Goal: Transaction & Acquisition: Purchase product/service

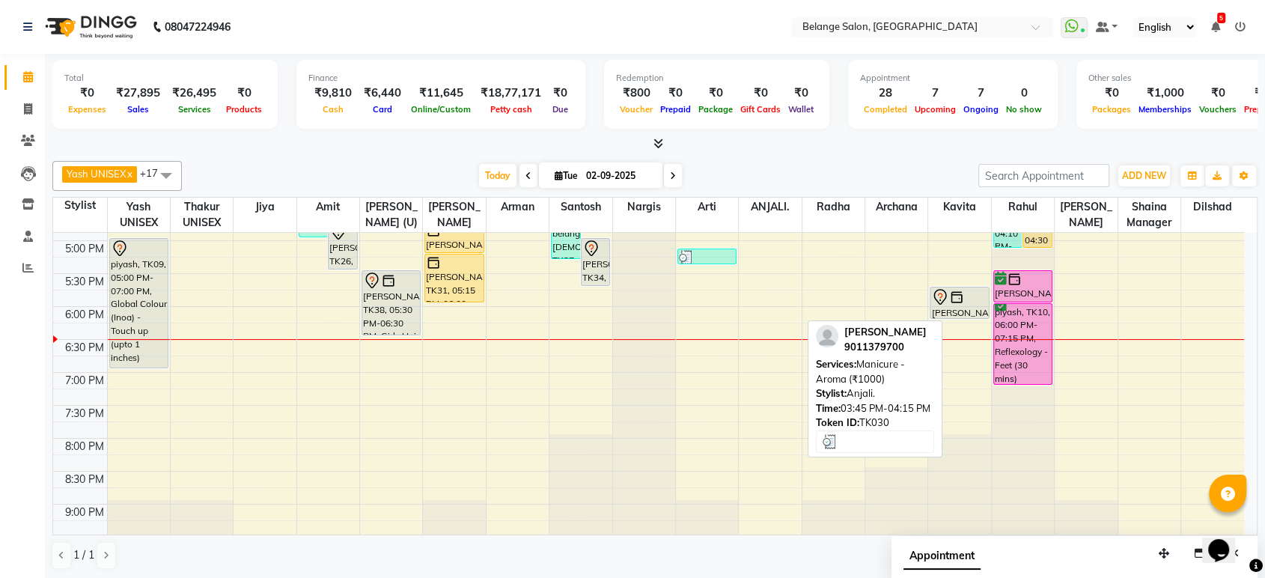
scroll to position [588, 0]
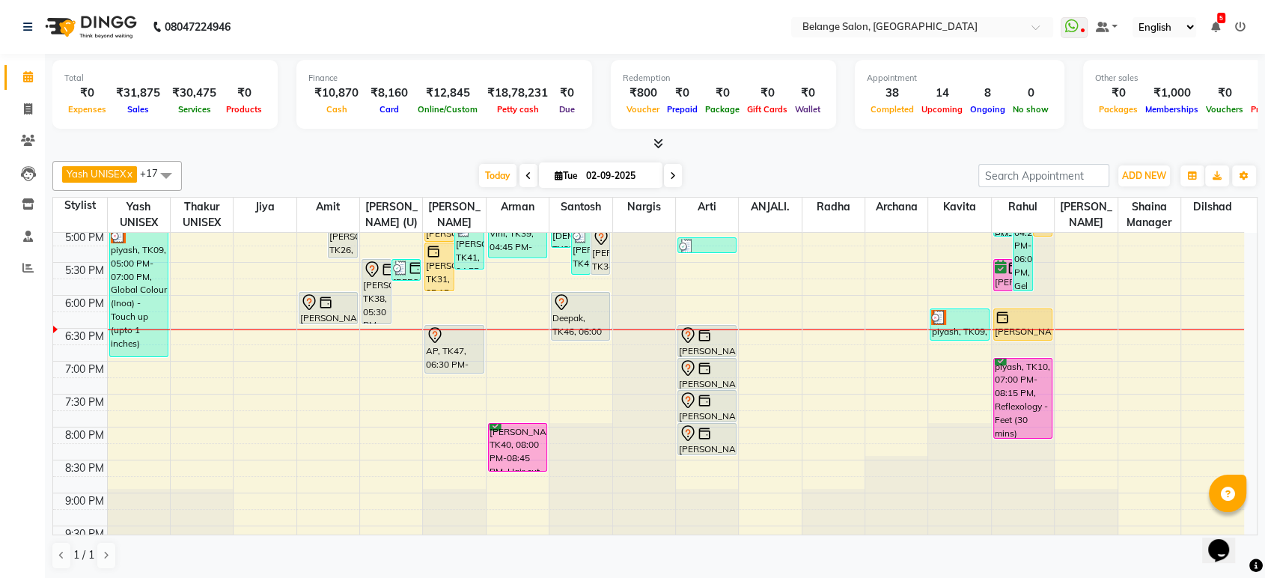
scroll to position [597, 0]
click at [781, 278] on div "8:00 AM 8:30 AM 9:00 AM 9:30 AM 10:00 AM 10:30 AM 11:00 AM 11:30 AM 12:00 PM 12…" at bounding box center [648, 129] width 1191 height 987
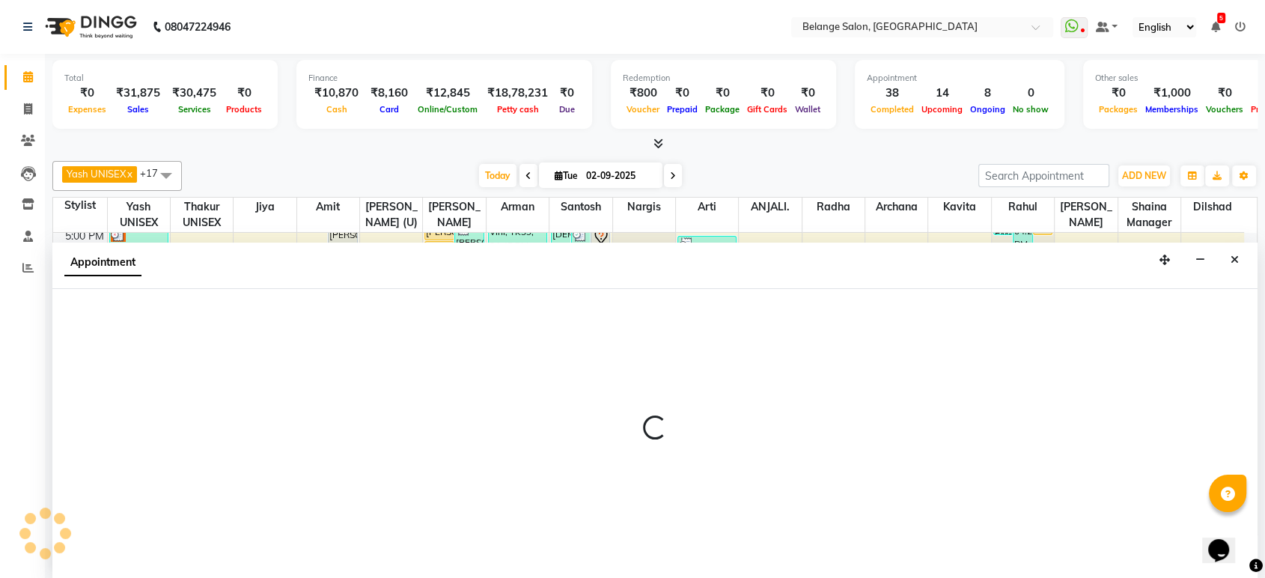
scroll to position [0, 0]
click at [781, 278] on div "Appointment" at bounding box center [654, 265] width 1205 height 46
select select "84872"
select select "1065"
select select "tentative"
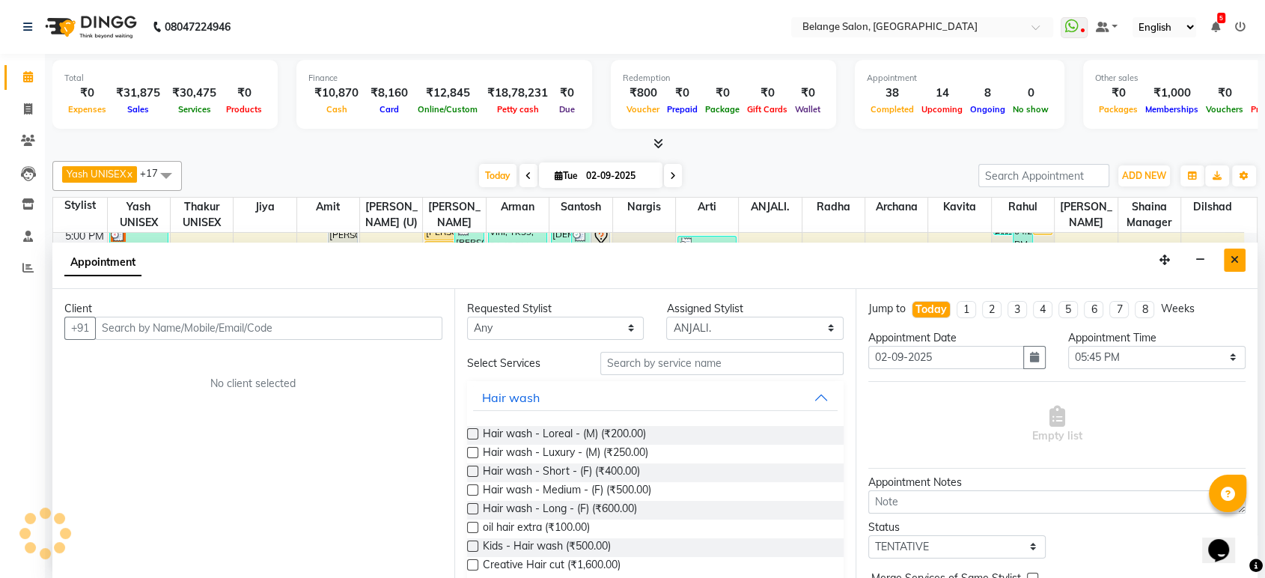
click at [1239, 264] on button "Close" at bounding box center [1235, 259] width 22 height 23
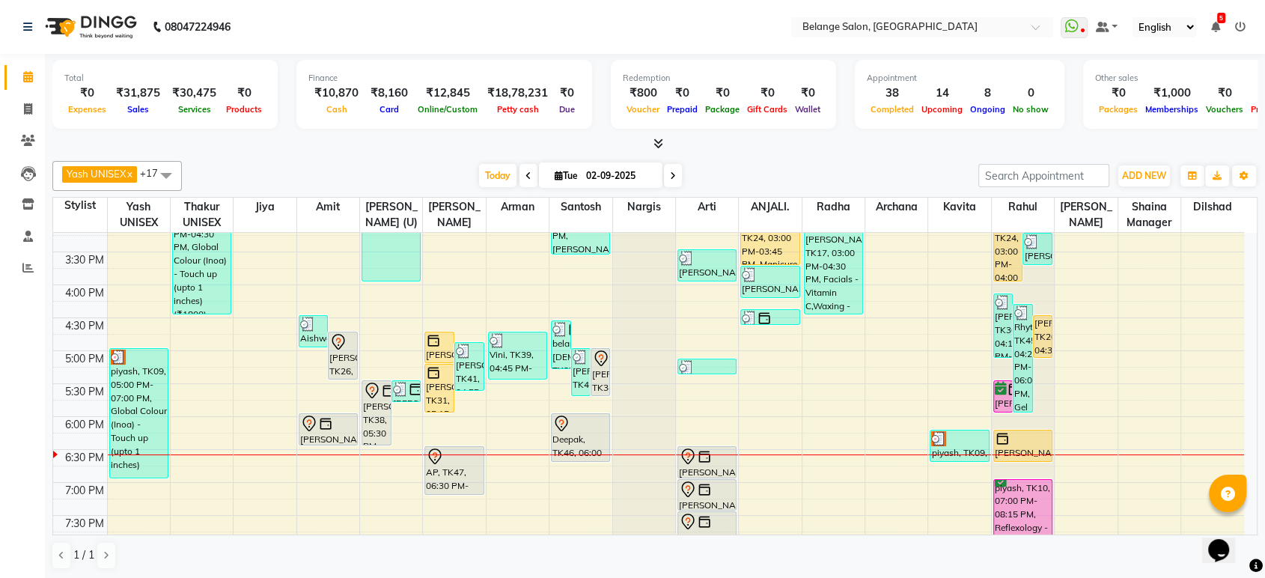
scroll to position [475, 0]
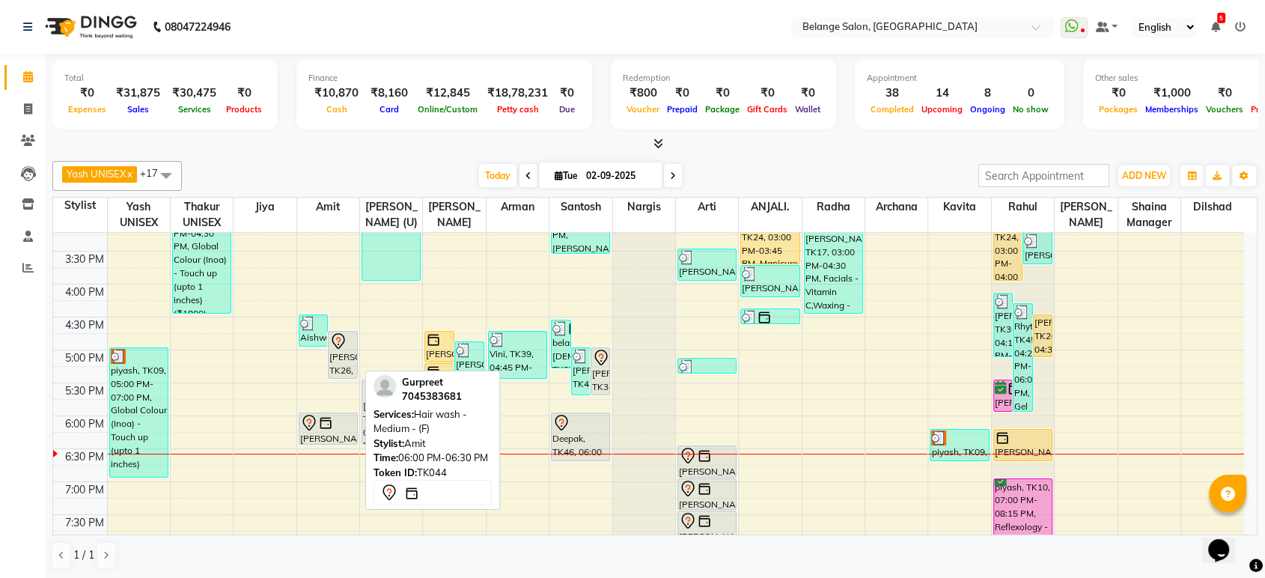
click at [329, 430] on div "Gurpreet, TK44, 06:00 PM-06:30 PM, Hair wash - Medium - (F)" at bounding box center [328, 428] width 58 height 31
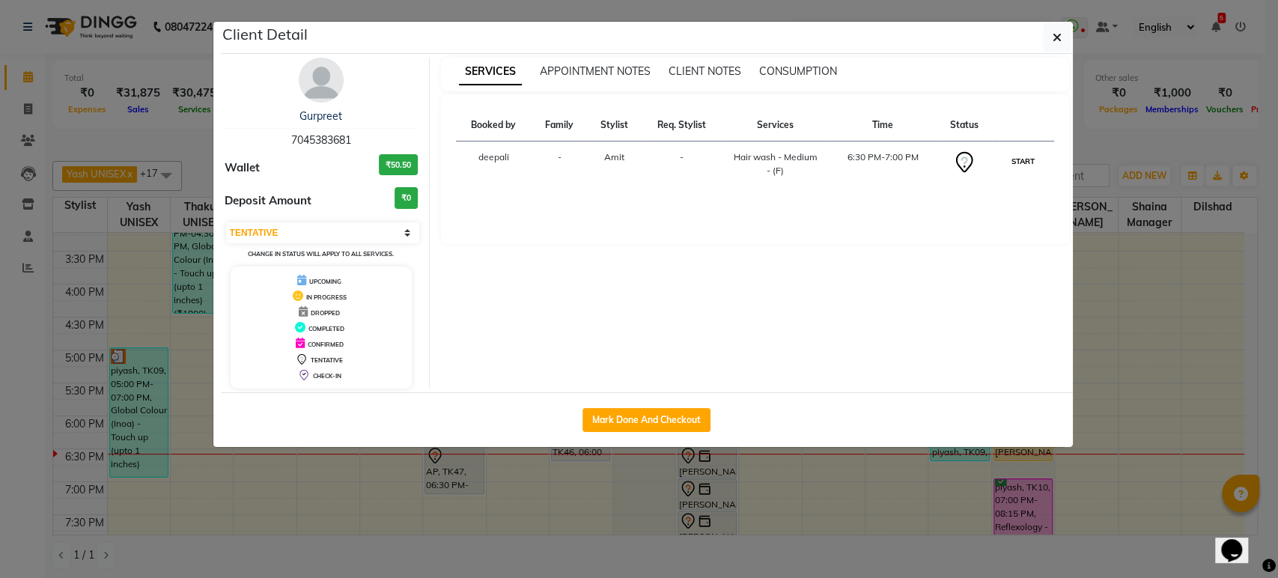
click at [1021, 158] on button "START" at bounding box center [1022, 161] width 31 height 19
select select "1"
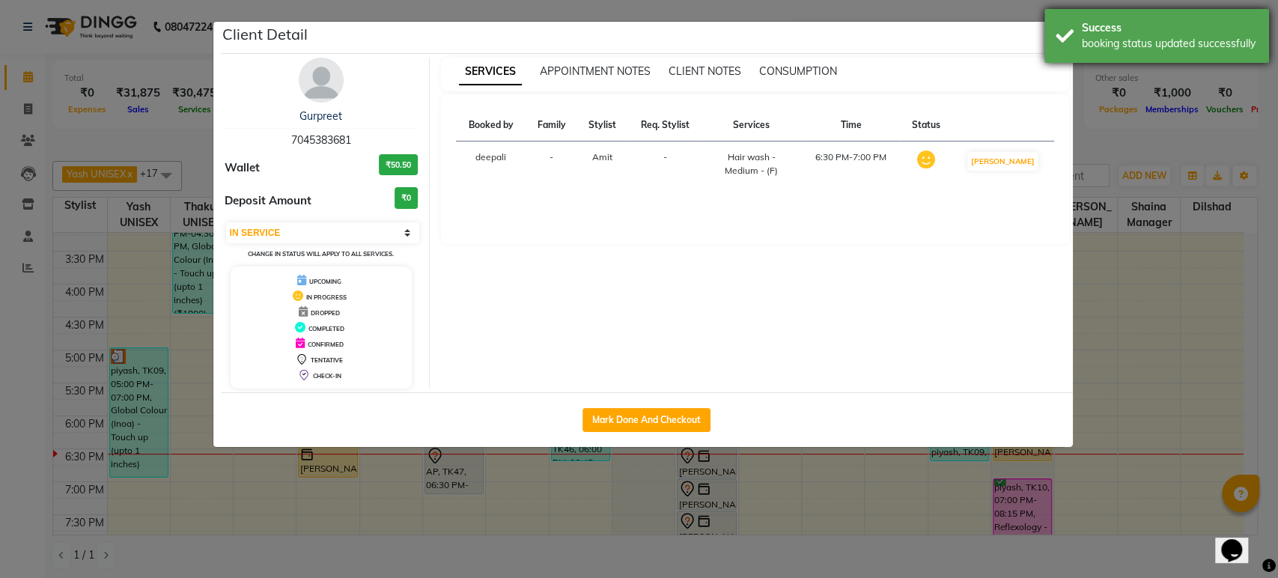
click at [1045, 34] on div "Success booking status updated successfully" at bounding box center [1156, 36] width 225 height 54
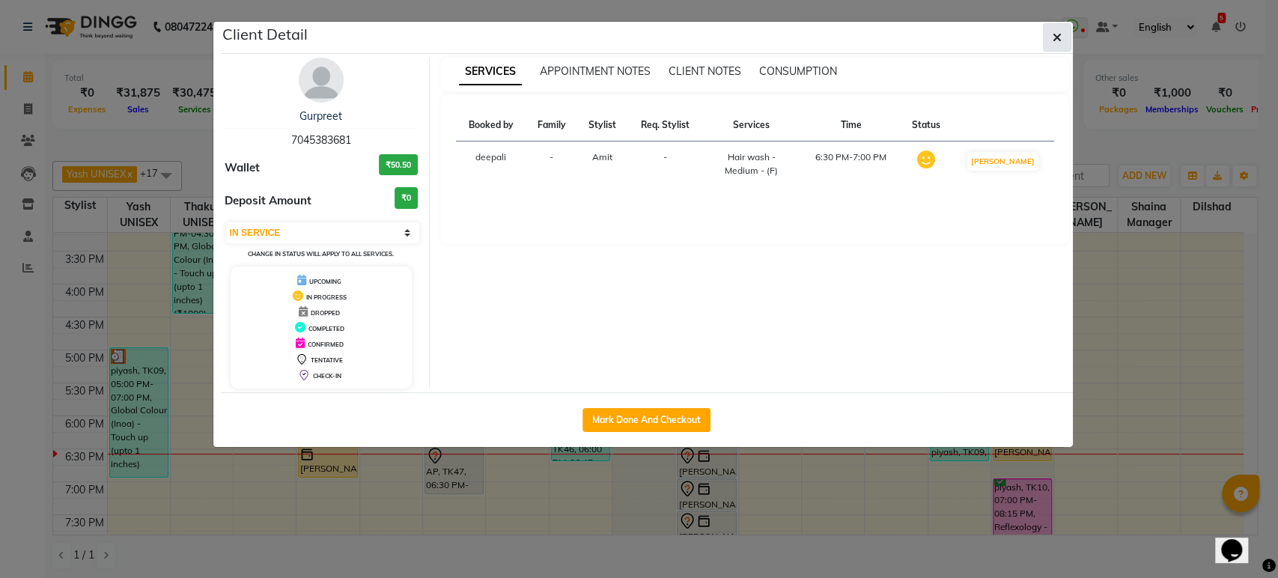
click at [1055, 39] on icon "button" at bounding box center [1056, 37] width 9 height 12
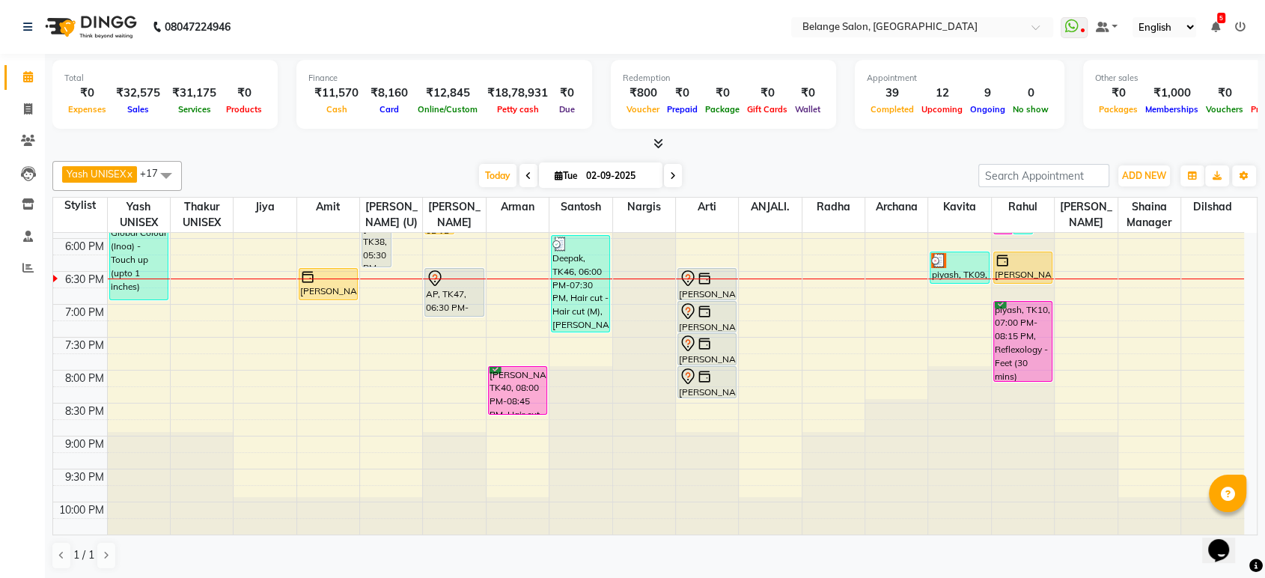
drag, startPoint x: 0, startPoint y: 8, endPoint x: 329, endPoint y: 36, distance: 330.5
click at [329, 36] on nav "08047224946 Select Location × Belange Salon, Wadala East WhatsApp Status ✕ Stat…" at bounding box center [632, 27] width 1265 height 54
click at [26, 110] on icon at bounding box center [28, 108] width 8 height 11
select select "service"
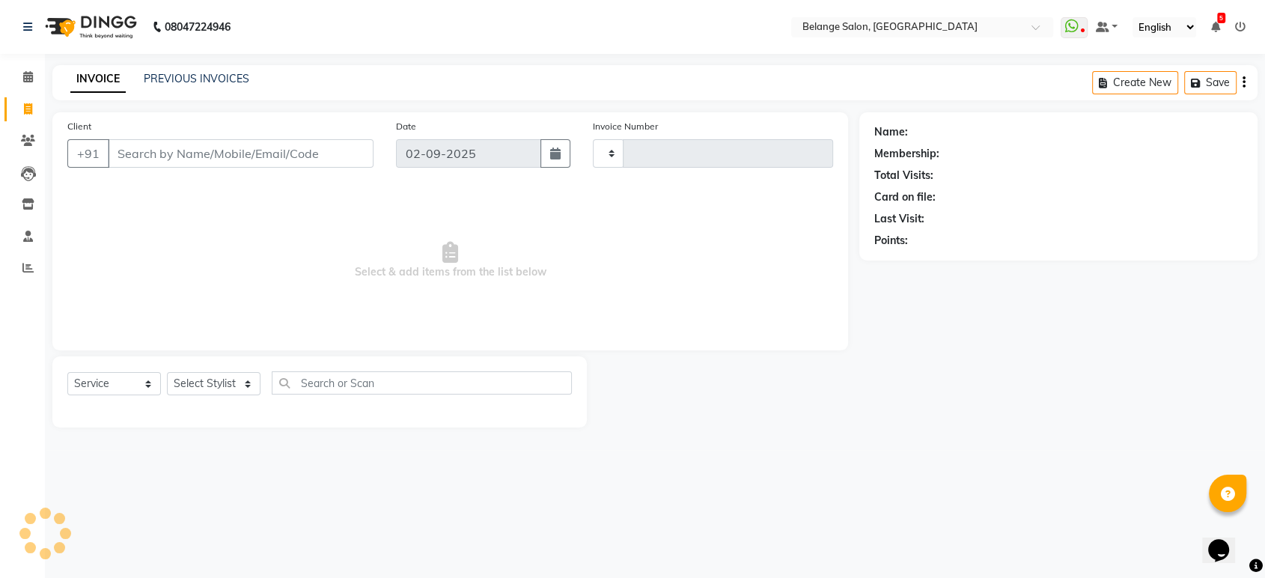
type input "11283"
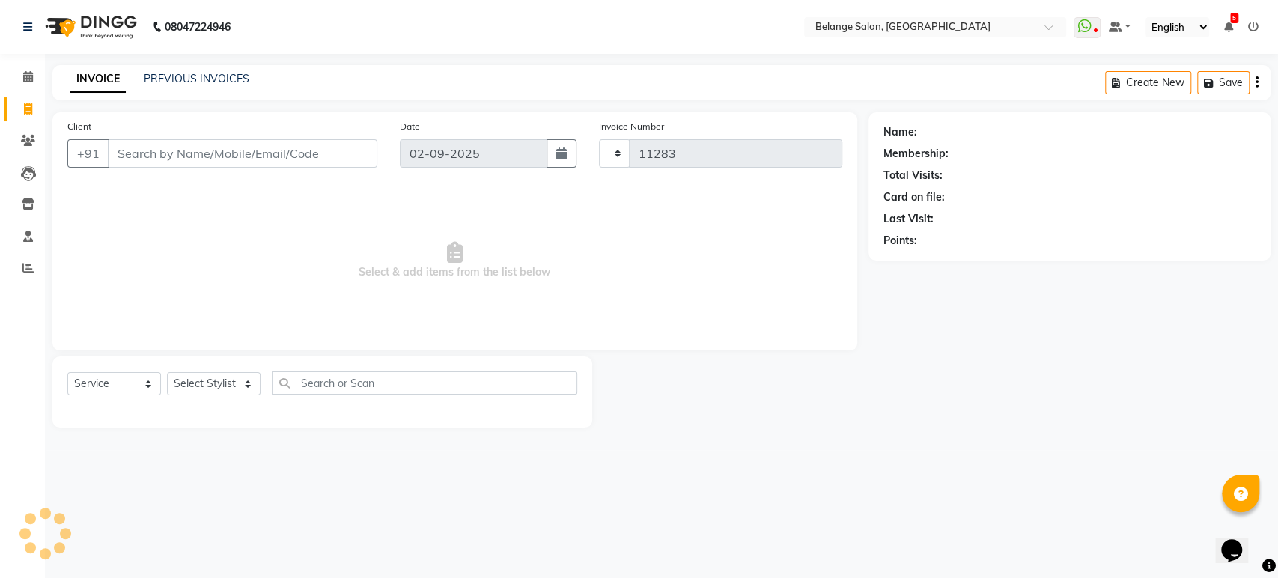
select select "5076"
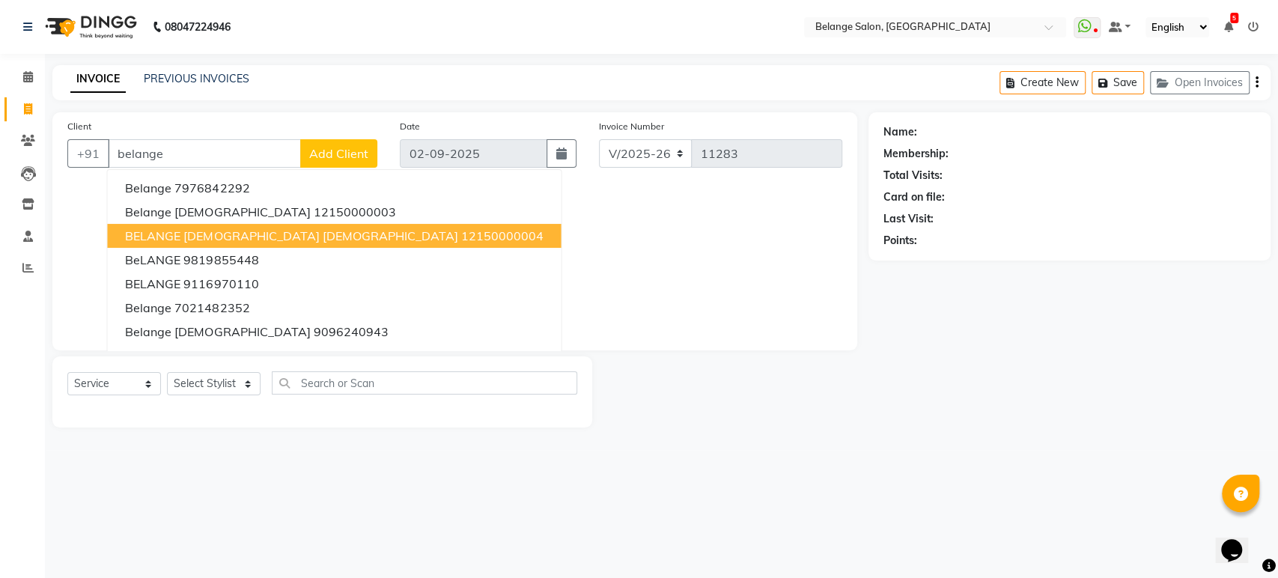
click at [171, 230] on span "BELANGE FEMALE Female" at bounding box center [291, 235] width 332 height 15
type input "12150000004"
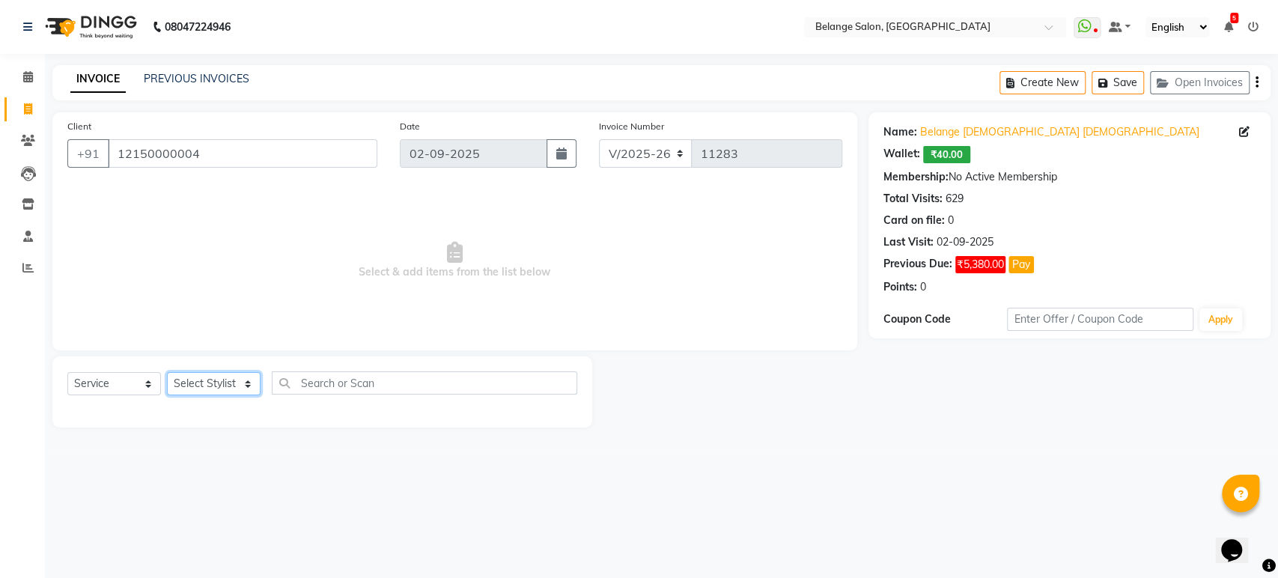
click at [239, 379] on select "Select Stylist aftab (U) Ali Amit ANJALI. Archana Arman Arti Belange Billing de…" at bounding box center [214, 383] width 94 height 23
select select "52812"
click at [167, 372] on select "Select Stylist aftab (U) Ali Amit ANJALI. Archana Arman Arti Belange Billing de…" at bounding box center [214, 383] width 94 height 23
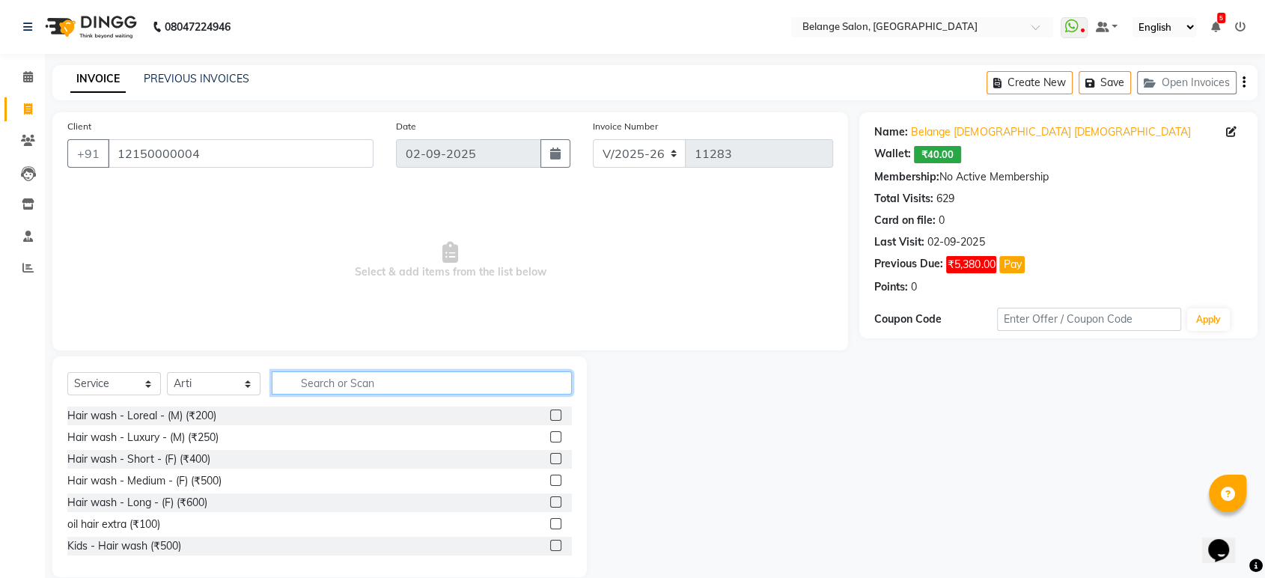
click at [317, 386] on input "text" at bounding box center [422, 382] width 300 height 23
type input "thr"
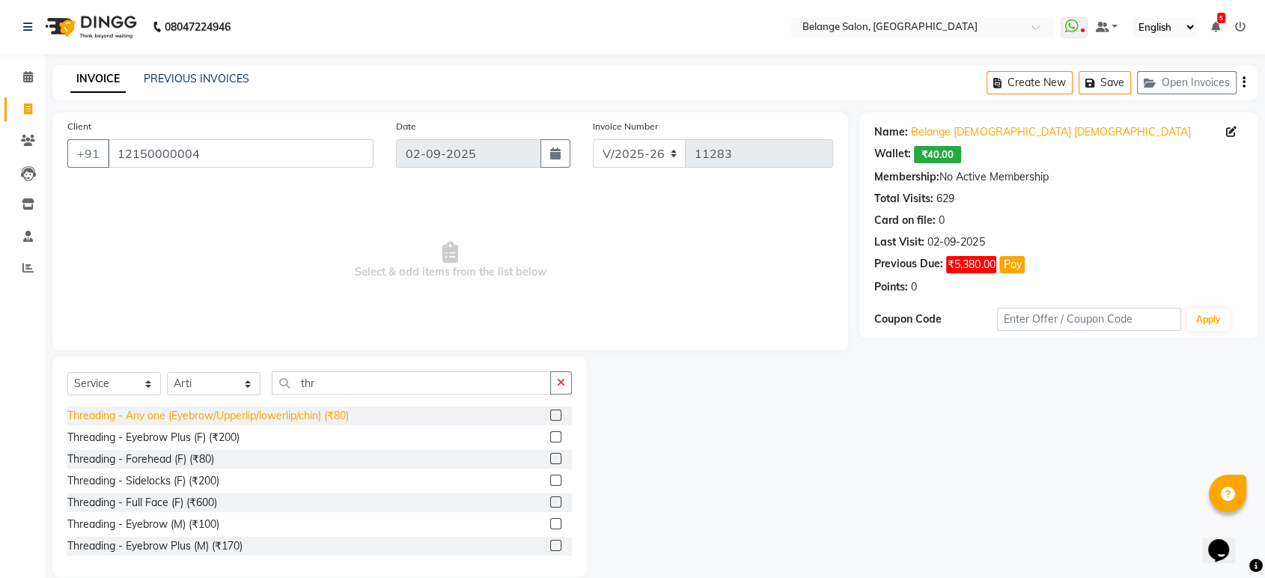
click at [326, 413] on div "Threading - Any one (Eyebrow/Upperlip/lowerlip/chin) (₹80)" at bounding box center [207, 416] width 281 height 16
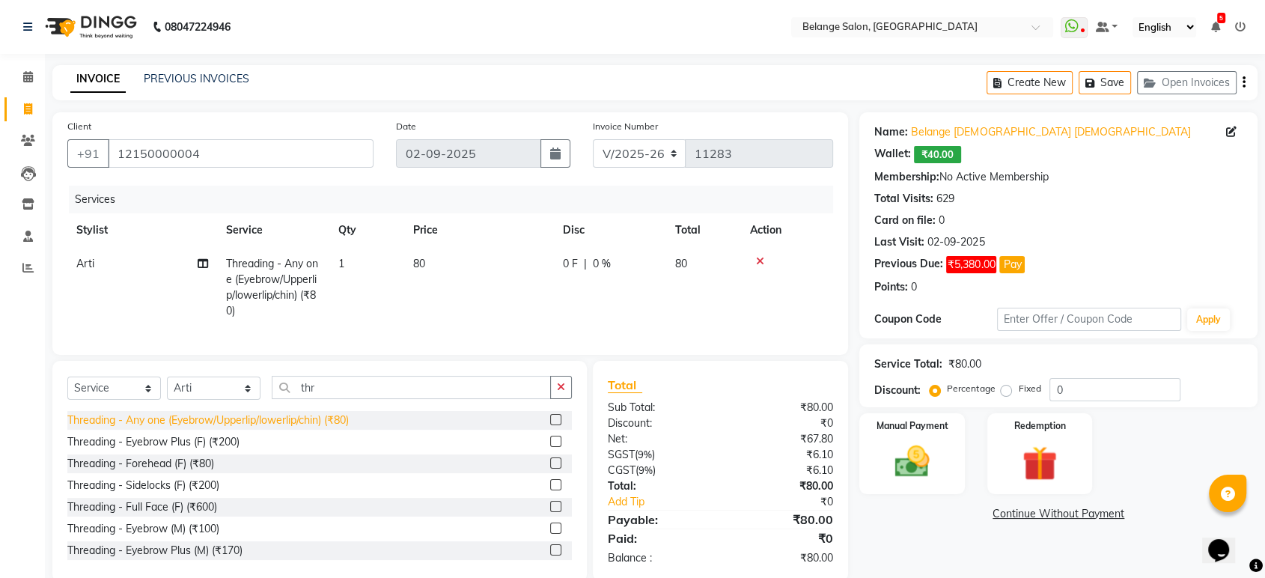
click at [335, 428] on div "Threading - Any one (Eyebrow/Upperlip/lowerlip/chin) (₹80)" at bounding box center [207, 420] width 281 height 16
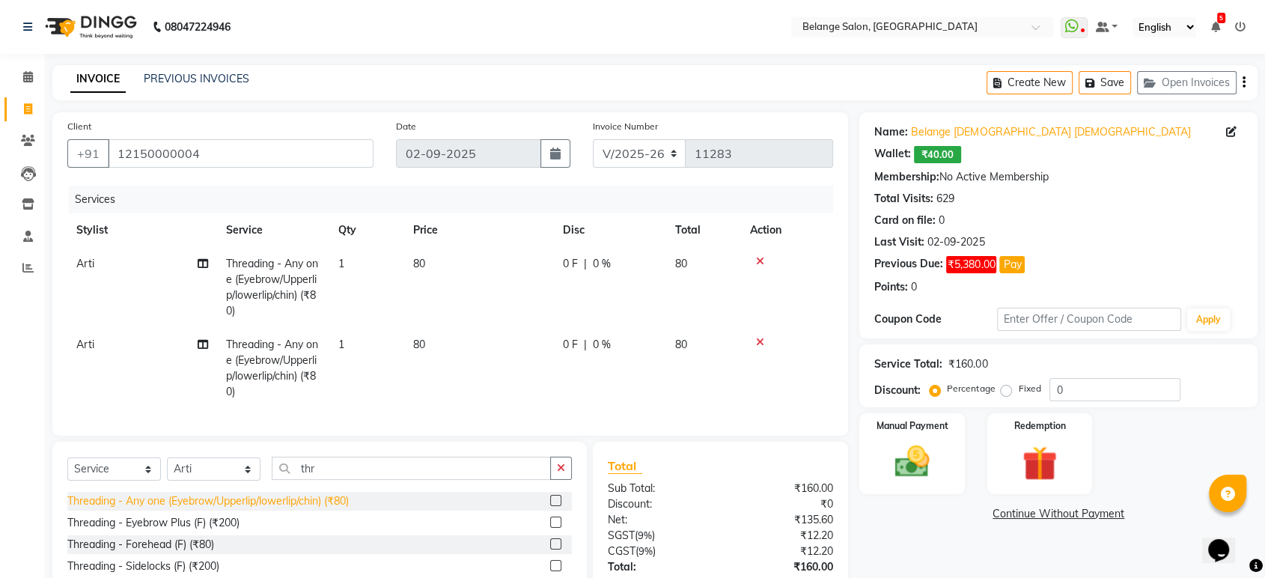
click at [339, 509] on div "Threading - Any one (Eyebrow/Upperlip/lowerlip/chin) (₹80)" at bounding box center [207, 501] width 281 height 16
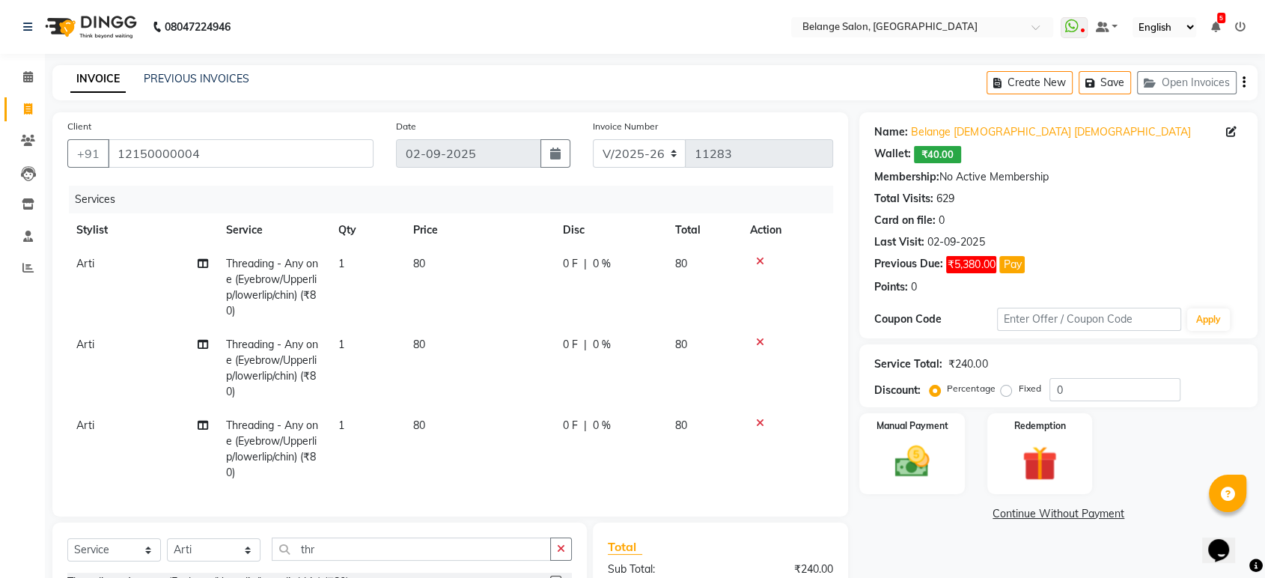
scroll to position [199, 0]
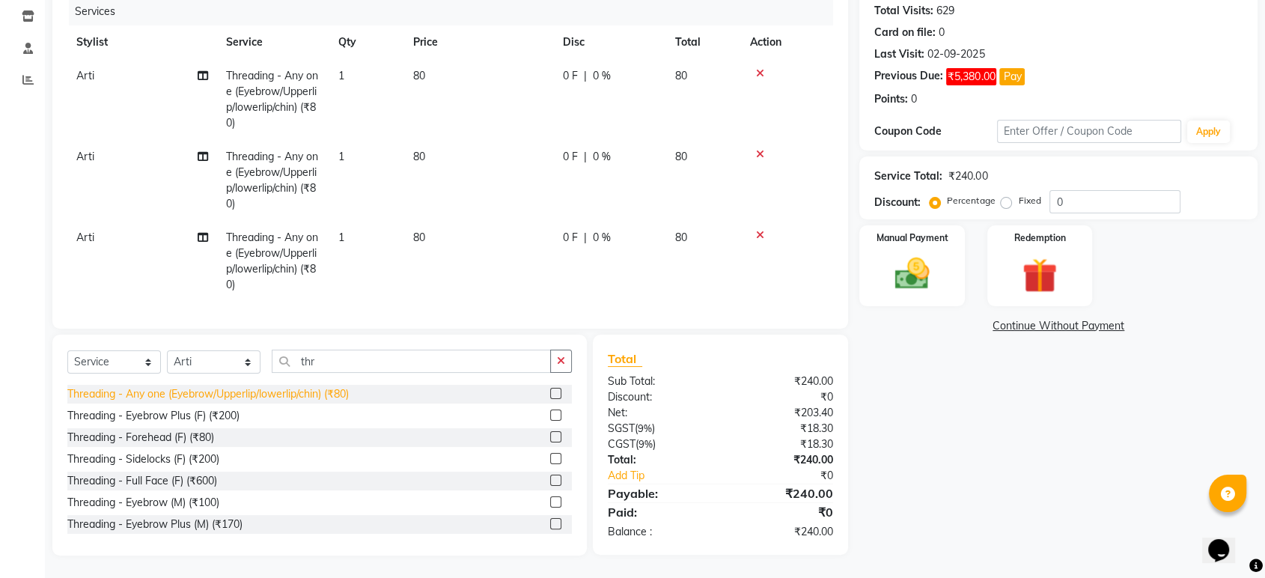
click at [317, 394] on div "Threading - Any one (Eyebrow/Upperlip/lowerlip/chin) (₹80)" at bounding box center [207, 394] width 281 height 16
checkbox input "false"
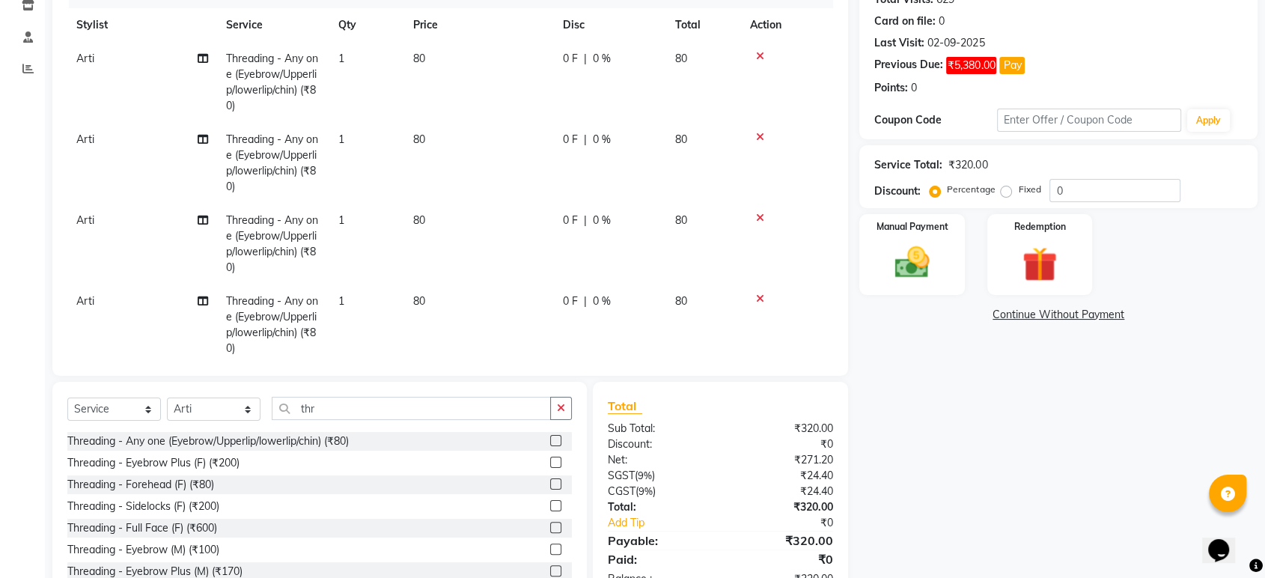
scroll to position [0, 0]
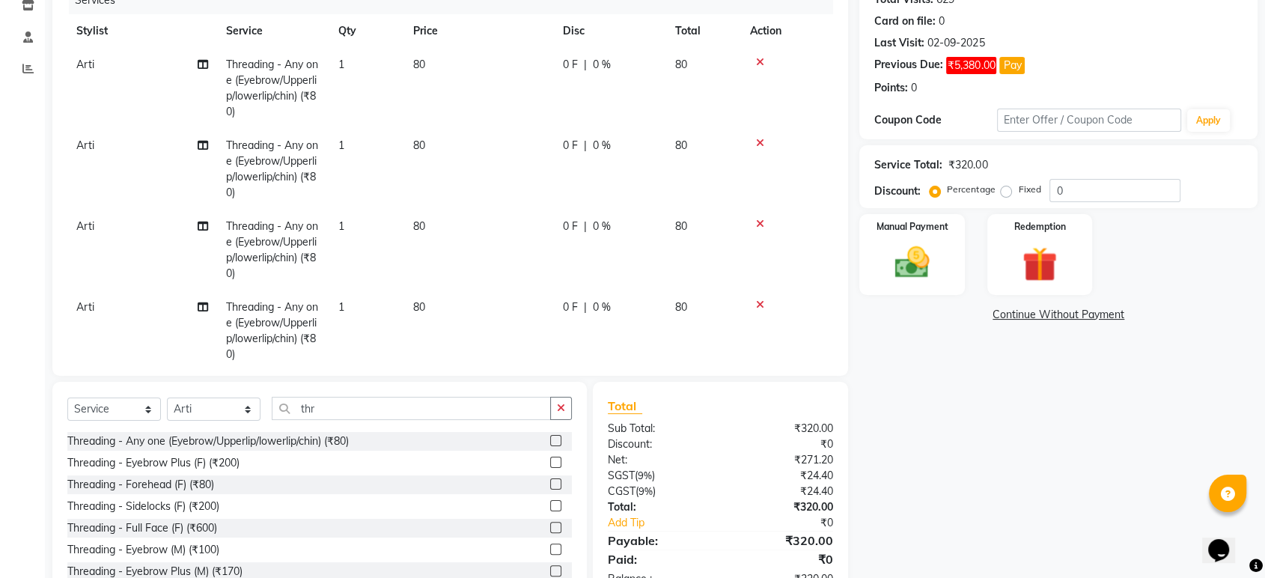
click at [750, 145] on td at bounding box center [787, 169] width 92 height 81
click at [758, 138] on icon at bounding box center [760, 143] width 8 height 10
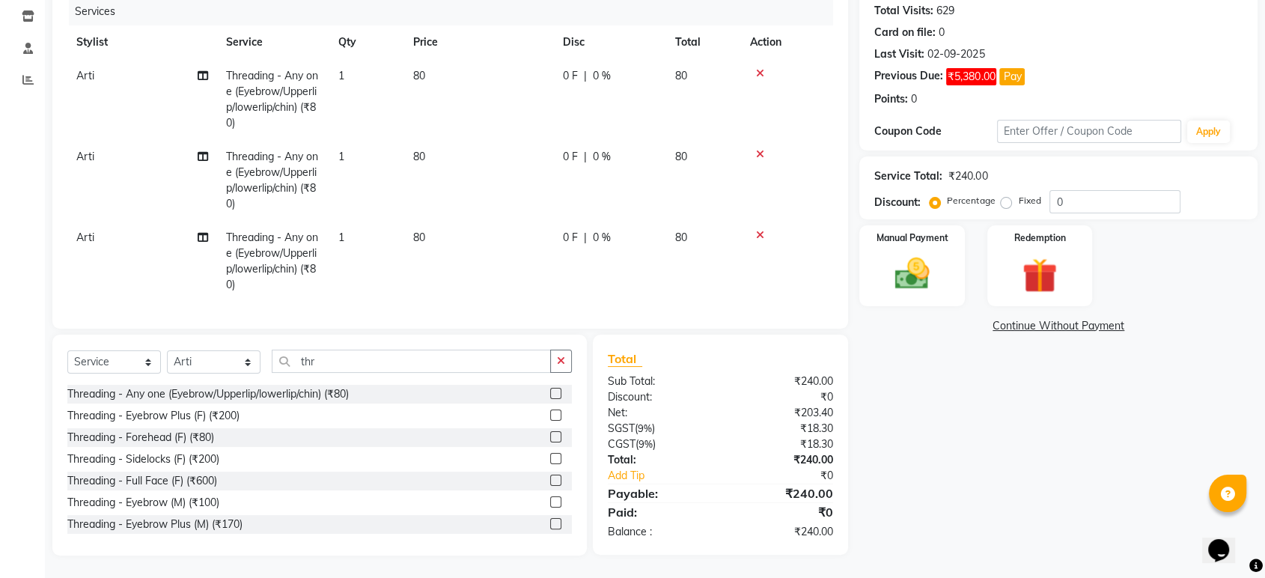
scroll to position [186, 0]
click at [761, 148] on td at bounding box center [787, 181] width 92 height 81
click at [760, 151] on icon at bounding box center [760, 155] width 8 height 10
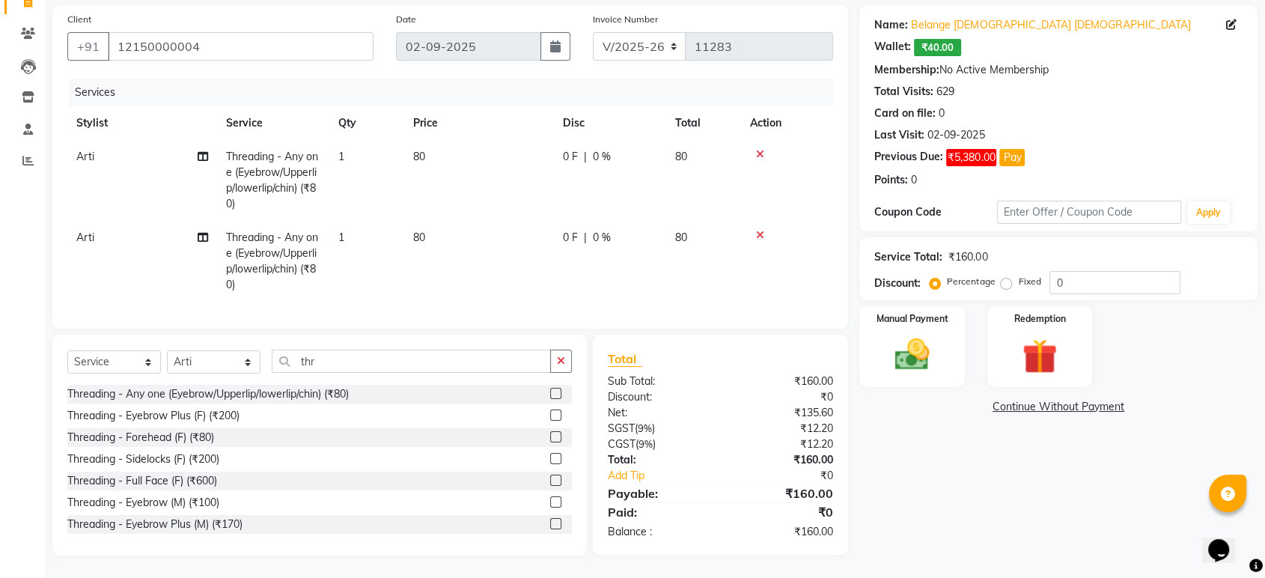
scroll to position [119, 0]
click at [760, 230] on icon at bounding box center [760, 235] width 8 height 10
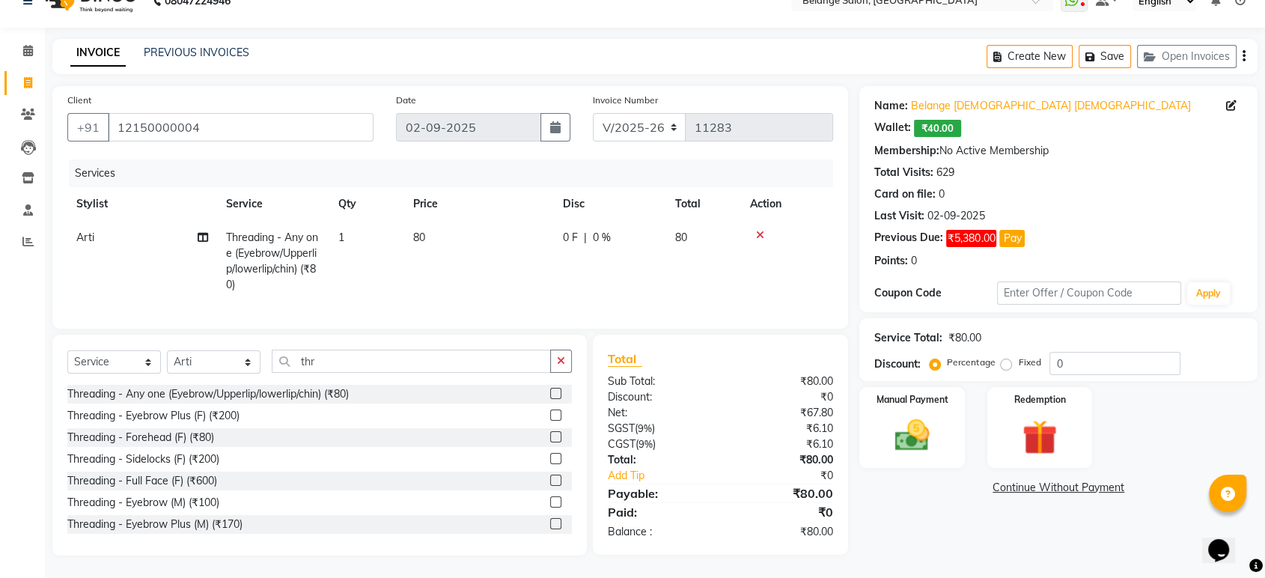
click at [424, 231] on span "80" at bounding box center [419, 237] width 12 height 13
select select "52812"
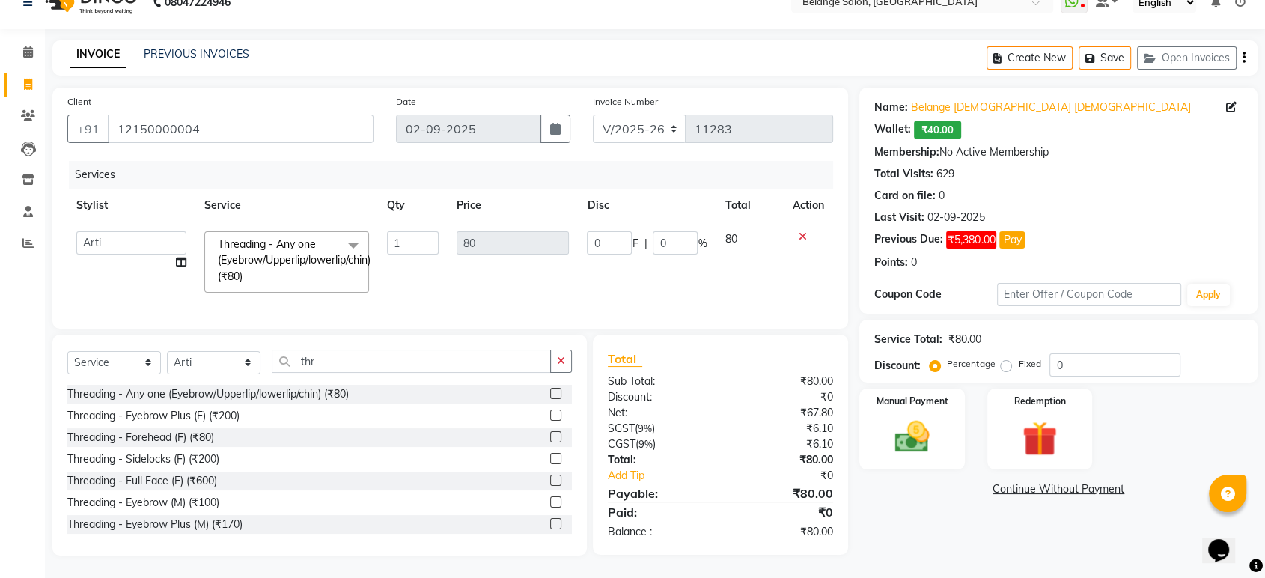
click at [424, 231] on input "1" at bounding box center [413, 242] width 52 height 23
type input "4"
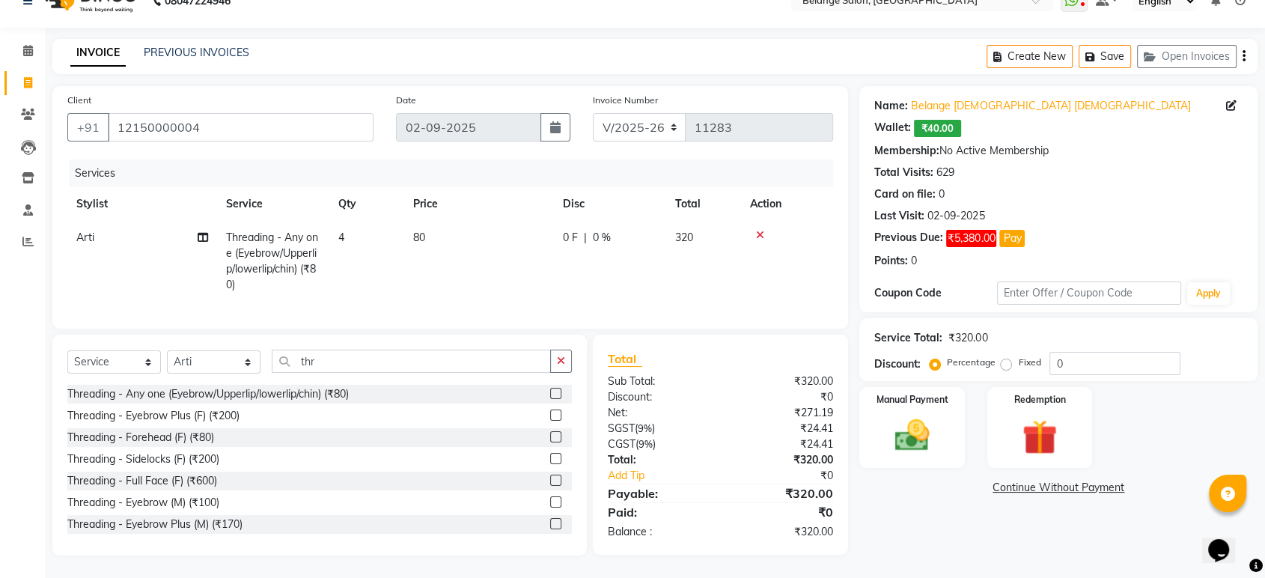
click at [501, 275] on td "80" at bounding box center [479, 261] width 150 height 81
select select "52812"
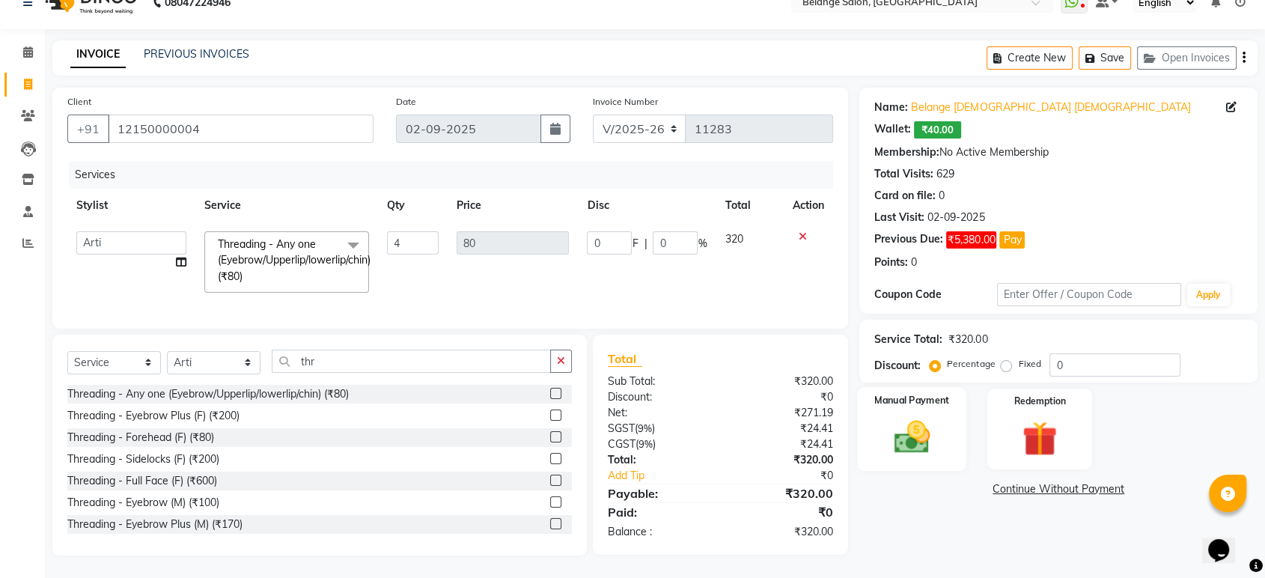
click at [914, 400] on div "Manual Payment" at bounding box center [912, 429] width 109 height 84
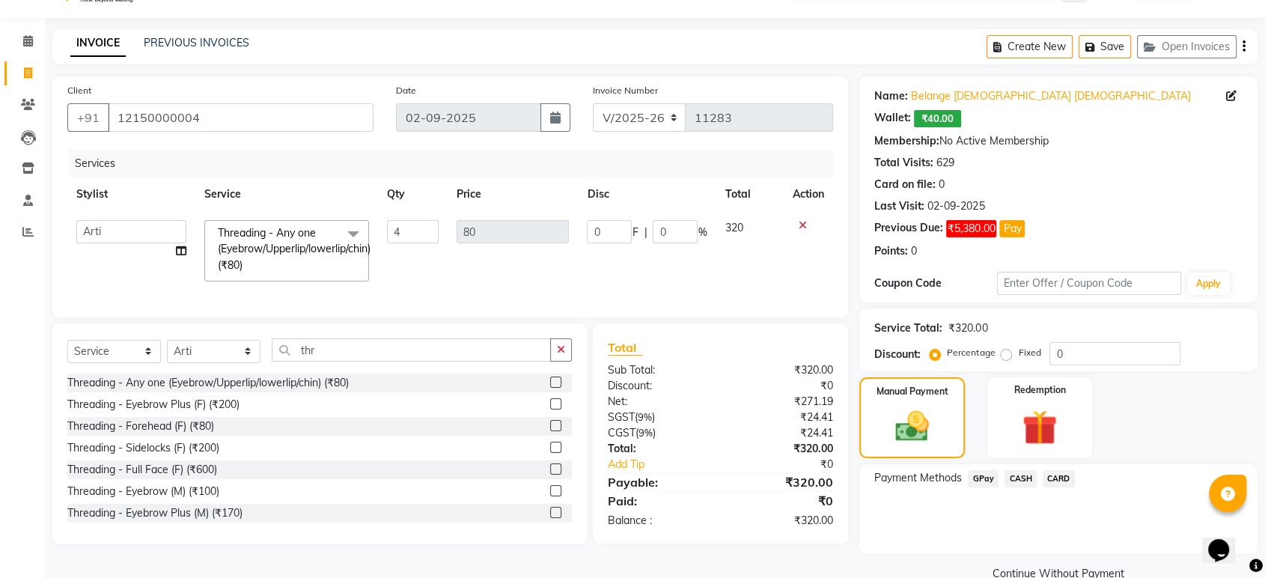
click at [1019, 477] on span "CASH" at bounding box center [1020, 478] width 32 height 17
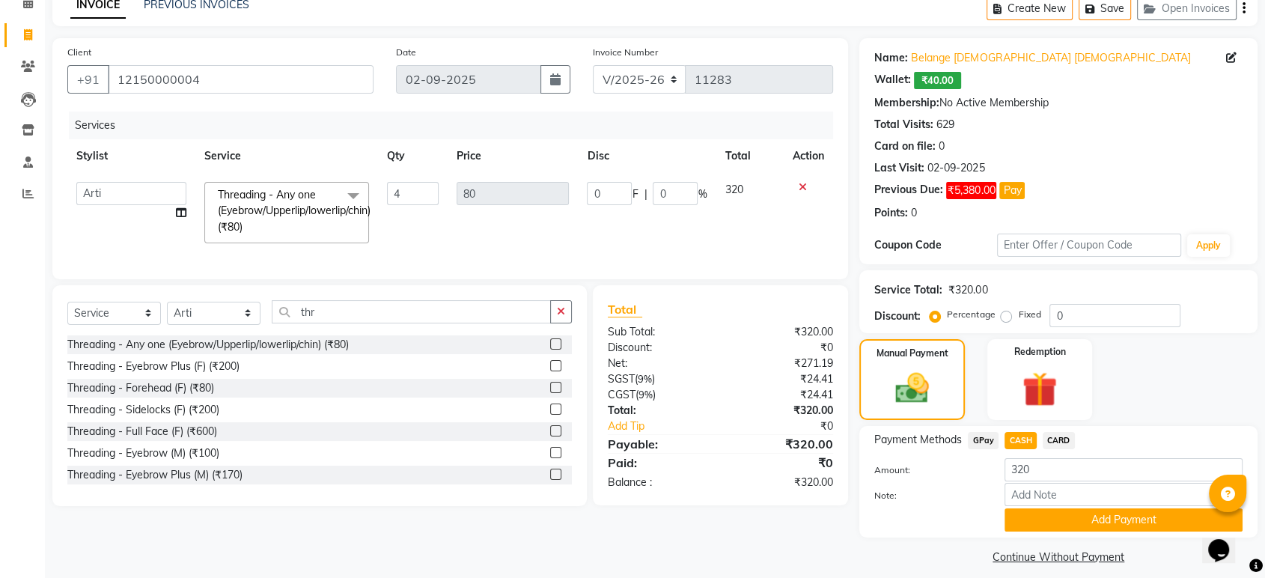
scroll to position [85, 0]
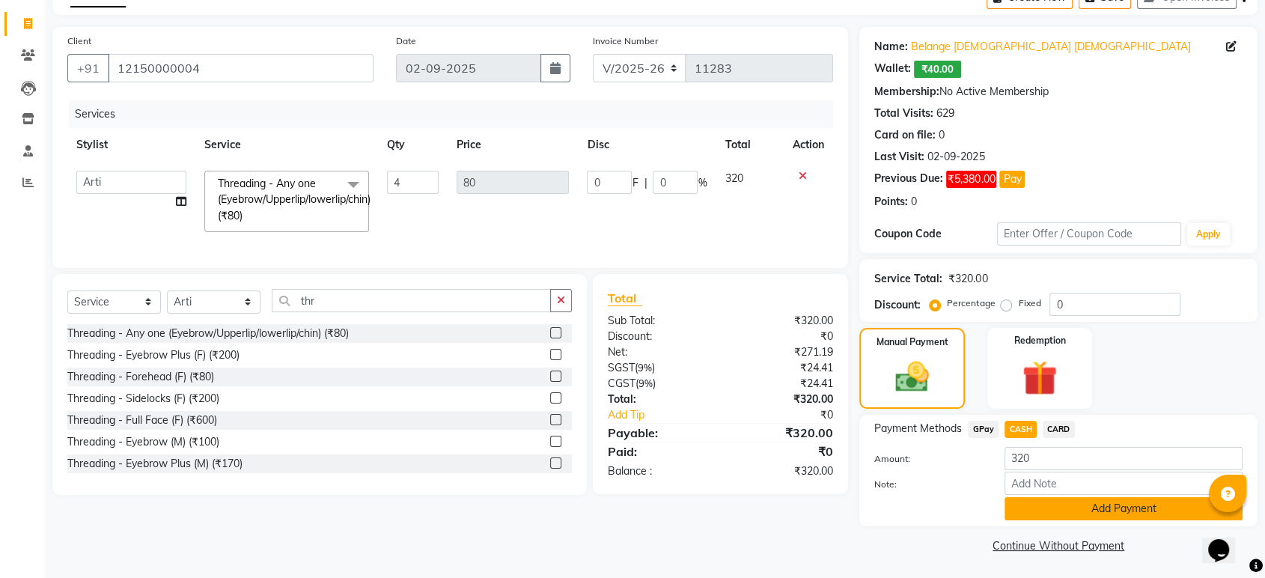
click at [1074, 507] on button "Add Payment" at bounding box center [1123, 508] width 238 height 23
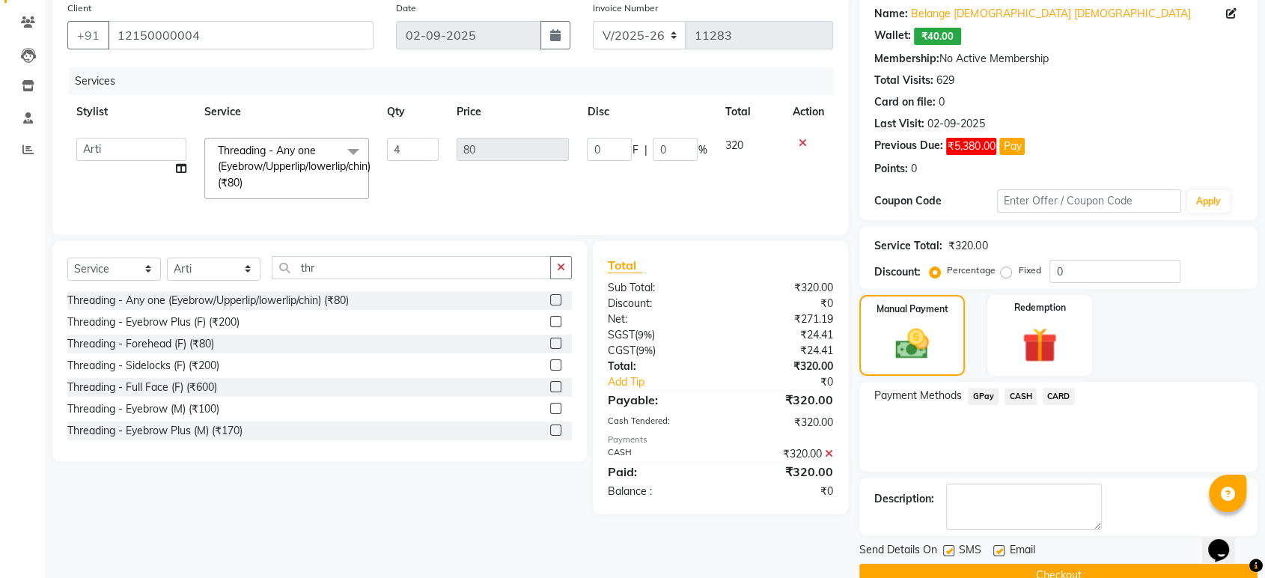
scroll to position [148, 0]
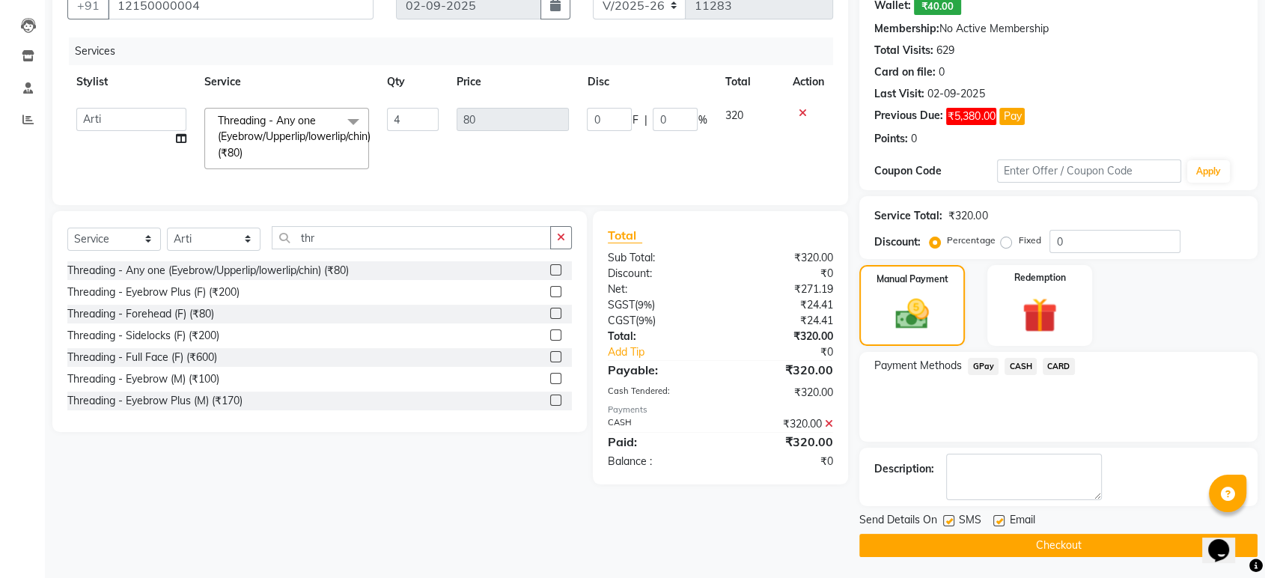
click at [1015, 543] on button "Checkout" at bounding box center [1058, 545] width 398 height 23
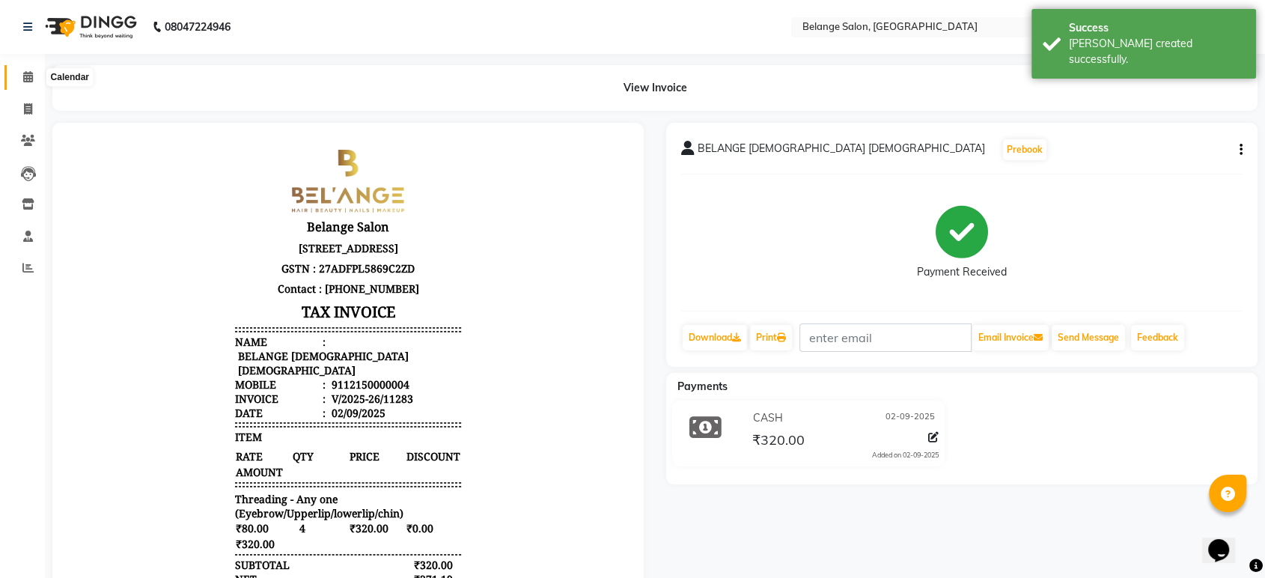
click at [30, 76] on icon at bounding box center [28, 76] width 10 height 11
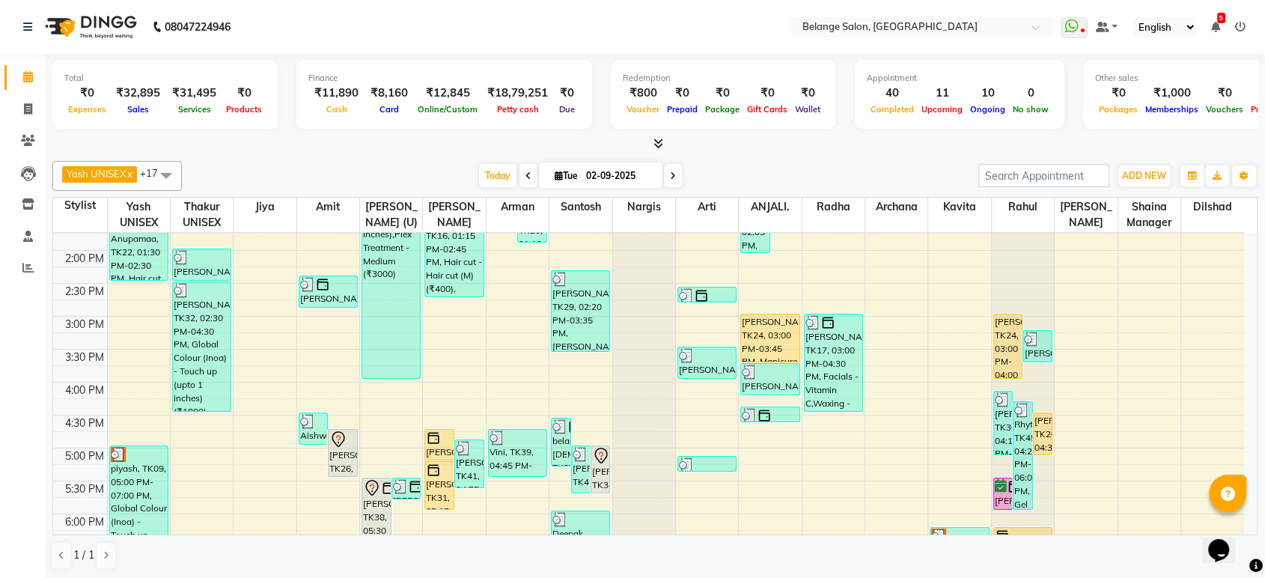
scroll to position [498, 0]
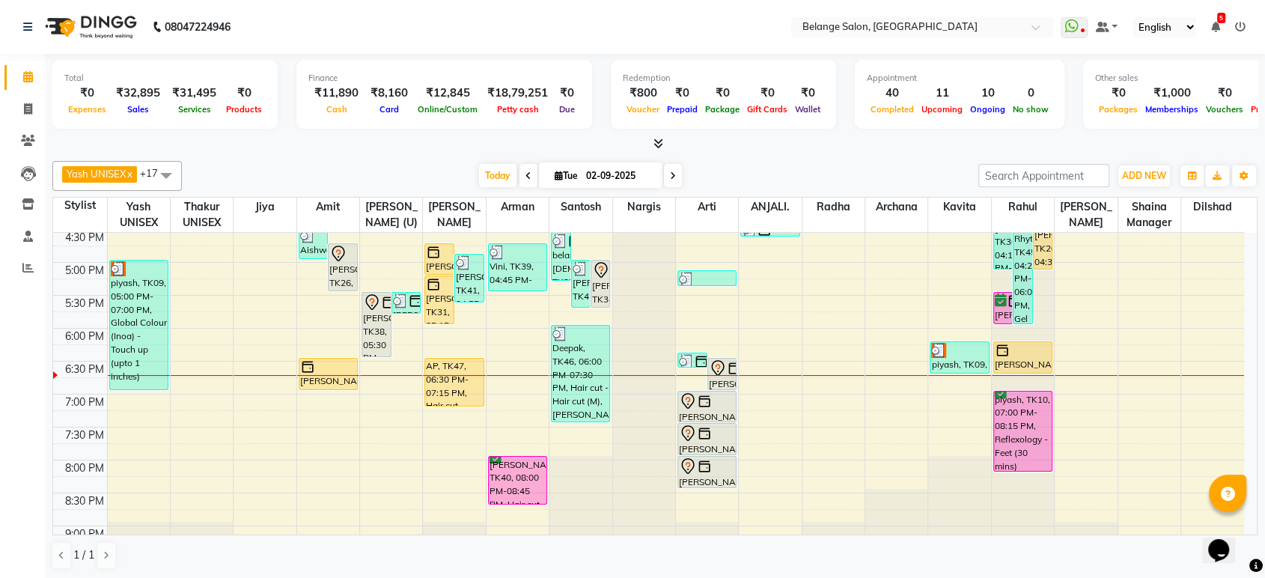
scroll to position [590, 0]
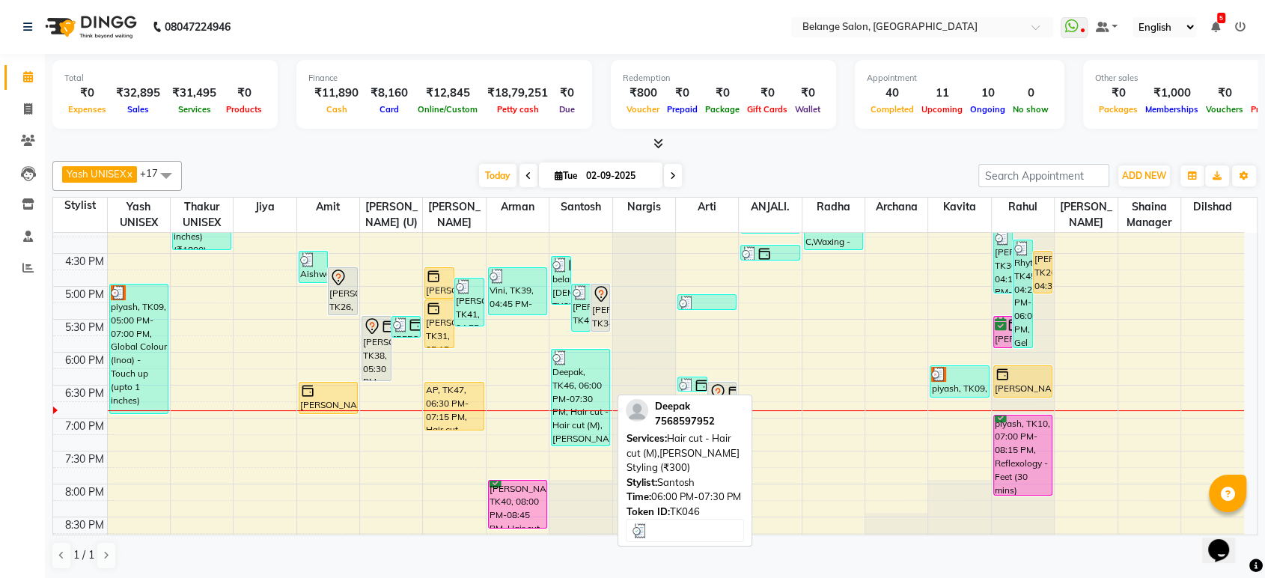
scroll to position [498, 0]
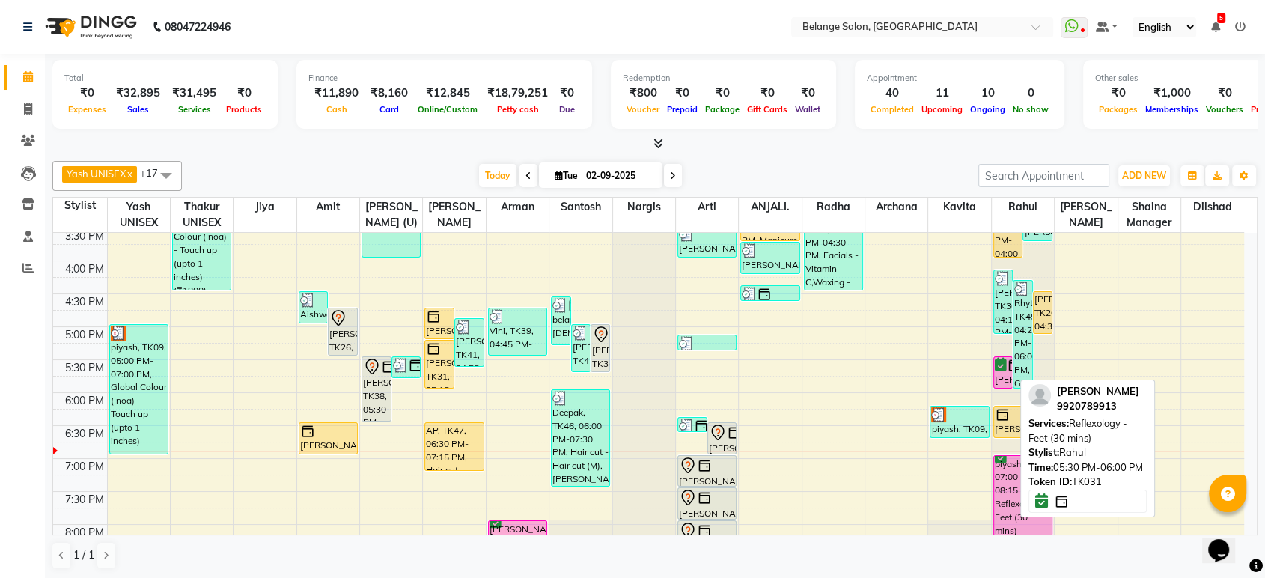
click at [1001, 376] on div "[PERSON_NAME], TK31, 05:30 PM-06:00 PM, Reflexology - Feet (30 mins)" at bounding box center [1003, 372] width 18 height 31
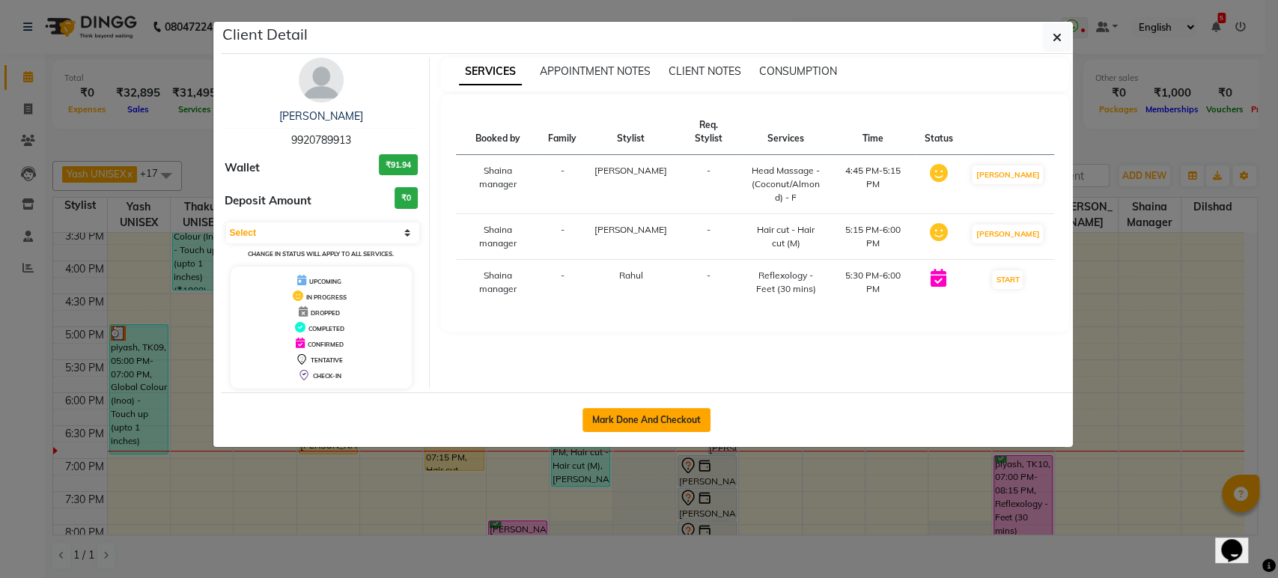
click at [662, 414] on button "Mark Done And Checkout" at bounding box center [646, 420] width 128 height 24
select select "5076"
select select "service"
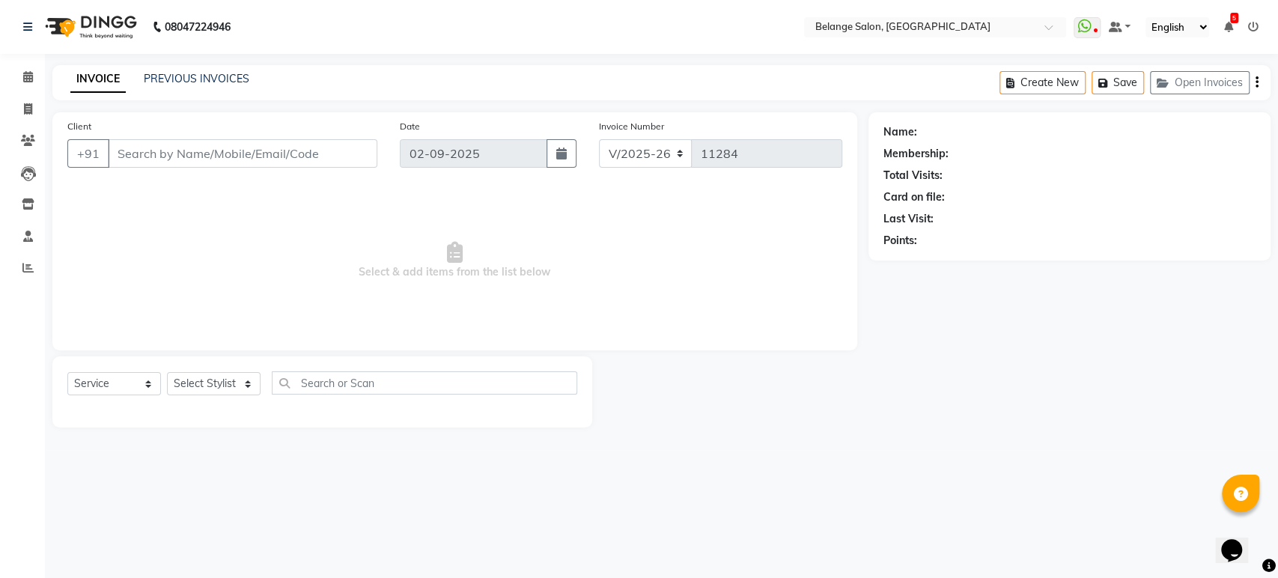
type input "9920789913"
select select "54495"
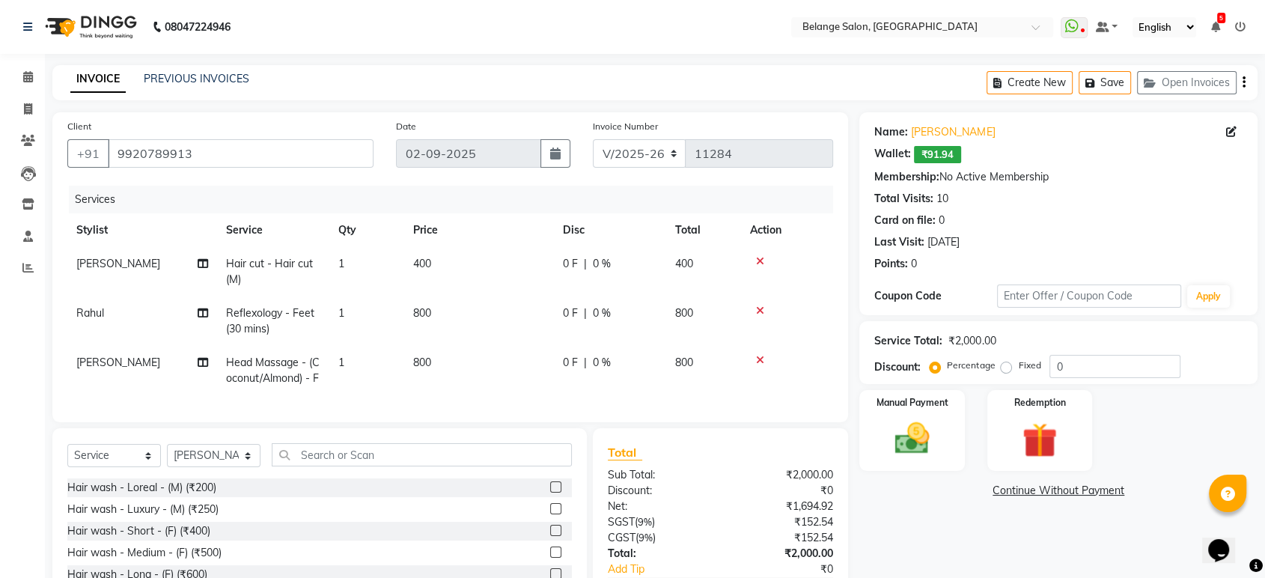
click at [760, 308] on icon at bounding box center [760, 310] width 8 height 10
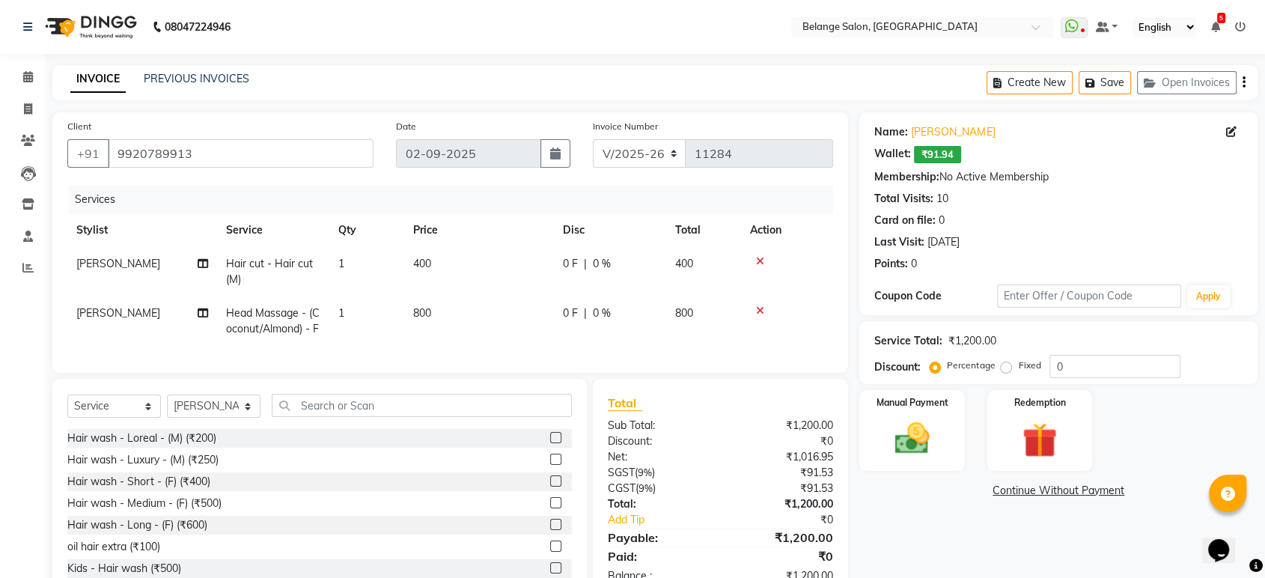
click at [760, 308] on icon at bounding box center [760, 310] width 8 height 10
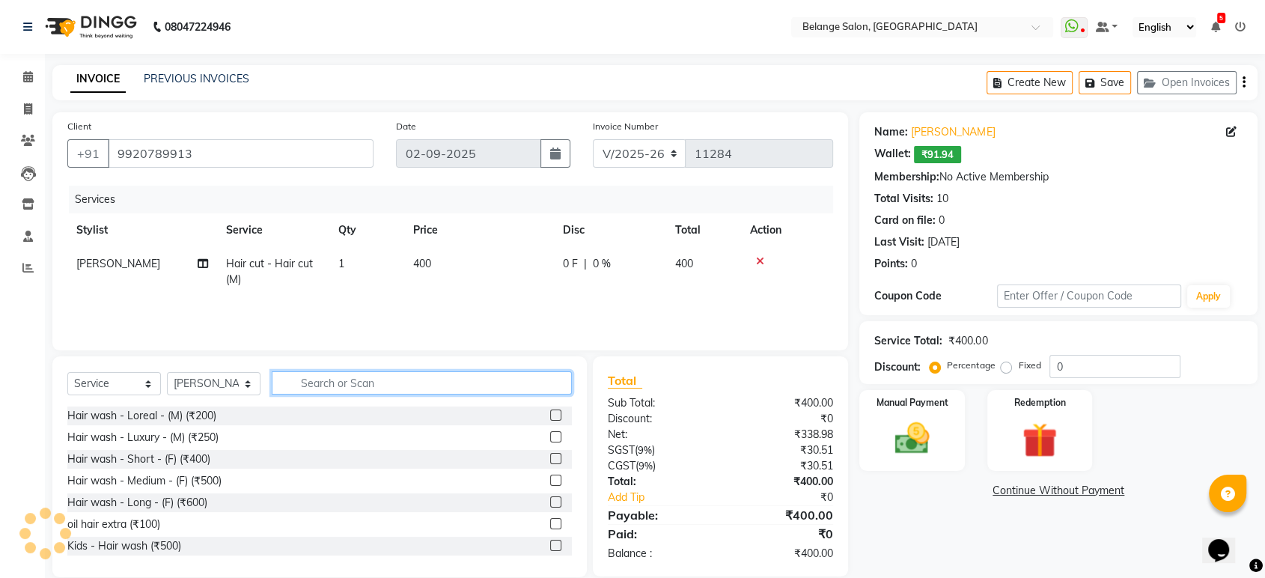
click at [373, 379] on input "text" at bounding box center [422, 382] width 300 height 23
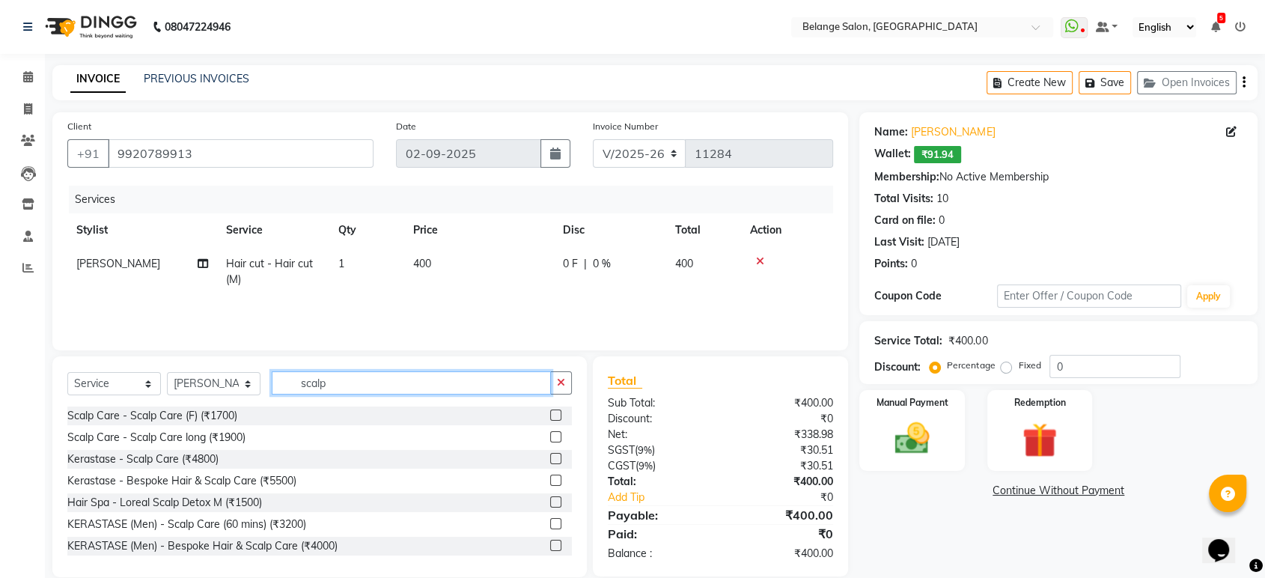
type input "scalp"
click at [550, 525] on label at bounding box center [555, 523] width 11 height 11
click at [550, 525] on input "checkbox" at bounding box center [555, 524] width 10 height 10
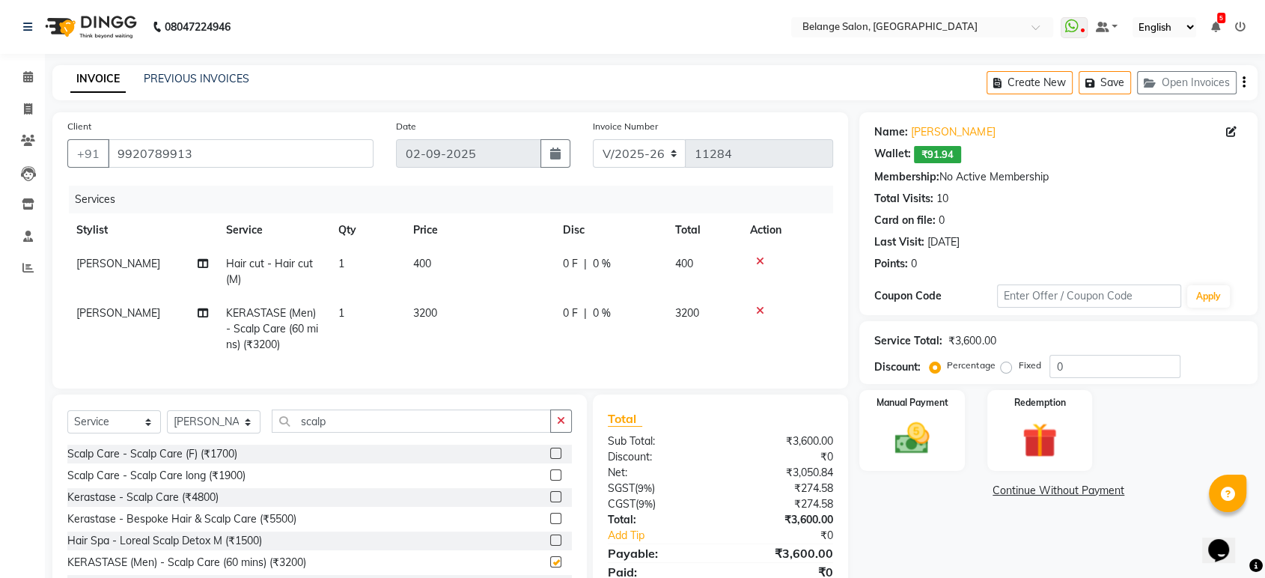
checkbox input "false"
click at [906, 433] on img at bounding box center [911, 439] width 58 height 42
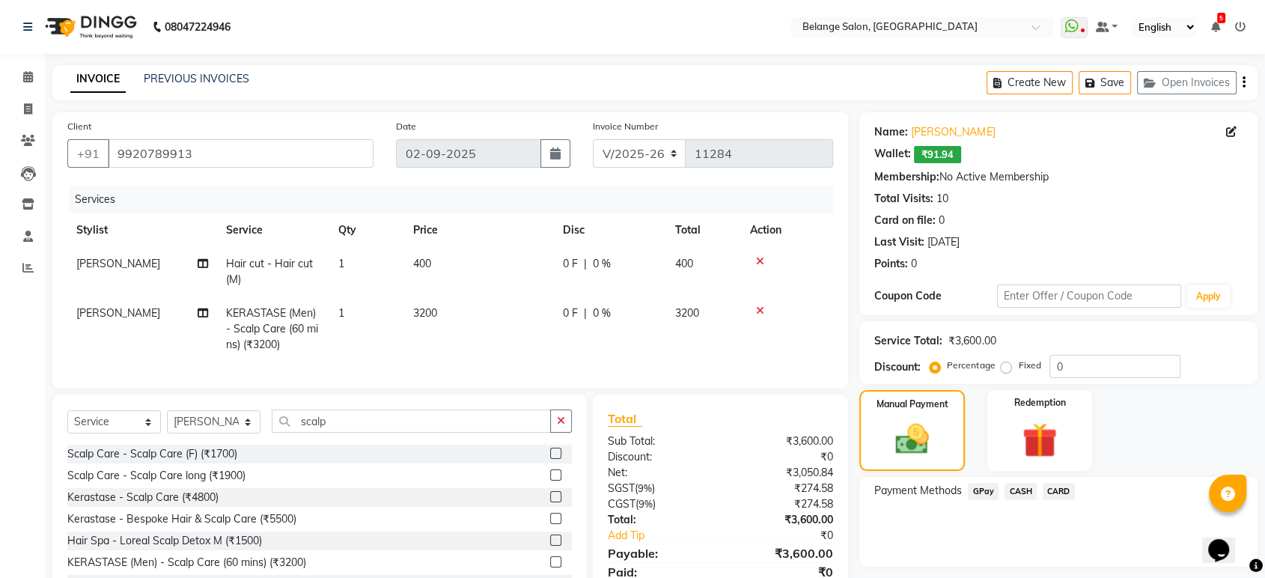
click at [1051, 492] on span "CARD" at bounding box center [1059, 491] width 32 height 17
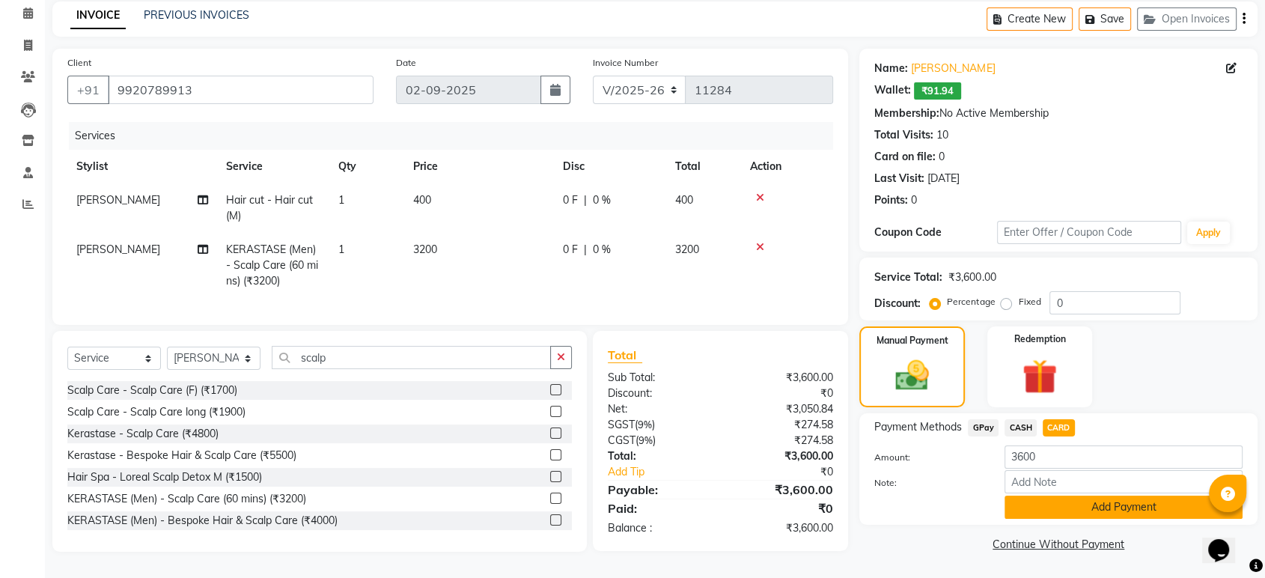
click at [1132, 498] on button "Add Payment" at bounding box center [1123, 506] width 238 height 23
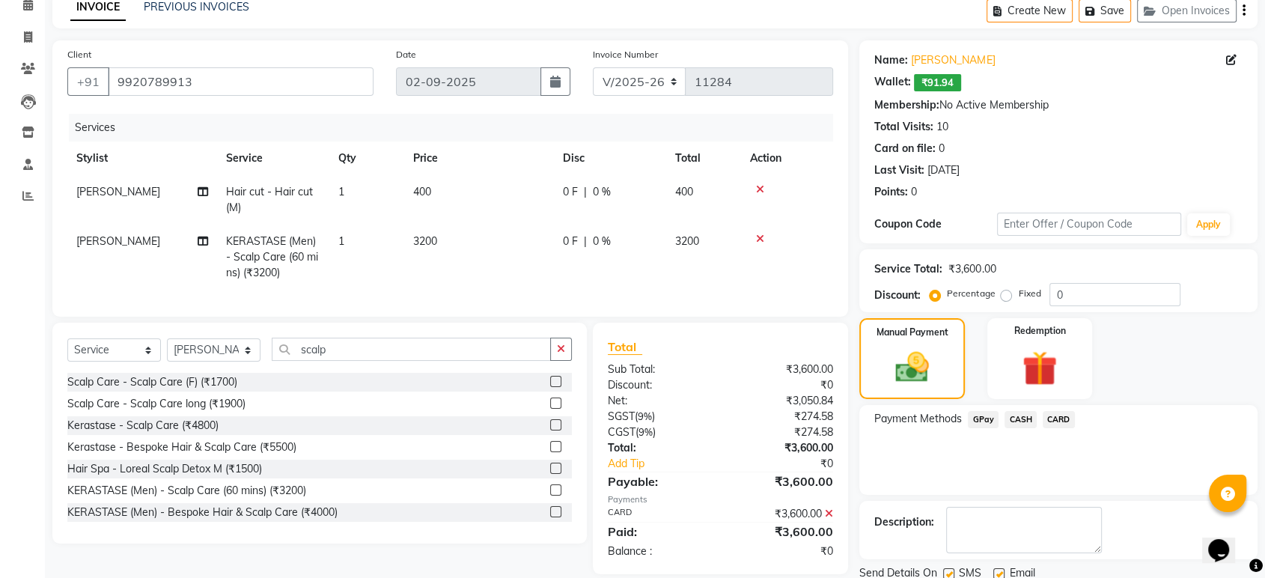
scroll to position [125, 0]
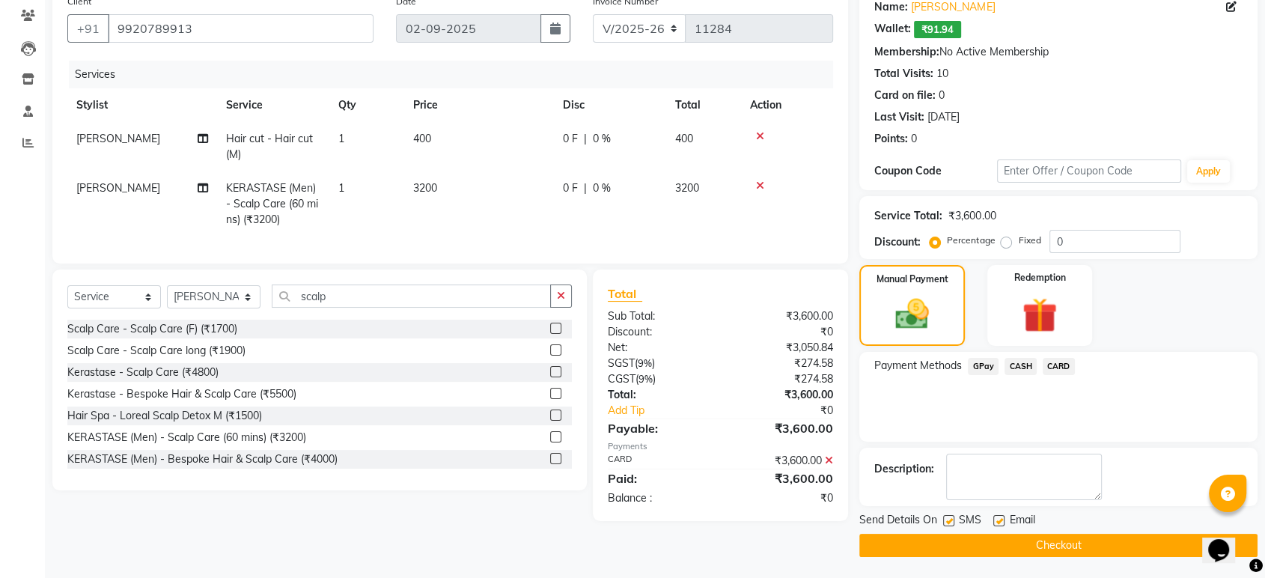
click at [1058, 541] on button "Checkout" at bounding box center [1058, 545] width 398 height 23
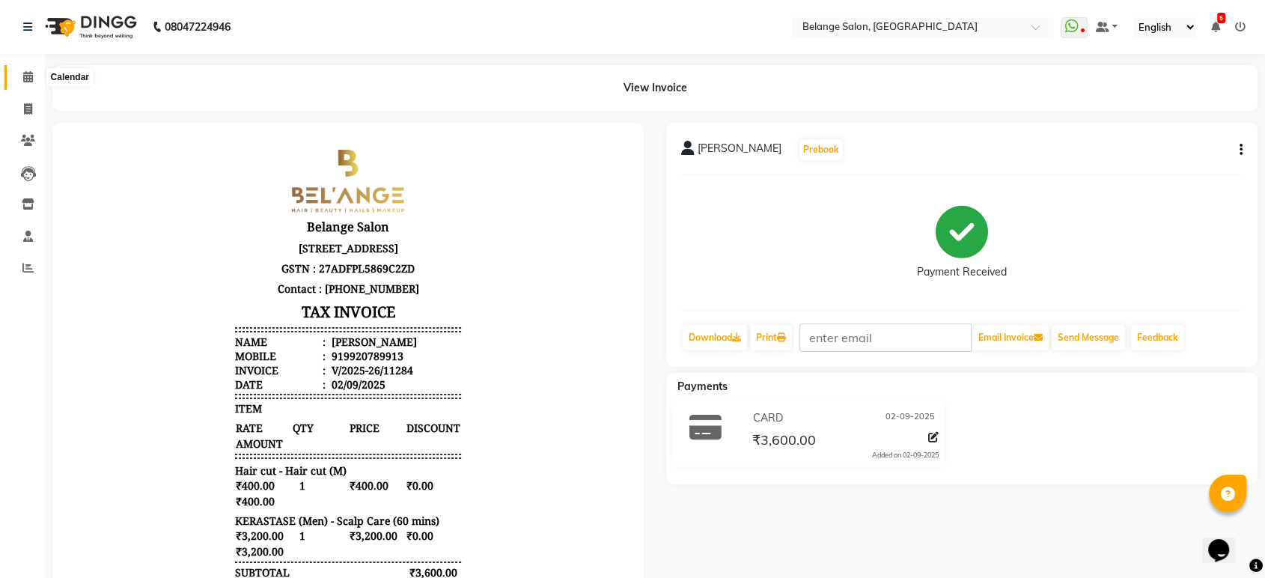
click at [26, 76] on icon at bounding box center [28, 76] width 10 height 11
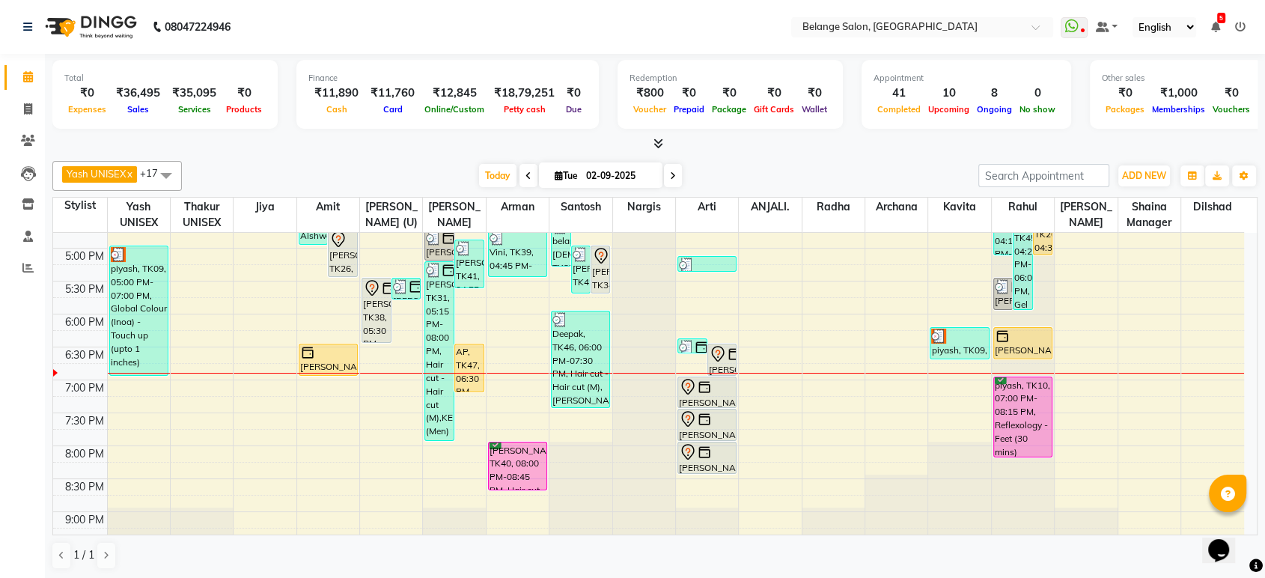
scroll to position [582, 0]
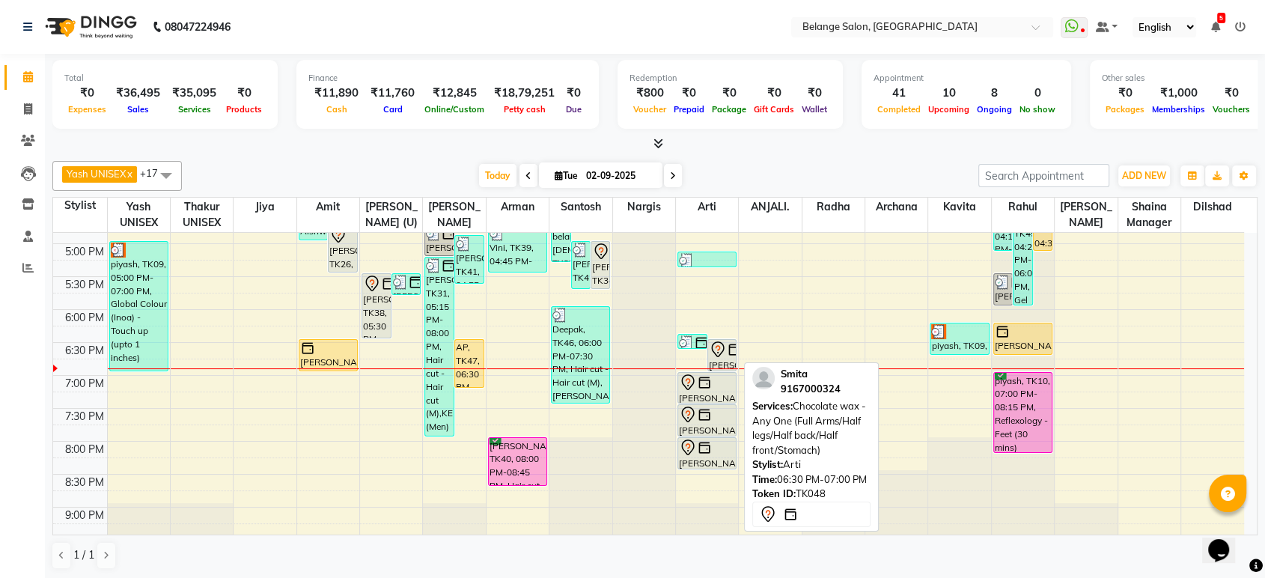
click at [715, 355] on icon at bounding box center [718, 350] width 18 height 18
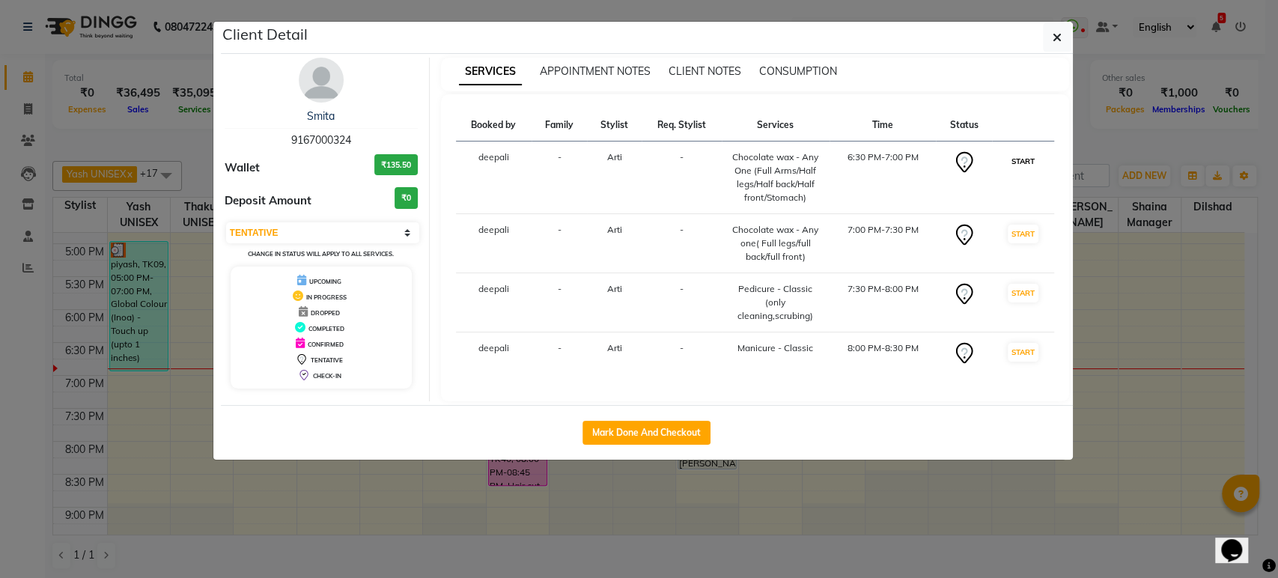
click at [1013, 165] on button "START" at bounding box center [1022, 161] width 31 height 19
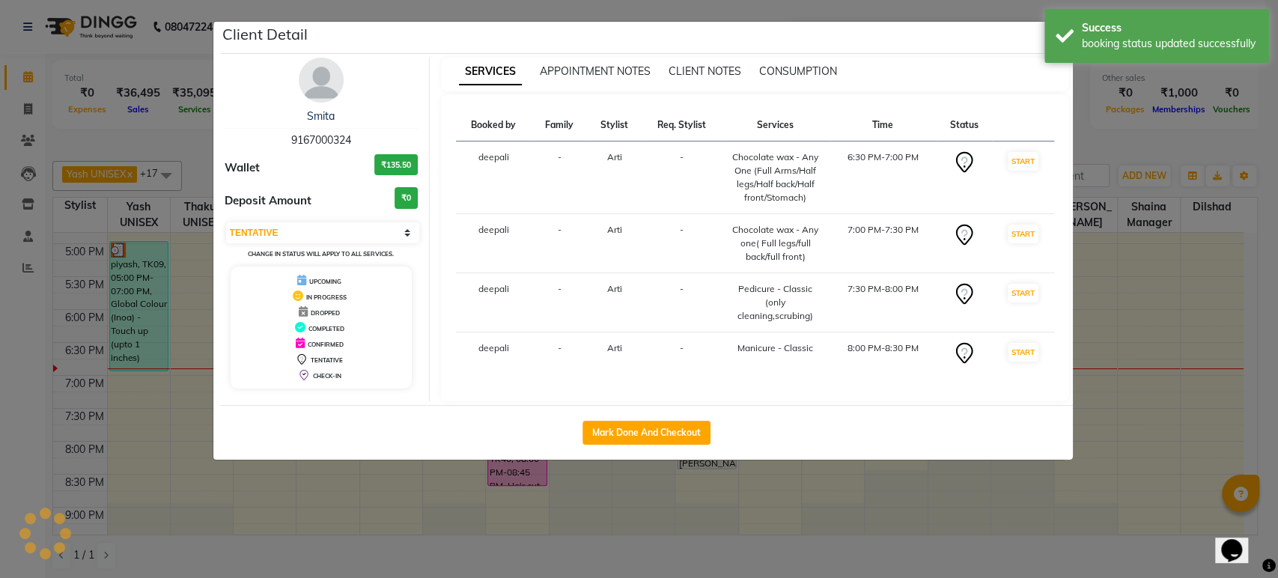
select select "select"
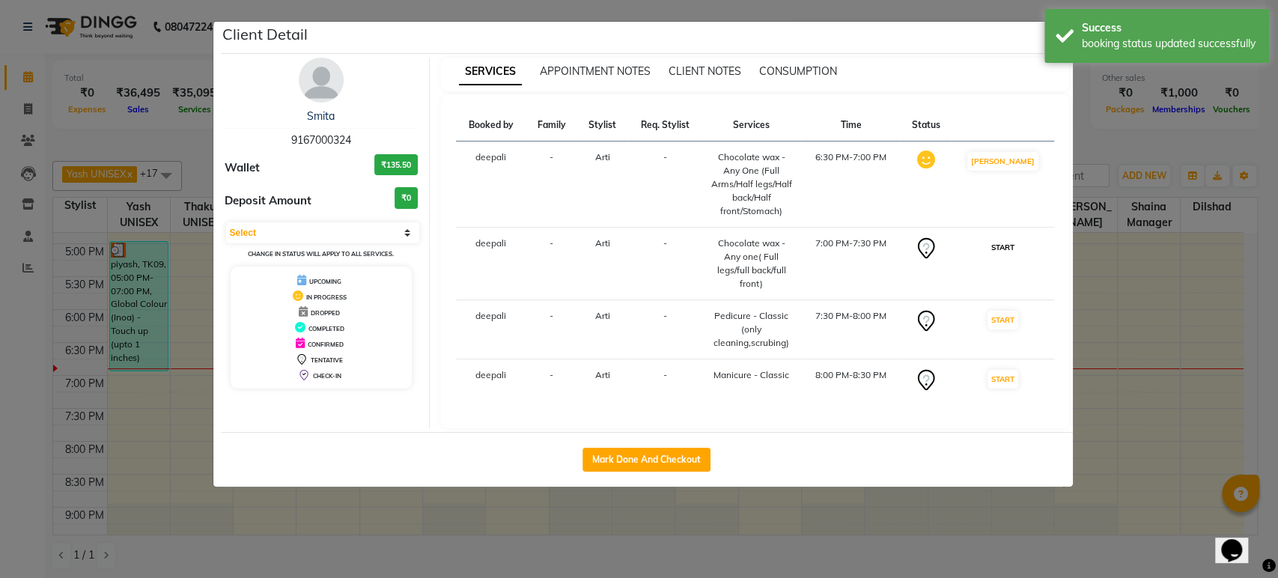
click at [1010, 240] on button "START" at bounding box center [1002, 247] width 31 height 19
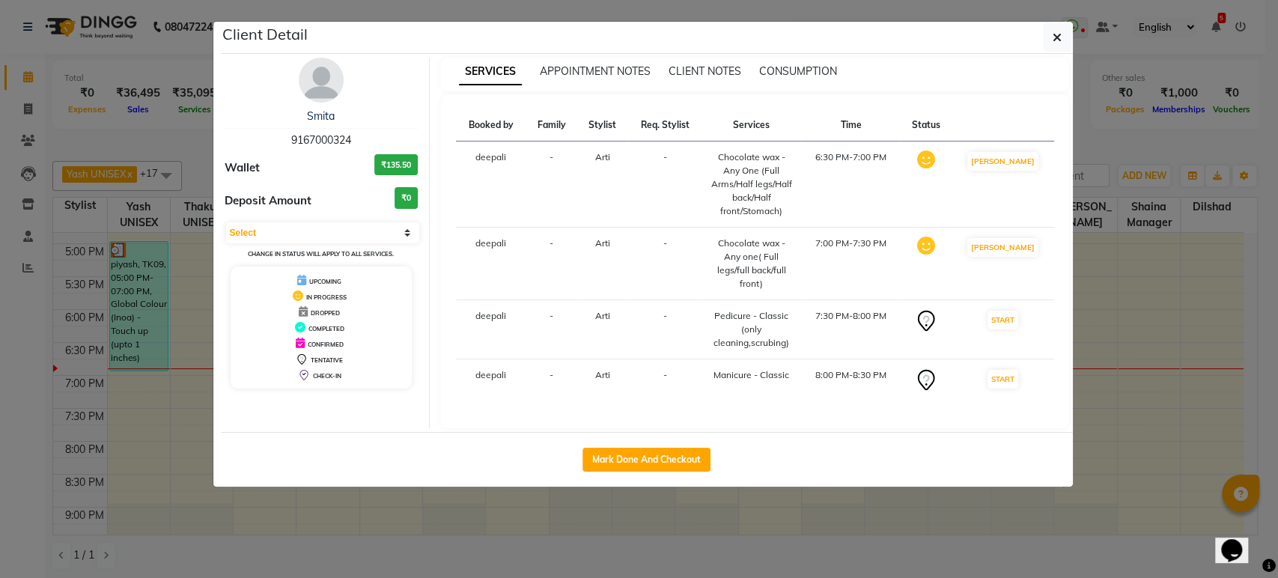
click at [1102, 139] on ngb-modal-window "Client Detail Smita 9167000324 Wallet ₹135.50 Deposit Amount ₹0 Select IN SERVI…" at bounding box center [639, 289] width 1278 height 578
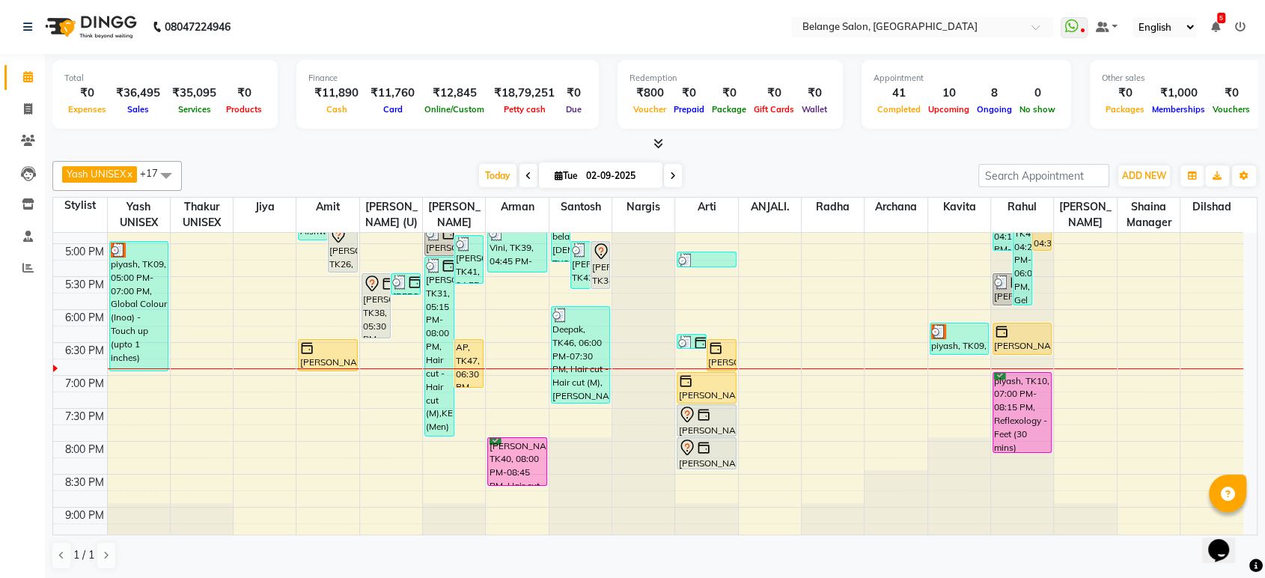
click at [192, 378] on div "8:00 AM 8:30 AM 9:00 AM 9:30 AM 10:00 AM 10:30 AM 11:00 AM 11:30 AM 12:00 PM 12…" at bounding box center [648, 144] width 1190 height 987
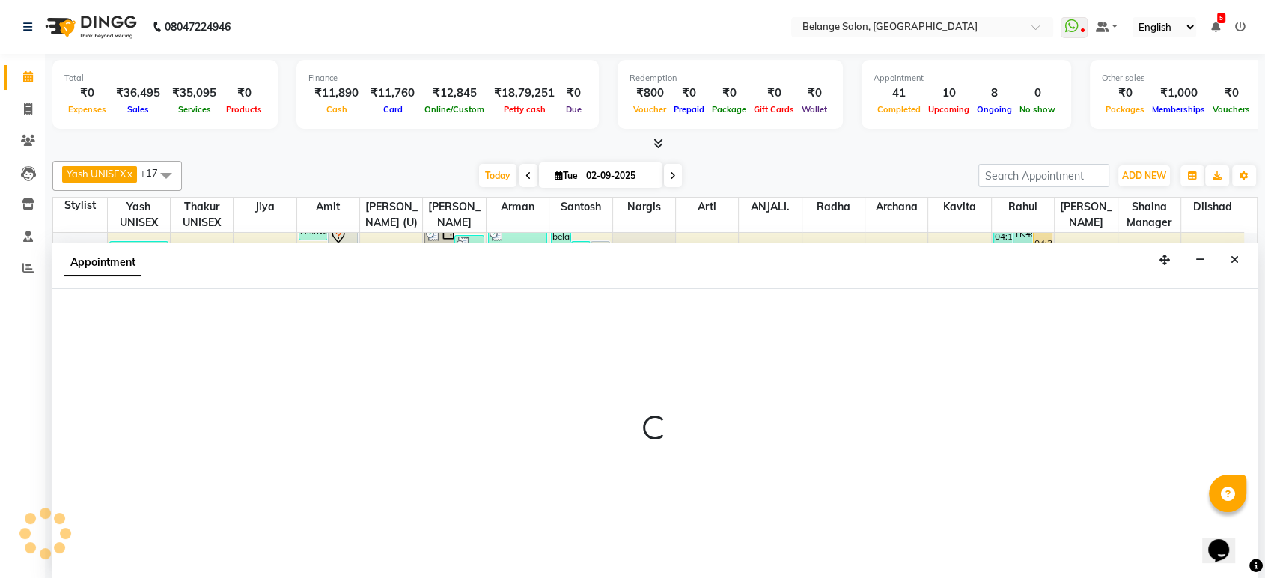
select select "63887"
select select "1140"
select select "tentative"
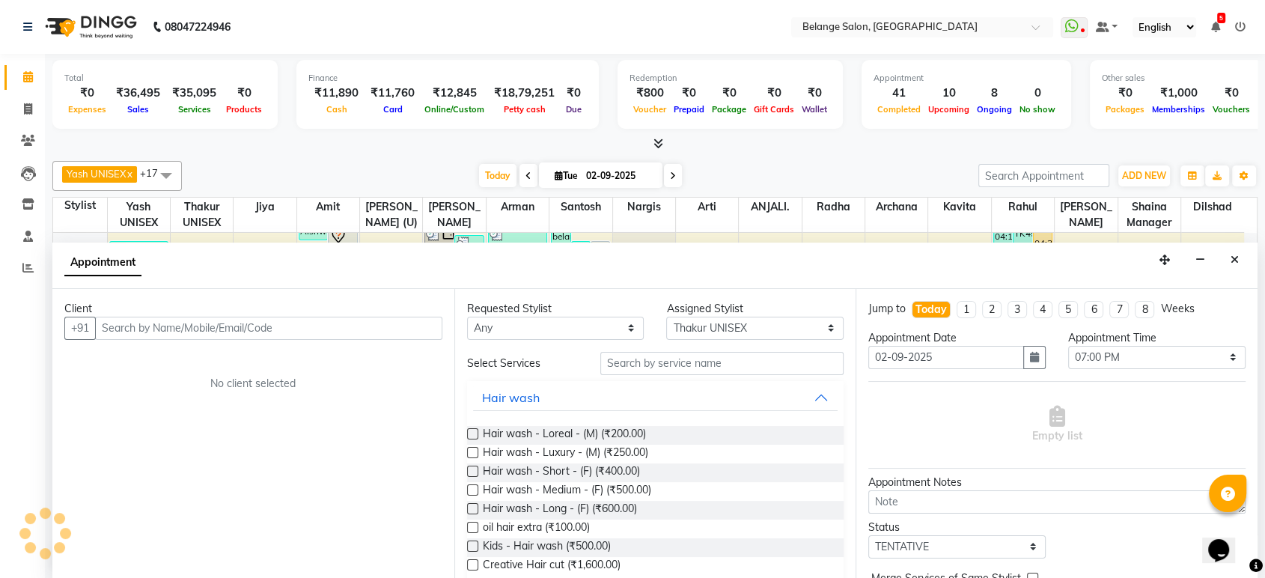
scroll to position [0, 0]
click at [186, 327] on input "text" at bounding box center [268, 328] width 347 height 23
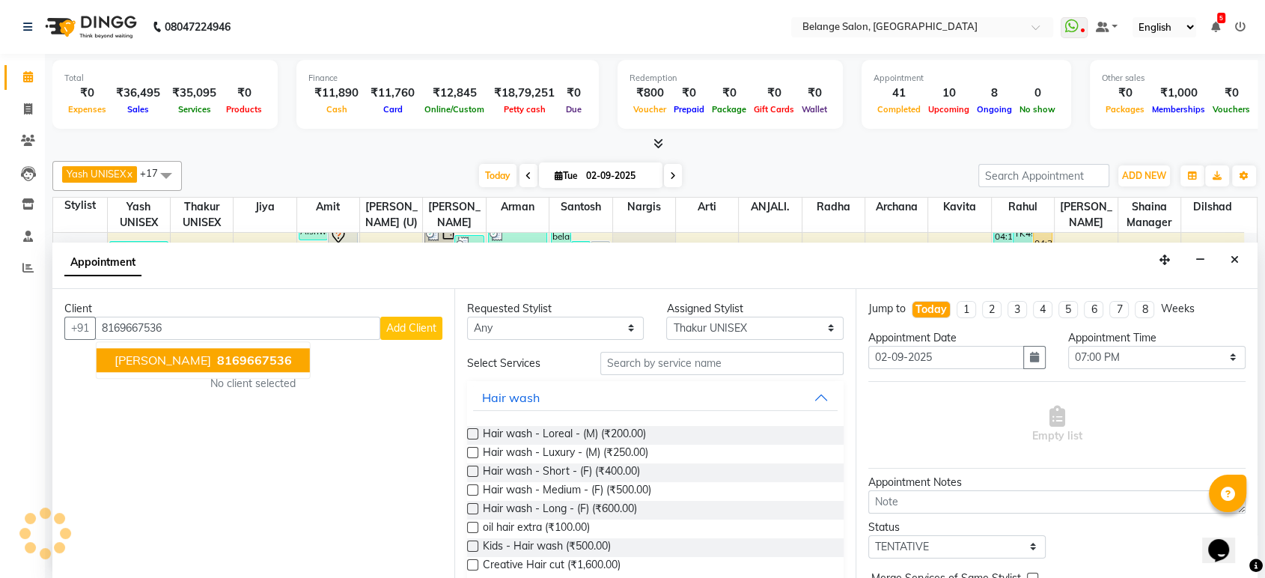
click at [217, 361] on span "8169667536" at bounding box center [254, 360] width 75 height 15
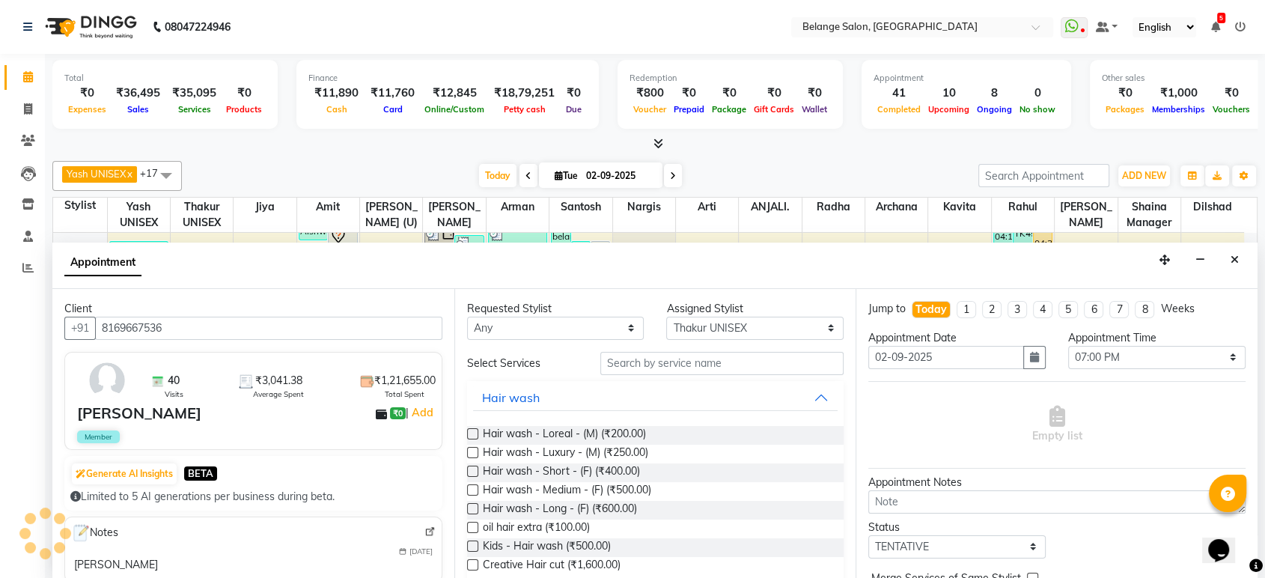
type input "8169667536"
click at [649, 367] on input "text" at bounding box center [722, 363] width 244 height 23
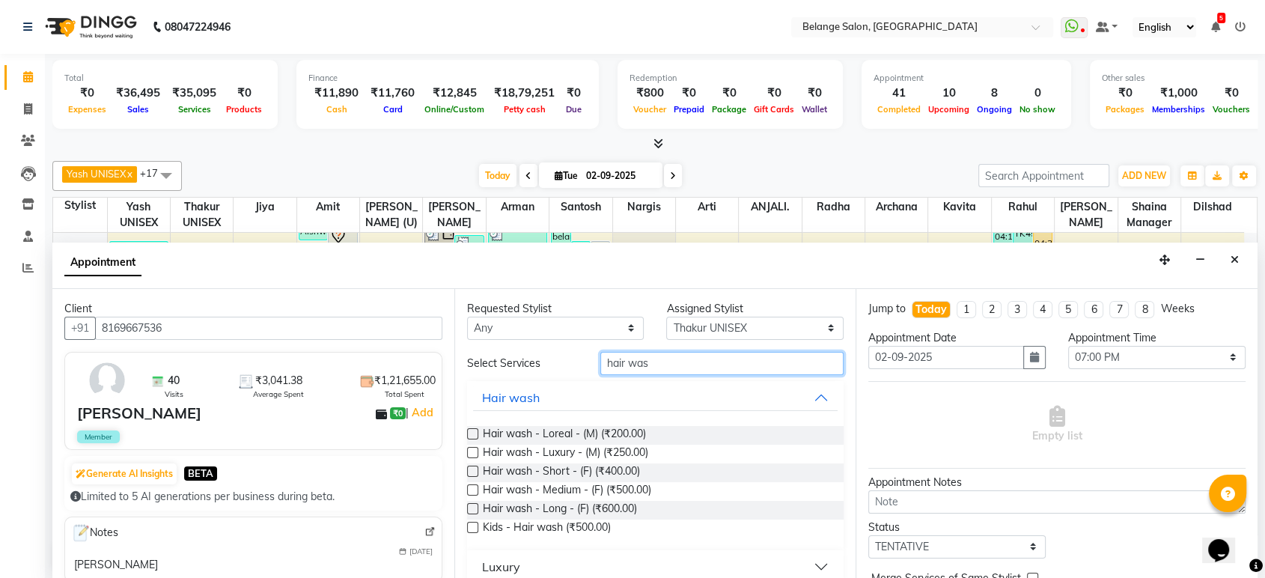
type input "hair was"
click at [470, 489] on label at bounding box center [472, 489] width 11 height 11
click at [470, 489] on input "checkbox" at bounding box center [472, 491] width 10 height 10
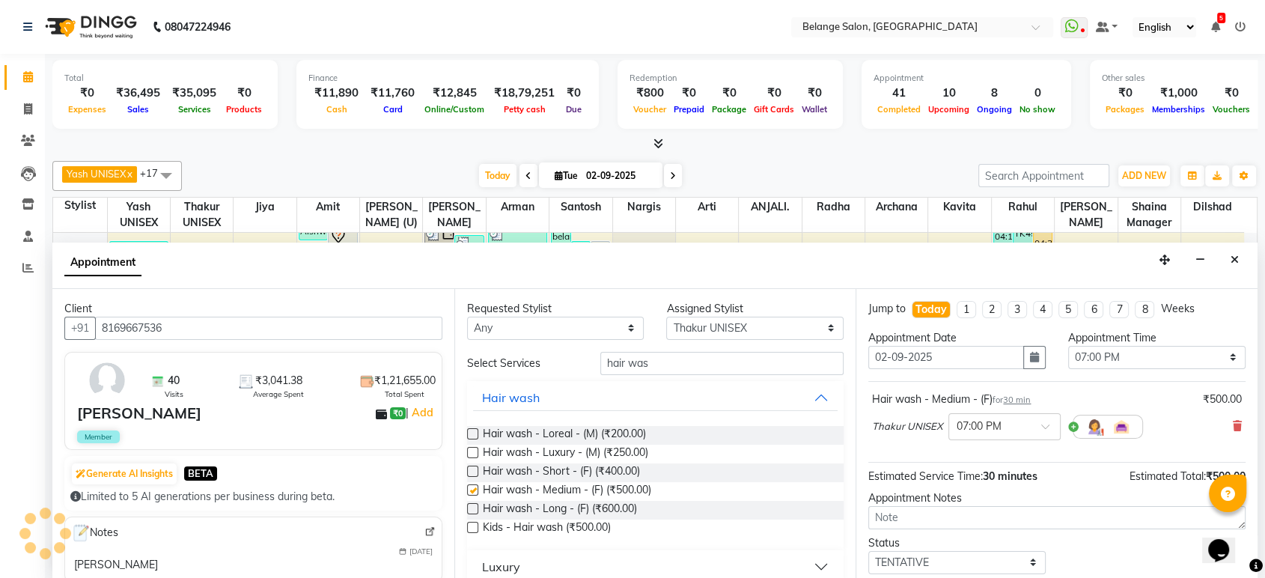
checkbox input "false"
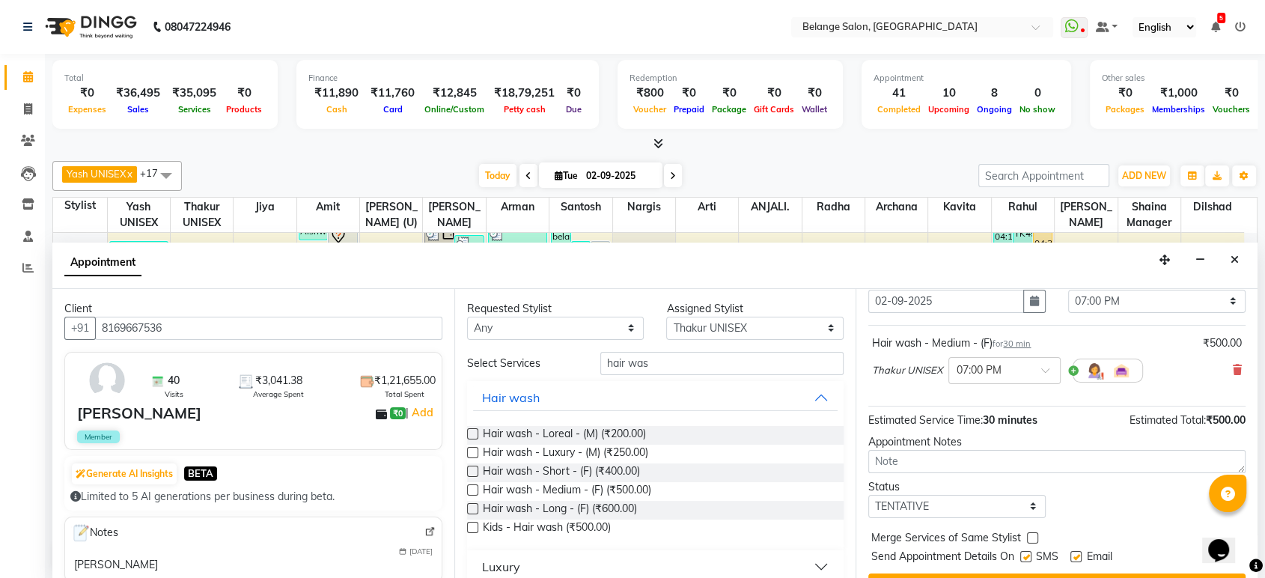
scroll to position [88, 0]
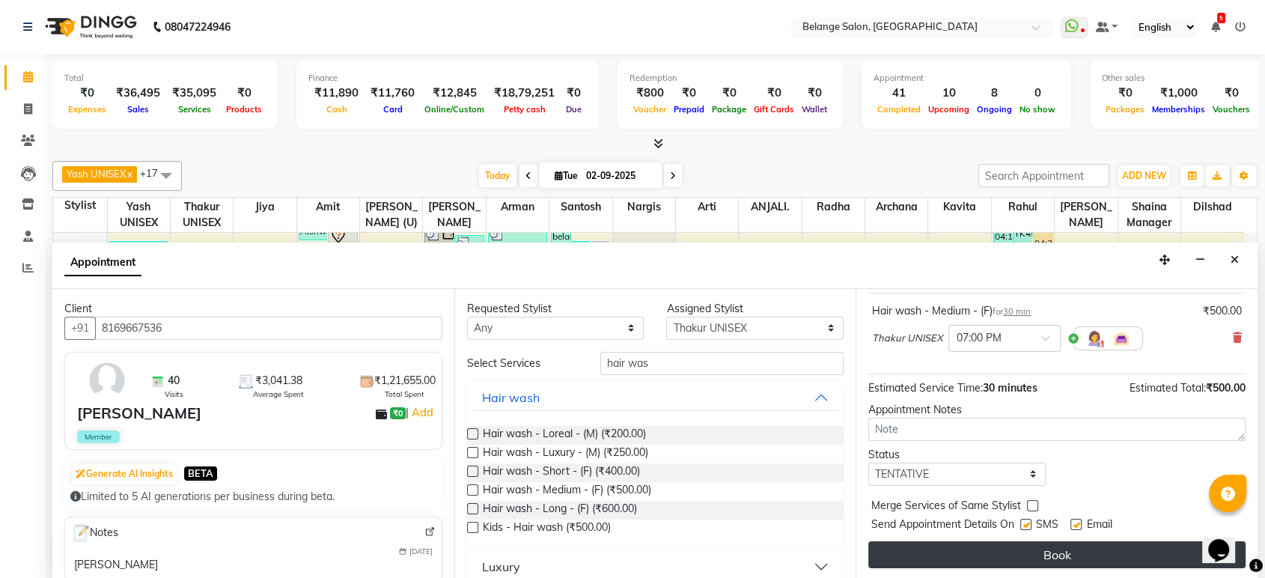
click at [1060, 552] on button "Book" at bounding box center [1056, 554] width 377 height 27
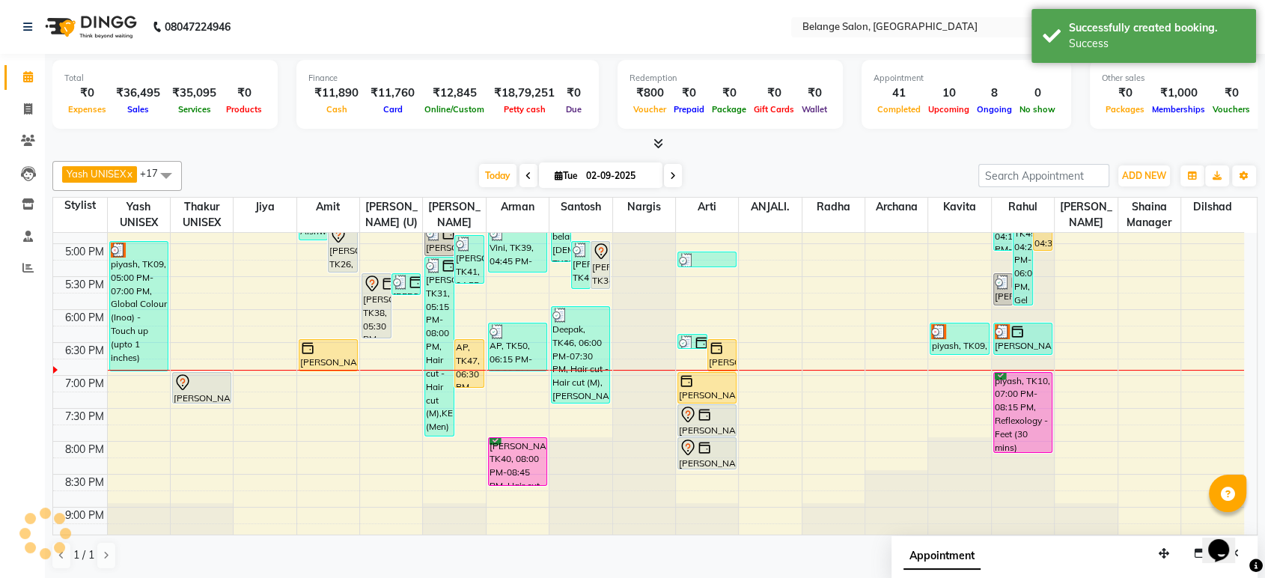
scroll to position [0, 0]
click at [201, 410] on div "sakshi, TK13, 11:55 AM-01:10 PM, Hair cut (Wash + Blow dry) (₹1200),Threading -…" at bounding box center [202, 144] width 62 height 987
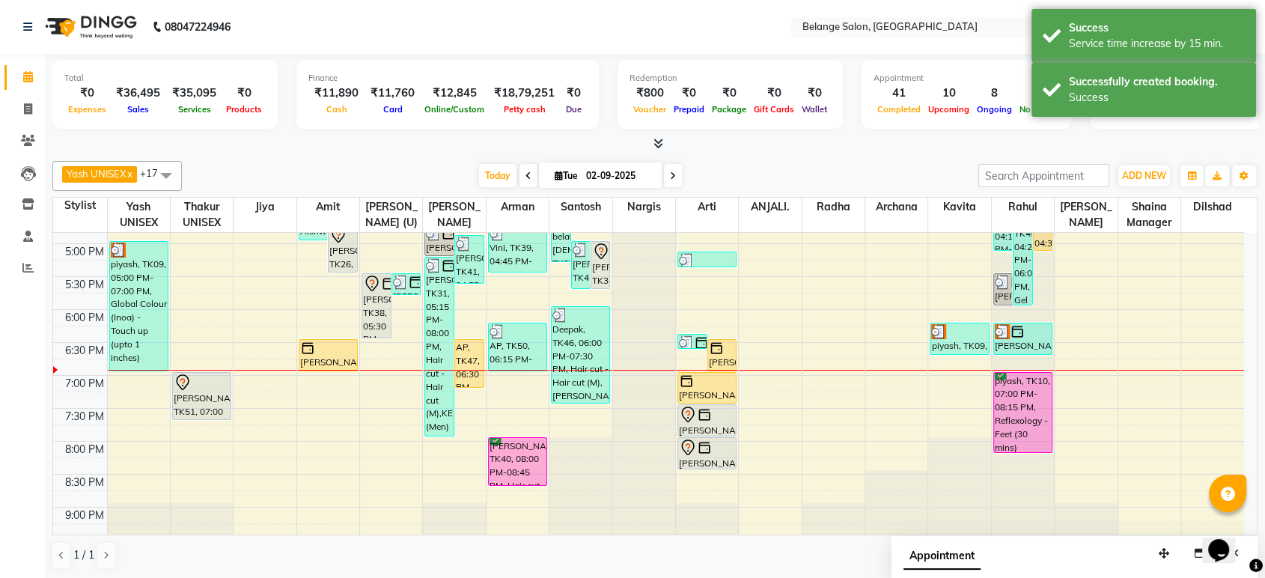
click at [742, 177] on div "Today Tue 02-09-2025" at bounding box center [579, 176] width 781 height 22
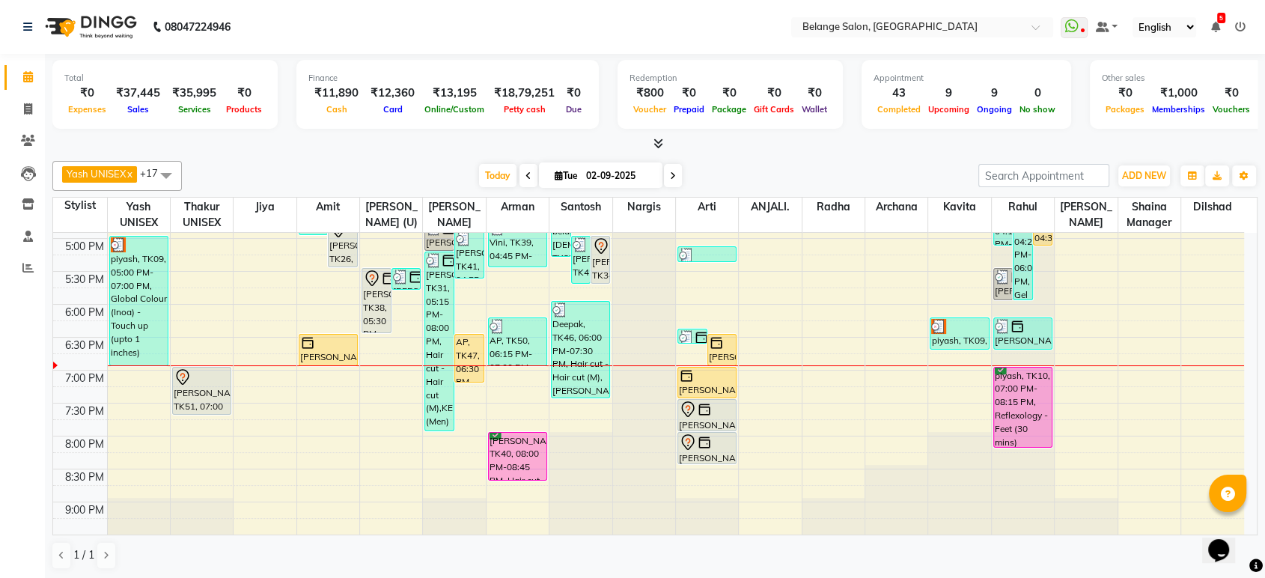
scroll to position [605, 0]
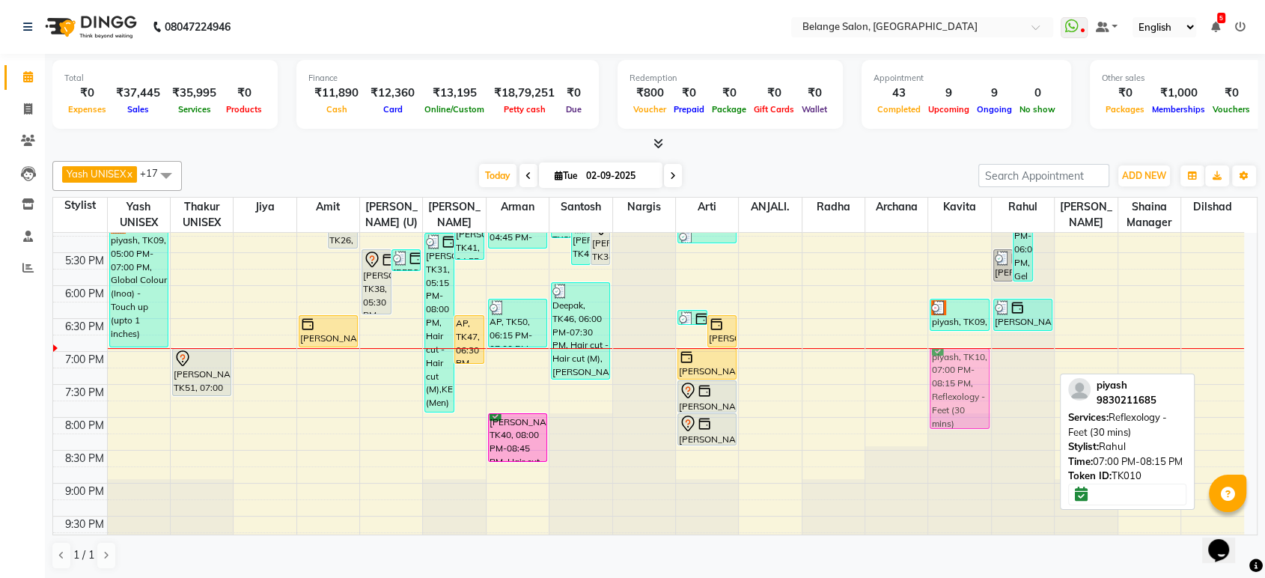
drag, startPoint x: 1025, startPoint y: 379, endPoint x: 972, endPoint y: 385, distance: 52.7
click at [972, 385] on tr "Anupamaa, TK22, 01:30 PM-02:30 PM, Hair cut (Wash + Blow dry) (₹1200) piyash, T…" at bounding box center [648, 120] width 1191 height 987
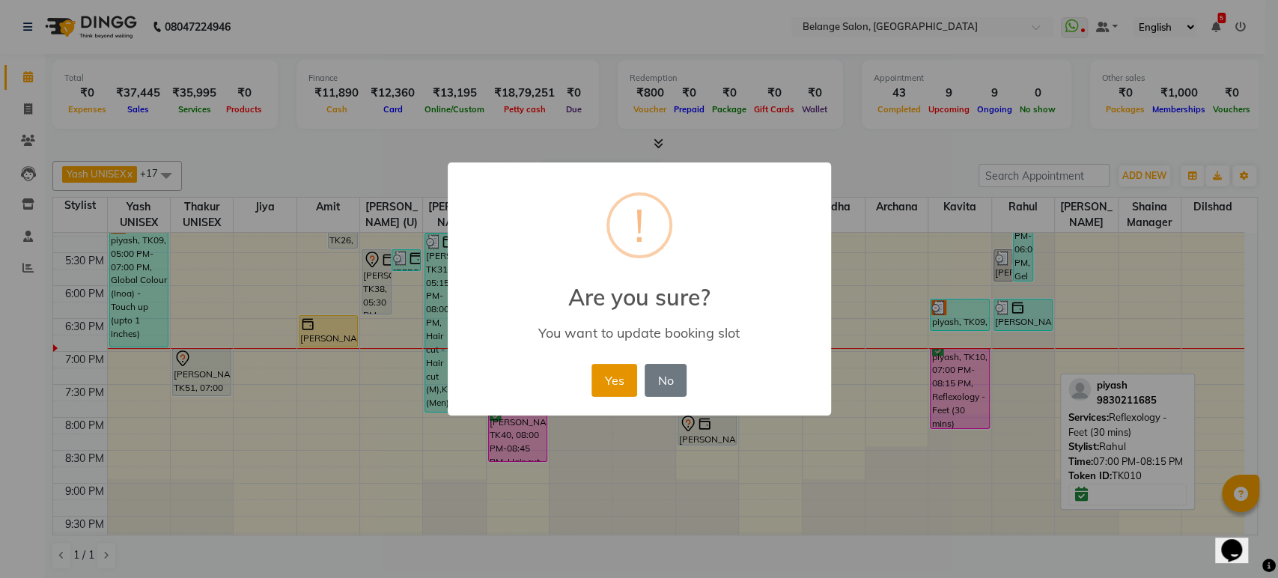
click at [607, 376] on button "Yes" at bounding box center [614, 380] width 46 height 33
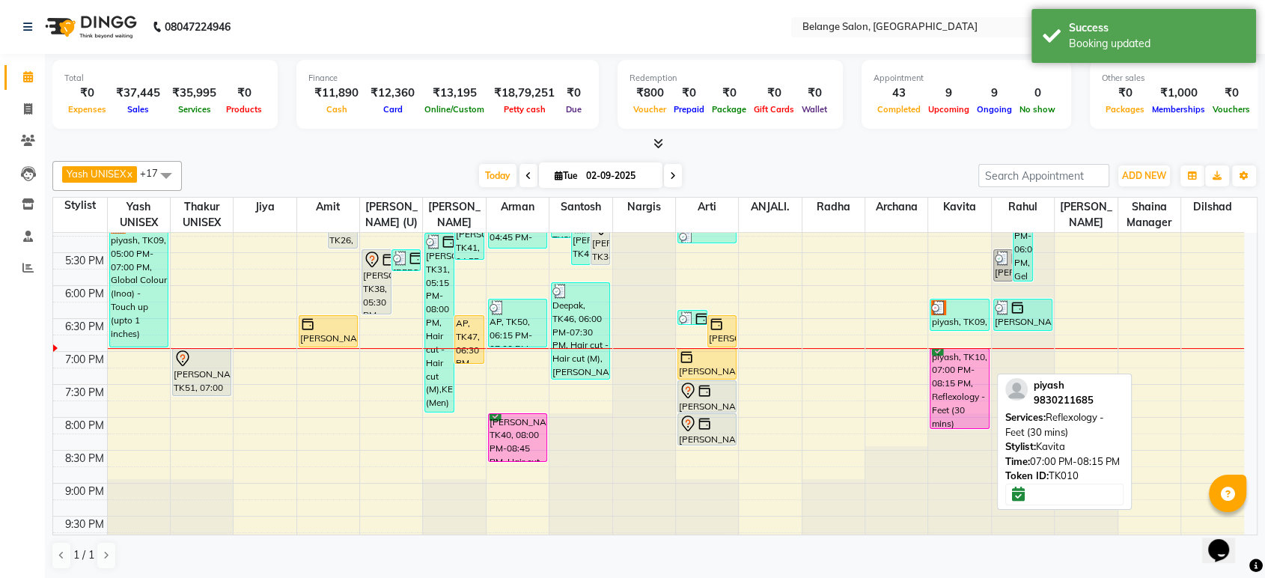
click at [953, 382] on div "piyash, TK10, 07:00 PM-08:15 PM, Reflexology - Feet (30 mins)" at bounding box center [959, 388] width 58 height 79
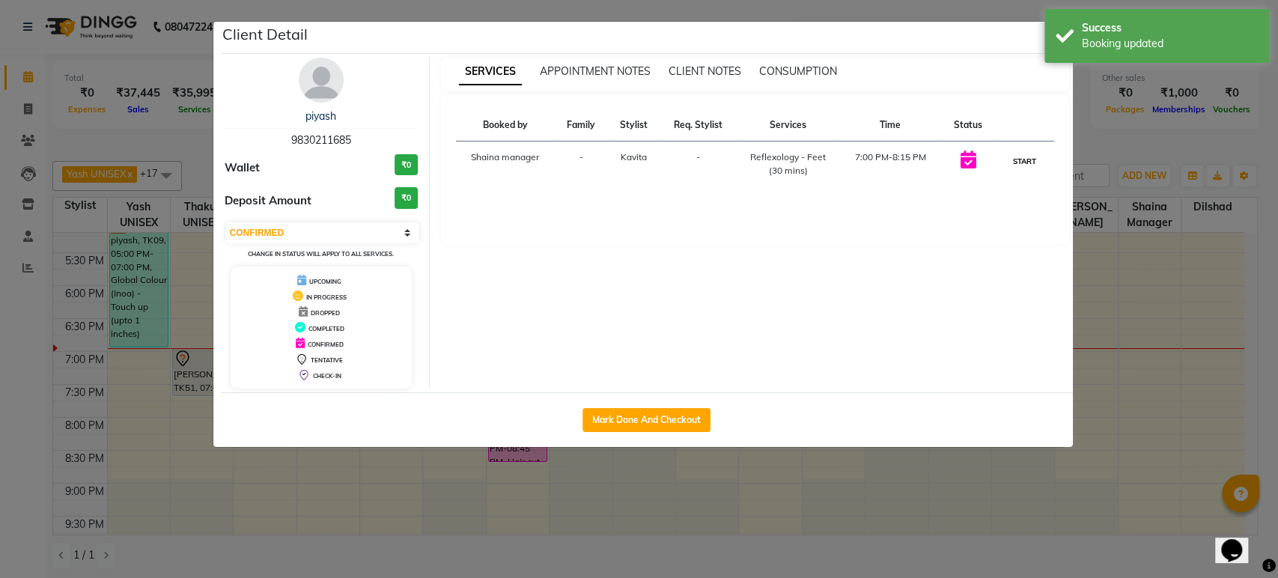
click at [1028, 158] on button "START" at bounding box center [1023, 161] width 31 height 19
select select "1"
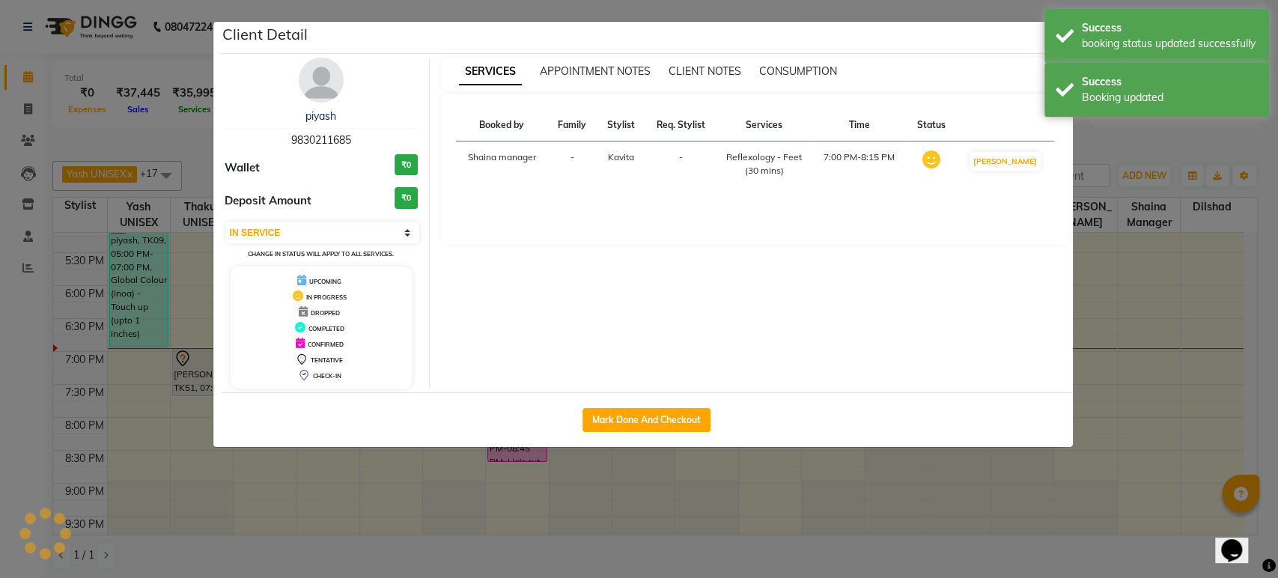
click at [1096, 148] on ngb-modal-window "Client Detail piyash 9830211685 Wallet ₹0 Deposit Amount ₹0 Select IN SERVICE C…" at bounding box center [639, 289] width 1278 height 578
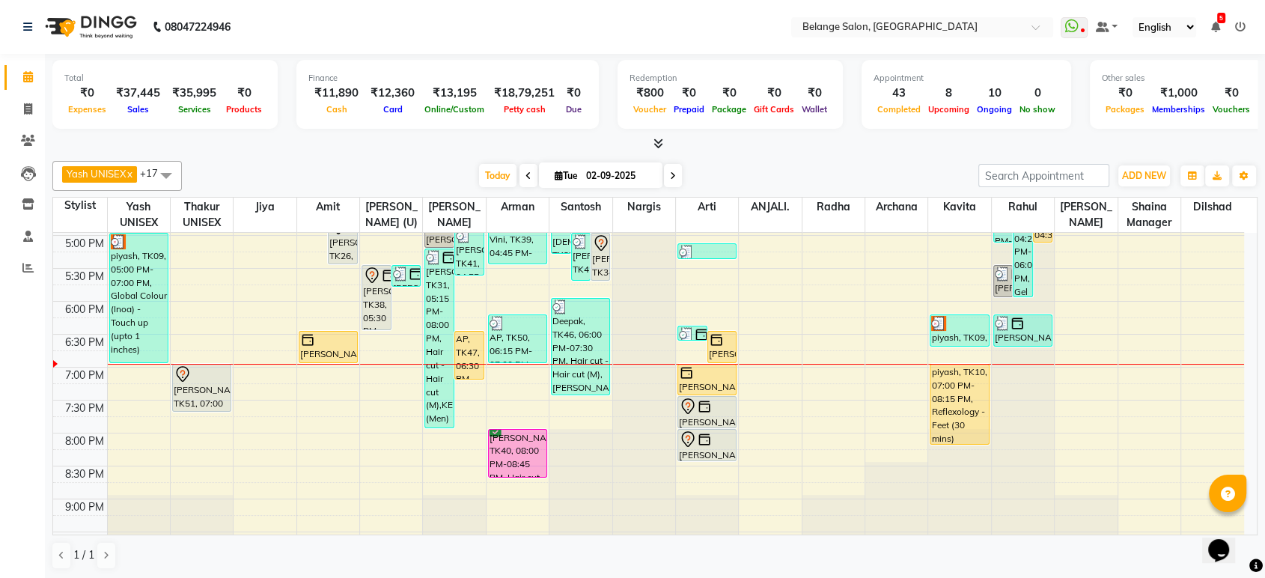
scroll to position [658, 0]
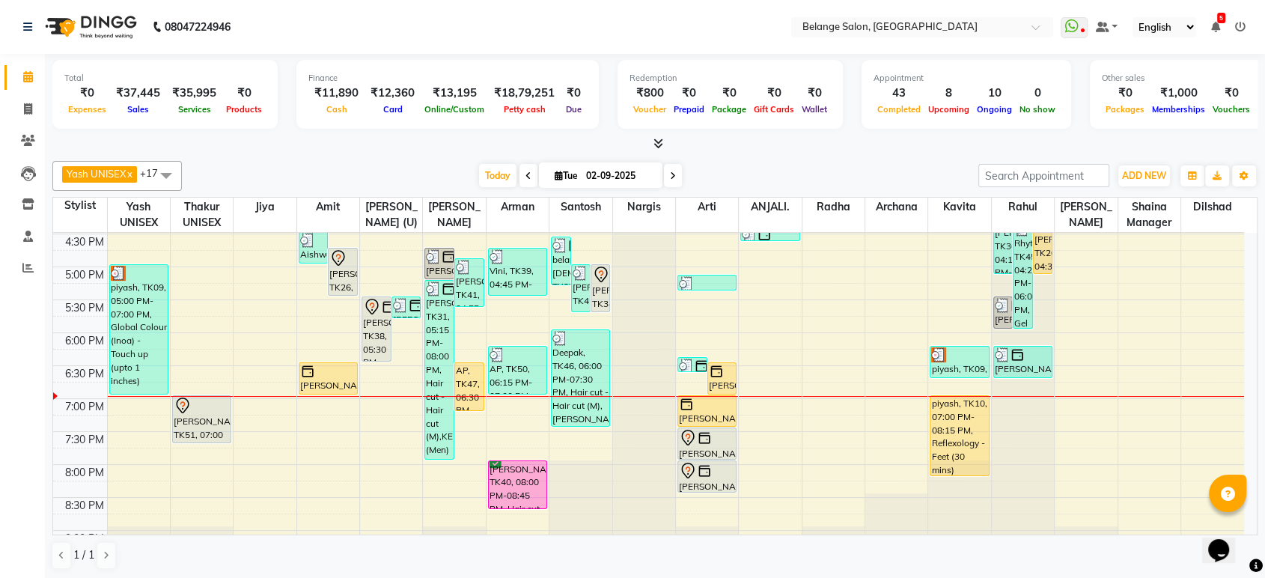
scroll to position [566, 0]
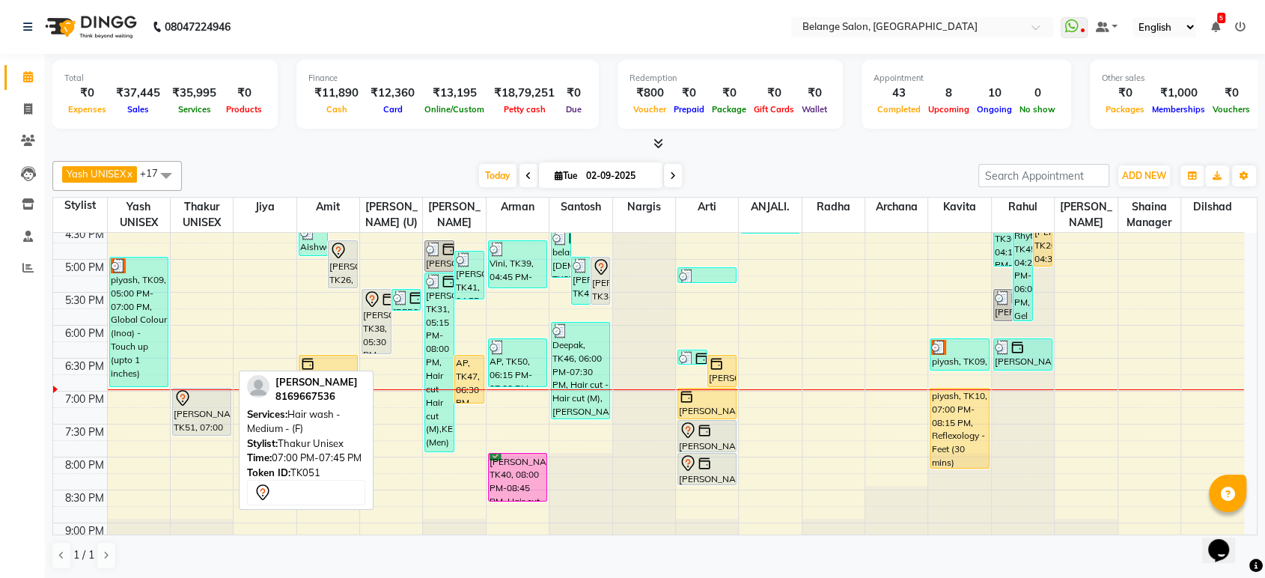
click at [204, 403] on div at bounding box center [202, 398] width 56 height 18
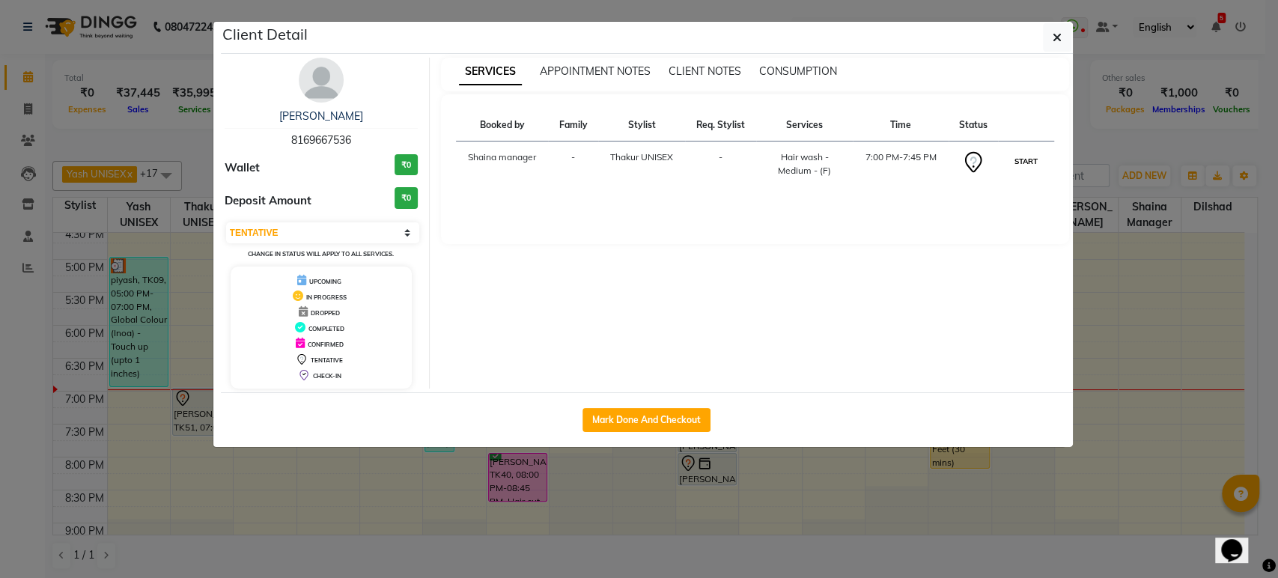
click at [1016, 162] on button "START" at bounding box center [1025, 161] width 31 height 19
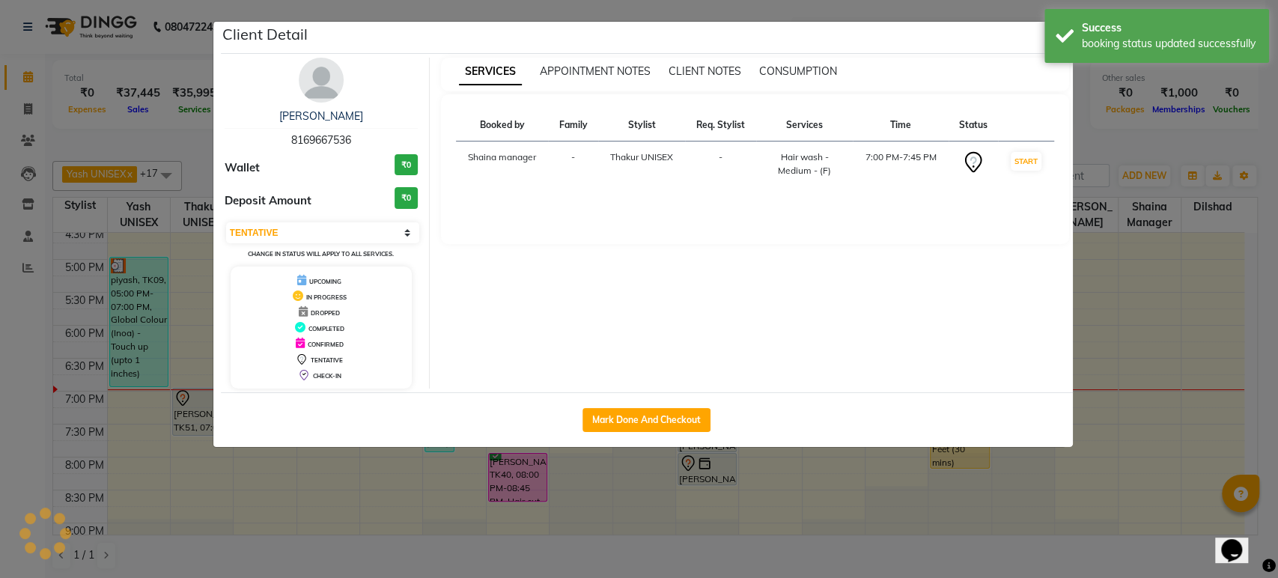
select select "1"
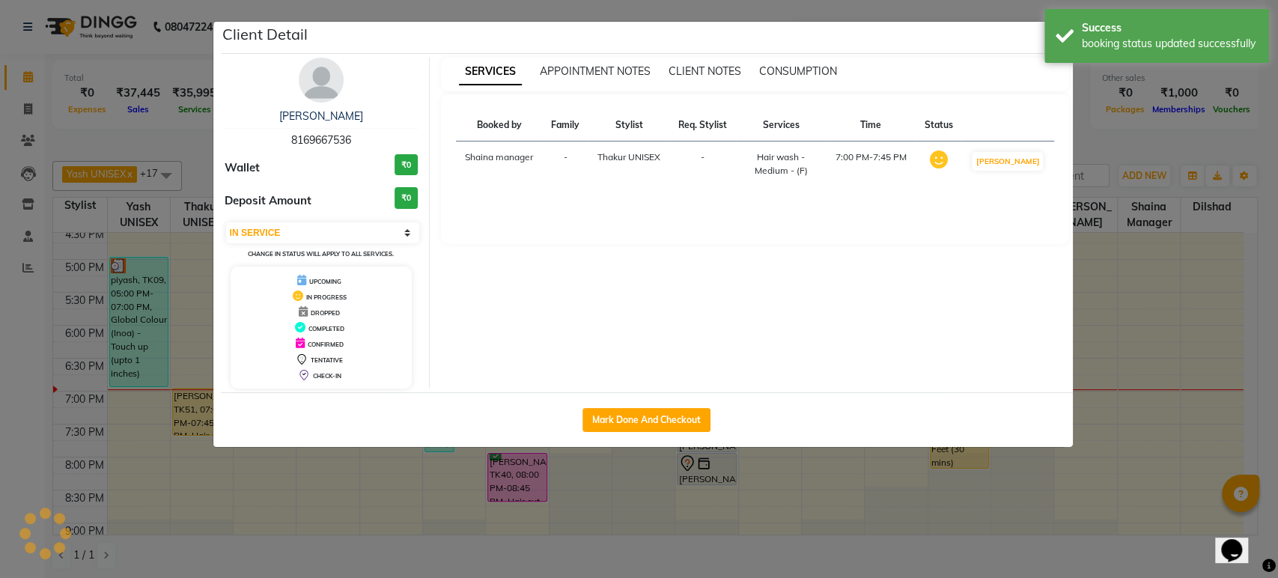
click at [1077, 154] on div "SERVICES APPOINTMENT NOTES CLIENT NOTES CONSUMPTION Booked by Family Stylist Re…" at bounding box center [755, 223] width 650 height 331
click at [1120, 145] on ngb-modal-window "Client Detail prajakta 8169667536 Wallet ₹0 Deposit Amount ₹0 Select IN SERVICE…" at bounding box center [639, 289] width 1278 height 578
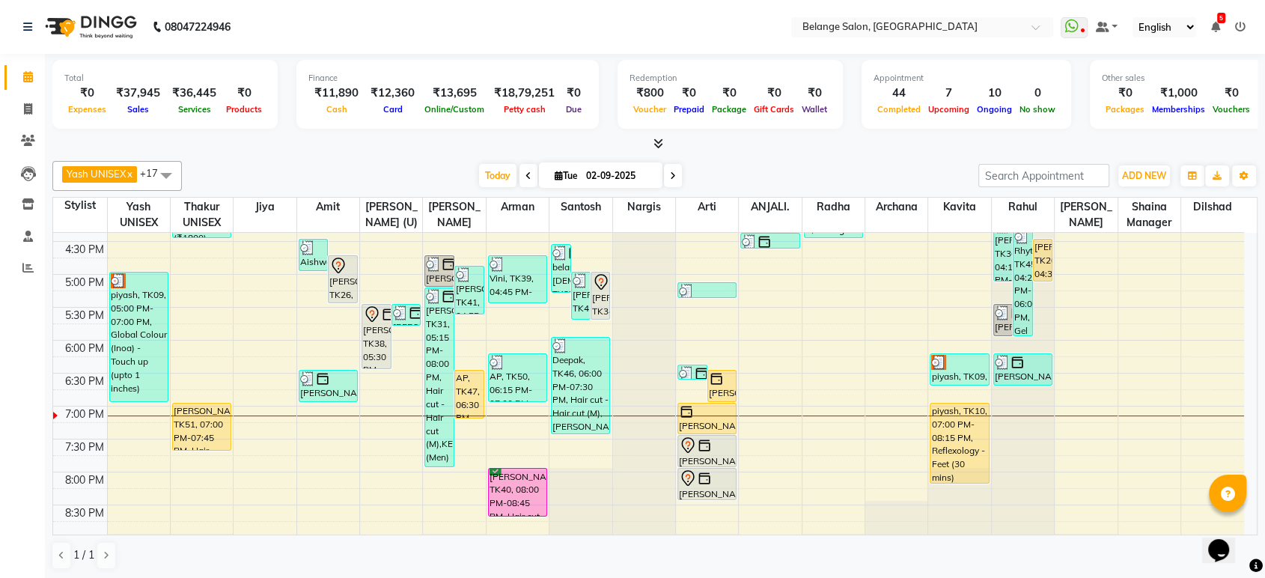
scroll to position [541, 0]
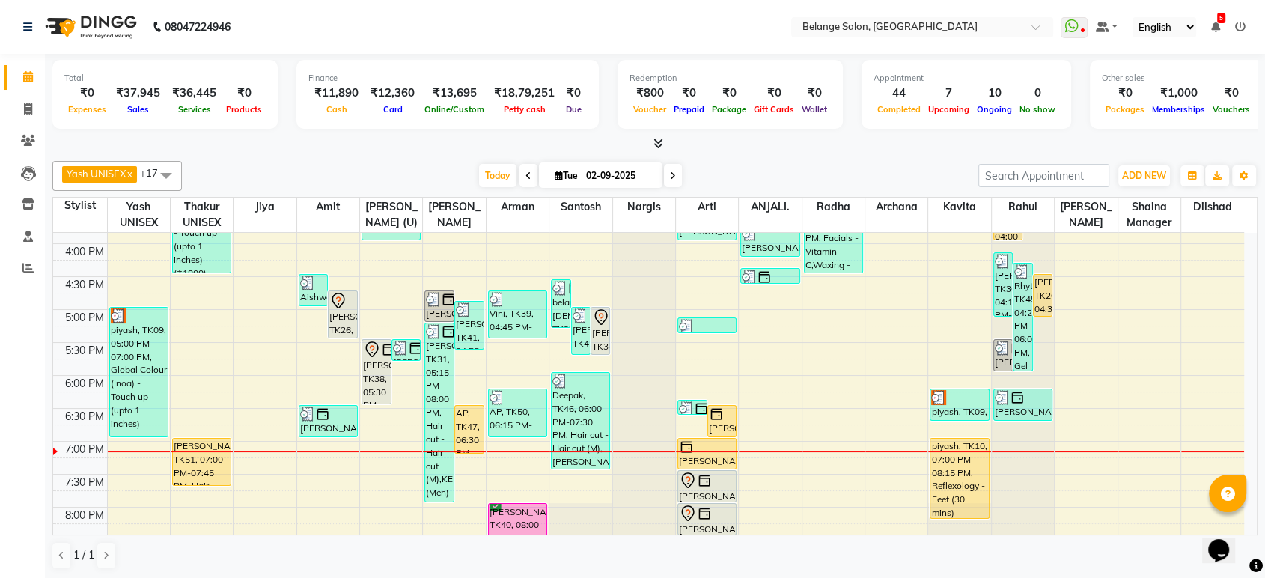
scroll to position [582, 0]
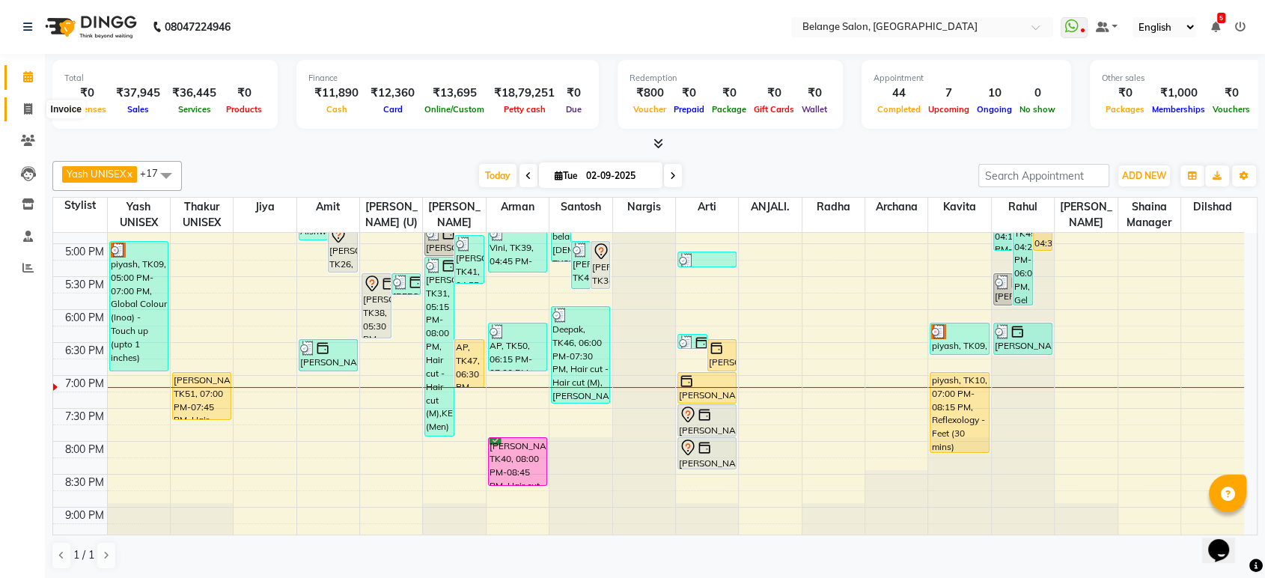
click at [28, 115] on icon at bounding box center [28, 108] width 8 height 11
select select "5076"
select select "service"
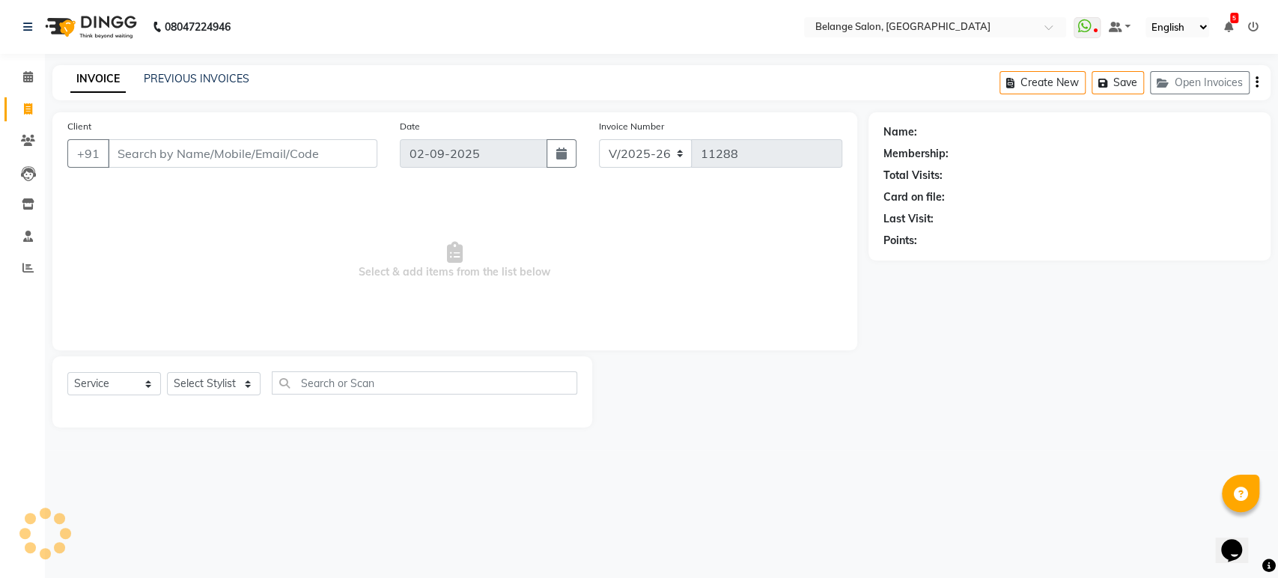
click at [166, 150] on input "Client" at bounding box center [242, 153] width 269 height 28
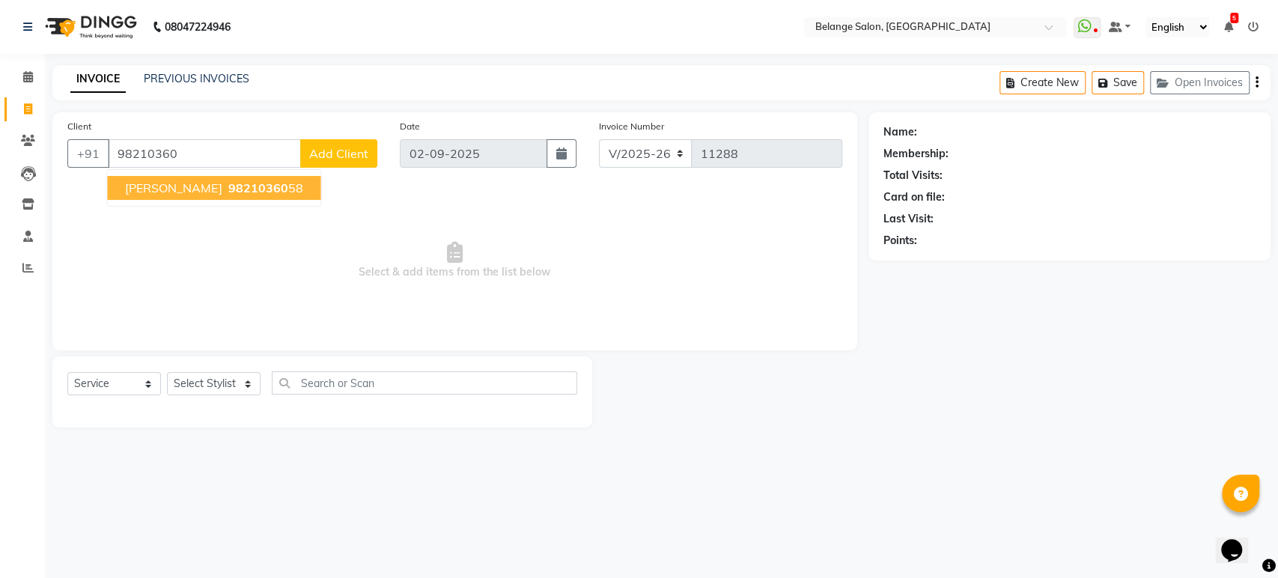
click at [228, 190] on span "98210360" at bounding box center [258, 187] width 60 height 15
type input "9821036058"
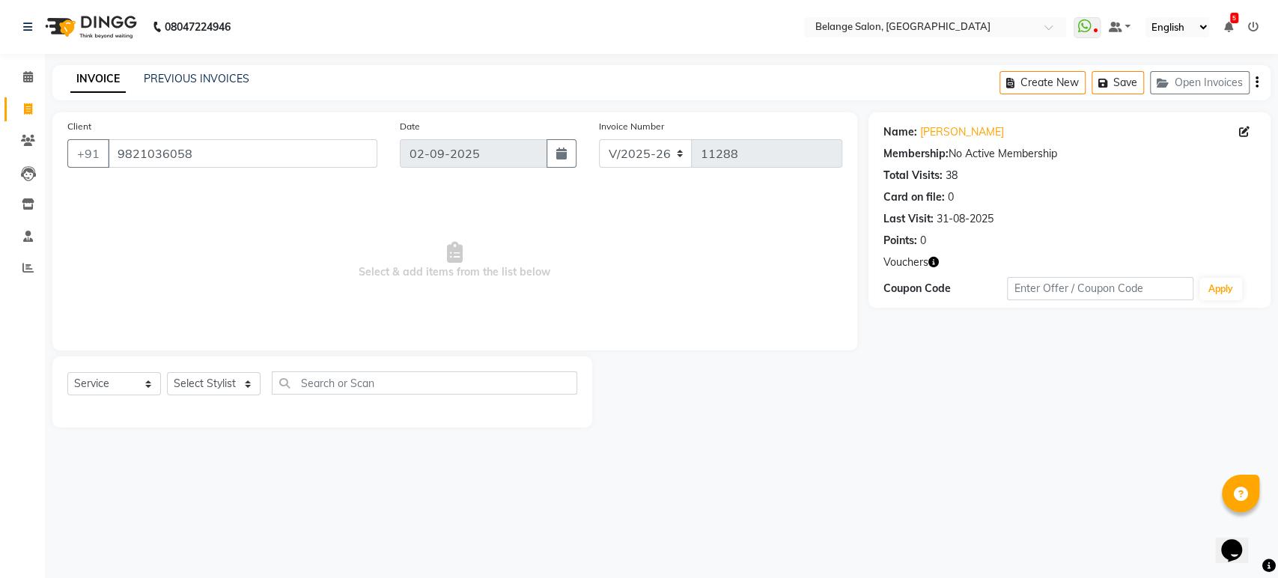
click at [936, 262] on icon "button" at bounding box center [933, 262] width 10 height 10
click at [186, 382] on select "Select Stylist [PERSON_NAME] (U) [PERSON_NAME] ANJALI. [PERSON_NAME] [PERSON_NA…" at bounding box center [214, 383] width 94 height 23
select select "54495"
click at [167, 372] on select "Select Stylist [PERSON_NAME] (U) [PERSON_NAME] ANJALI. [PERSON_NAME] [PERSON_NA…" at bounding box center [214, 383] width 94 height 23
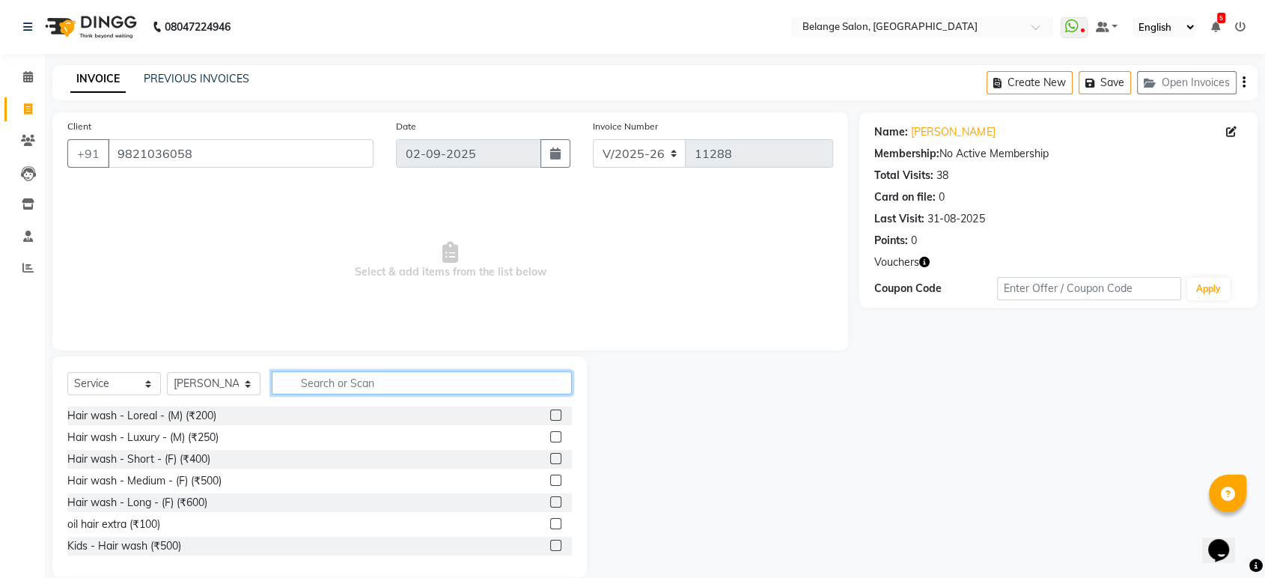
click at [315, 373] on input "text" at bounding box center [422, 382] width 300 height 23
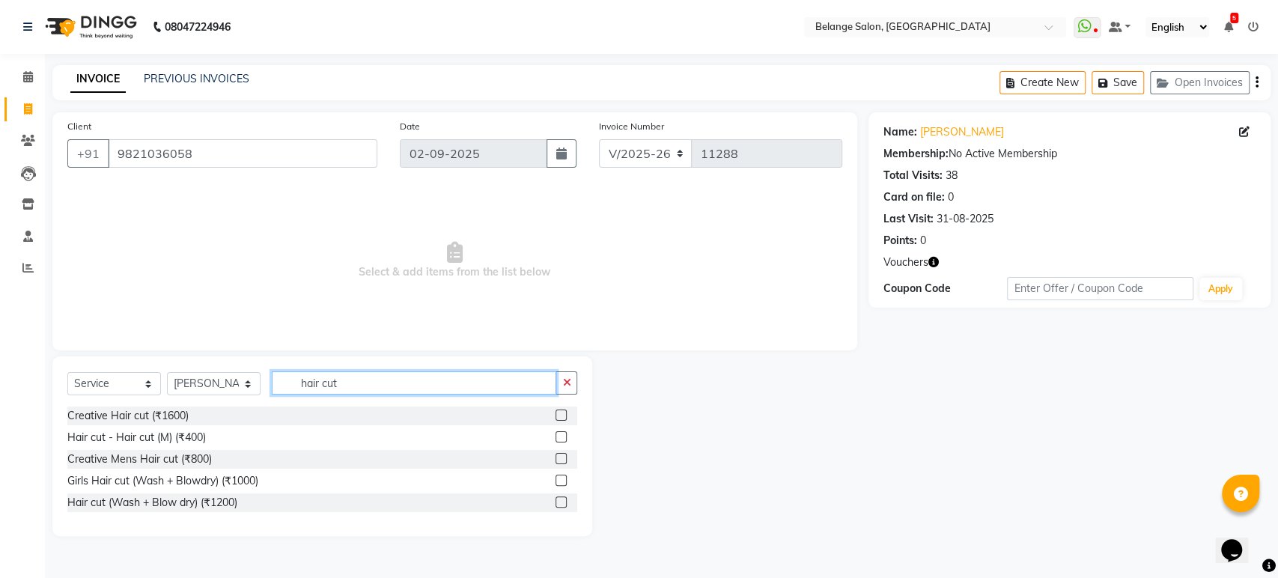
type input "hair cut"
click at [558, 438] on label at bounding box center [560, 436] width 11 height 11
click at [558, 438] on input "checkbox" at bounding box center [560, 438] width 10 height 10
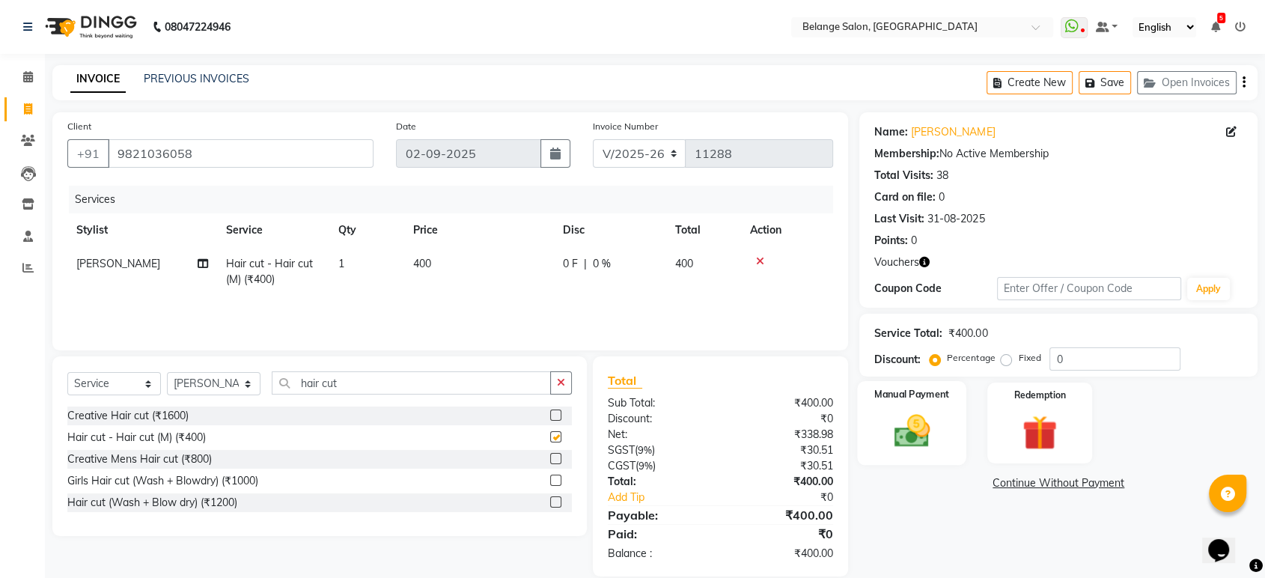
checkbox input "false"
click at [1001, 427] on div "Redemption" at bounding box center [1039, 423] width 109 height 84
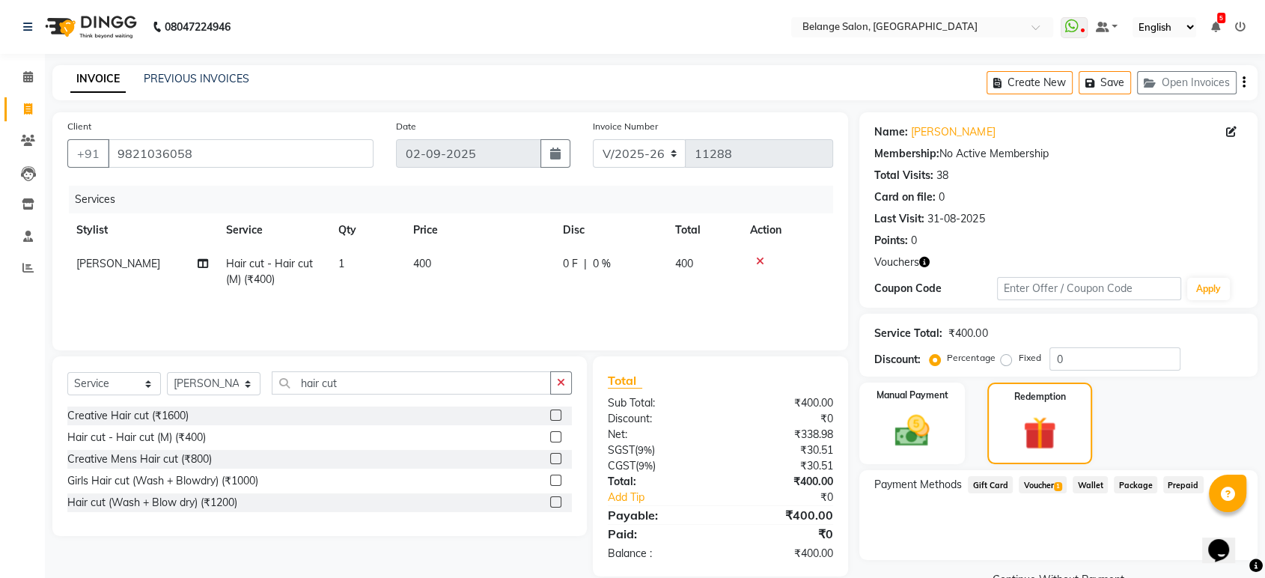
click at [1050, 484] on span "Voucher 1" at bounding box center [1043, 484] width 48 height 17
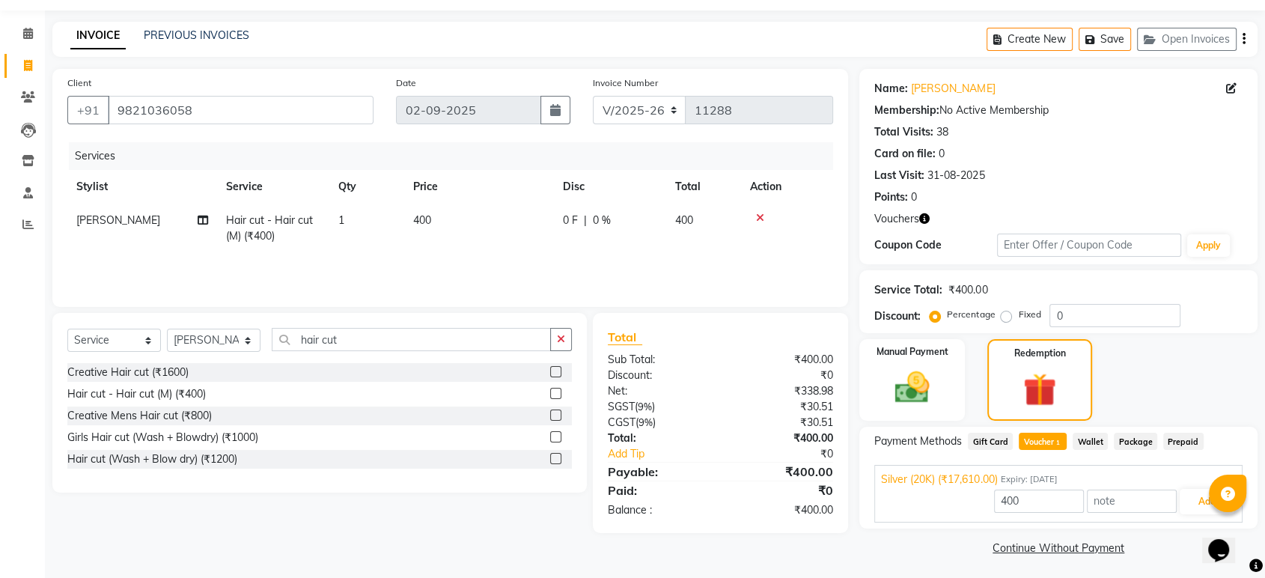
scroll to position [46, 0]
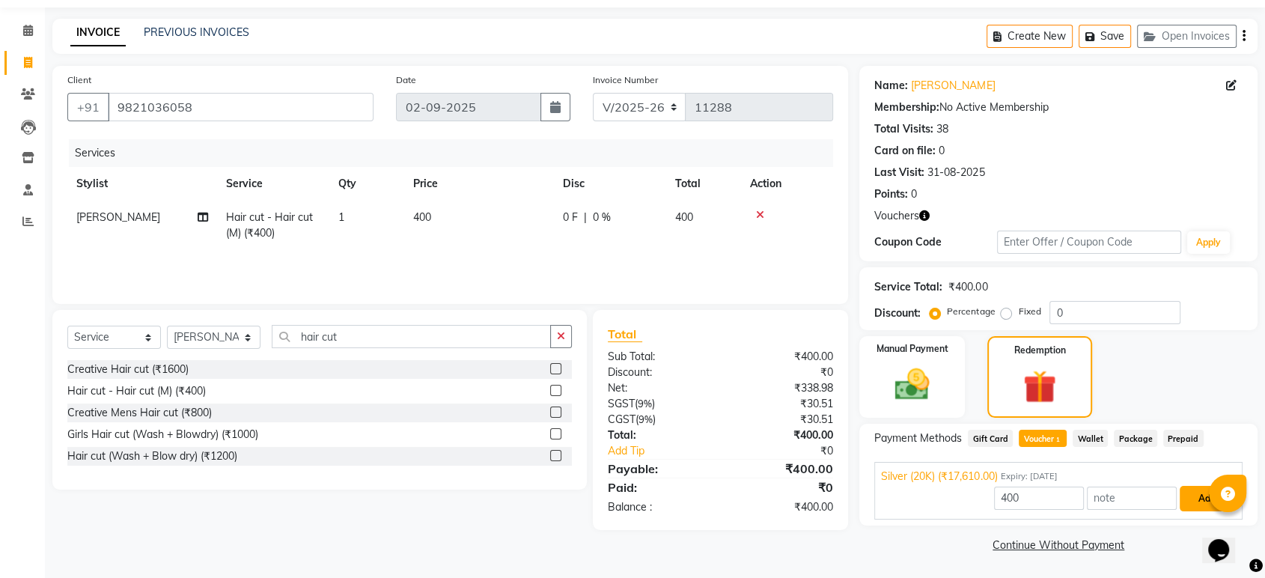
click at [1197, 497] on button "Add" at bounding box center [1207, 498] width 55 height 25
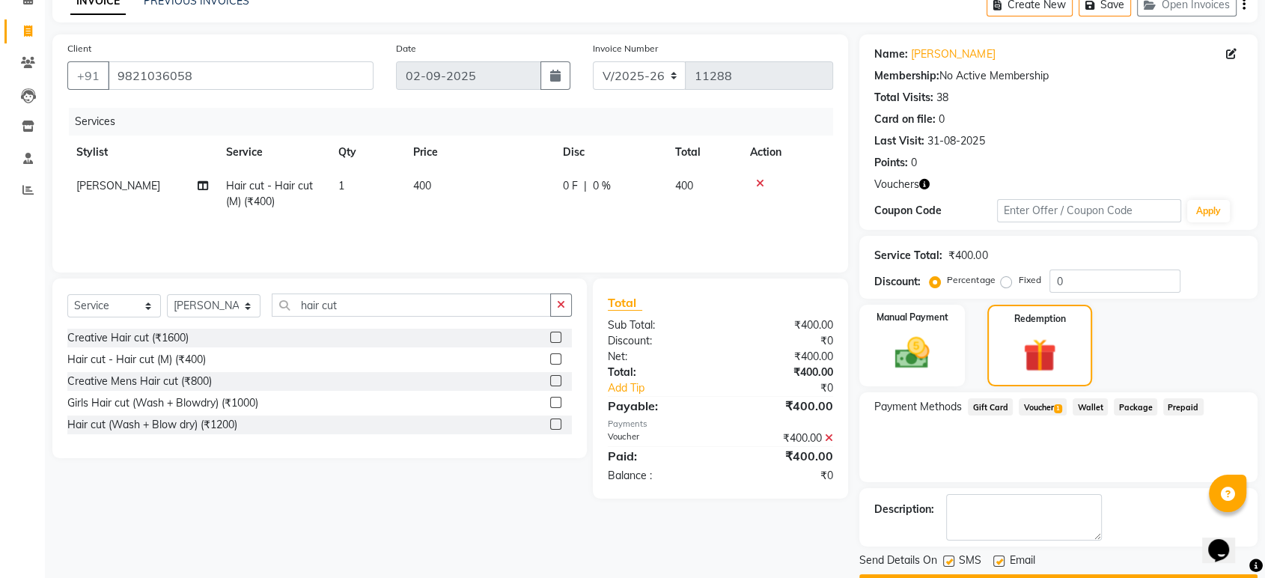
scroll to position [119, 0]
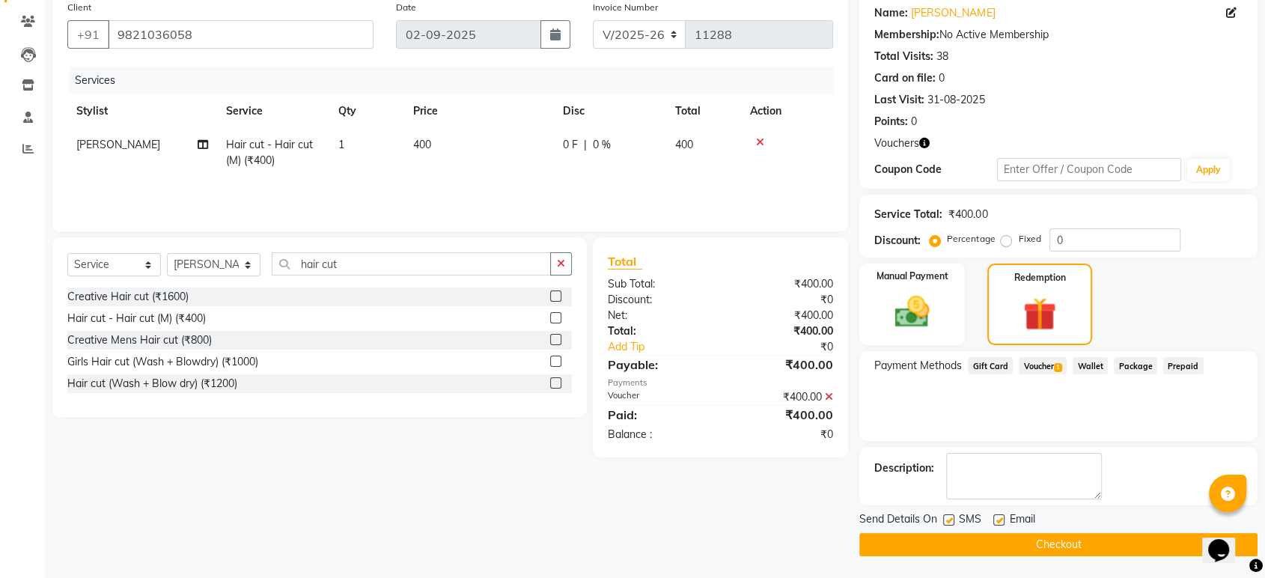
click at [1045, 543] on button "Checkout" at bounding box center [1058, 544] width 398 height 23
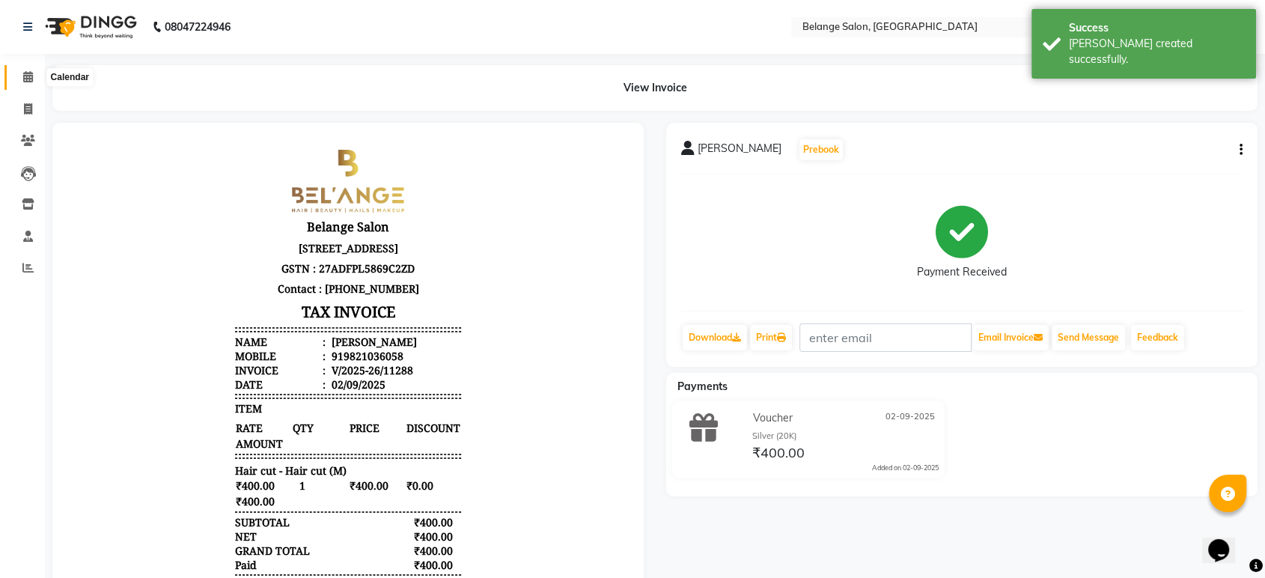
click at [28, 76] on icon at bounding box center [28, 76] width 10 height 11
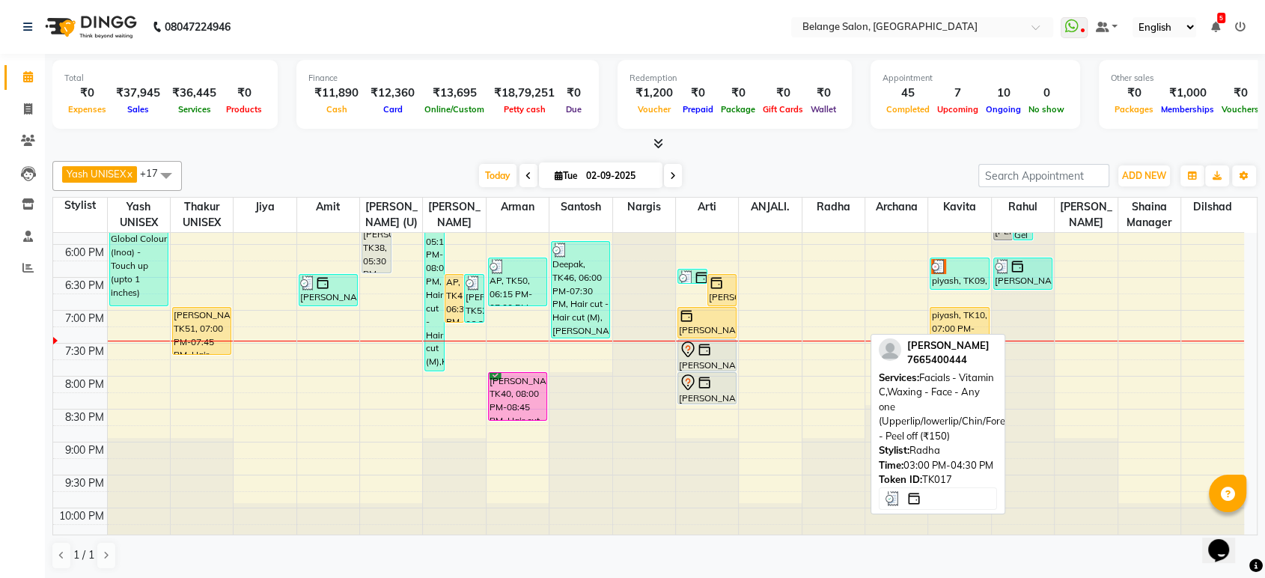
scroll to position [680, 0]
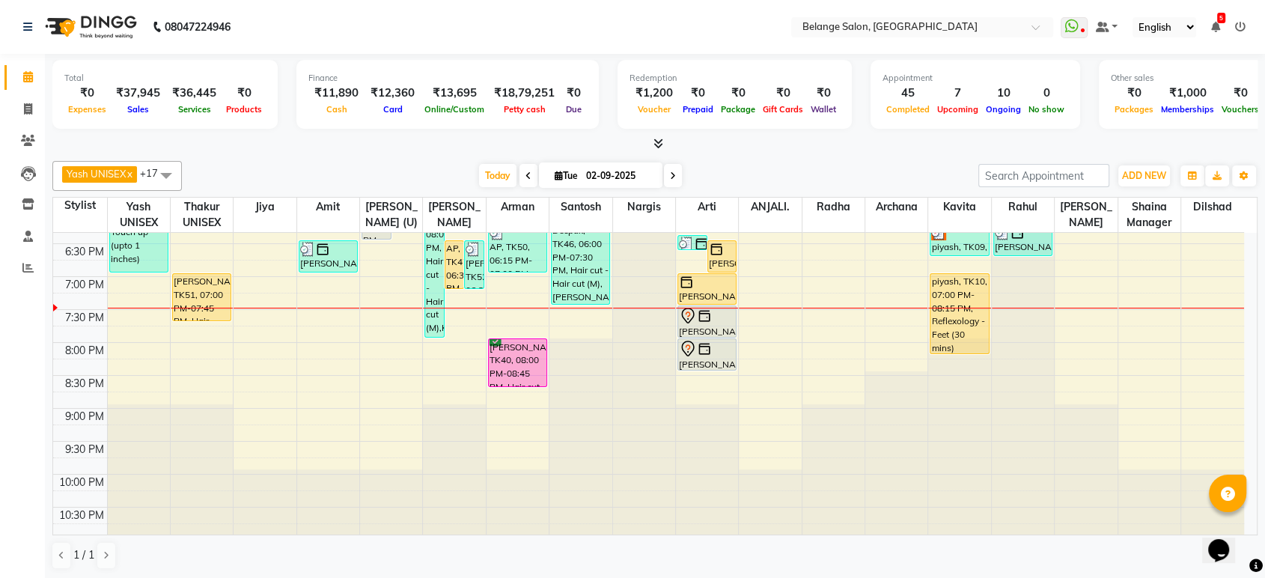
click at [673, 174] on icon at bounding box center [673, 175] width 6 height 9
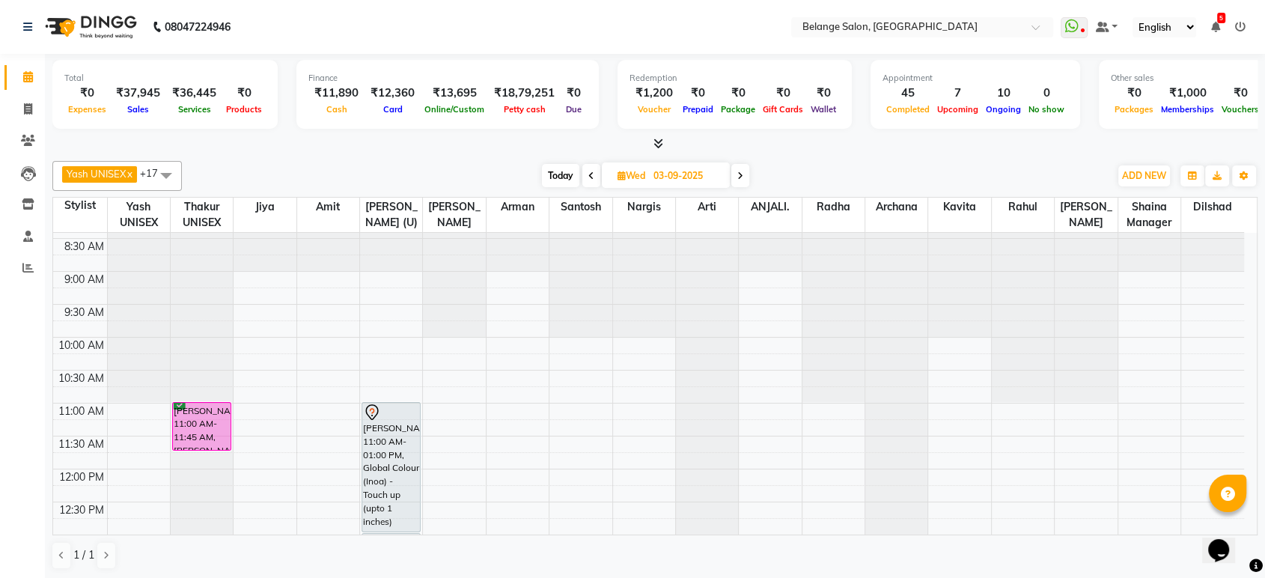
scroll to position [16, 0]
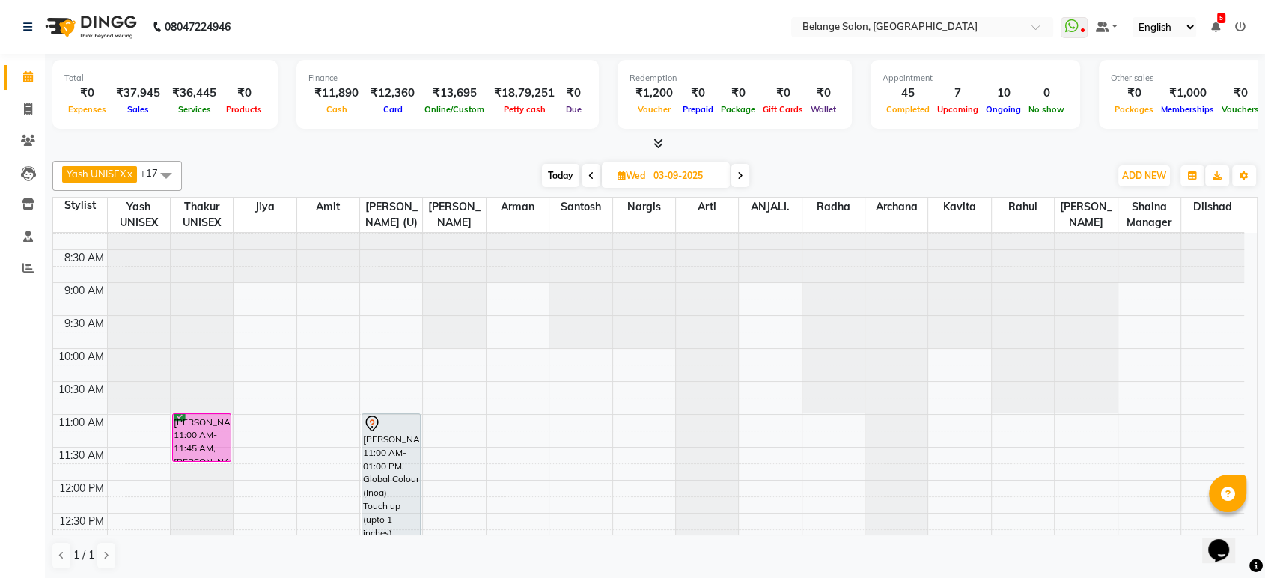
click at [564, 174] on span "Today" at bounding box center [560, 175] width 37 height 23
type input "02-09-2025"
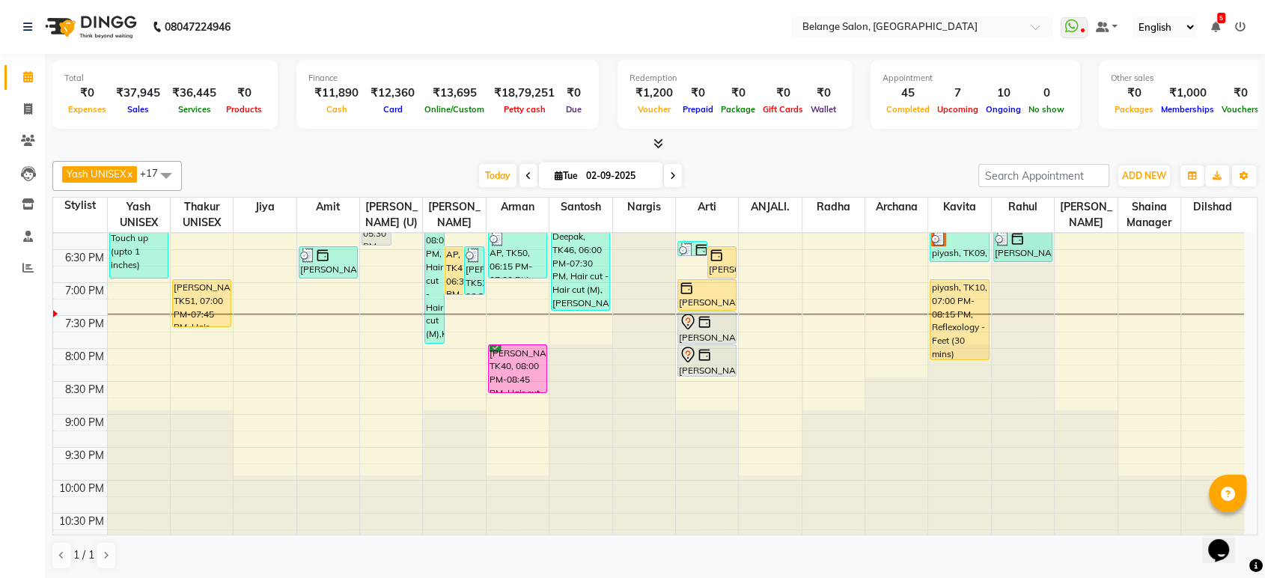
scroll to position [619, 0]
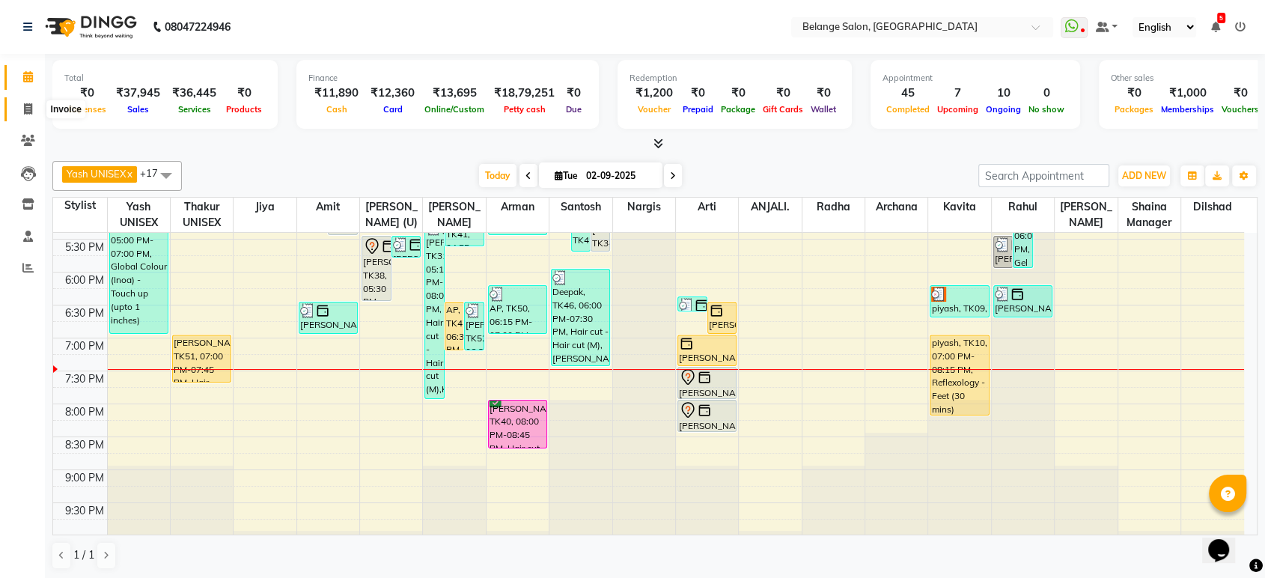
click at [24, 106] on icon at bounding box center [28, 108] width 8 height 11
select select "service"
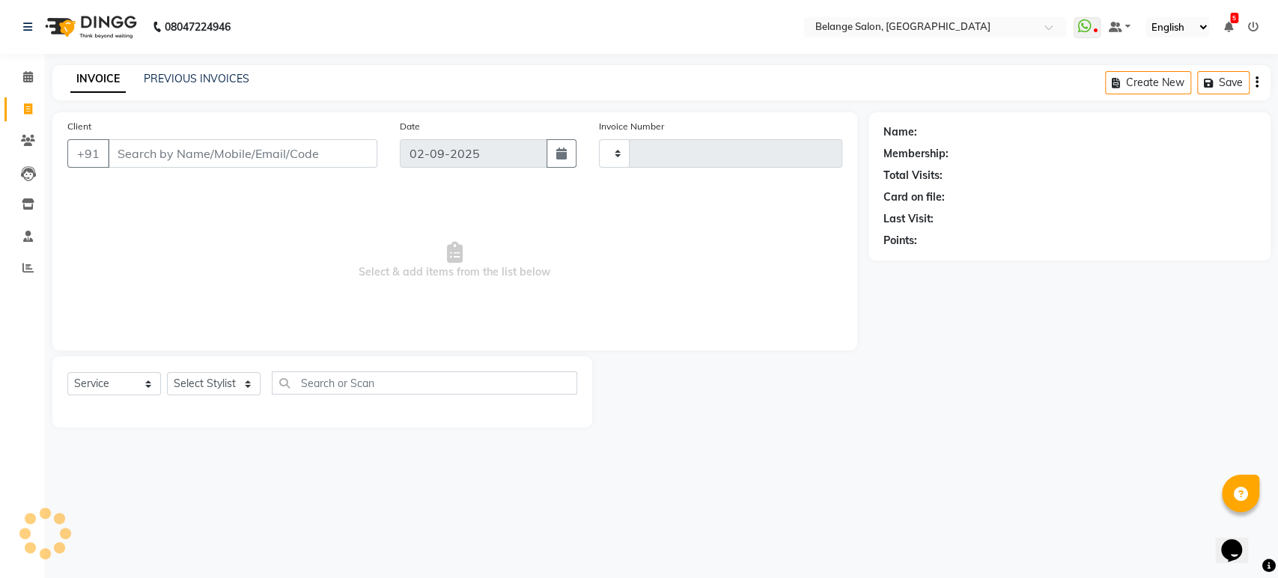
type input "11289"
select select "5076"
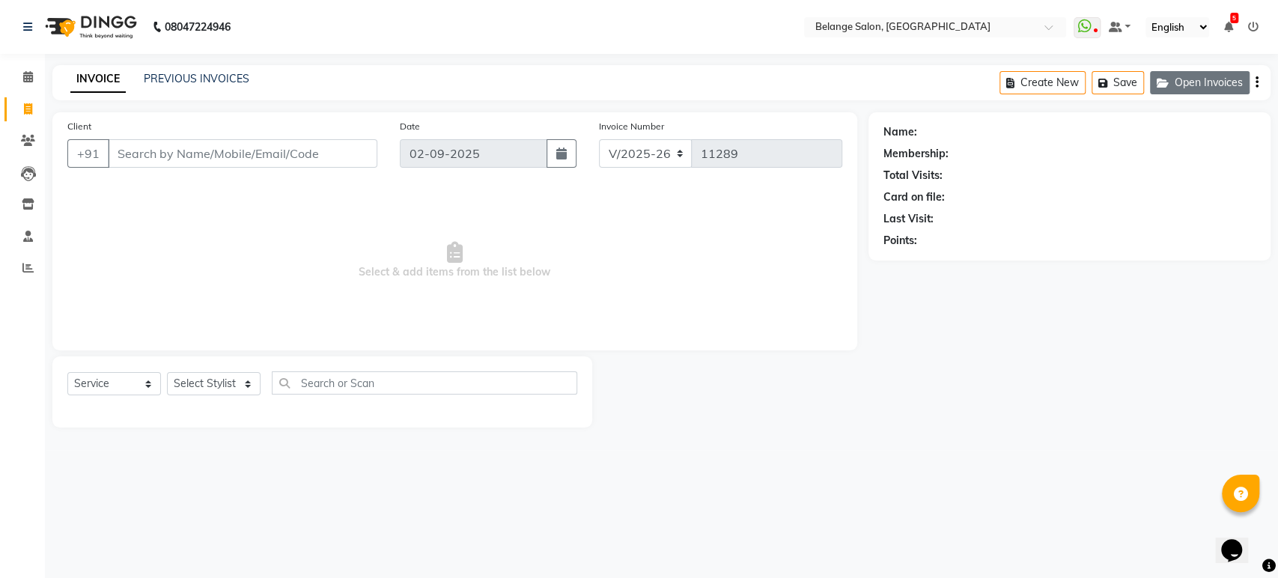
click at [1205, 87] on button "Open Invoices" at bounding box center [1200, 82] width 100 height 23
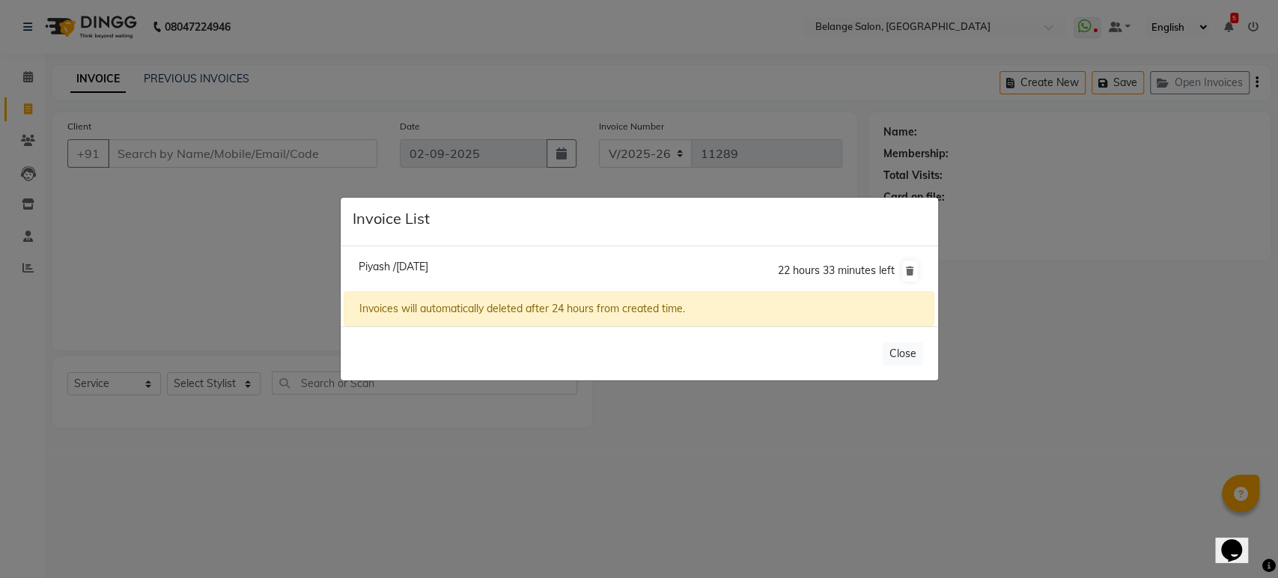
click at [381, 266] on span "Piyash /02 September 2025" at bounding box center [393, 266] width 70 height 13
type input "9830211685"
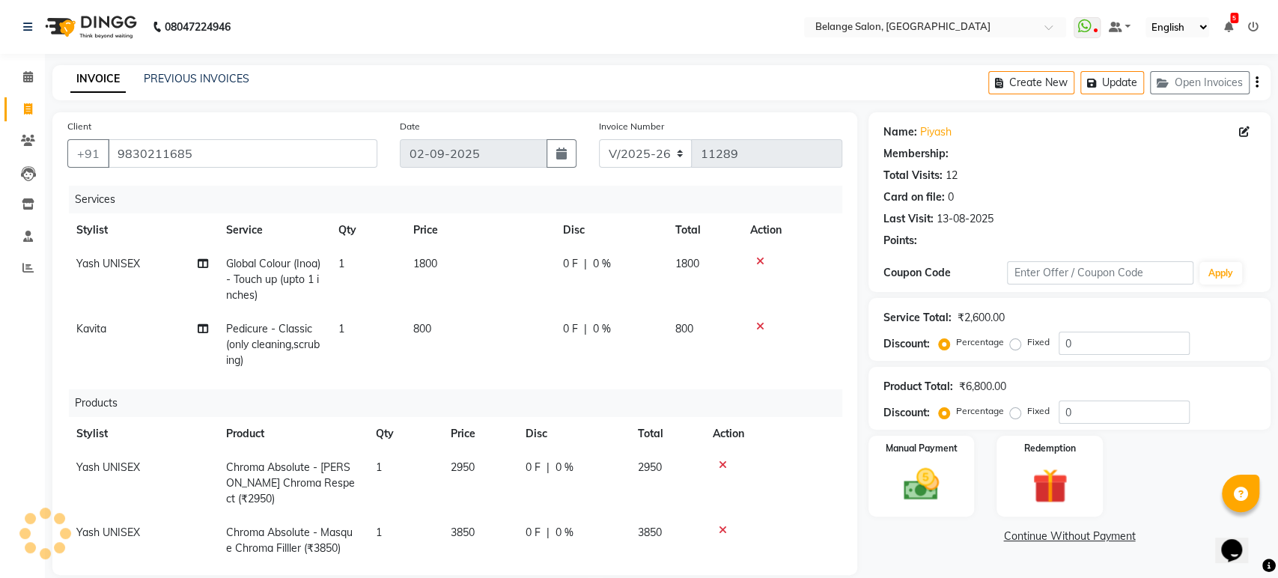
select select "1: Object"
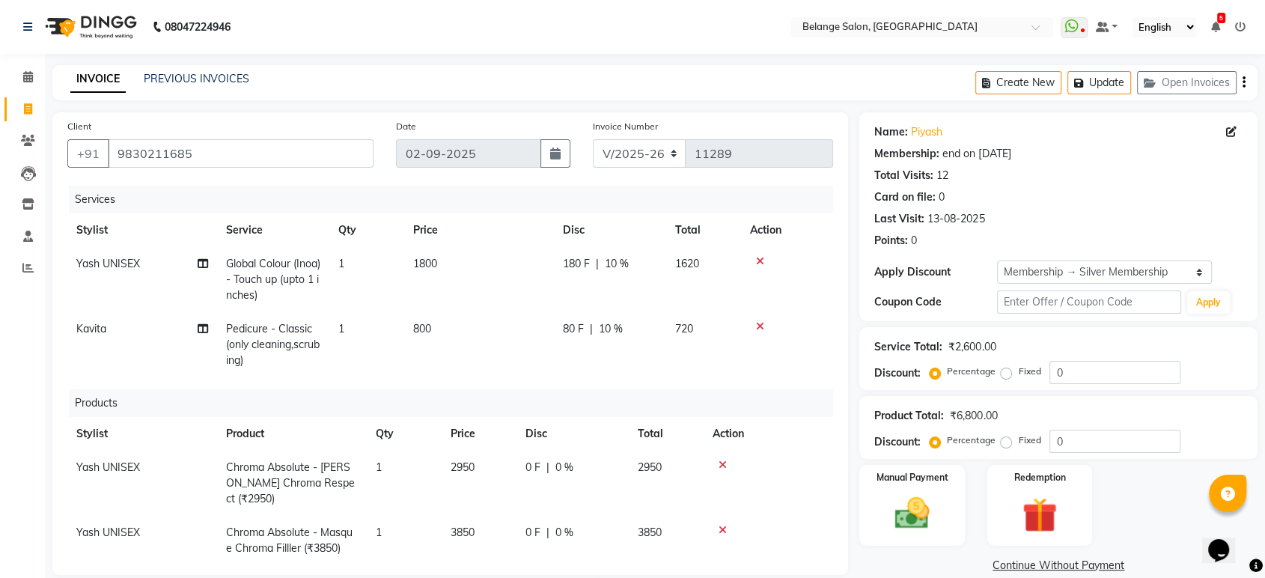
click at [0, 373] on div "Calendar Invoice Clients Leads Inventory Staff Reports Completed InProgress Upc…" at bounding box center [101, 422] width 202 height 758
click at [16, 378] on div "Calendar Invoice Clients Leads Inventory Staff Reports Completed InProgress Upc…" at bounding box center [101, 422] width 202 height 758
drag, startPoint x: 0, startPoint y: 27, endPoint x: 18, endPoint y: 350, distance: 323.1
click at [18, 350] on div "Calendar Invoice Clients Leads Inventory Staff Reports Completed InProgress Upc…" at bounding box center [101, 422] width 202 height 758
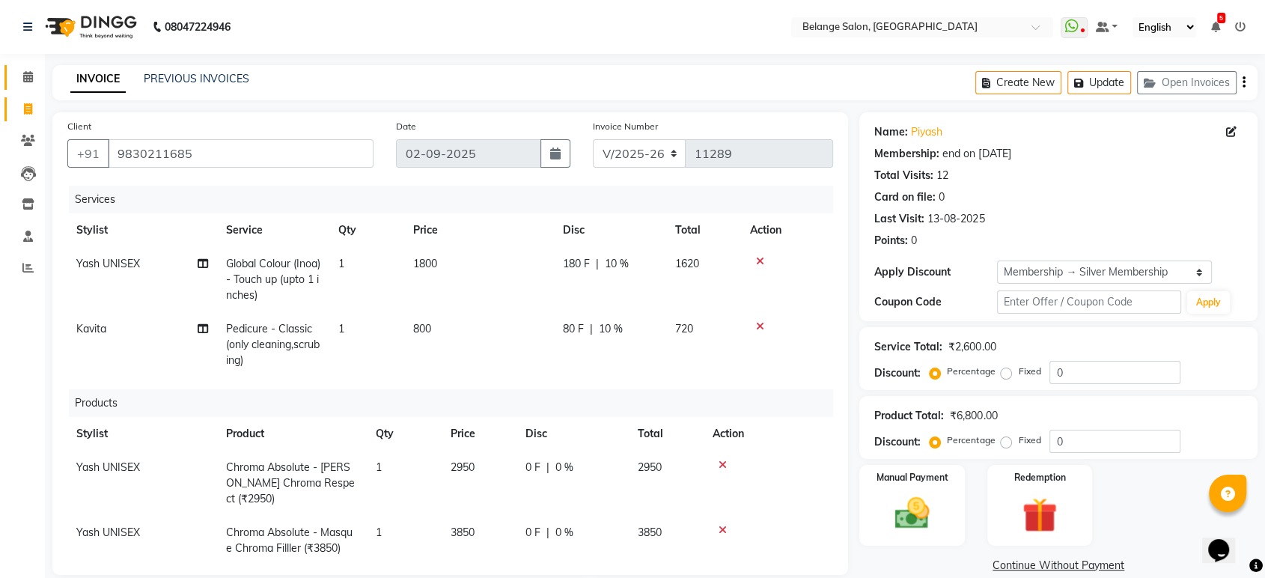
click at [22, 88] on link "Calendar" at bounding box center [22, 77] width 36 height 25
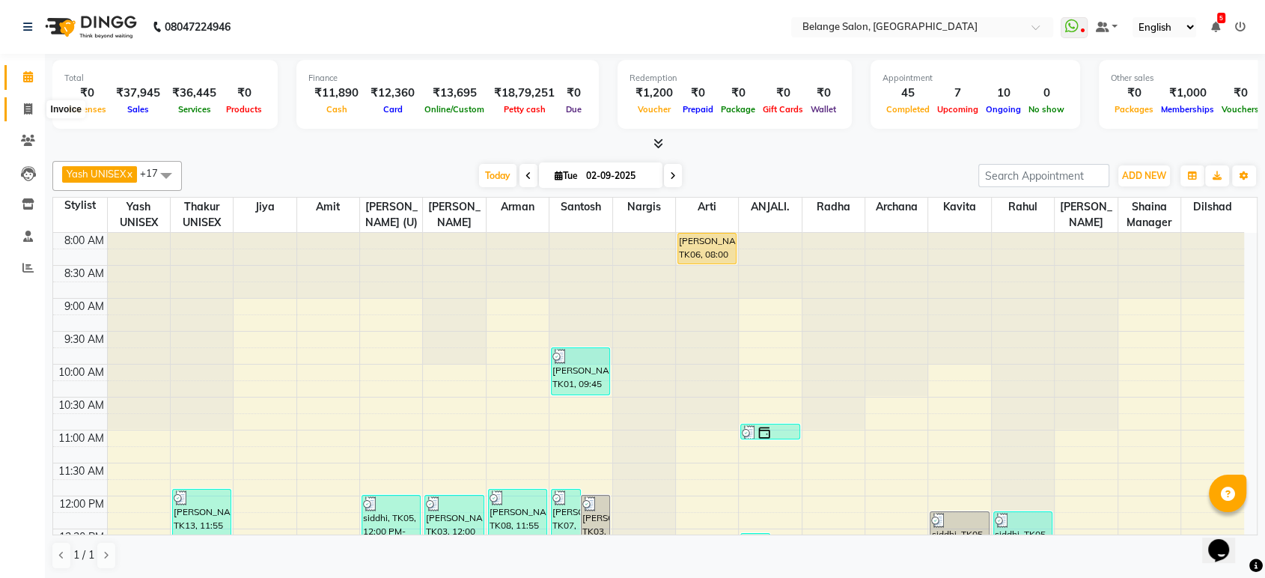
click at [32, 117] on span at bounding box center [28, 109] width 26 height 17
select select "5076"
select select "service"
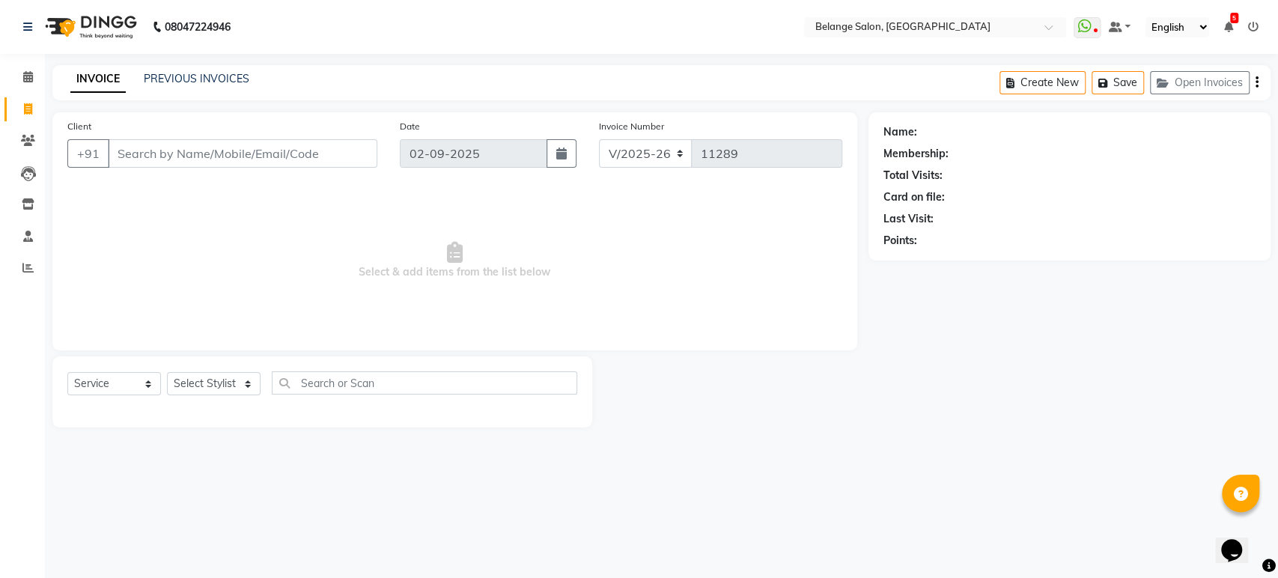
click at [144, 149] on input "Client" at bounding box center [242, 153] width 269 height 28
click at [147, 156] on input "Client" at bounding box center [242, 153] width 269 height 28
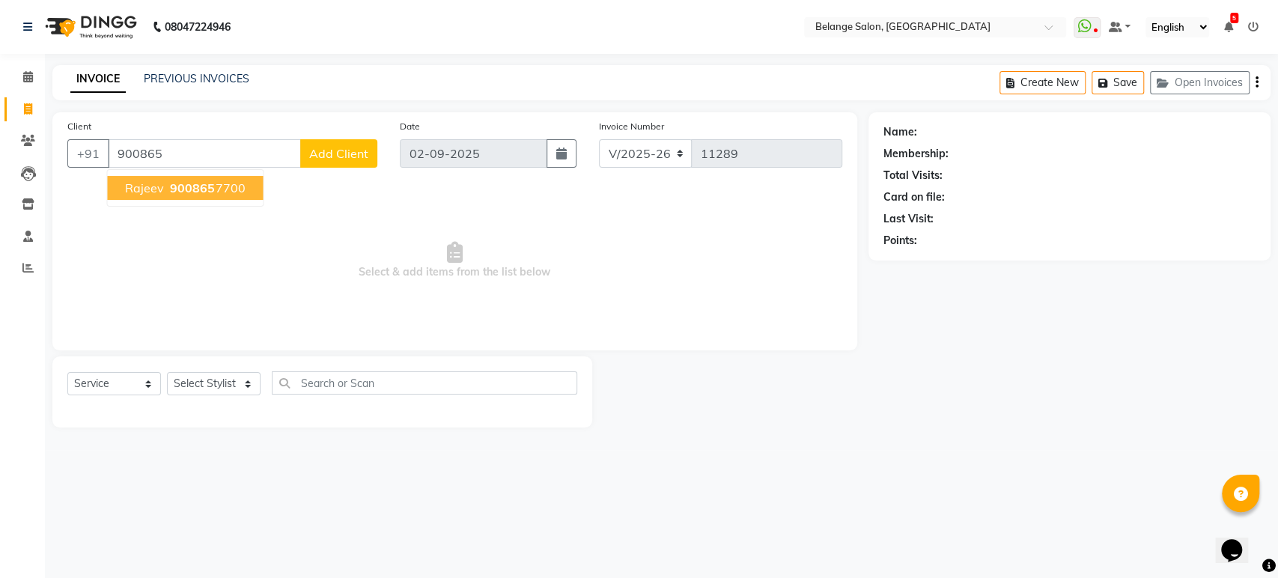
click at [217, 190] on ngb-highlight "900865 7700" at bounding box center [206, 187] width 78 height 15
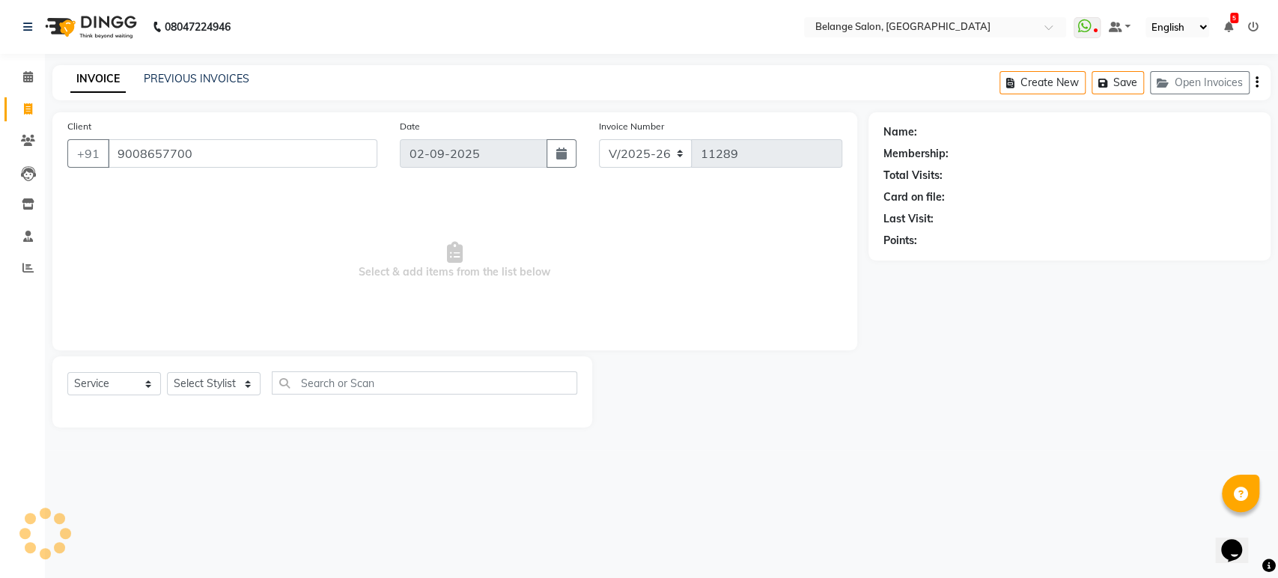
type input "9008657700"
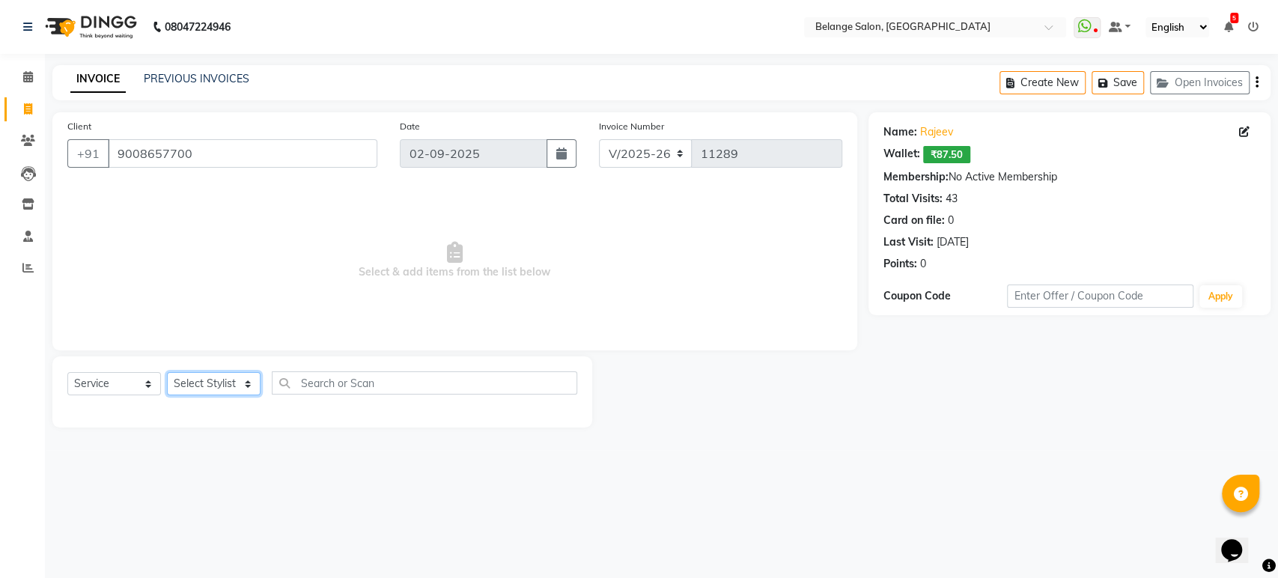
click at [192, 386] on select "Select Stylist aftab (U) Ali Amit ANJALI. Archana Arman Arti Belange Billing de…" at bounding box center [214, 383] width 94 height 23
select select "45203"
click at [167, 372] on select "Select Stylist aftab (U) Ali Amit ANJALI. Archana Arman Arti Belange Billing de…" at bounding box center [214, 383] width 94 height 23
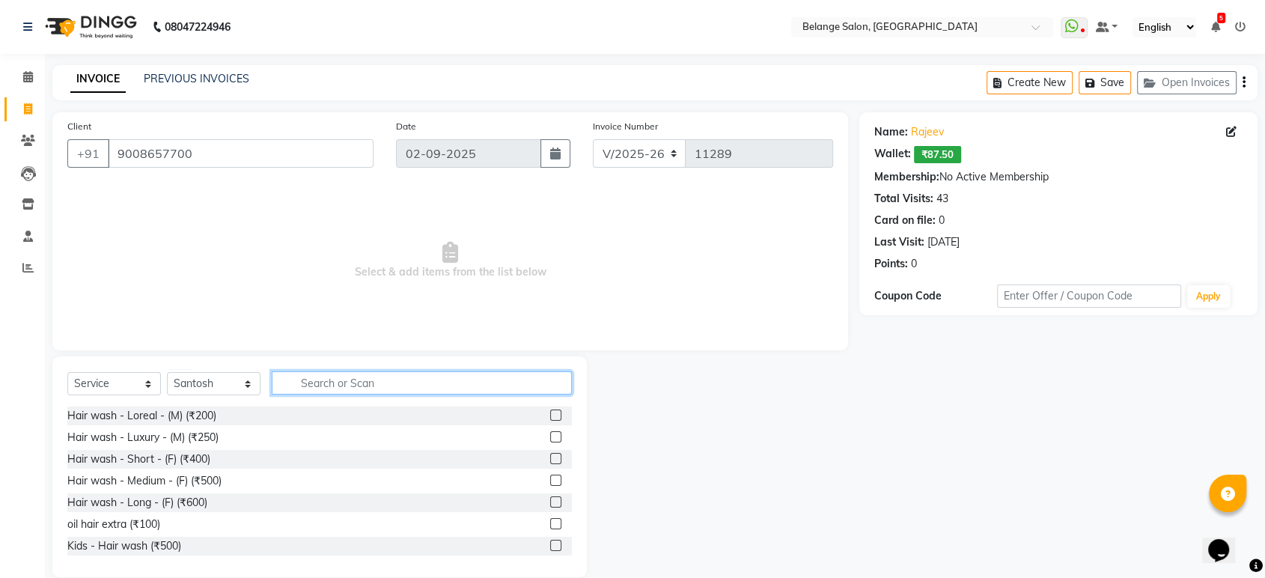
click at [310, 376] on input "text" at bounding box center [422, 382] width 300 height 23
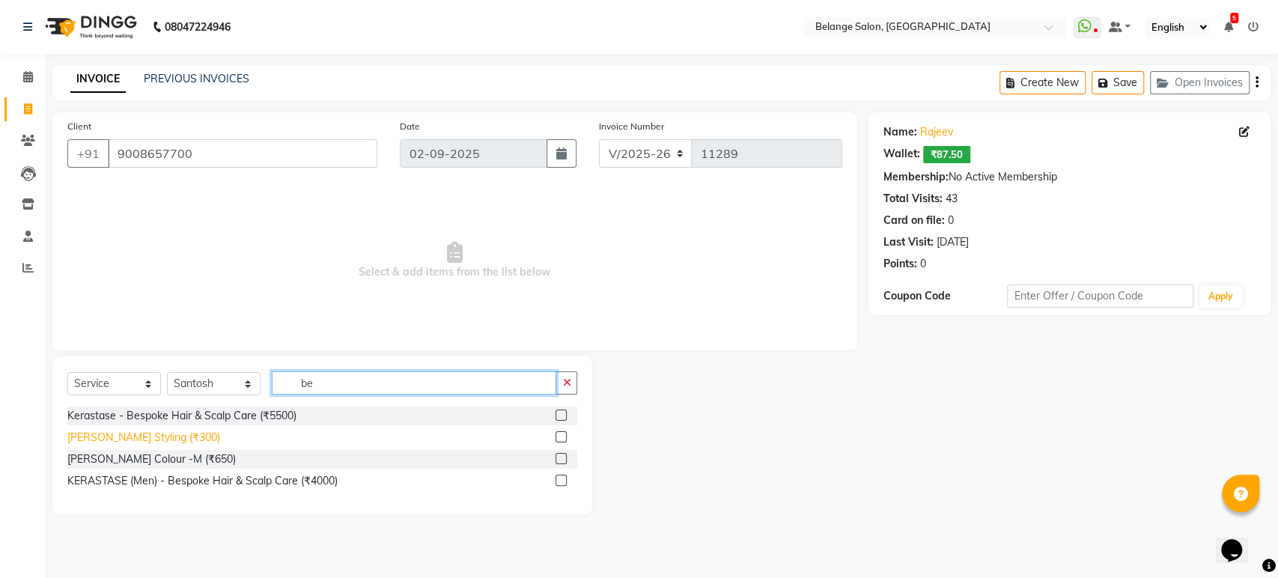
type input "be"
click at [149, 437] on div "Beard Styling (₹300)" at bounding box center [143, 438] width 153 height 16
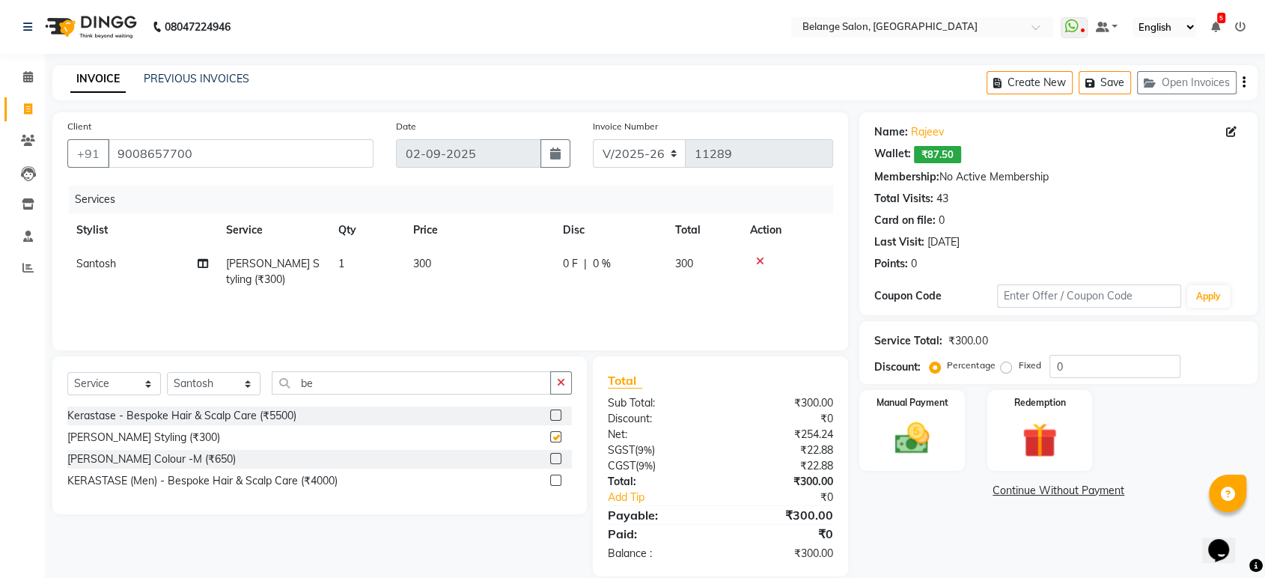
checkbox input "false"
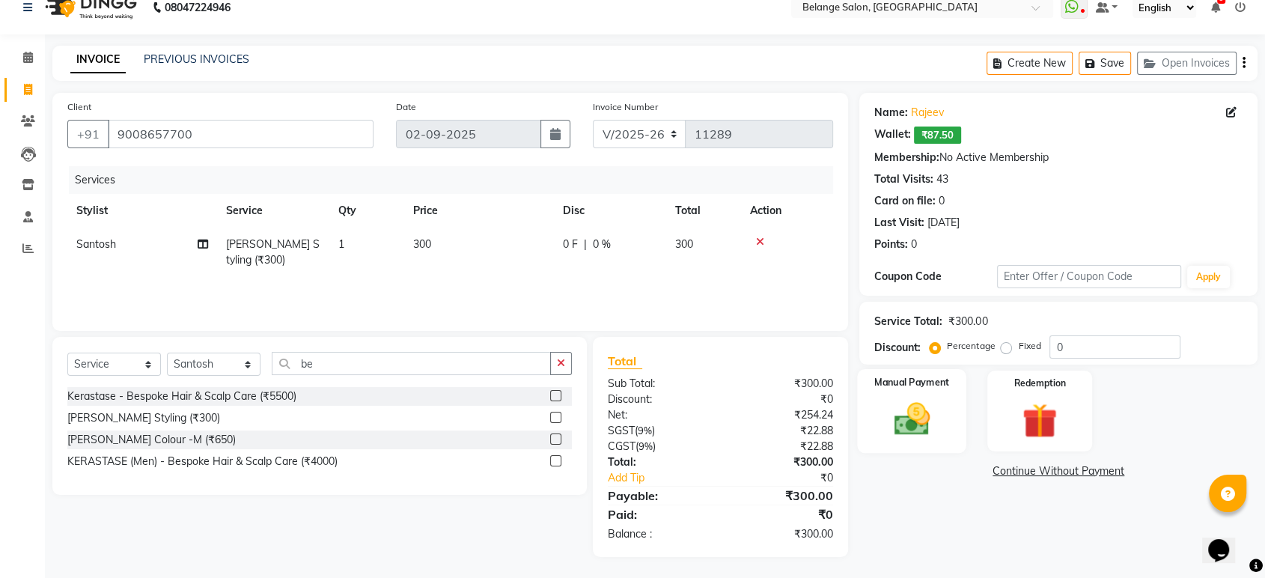
click at [910, 404] on img at bounding box center [911, 419] width 58 height 42
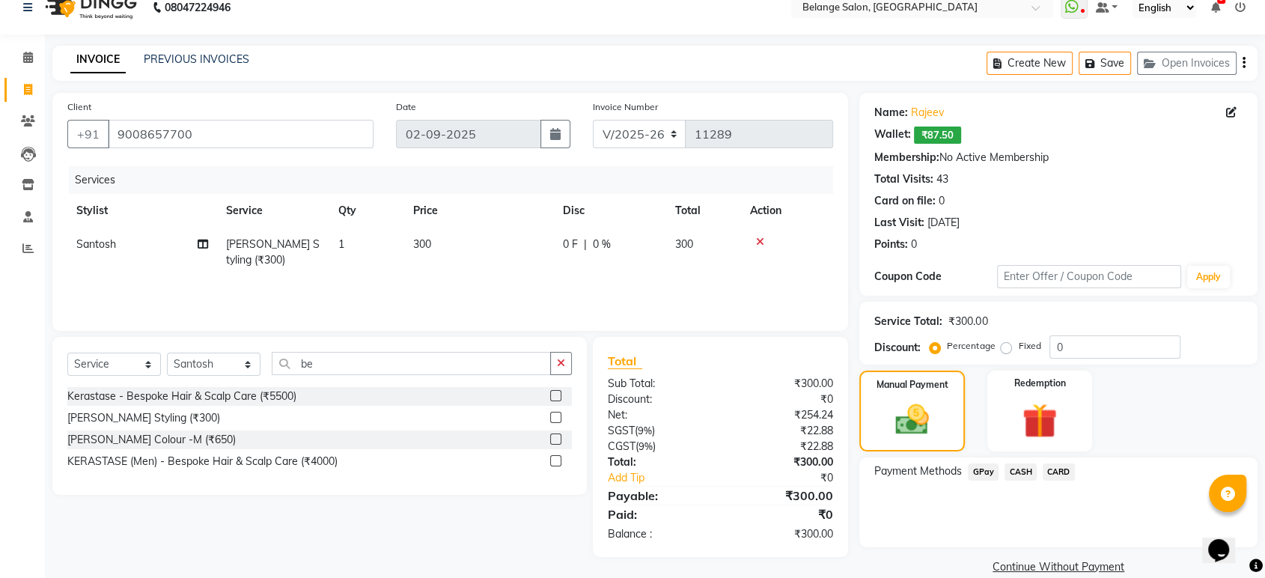
click at [988, 467] on span "GPay" at bounding box center [983, 471] width 31 height 17
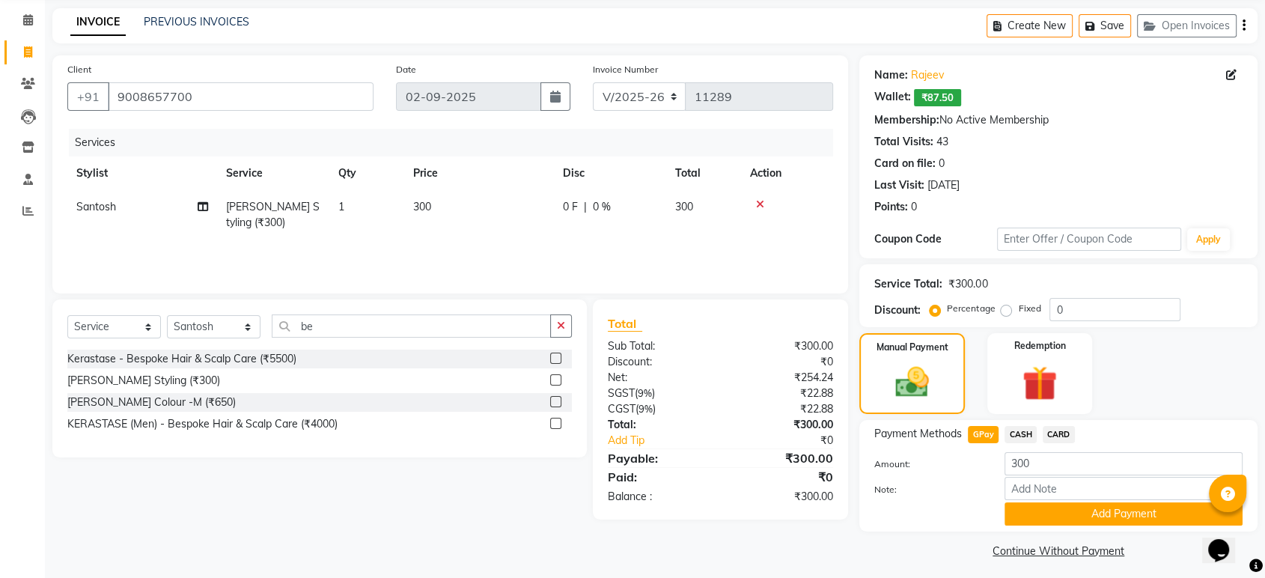
scroll to position [62, 0]
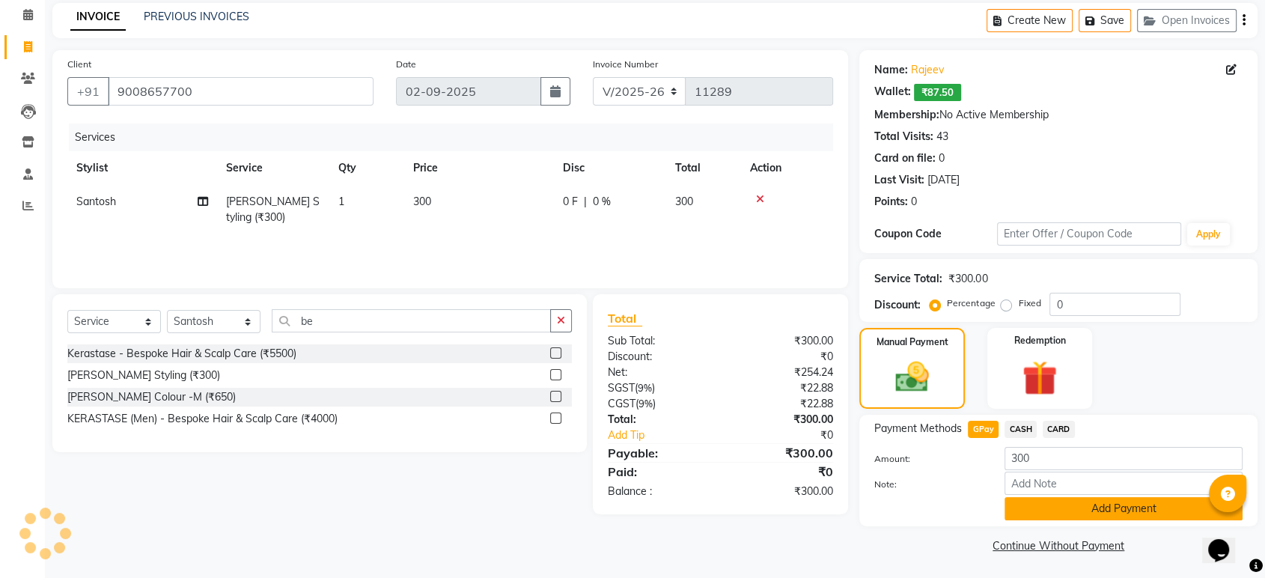
click at [1049, 513] on button "Add Payment" at bounding box center [1123, 508] width 238 height 23
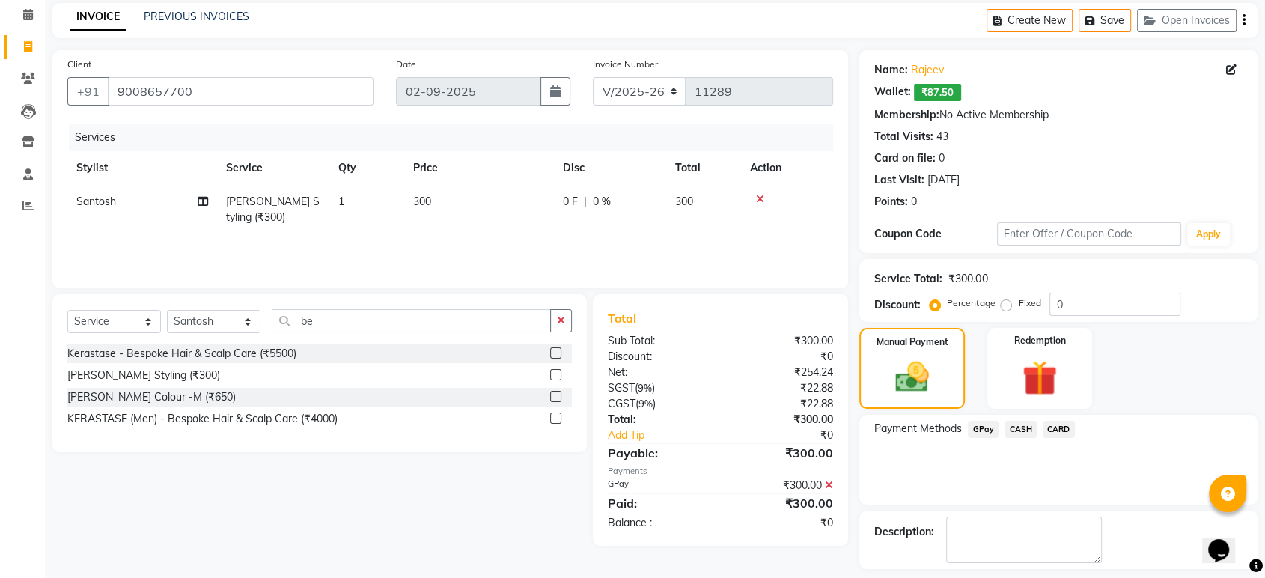
scroll to position [125, 0]
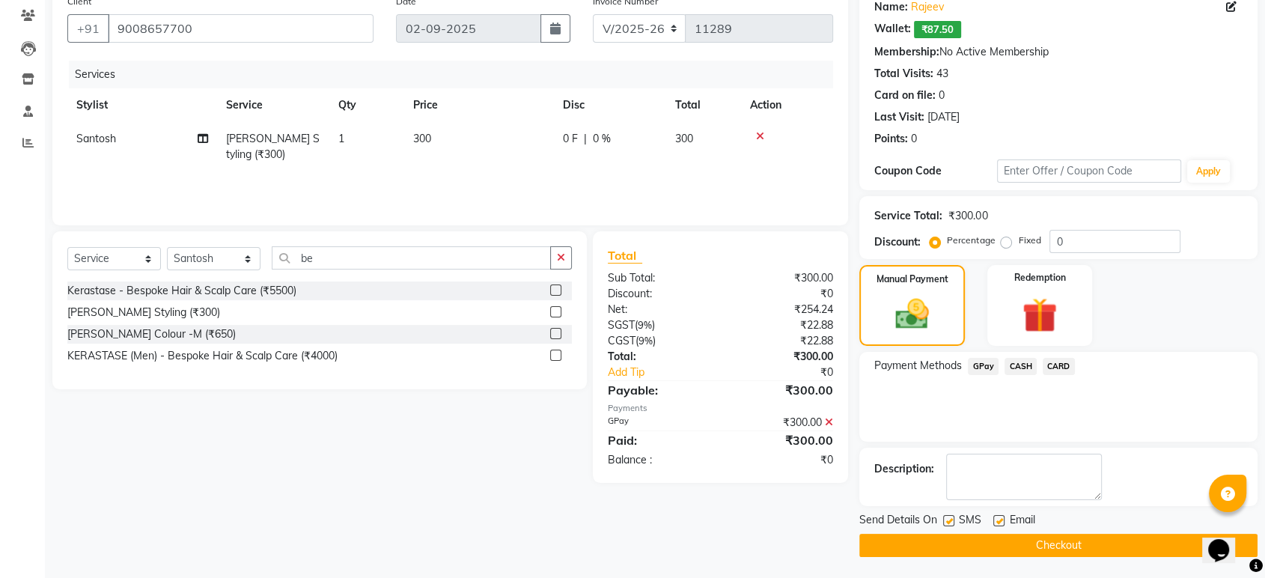
click at [959, 537] on button "Checkout" at bounding box center [1058, 545] width 398 height 23
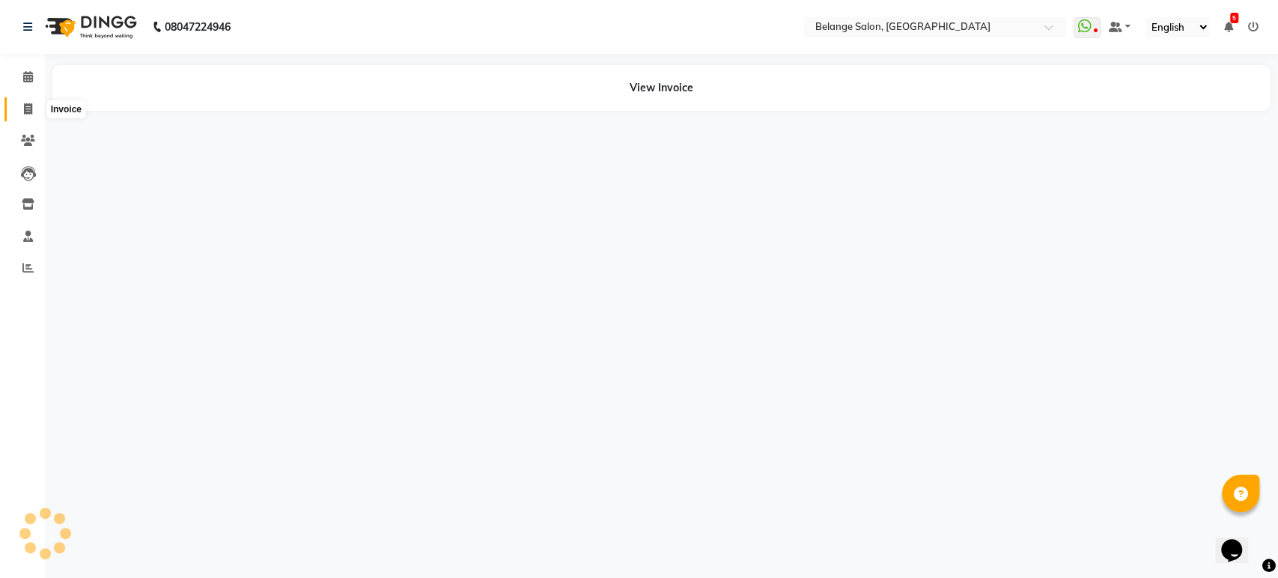
click at [31, 112] on icon at bounding box center [28, 108] width 8 height 11
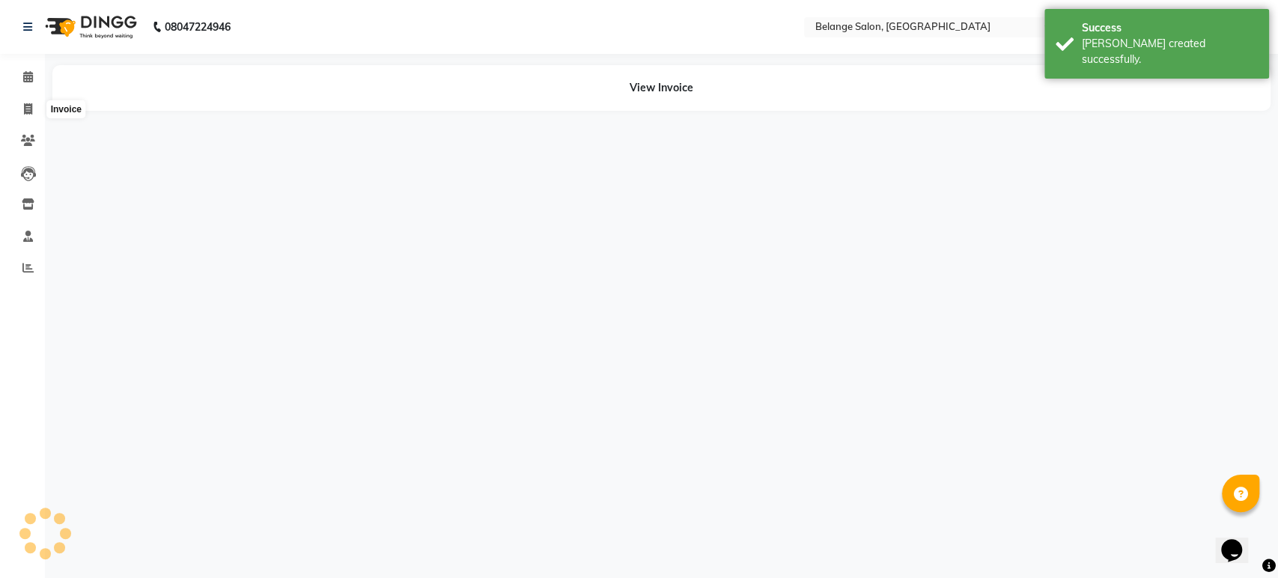
select select "5076"
select select "service"
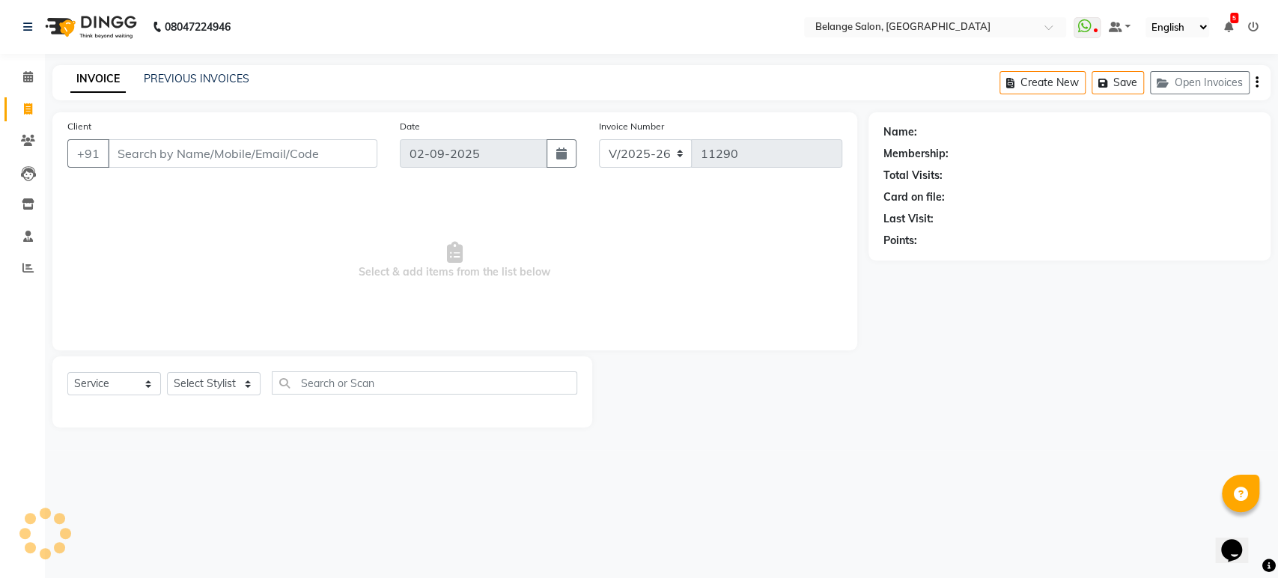
click at [144, 154] on input "Client" at bounding box center [242, 153] width 269 height 28
click at [338, 151] on input "Client" at bounding box center [242, 153] width 269 height 28
click at [320, 156] on input "Client" at bounding box center [242, 153] width 269 height 28
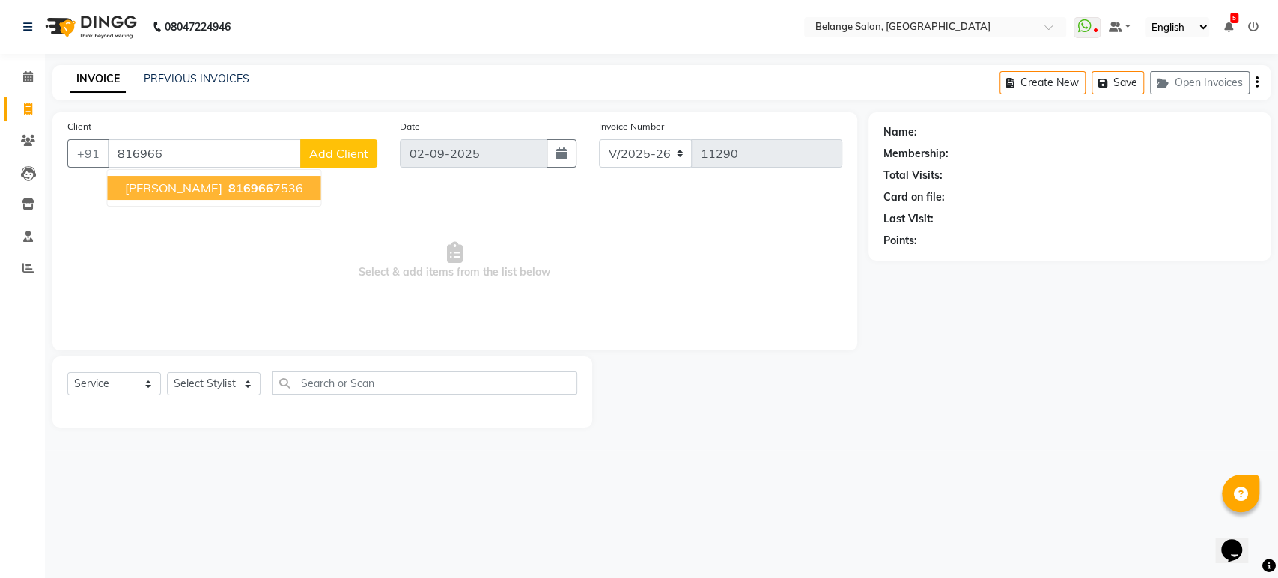
click at [251, 190] on button "prajakta 816966 7536" at bounding box center [213, 188] width 213 height 24
type input "8169667536"
select select "1: Object"
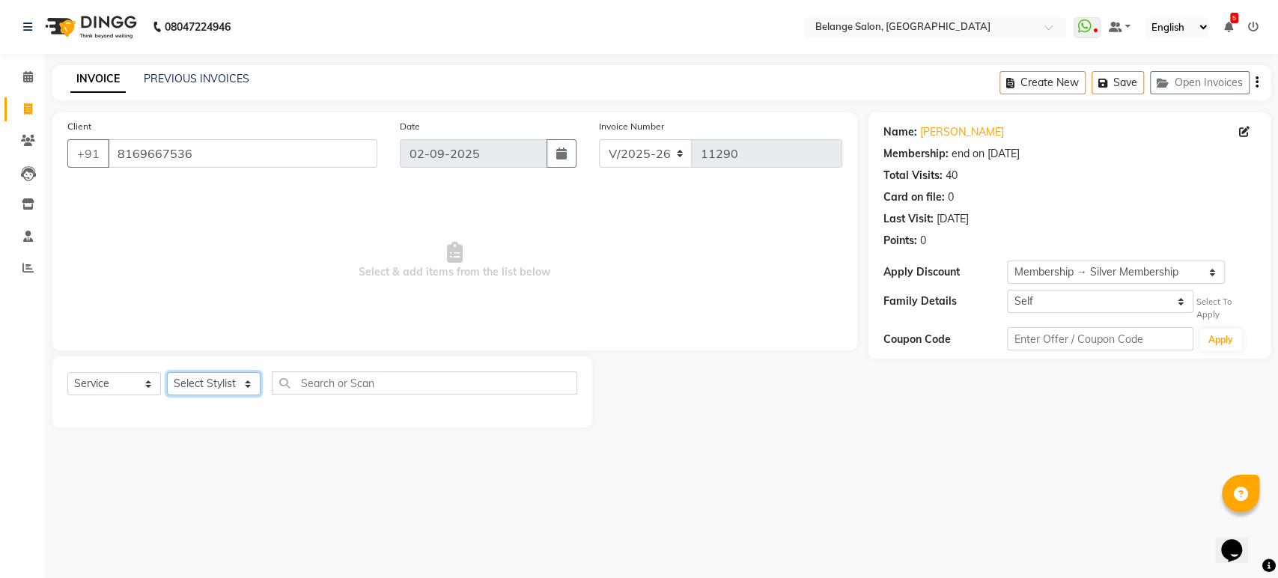
click at [228, 382] on select "Select Stylist aftab (U) Ali Amit ANJALI. Archana Arman Arti Belange Billing de…" at bounding box center [214, 383] width 94 height 23
select select "66547"
click at [167, 372] on select "Select Stylist aftab (U) Ali Amit ANJALI. Archana Arman Arti Belange Billing de…" at bounding box center [214, 383] width 94 height 23
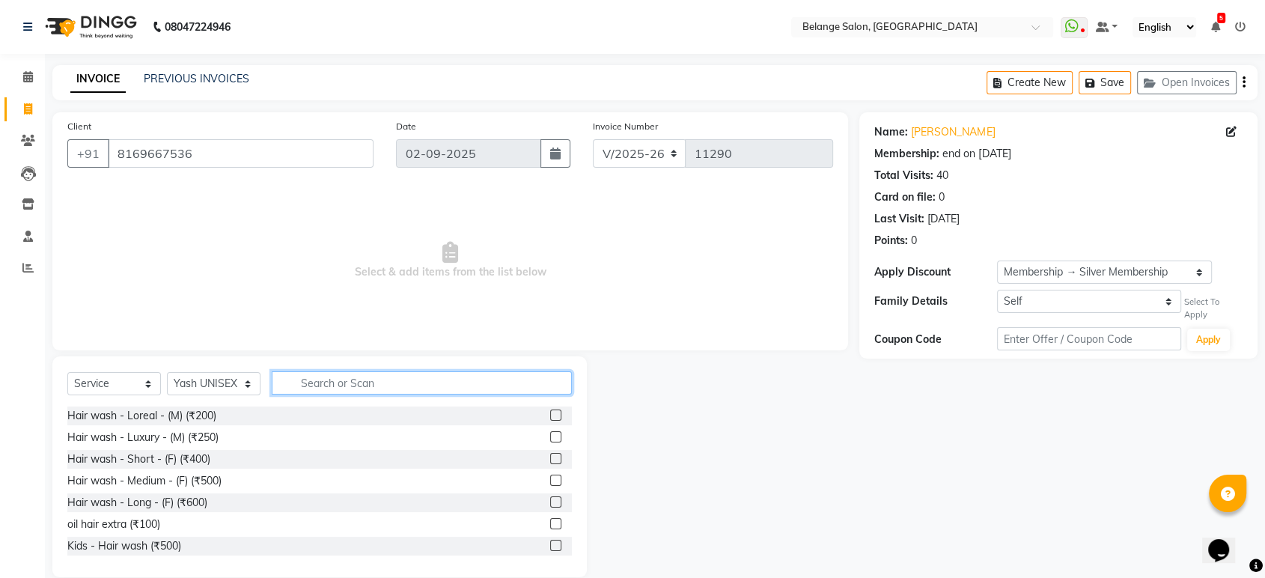
click at [305, 382] on input "text" at bounding box center [422, 382] width 300 height 23
click at [187, 480] on div "Hair wash - Medium - (F) (₹500)" at bounding box center [144, 481] width 154 height 16
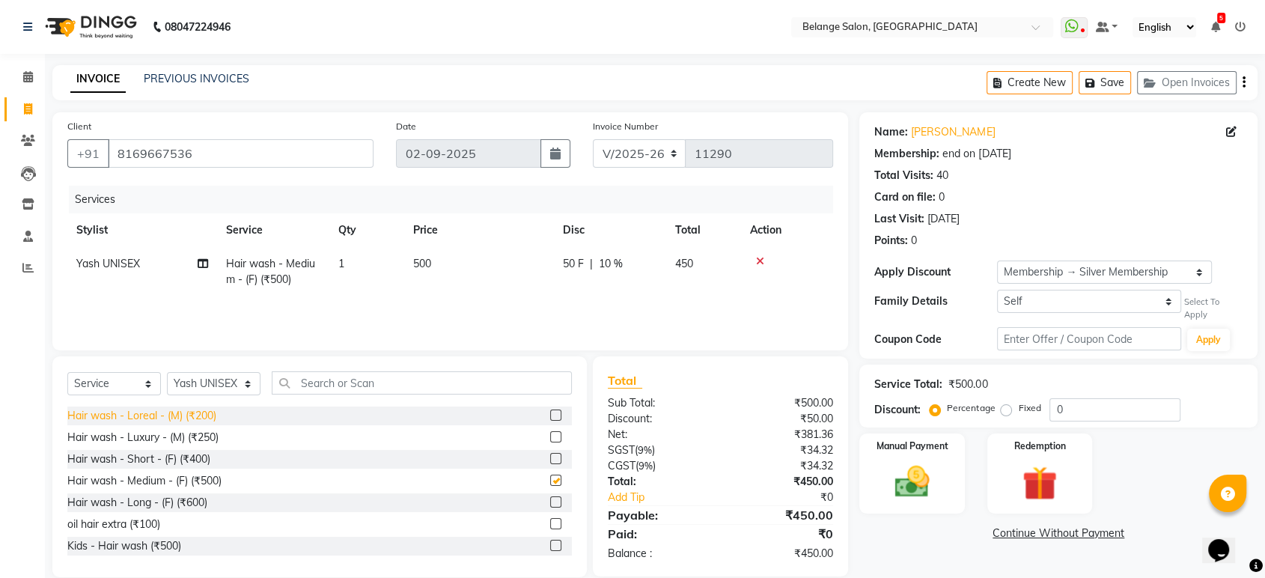
checkbox input "false"
click at [314, 389] on input "text" at bounding box center [422, 382] width 300 height 23
click at [209, 381] on select "Select Stylist aftab (U) Ali Amit ANJALI. Archana Arman Arti Belange Billing de…" at bounding box center [214, 383] width 94 height 23
select select "84872"
click at [167, 372] on select "Select Stylist aftab (U) Ali Amit ANJALI. Archana Arman Arti Belange Billing de…" at bounding box center [214, 383] width 94 height 23
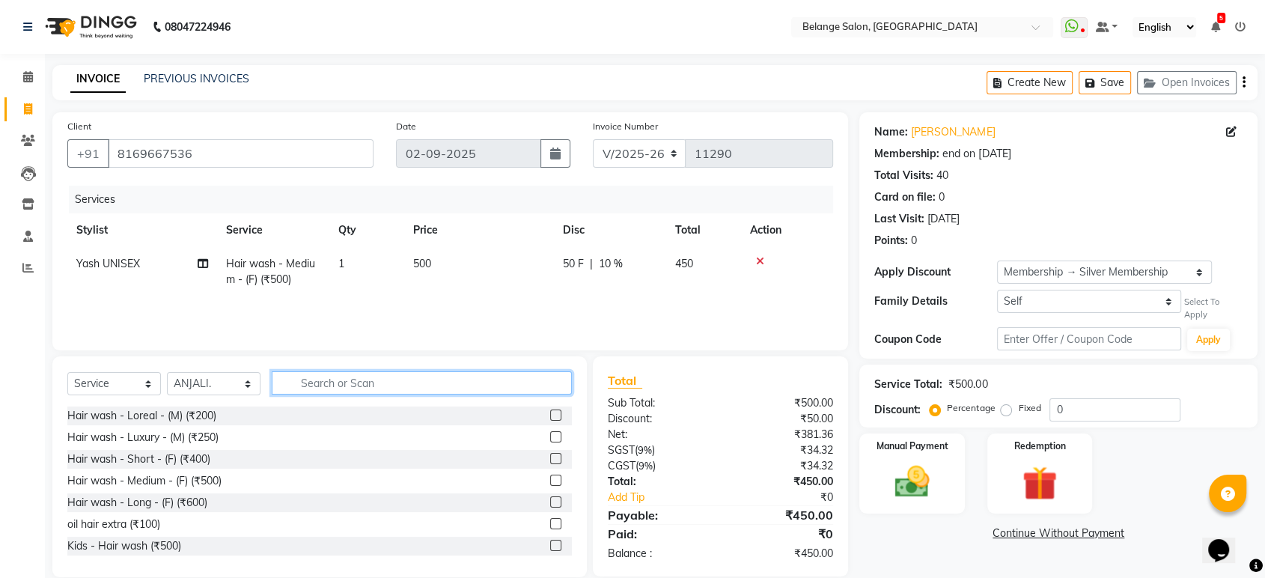
click at [317, 376] on input "text" at bounding box center [422, 382] width 300 height 23
type input "th"
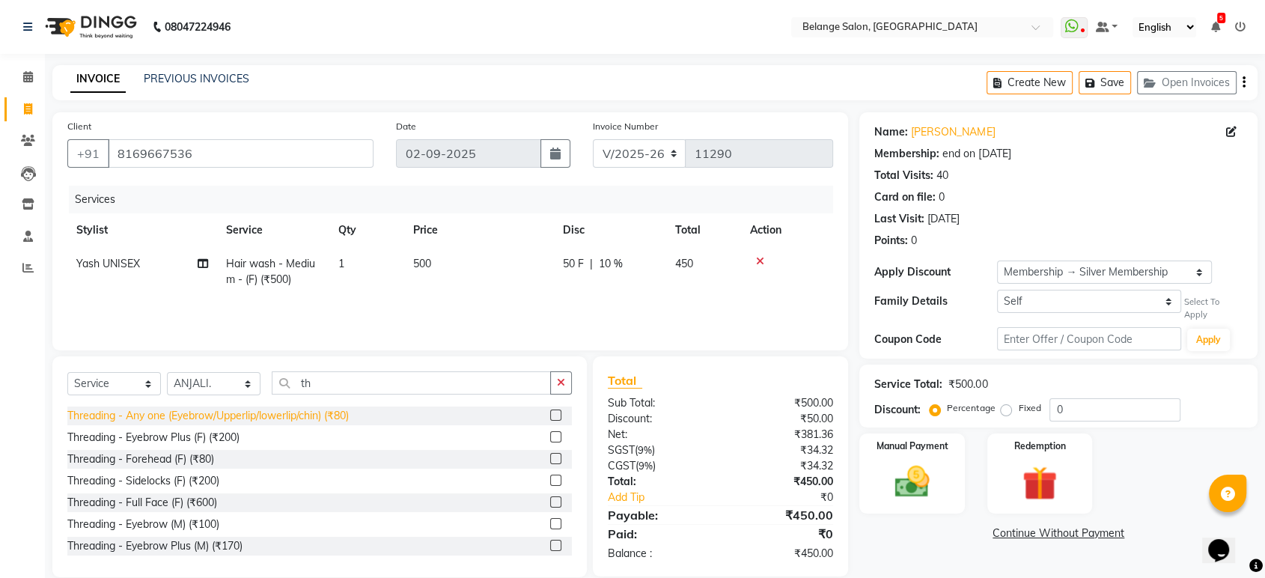
click at [310, 418] on div "Threading - Any one (Eyebrow/Upperlip/lowerlip/chin) (₹80)" at bounding box center [207, 416] width 281 height 16
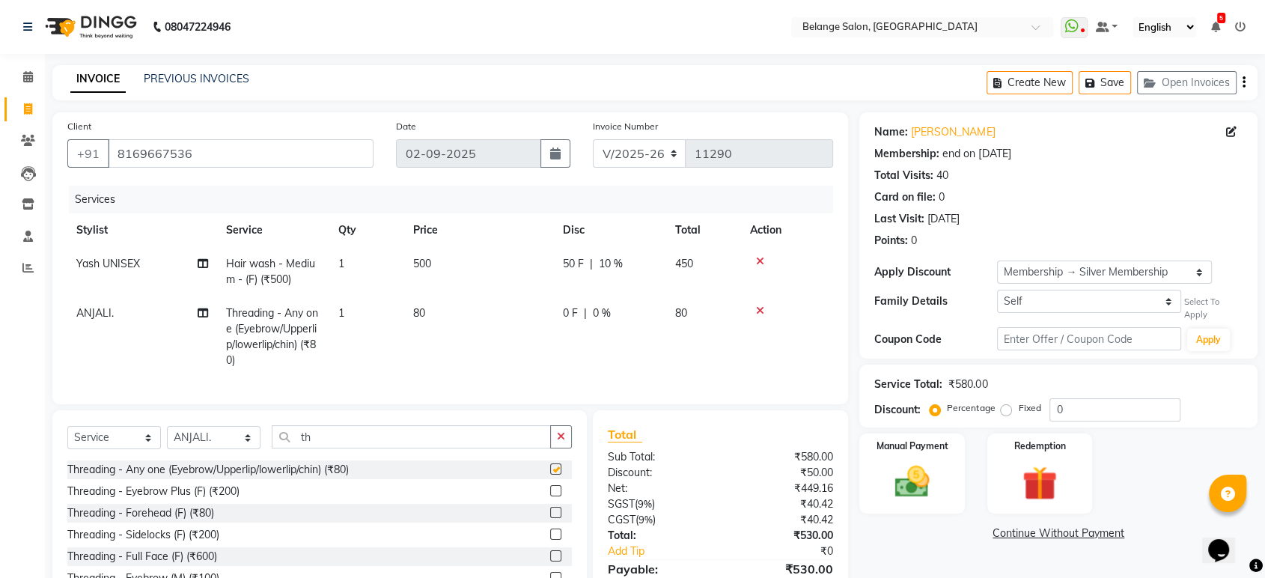
checkbox input "false"
click at [913, 480] on img at bounding box center [911, 482] width 58 height 42
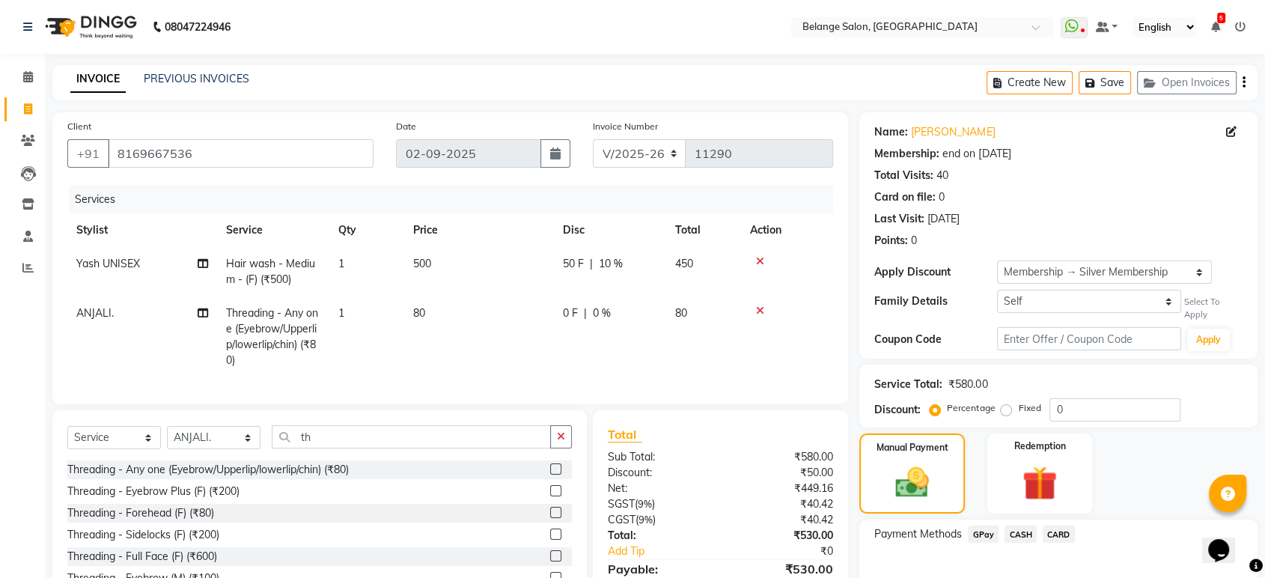
click at [983, 530] on span "GPay" at bounding box center [983, 533] width 31 height 17
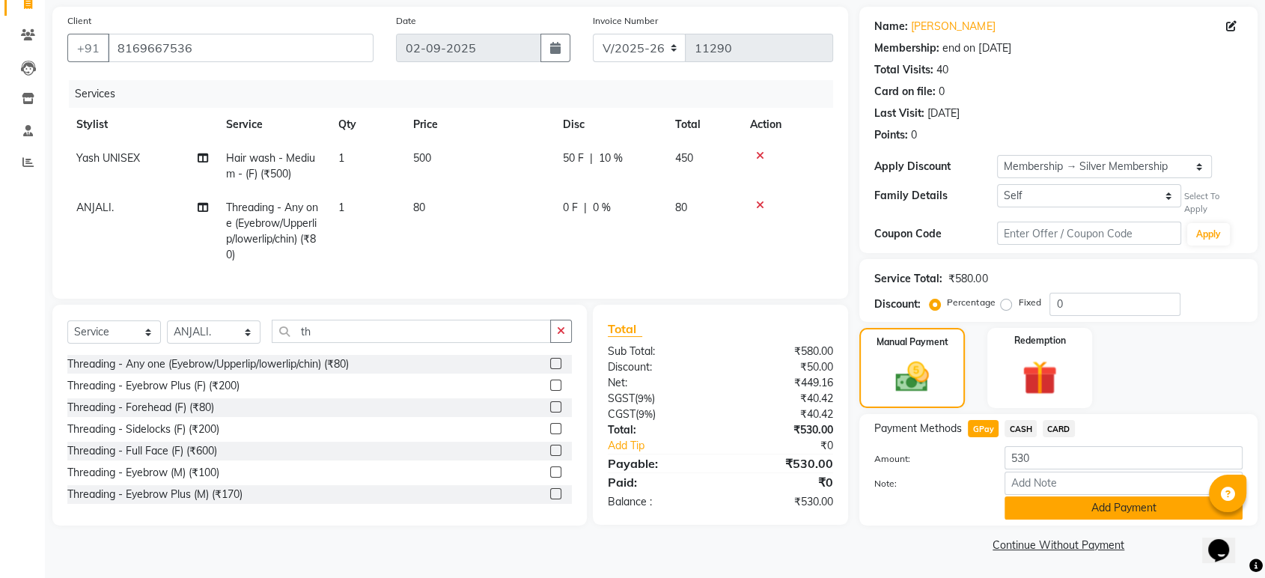
click at [1029, 513] on button "Add Payment" at bounding box center [1123, 507] width 238 height 23
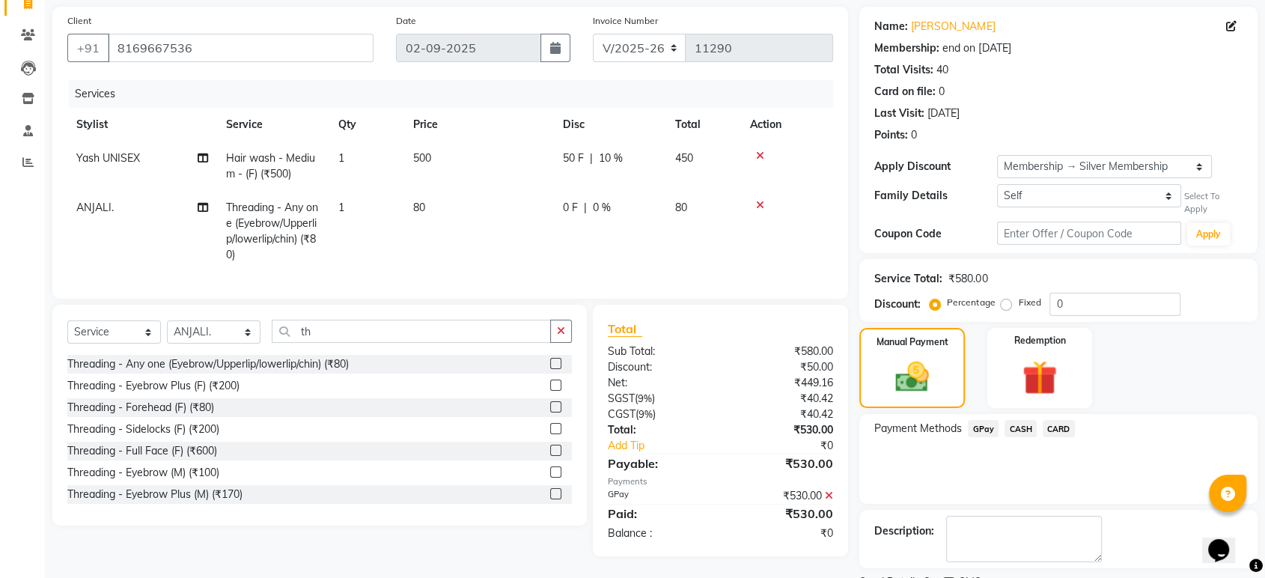
scroll to position [168, 0]
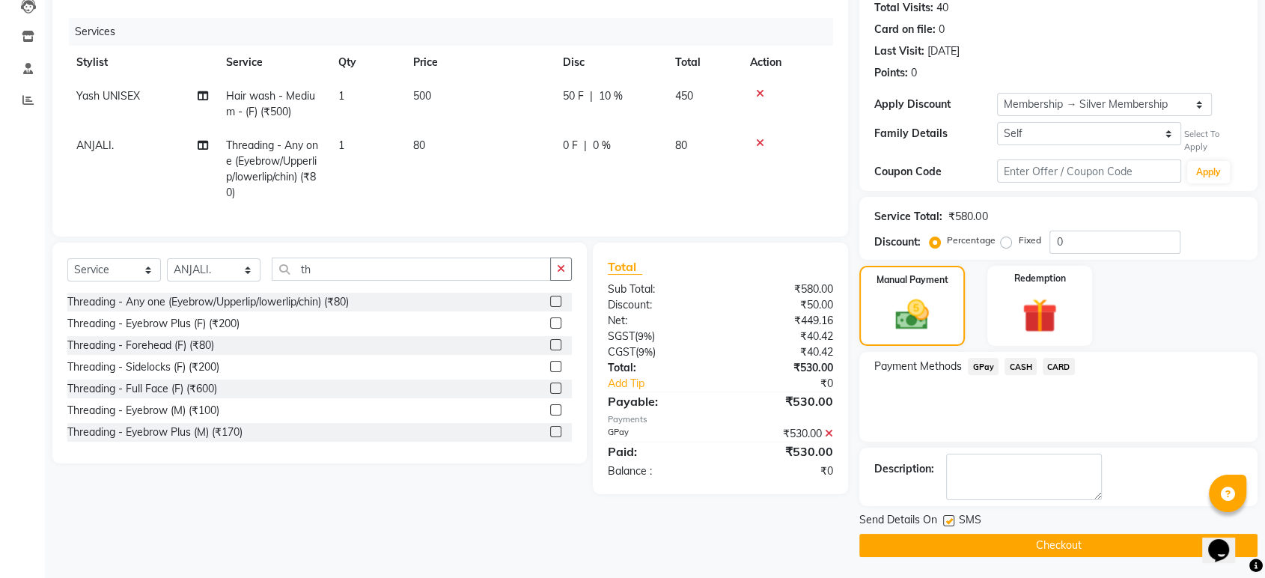
click at [1022, 537] on button "Checkout" at bounding box center [1058, 545] width 398 height 23
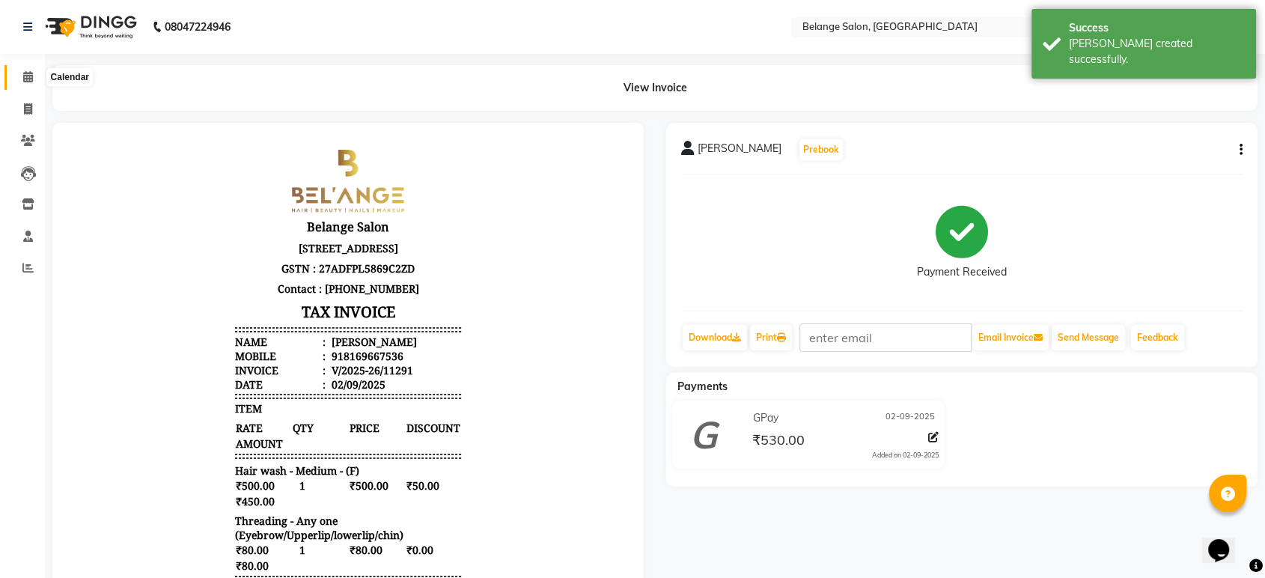
click at [22, 84] on span at bounding box center [28, 77] width 26 height 17
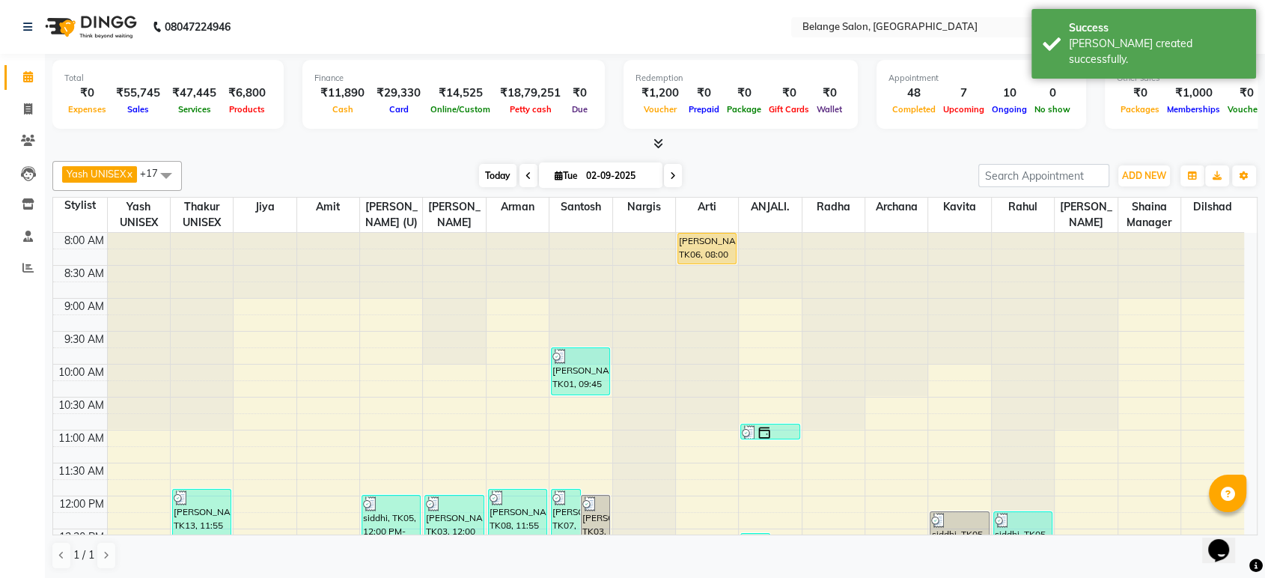
click at [501, 173] on span "Today" at bounding box center [497, 175] width 37 height 23
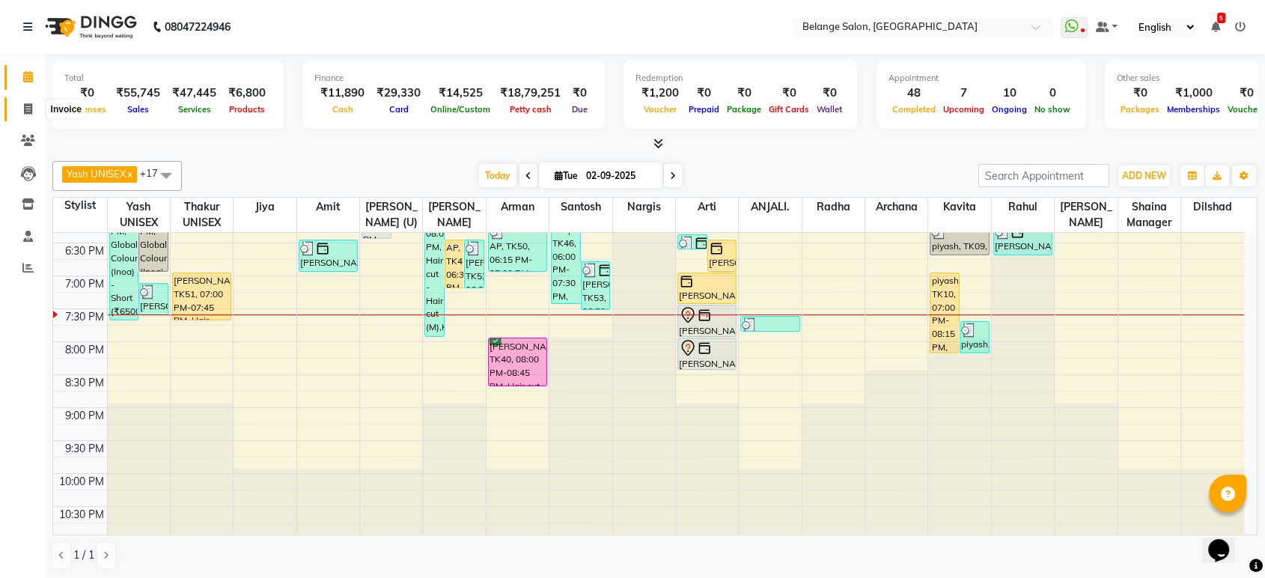
click at [24, 109] on icon at bounding box center [28, 108] width 8 height 11
select select "service"
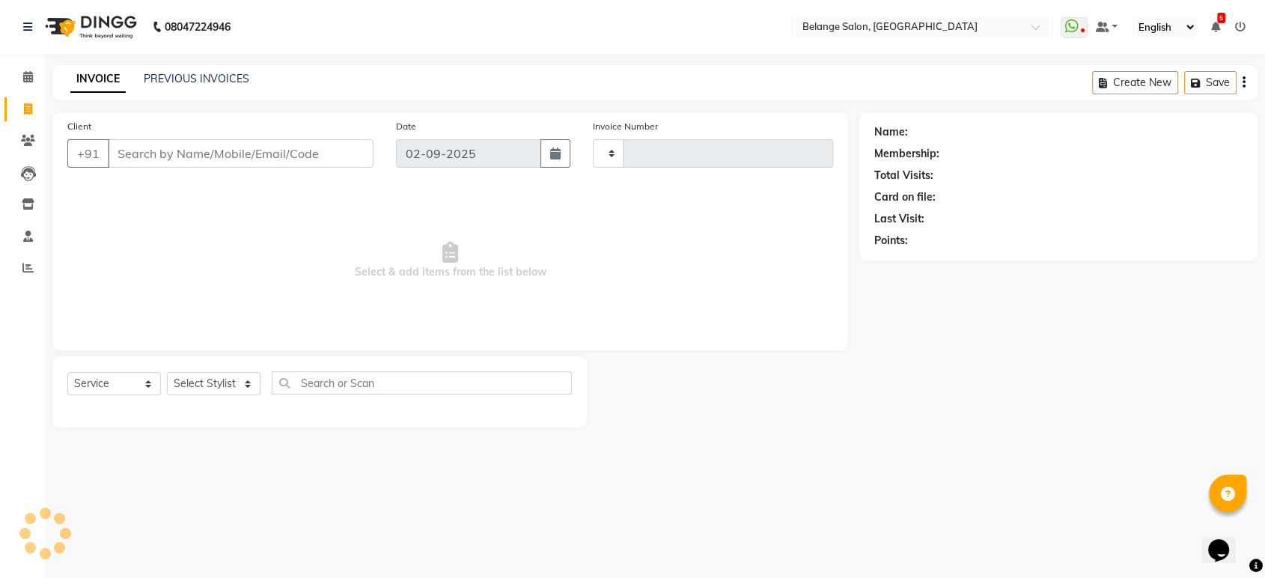
type input "11292"
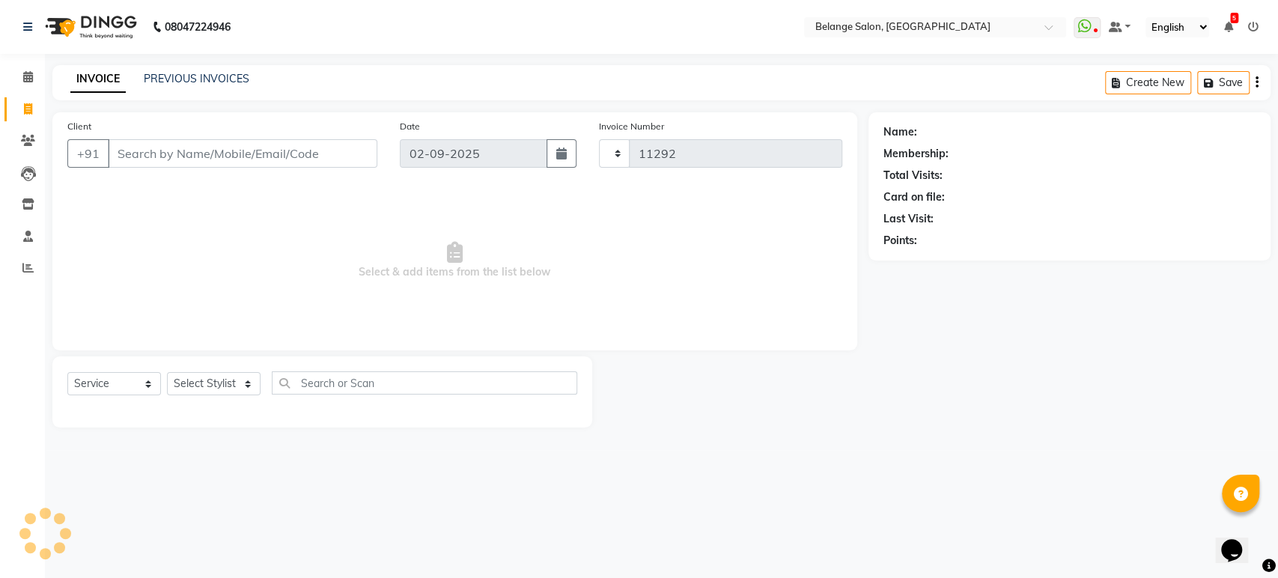
select select "5076"
click at [150, 150] on input "Client" at bounding box center [242, 153] width 269 height 28
click at [207, 382] on select "Select Stylist aftab (U) Ali Amit ANJALI. Archana Arman Arti Belange Billing de…" at bounding box center [214, 383] width 94 height 23
select select "78262"
click at [167, 372] on select "Select Stylist aftab (U) Ali Amit ANJALI. Archana Arman Arti Belange Billing de…" at bounding box center [214, 383] width 94 height 23
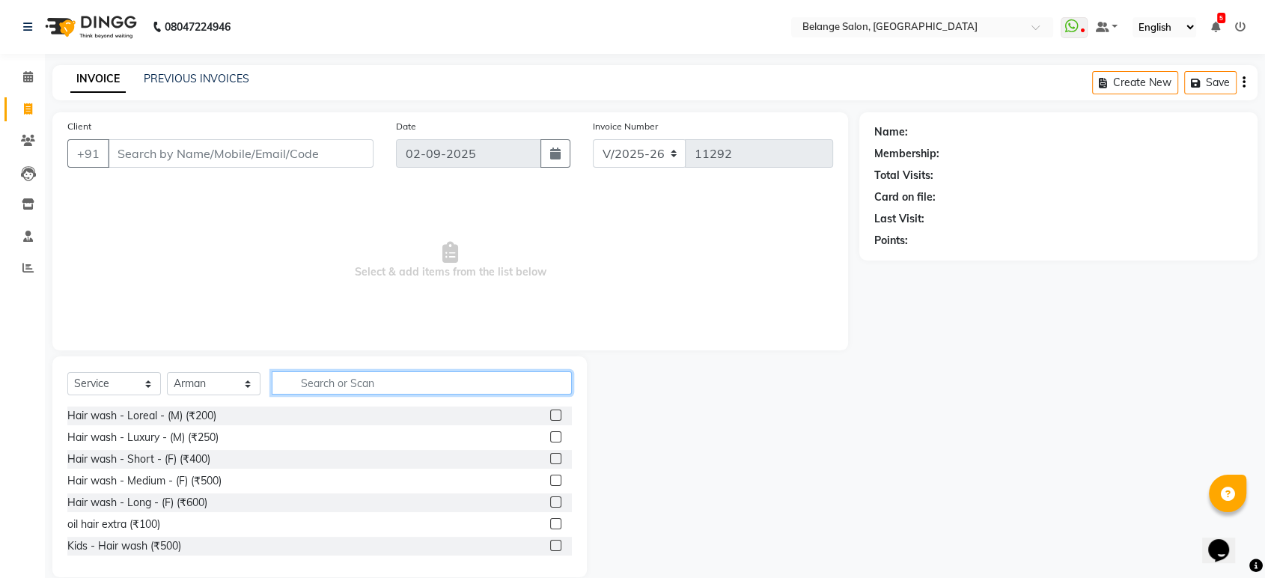
click at [305, 388] on input "text" at bounding box center [422, 382] width 300 height 23
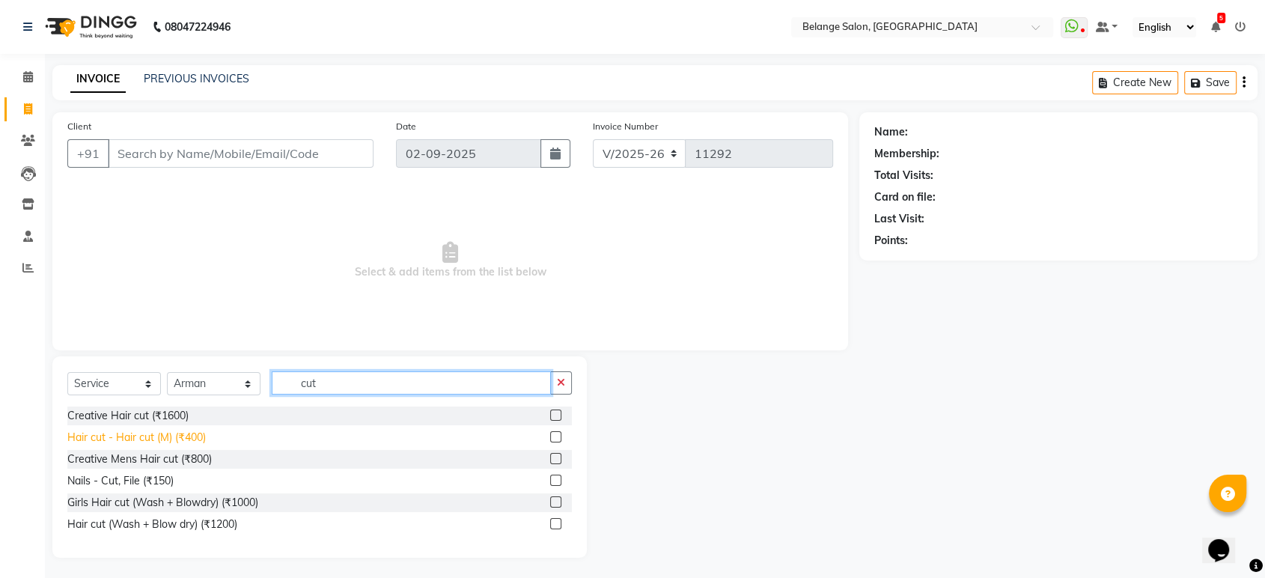
type input "cut"
click at [199, 436] on div "Hair cut - Hair cut (M) (₹400)" at bounding box center [136, 438] width 138 height 16
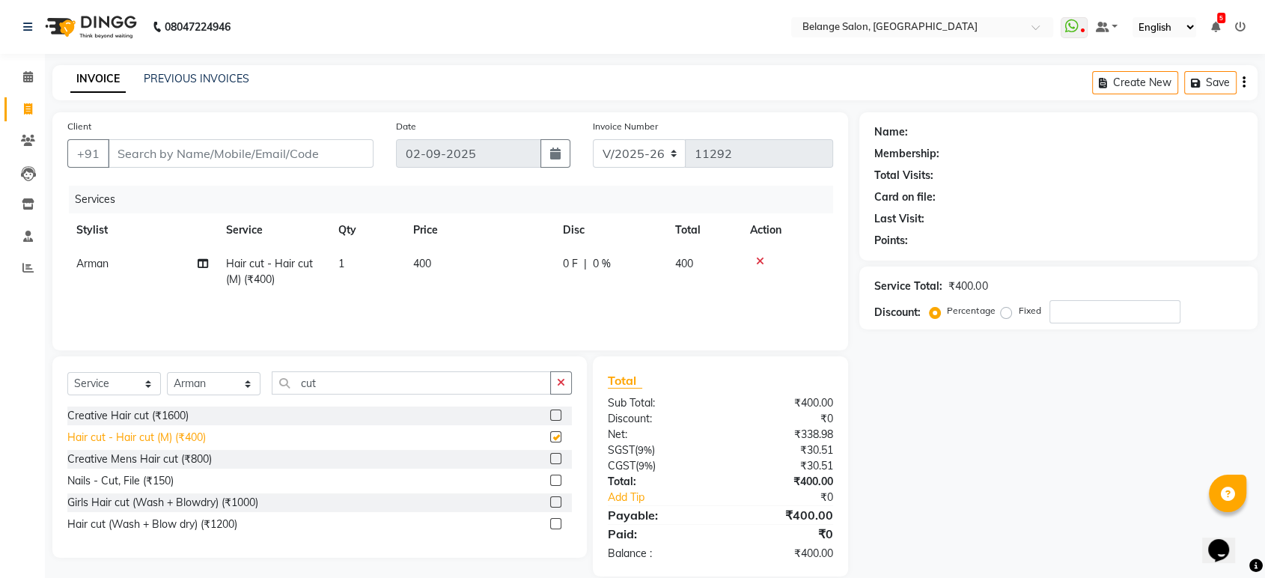
checkbox input "false"
click at [345, 377] on input "cut" at bounding box center [411, 382] width 279 height 23
type input "c"
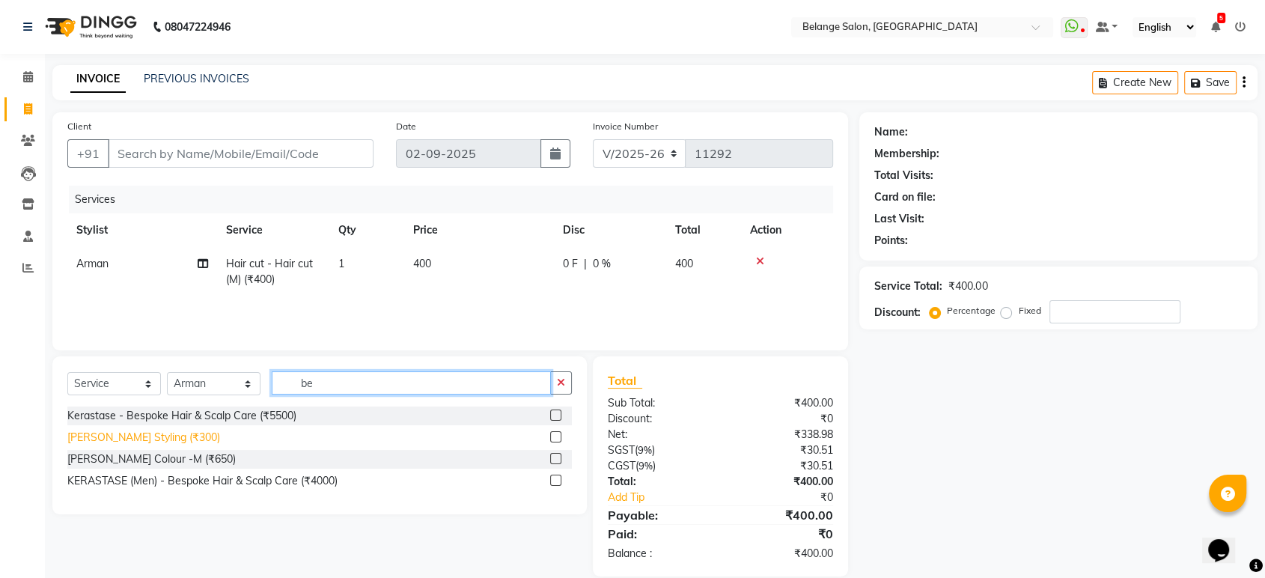
type input "be"
click at [143, 436] on div "Beard Styling (₹300)" at bounding box center [143, 438] width 153 height 16
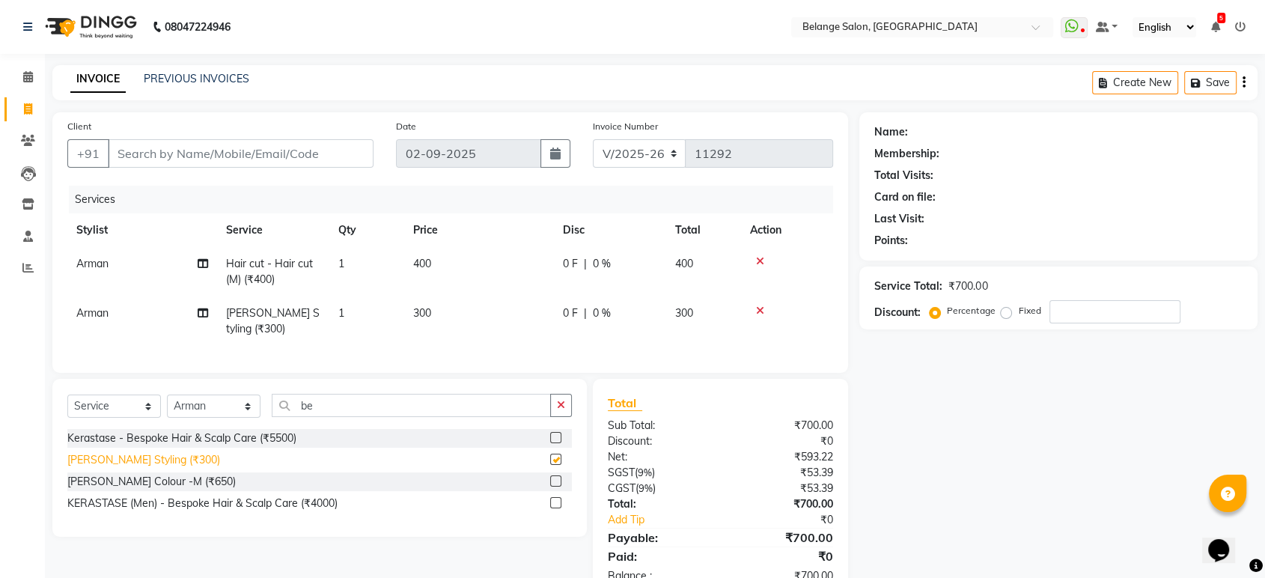
checkbox input "false"
click at [187, 159] on input "Client" at bounding box center [241, 153] width 266 height 28
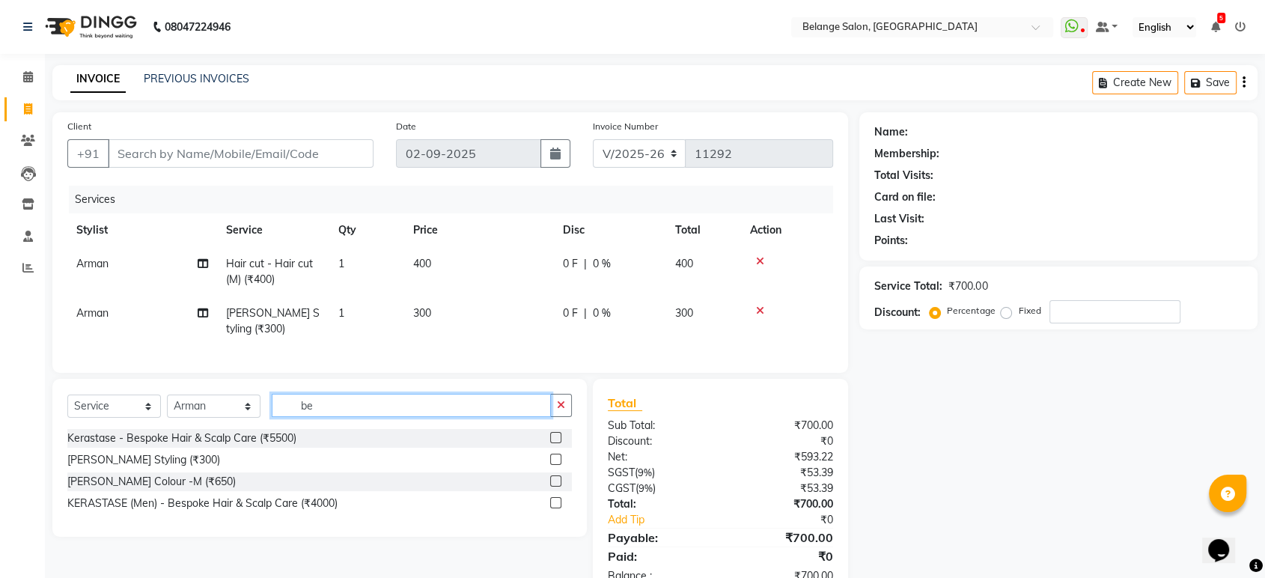
click at [365, 417] on input "be" at bounding box center [411, 405] width 279 height 23
type input "b"
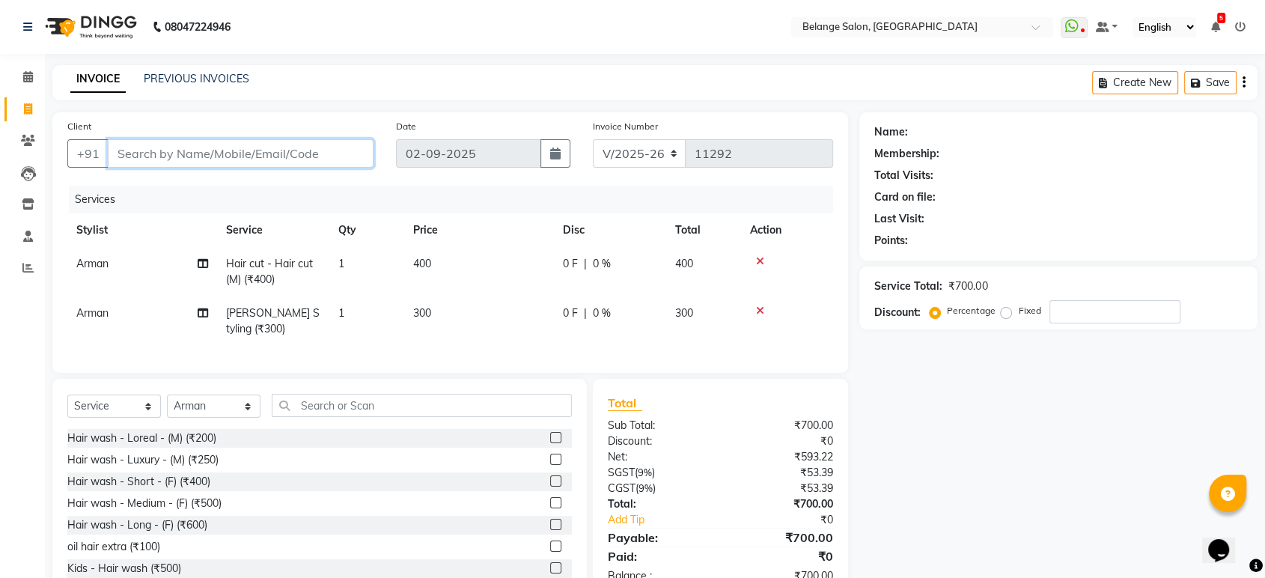
click at [338, 157] on input "Client" at bounding box center [241, 153] width 266 height 28
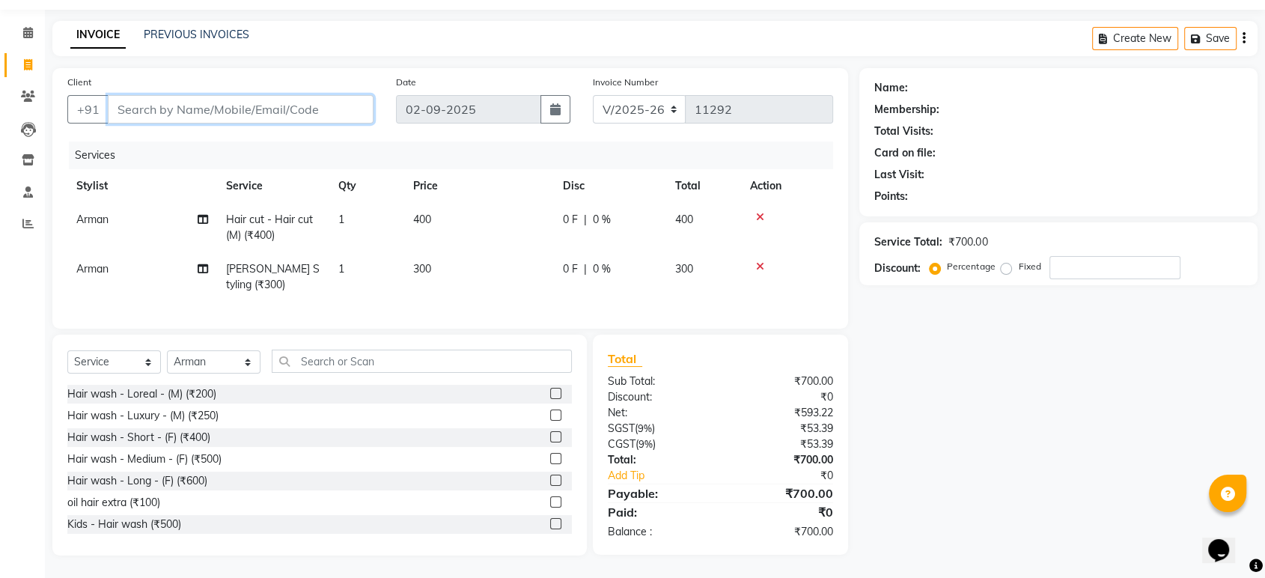
click at [275, 103] on input "Client" at bounding box center [241, 109] width 266 height 28
type input "9"
type input "0"
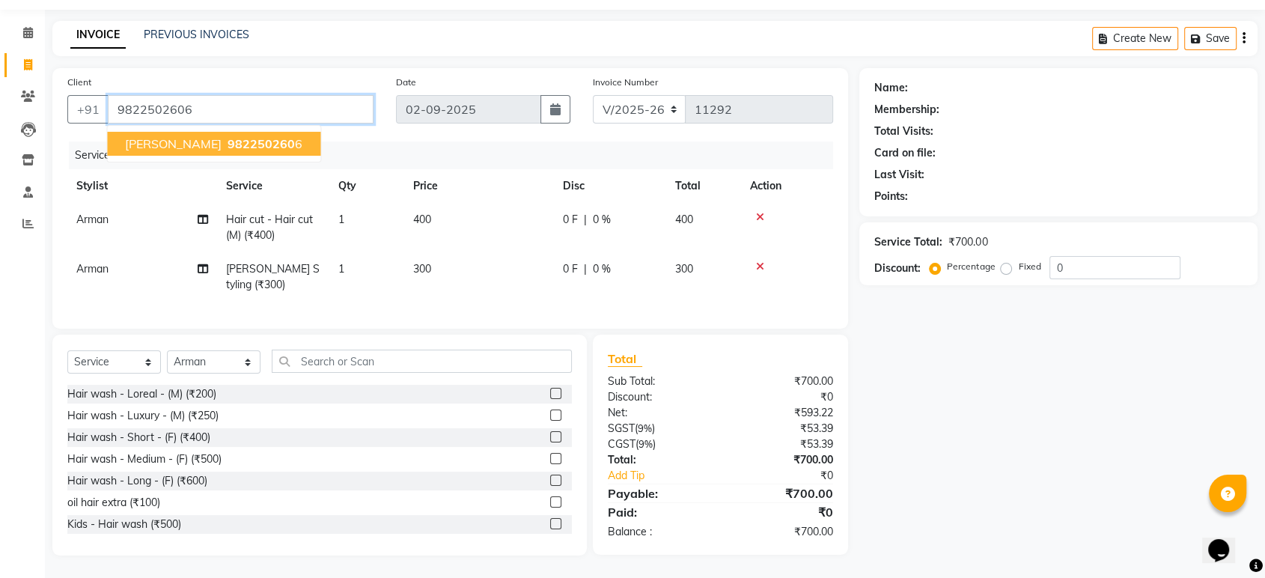
type input "9822502606"
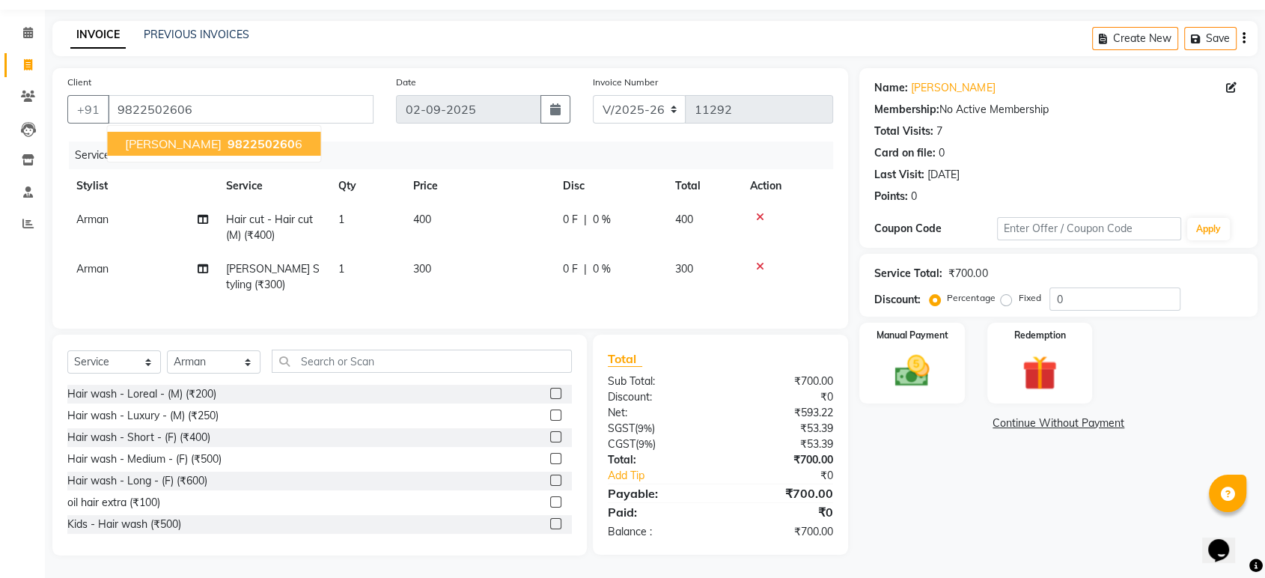
click at [244, 136] on span "982250260" at bounding box center [261, 143] width 67 height 15
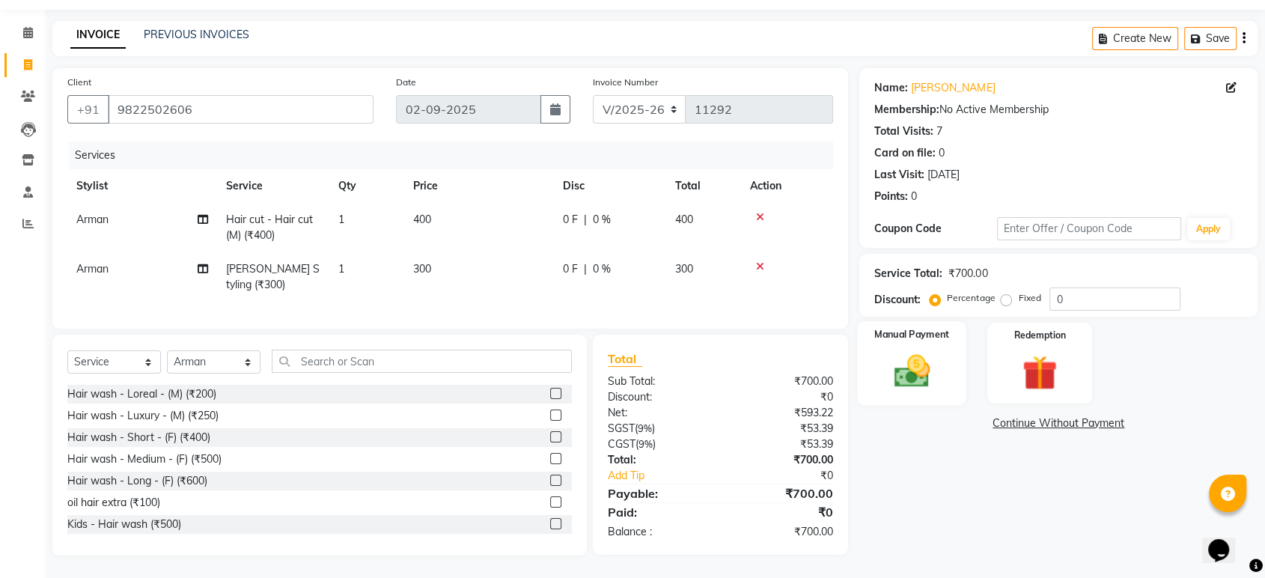
click at [907, 354] on img at bounding box center [911, 371] width 58 height 42
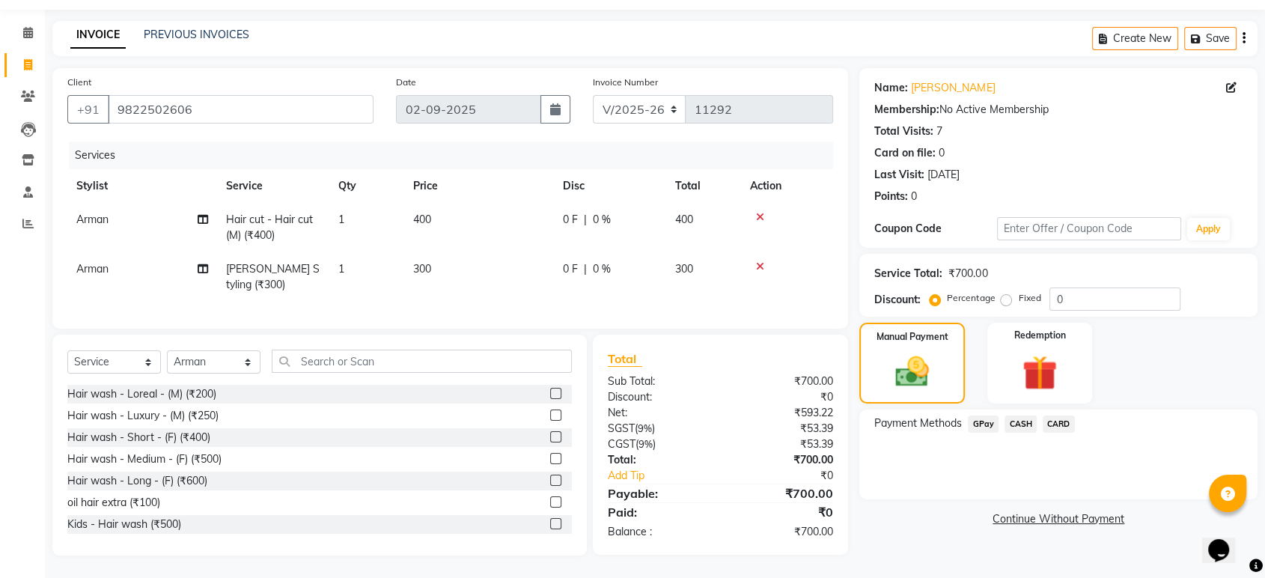
click at [983, 415] on span "GPay" at bounding box center [983, 423] width 31 height 17
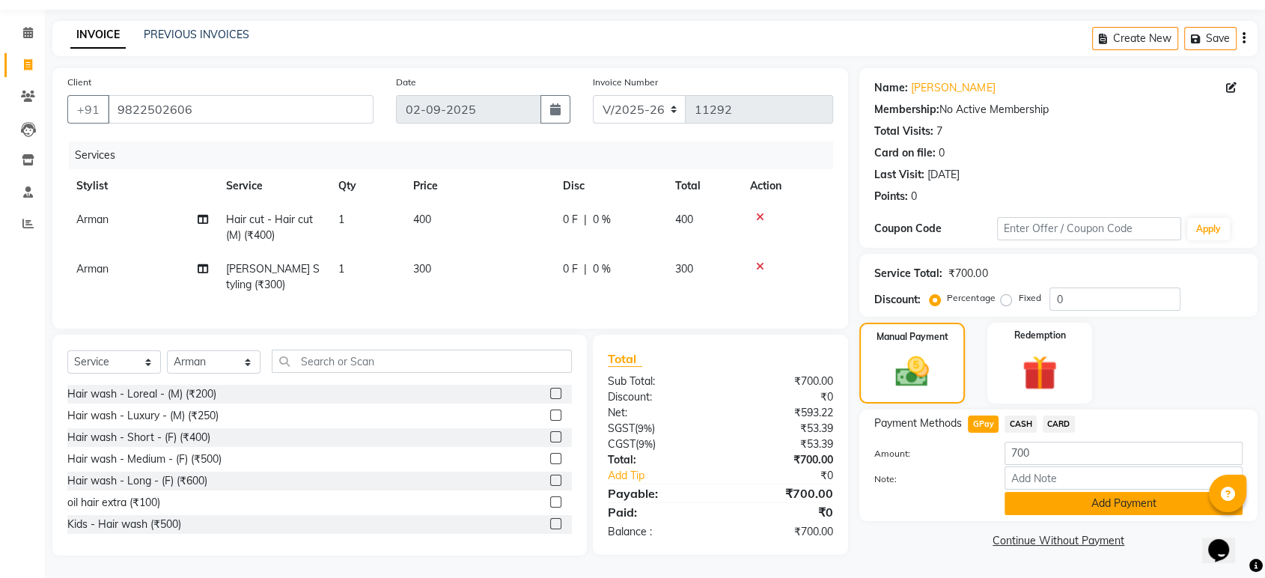
click at [1057, 492] on button "Add Payment" at bounding box center [1123, 503] width 238 height 23
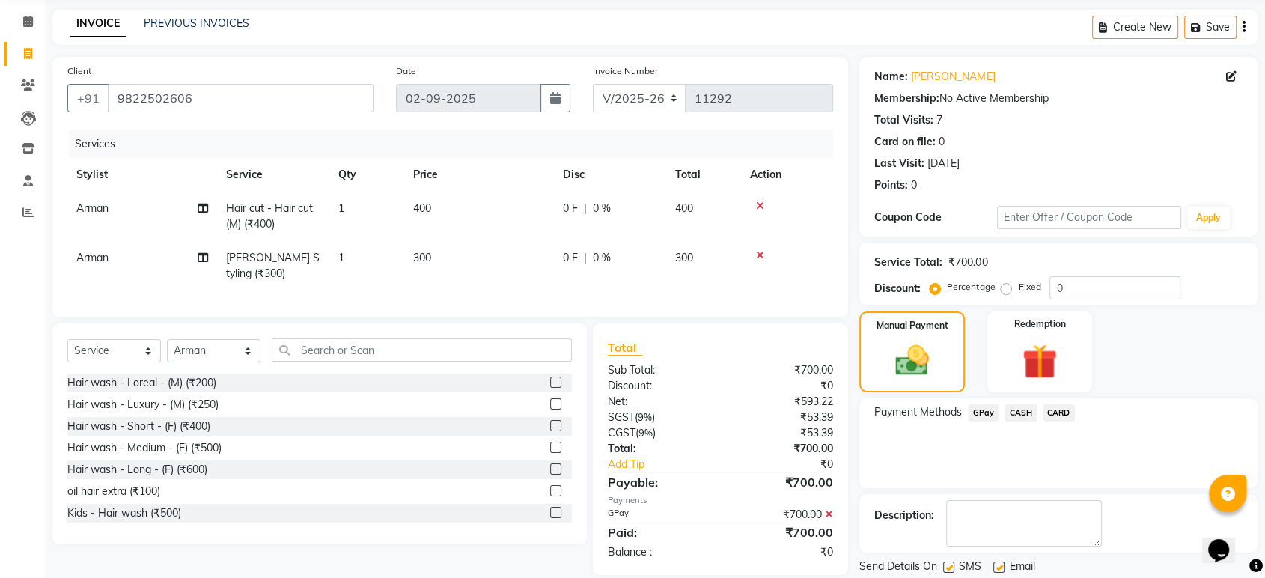
scroll to position [102, 0]
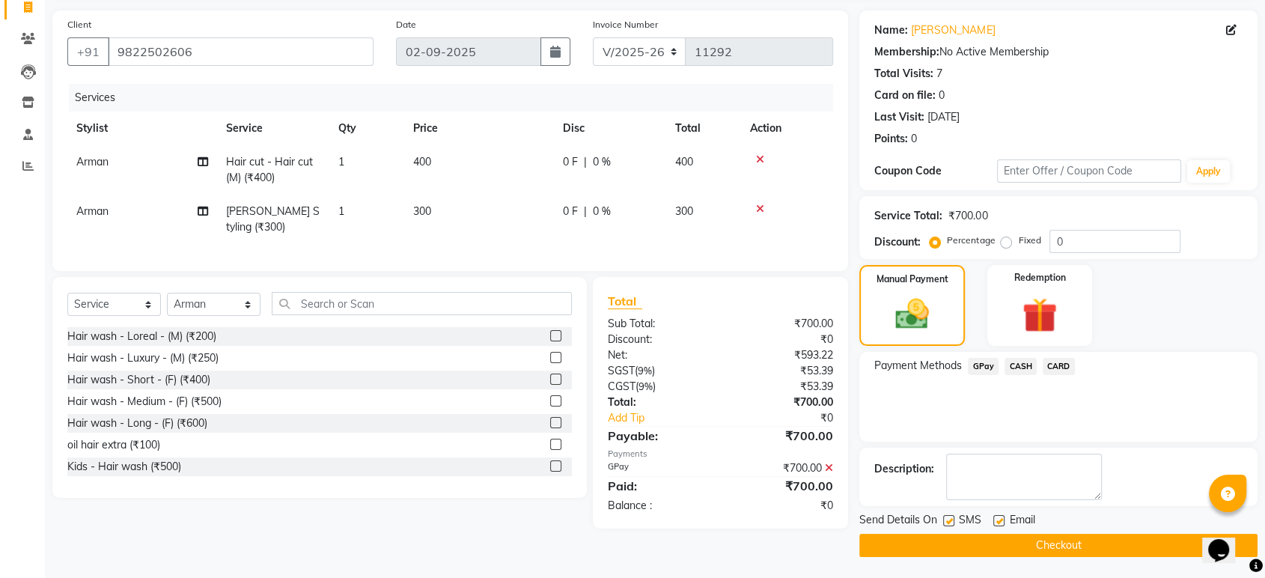
click at [1025, 548] on button "Checkout" at bounding box center [1058, 545] width 398 height 23
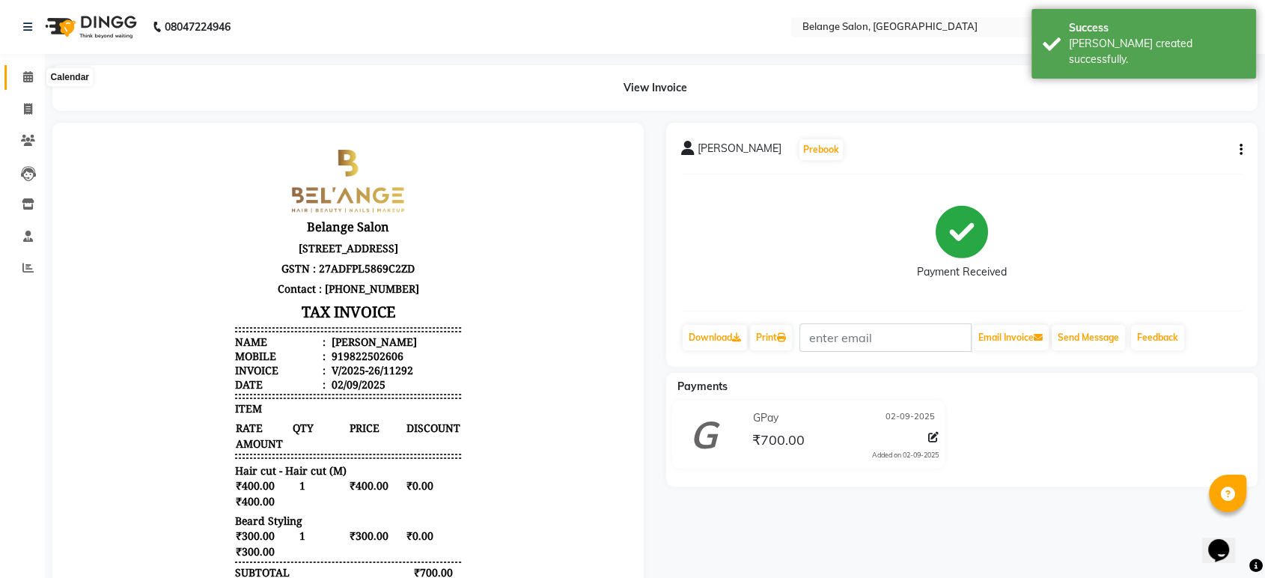
click at [26, 72] on icon at bounding box center [28, 76] width 10 height 11
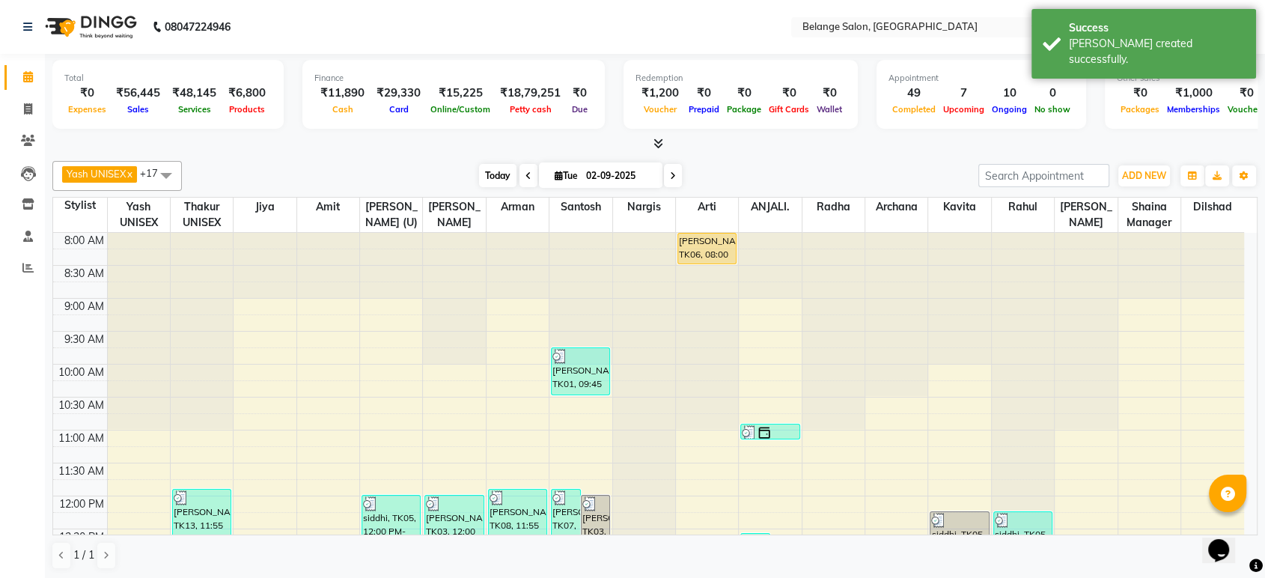
click at [486, 178] on span "Today" at bounding box center [497, 175] width 37 height 23
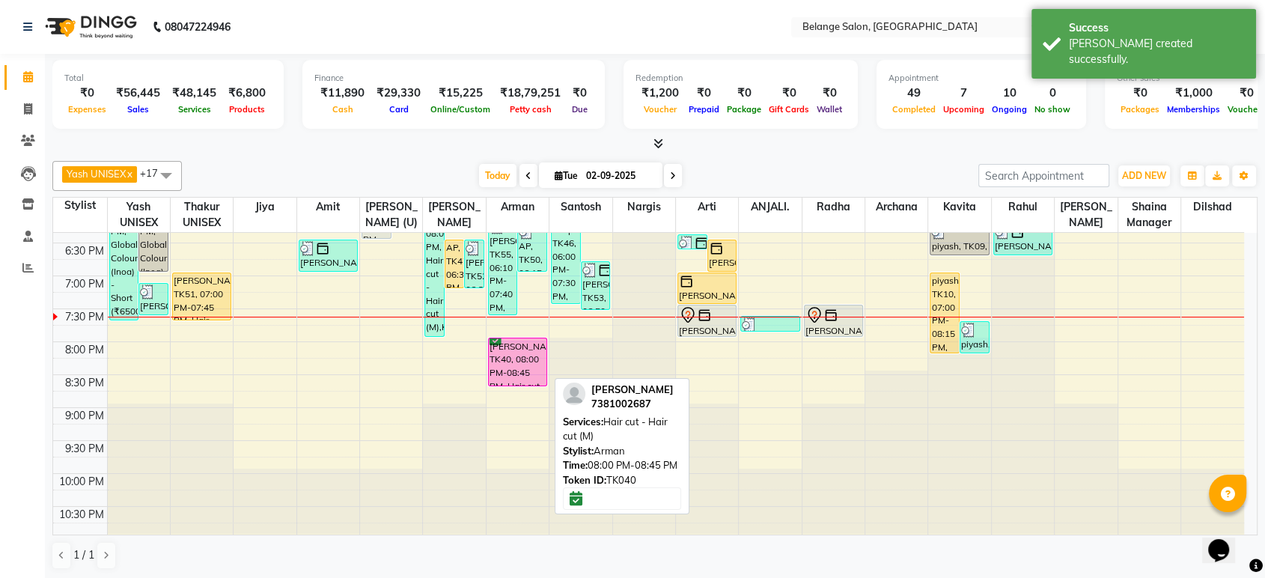
scroll to position [680, 0]
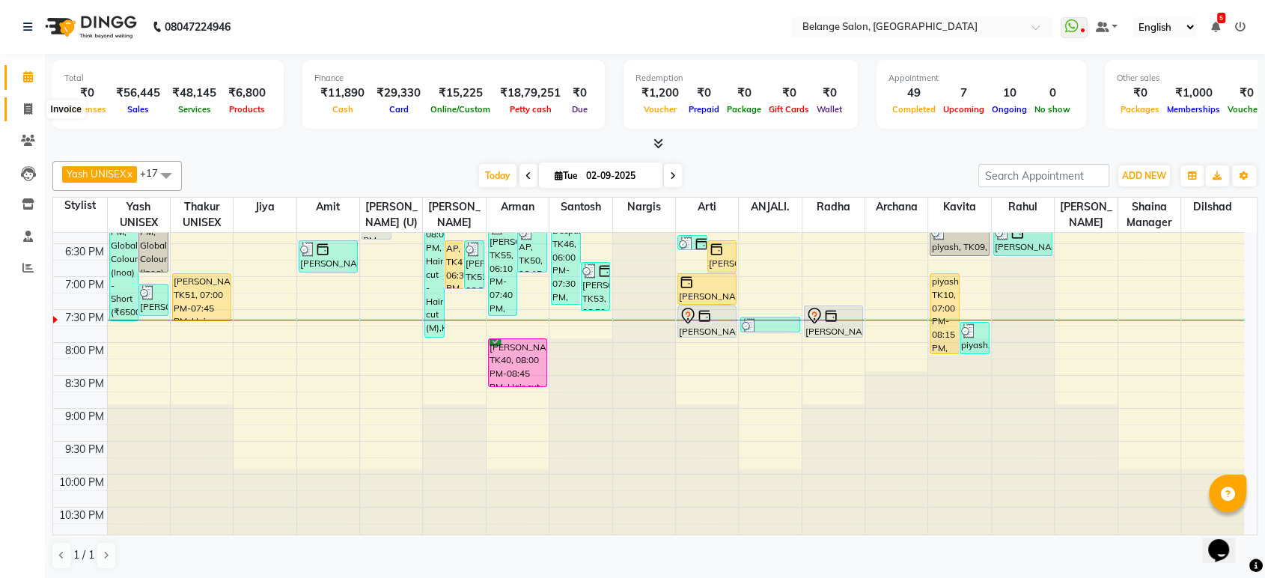
click at [26, 106] on icon at bounding box center [28, 108] width 8 height 11
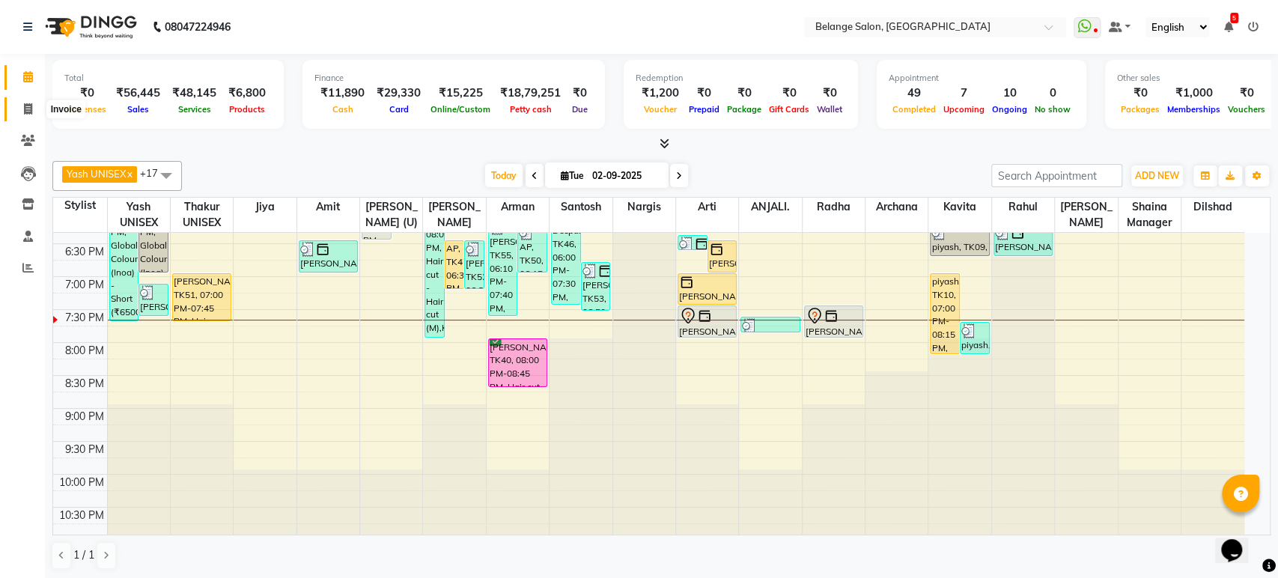
select select "5076"
select select "service"
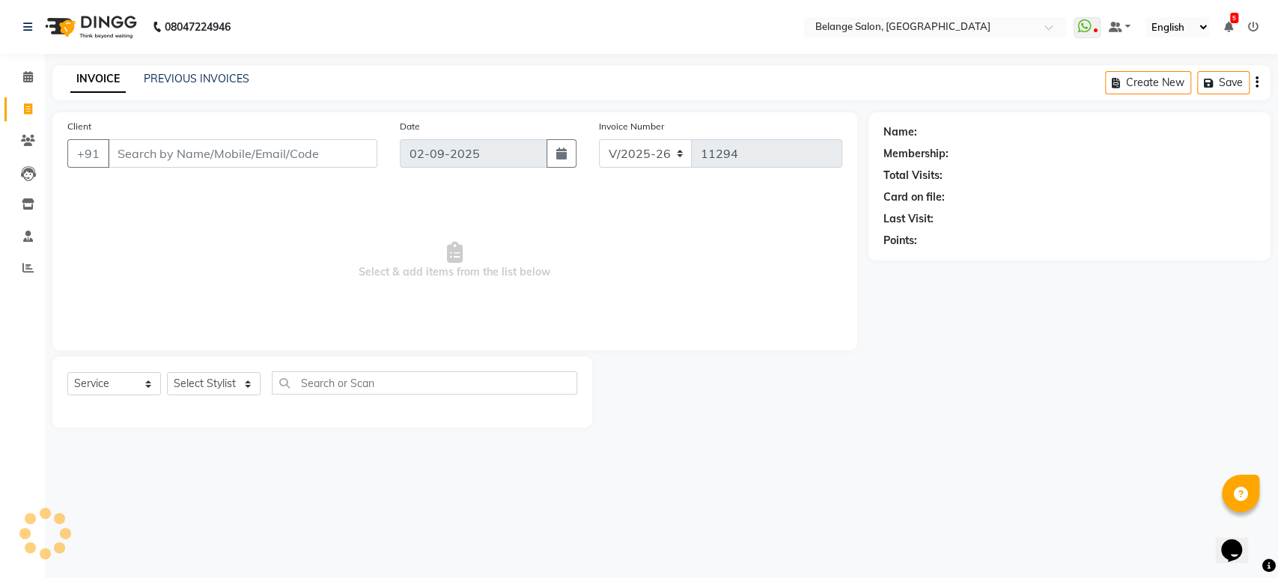
click at [192, 150] on input "Client" at bounding box center [242, 153] width 269 height 28
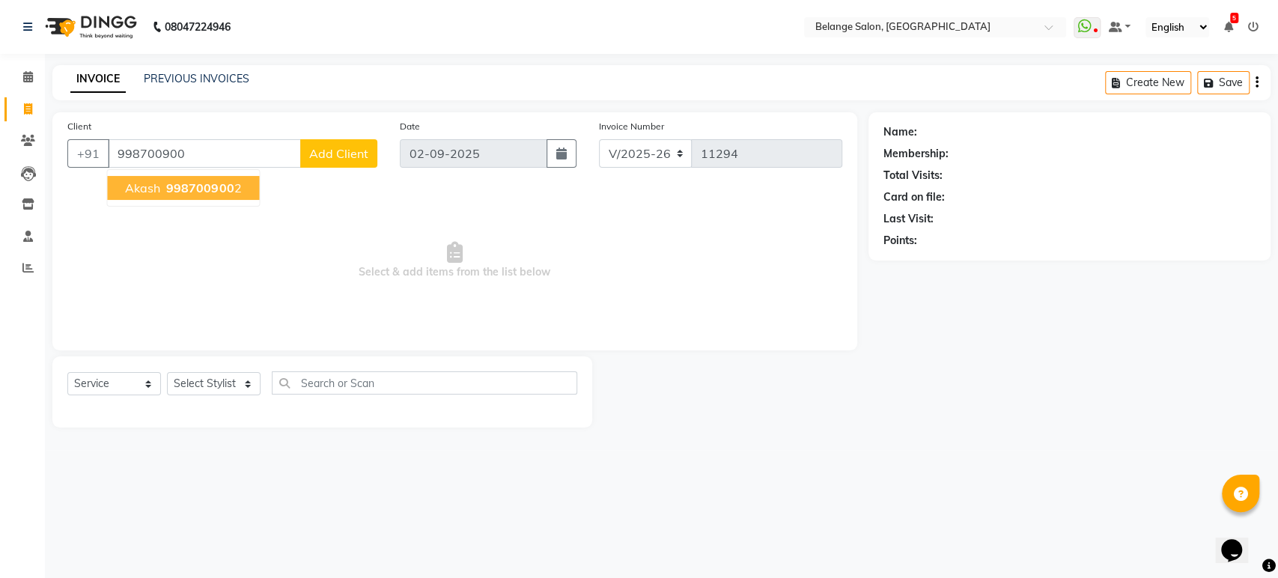
click at [198, 181] on span "998700900" at bounding box center [199, 187] width 67 height 15
type input "9987009002"
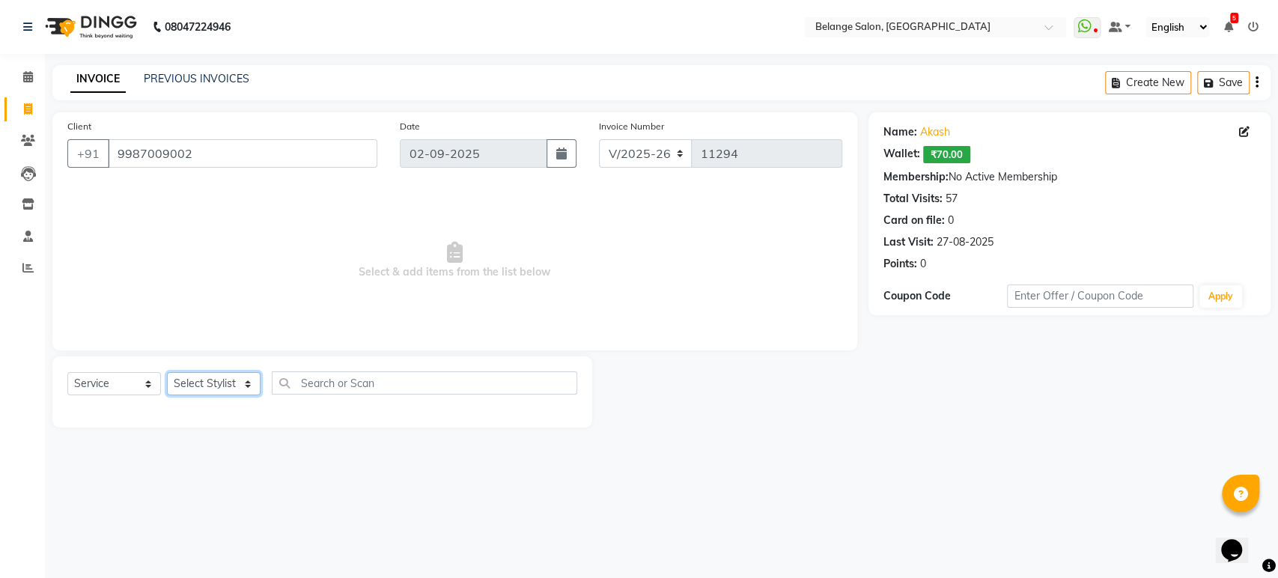
click at [209, 391] on select "Select Stylist aftab (U) Ali Amit ANJALI. Archana Arman Arti Belange Billing de…" at bounding box center [214, 383] width 94 height 23
select select "54495"
click at [167, 372] on select "Select Stylist aftab (U) Ali Amit ANJALI. Archana Arman Arti Belange Billing de…" at bounding box center [214, 383] width 94 height 23
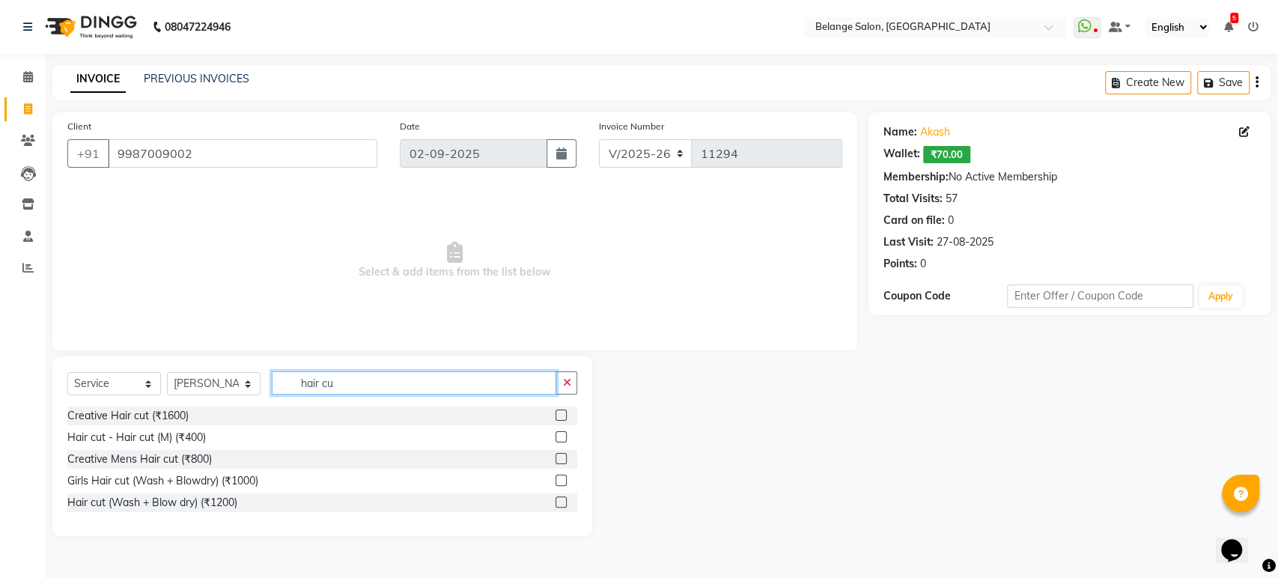
type input "hair cu"
click at [563, 434] on label at bounding box center [560, 436] width 11 height 11
click at [563, 434] on input "checkbox" at bounding box center [560, 438] width 10 height 10
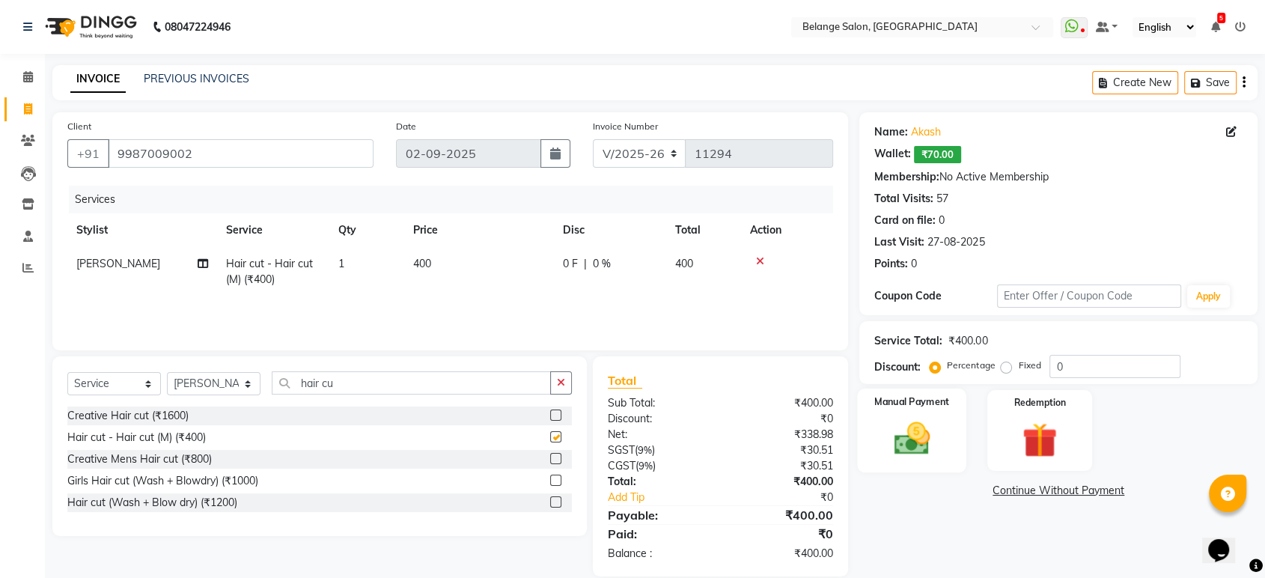
checkbox input "false"
click at [896, 442] on img at bounding box center [911, 439] width 58 height 42
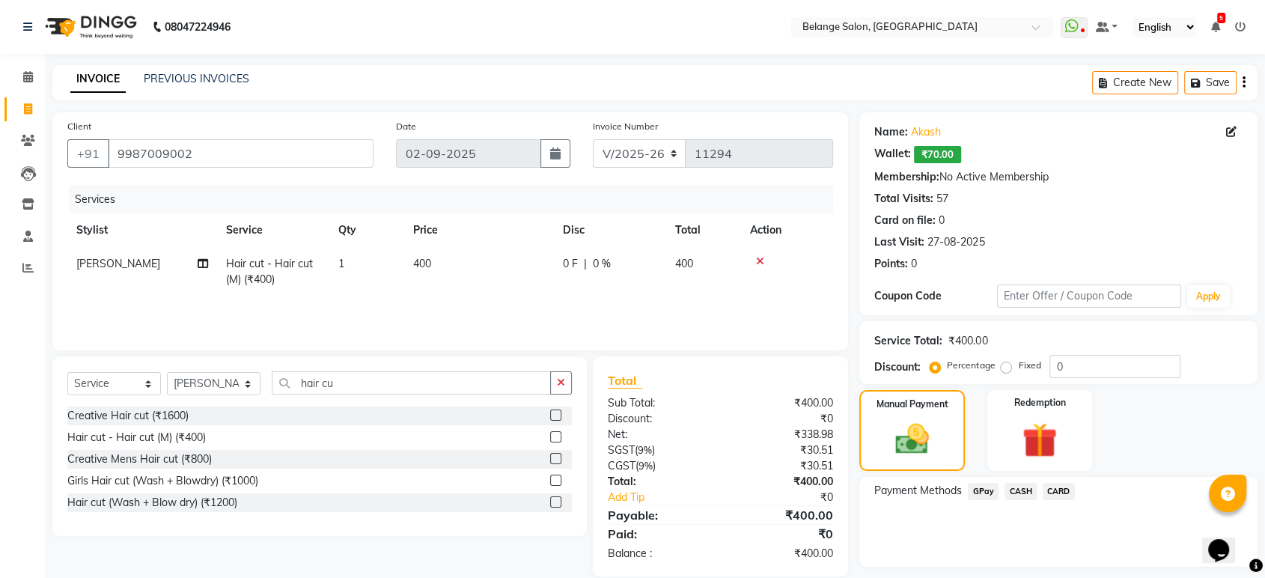
click at [1028, 494] on span "CASH" at bounding box center [1020, 491] width 32 height 17
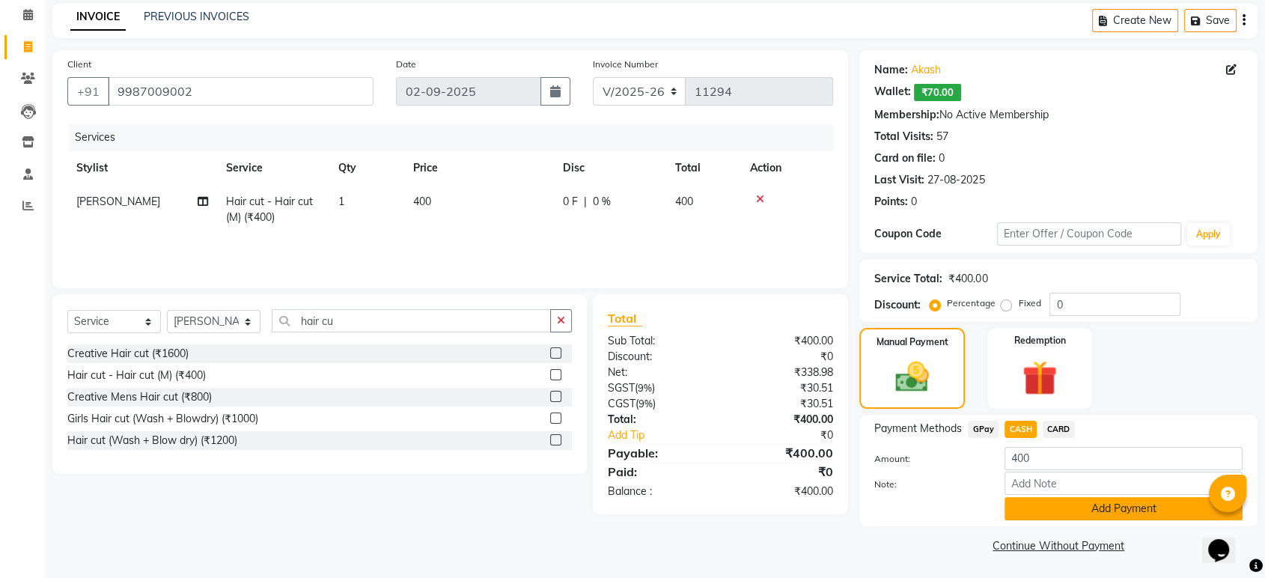
click at [1100, 504] on button "Add Payment" at bounding box center [1123, 508] width 238 height 23
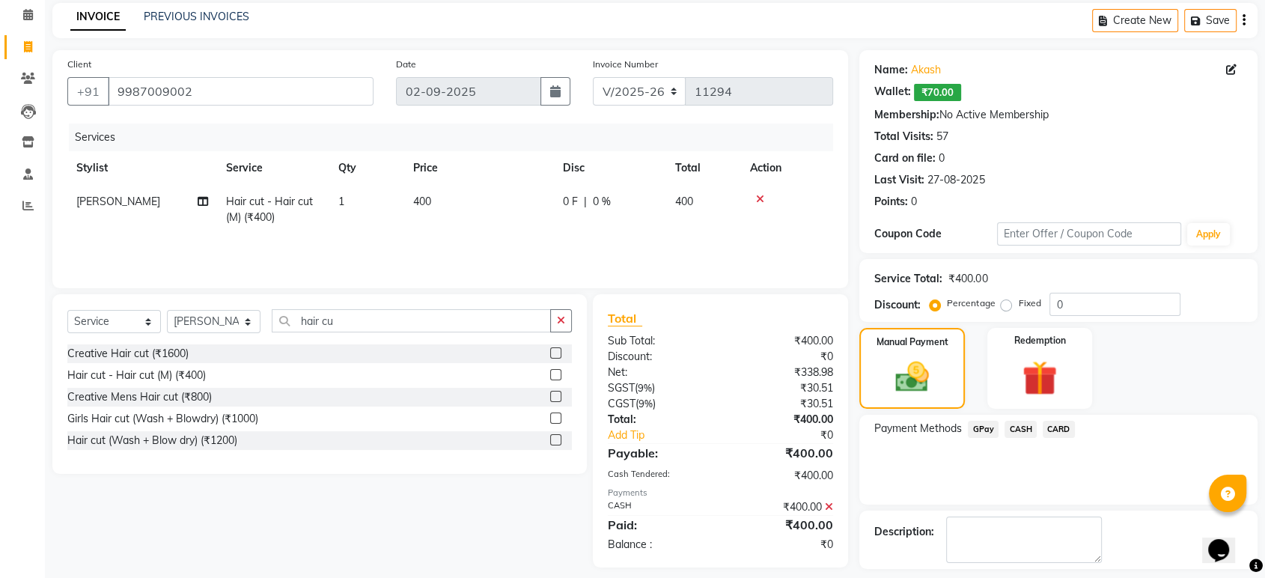
scroll to position [125, 0]
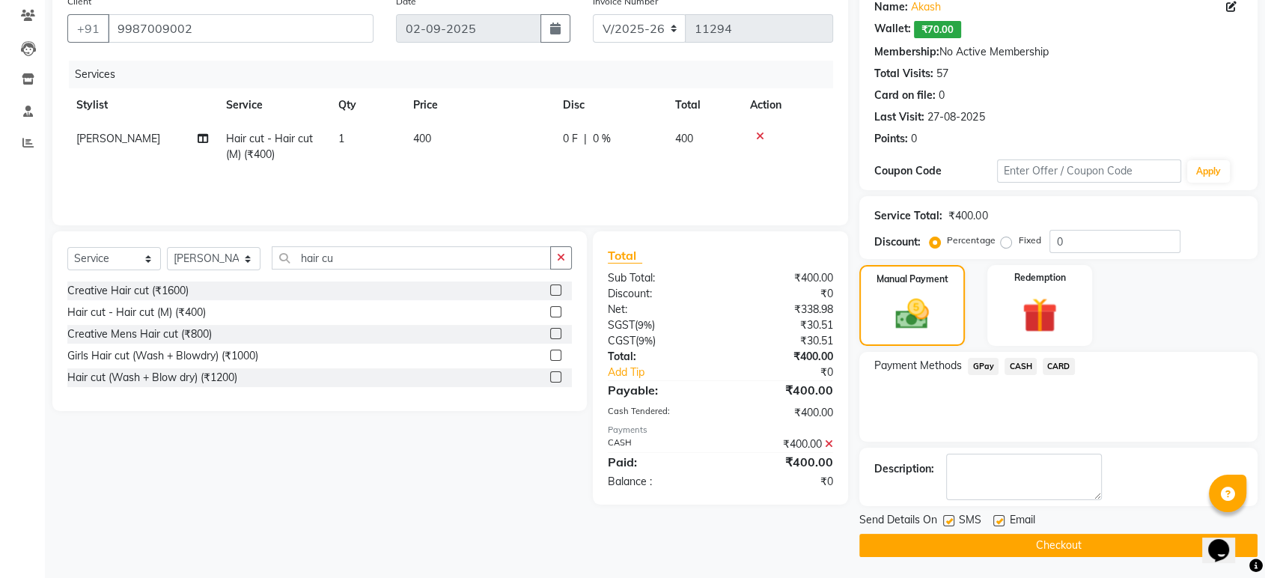
click at [1033, 546] on button "Checkout" at bounding box center [1058, 545] width 398 height 23
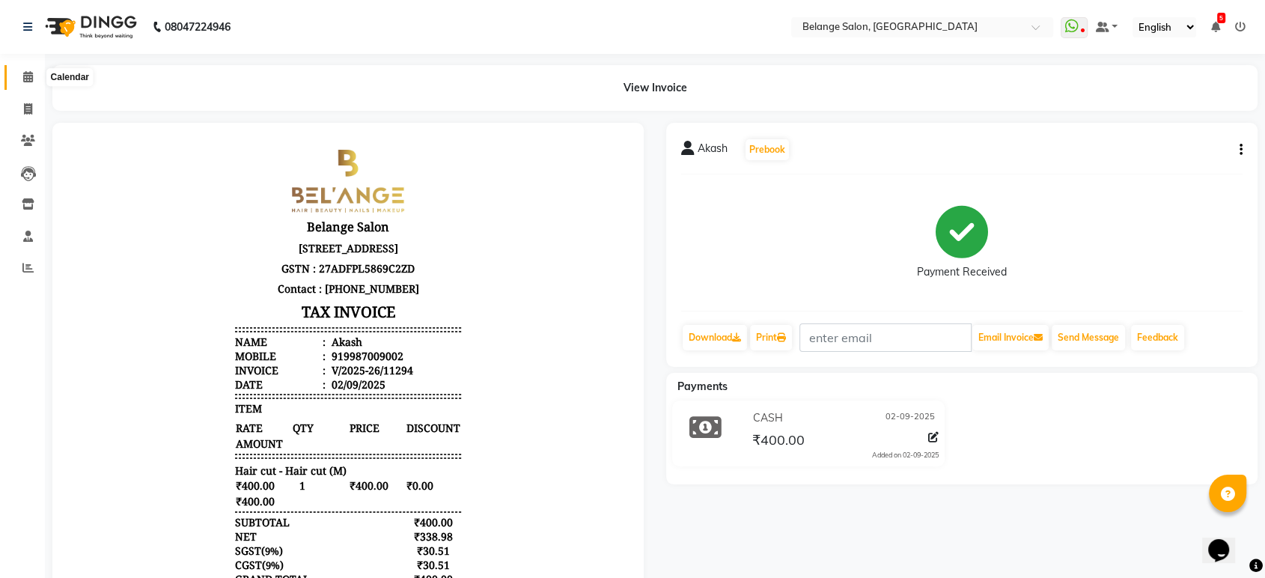
click at [23, 77] on icon at bounding box center [28, 76] width 10 height 11
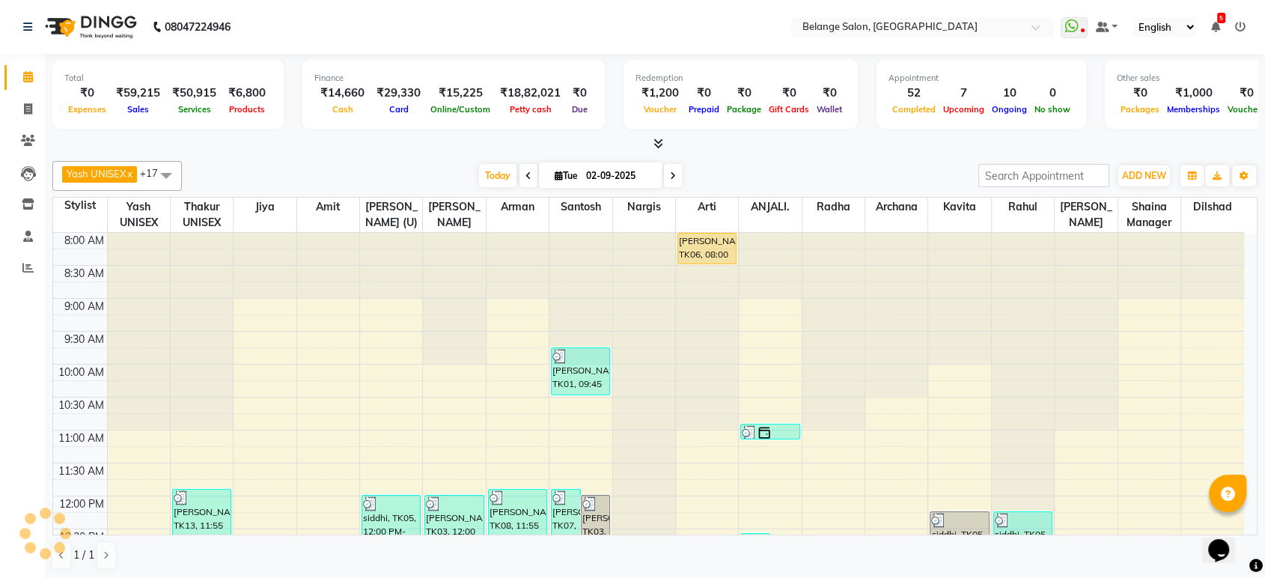
scroll to position [653, 0]
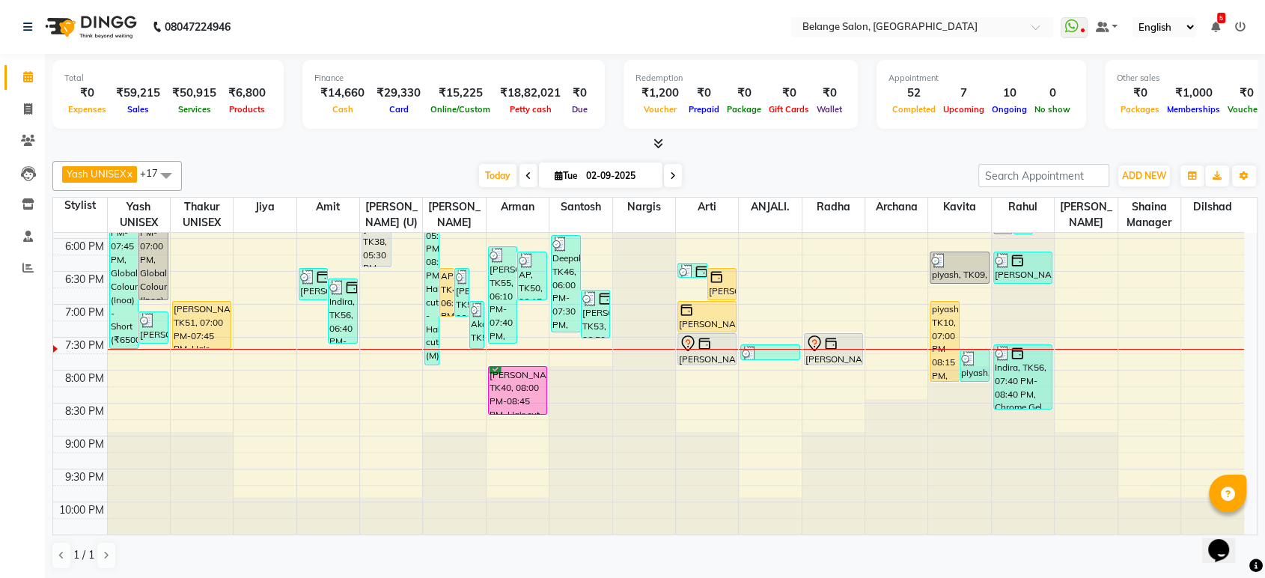
click at [762, 385] on div "8:00 AM 8:30 AM 9:00 AM 9:30 AM 10:00 AM 10:30 AM 11:00 AM 11:30 AM 12:00 PM 12…" at bounding box center [648, 73] width 1191 height 987
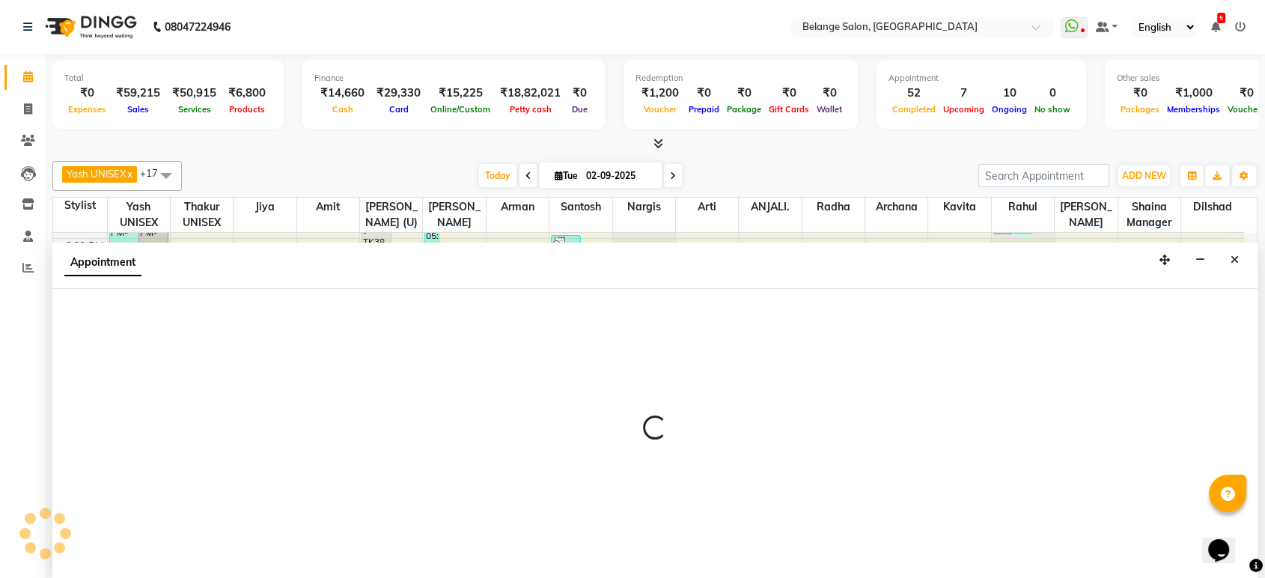
scroll to position [0, 0]
select select "84872"
select select "1215"
select select "tentative"
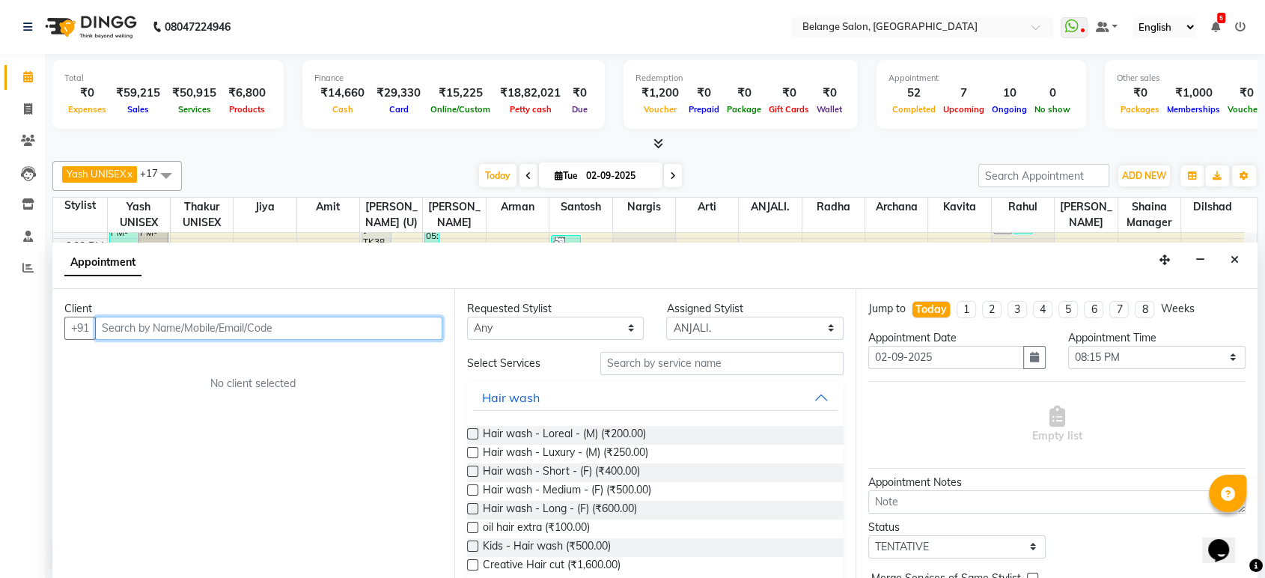
click at [174, 329] on input "text" at bounding box center [268, 328] width 347 height 23
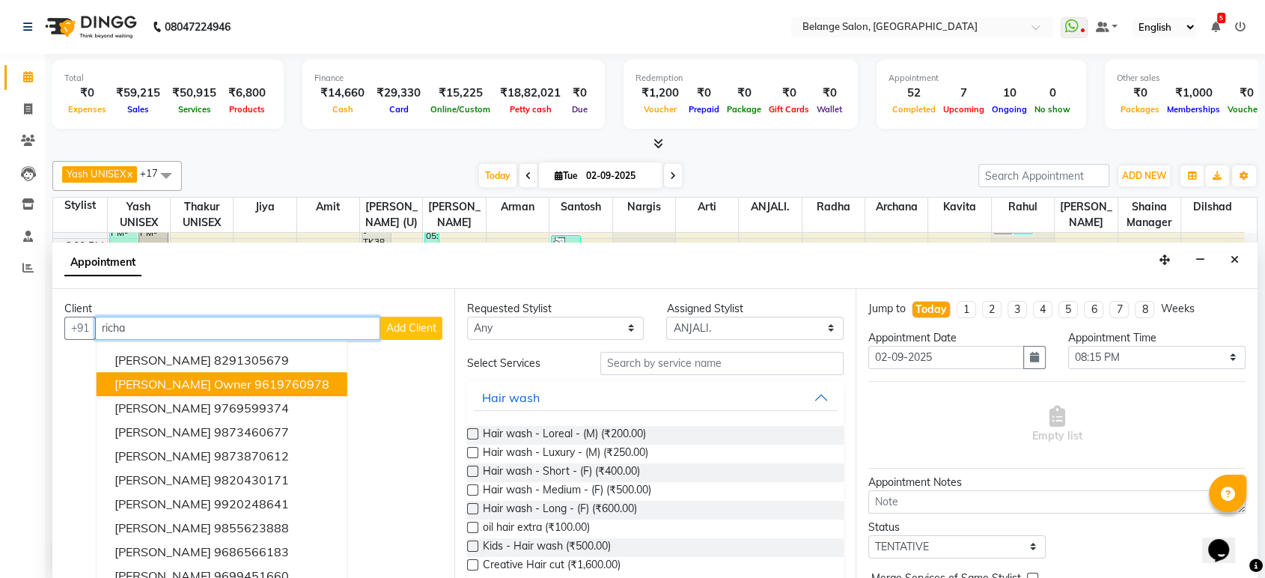
click at [170, 379] on span "[PERSON_NAME] owner" at bounding box center [183, 383] width 137 height 15
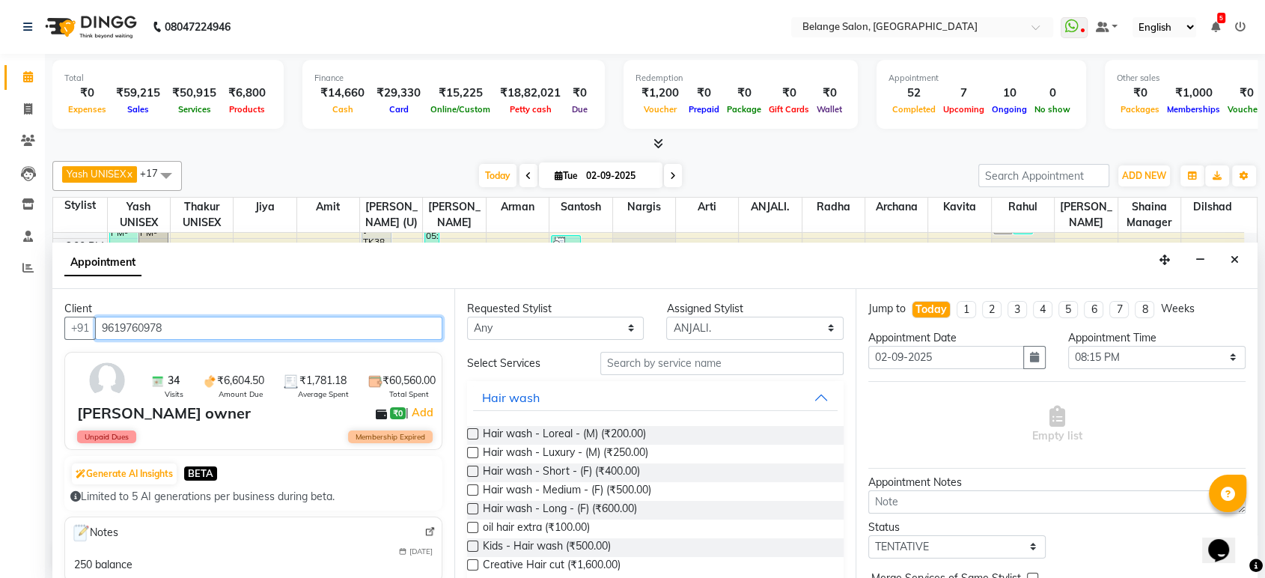
type input "9619760978"
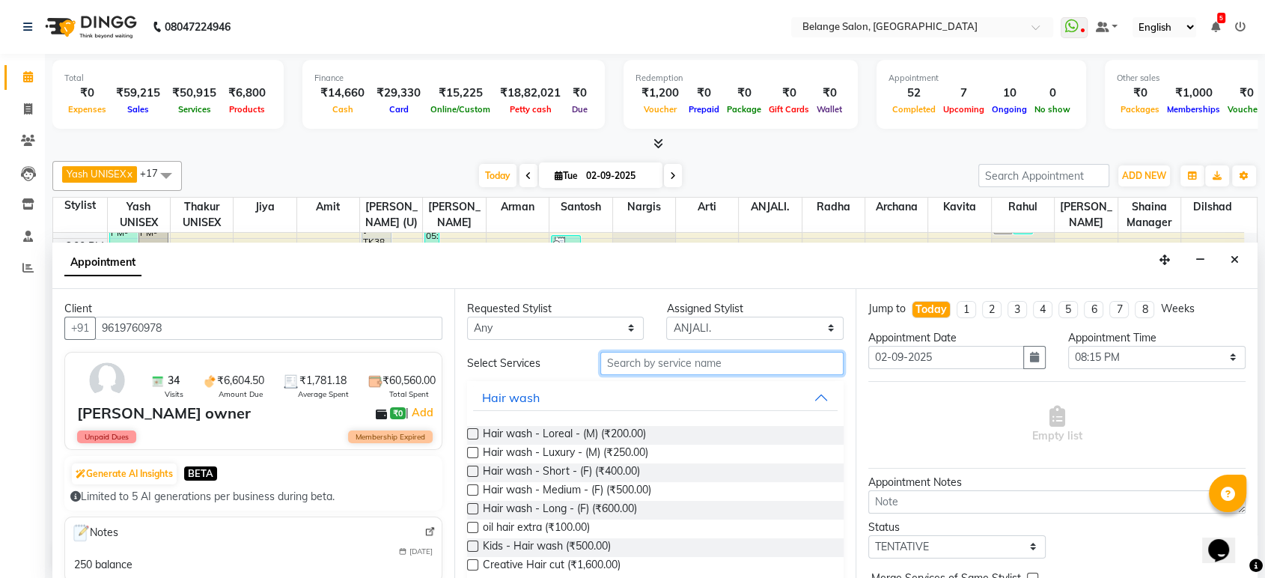
click at [671, 364] on input "text" at bounding box center [722, 363] width 244 height 23
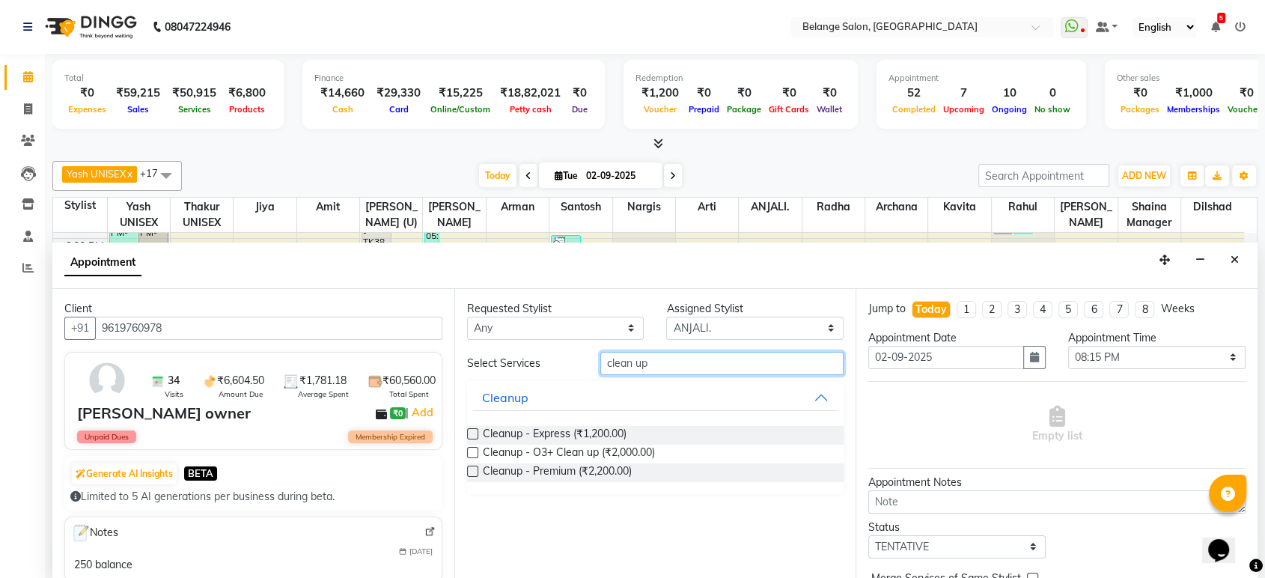
type input "clean up"
click at [472, 448] on label at bounding box center [472, 452] width 11 height 11
click at [472, 449] on input "checkbox" at bounding box center [472, 454] width 10 height 10
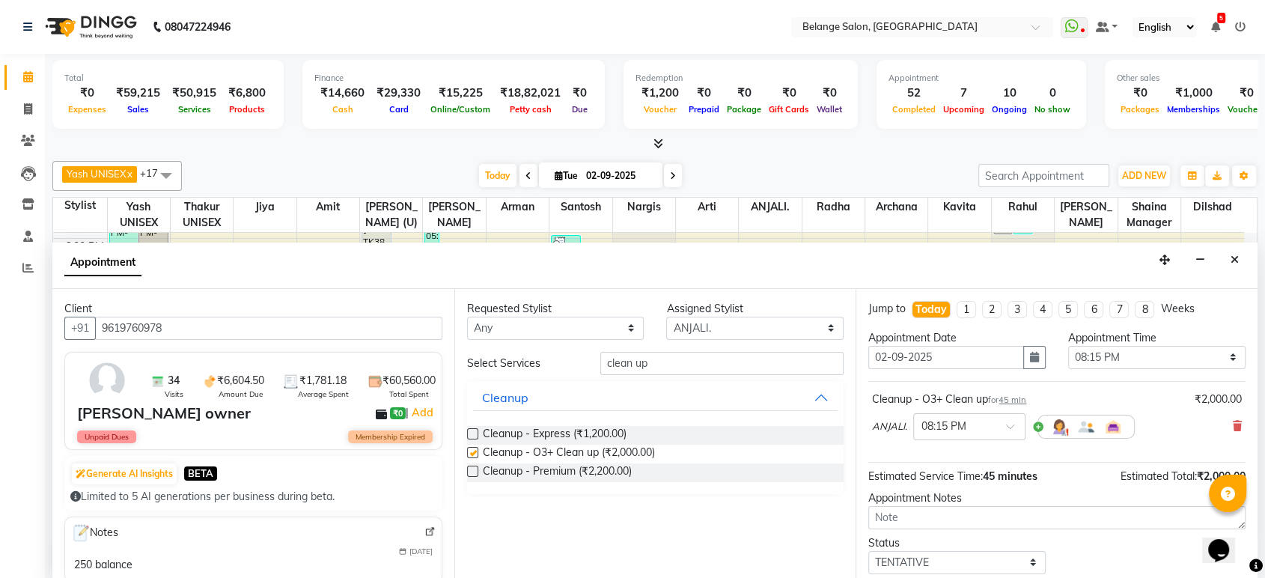
checkbox input "false"
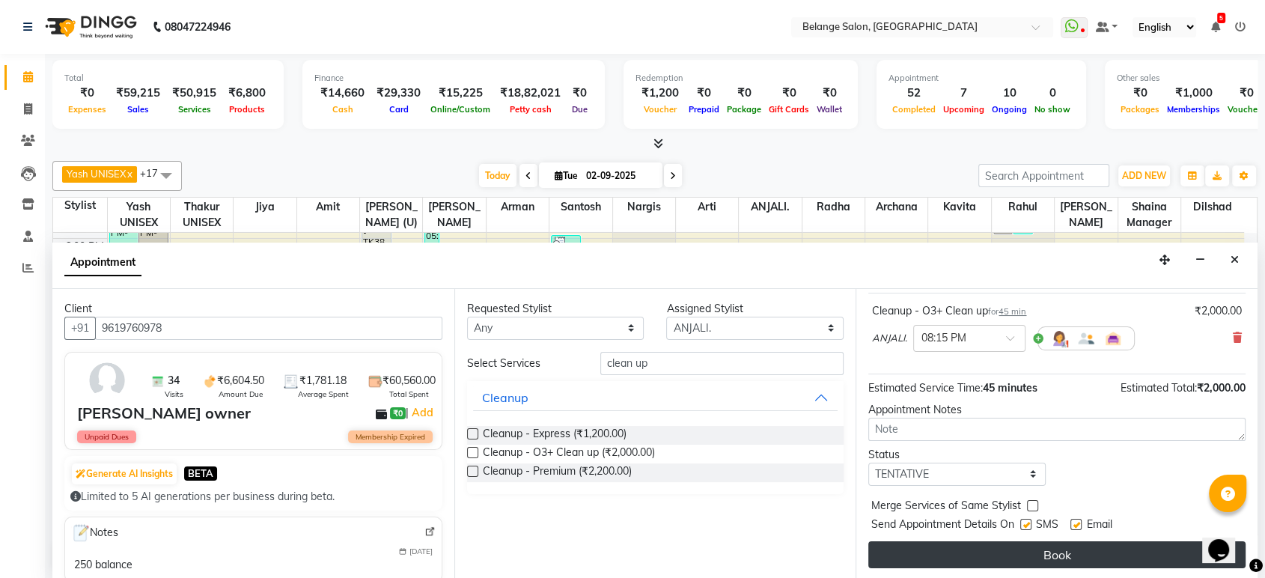
click at [1057, 550] on button "Book" at bounding box center [1056, 554] width 377 height 27
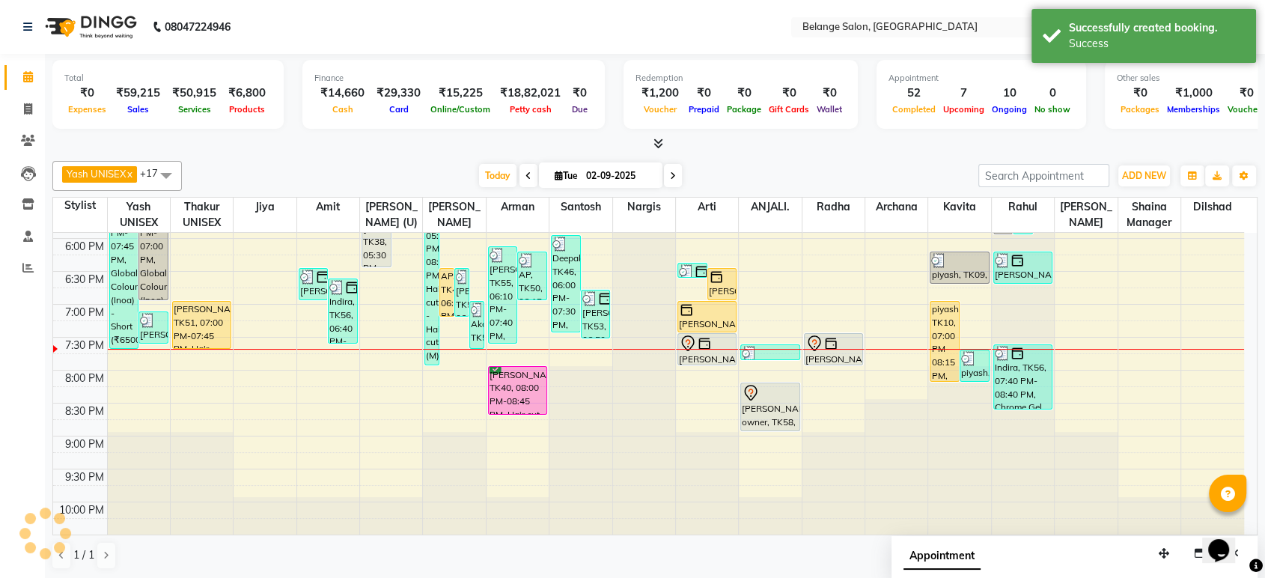
scroll to position [0, 0]
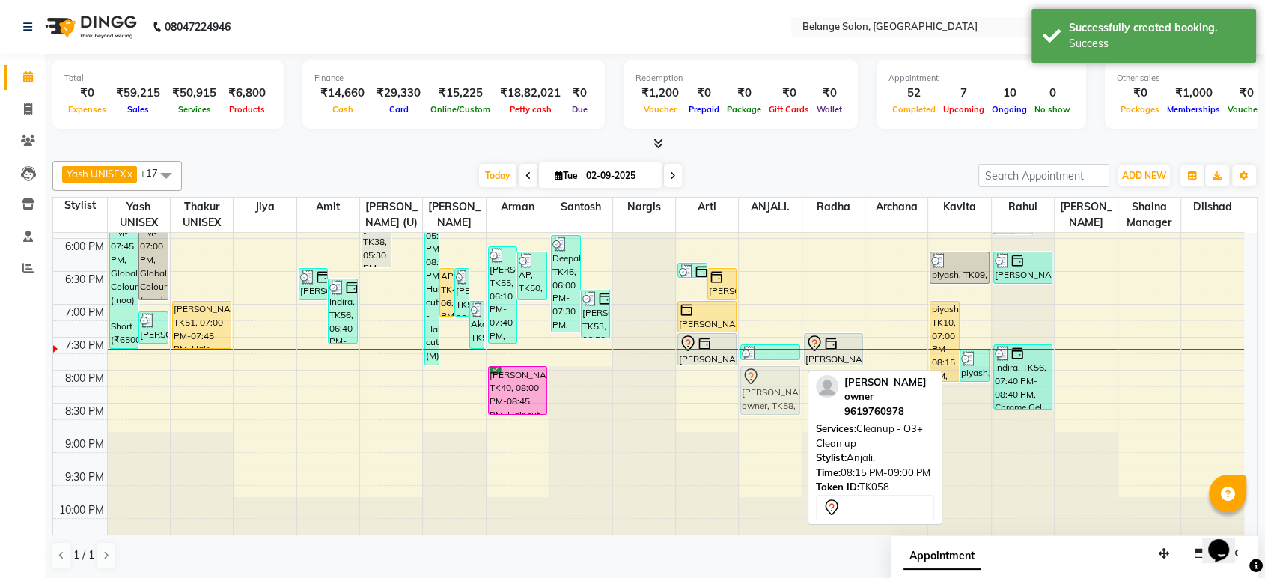
drag, startPoint x: 769, startPoint y: 394, endPoint x: 768, endPoint y: 382, distance: 11.3
click at [768, 382] on div "Nishi, TK21, 12:35 PM-02:05 PM, Chocolate wax - Any One (Full Arms/Half legs/Ha…" at bounding box center [770, 73] width 62 height 987
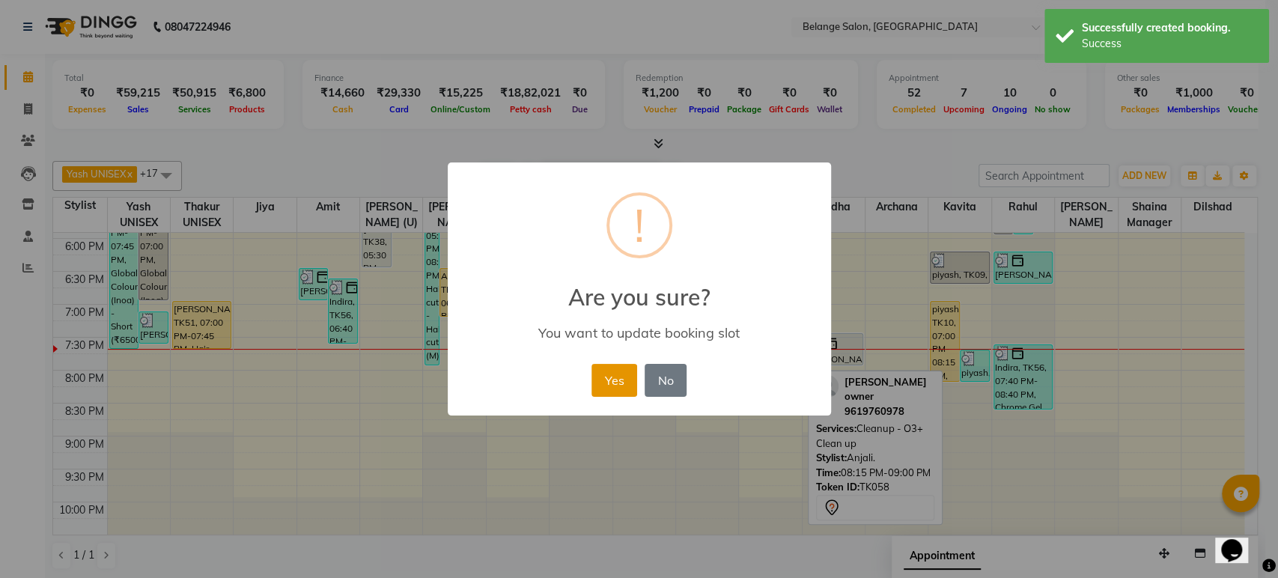
click at [615, 381] on button "Yes" at bounding box center [614, 380] width 46 height 33
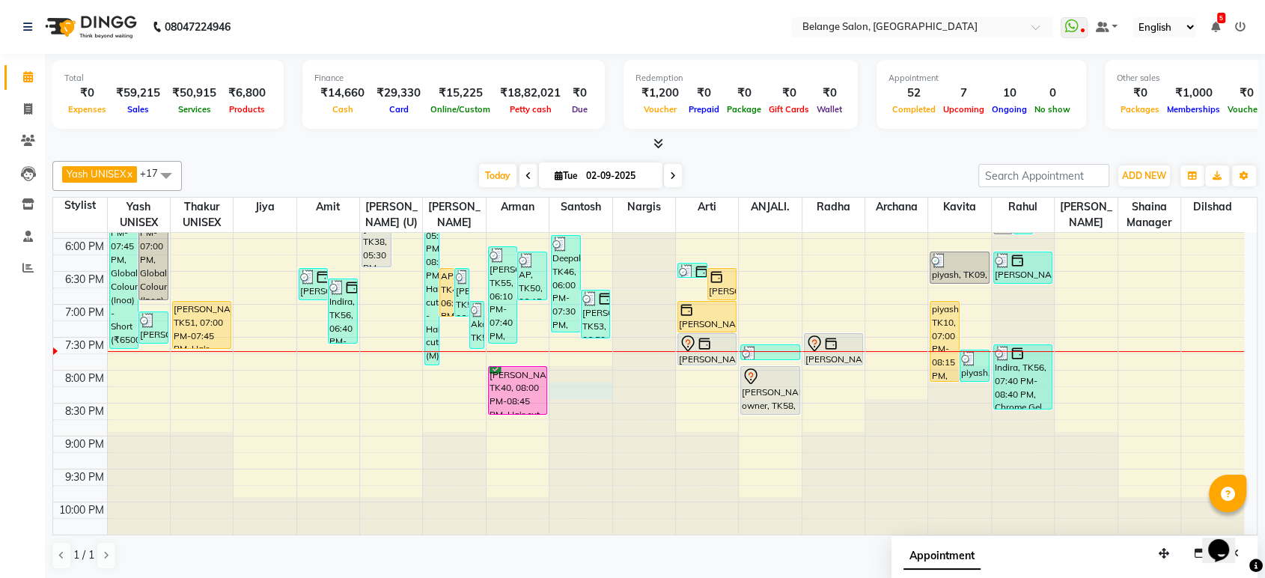
select select "45203"
select select "tentative"
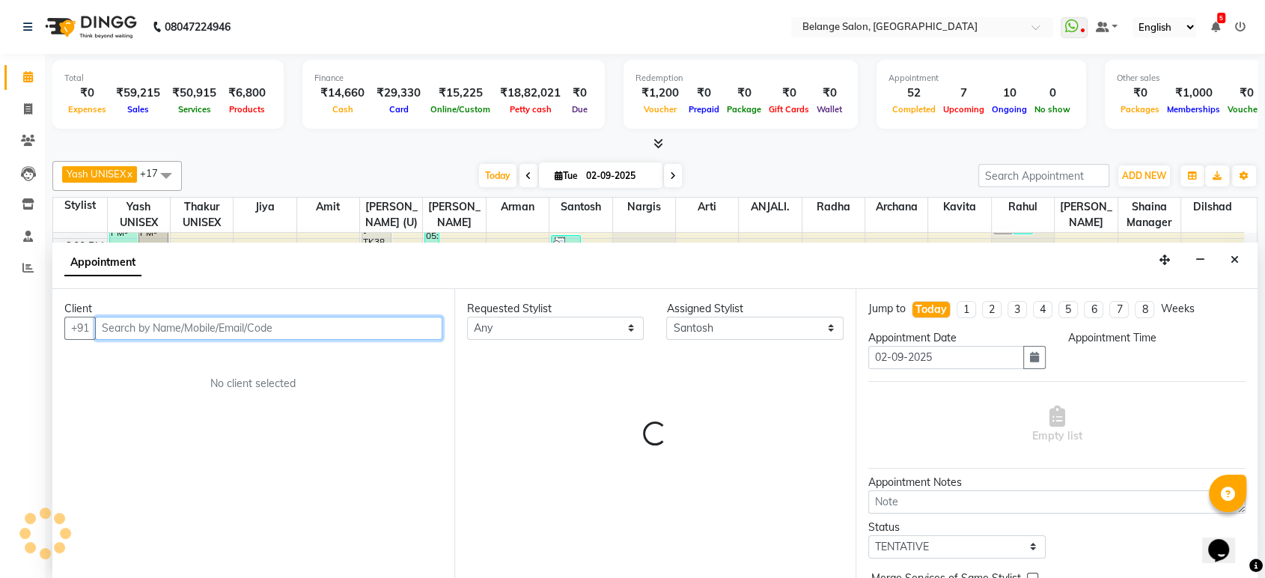
select select "1215"
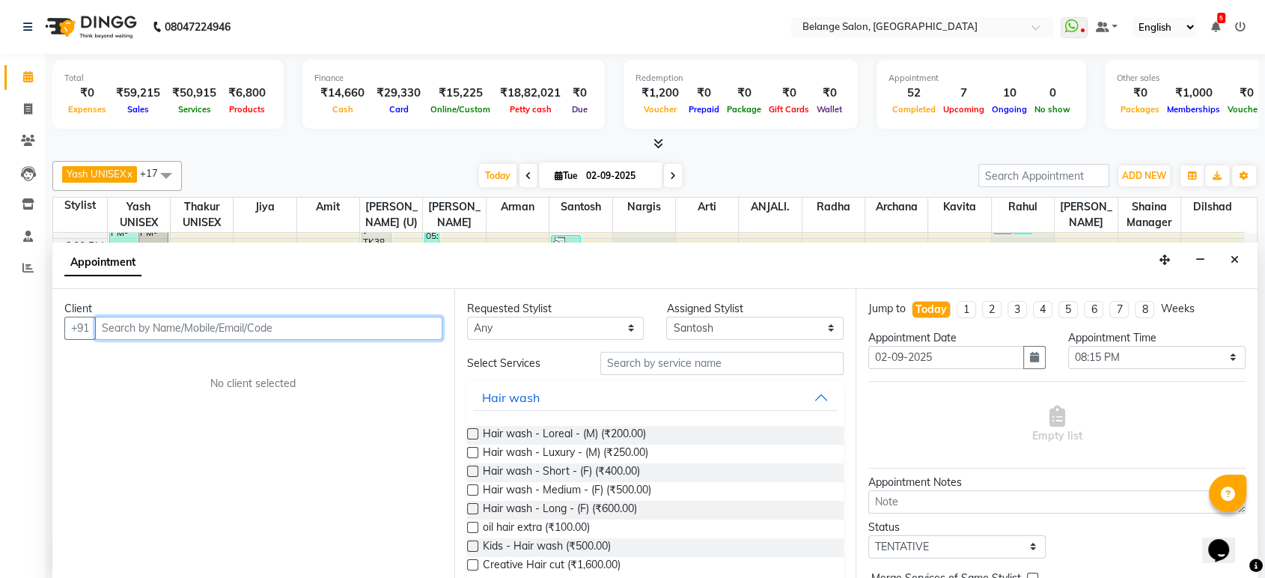
click at [224, 326] on input "text" at bounding box center [268, 328] width 347 height 23
paste input "98204 34310"
click at [138, 327] on input "98204 34310" at bounding box center [237, 328] width 285 height 23
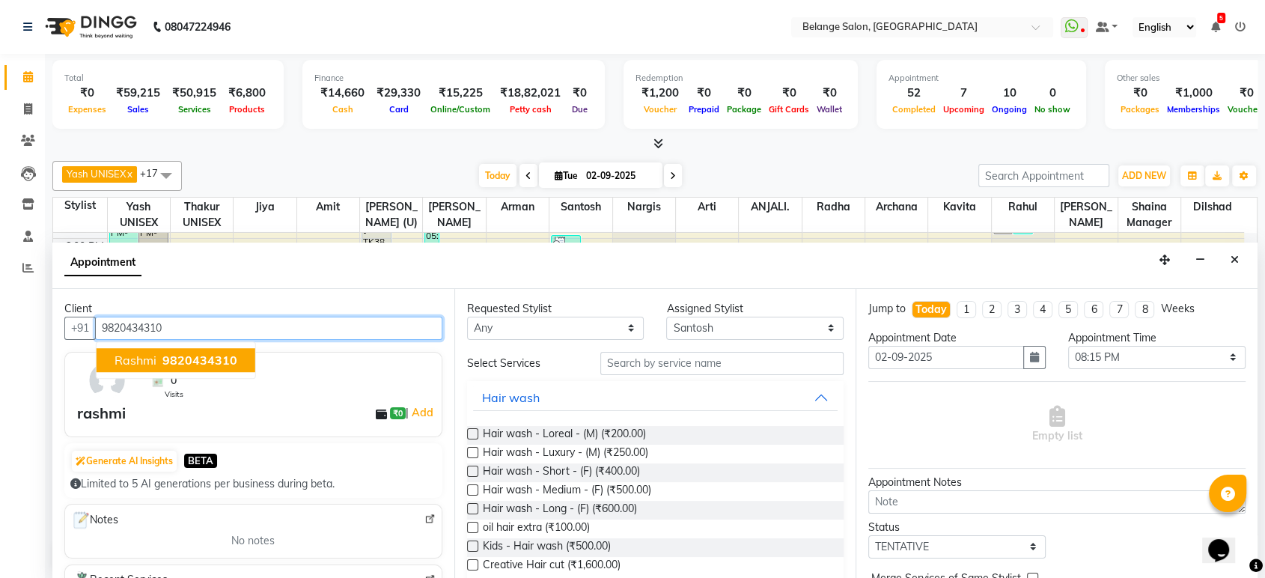
click at [186, 353] on span "9820434310" at bounding box center [199, 360] width 75 height 15
type input "9820434310"
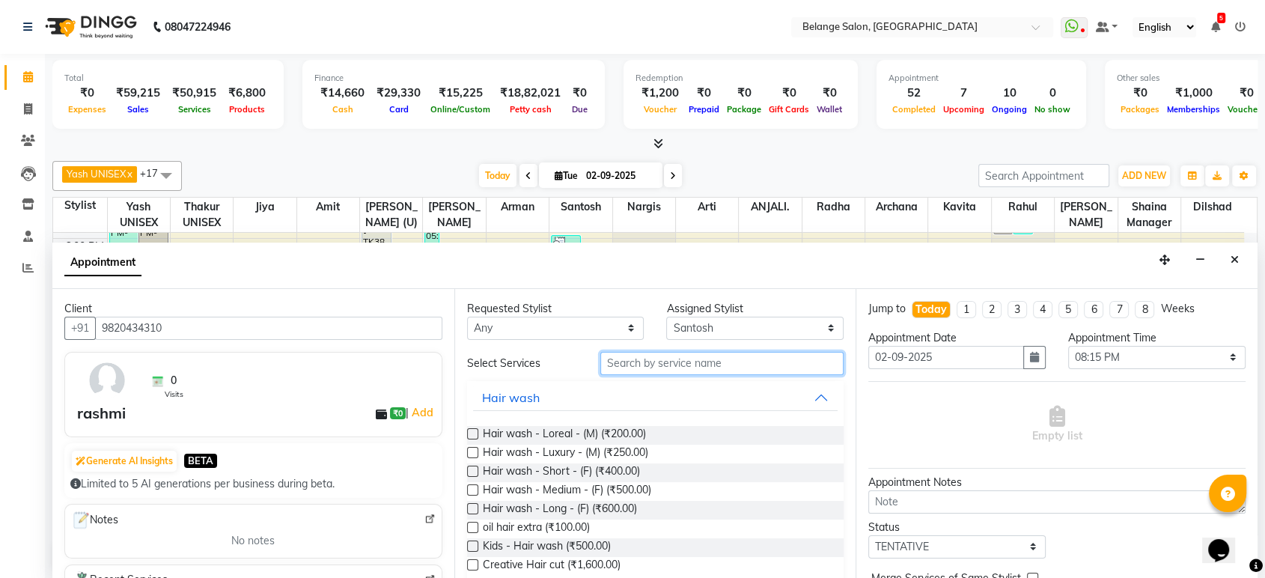
click at [650, 364] on input "text" at bounding box center [722, 363] width 244 height 23
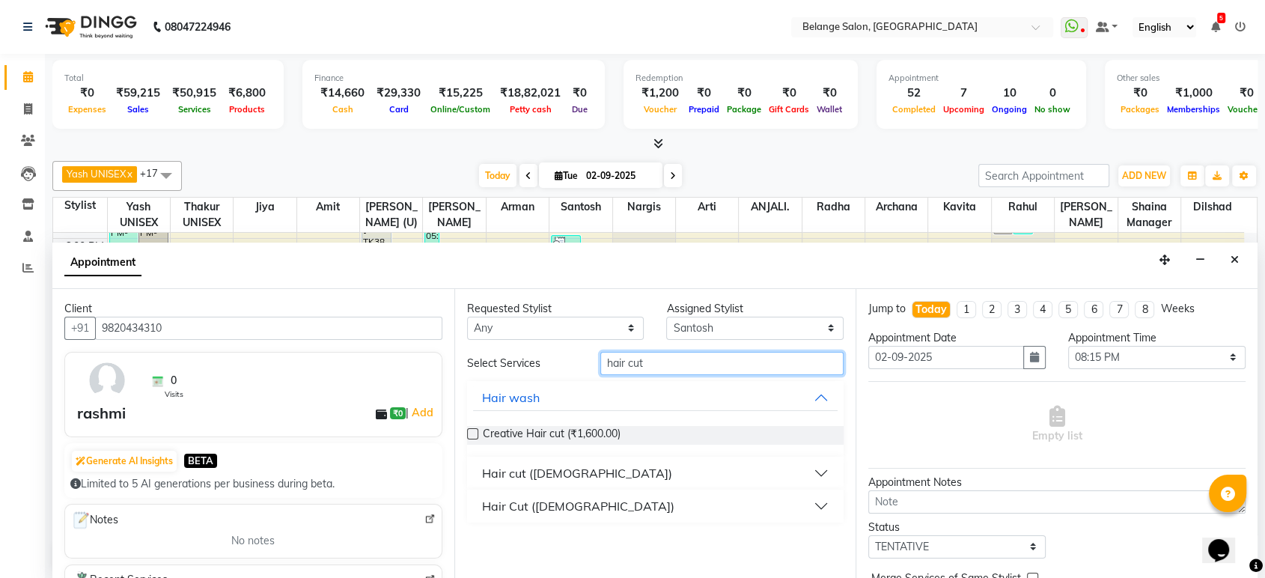
type input "hair cut"
click at [522, 471] on div "Hair cut ([DEMOGRAPHIC_DATA])" at bounding box center [577, 473] width 190 height 18
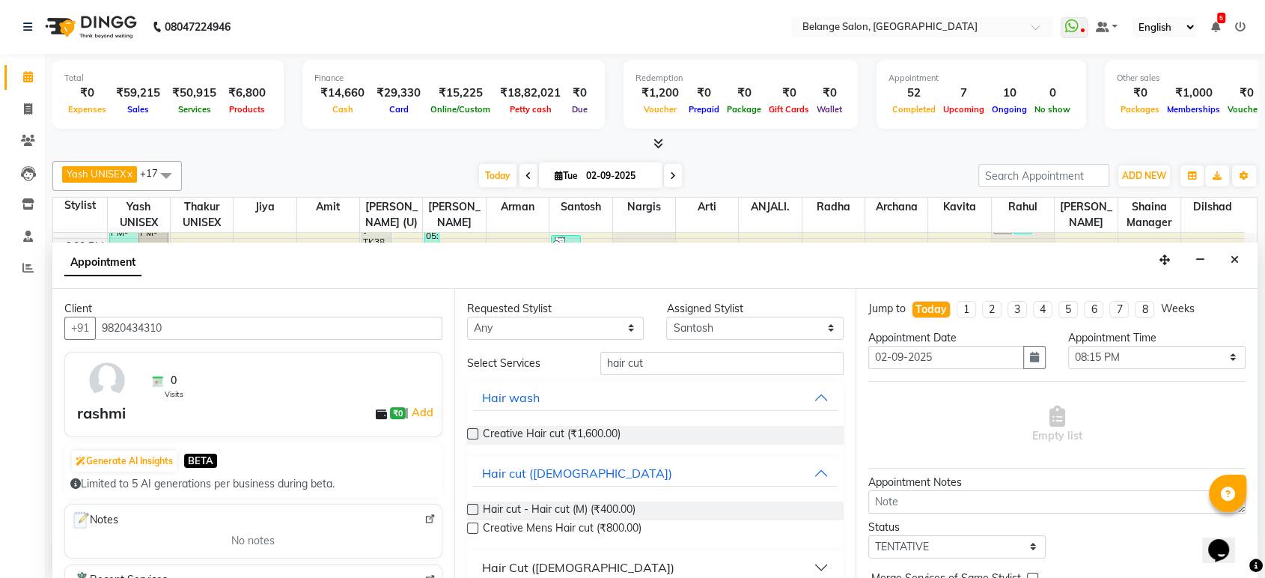
click at [472, 507] on label at bounding box center [472, 509] width 11 height 11
click at [472, 507] on input "checkbox" at bounding box center [472, 511] width 10 height 10
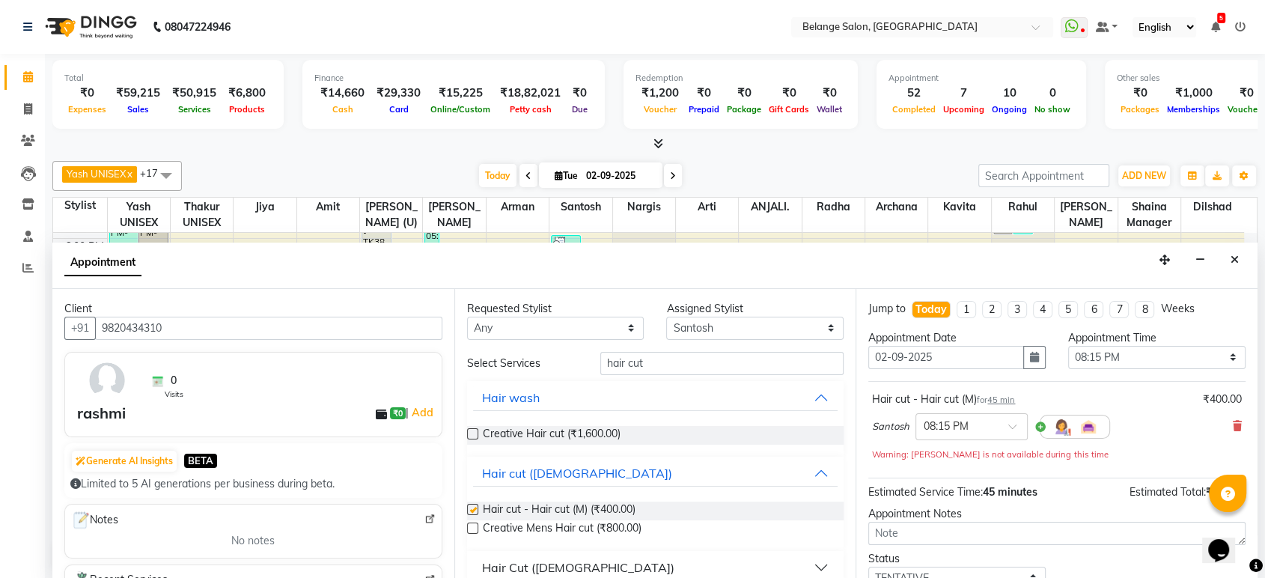
checkbox input "false"
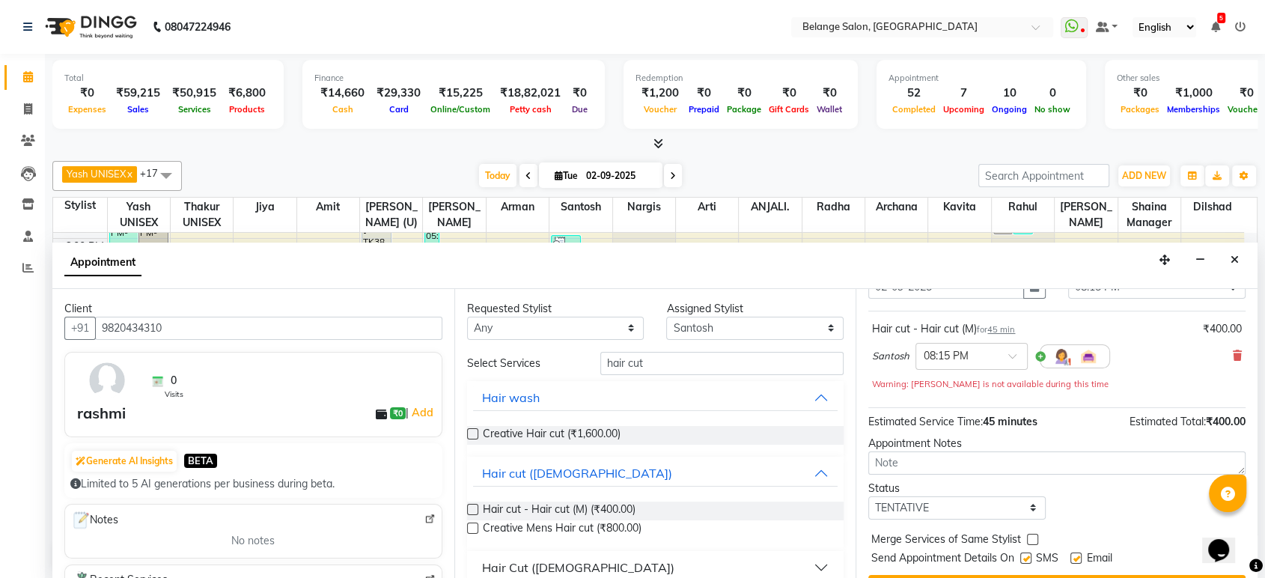
scroll to position [104, 0]
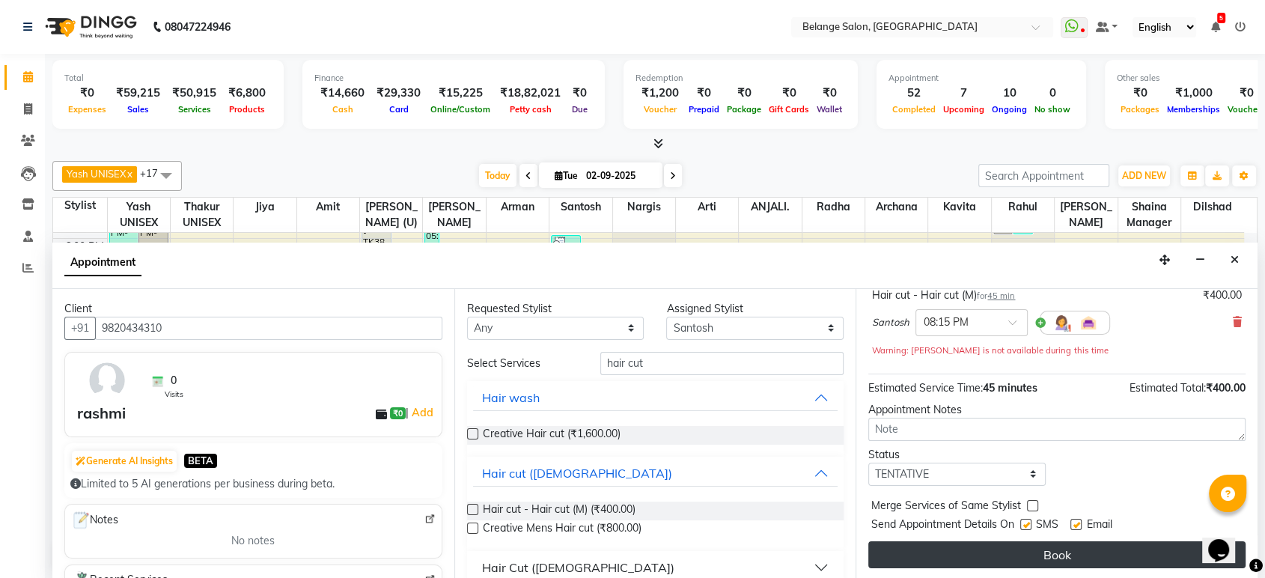
click at [1033, 549] on button "Book" at bounding box center [1056, 554] width 377 height 27
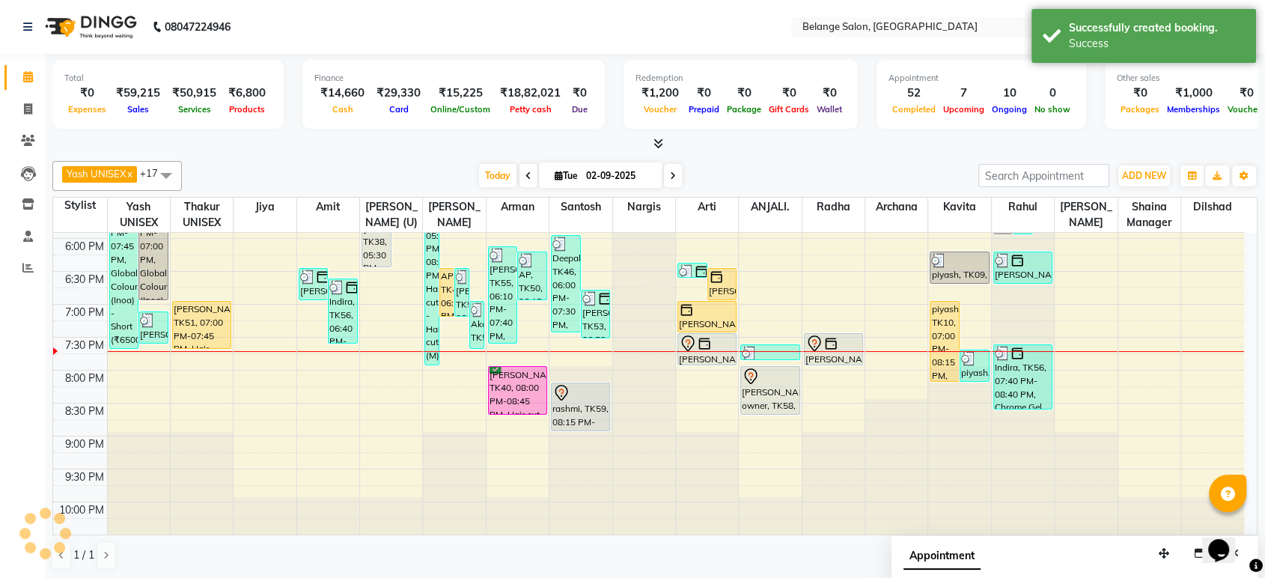
scroll to position [0, 0]
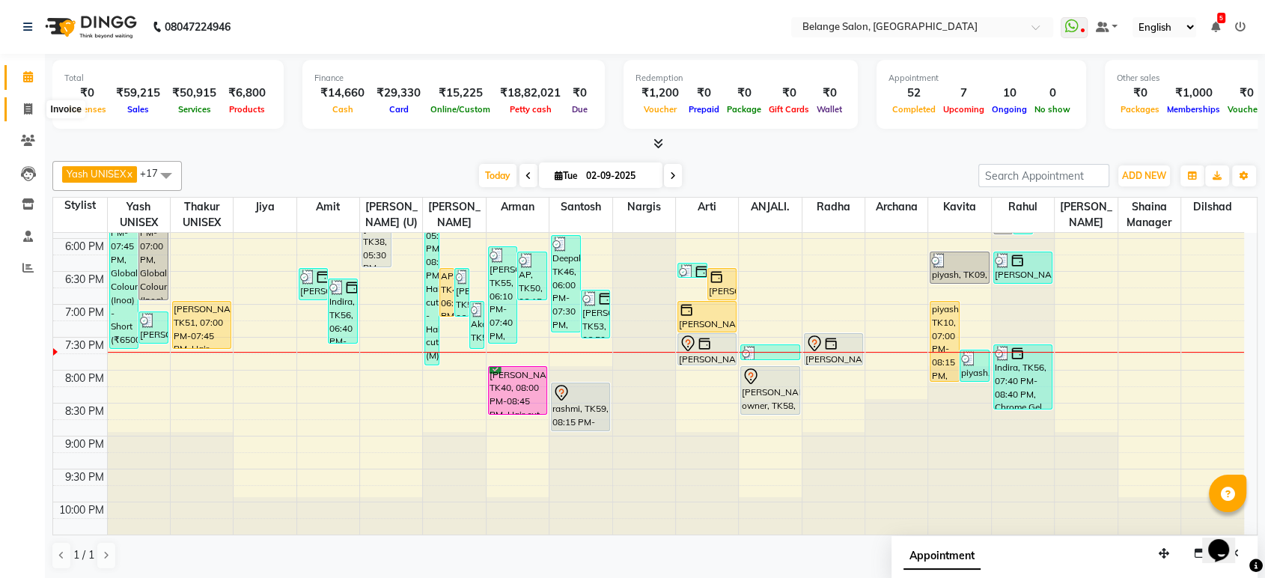
click at [27, 107] on icon at bounding box center [28, 108] width 8 height 11
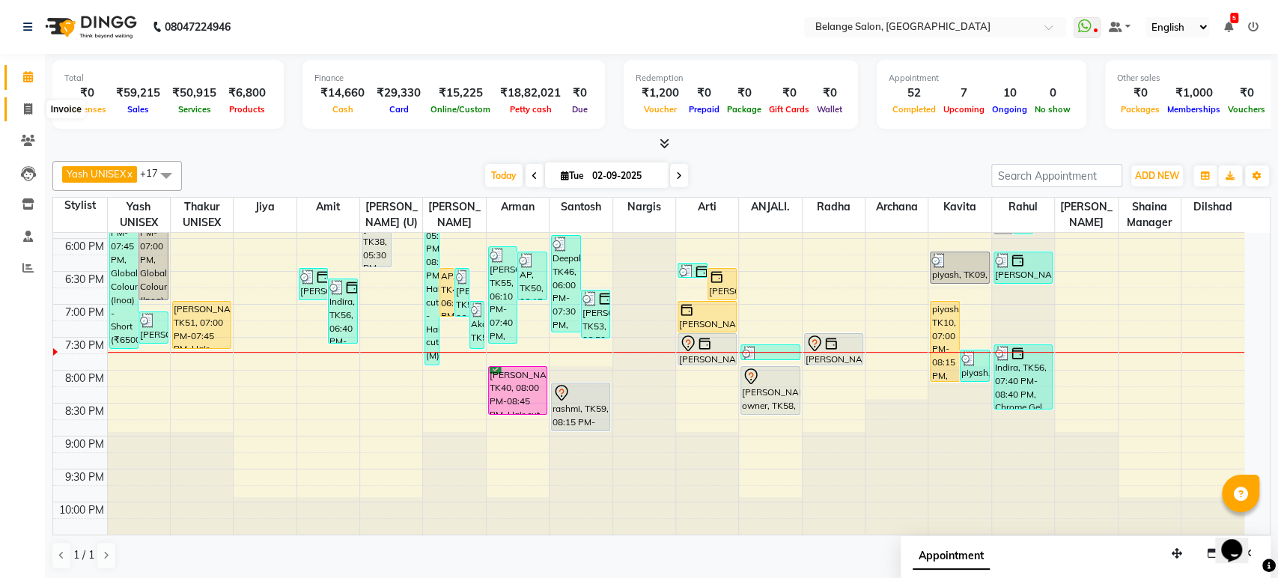
select select "5076"
select select "service"
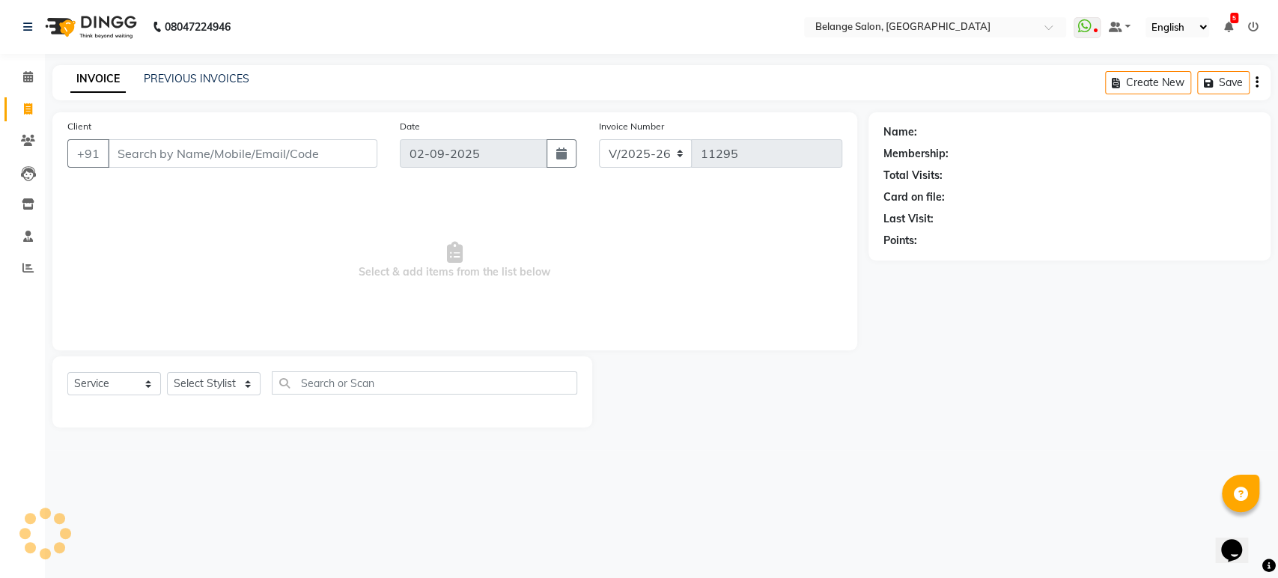
click at [140, 150] on input "Client" at bounding box center [242, 153] width 269 height 28
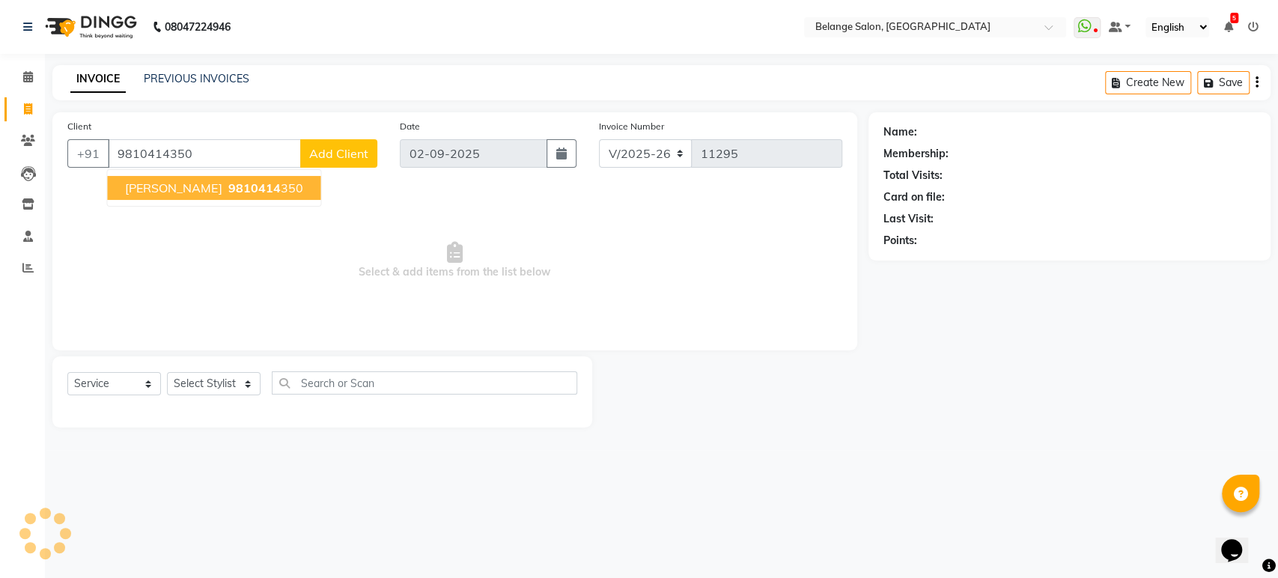
type input "9810414350"
select select "1: Object"
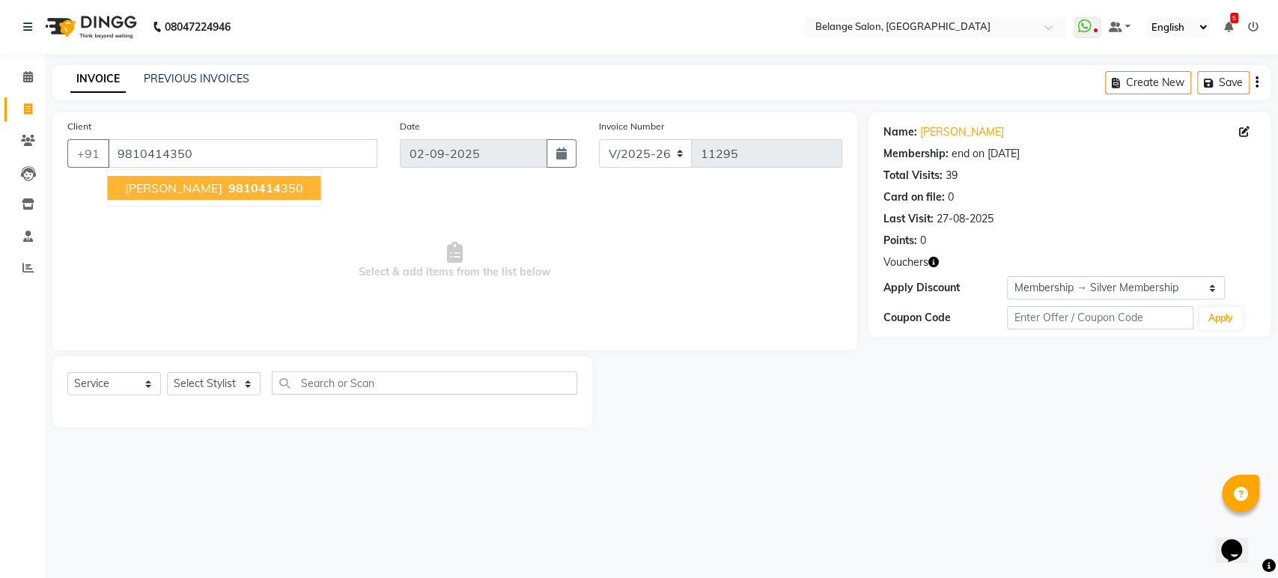
click at [201, 178] on button "Shri kanth 9810414 350" at bounding box center [213, 188] width 213 height 24
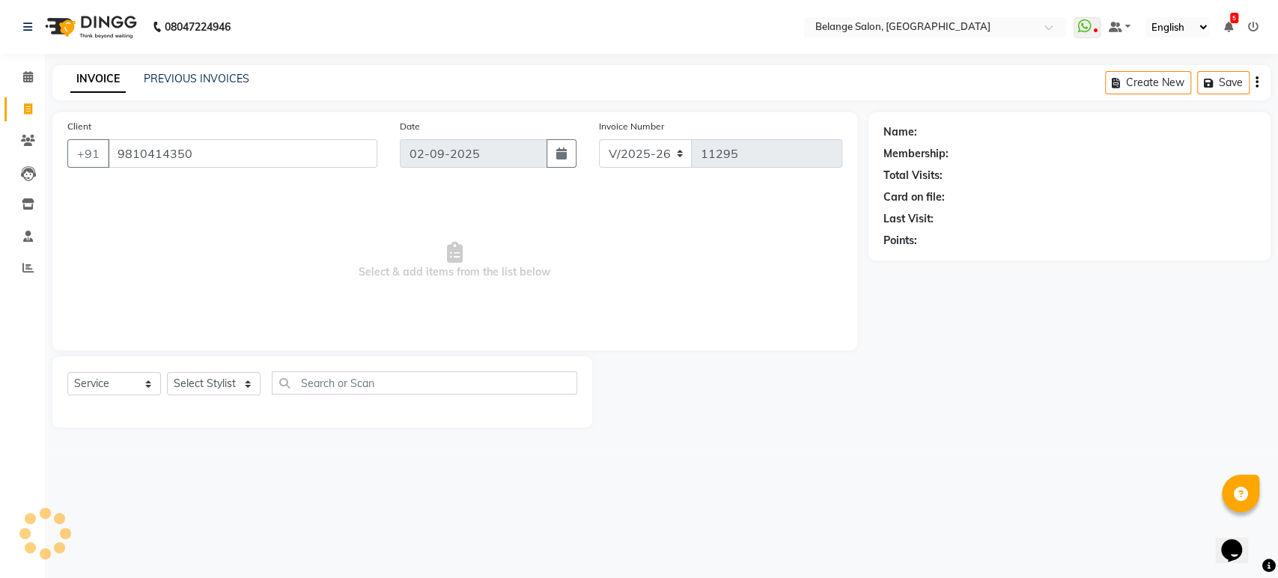
select select "1: Object"
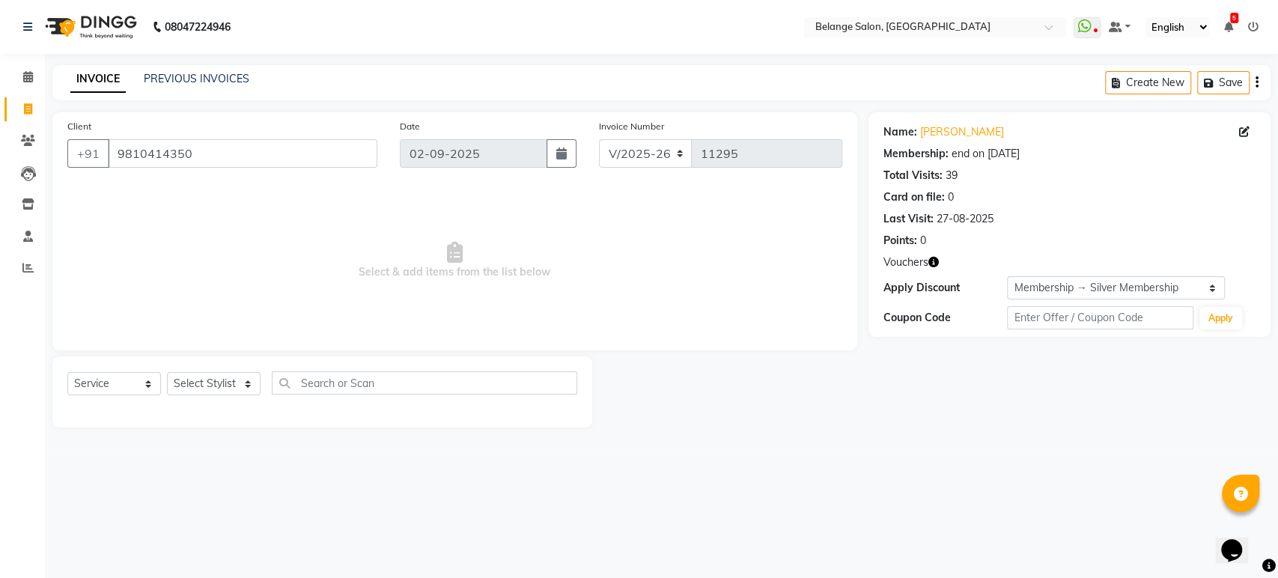
click at [933, 259] on icon "button" at bounding box center [933, 262] width 10 height 10
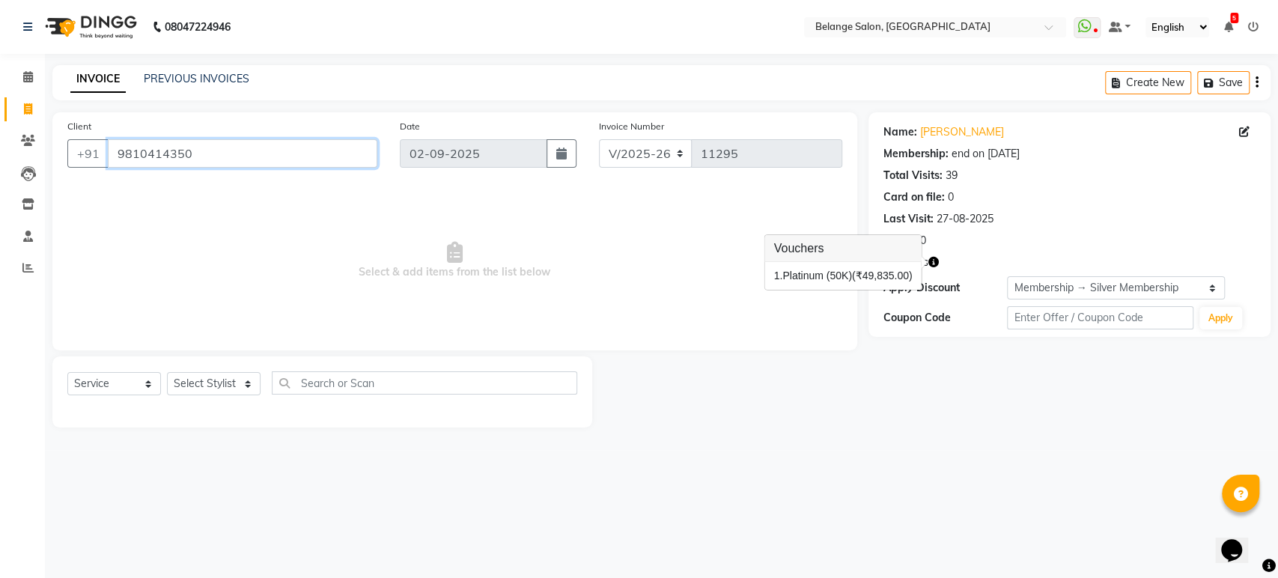
drag, startPoint x: 210, startPoint y: 153, endPoint x: 119, endPoint y: 154, distance: 90.6
click at [119, 154] on input "9810414350" at bounding box center [242, 153] width 269 height 28
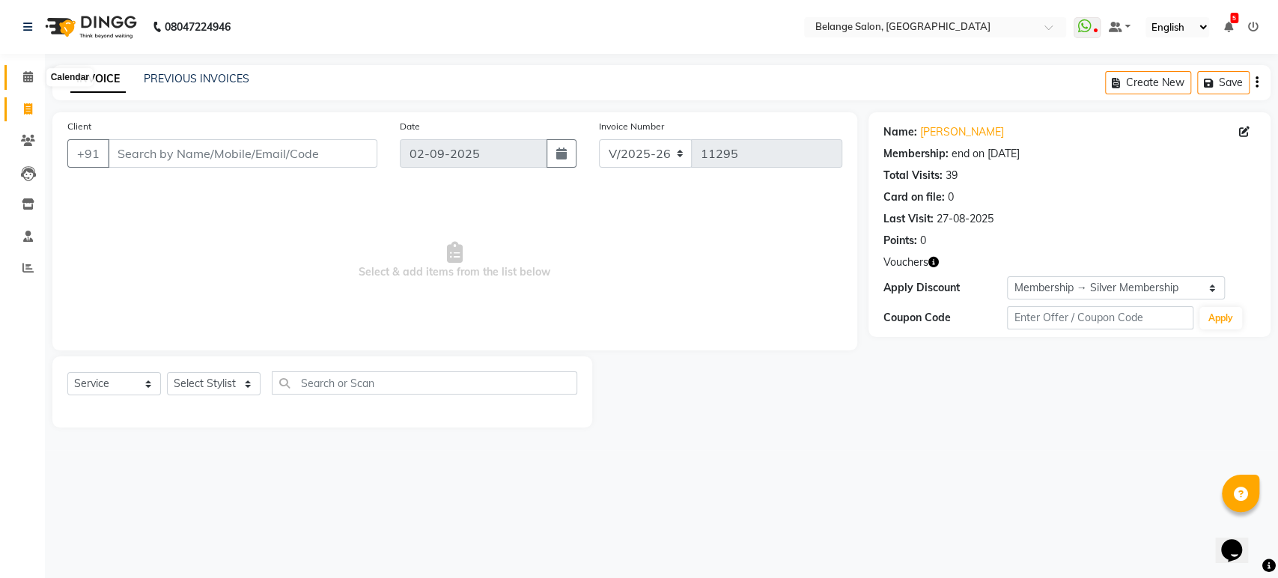
click at [23, 78] on icon at bounding box center [28, 76] width 10 height 11
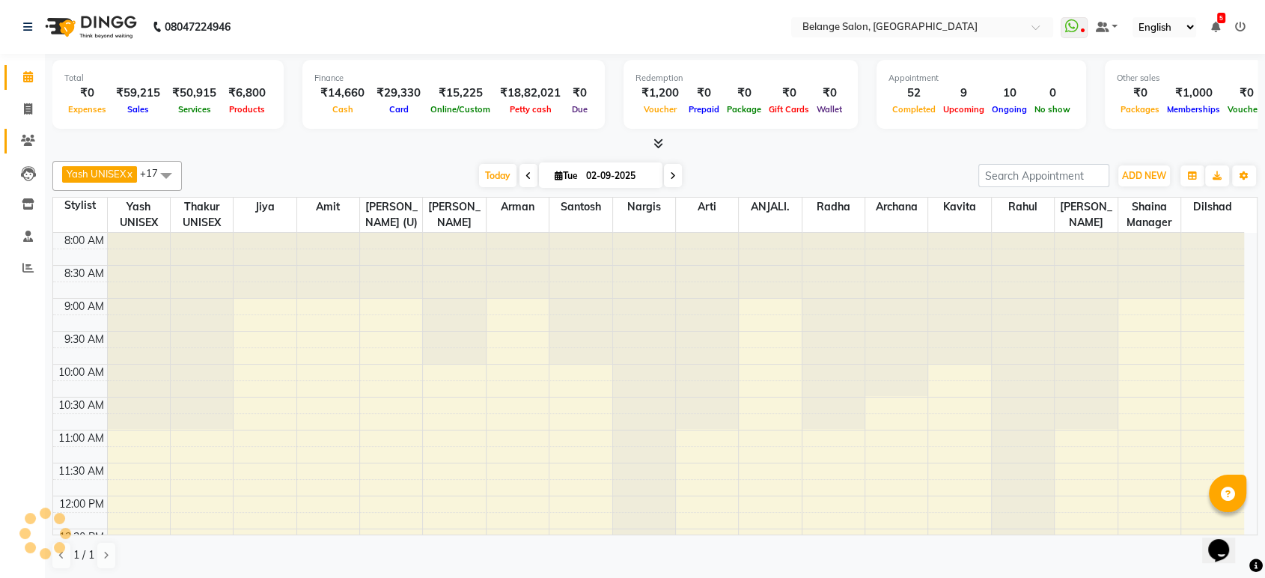
scroll to position [653, 0]
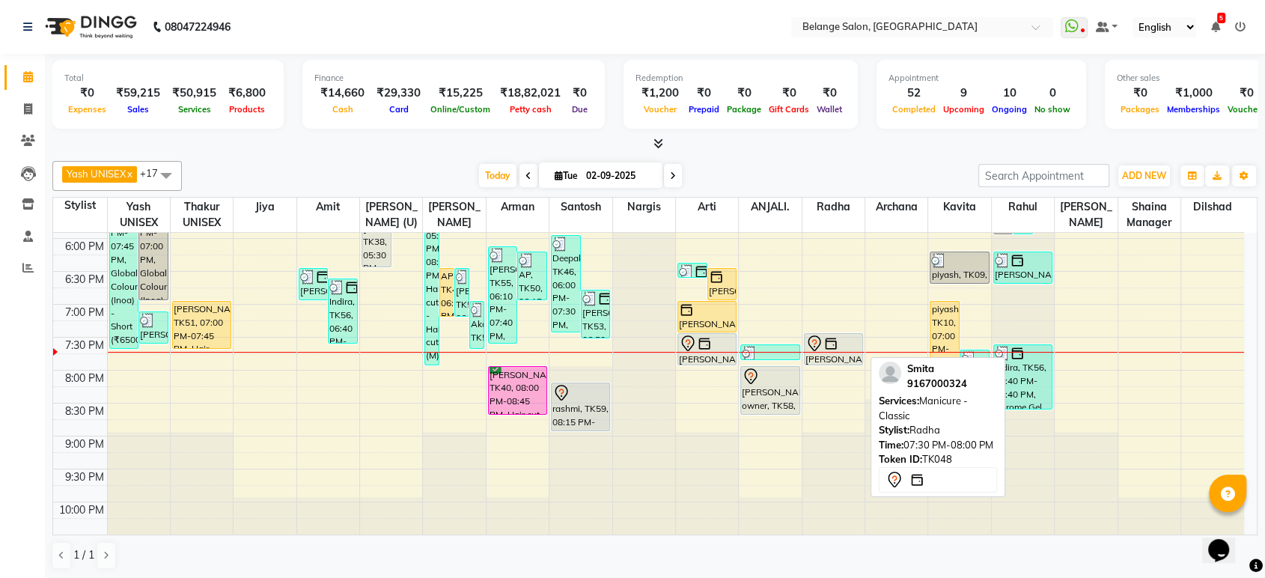
click at [831, 346] on img at bounding box center [830, 343] width 15 height 15
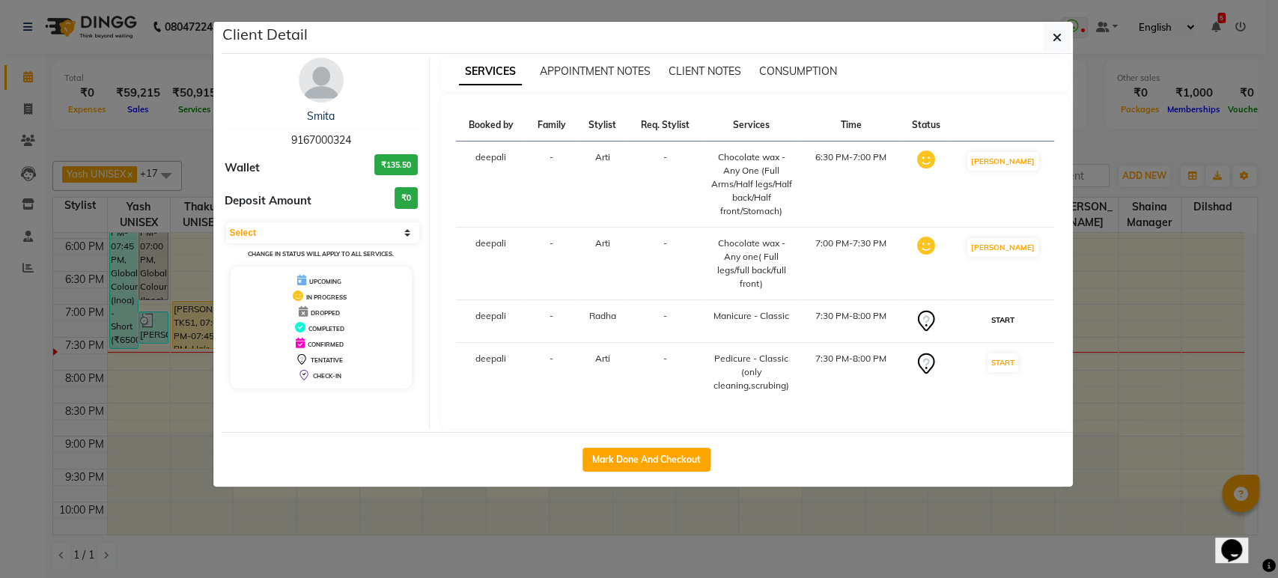
click at [1007, 319] on button "START" at bounding box center [1002, 320] width 31 height 19
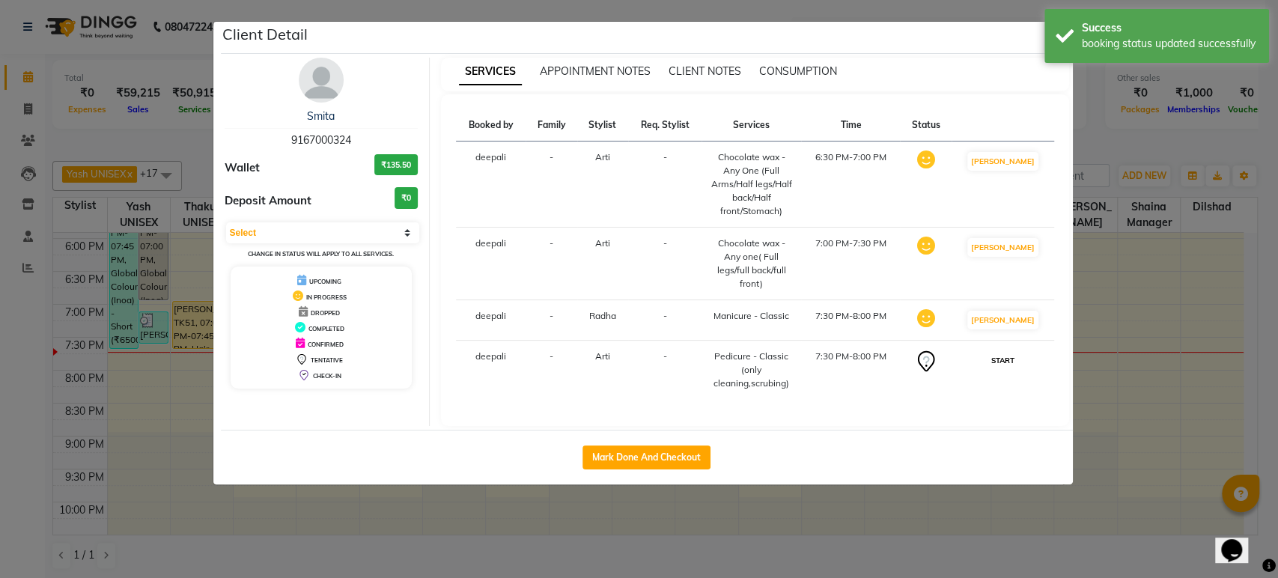
click at [1010, 357] on button "START" at bounding box center [1002, 360] width 31 height 19
select select "1"
click at [1103, 147] on ngb-modal-window "Client Detail Smita 9167000324 Wallet ₹135.50 Deposit Amount ₹0 Select IN SERVI…" at bounding box center [639, 289] width 1278 height 578
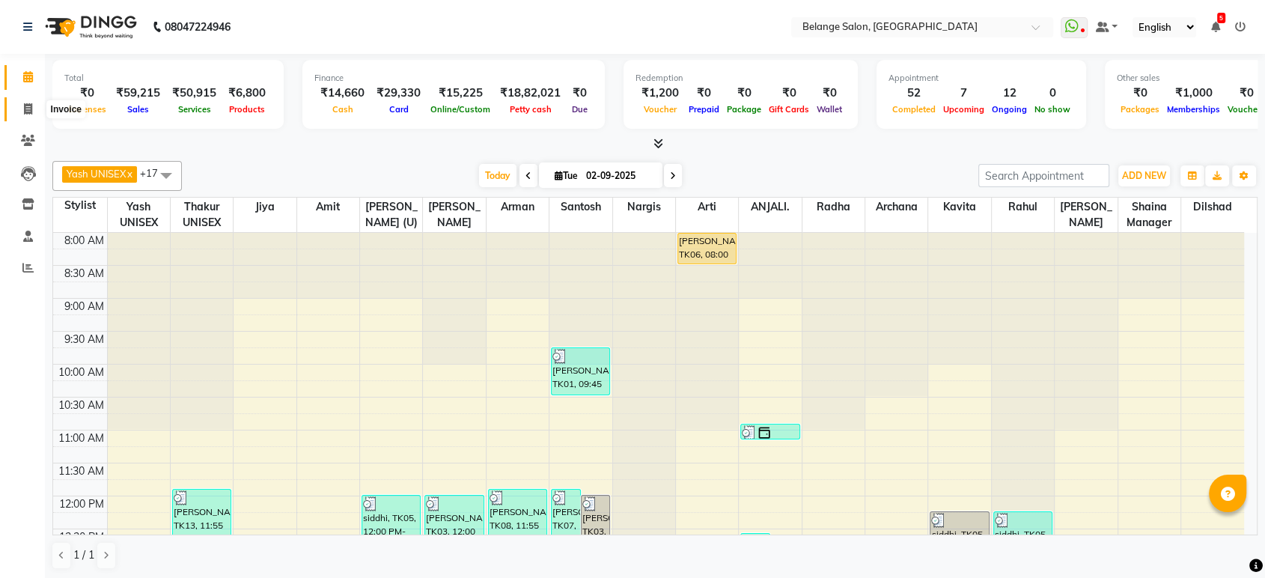
click at [28, 106] on icon at bounding box center [28, 108] width 8 height 11
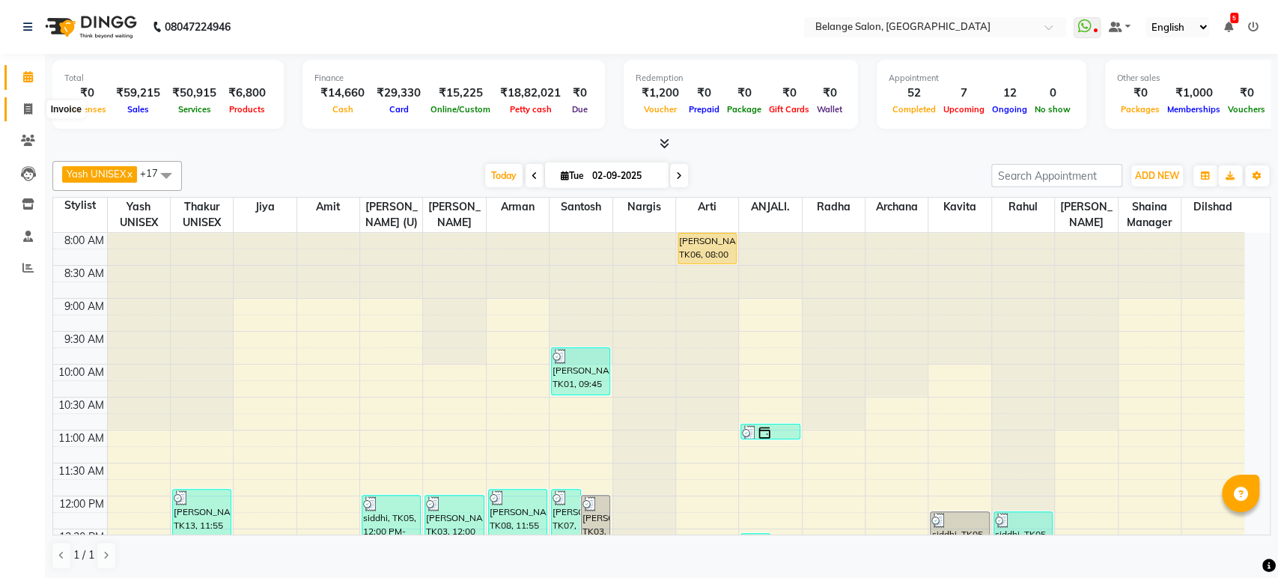
select select "5076"
select select "service"
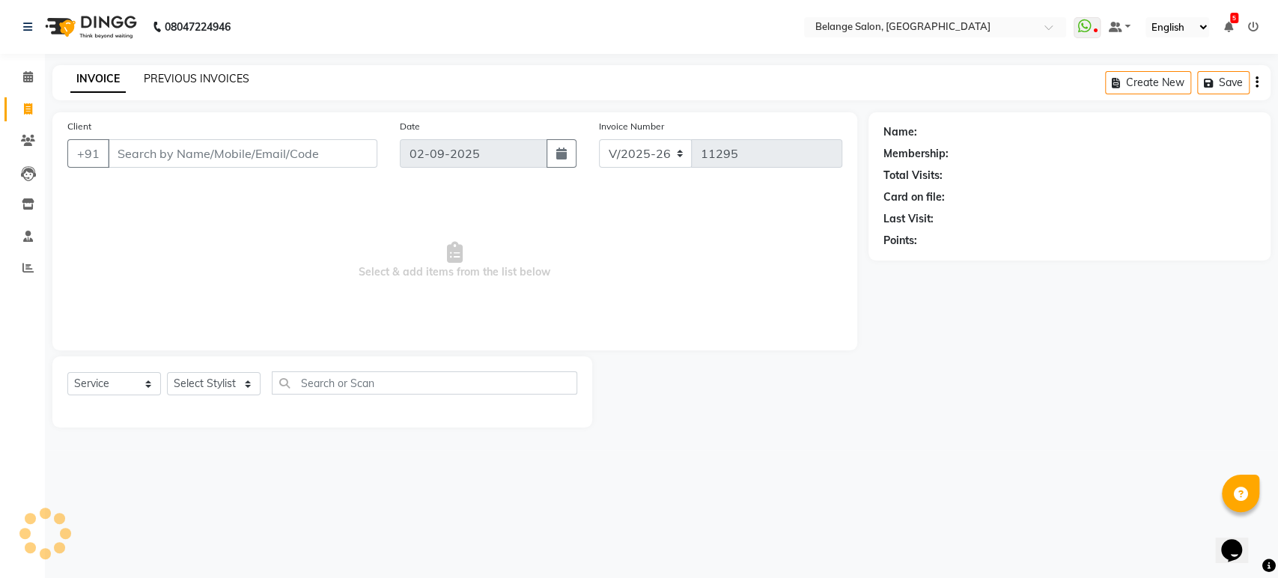
click at [162, 76] on link "PREVIOUS INVOICES" at bounding box center [197, 78] width 106 height 13
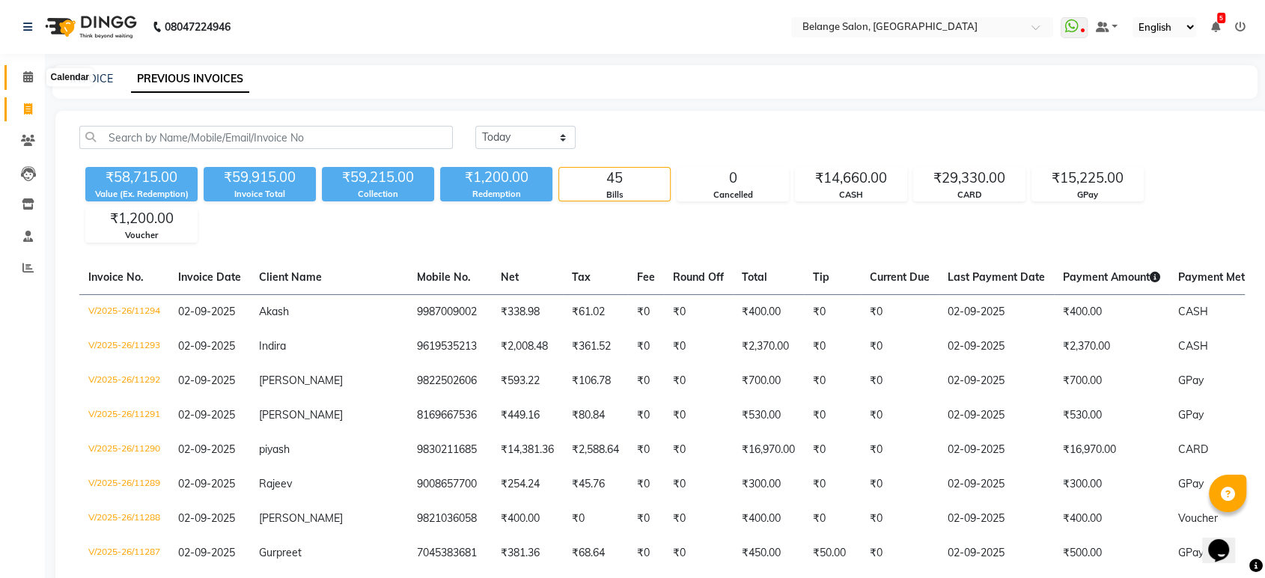
click at [25, 79] on icon at bounding box center [28, 76] width 10 height 11
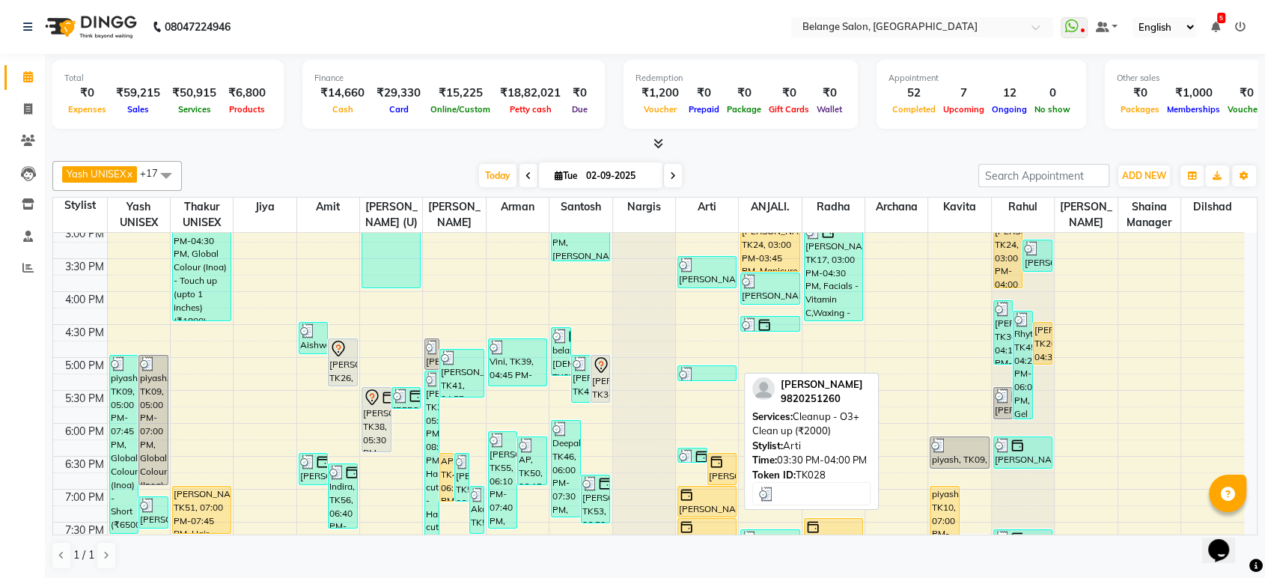
scroll to position [670, 0]
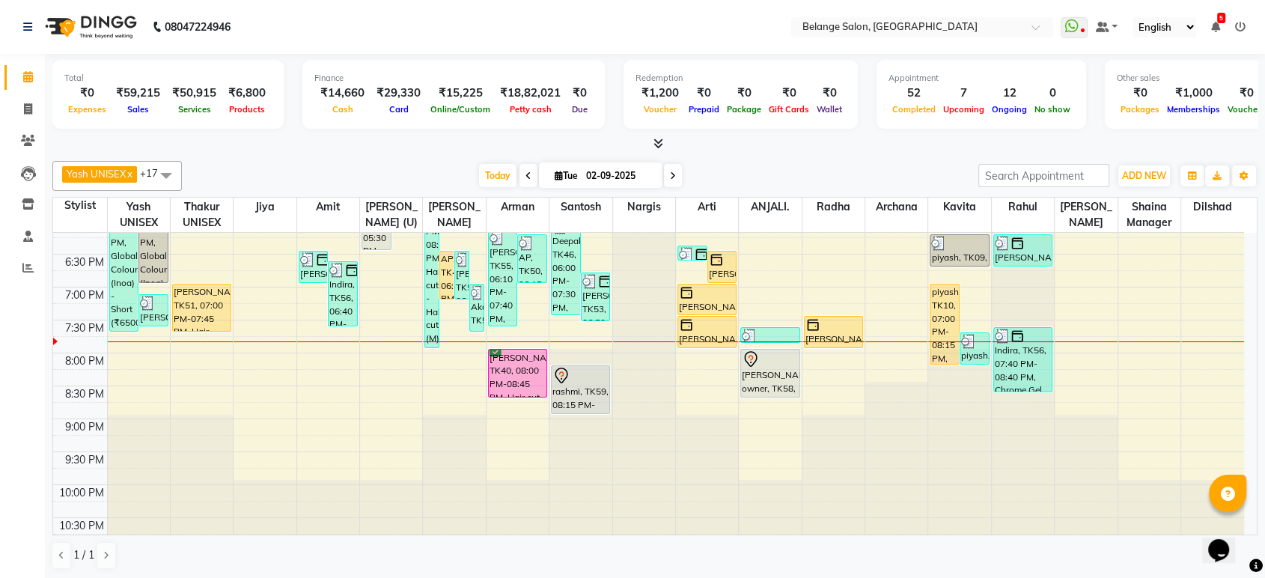
click at [325, 356] on div "8:00 AM 8:30 AM 9:00 AM 9:30 AM 10:00 AM 10:30 AM 11:00 AM 11:30 AM 12:00 PM 12…" at bounding box center [648, 56] width 1191 height 987
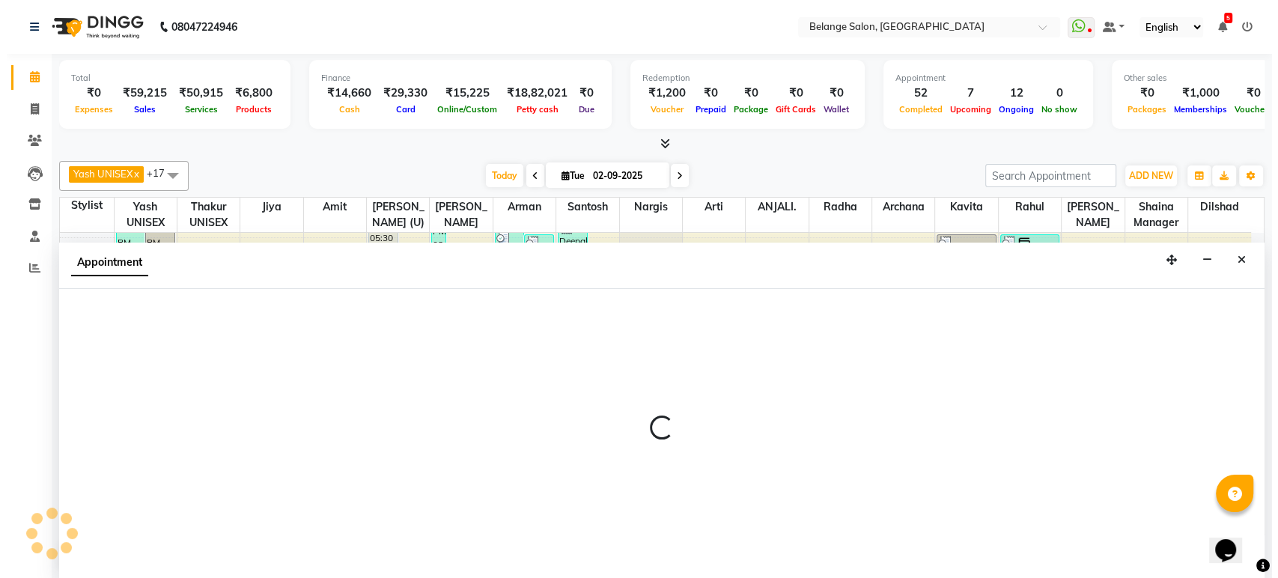
scroll to position [0, 0]
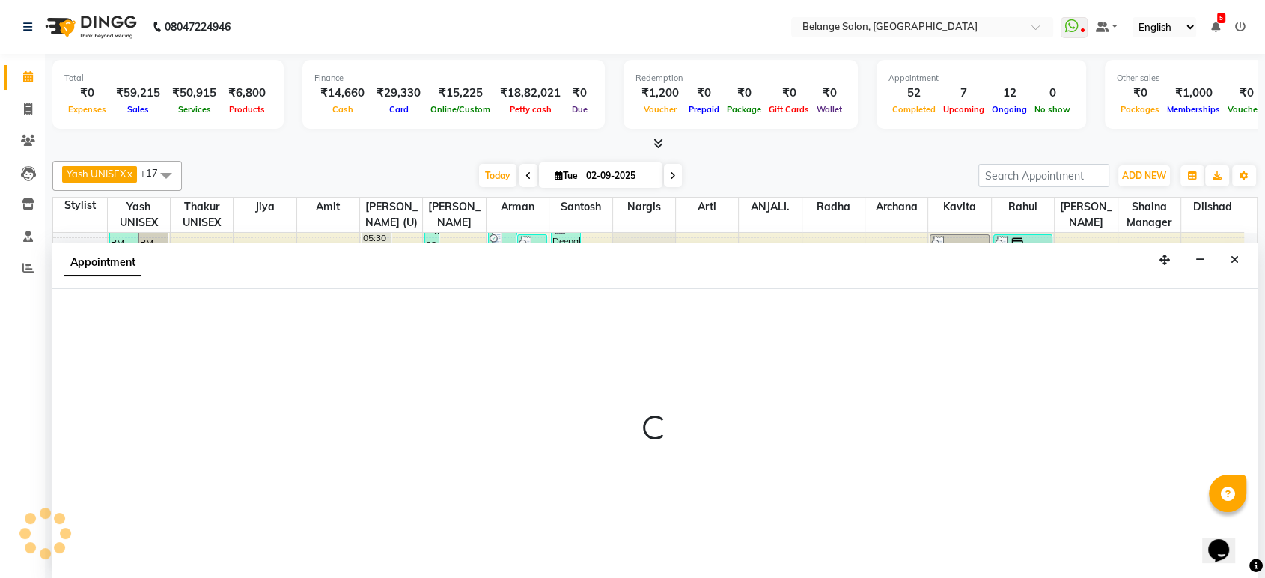
select select "82348"
select select "1200"
select select "tentative"
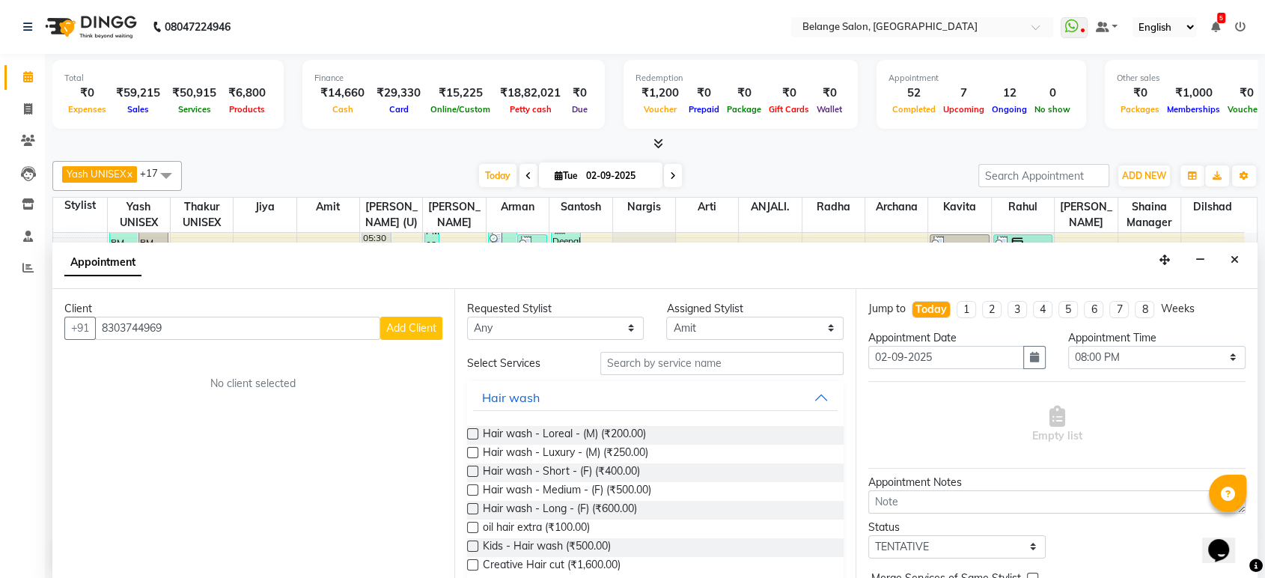
drag, startPoint x: 208, startPoint y: 328, endPoint x: 176, endPoint y: 331, distance: 32.3
click at [176, 331] on input "8303744969" at bounding box center [237, 328] width 285 height 23
type input "8303744969"
click at [398, 323] on span "Add Client" at bounding box center [411, 327] width 50 height 13
select select "22"
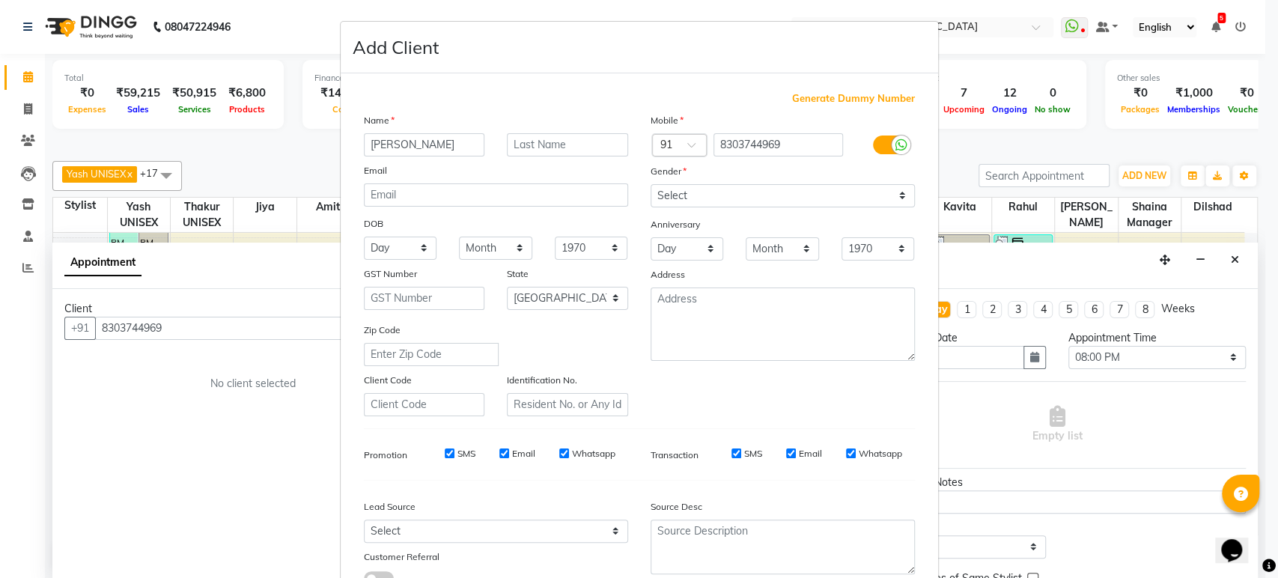
type input "[PERSON_NAME]"
click at [692, 195] on select "Select [DEMOGRAPHIC_DATA] [DEMOGRAPHIC_DATA] Other Prefer Not To Say" at bounding box center [782, 195] width 264 height 23
select select "[DEMOGRAPHIC_DATA]"
click at [650, 184] on select "Select [DEMOGRAPHIC_DATA] [DEMOGRAPHIC_DATA] Other Prefer Not To Say" at bounding box center [782, 195] width 264 height 23
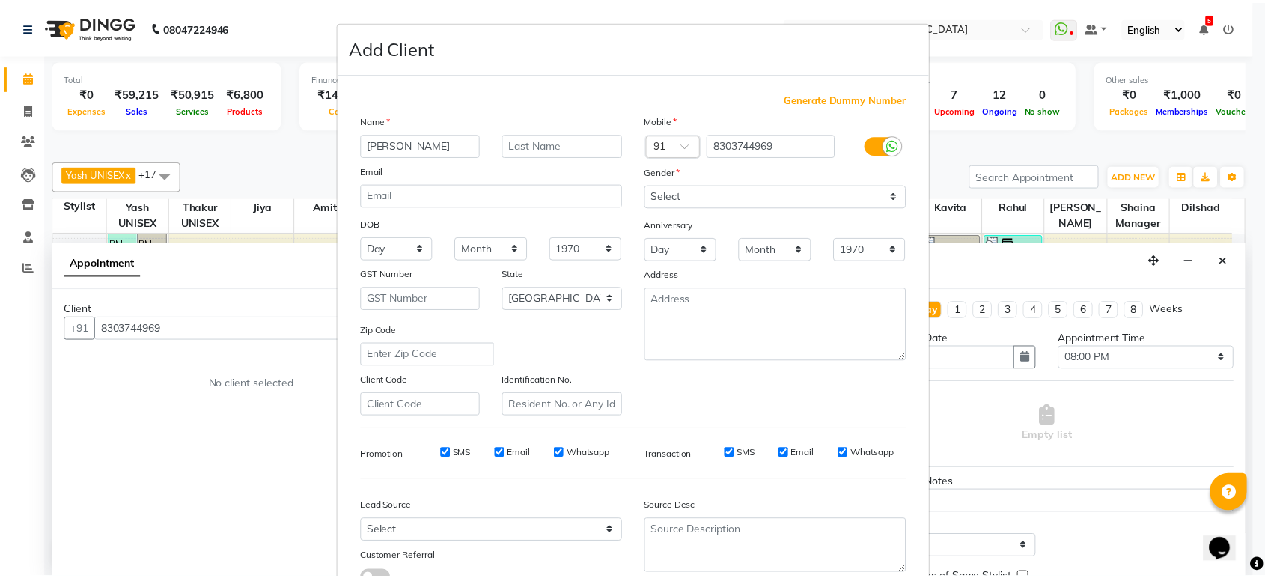
scroll to position [85, 0]
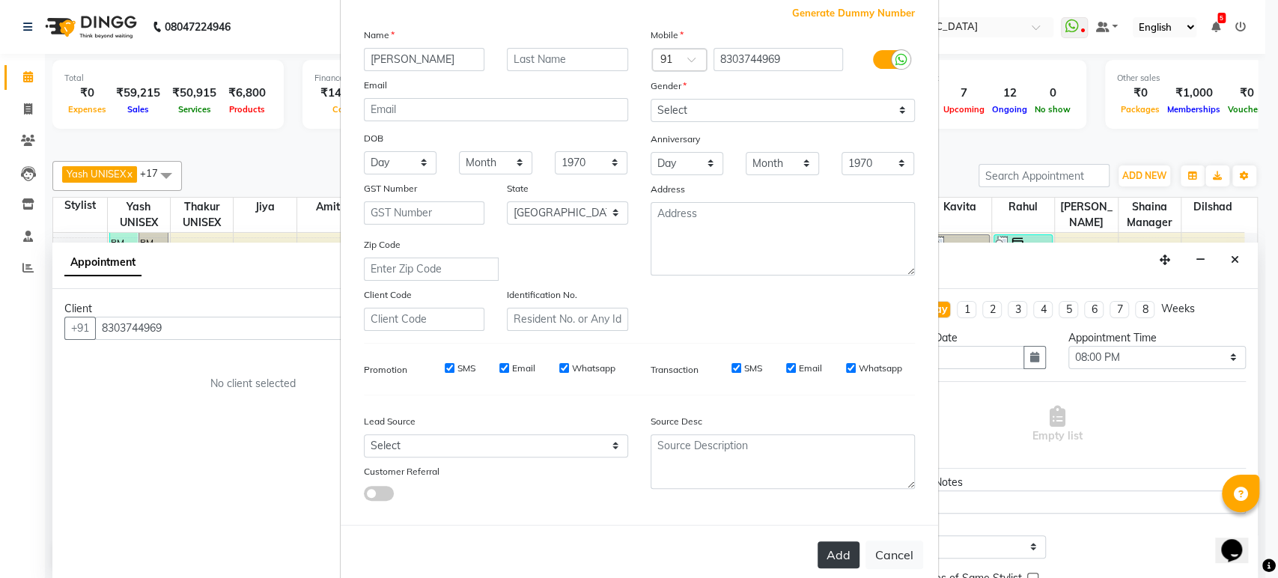
click at [822, 553] on button "Add" at bounding box center [838, 554] width 42 height 27
select select
select select "null"
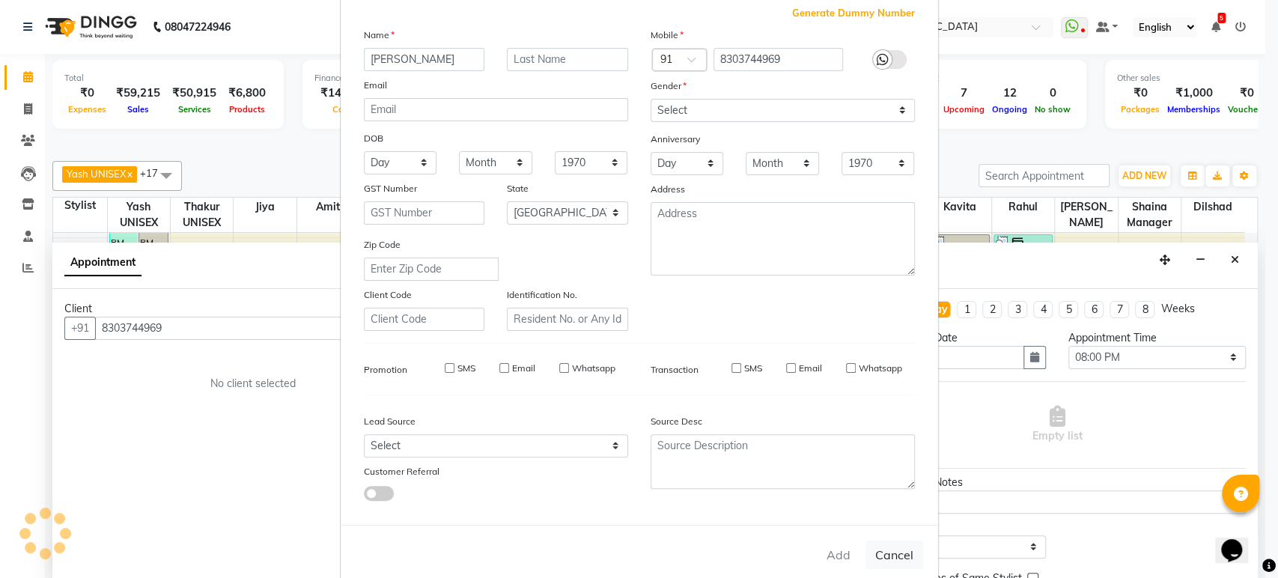
select select
checkbox input "false"
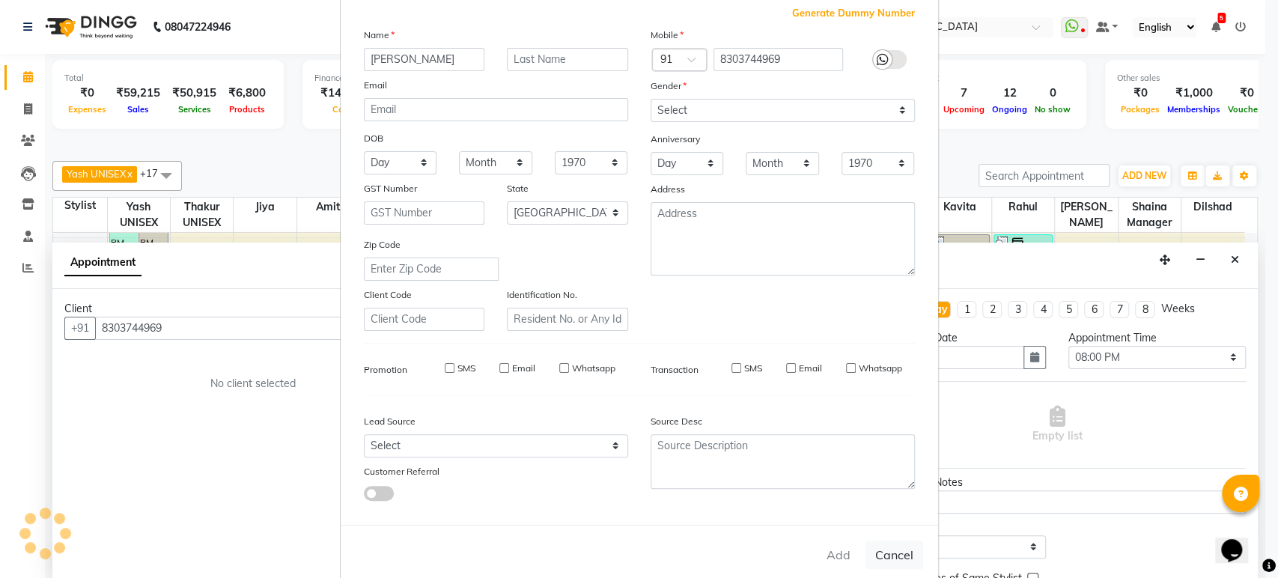
checkbox input "false"
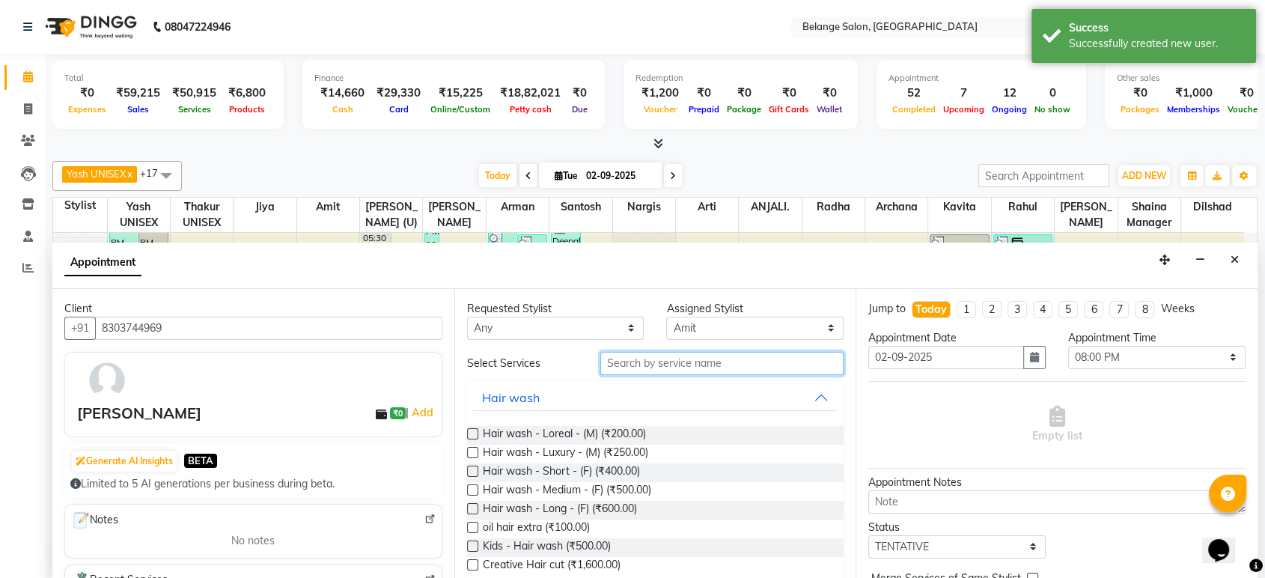
click at [649, 360] on input "text" at bounding box center [722, 363] width 244 height 23
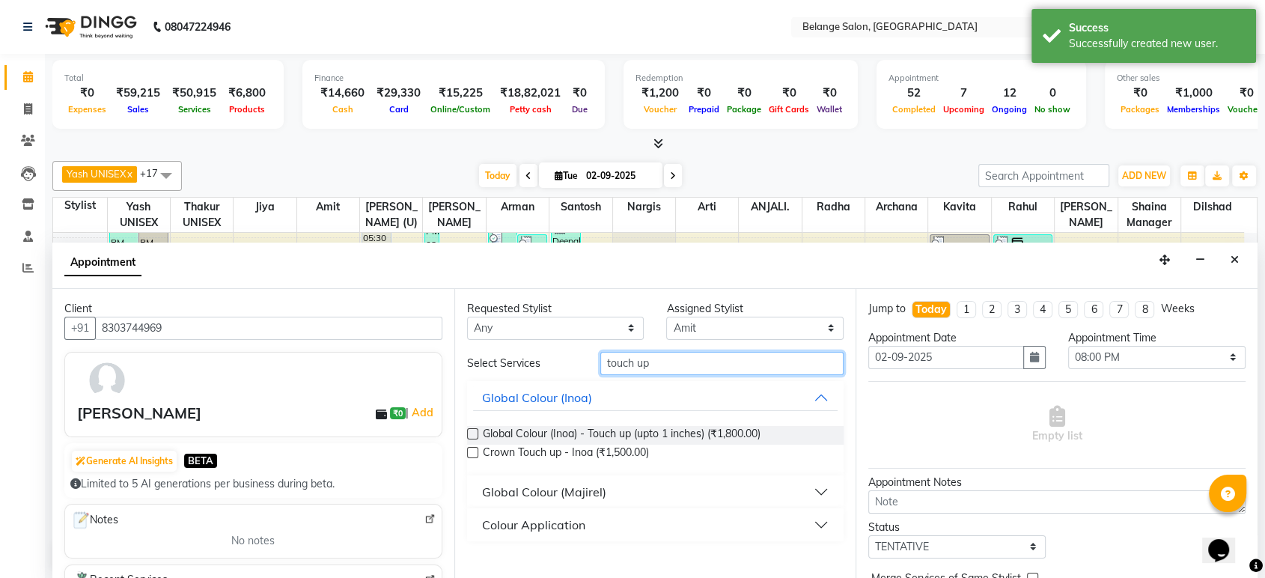
type input "touch up"
click at [468, 428] on label at bounding box center [472, 433] width 11 height 11
click at [468, 430] on input "checkbox" at bounding box center [472, 435] width 10 height 10
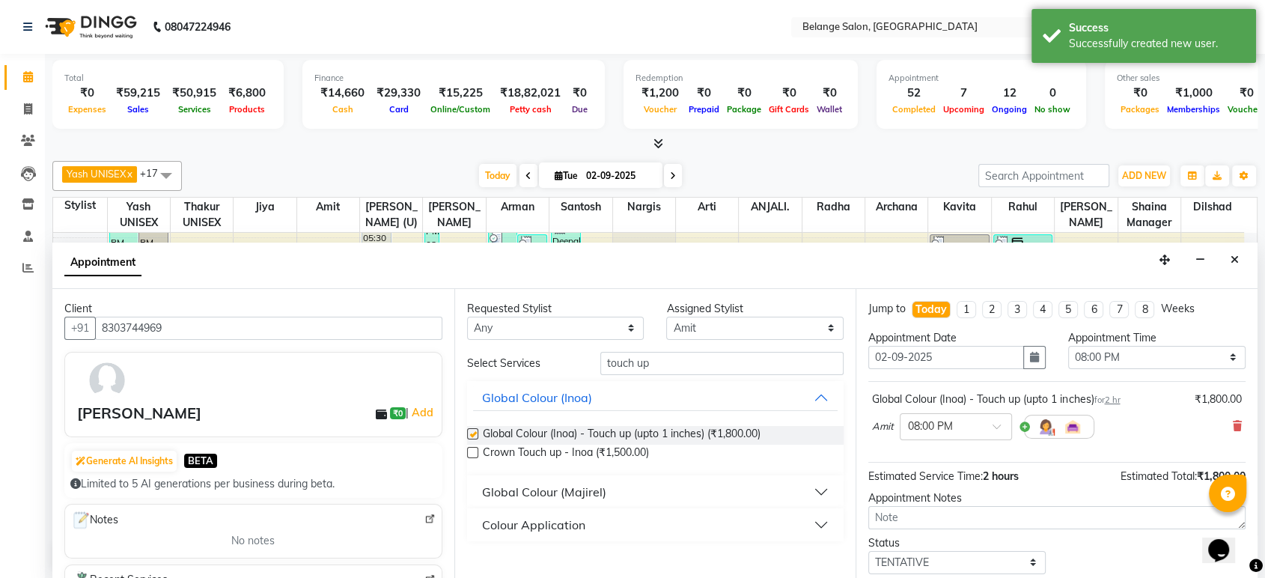
checkbox input "false"
drag, startPoint x: 668, startPoint y: 364, endPoint x: 599, endPoint y: 369, distance: 69.8
click at [600, 369] on input "touch up" at bounding box center [722, 363] width 244 height 23
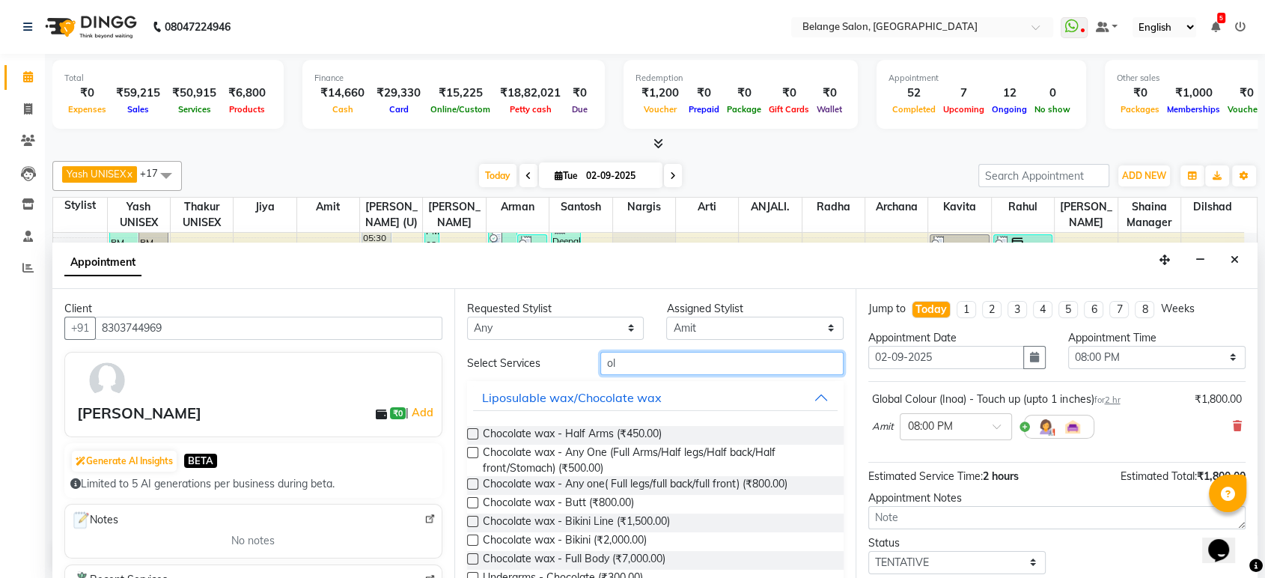
type input "o"
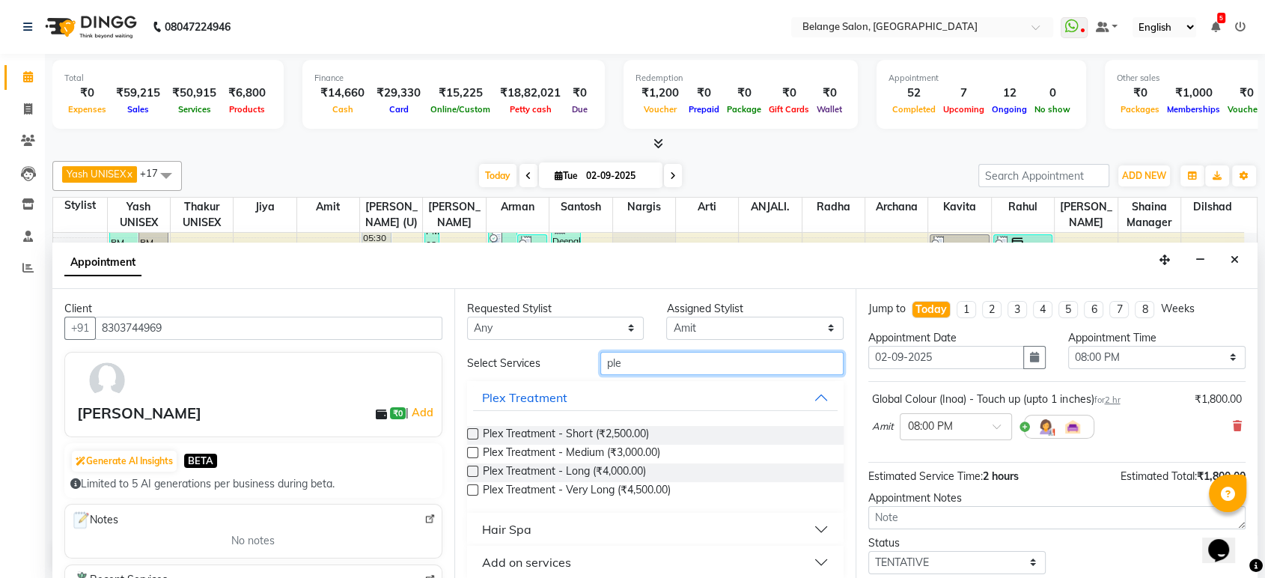
scroll to position [10, 0]
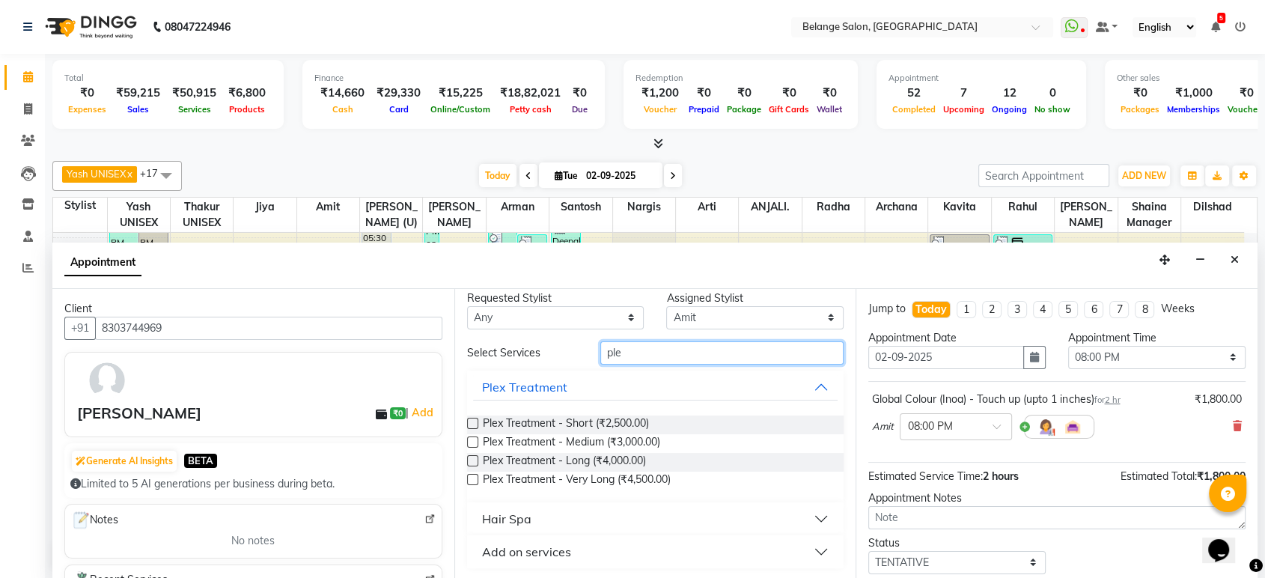
type input "ple"
click at [540, 549] on div "Add on services" at bounding box center [526, 552] width 89 height 18
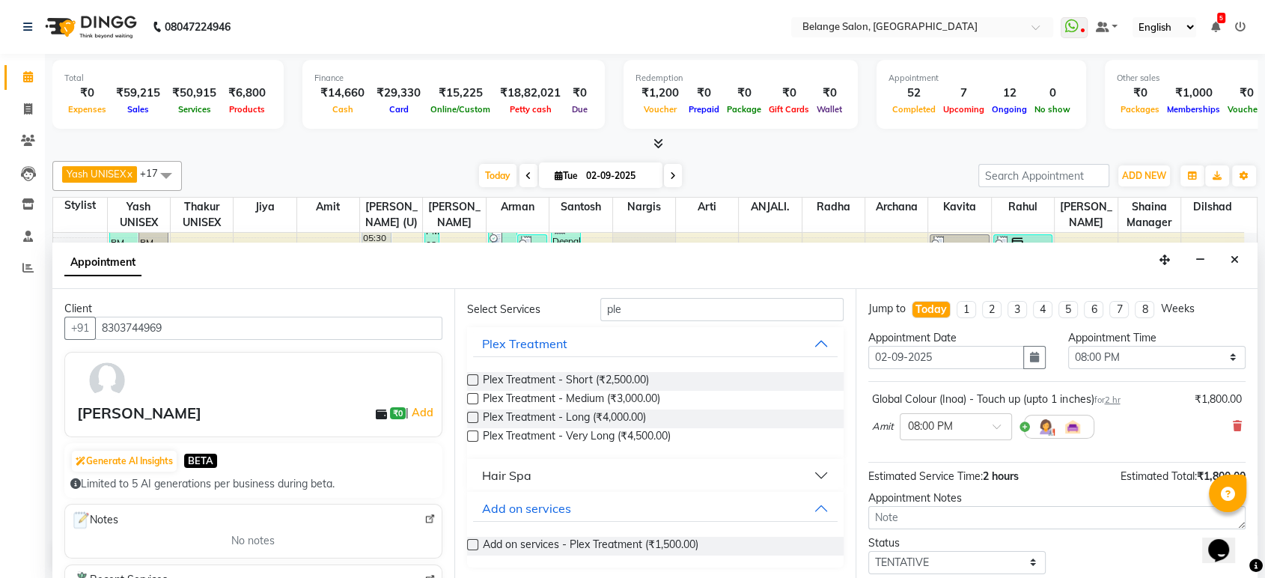
click at [469, 542] on label at bounding box center [472, 544] width 11 height 11
click at [469, 542] on input "checkbox" at bounding box center [472, 546] width 10 height 10
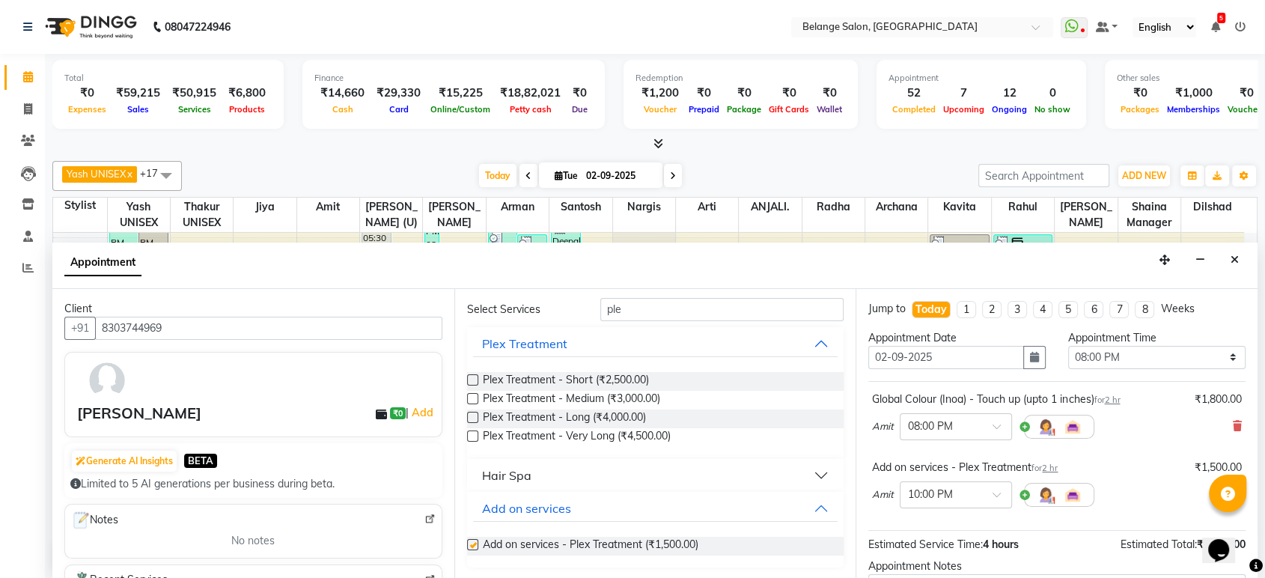
checkbox input "false"
drag, startPoint x: 630, startPoint y: 310, endPoint x: 579, endPoint y: 309, distance: 50.9
click at [579, 309] on div "Select Services ple" at bounding box center [656, 309] width 400 height 23
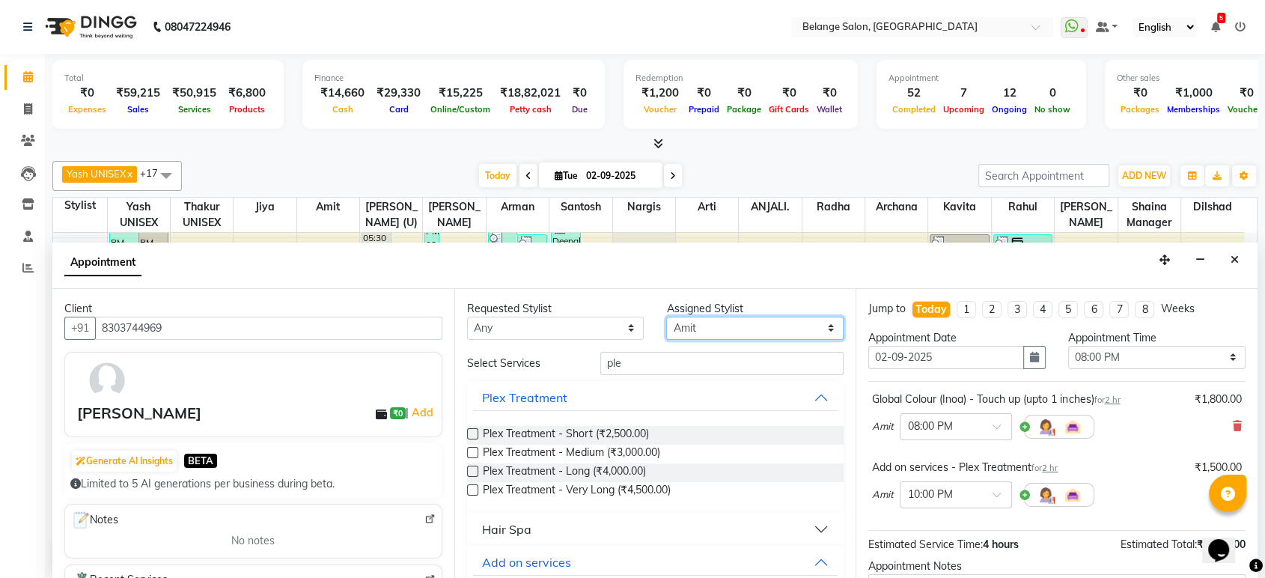
click at [695, 326] on select "Select [PERSON_NAME] (U) [PERSON_NAME]. [PERSON_NAME] [PERSON_NAME] Billing [PE…" at bounding box center [754, 328] width 177 height 23
select select "84872"
click at [666, 317] on select "Select [PERSON_NAME] (U) [PERSON_NAME]. [PERSON_NAME] [PERSON_NAME] Billing [PE…" at bounding box center [754, 328] width 177 height 23
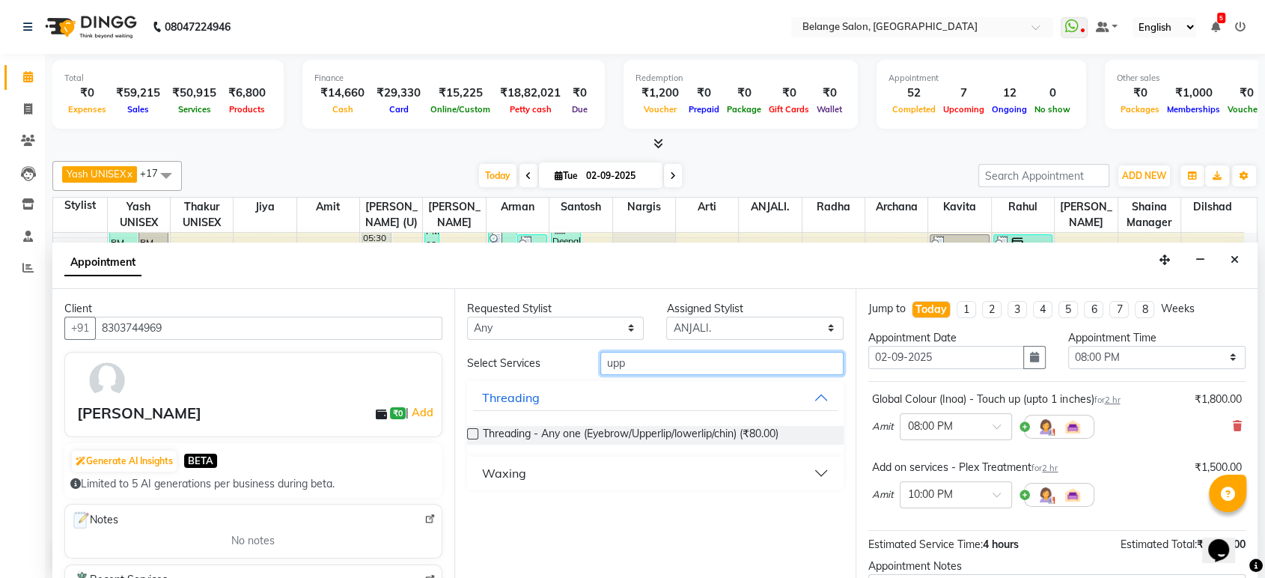
type input "upp"
click at [470, 430] on label at bounding box center [472, 433] width 11 height 11
click at [470, 430] on input "checkbox" at bounding box center [472, 435] width 10 height 10
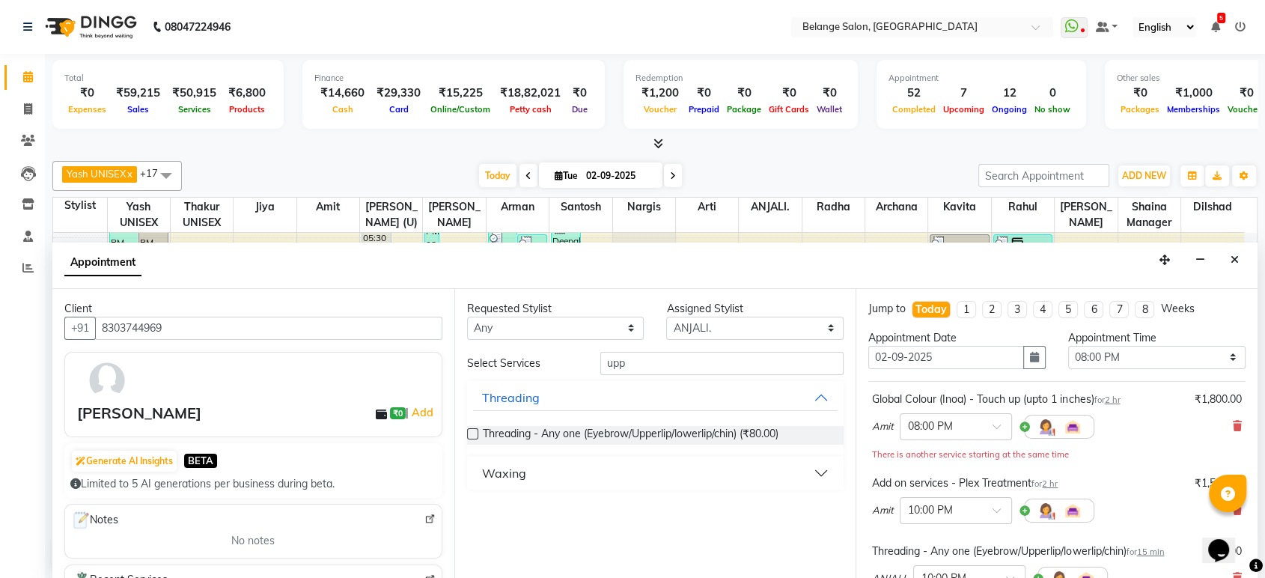
click at [471, 431] on label at bounding box center [472, 433] width 11 height 11
click at [471, 431] on input "checkbox" at bounding box center [472, 435] width 10 height 10
click at [471, 431] on label at bounding box center [472, 433] width 11 height 11
click at [471, 431] on input "checkbox" at bounding box center [472, 435] width 10 height 10
checkbox input "false"
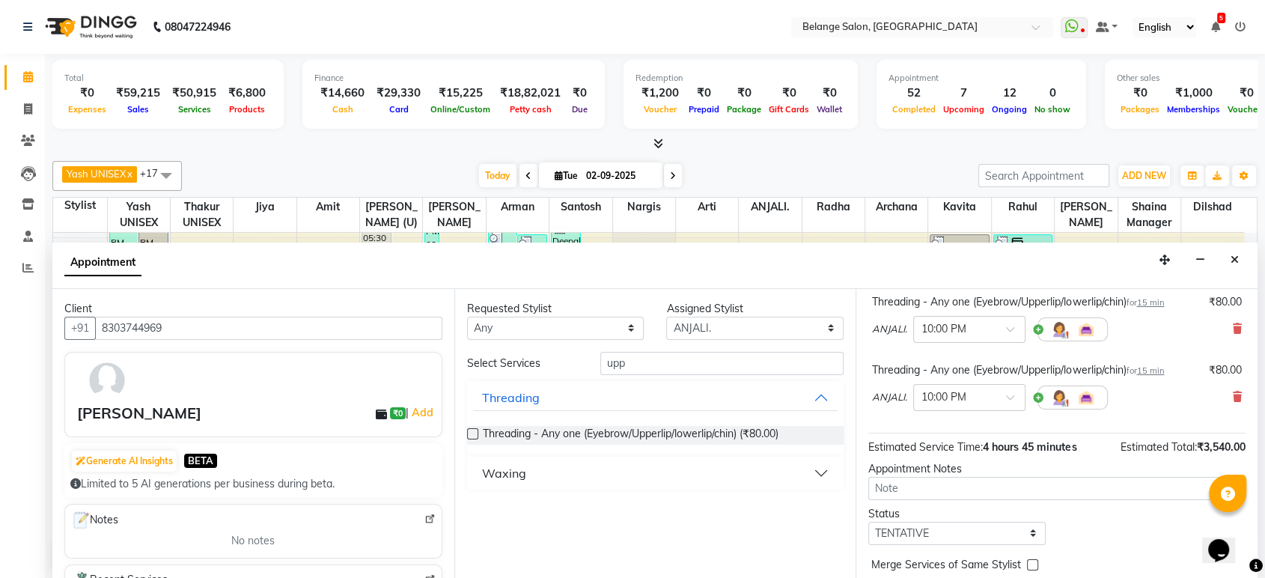
scroll to position [376, 0]
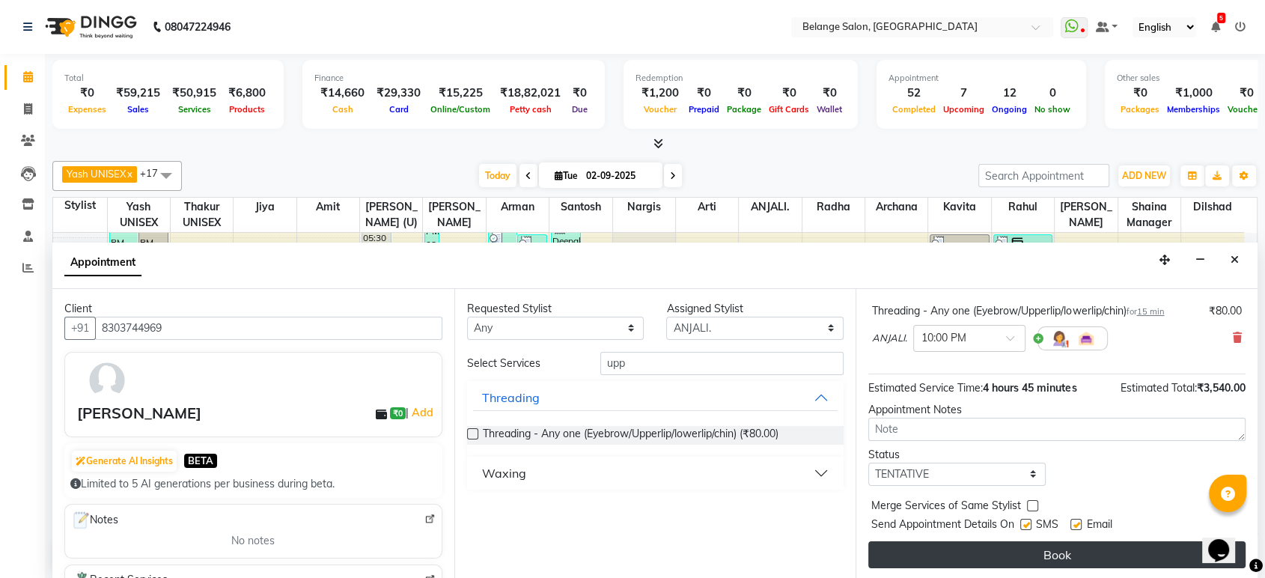
click at [1034, 549] on button "Book" at bounding box center [1056, 554] width 377 height 27
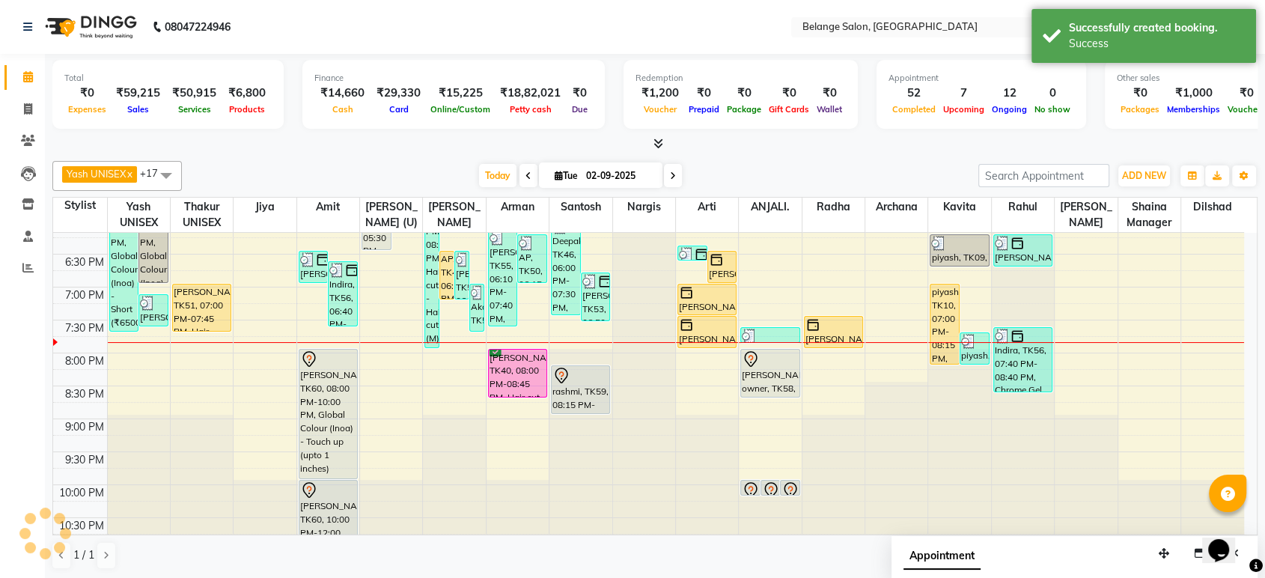
scroll to position [0, 0]
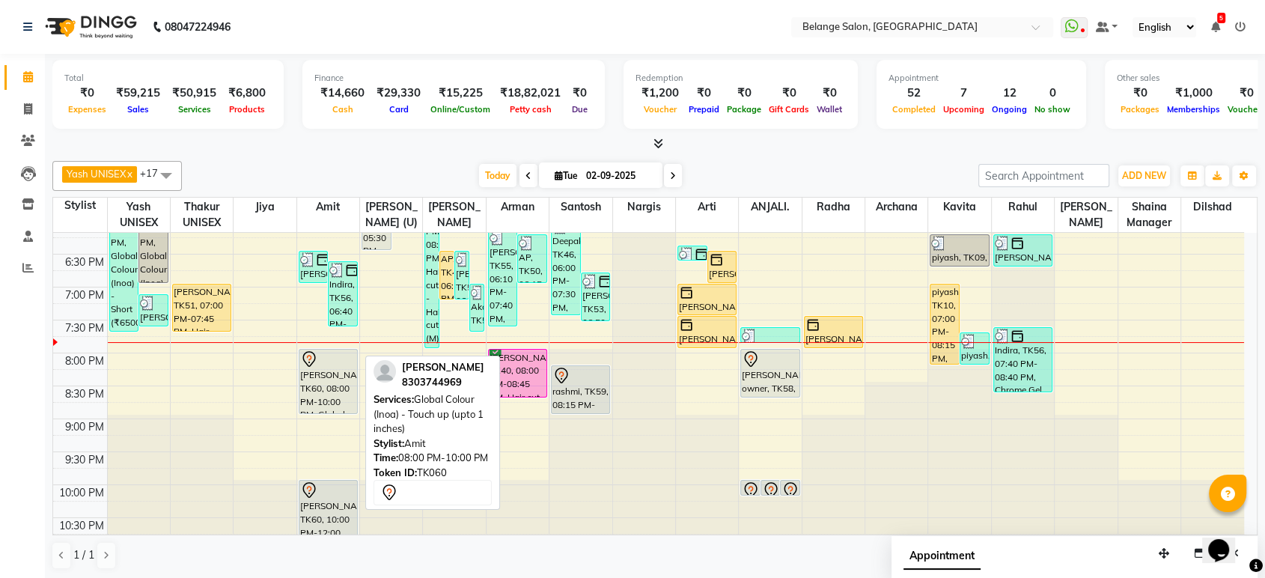
drag, startPoint x: 326, startPoint y: 476, endPoint x: 322, endPoint y: 406, distance: 69.7
click at [322, 406] on div "Aishwarya d, TK35, 04:30 PM-05:00 PM, K - Wash (Medium - Long) (₹1000) [PERSON_…" at bounding box center [328, 56] width 62 height 987
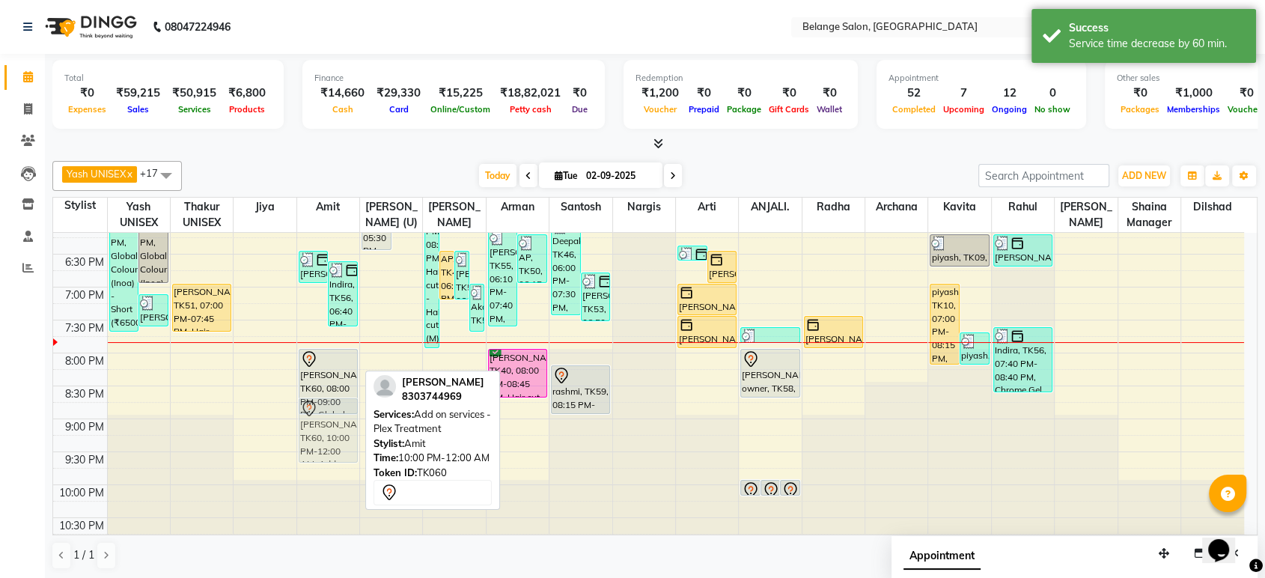
drag, startPoint x: 335, startPoint y: 501, endPoint x: 335, endPoint y: 412, distance: 89.8
click at [335, 412] on div "Aishwarya d, TK35, 04:30 PM-05:00 PM, K - Wash (Medium - Long) (₹1000) [PERSON_…" at bounding box center [328, 56] width 62 height 987
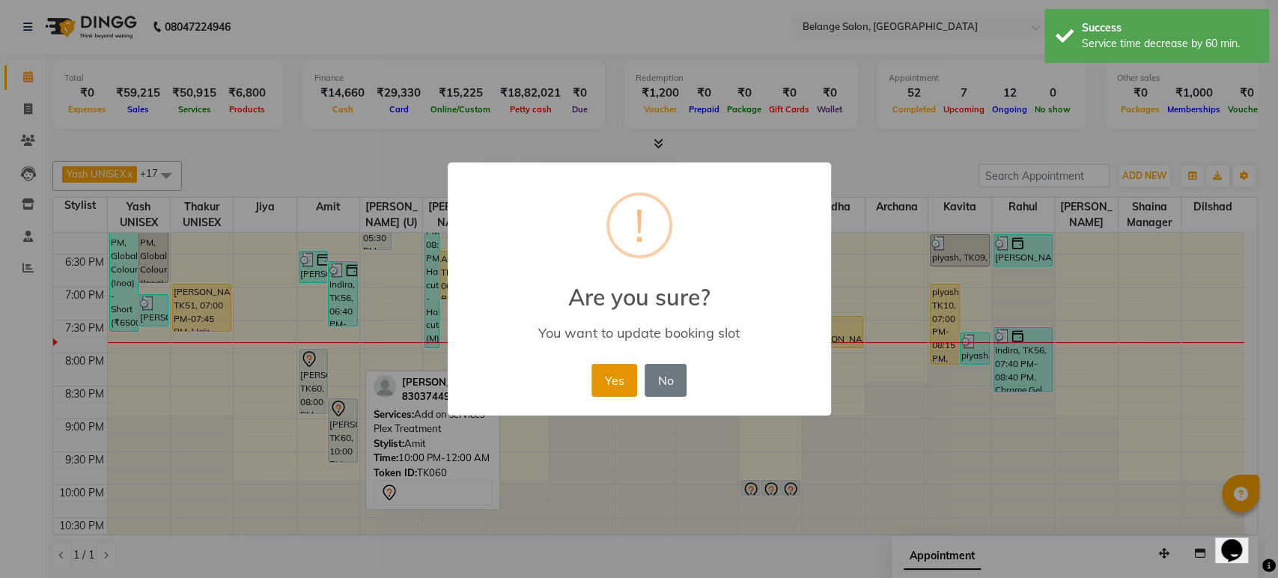
click at [611, 381] on button "Yes" at bounding box center [614, 380] width 46 height 33
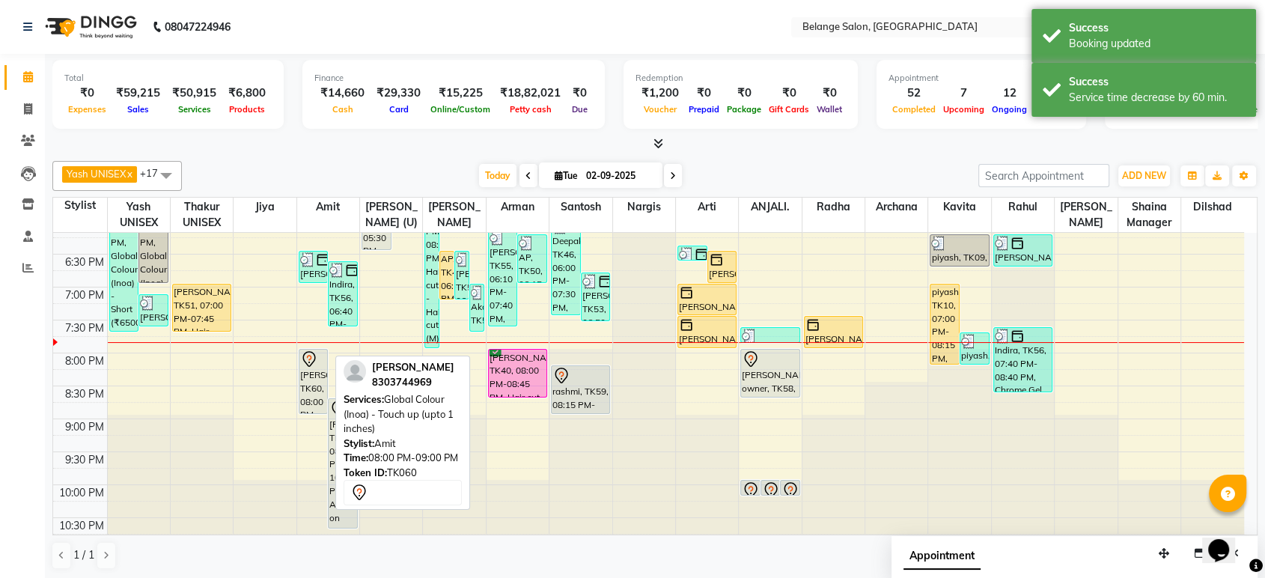
click at [312, 363] on icon at bounding box center [309, 359] width 18 height 18
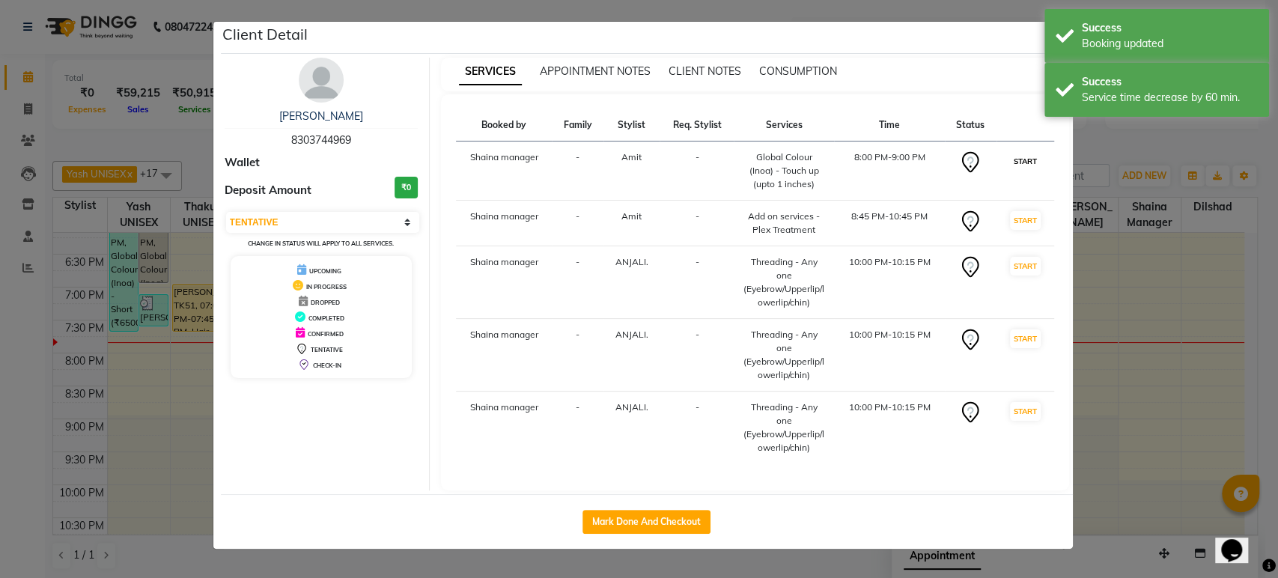
click at [1022, 159] on button "START" at bounding box center [1025, 161] width 31 height 19
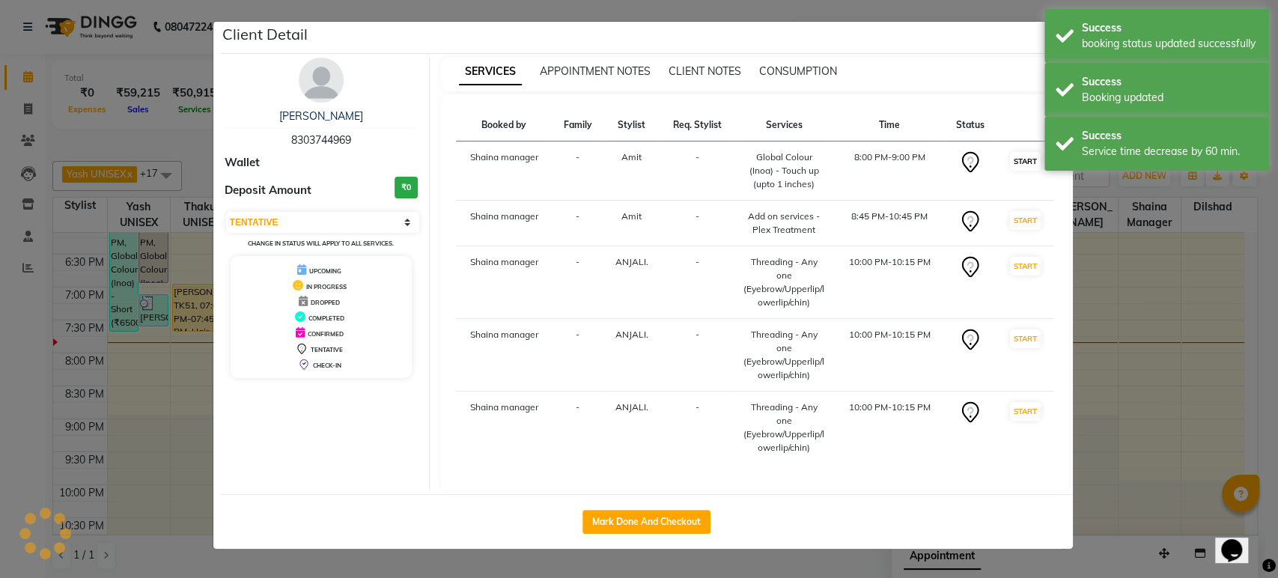
select select "select"
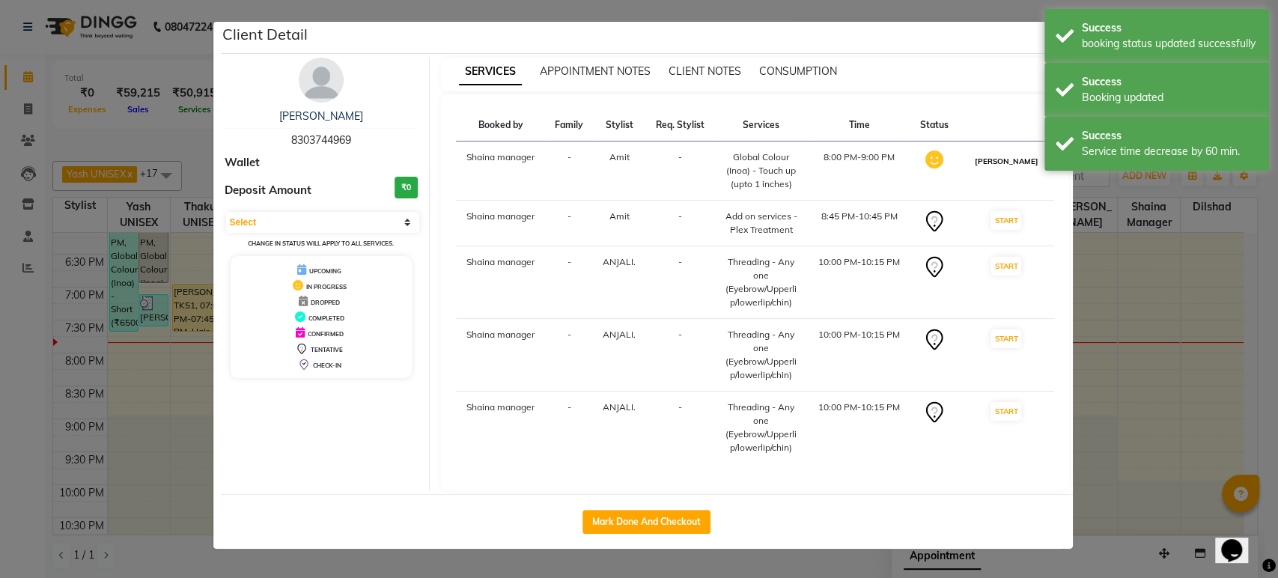
click at [1021, 156] on button "[PERSON_NAME]" at bounding box center [1005, 161] width 71 height 19
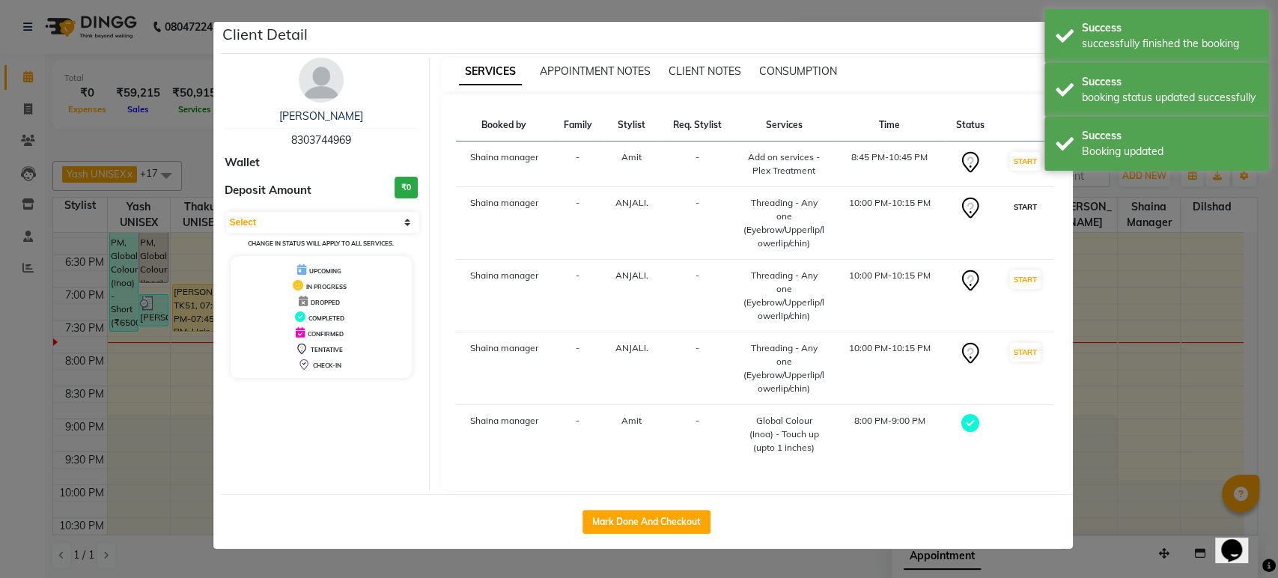
click at [1017, 202] on button "START" at bounding box center [1025, 207] width 31 height 19
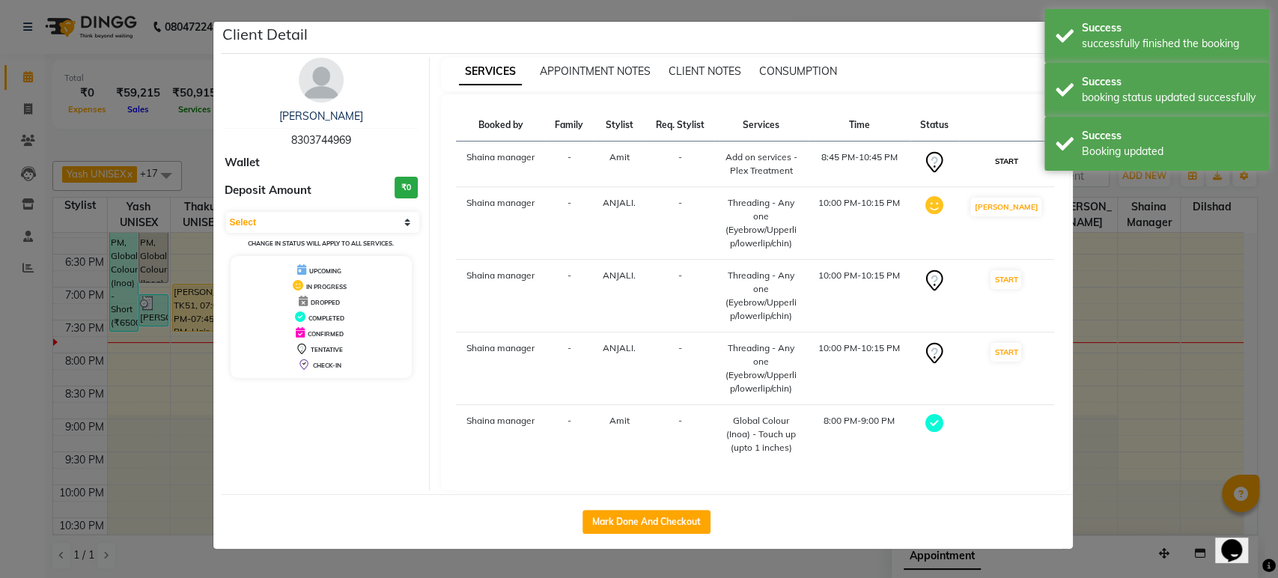
click at [1014, 156] on button "START" at bounding box center [1005, 161] width 31 height 19
click at [1013, 271] on button "START" at bounding box center [1005, 279] width 31 height 19
click at [1013, 349] on button "START" at bounding box center [1005, 352] width 31 height 19
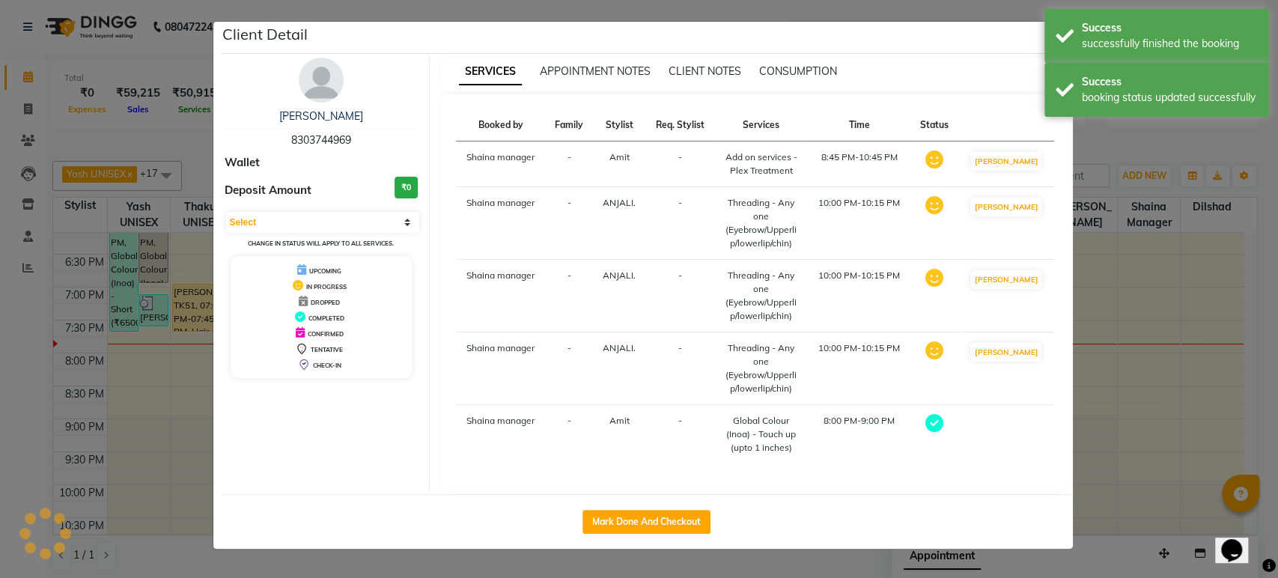
click at [1108, 142] on ngb-modal-window "Client Detail [PERSON_NAME] 8303744969 Wallet Deposit Amount ₹0 Select MARK DON…" at bounding box center [639, 289] width 1278 height 578
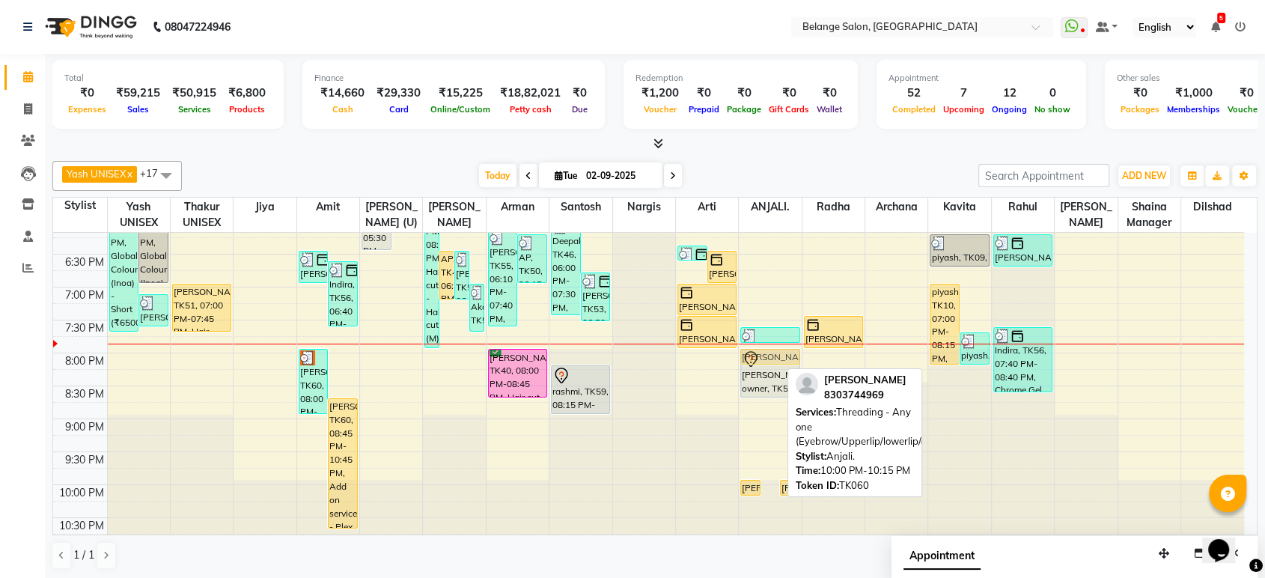
drag, startPoint x: 772, startPoint y: 484, endPoint x: 770, endPoint y: 347, distance: 137.0
click at [770, 347] on div "[PERSON_NAME], TK60, 10:00 PM-10:15 PM, Threading - Any one (Eyebrow/Upperlip/l…" at bounding box center [770, 56] width 62 height 987
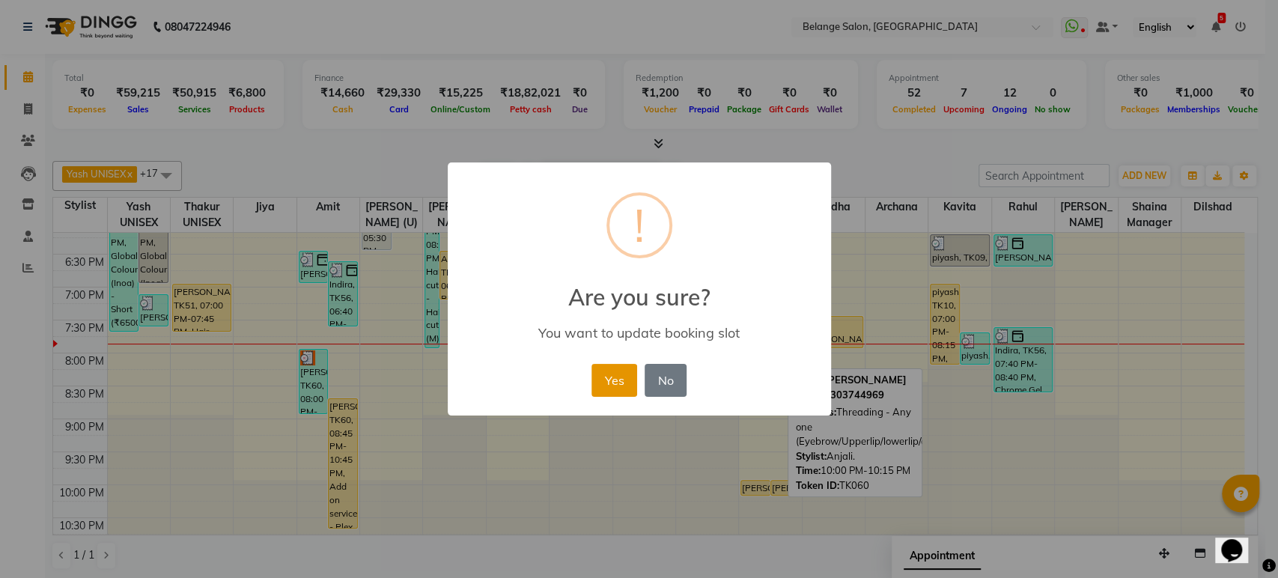
click at [617, 376] on button "Yes" at bounding box center [614, 380] width 46 height 33
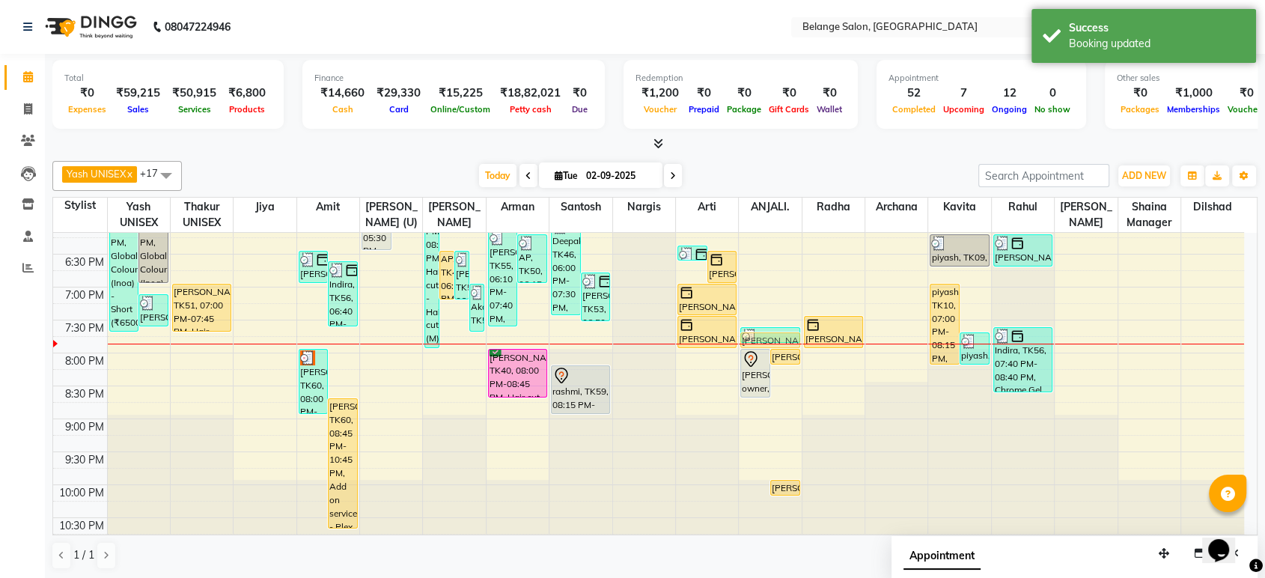
drag, startPoint x: 754, startPoint y: 484, endPoint x: 753, endPoint y: 338, distance: 145.9
click at [753, 338] on div "Nishi, TK21, 12:35 PM-02:05 PM, Chocolate wax - Any One (Full Arms/Half legs/Ha…" at bounding box center [770, 56] width 62 height 987
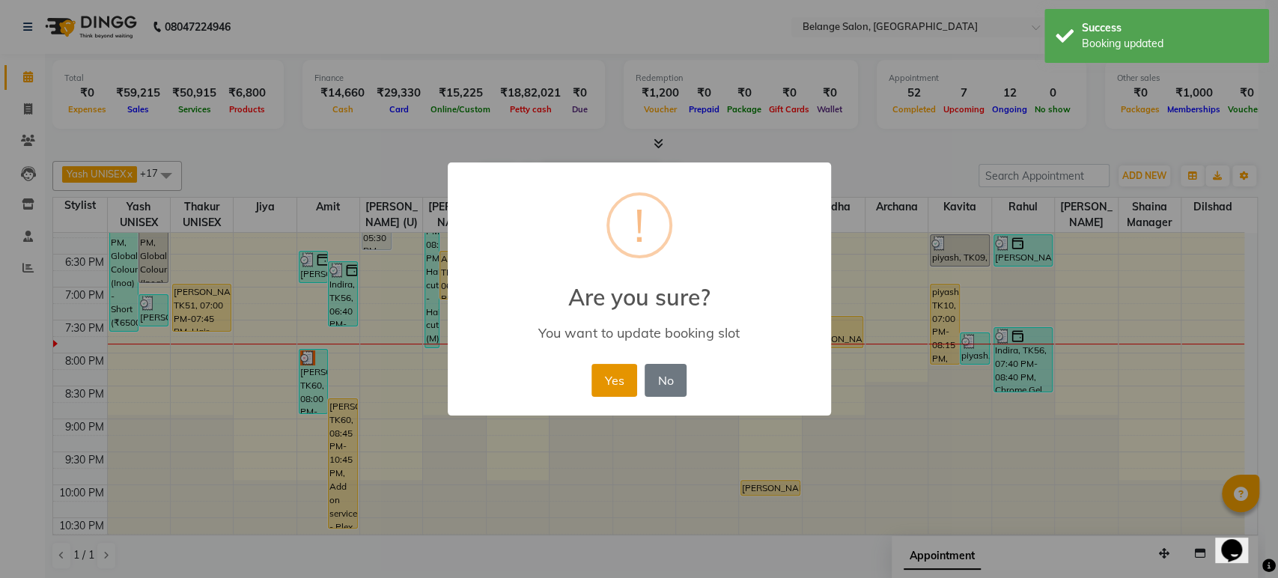
click at [615, 371] on button "Yes" at bounding box center [614, 380] width 46 height 33
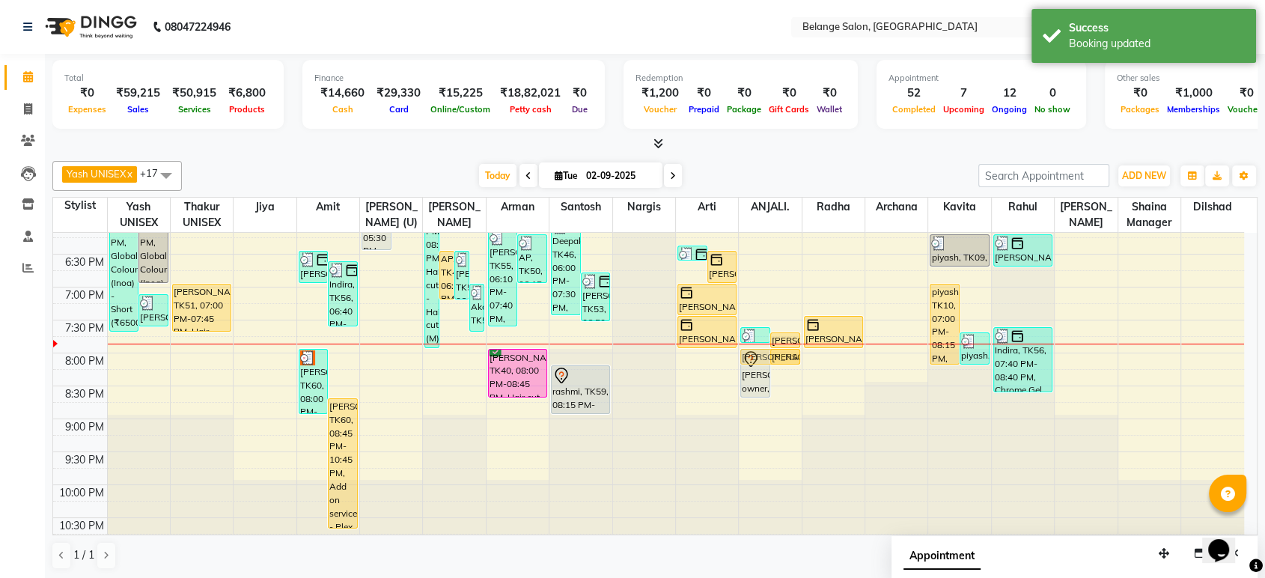
drag, startPoint x: 760, startPoint y: 483, endPoint x: 761, endPoint y: 346, distance: 137.7
click at [761, 346] on div "8:00 AM 8:30 AM 9:00 AM 9:30 AM 10:00 AM 10:30 AM 11:00 AM 11:30 AM 12:00 PM 12…" at bounding box center [648, 56] width 1191 height 987
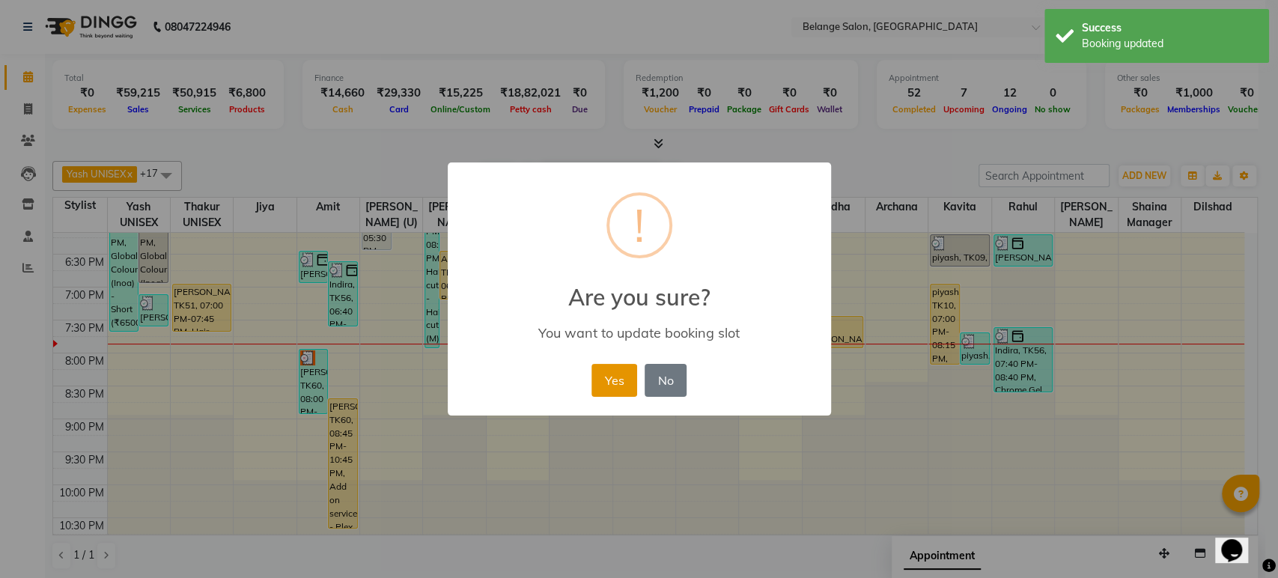
click at [617, 381] on button "Yes" at bounding box center [614, 380] width 46 height 33
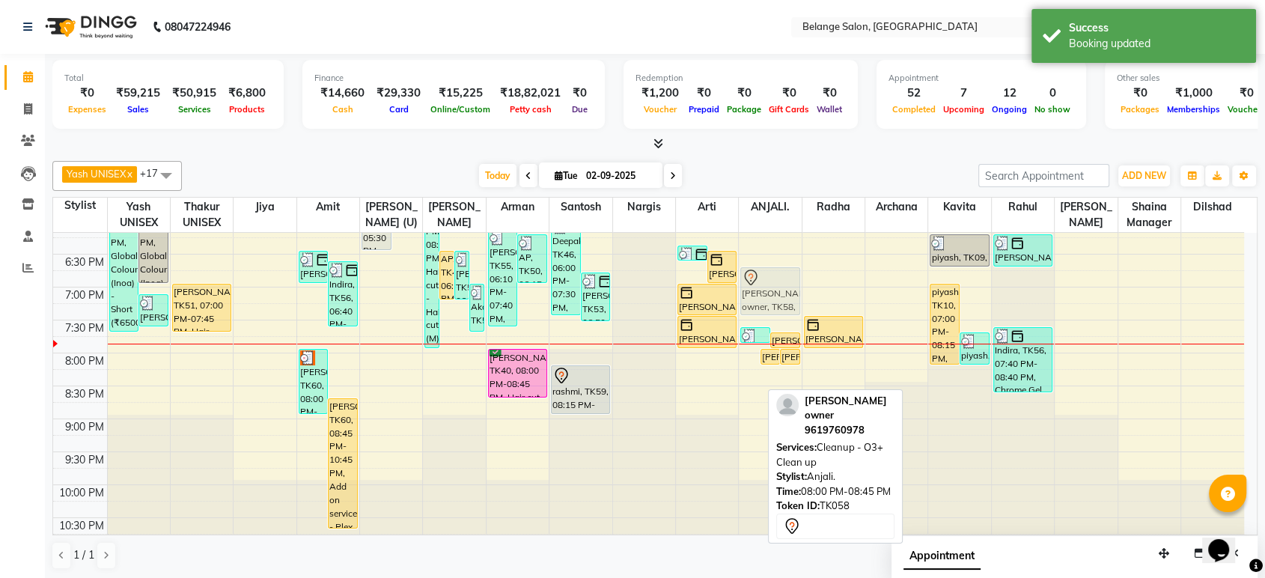
drag, startPoint x: 748, startPoint y: 381, endPoint x: 757, endPoint y: 306, distance: 75.5
click at [757, 306] on div "[PERSON_NAME] owner, TK58, 08:00 PM-08:45 PM, Cleanup - O3+ Clean up [PERSON_NA…" at bounding box center [770, 56] width 62 height 987
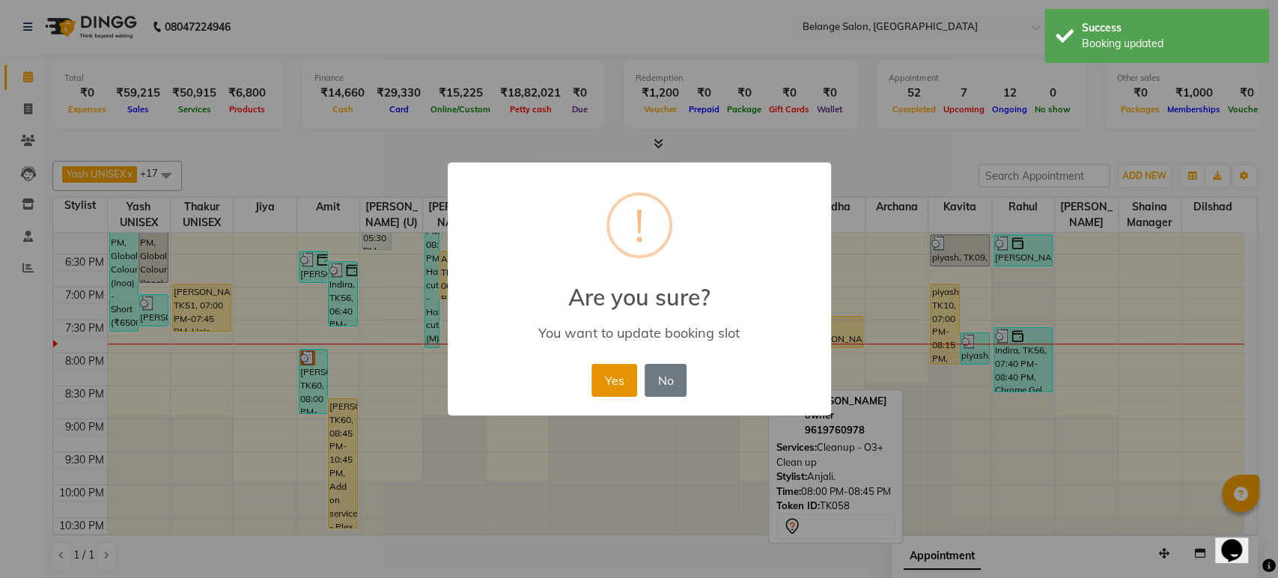
click at [619, 373] on button "Yes" at bounding box center [614, 380] width 46 height 33
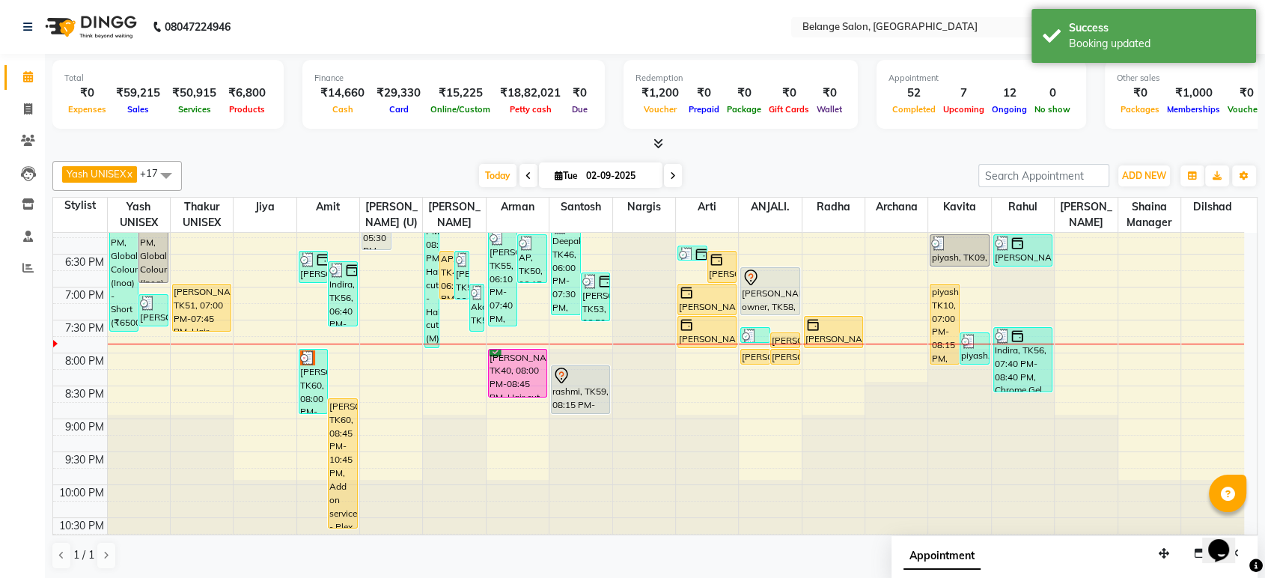
click at [442, 357] on div "8:00 AM 8:30 AM 9:00 AM 9:30 AM 10:00 AM 10:30 AM 11:00 AM 11:30 AM 12:00 PM 12…" at bounding box center [648, 56] width 1191 height 987
select select "54495"
select select "1200"
select select "tentative"
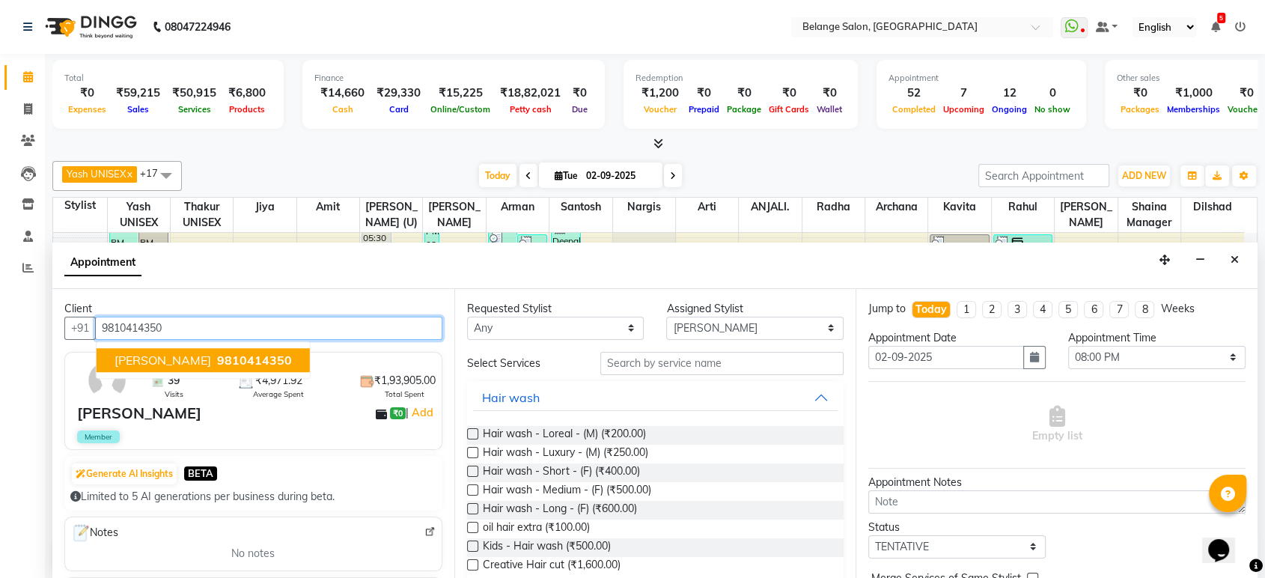
click at [217, 358] on span "9810414350" at bounding box center [254, 360] width 75 height 15
type input "9810414350"
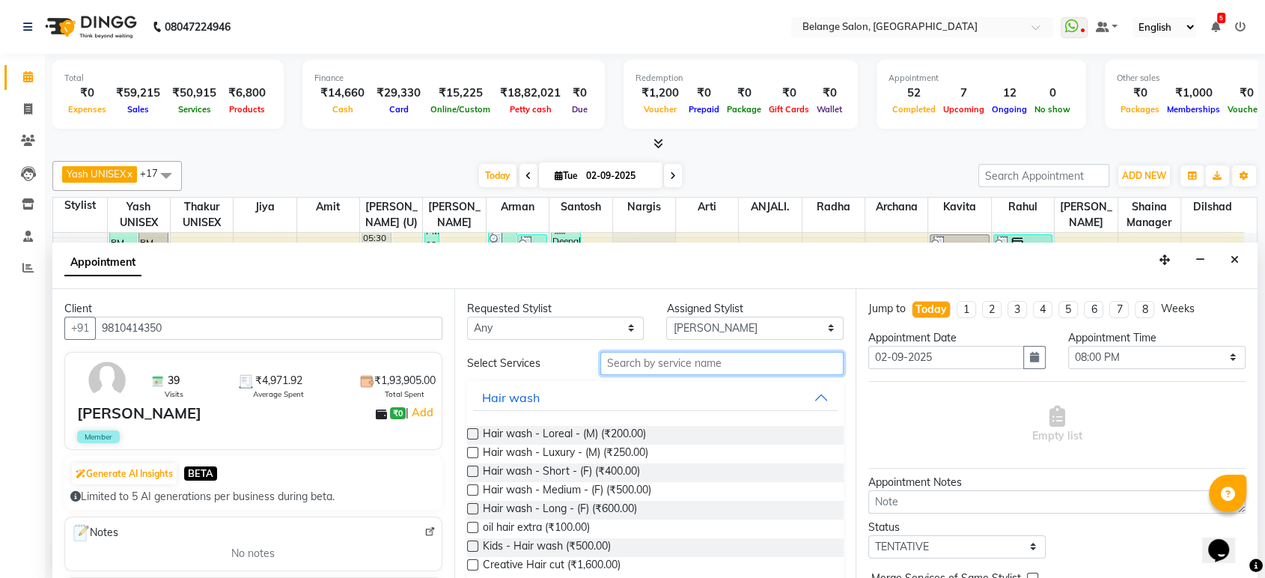
click at [668, 360] on input "text" at bounding box center [722, 363] width 244 height 23
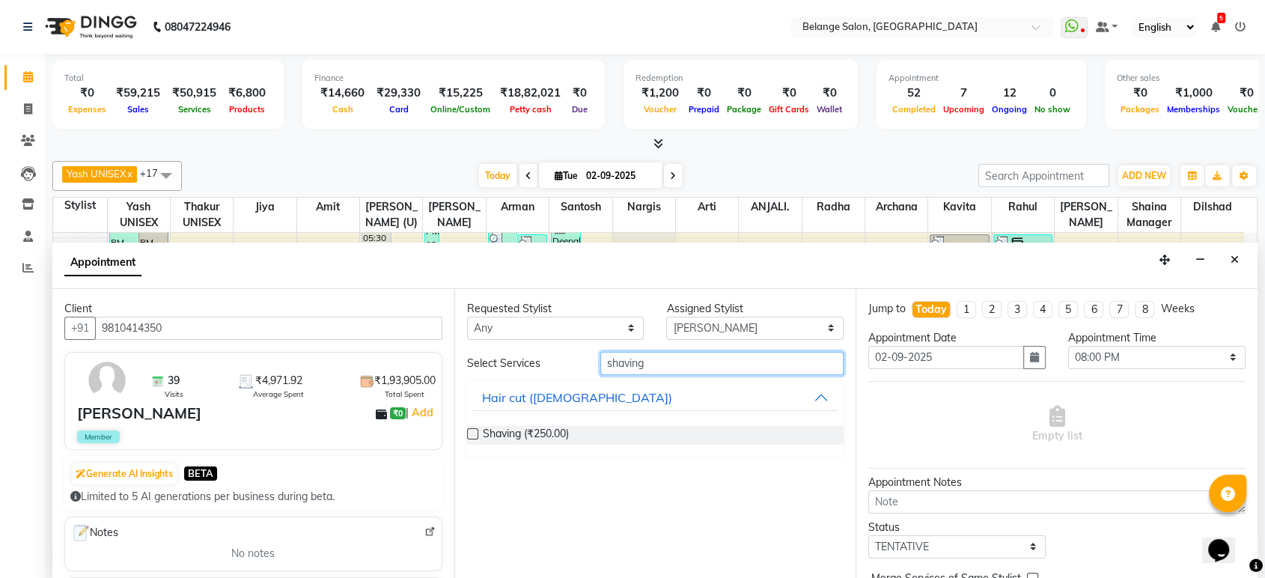
type input "shaving"
click at [469, 428] on label at bounding box center [472, 433] width 11 height 11
click at [469, 430] on input "checkbox" at bounding box center [472, 435] width 10 height 10
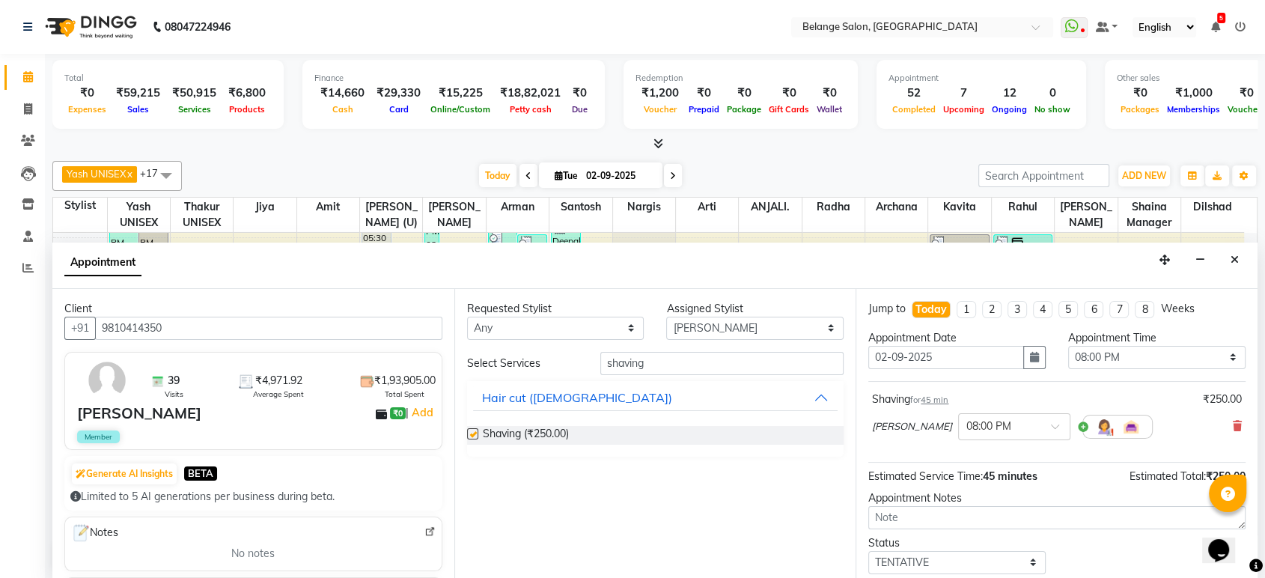
checkbox input "false"
click at [683, 323] on select "Select [PERSON_NAME] (U) [PERSON_NAME]. [PERSON_NAME] [PERSON_NAME] Billing [PE…" at bounding box center [754, 328] width 177 height 23
select select "84872"
click at [666, 317] on select "Select [PERSON_NAME] (U) [PERSON_NAME]. [PERSON_NAME] [PERSON_NAME] Billing [PE…" at bounding box center [754, 328] width 177 height 23
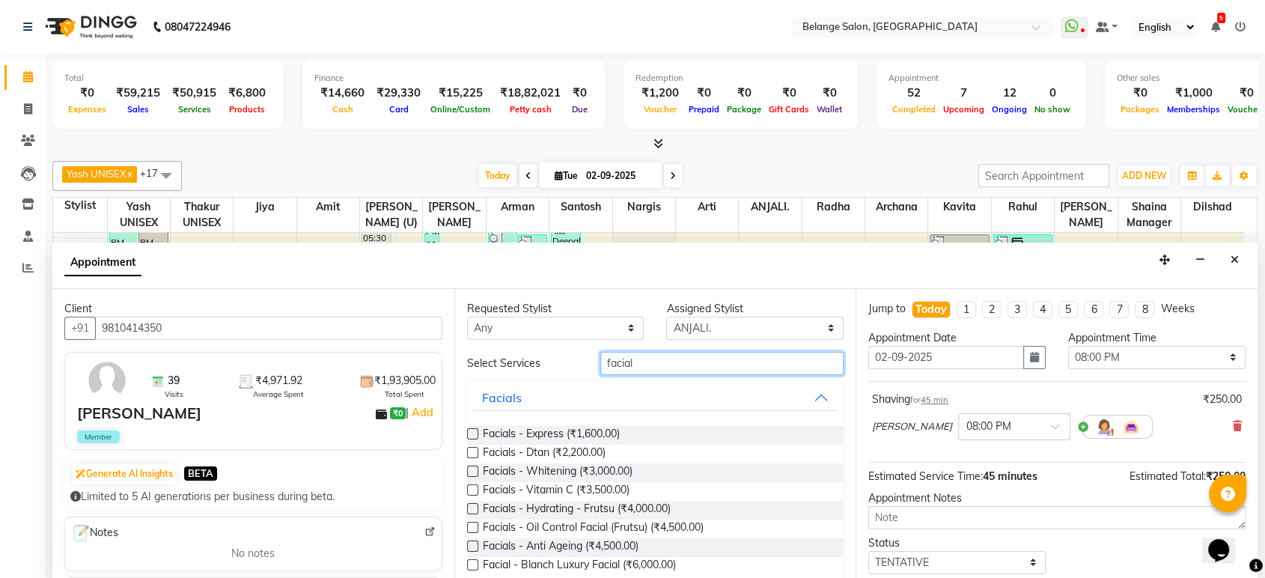
type input "facial"
click at [476, 484] on label at bounding box center [472, 489] width 11 height 11
click at [476, 486] on input "checkbox" at bounding box center [472, 491] width 10 height 10
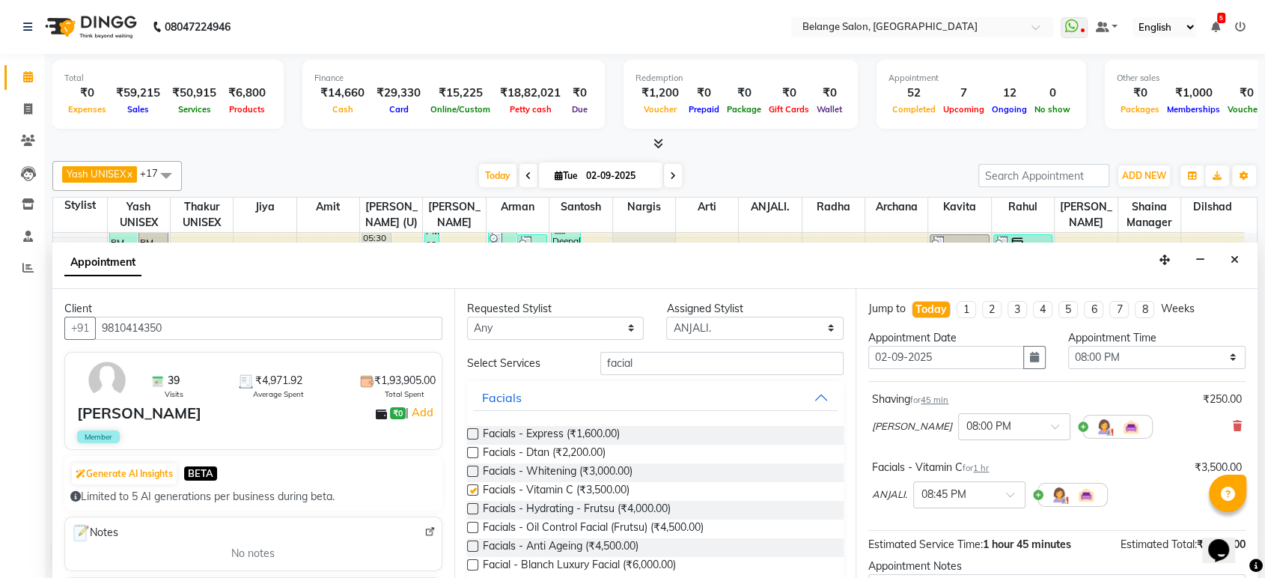
checkbox input "false"
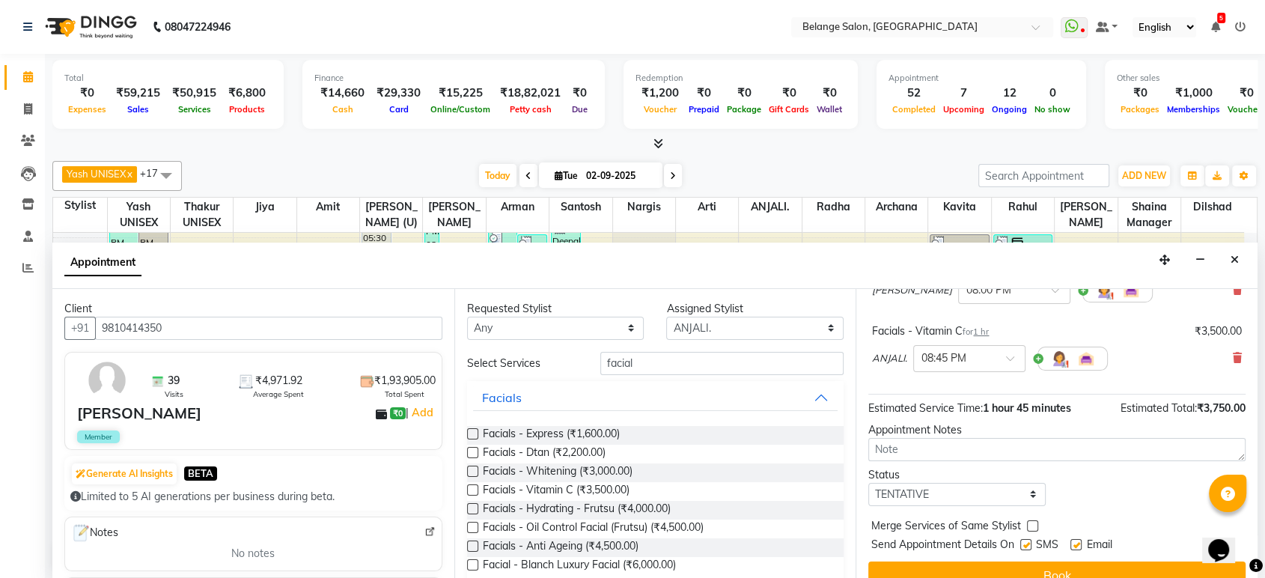
scroll to position [156, 0]
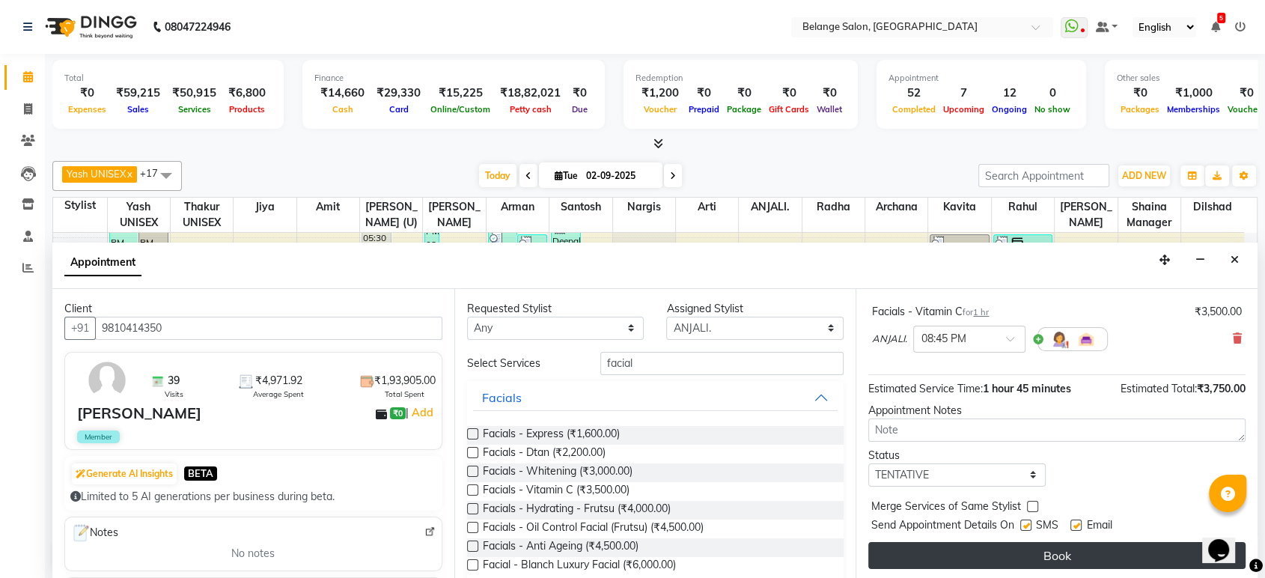
click at [1025, 545] on button "Book" at bounding box center [1056, 555] width 377 height 27
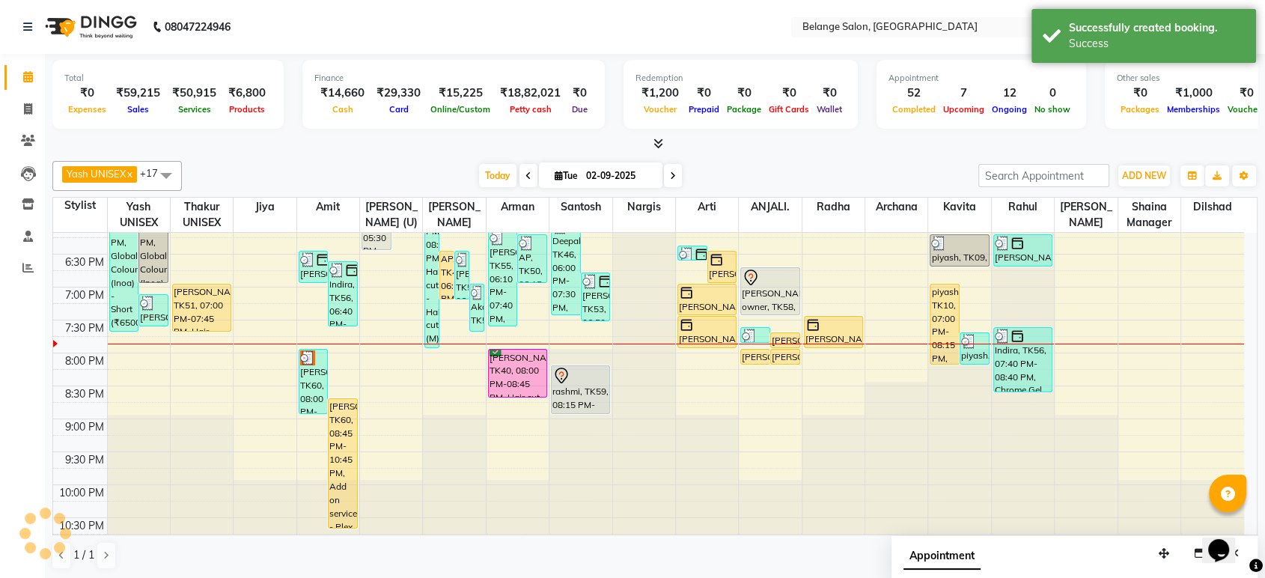
scroll to position [0, 0]
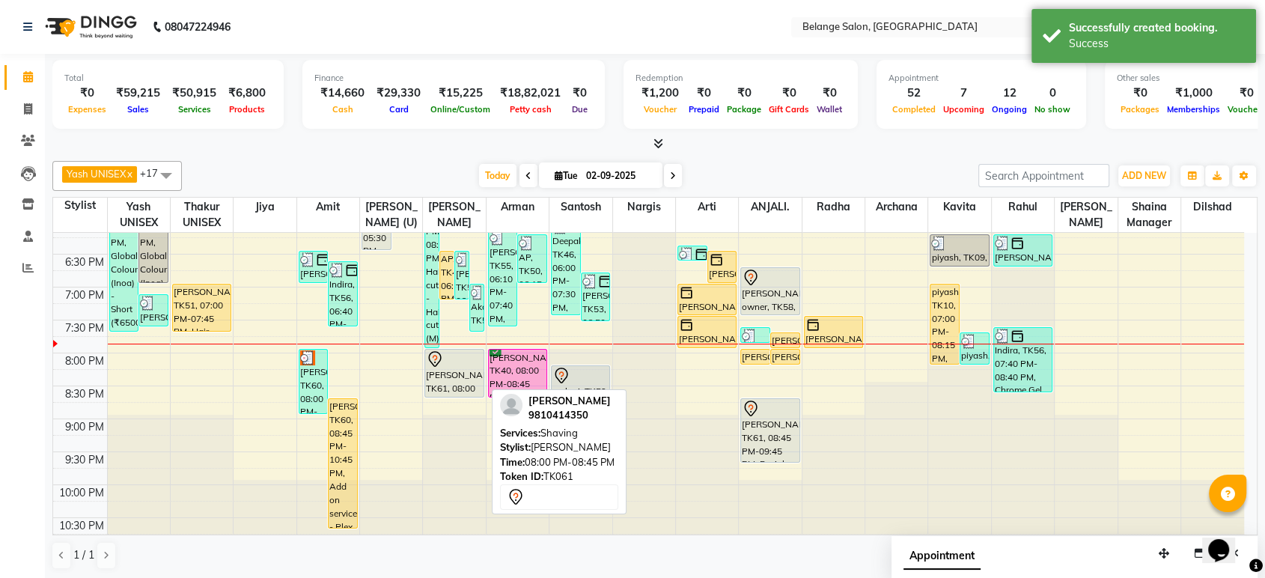
click at [439, 365] on icon at bounding box center [435, 359] width 18 height 18
select select "7"
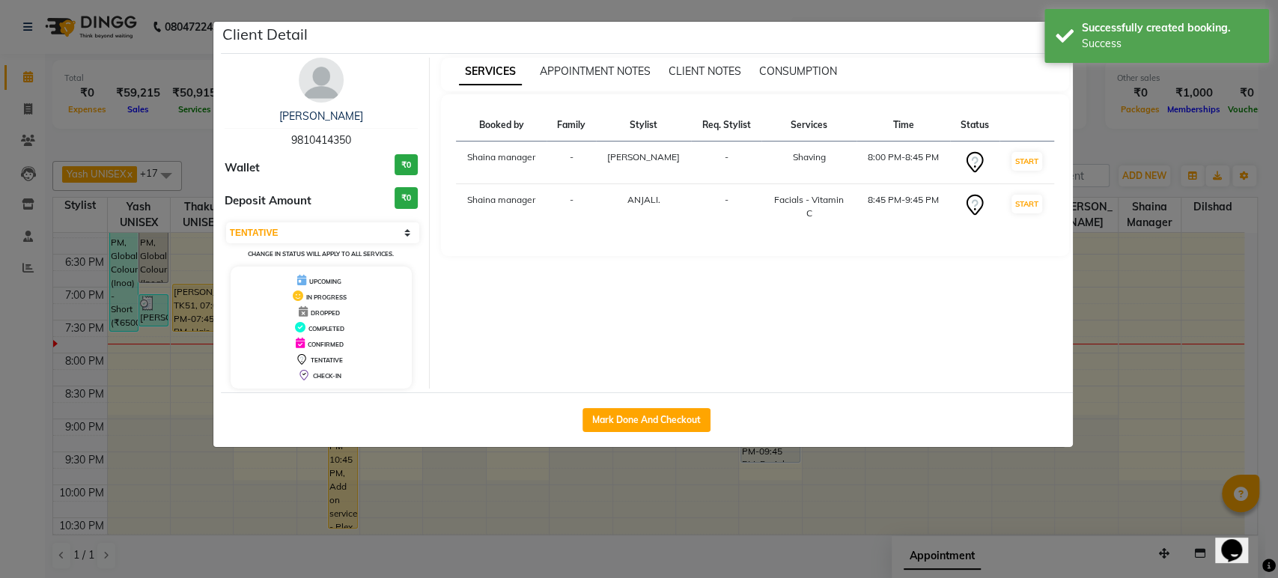
click at [1087, 150] on ngb-modal-window "Client Detail [PERSON_NAME] 9810414350 Wallet ₹0 Deposit Amount ₹0 Select IN SE…" at bounding box center [639, 289] width 1278 height 578
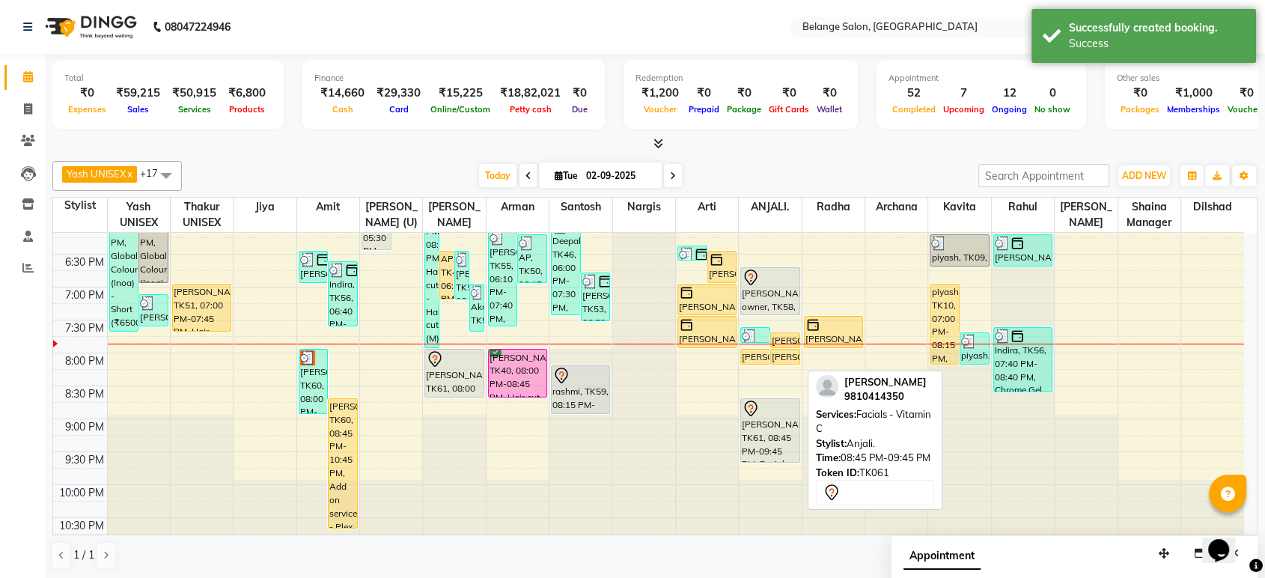
click at [766, 415] on div at bounding box center [770, 409] width 56 height 18
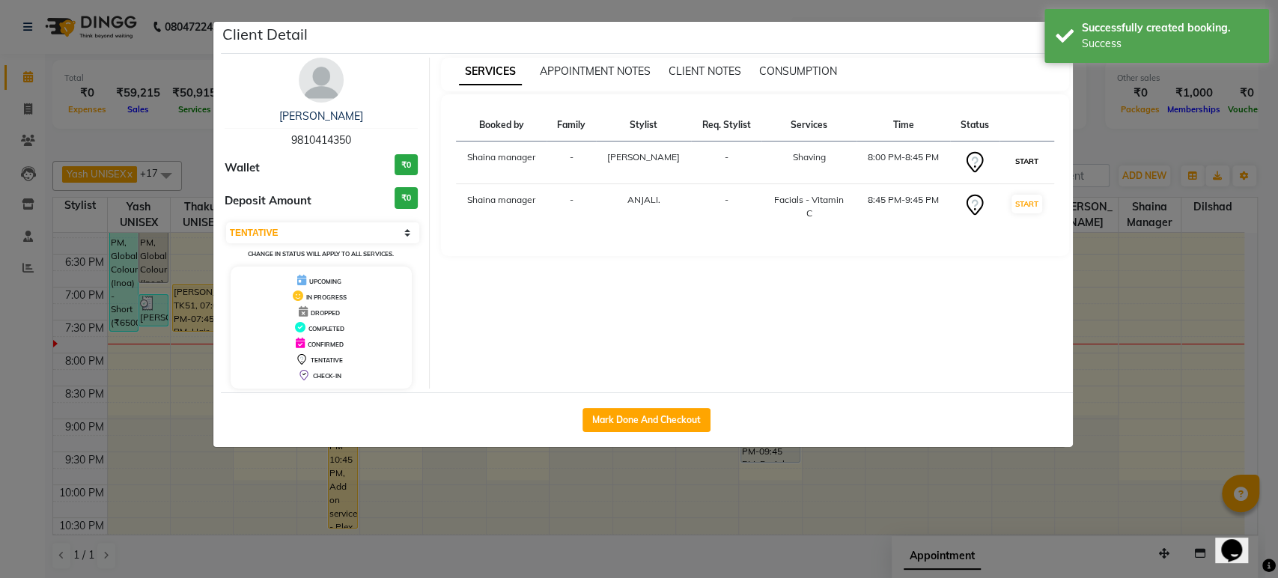
click at [1021, 157] on button "START" at bounding box center [1026, 161] width 31 height 19
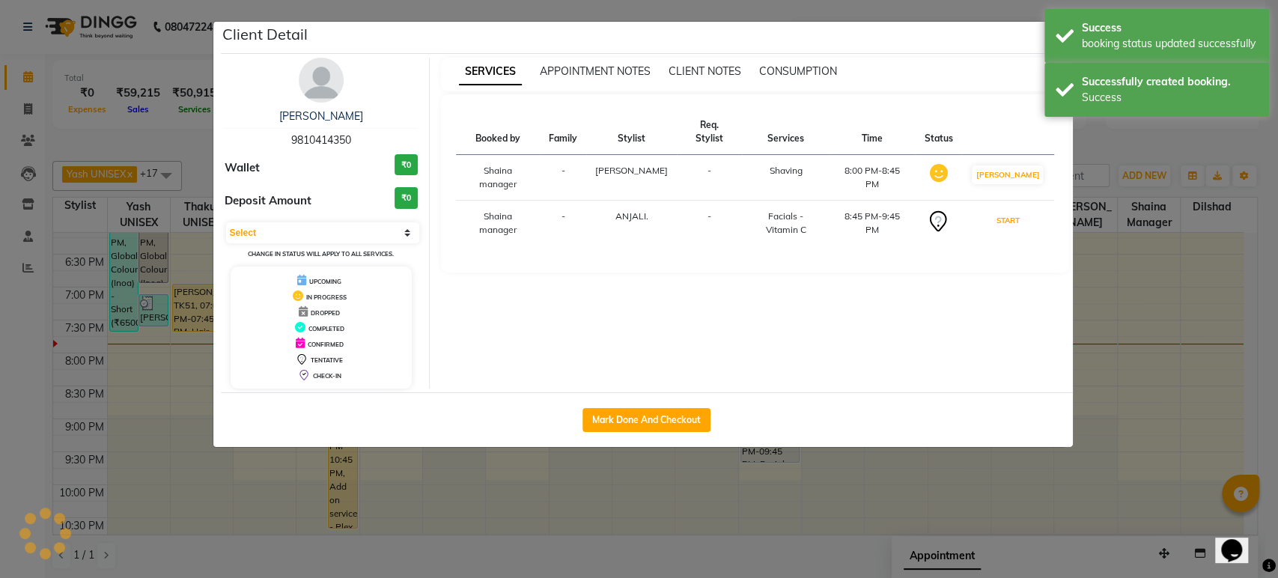
click at [1022, 211] on button "START" at bounding box center [1007, 220] width 31 height 19
select select "1"
click at [1120, 142] on ngb-modal-window "Client Detail [PERSON_NAME] 9810414350 Wallet ₹0 Deposit Amount ₹0 Select IN SE…" at bounding box center [639, 289] width 1278 height 578
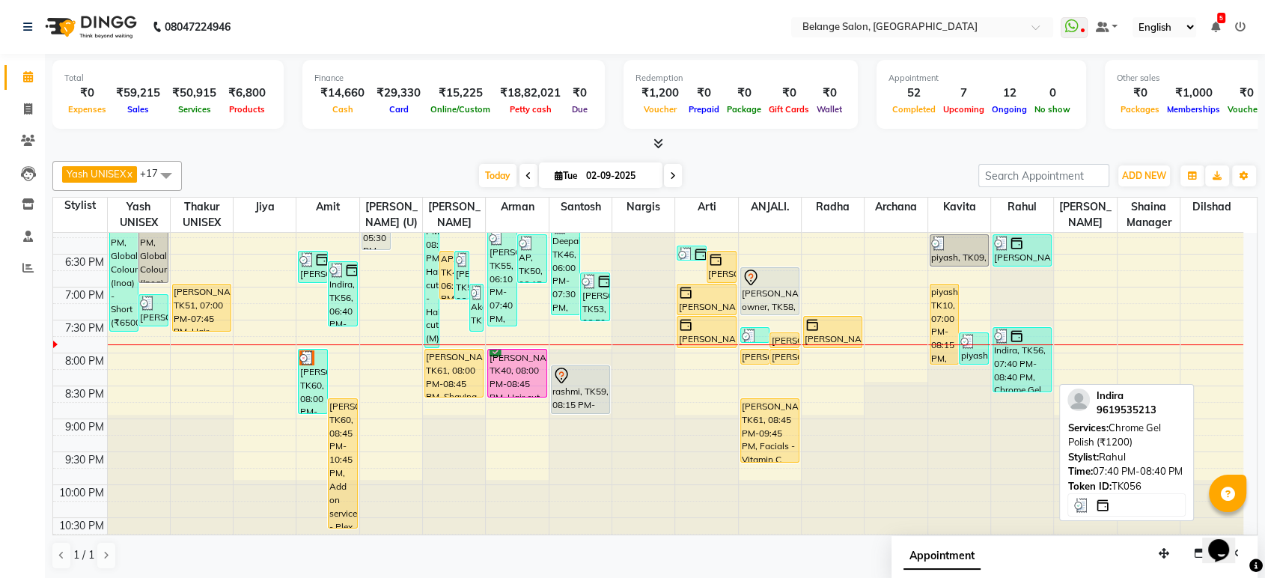
drag, startPoint x: 1015, startPoint y: 388, endPoint x: 1017, endPoint y: 355, distance: 32.3
click at [1017, 355] on div "Indira, TK56, 07:40 PM-08:40 PM, Chrome Gel Polish (₹1200)" at bounding box center [1022, 360] width 58 height 64
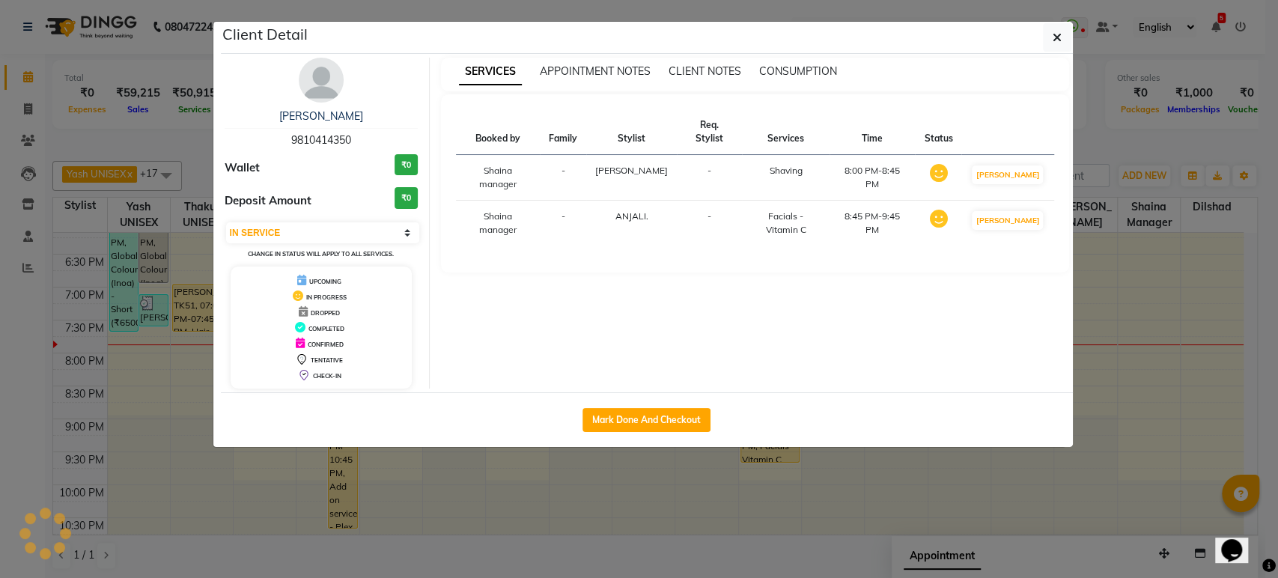
select select "3"
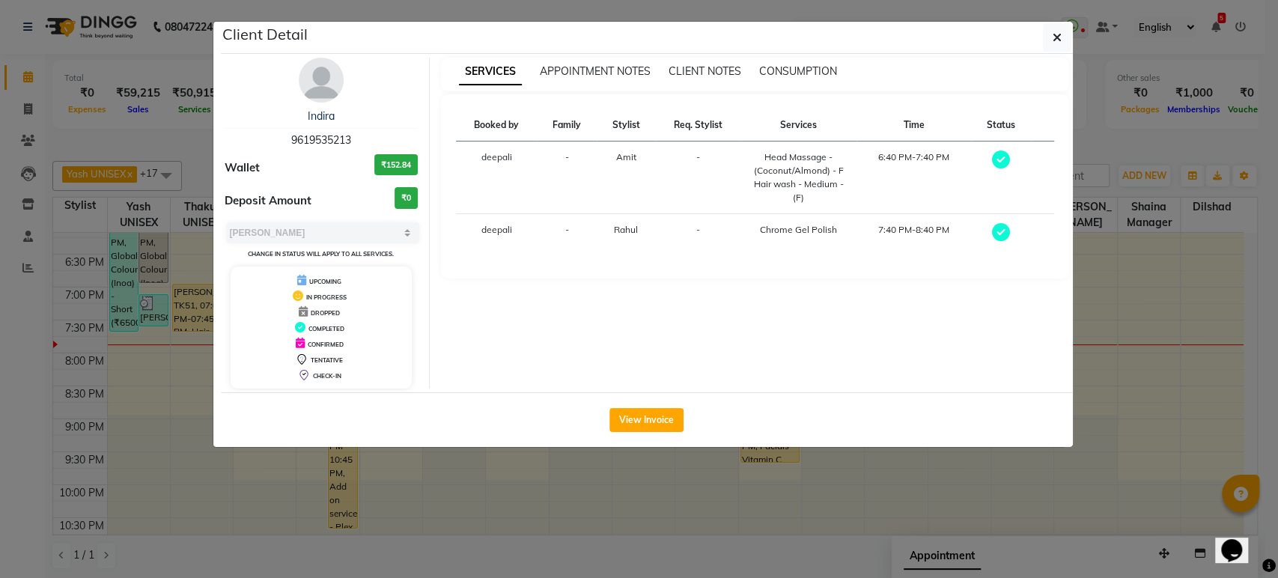
click at [1117, 144] on ngb-modal-window "Client Detail Indira 9619535213 Wallet ₹152.84 Deposit Amount ₹0 Select MARK DO…" at bounding box center [639, 289] width 1278 height 578
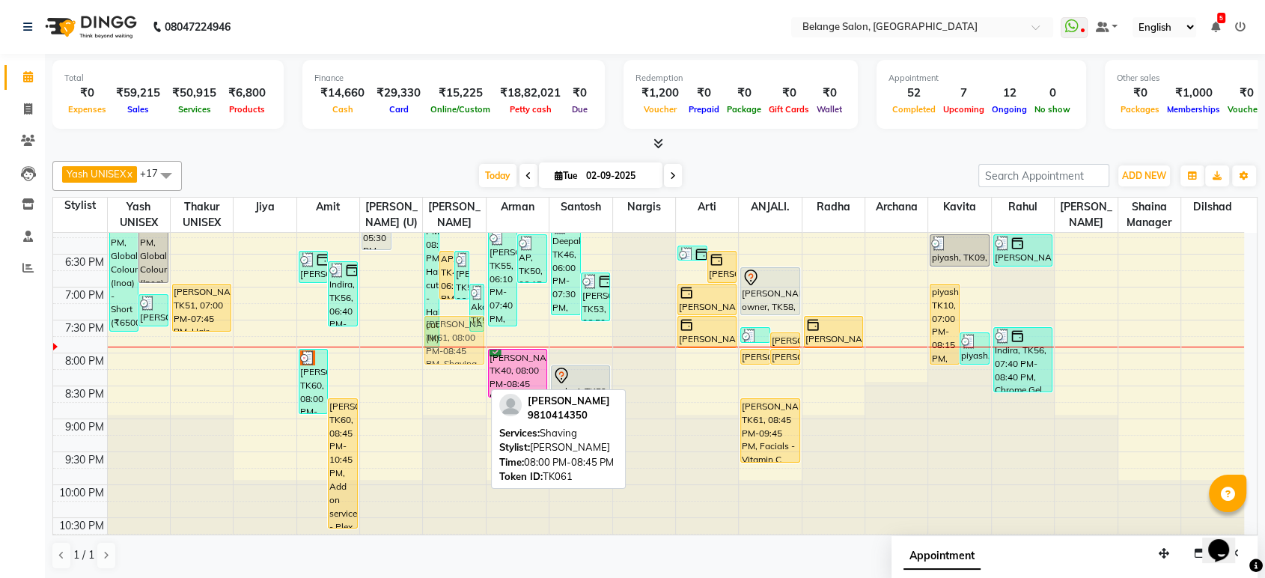
drag, startPoint x: 445, startPoint y: 376, endPoint x: 451, endPoint y: 341, distance: 35.7
click at [451, 341] on div "[PERSON_NAME], TK31, 05:15 PM-08:00 PM, Hair cut - Hair cut (M),KERASTASE (Men)…" at bounding box center [454, 56] width 62 height 987
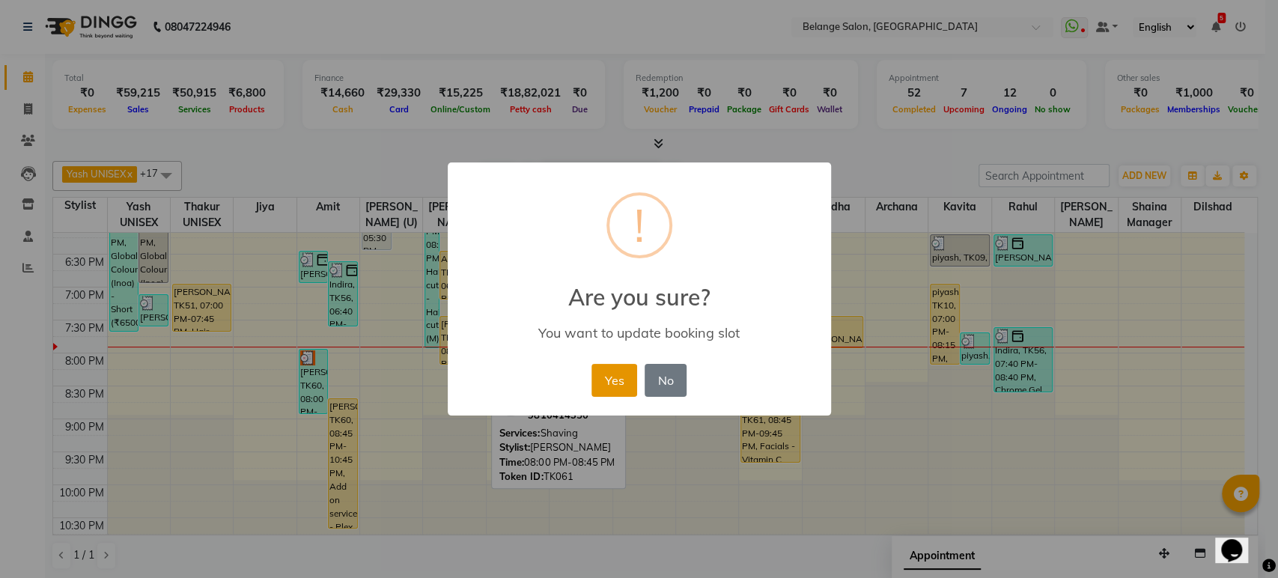
click at [603, 377] on button "Yes" at bounding box center [614, 380] width 46 height 33
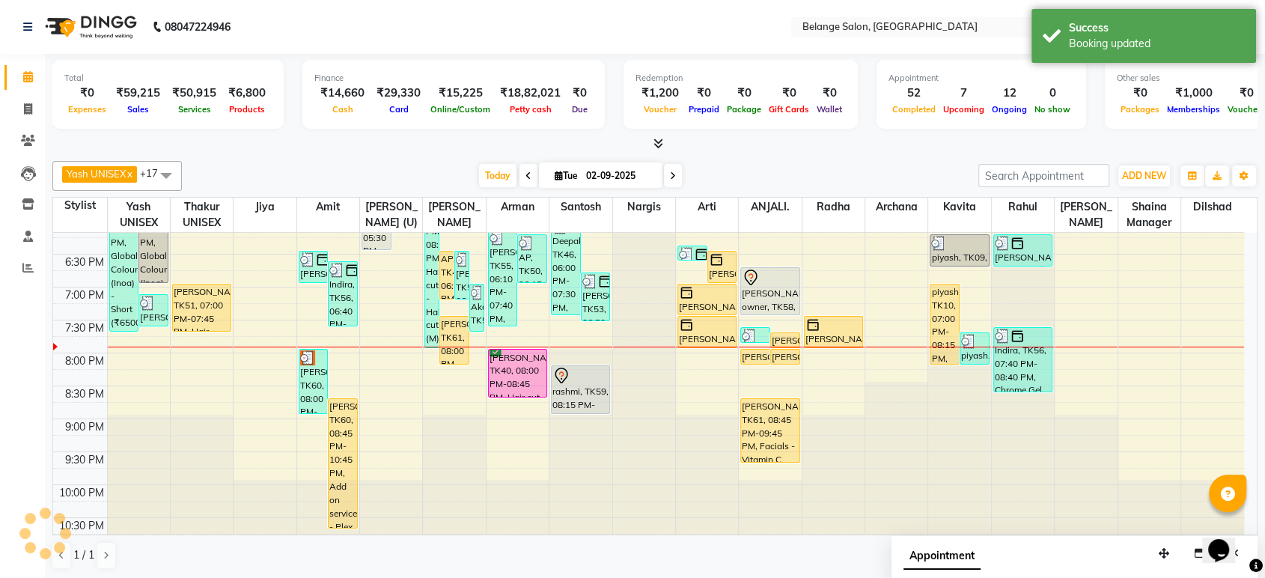
click at [452, 369] on div "8:00 AM 8:30 AM 9:00 AM 9:30 AM 10:00 AM 10:30 AM 11:00 AM 11:30 AM 12:00 PM 12…" at bounding box center [648, 56] width 1191 height 987
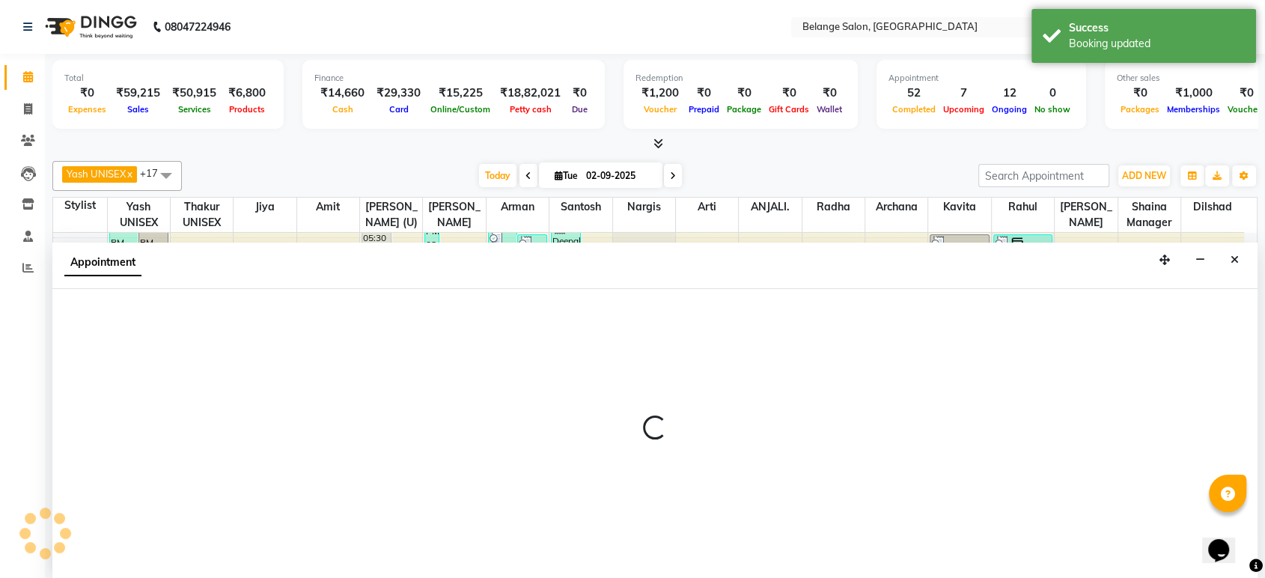
select select "54495"
select select "1215"
select select "tentative"
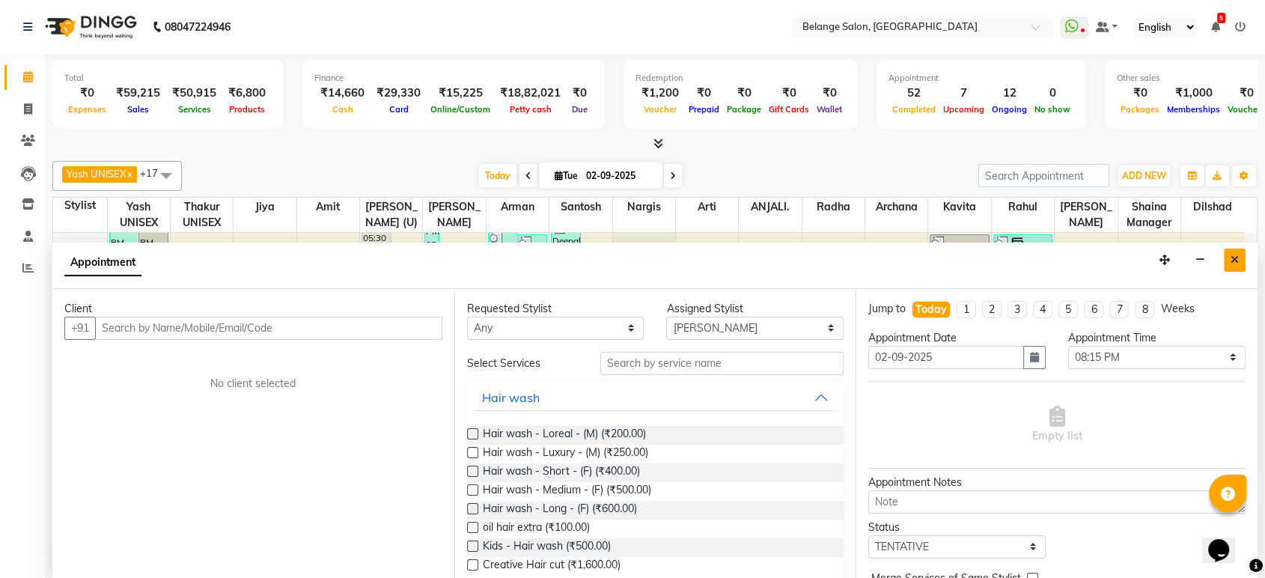
click at [1235, 256] on icon "Close" at bounding box center [1234, 259] width 8 height 10
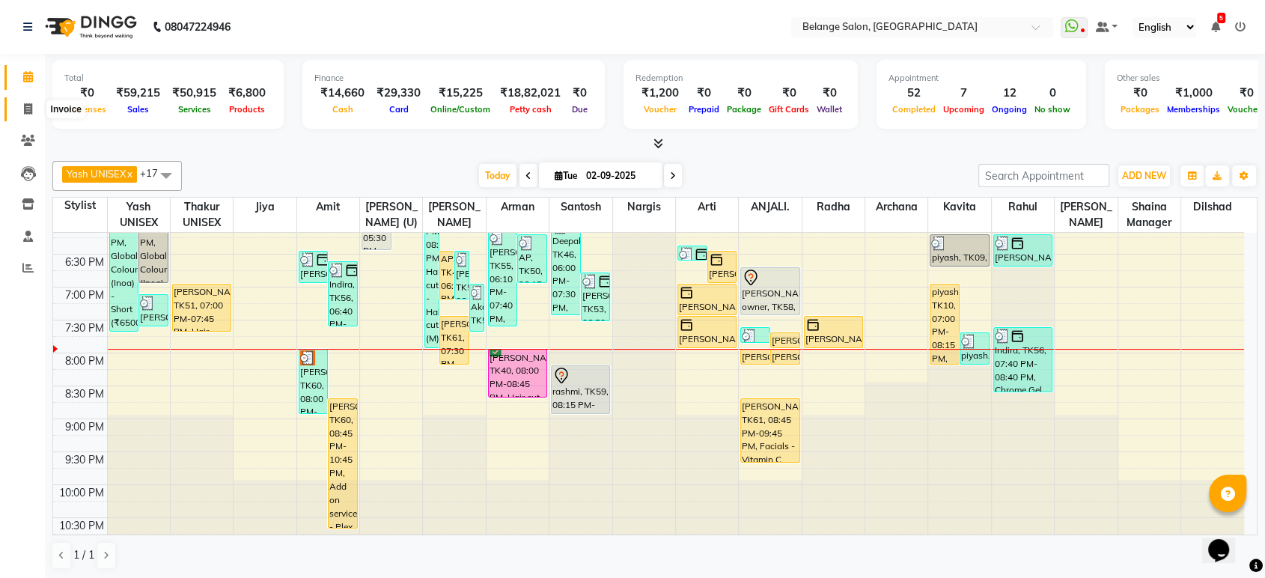
click at [30, 109] on icon at bounding box center [28, 108] width 8 height 11
select select "service"
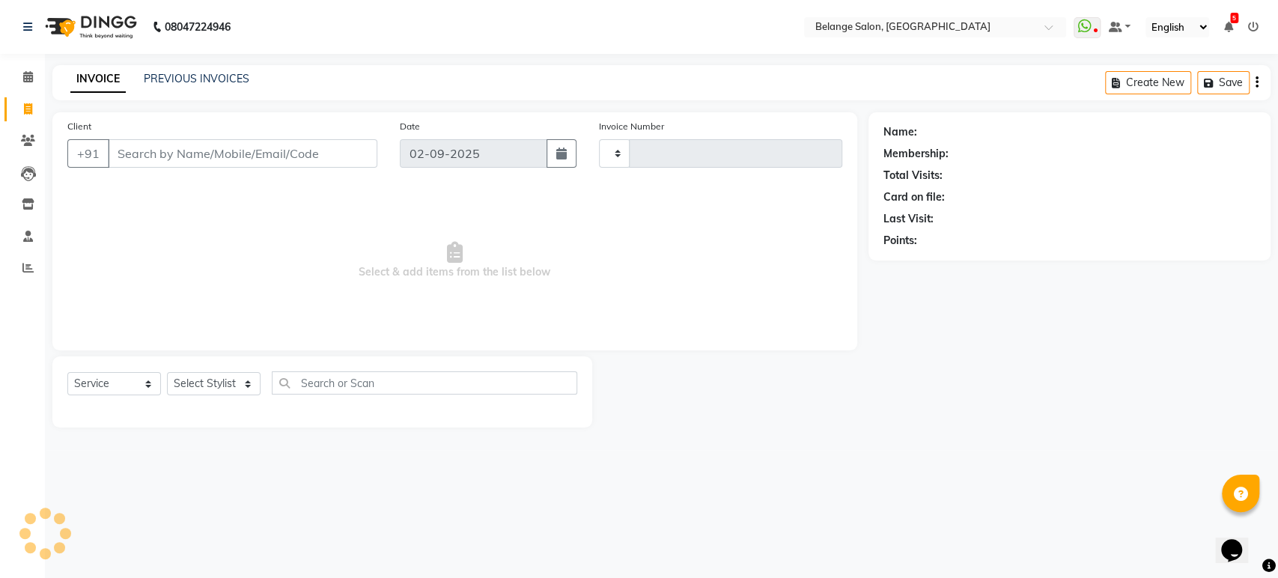
type input "11295"
select select "5076"
click at [192, 76] on link "PREVIOUS INVOICES" at bounding box center [197, 78] width 106 height 13
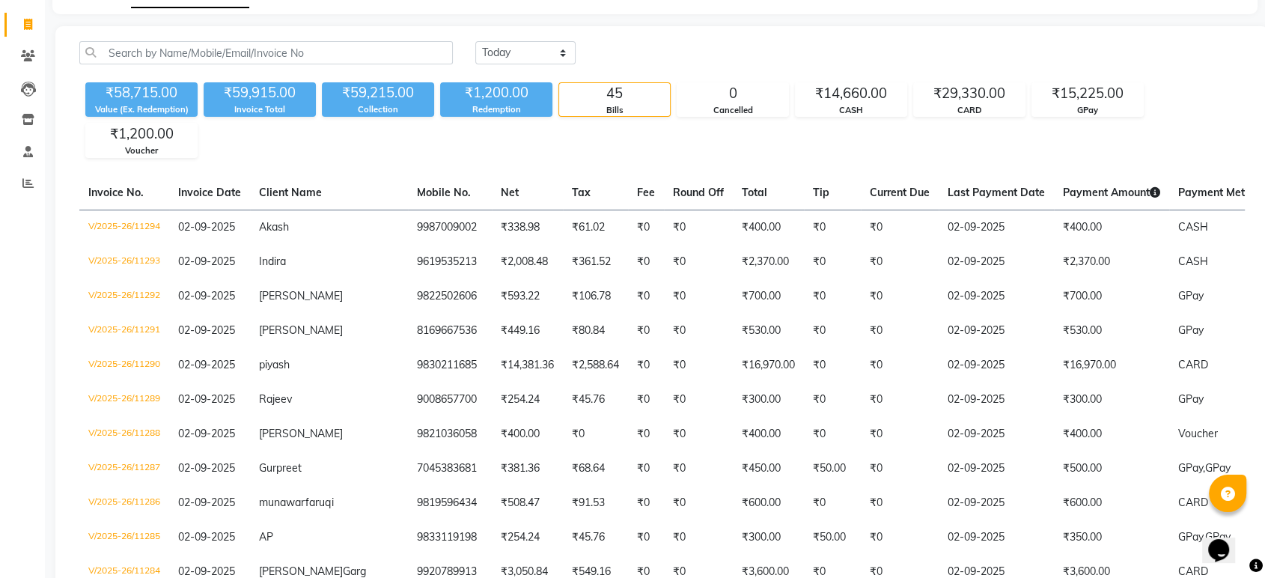
scroll to position [104, 0]
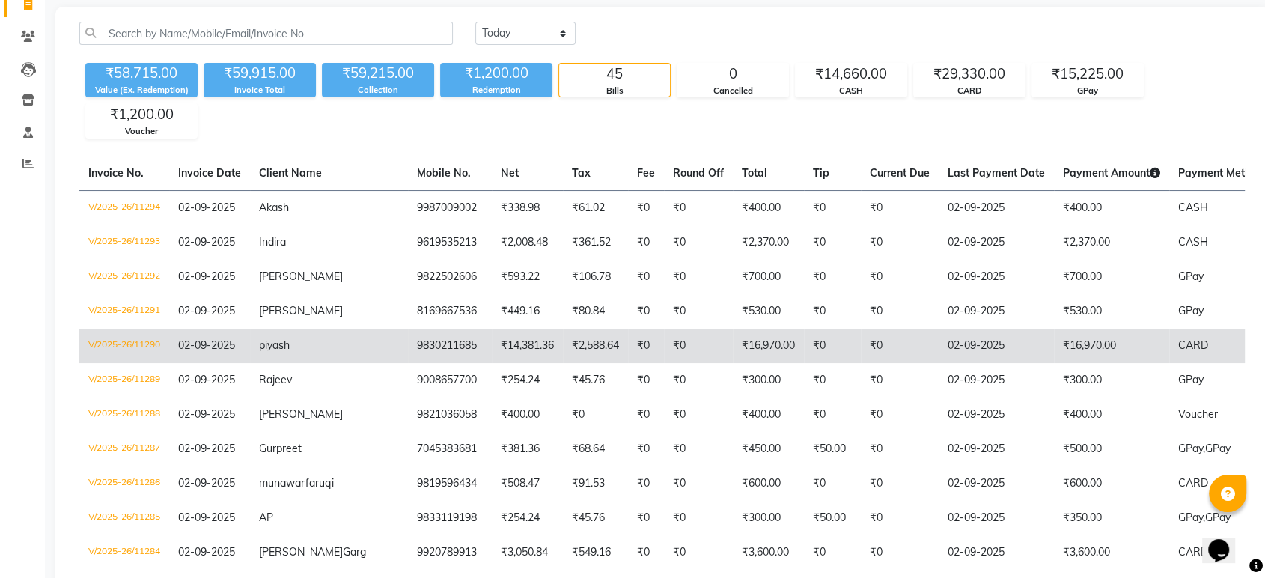
click at [733, 343] on td "₹16,970.00" at bounding box center [768, 346] width 71 height 34
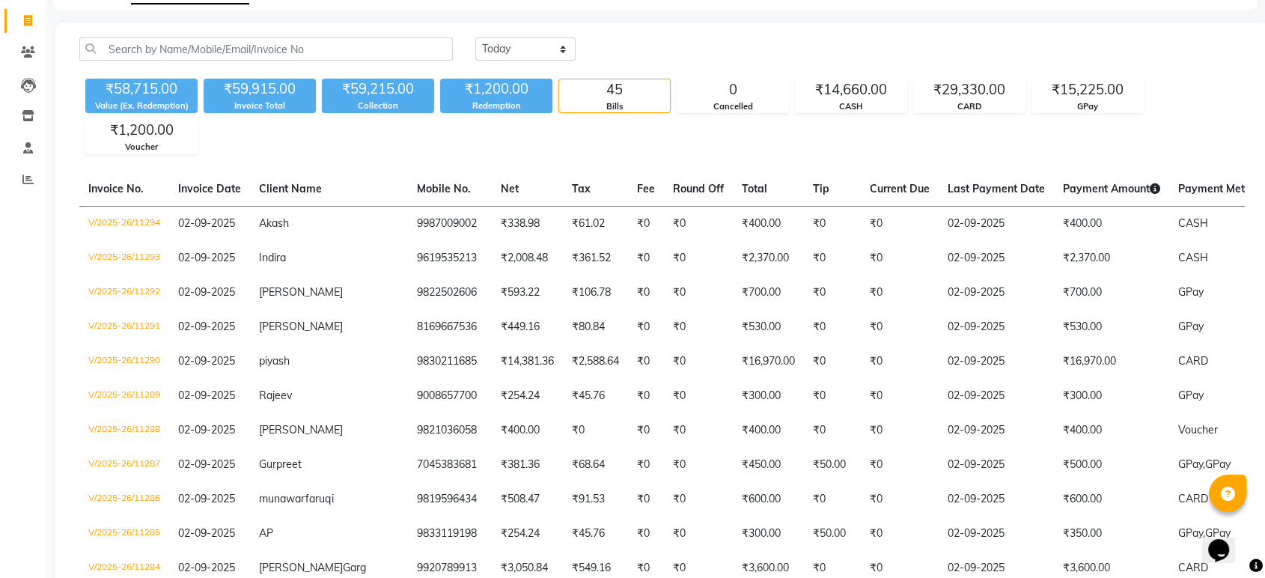
scroll to position [0, 0]
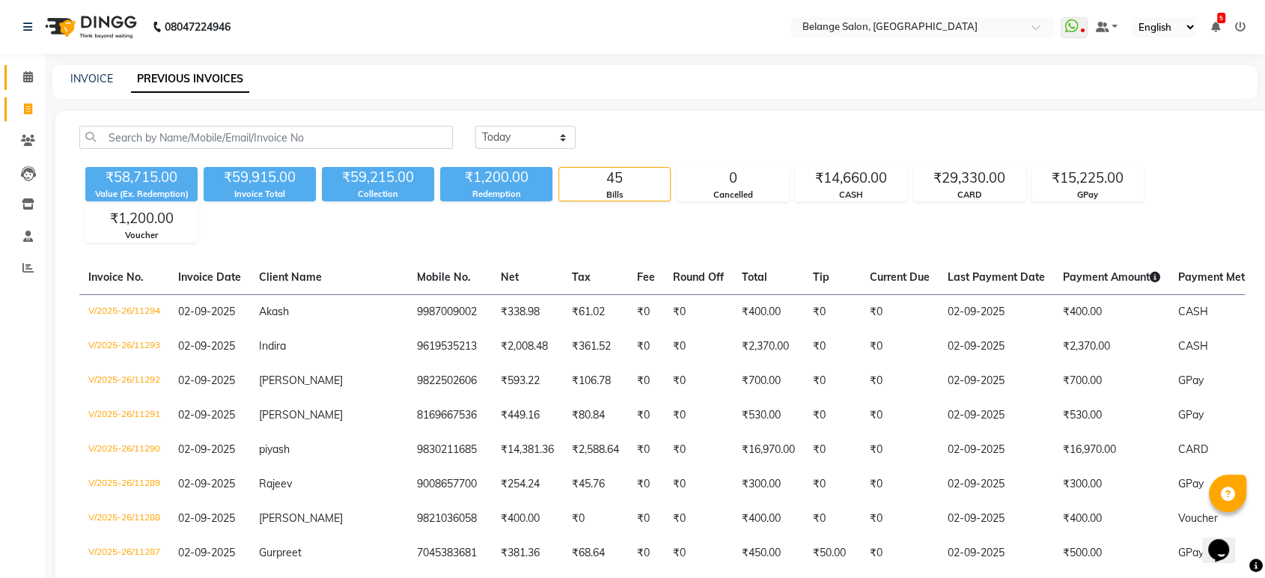
click at [26, 73] on icon at bounding box center [28, 76] width 10 height 11
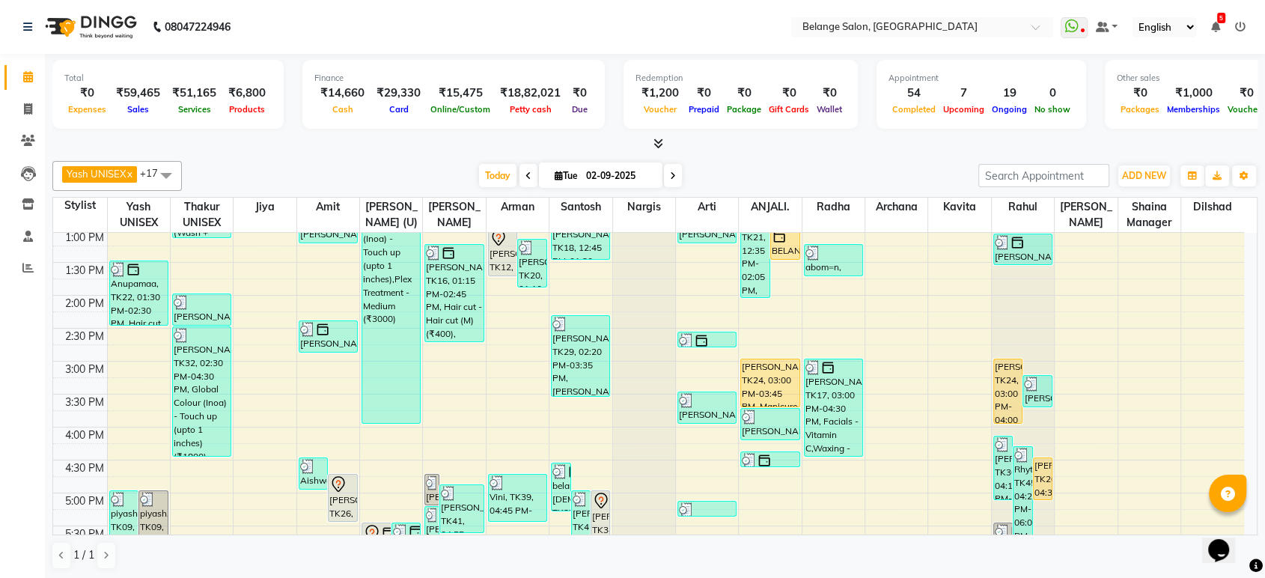
scroll to position [665, 0]
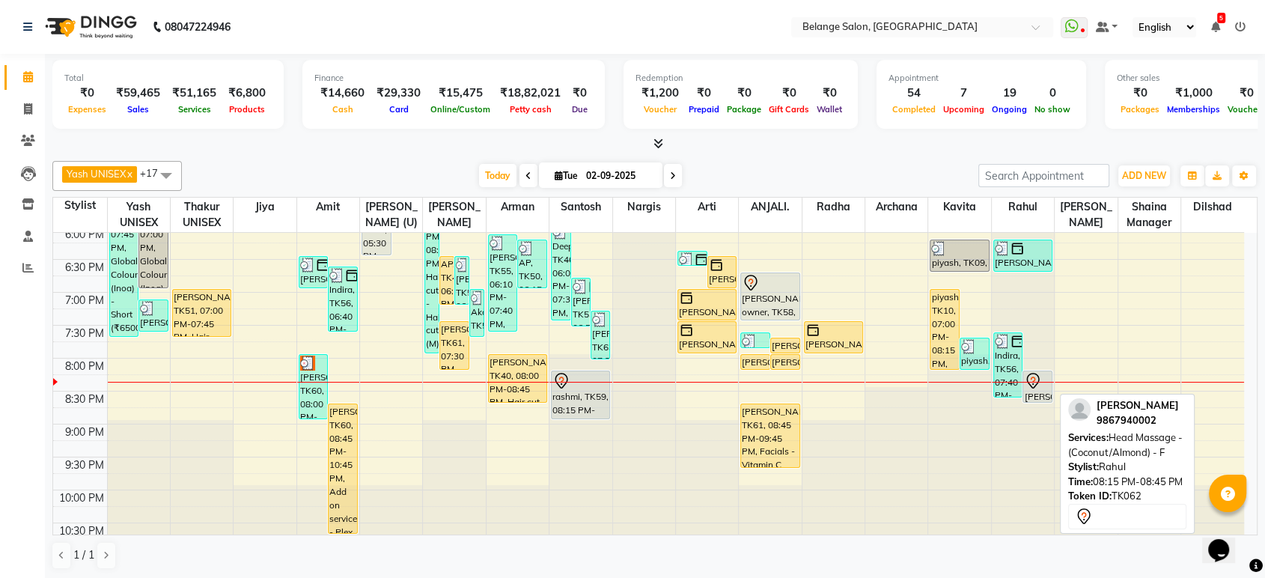
click at [1039, 390] on div "[PERSON_NAME], TK62, 08:15 PM-08:45 PM, Head Massage - (Coconut/Almond) - F" at bounding box center [1037, 386] width 28 height 31
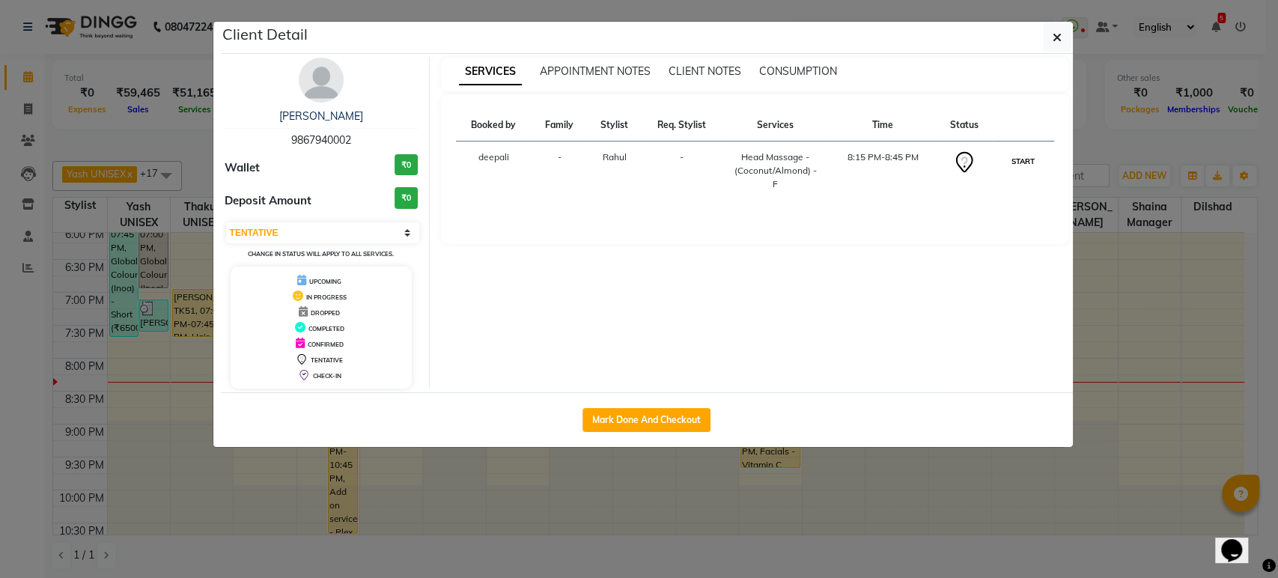
click at [1024, 156] on button "START" at bounding box center [1022, 161] width 31 height 19
select select "1"
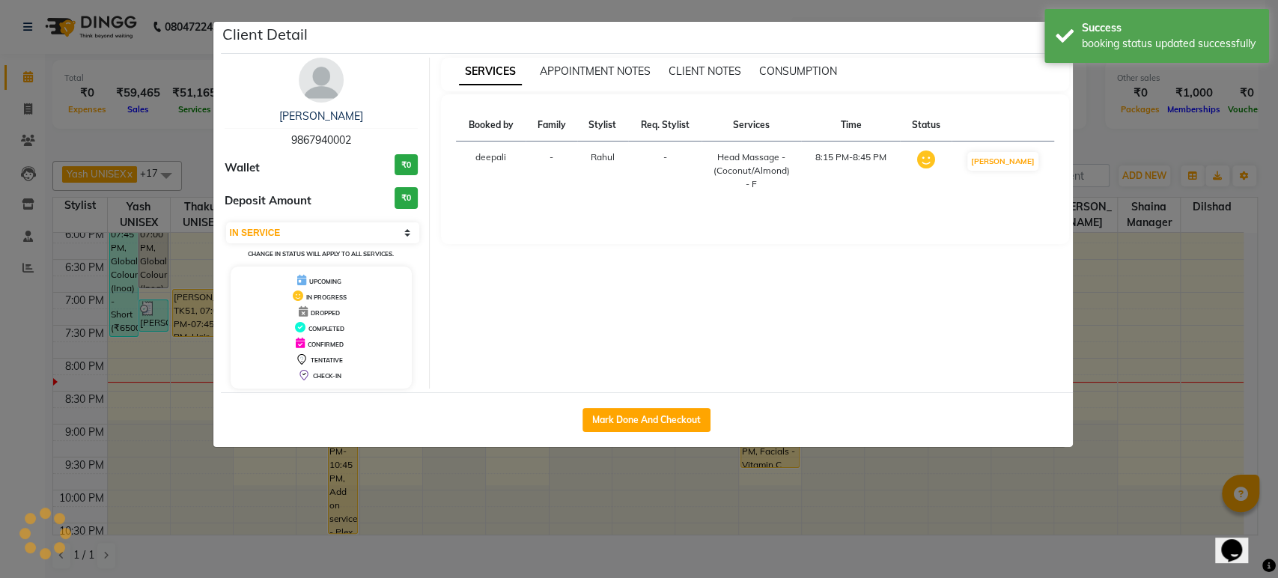
click at [1098, 148] on ngb-modal-window "Client Detail Sadhana shanbhag 9867940002 Wallet ₹0 Deposit Amount ₹0 Select IN…" at bounding box center [639, 289] width 1278 height 578
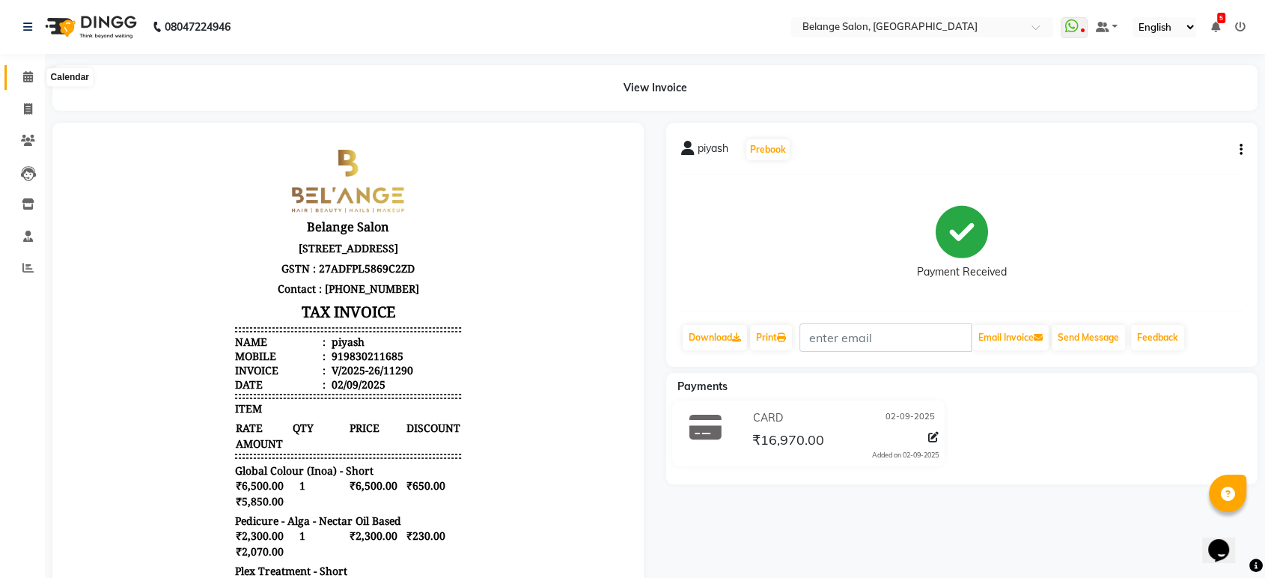
click at [32, 76] on icon at bounding box center [28, 76] width 10 height 11
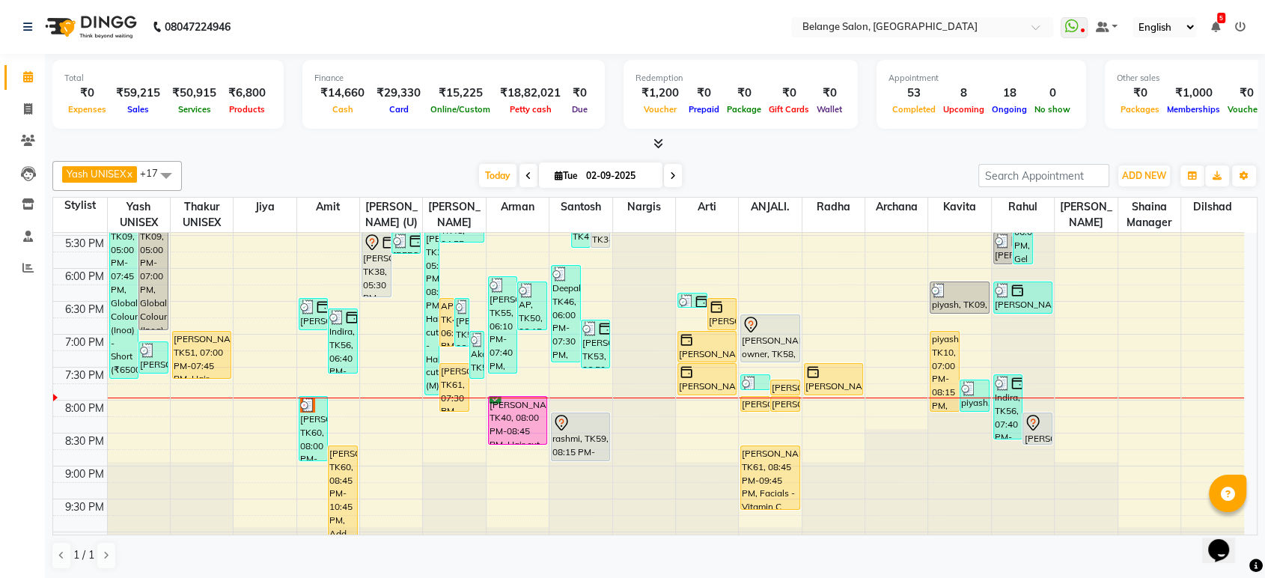
scroll to position [638, 0]
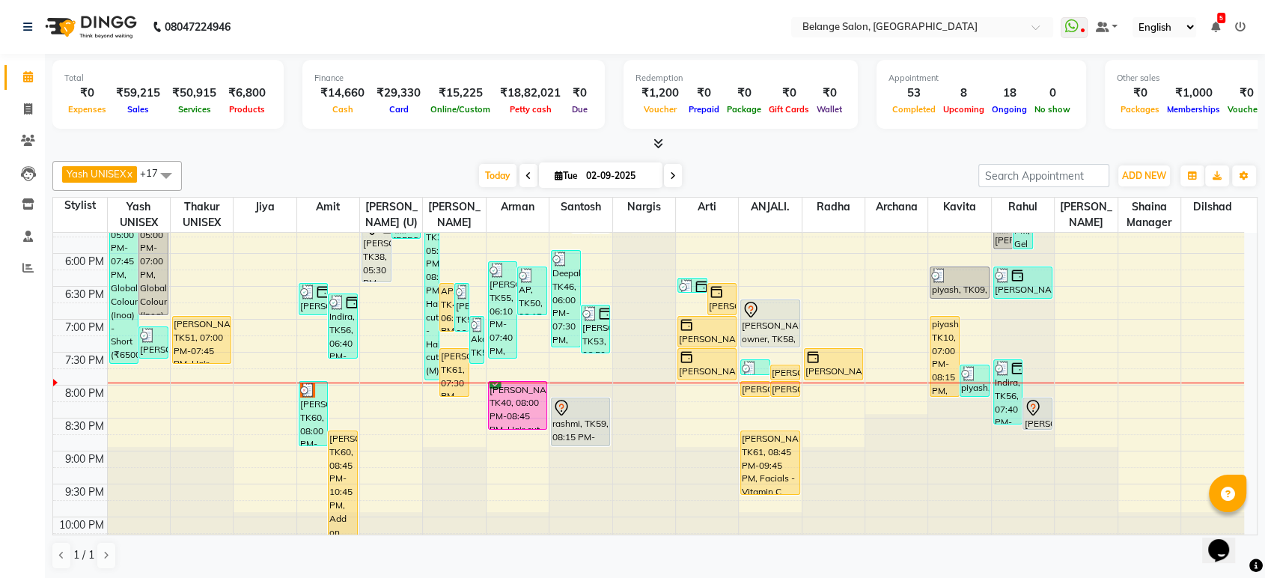
click at [826, 160] on div "Yash UNISEX x Thakur UNISEX x Jiya x Amit x aftab (U) x [PERSON_NAME] x Santosh…" at bounding box center [654, 365] width 1205 height 421
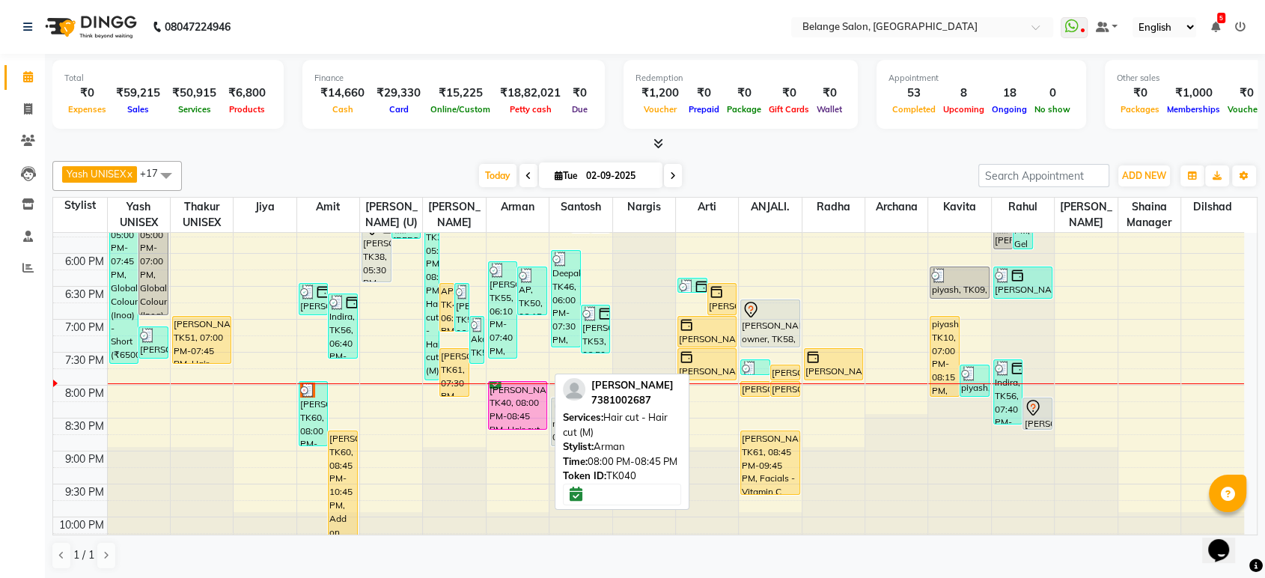
click at [510, 398] on div "[PERSON_NAME], TK40, 08:00 PM-08:45 PM, Hair cut - Hair cut (M)" at bounding box center [518, 405] width 58 height 47
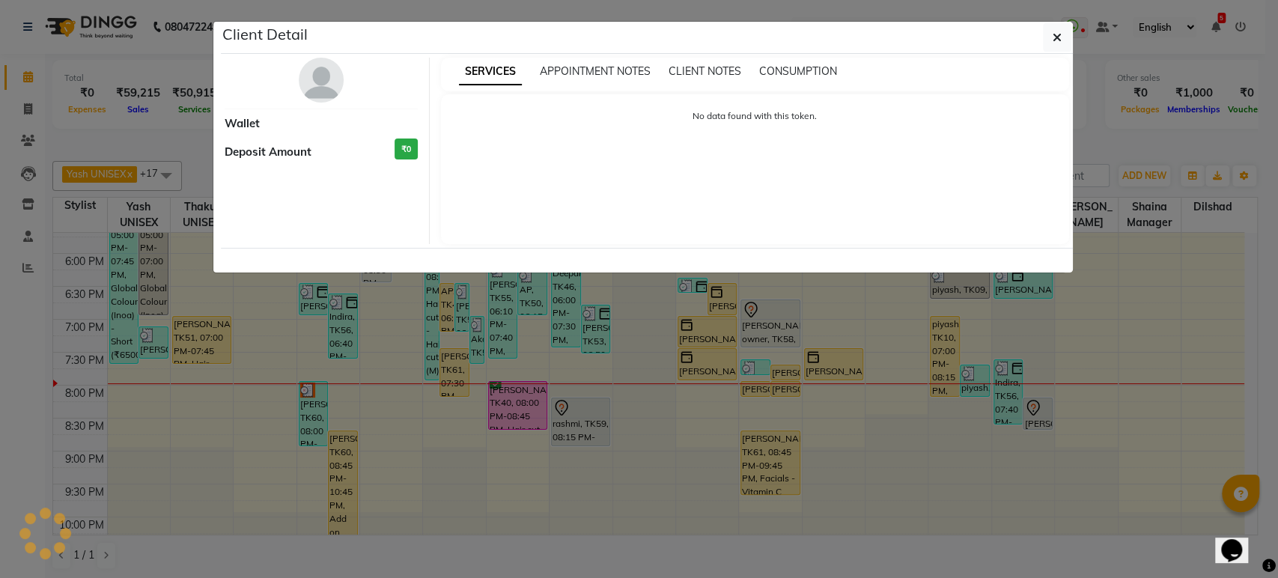
select select "6"
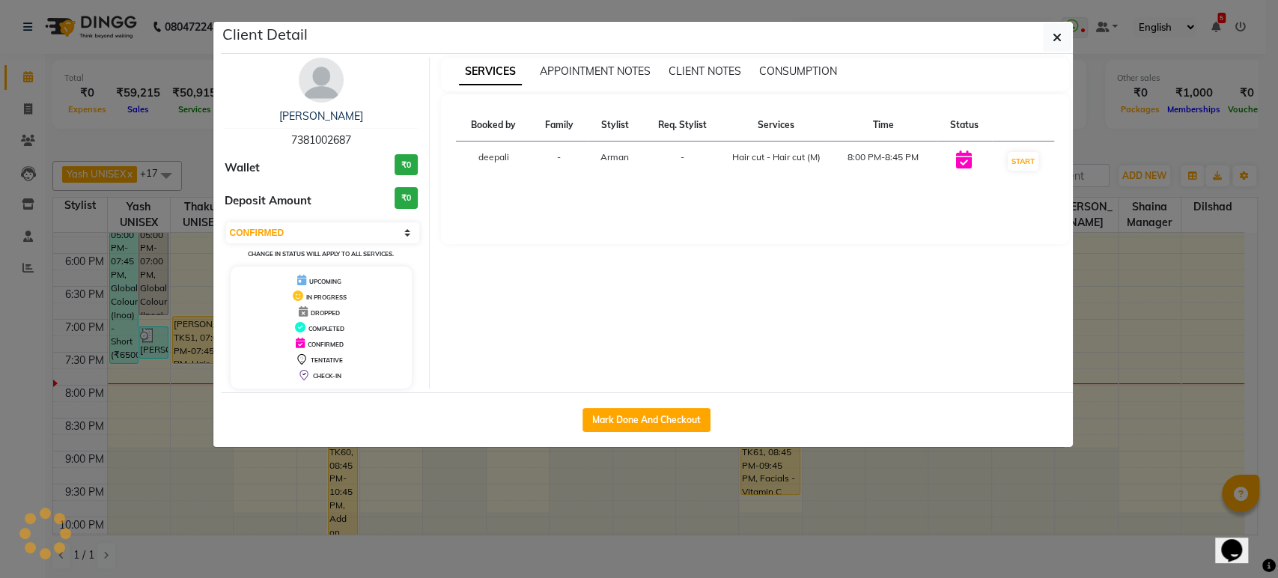
click at [320, 140] on span "7381002687" at bounding box center [321, 139] width 60 height 13
copy span "7381002687"
click at [1055, 34] on icon "button" at bounding box center [1056, 37] width 9 height 12
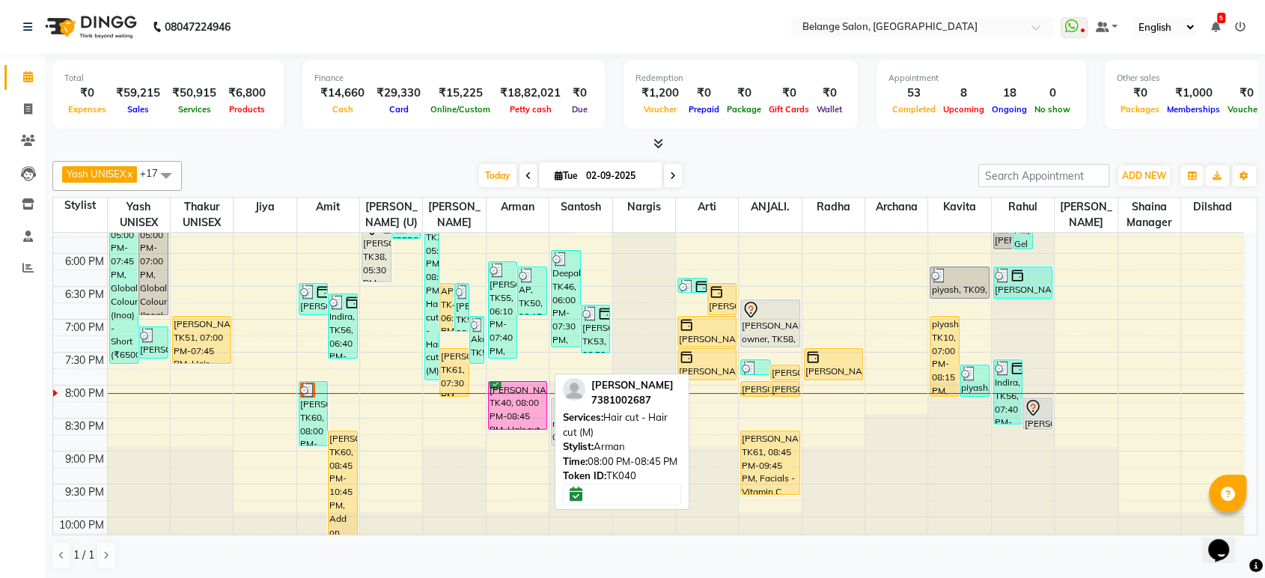
click at [519, 406] on div "[PERSON_NAME], TK40, 08:00 PM-08:45 PM, Hair cut - Hair cut (M)" at bounding box center [518, 405] width 58 height 47
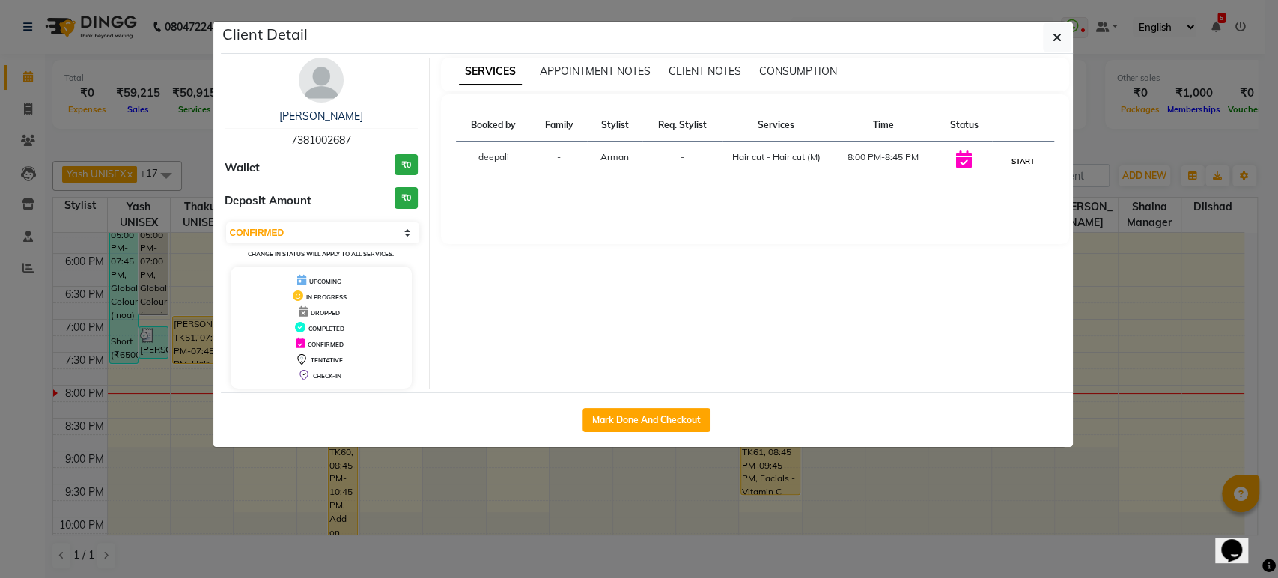
click at [1031, 162] on button "START" at bounding box center [1022, 161] width 31 height 19
select select "1"
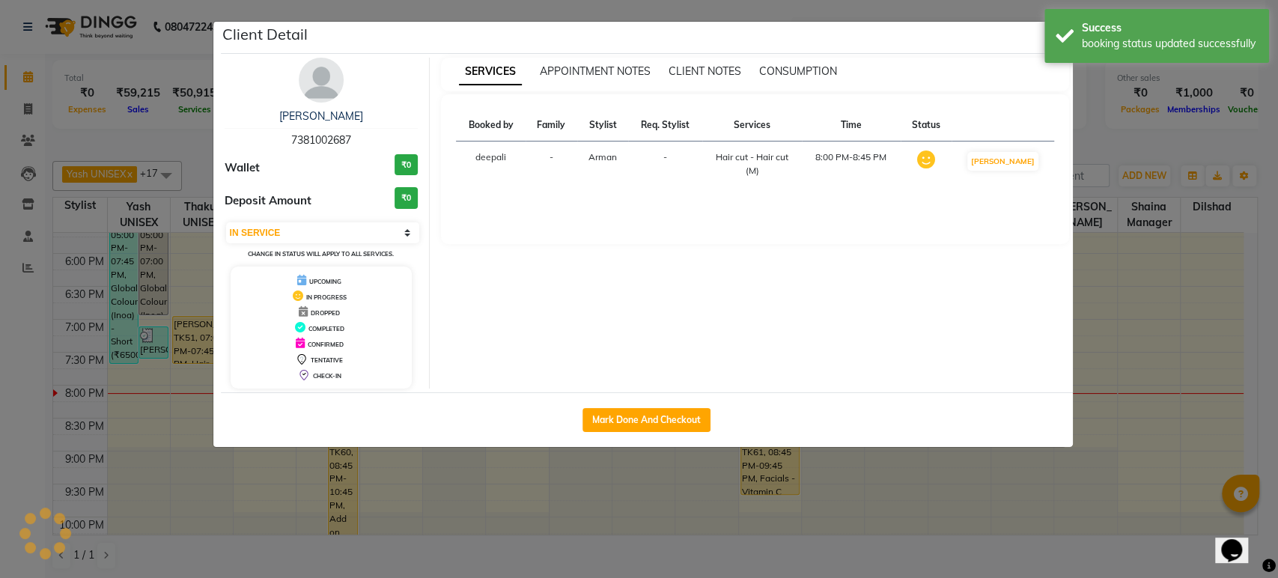
click at [1084, 141] on ngb-modal-window "Client Detail gorav 7381002687 Wallet ₹0 Deposit Amount ₹0 Select IN SERVICE CO…" at bounding box center [639, 289] width 1278 height 578
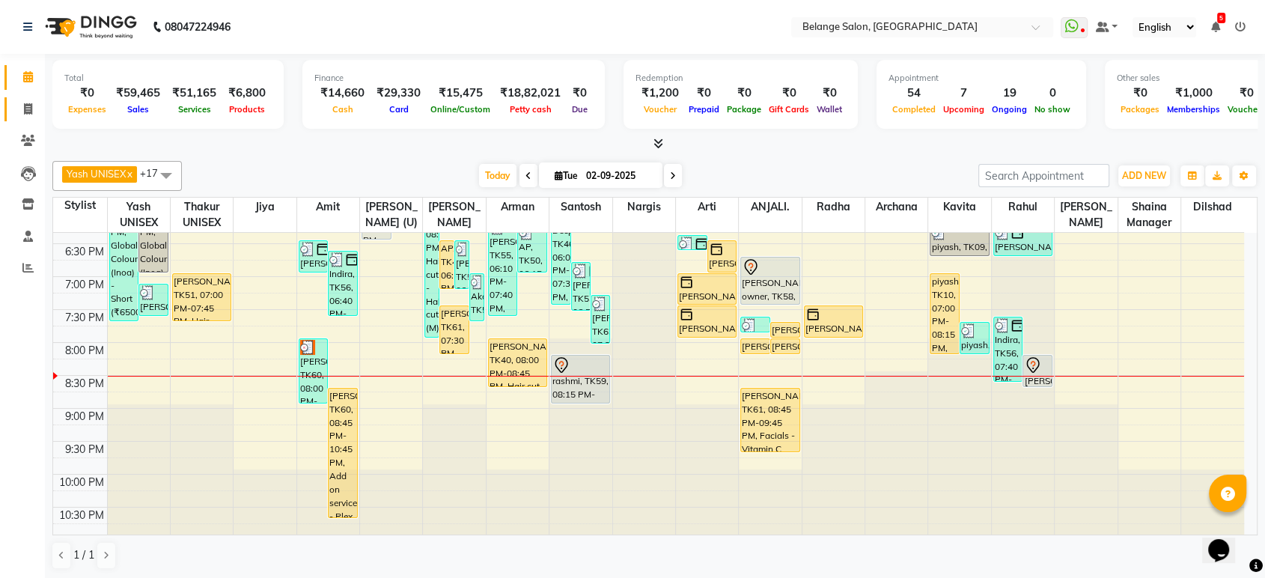
click at [29, 115] on span at bounding box center [28, 109] width 26 height 17
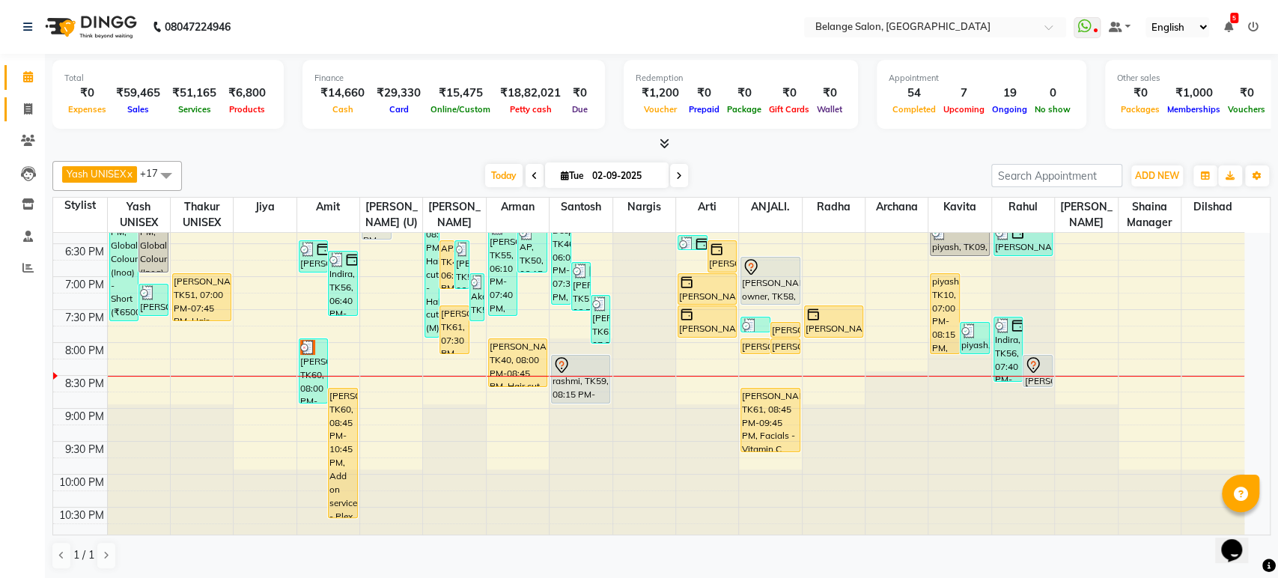
select select "service"
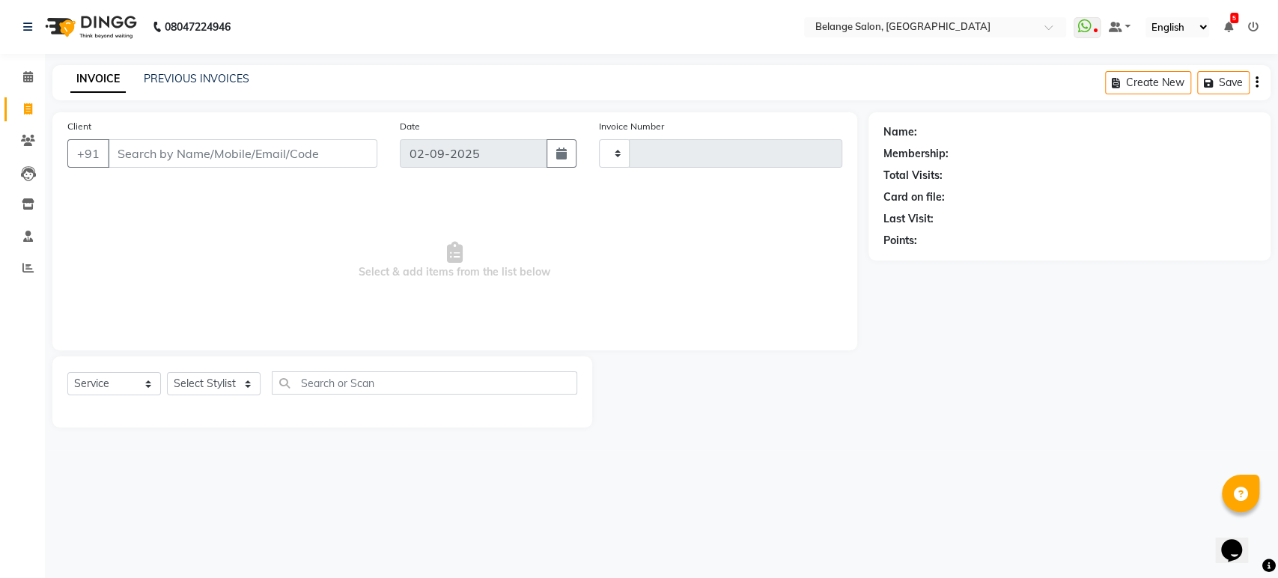
type input "11299"
select select "5076"
click at [168, 156] on input "Client" at bounding box center [242, 153] width 269 height 28
type input "8"
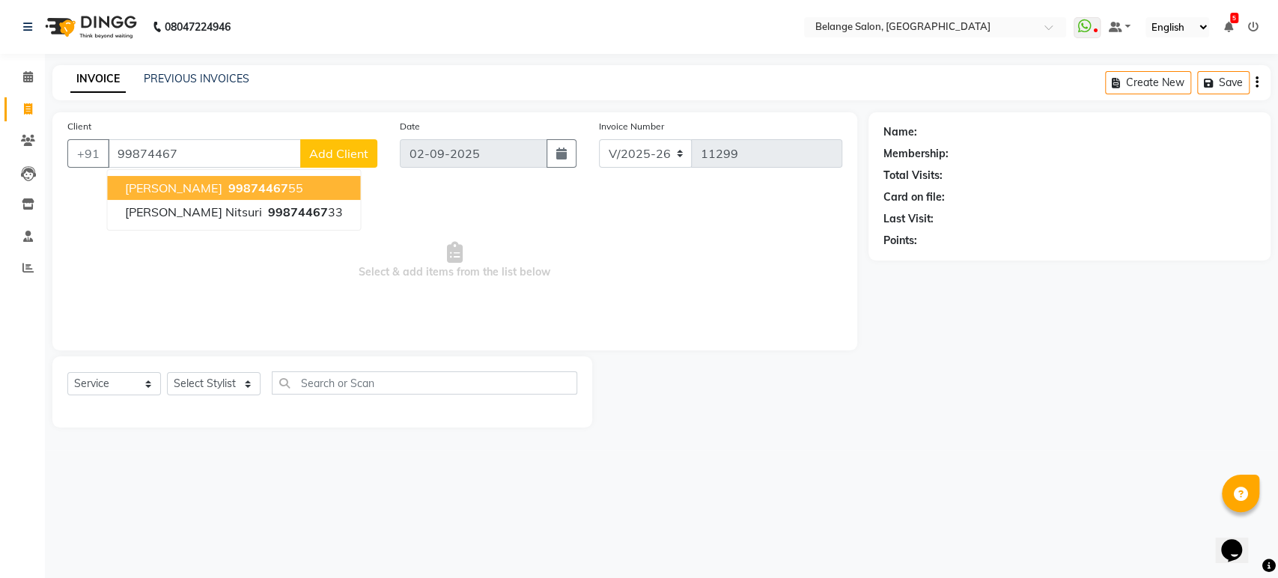
click at [152, 191] on span "[PERSON_NAME]" at bounding box center [173, 187] width 97 height 15
type input "9987446755"
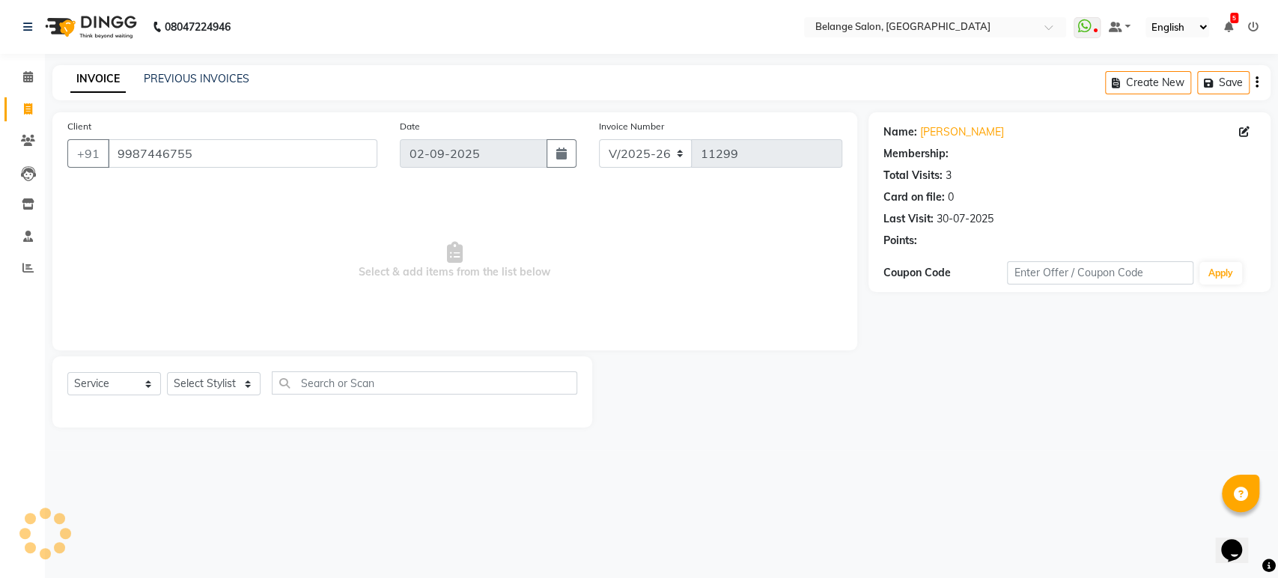
select select "1: Object"
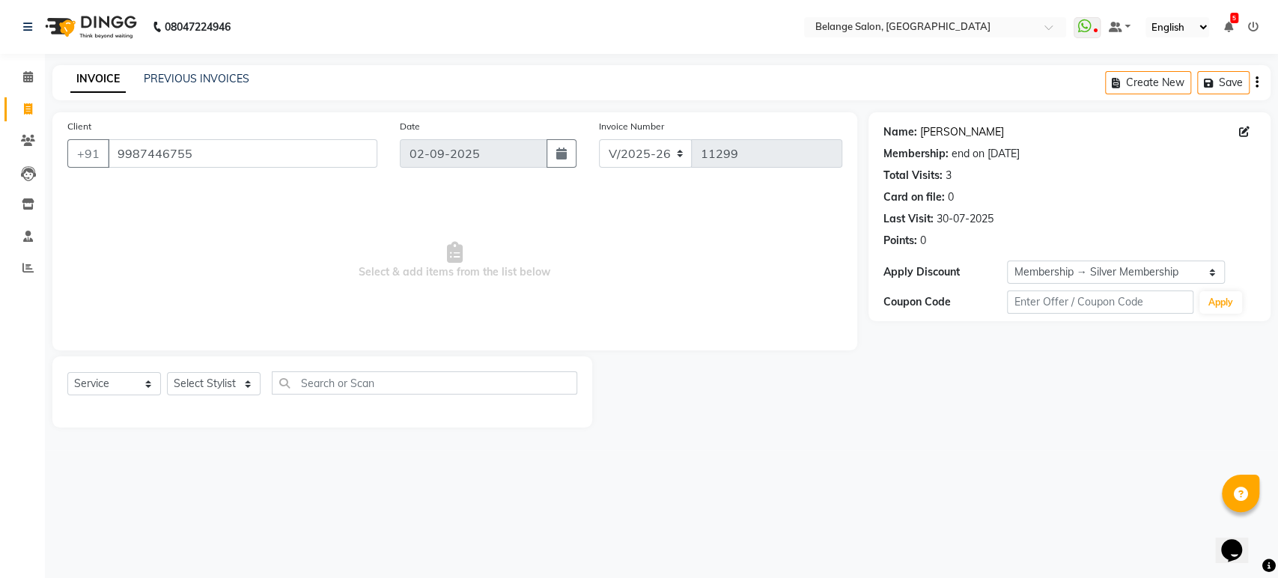
click at [933, 130] on link "Ayesha Khan" at bounding box center [962, 132] width 84 height 16
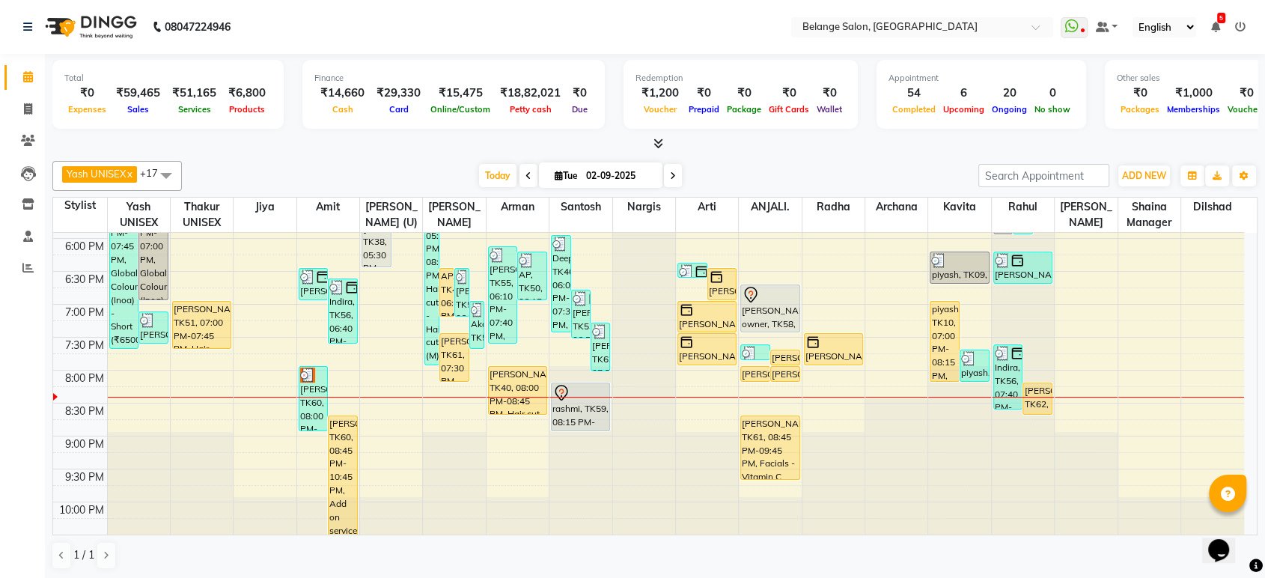
scroll to position [680, 0]
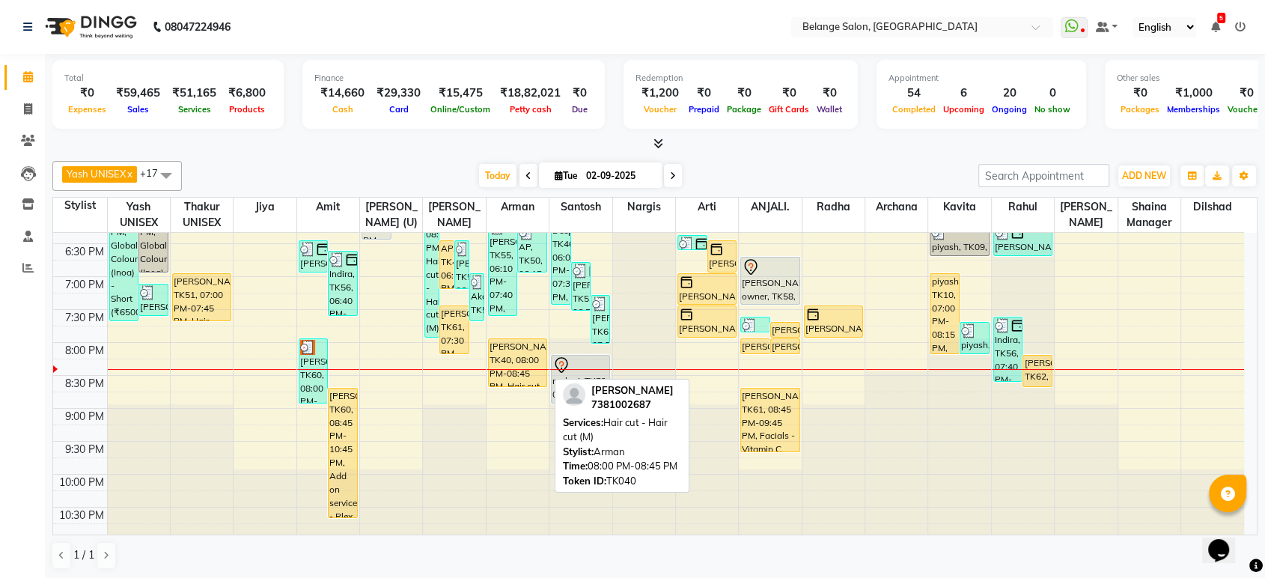
click at [515, 354] on div "[PERSON_NAME], TK40, 08:00 PM-08:45 PM, Hair cut - Hair cut (M)" at bounding box center [518, 362] width 58 height 47
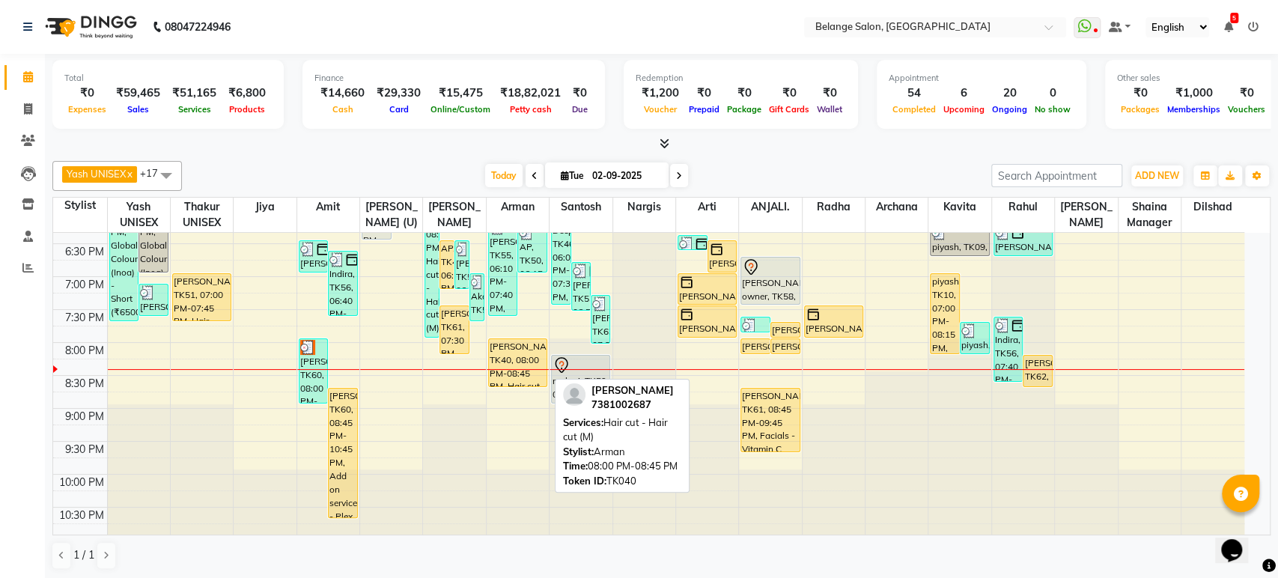
select select "1"
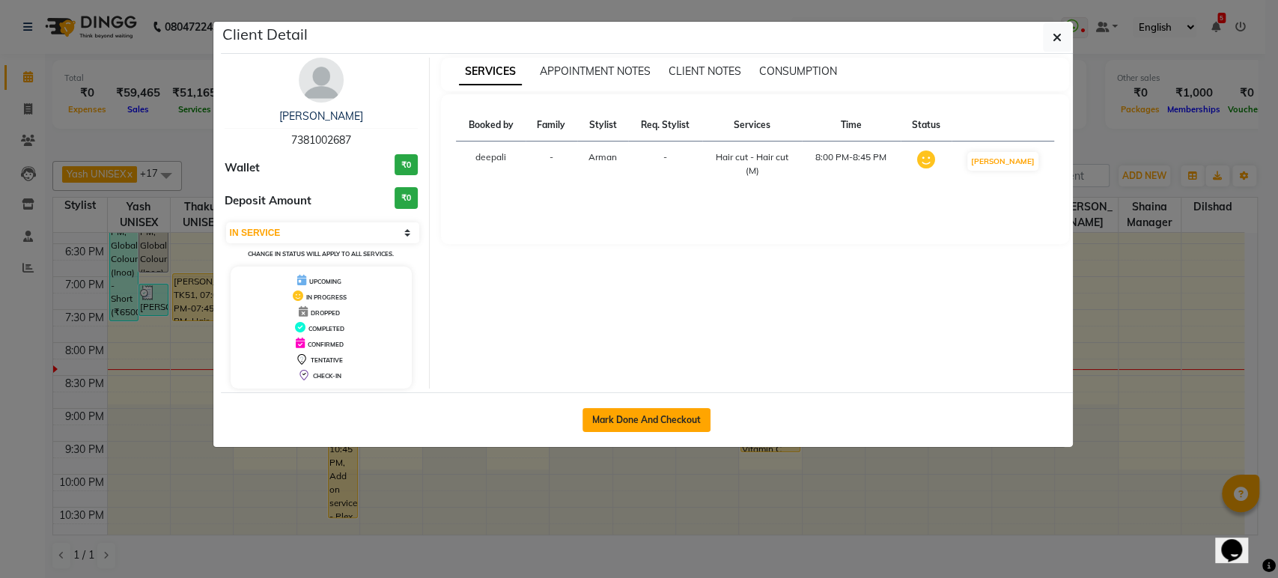
click at [620, 419] on button "Mark Done And Checkout" at bounding box center [646, 420] width 128 height 24
select select "5076"
select select "service"
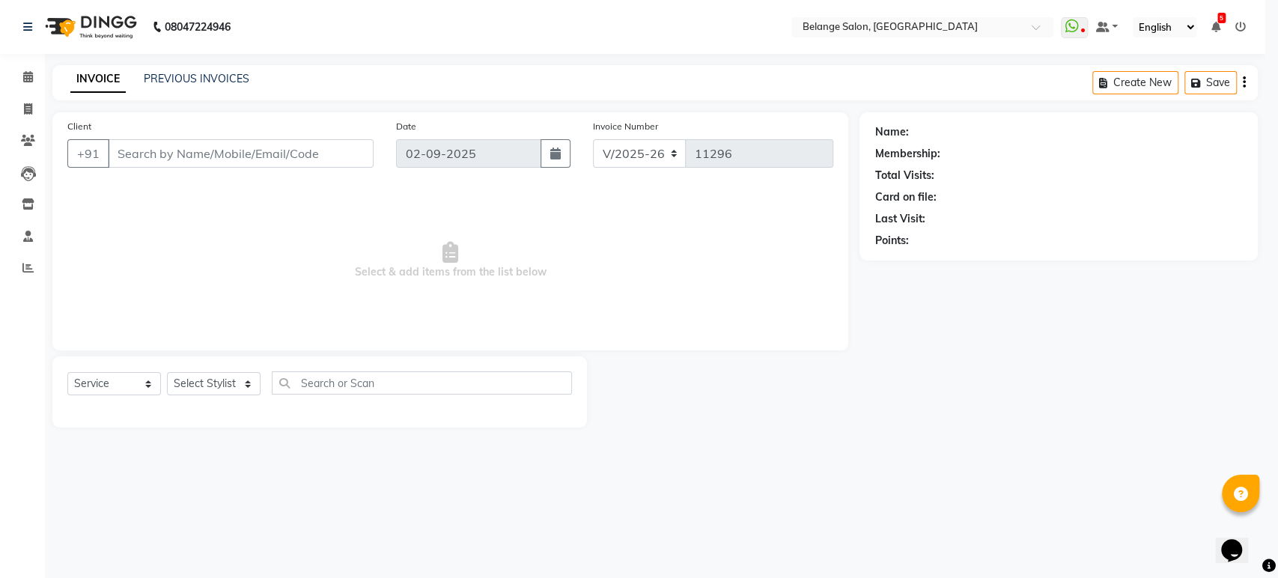
select select "3"
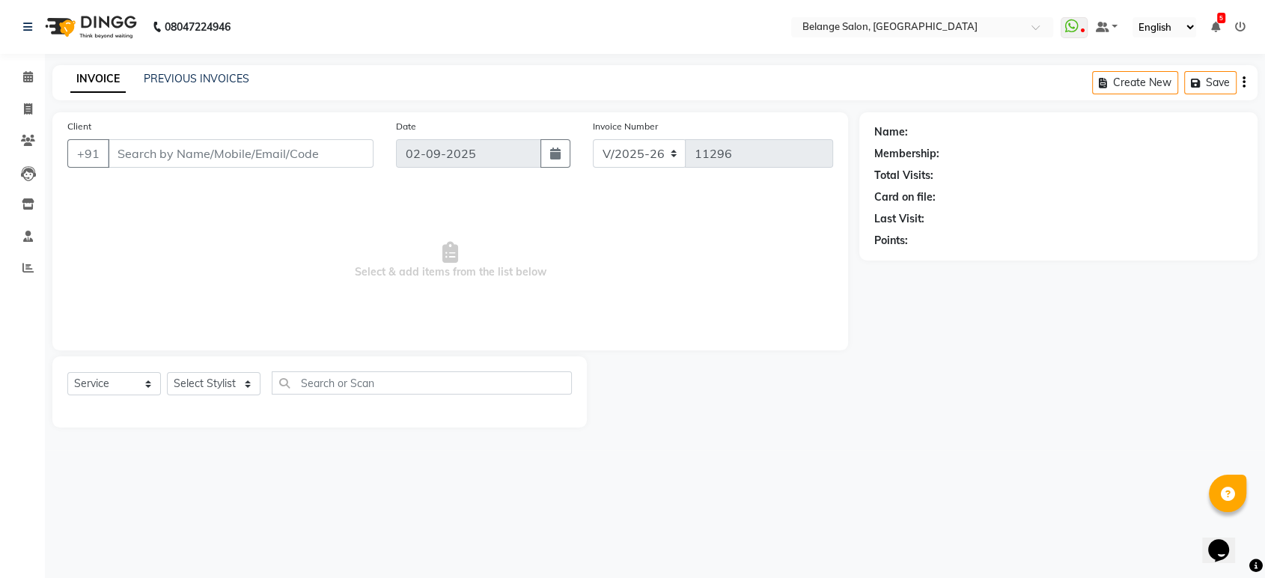
type input "7381002687"
select select "78262"
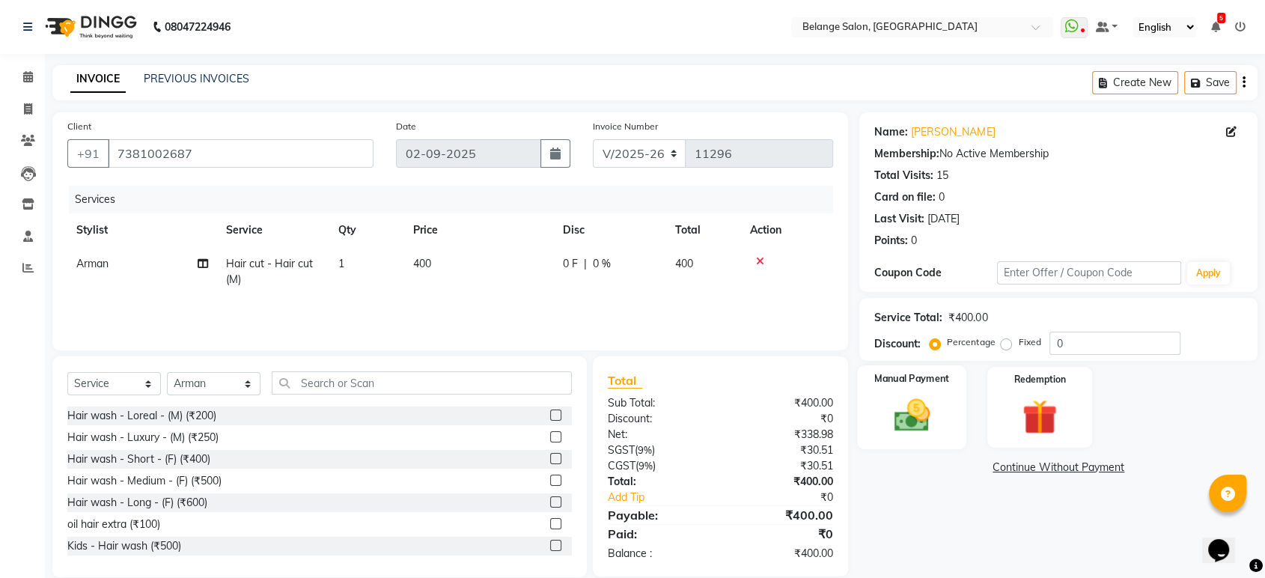
click at [911, 414] on img at bounding box center [911, 415] width 58 height 42
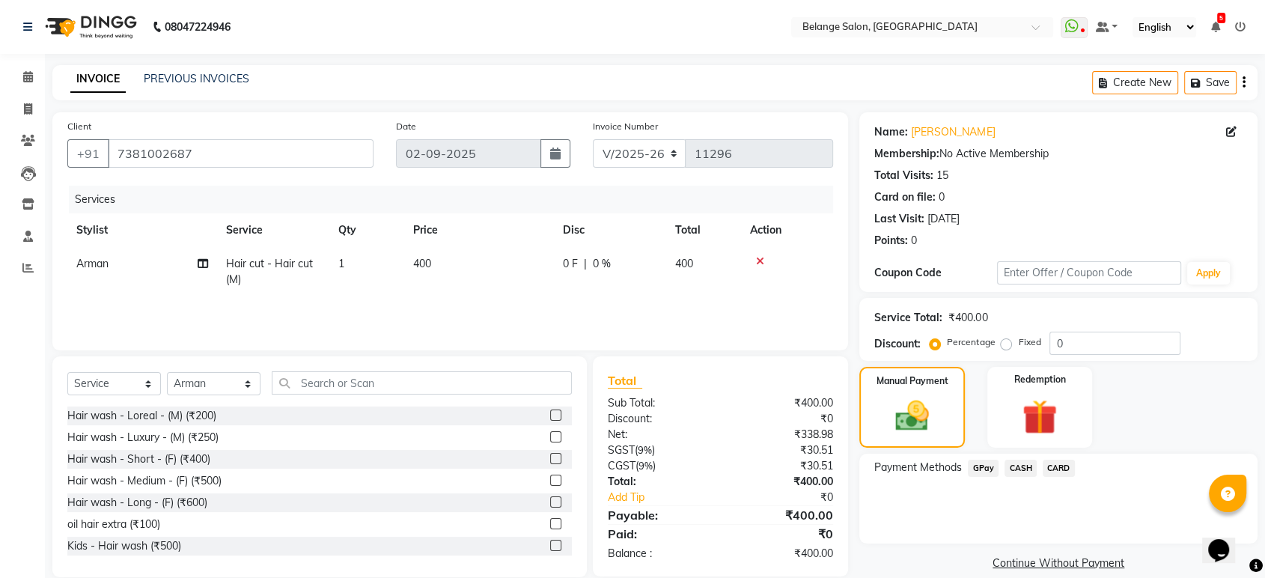
click at [989, 467] on span "GPay" at bounding box center [983, 468] width 31 height 17
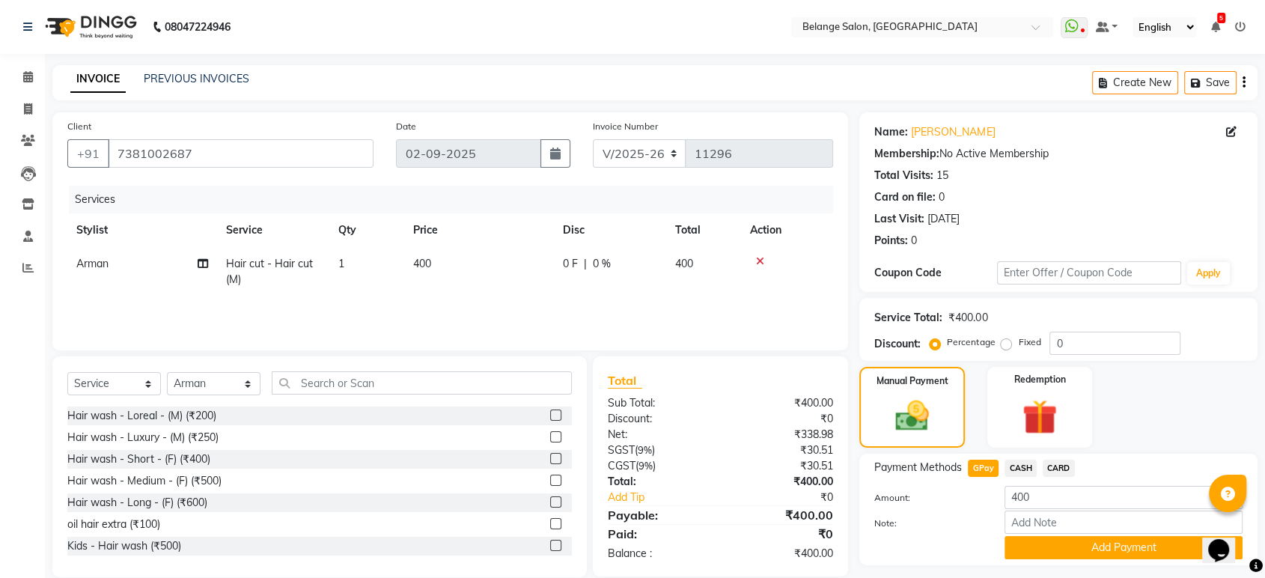
scroll to position [39, 0]
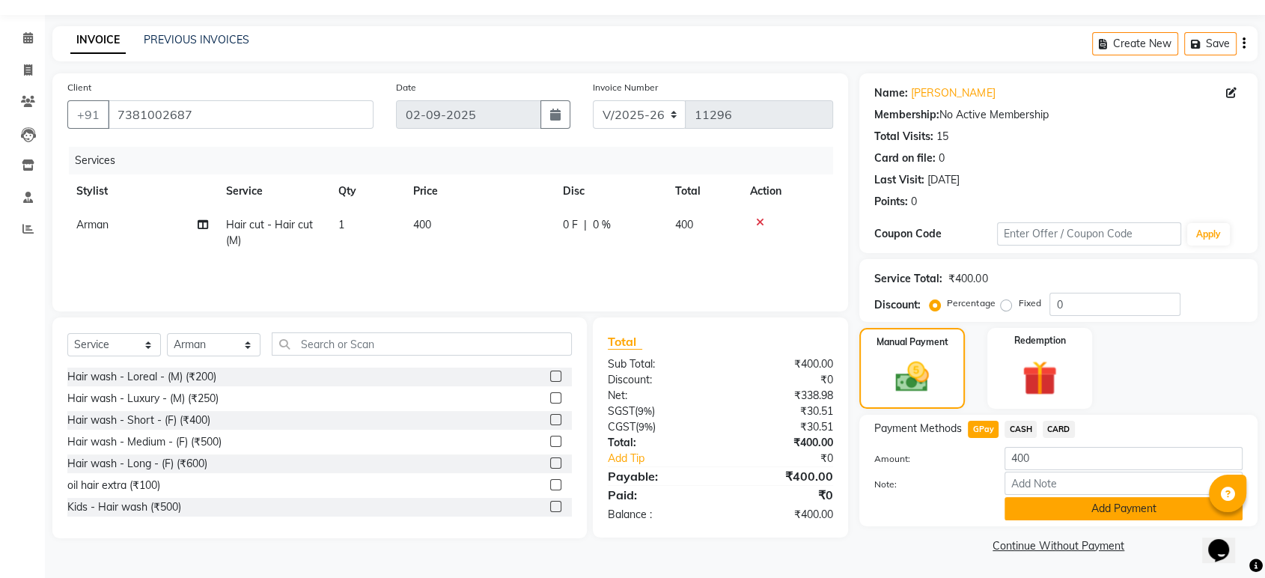
click at [1087, 503] on button "Add Payment" at bounding box center [1123, 508] width 238 height 23
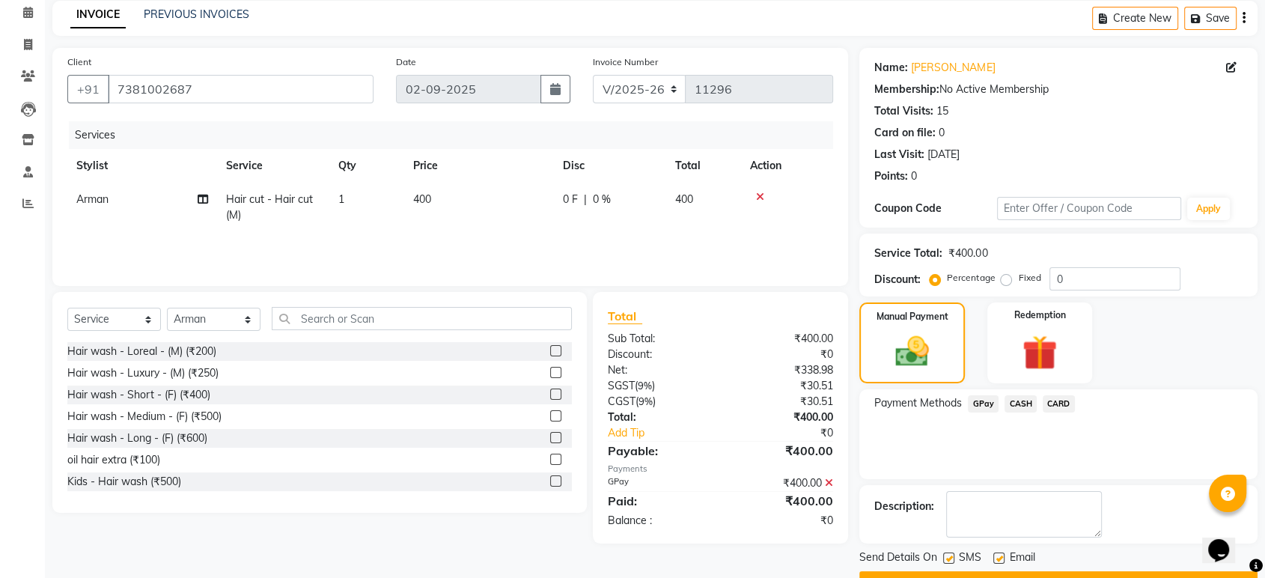
scroll to position [102, 0]
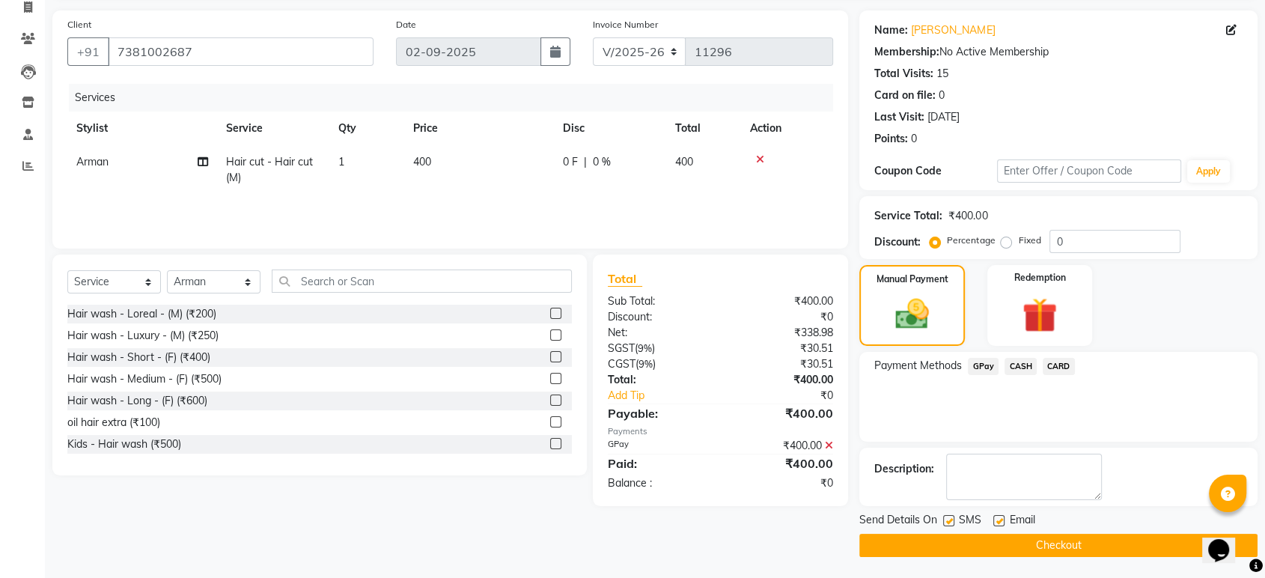
click at [1025, 547] on button "Checkout" at bounding box center [1058, 545] width 398 height 23
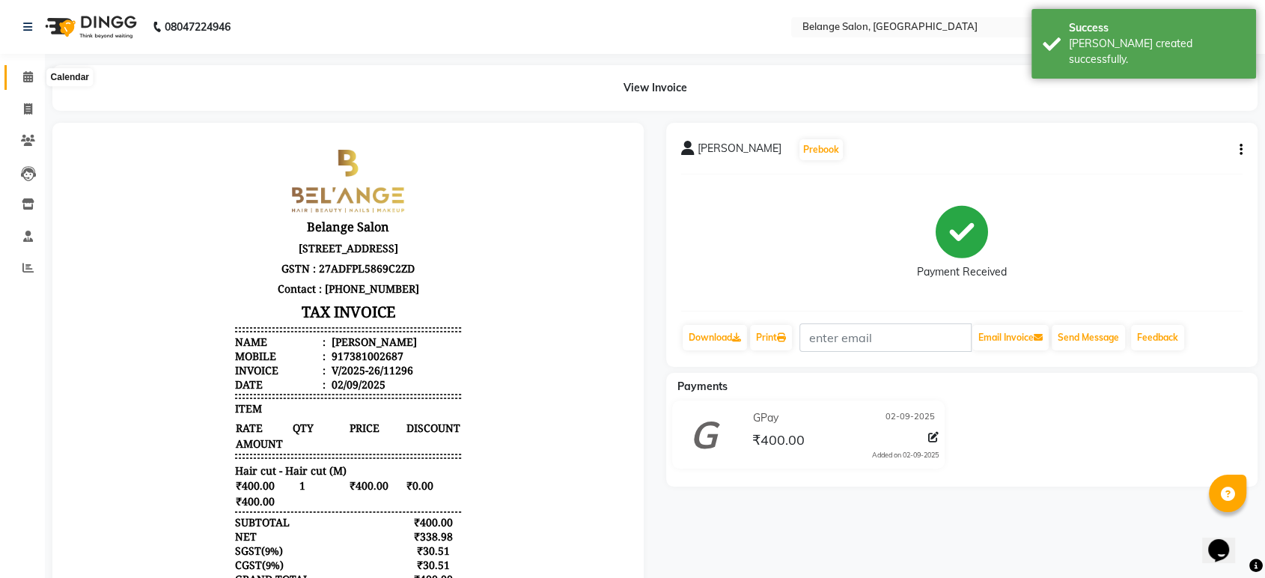
click at [28, 73] on icon at bounding box center [28, 76] width 10 height 11
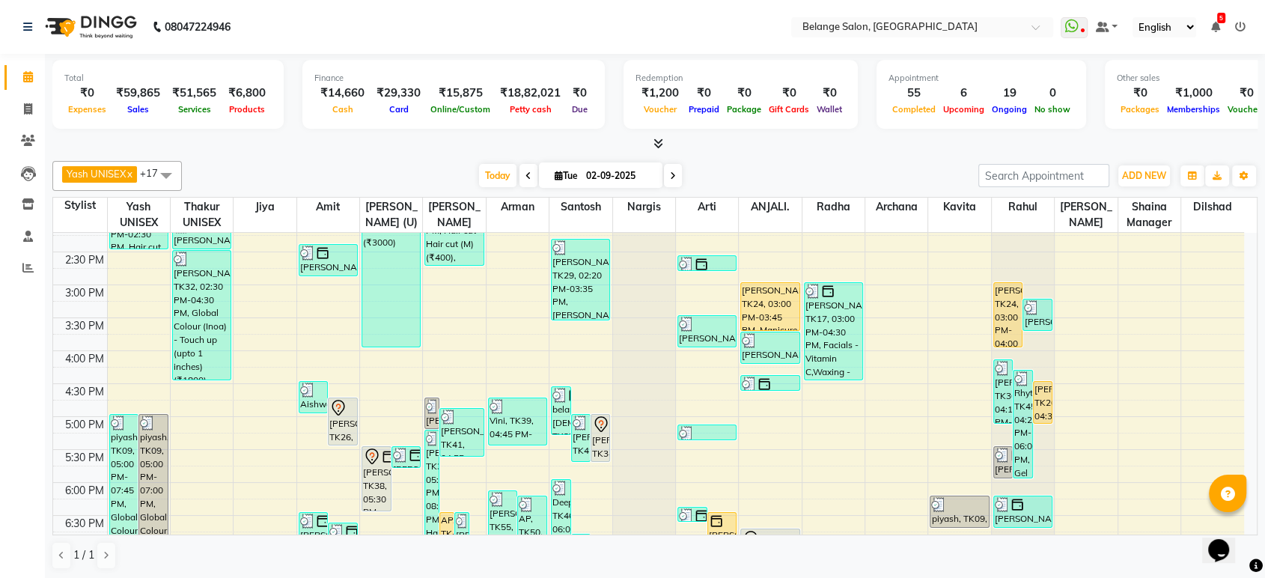
scroll to position [646, 0]
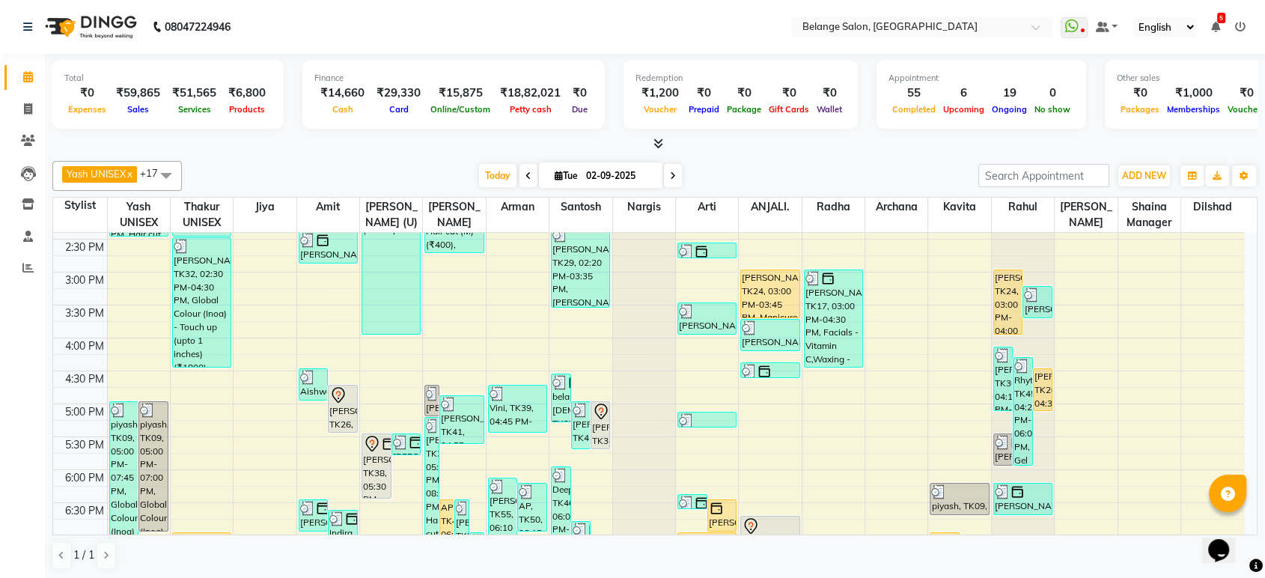
scroll to position [422, 0]
click at [30, 102] on span at bounding box center [28, 109] width 26 height 17
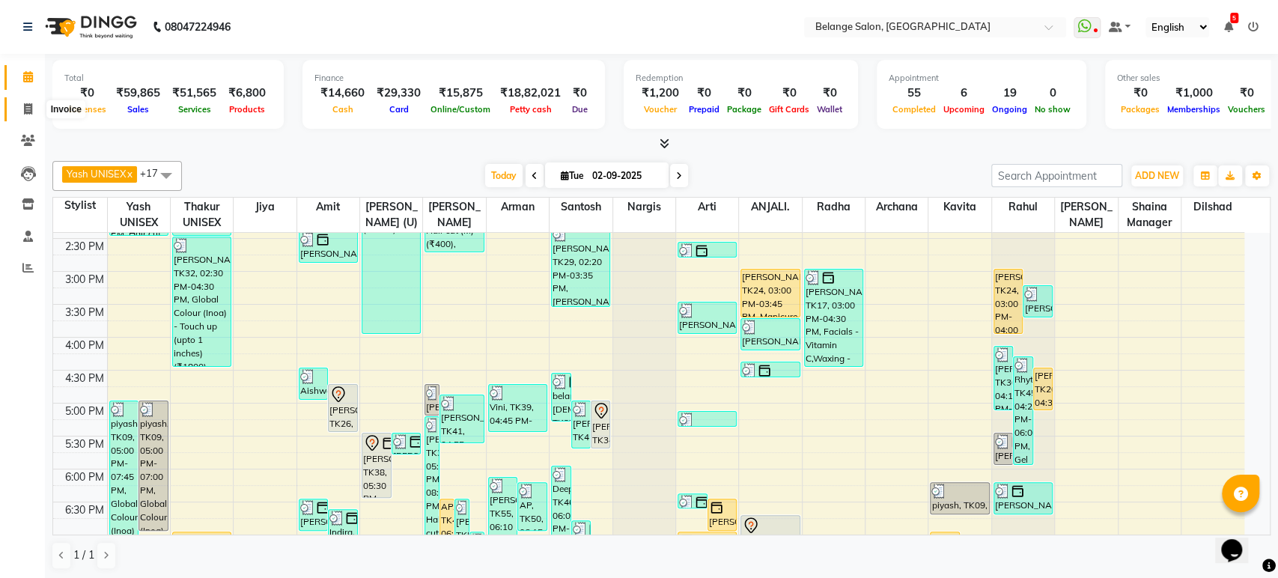
select select "5076"
select select "service"
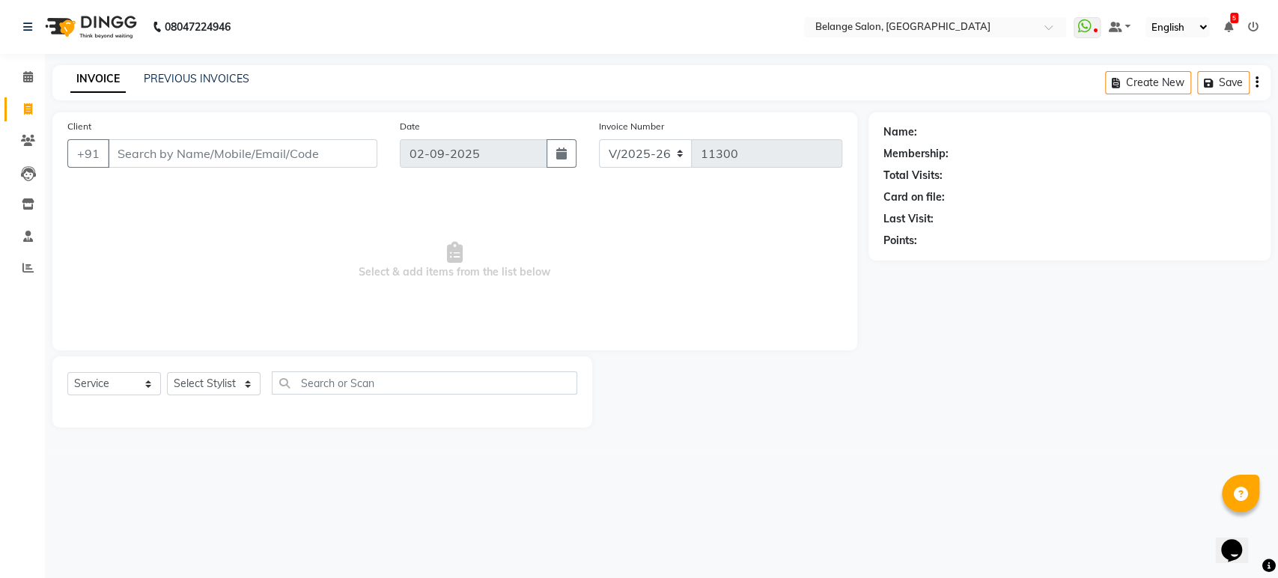
click at [269, 145] on input "Client" at bounding box center [242, 153] width 269 height 28
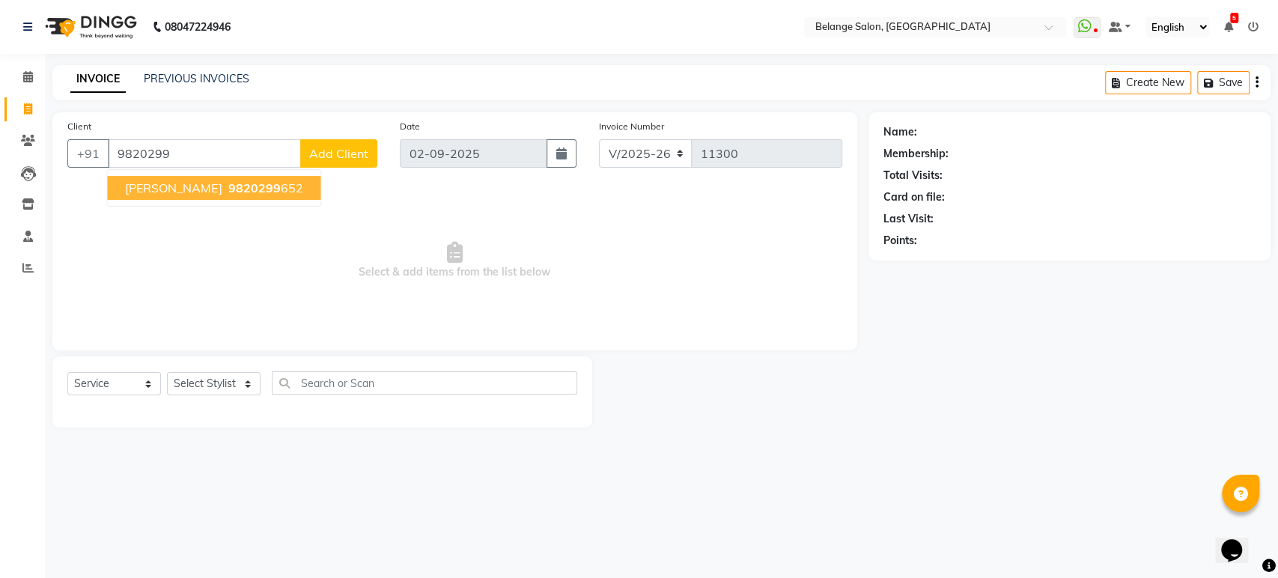
click at [228, 187] on span "9820299" at bounding box center [254, 187] width 52 height 15
type input "9820299652"
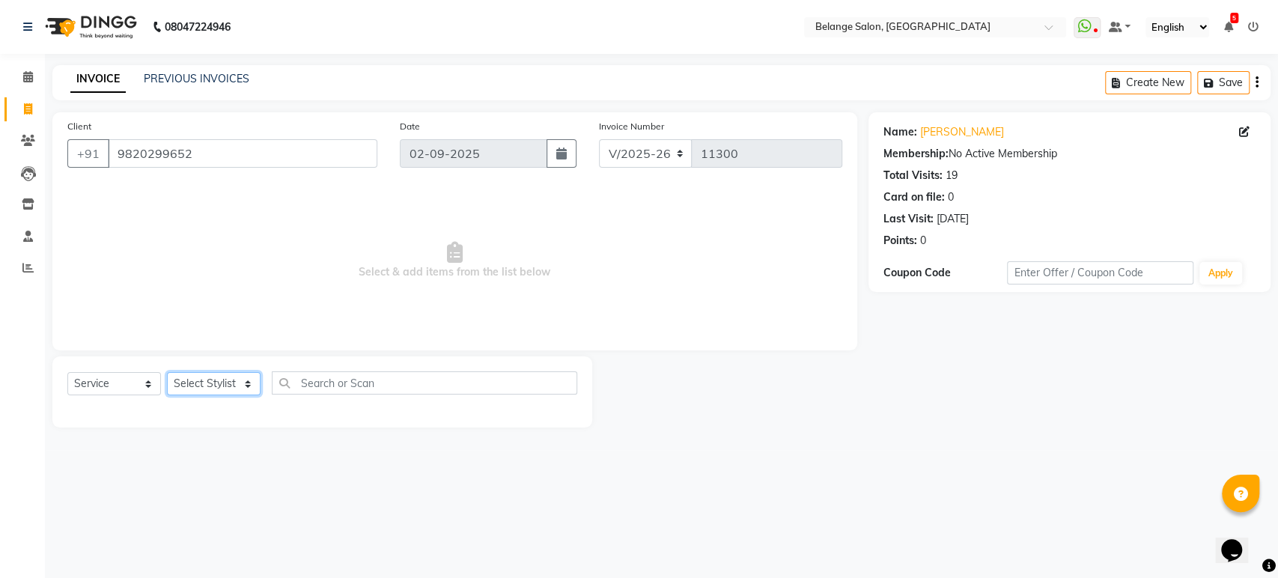
click at [219, 379] on select "Select Stylist [PERSON_NAME] (U) [PERSON_NAME] ANJALI. [PERSON_NAME] [PERSON_NA…" at bounding box center [214, 383] width 94 height 23
select select "45203"
click at [167, 372] on select "Select Stylist [PERSON_NAME] (U) [PERSON_NAME] ANJALI. [PERSON_NAME] [PERSON_NA…" at bounding box center [214, 383] width 94 height 23
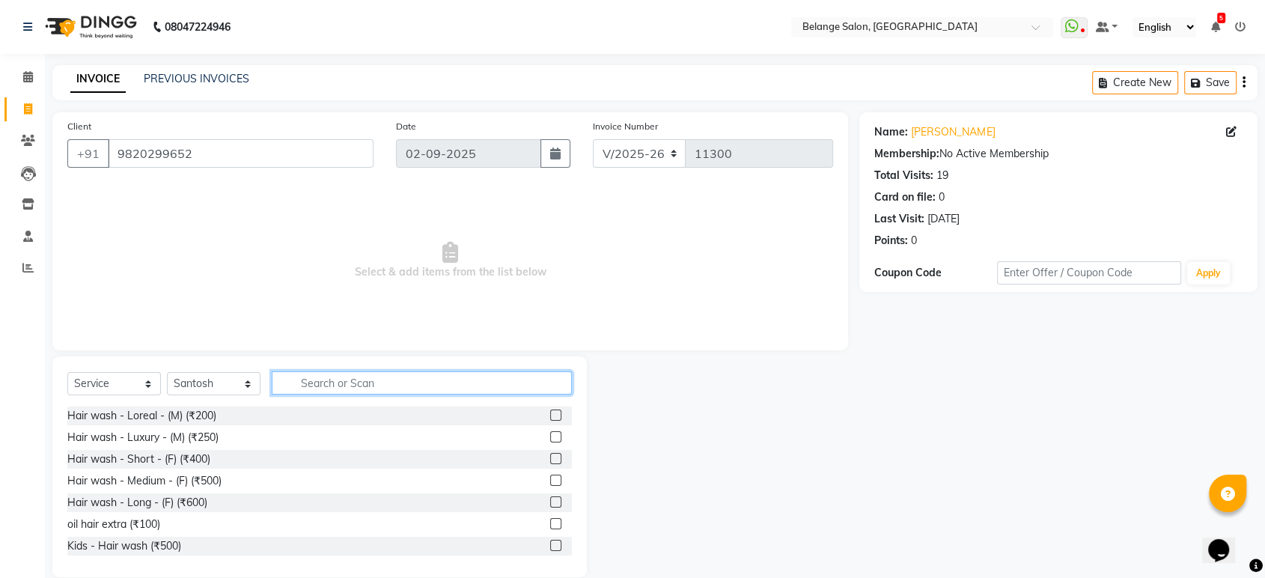
click at [404, 384] on input "text" at bounding box center [422, 382] width 300 height 23
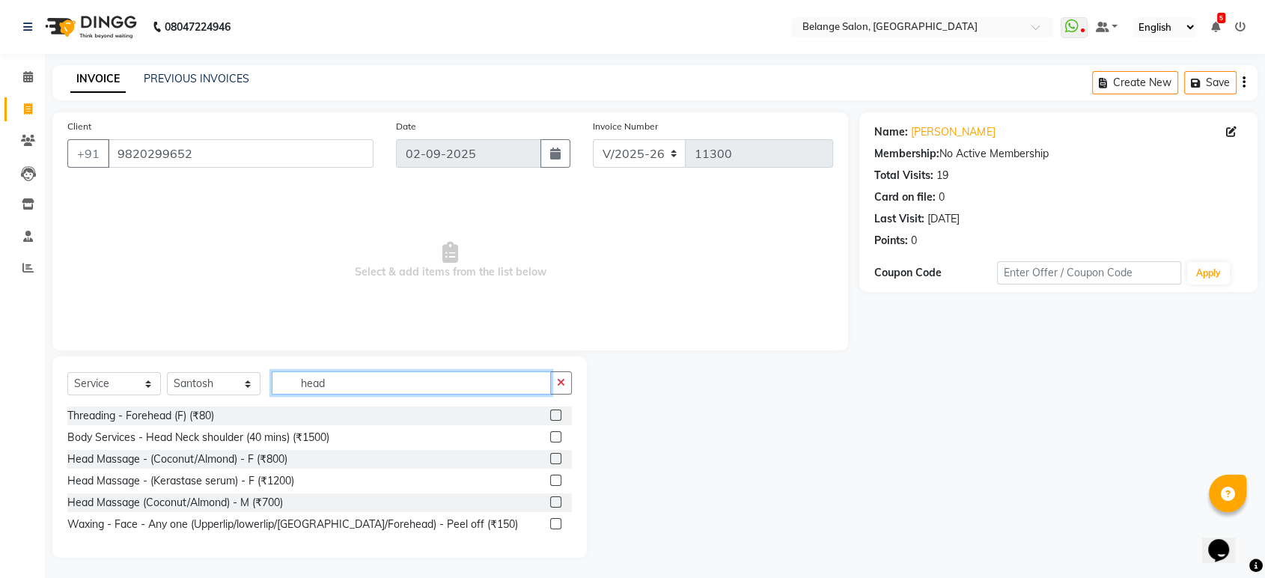
type input "head"
click at [556, 501] on label at bounding box center [555, 501] width 11 height 11
click at [556, 501] on input "checkbox" at bounding box center [555, 503] width 10 height 10
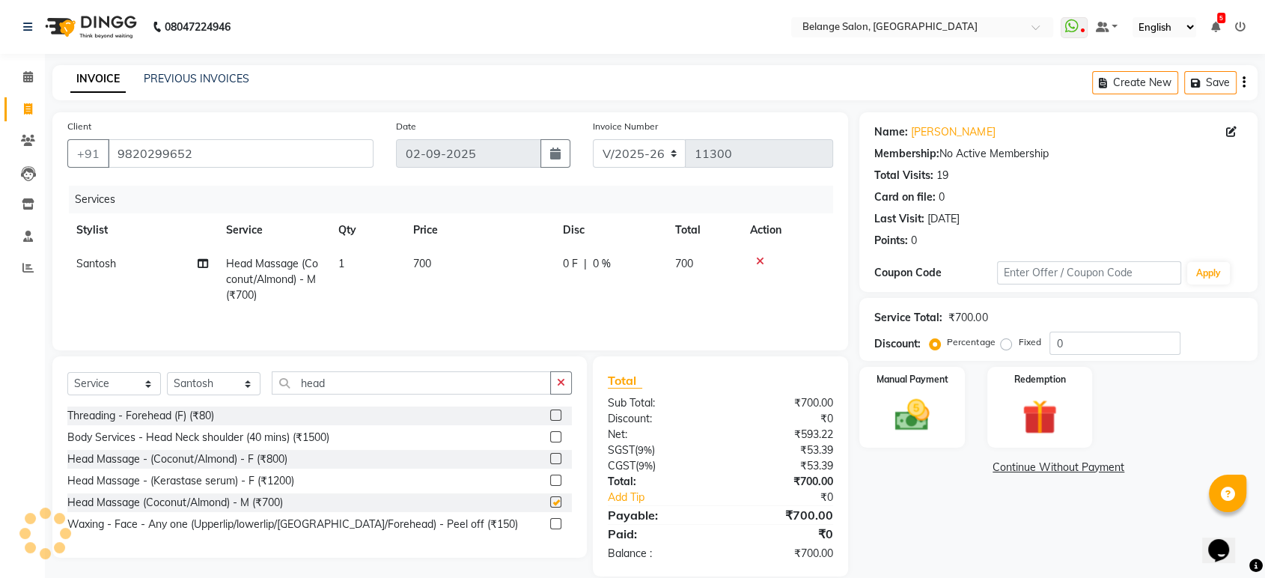
checkbox input "false"
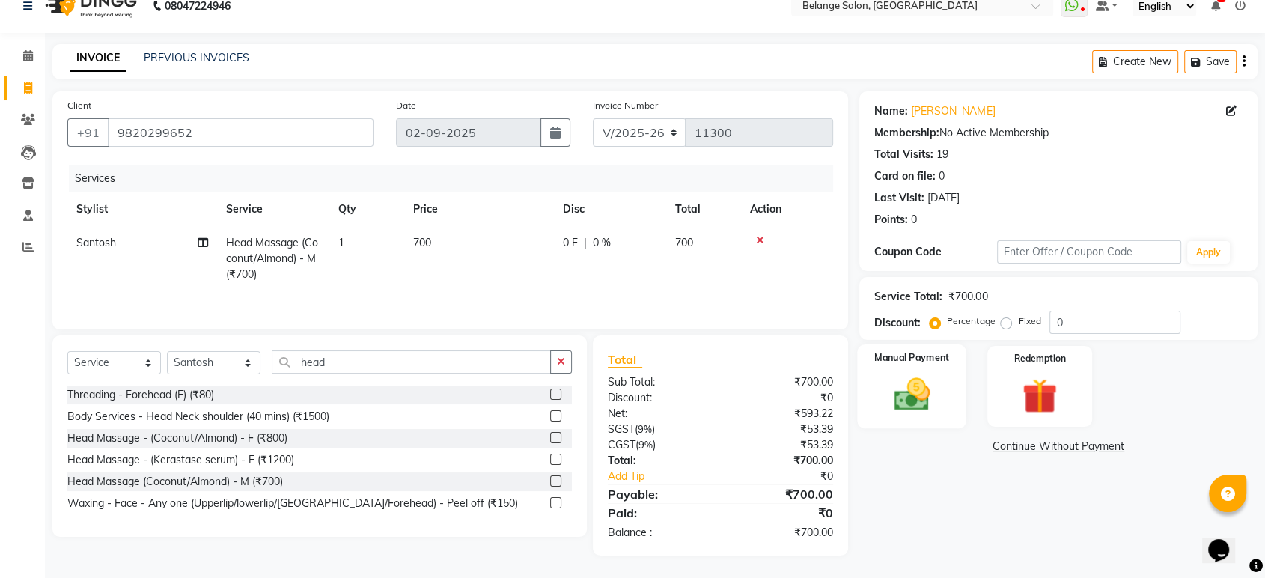
click at [924, 364] on div "Manual Payment" at bounding box center [912, 386] width 109 height 84
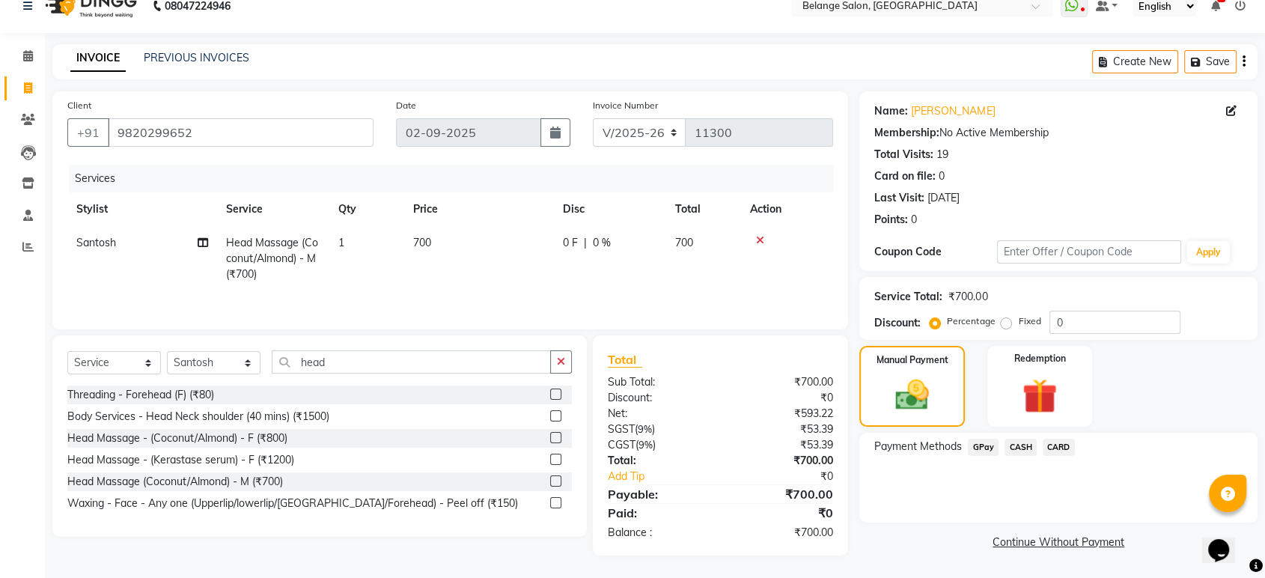
click at [977, 445] on span "GPay" at bounding box center [983, 447] width 31 height 17
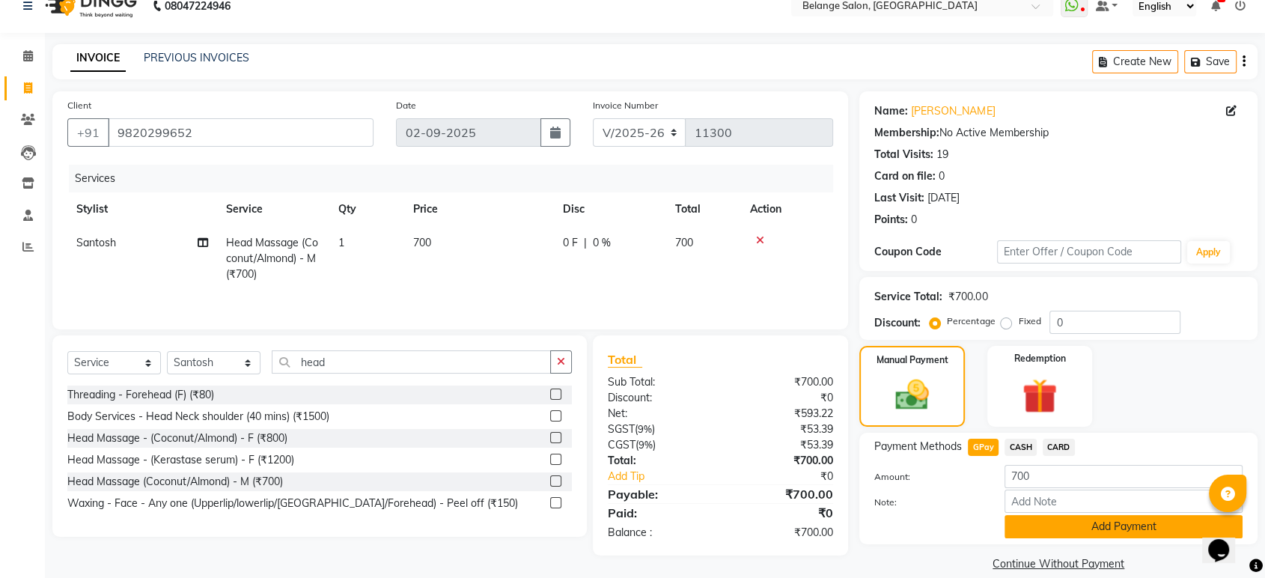
click at [1091, 522] on button "Add Payment" at bounding box center [1123, 526] width 238 height 23
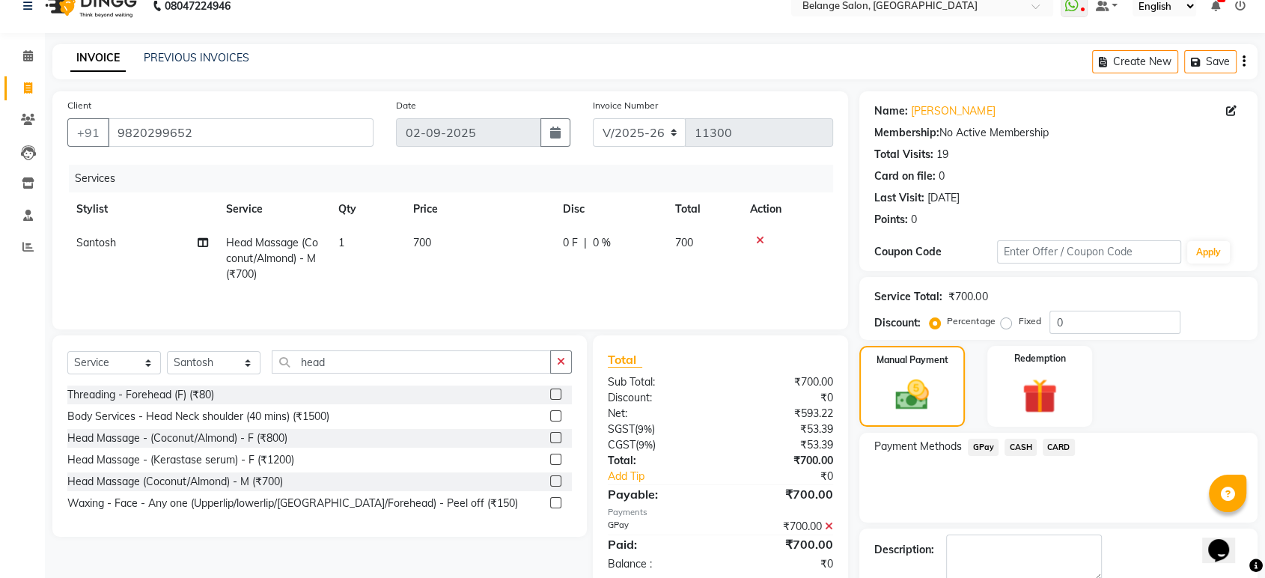
scroll to position [102, 0]
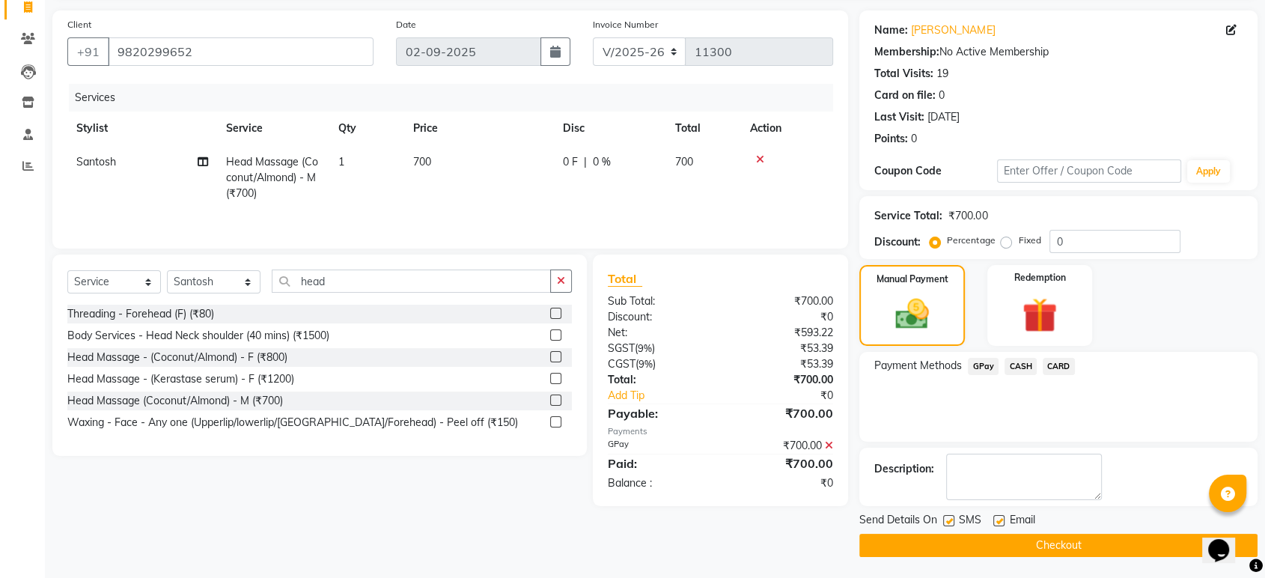
click at [1023, 544] on button "Checkout" at bounding box center [1058, 545] width 398 height 23
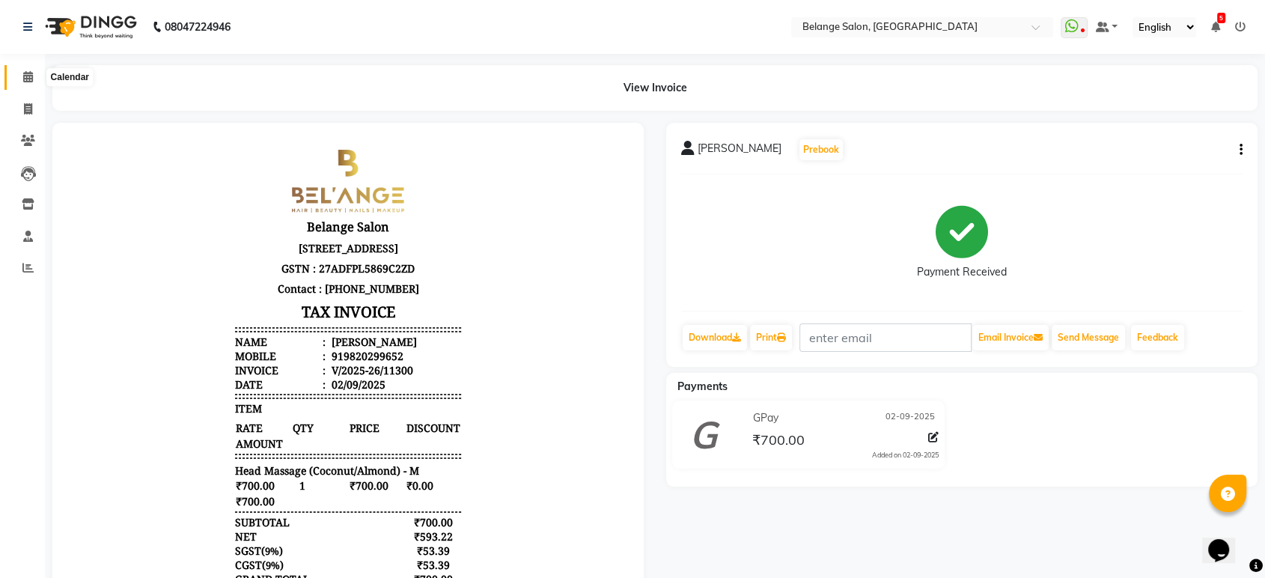
click at [30, 73] on icon at bounding box center [28, 76] width 10 height 11
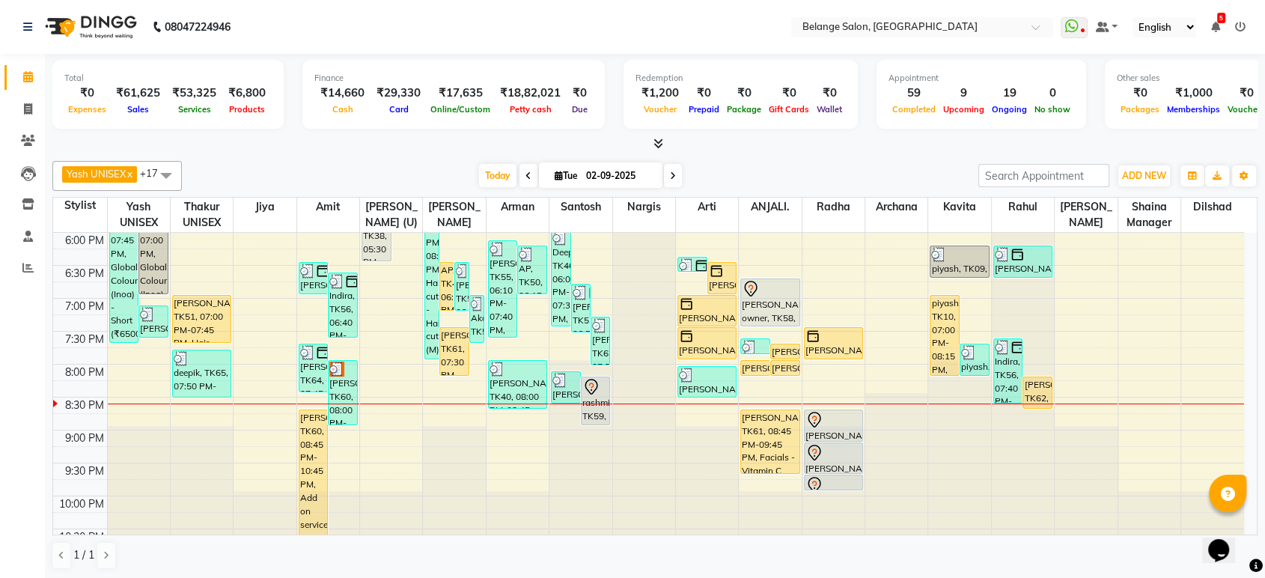
scroll to position [659, 0]
click at [26, 109] on icon at bounding box center [28, 108] width 8 height 11
select select "service"
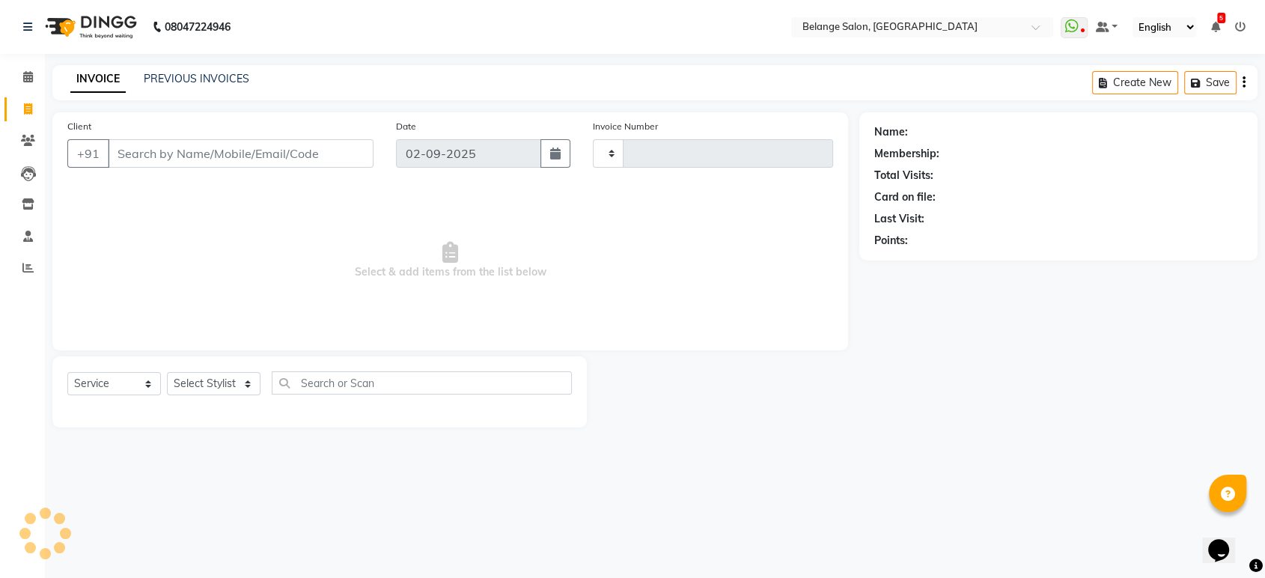
type input "11302"
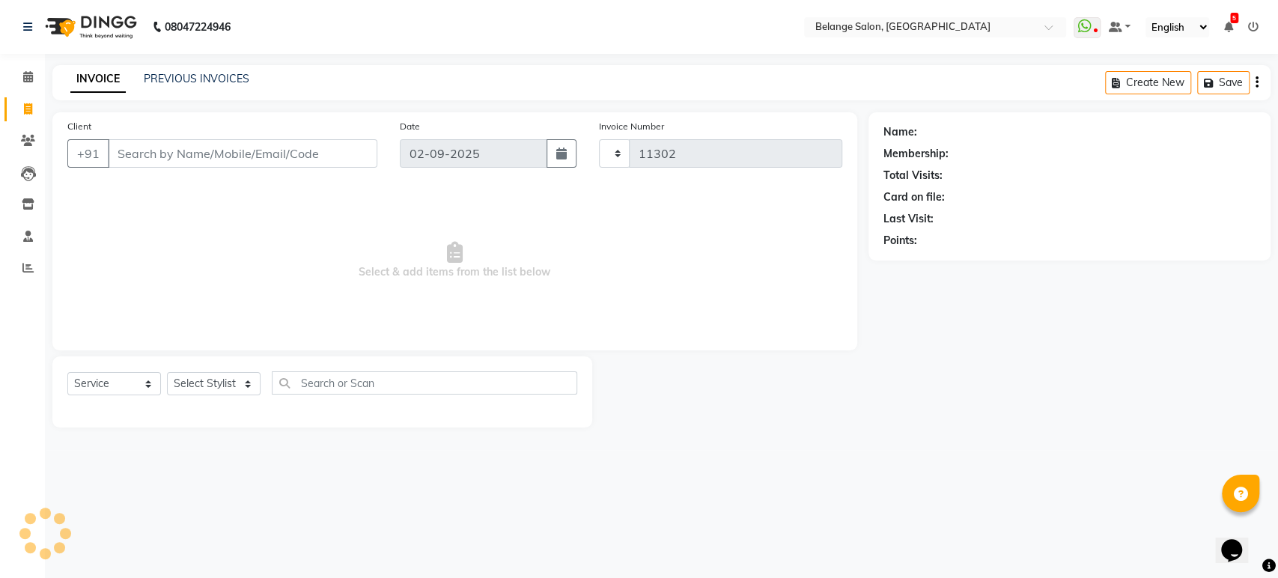
select select "5076"
click at [245, 143] on input "Client" at bounding box center [242, 153] width 269 height 28
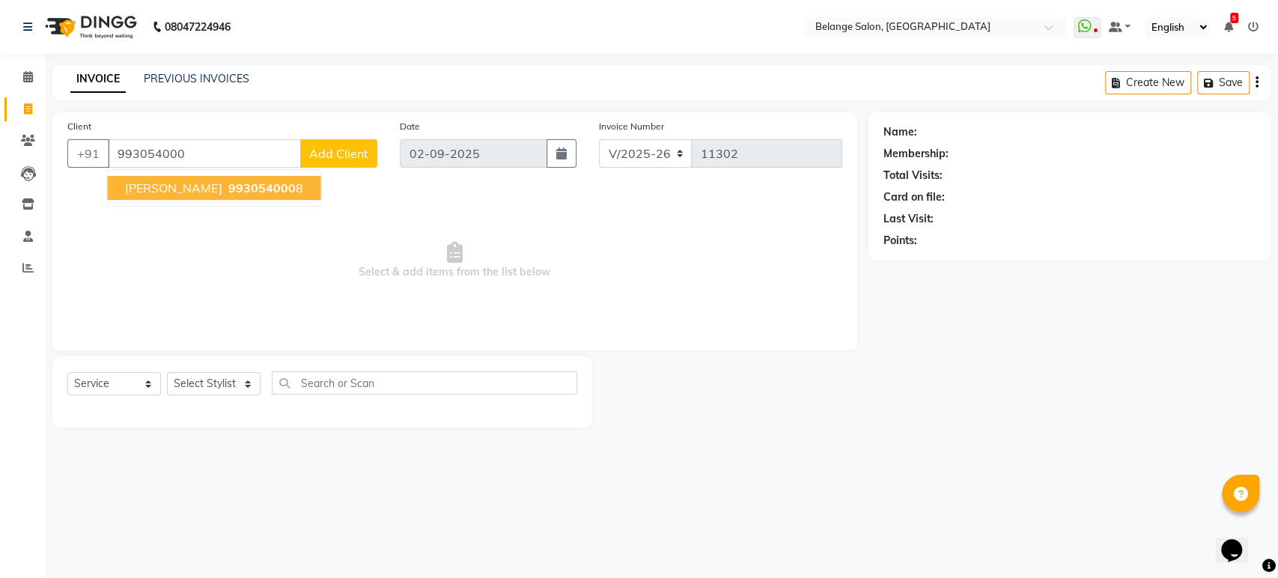
click at [228, 185] on span "993054000" at bounding box center [261, 187] width 67 height 15
type input "9930540008"
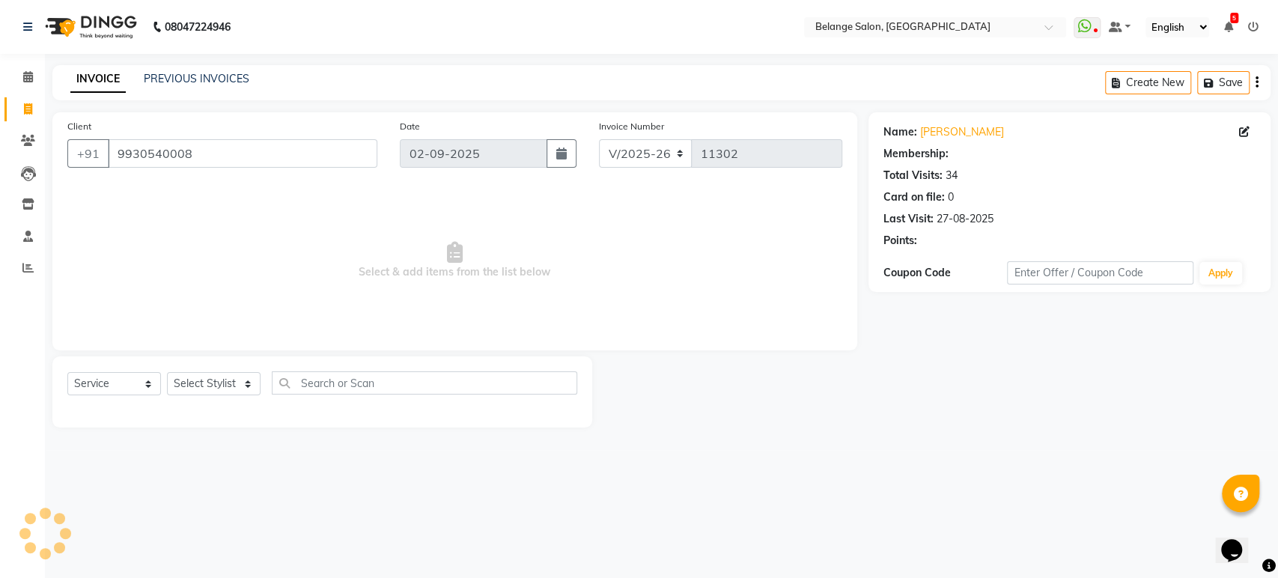
select select "1: Object"
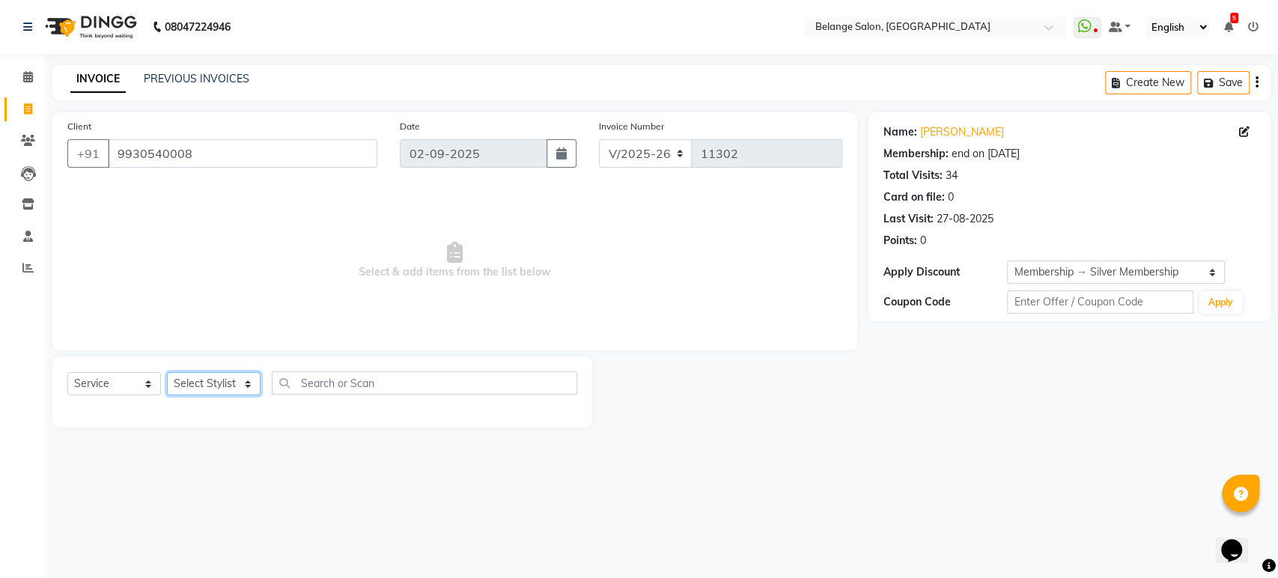
click at [236, 377] on select "Select Stylist aftab (U) Ali Amit ANJALI. Archana Arman Arti Belange Billing de…" at bounding box center [214, 383] width 94 height 23
select select "54495"
click at [167, 372] on select "Select Stylist aftab (U) Ali Amit ANJALI. Archana Arman Arti Belange Billing de…" at bounding box center [214, 383] width 94 height 23
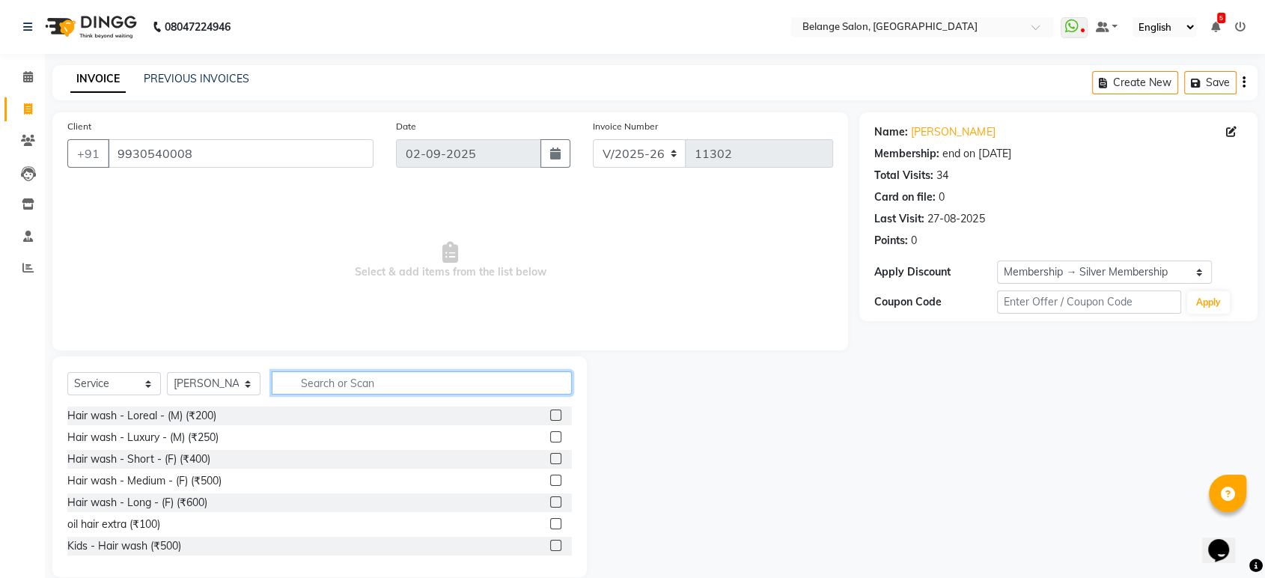
click at [322, 376] on input "text" at bounding box center [422, 382] width 300 height 23
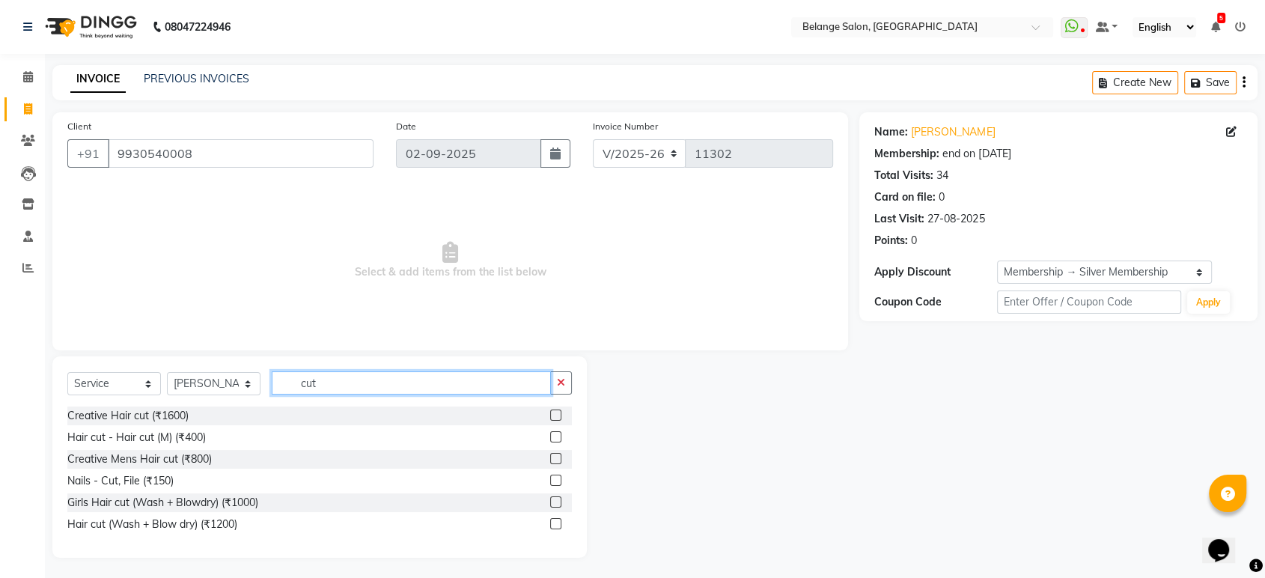
type input "cut"
click at [555, 441] on label at bounding box center [555, 436] width 11 height 11
click at [555, 441] on input "checkbox" at bounding box center [555, 438] width 10 height 10
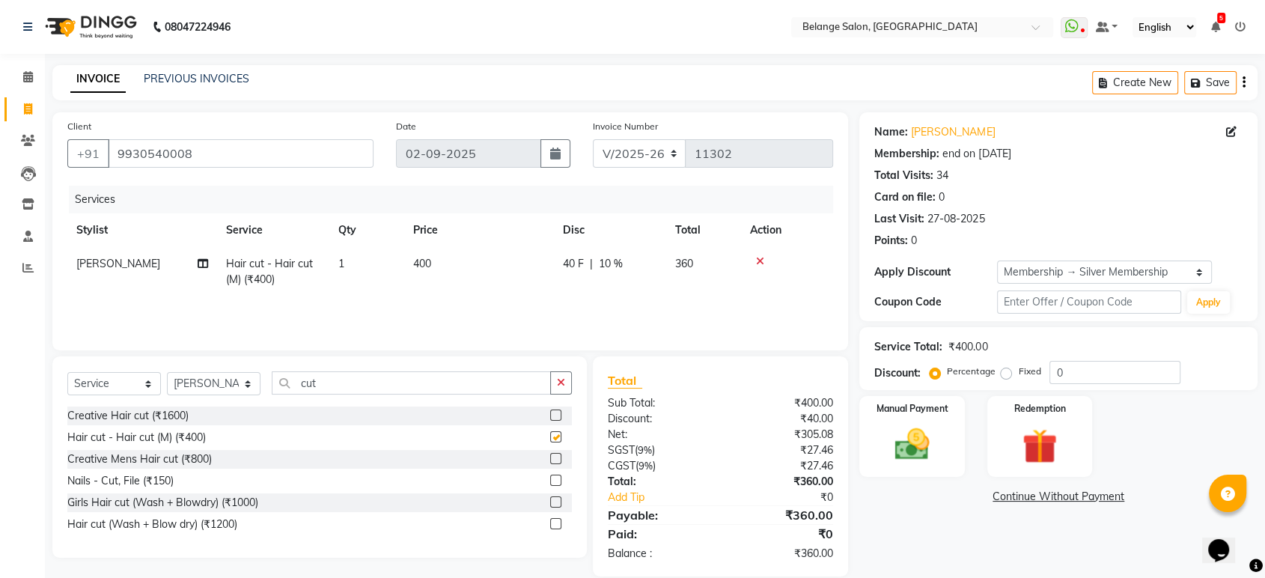
checkbox input "false"
click at [317, 379] on input "cut" at bounding box center [411, 382] width 279 height 23
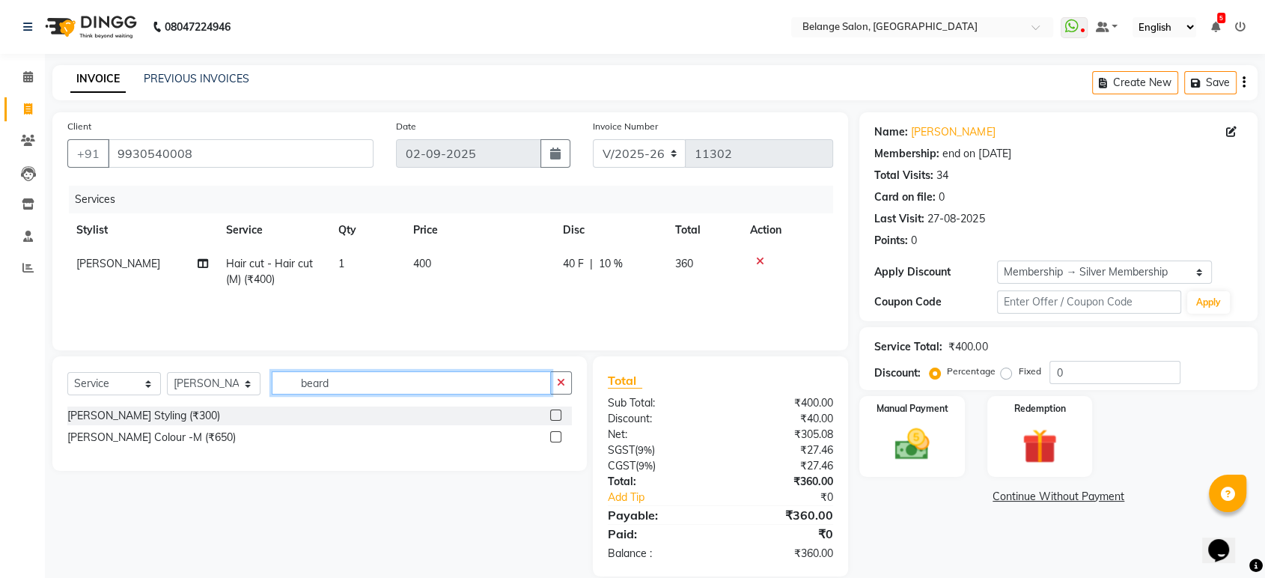
type input "beard"
click at [557, 415] on label at bounding box center [555, 414] width 11 height 11
click at [557, 415] on input "checkbox" at bounding box center [555, 416] width 10 height 10
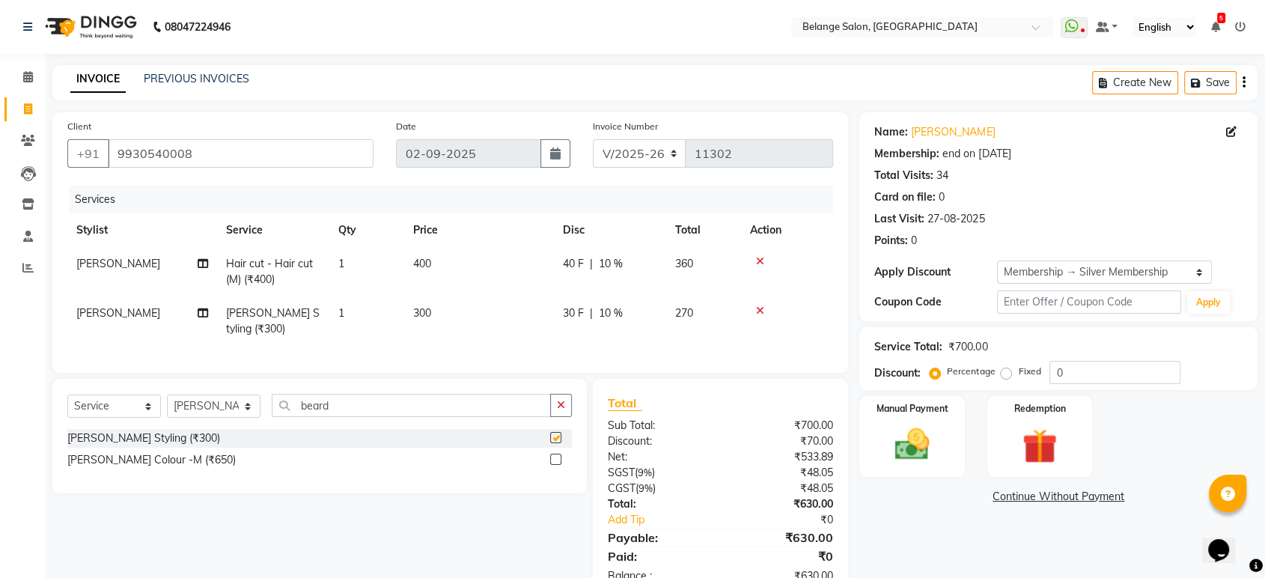
checkbox input "false"
click at [379, 416] on input "beard" at bounding box center [411, 405] width 279 height 23
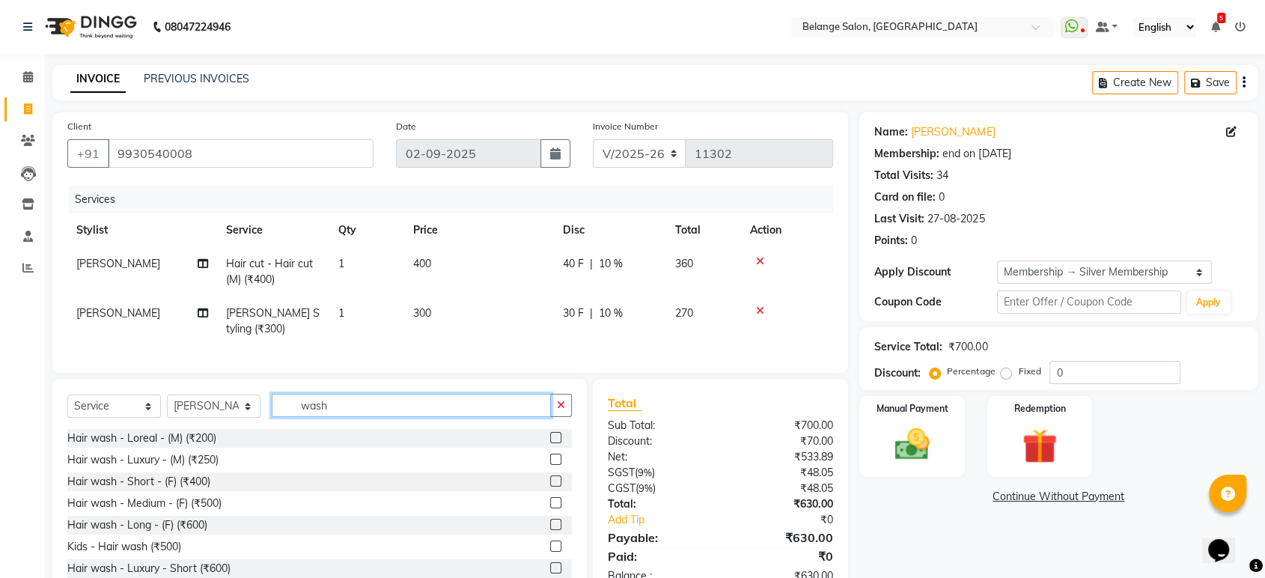
type input "wash"
click at [550, 443] on label at bounding box center [555, 437] width 11 height 11
click at [550, 443] on input "checkbox" at bounding box center [555, 438] width 10 height 10
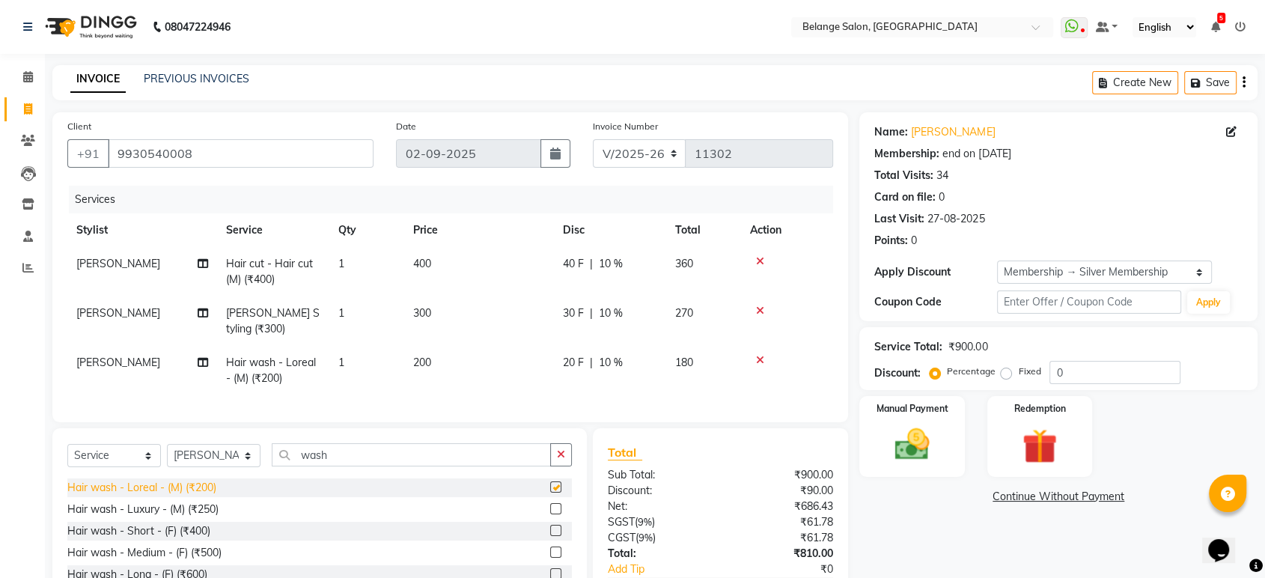
checkbox input "false"
click at [122, 463] on select "Select Service Product Membership Package Voucher Prepaid Gift Card" at bounding box center [114, 455] width 94 height 23
select select "product"
click at [67, 457] on select "Select Service Product Membership Package Voucher Prepaid Gift Card" at bounding box center [114, 455] width 94 height 23
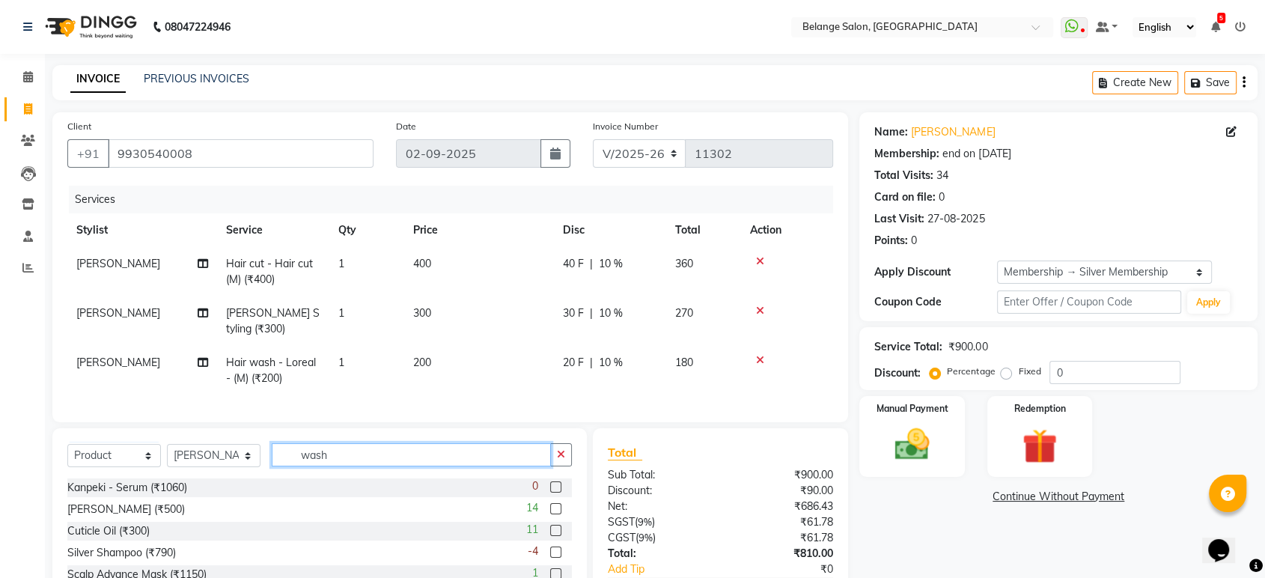
click at [328, 466] on input "wash" at bounding box center [411, 454] width 279 height 23
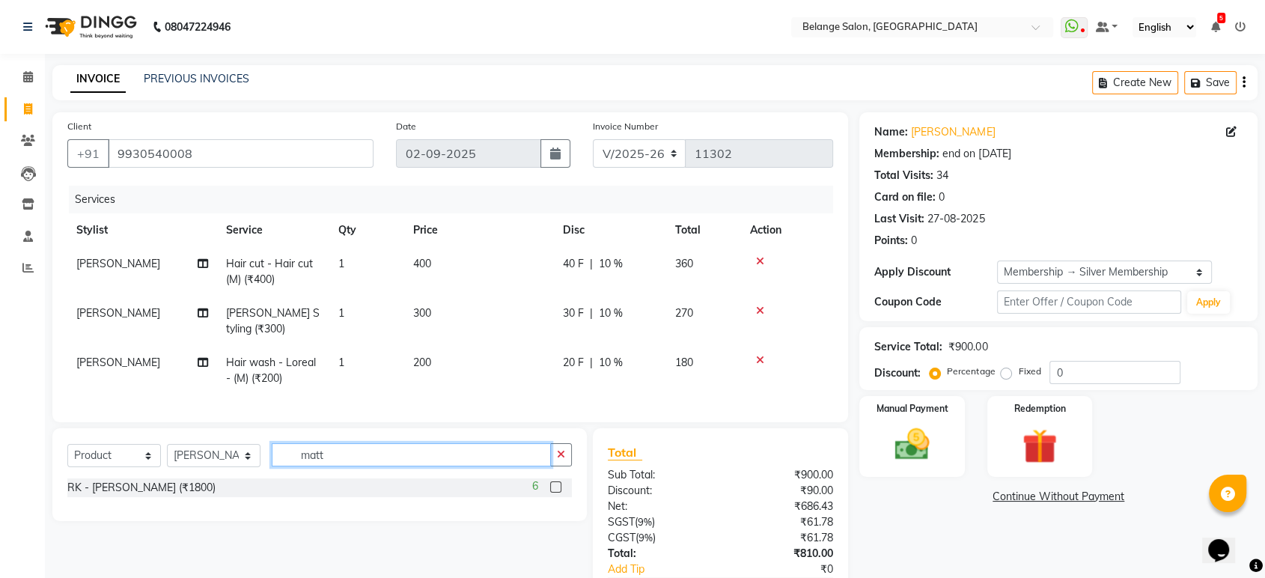
type input "matt"
click at [559, 492] on label at bounding box center [555, 486] width 11 height 11
click at [559, 492] on input "checkbox" at bounding box center [555, 488] width 10 height 10
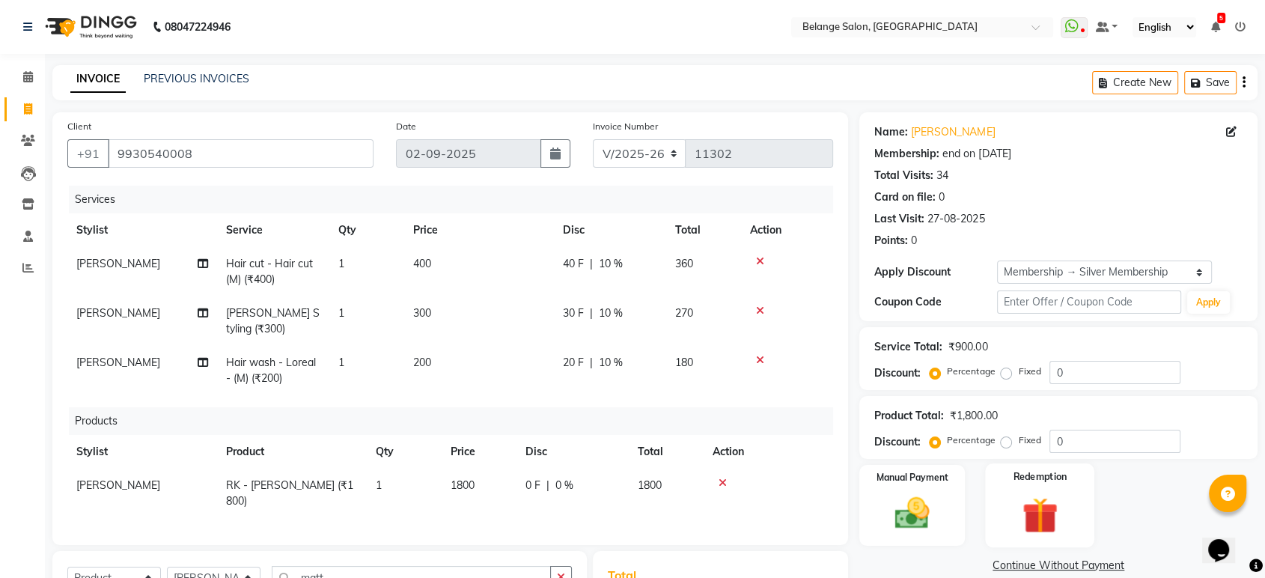
checkbox input "false"
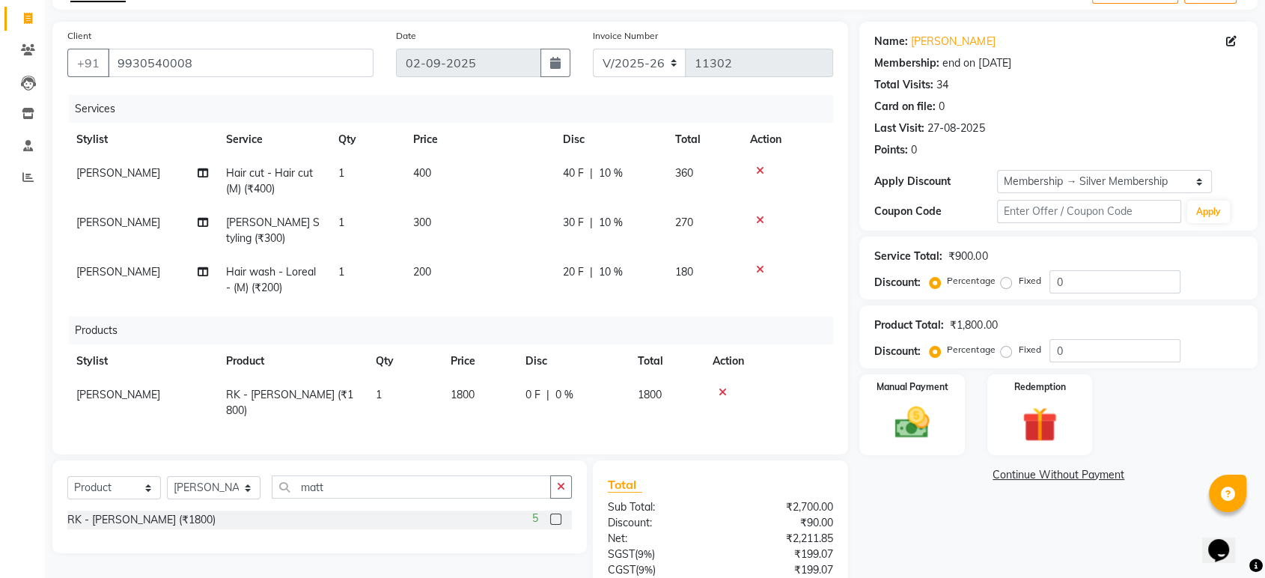
scroll to position [211, 0]
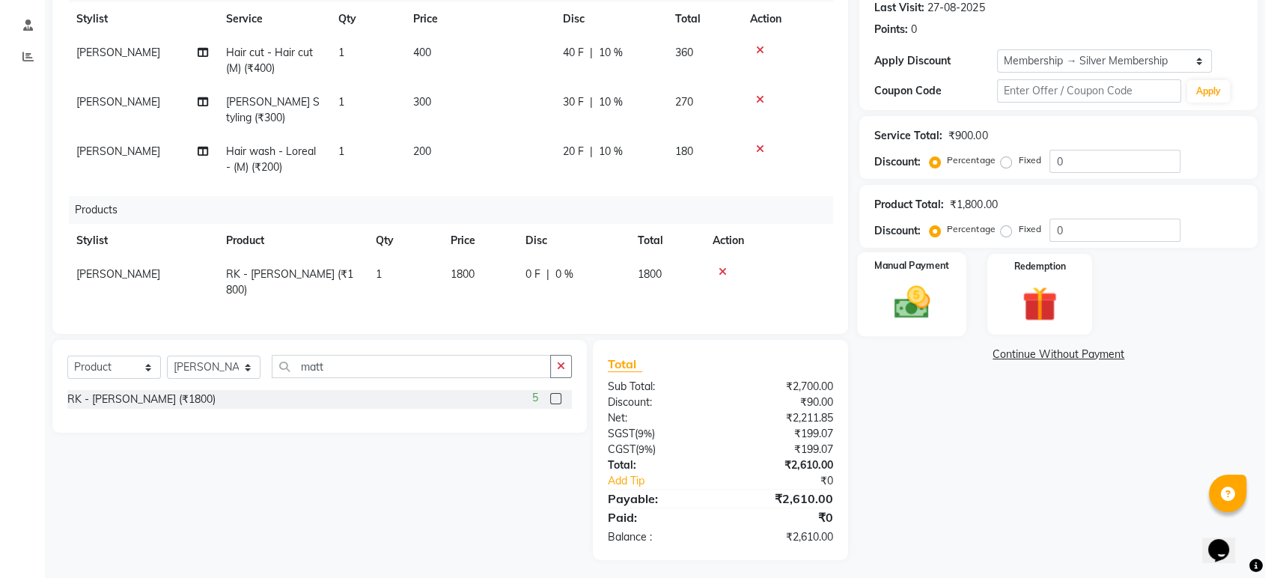
click at [936, 298] on img at bounding box center [911, 302] width 58 height 42
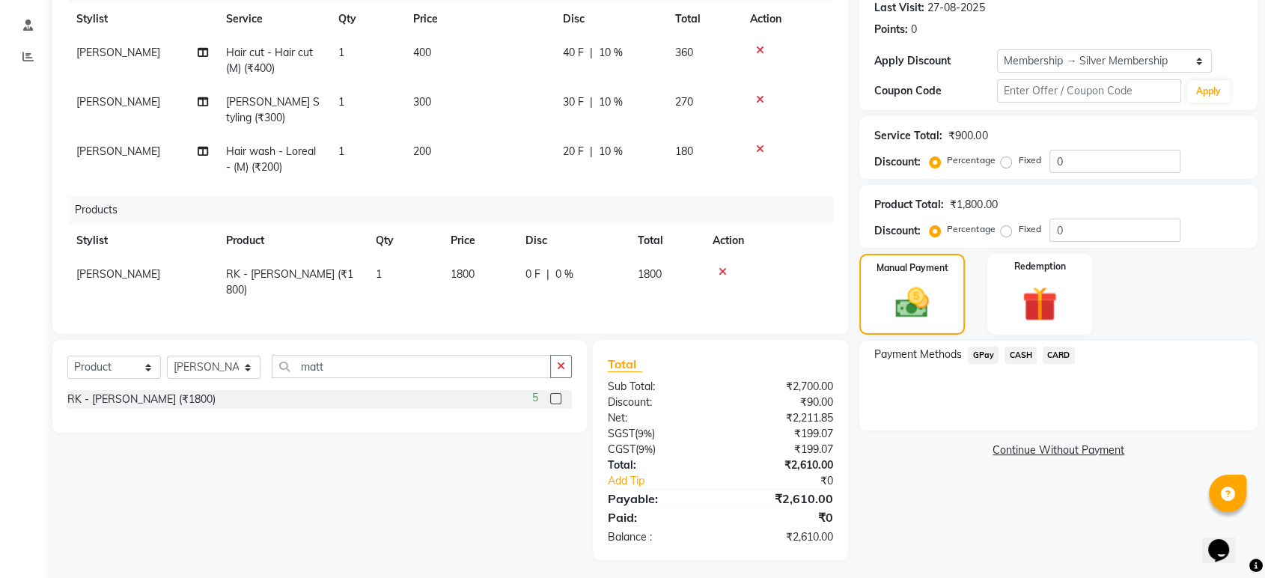
click at [988, 349] on span "GPay" at bounding box center [983, 355] width 31 height 17
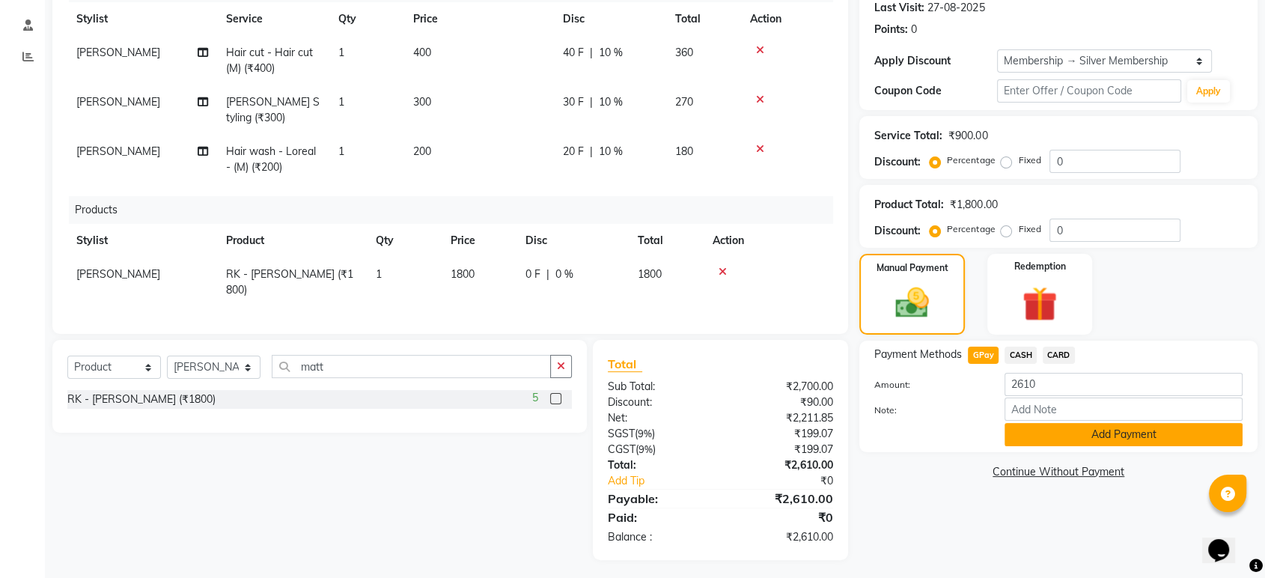
click at [1087, 425] on button "Add Payment" at bounding box center [1123, 434] width 238 height 23
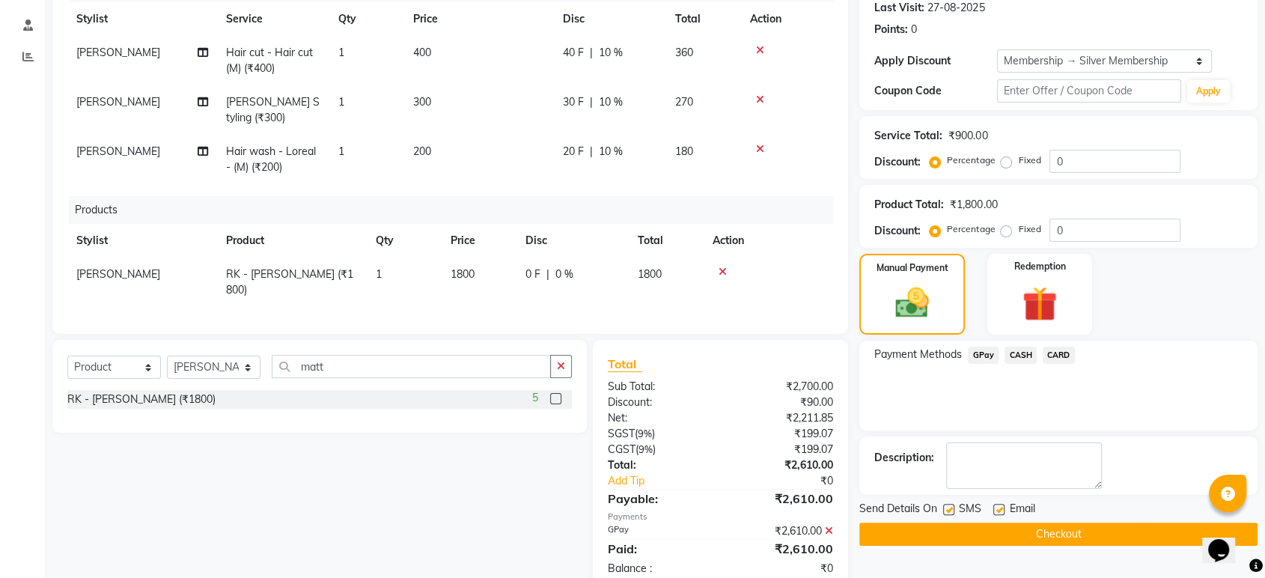
click at [1095, 530] on button "Checkout" at bounding box center [1058, 533] width 398 height 23
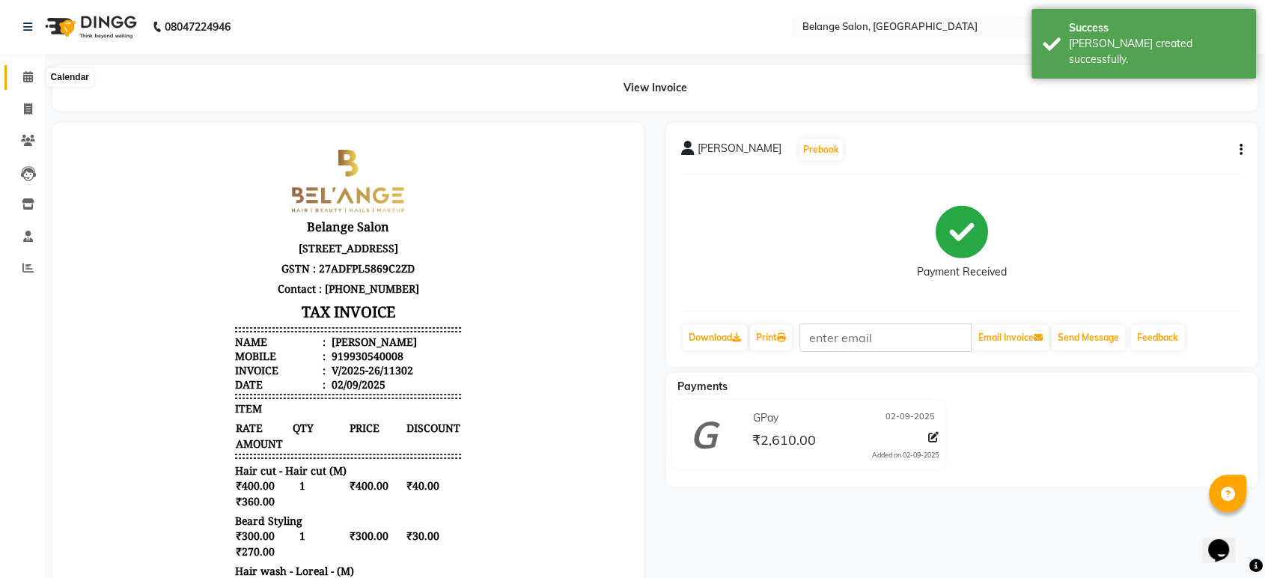
click at [28, 85] on span at bounding box center [28, 77] width 26 height 17
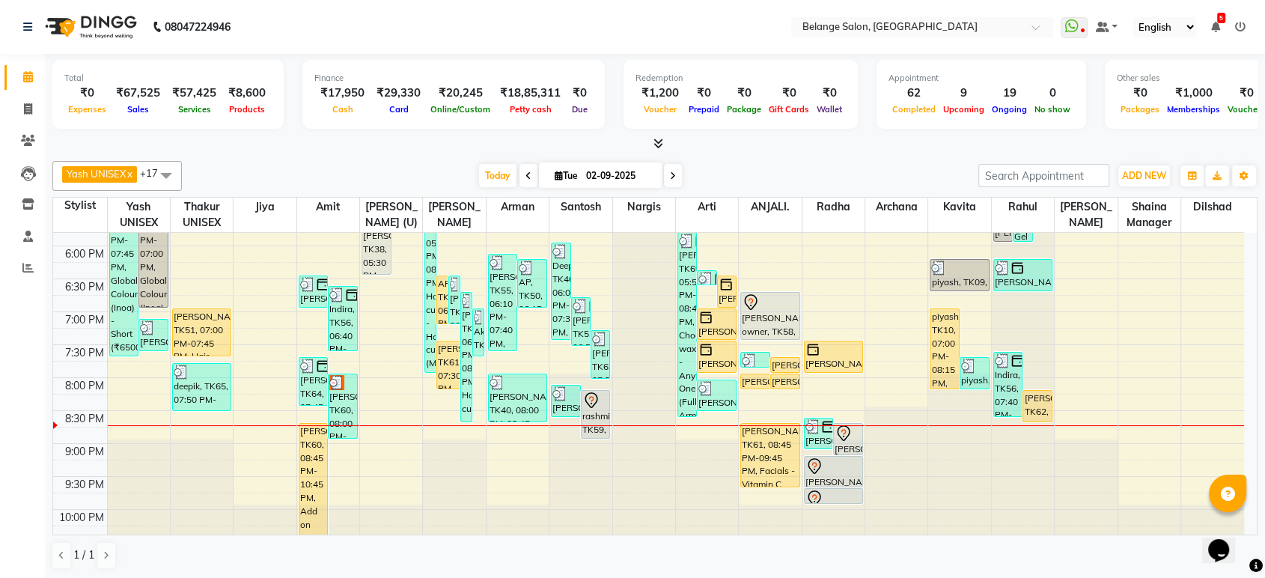
scroll to position [646, 0]
click at [898, 165] on div "Today Tue 02-09-2025" at bounding box center [579, 176] width 781 height 22
click at [26, 106] on icon at bounding box center [28, 108] width 8 height 11
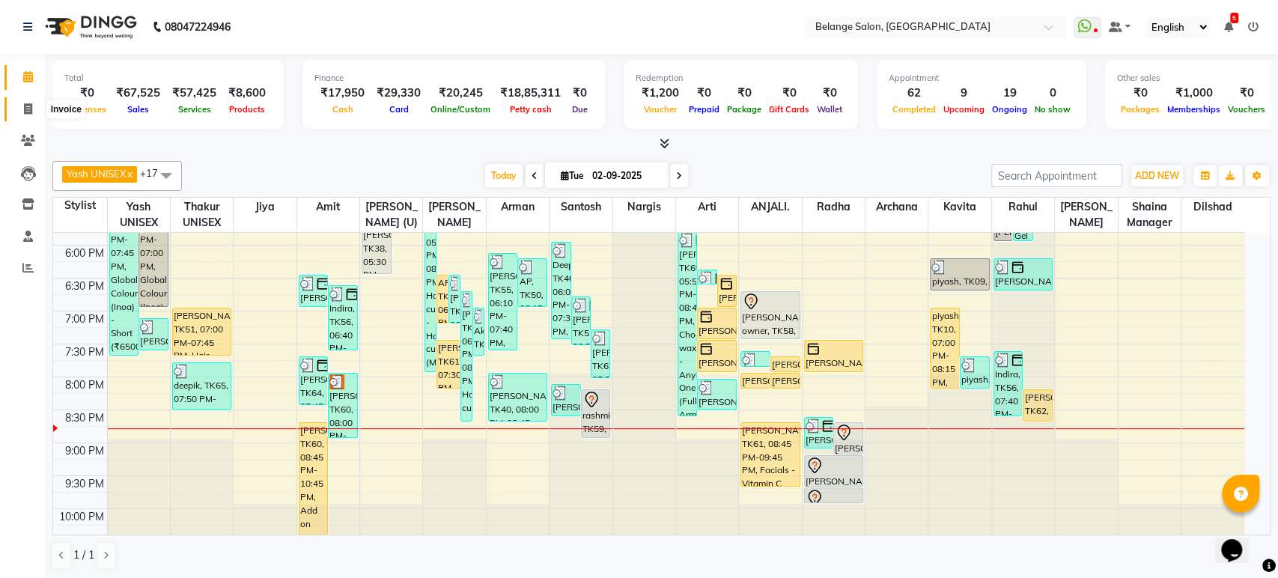
select select "service"
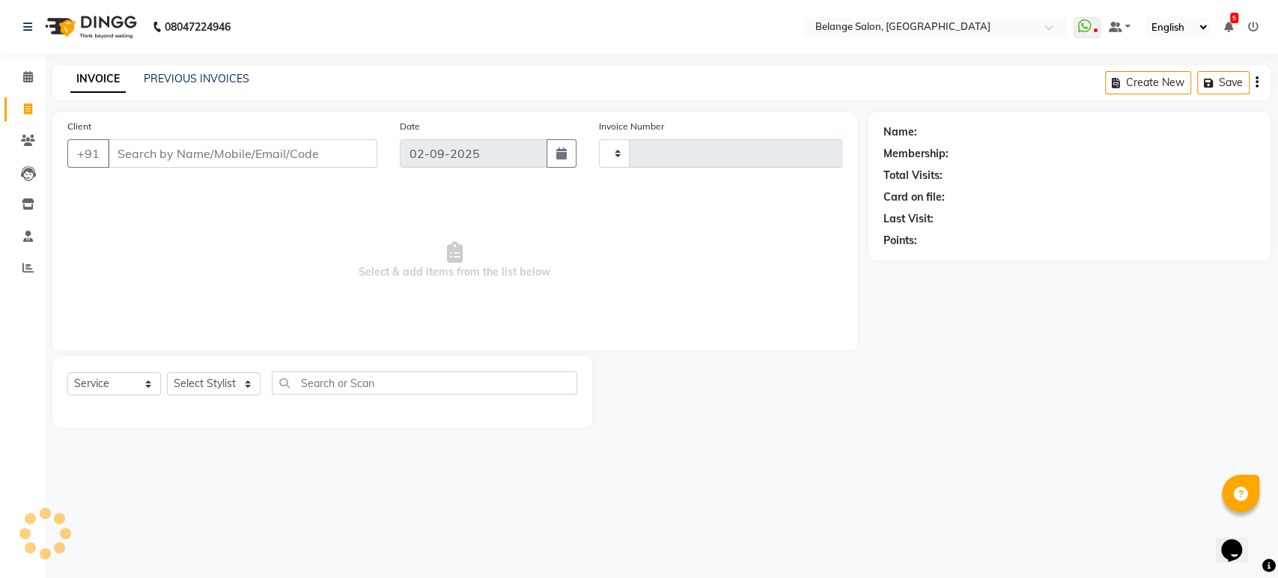
type input "11303"
select select "5076"
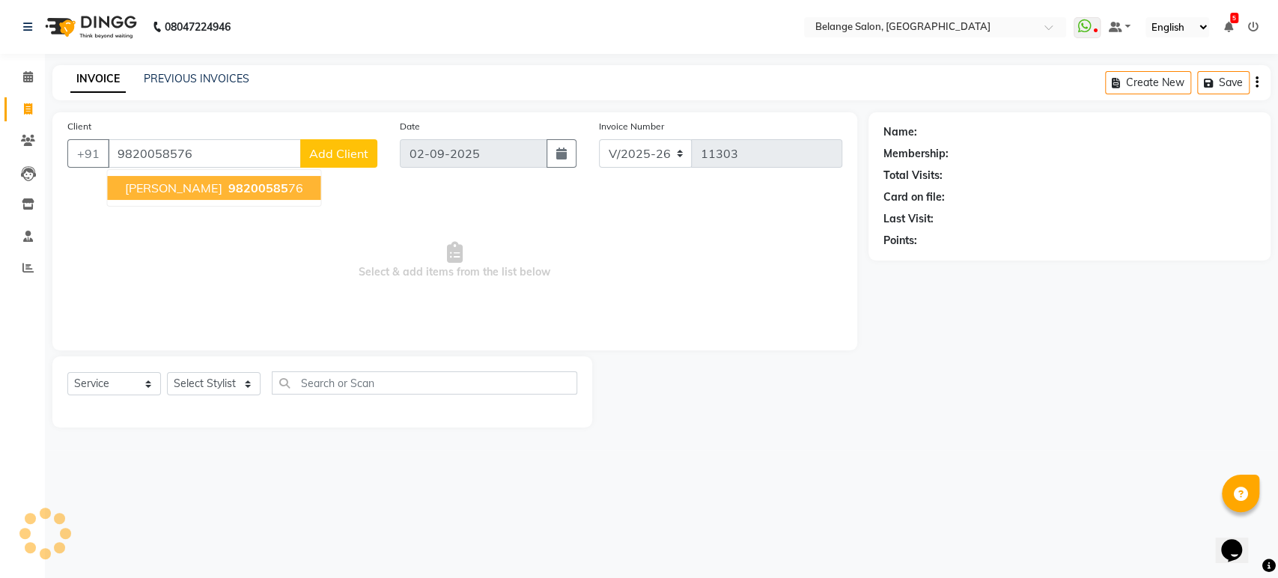
type input "9820058576"
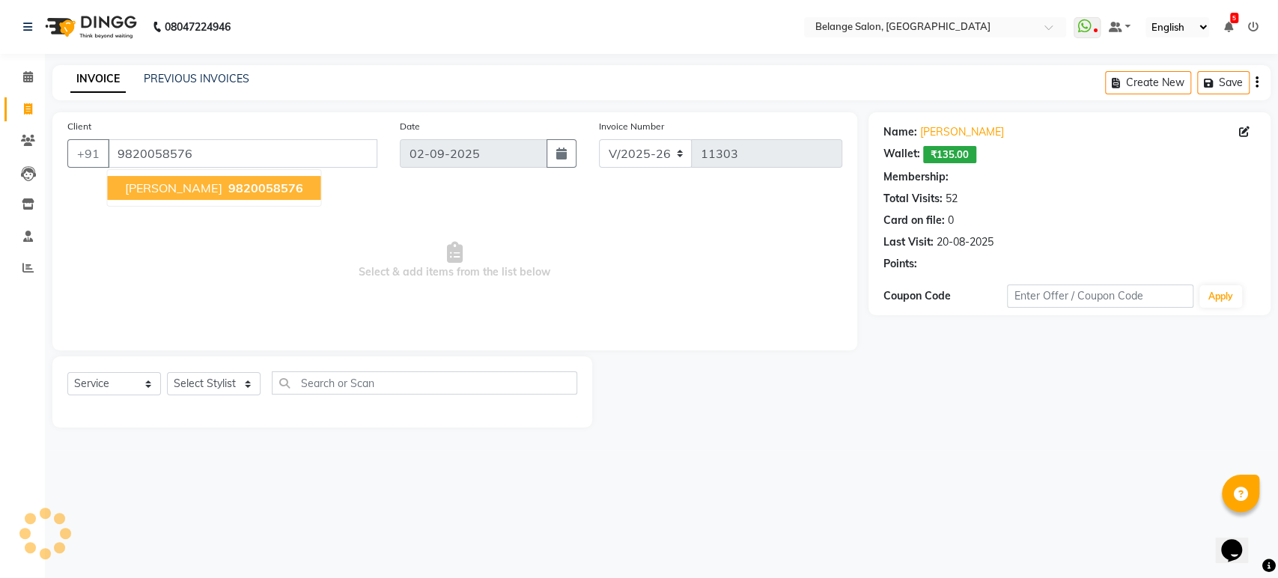
select select "1: Object"
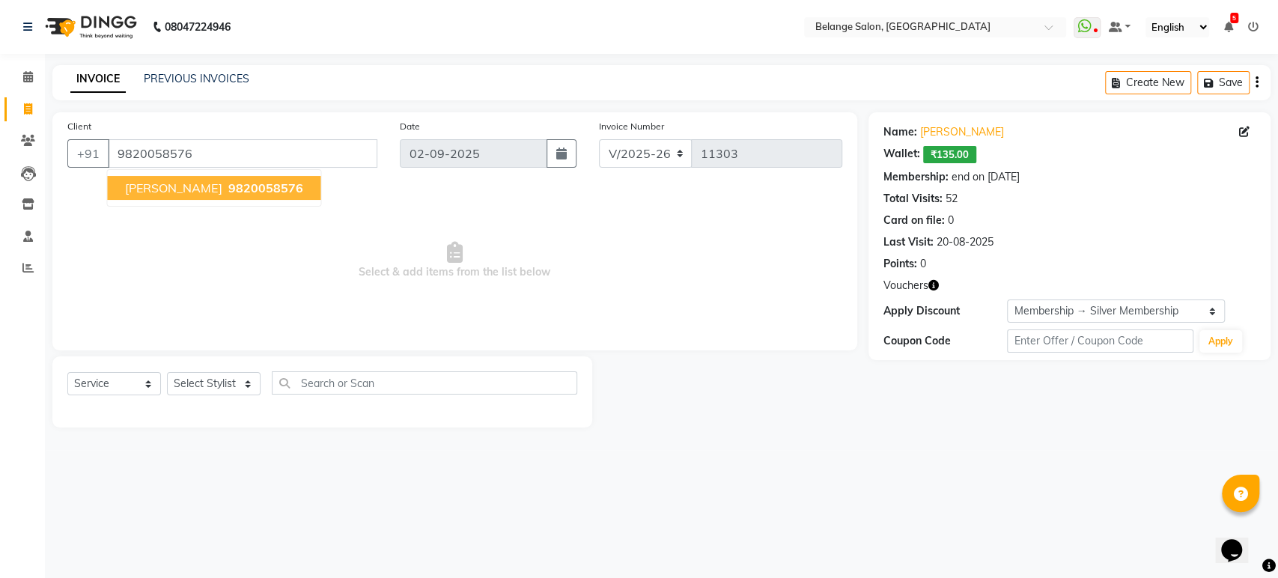
click at [181, 190] on span "archika agarwal" at bounding box center [173, 187] width 97 height 15
select select "1: Object"
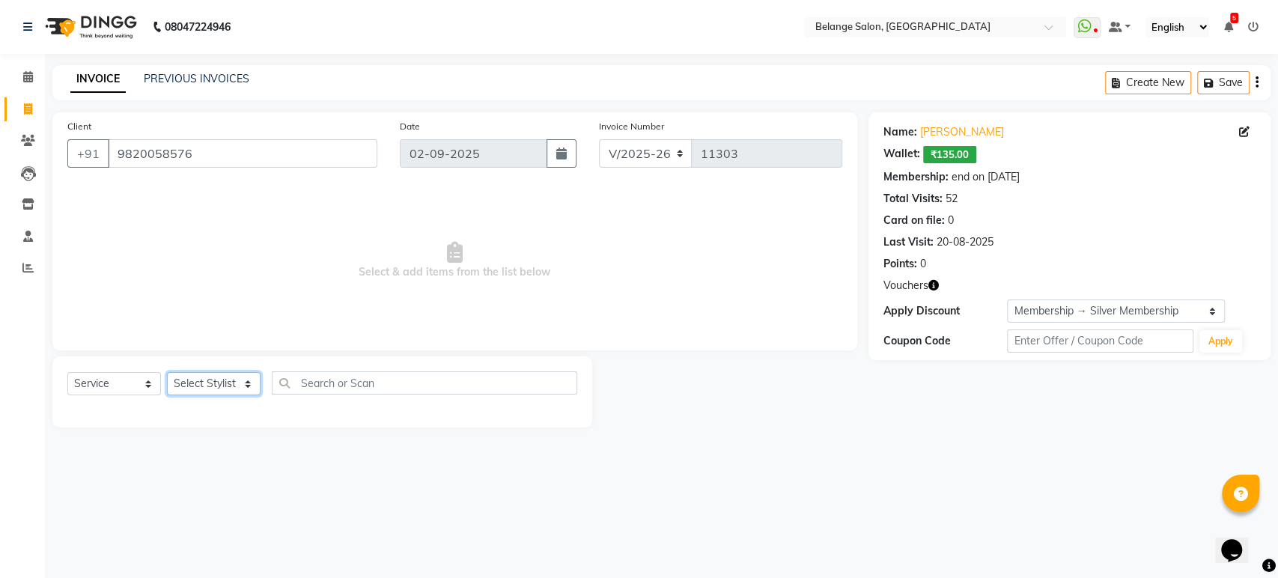
click at [214, 382] on select "Select Stylist [PERSON_NAME] (U) [PERSON_NAME] ANJALI. [PERSON_NAME] [PERSON_NA…" at bounding box center [214, 383] width 94 height 23
select select "52812"
click at [167, 372] on select "Select Stylist [PERSON_NAME] (U) [PERSON_NAME] ANJALI. [PERSON_NAME] [PERSON_NA…" at bounding box center [214, 383] width 94 height 23
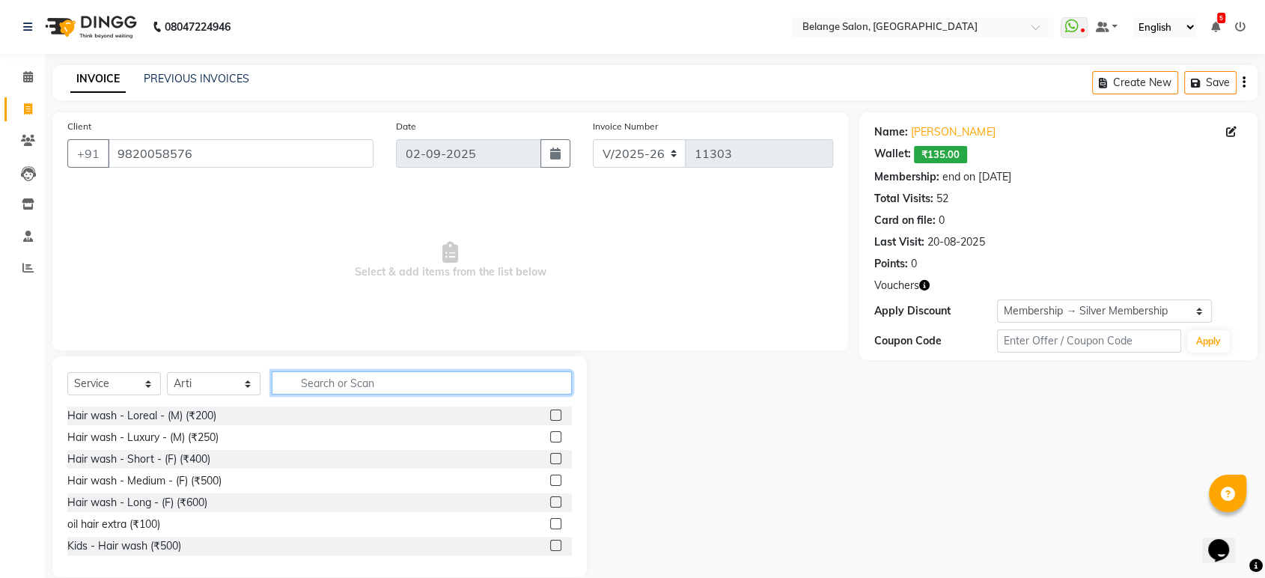
click at [325, 379] on input "text" at bounding box center [422, 382] width 300 height 23
type input "thread"
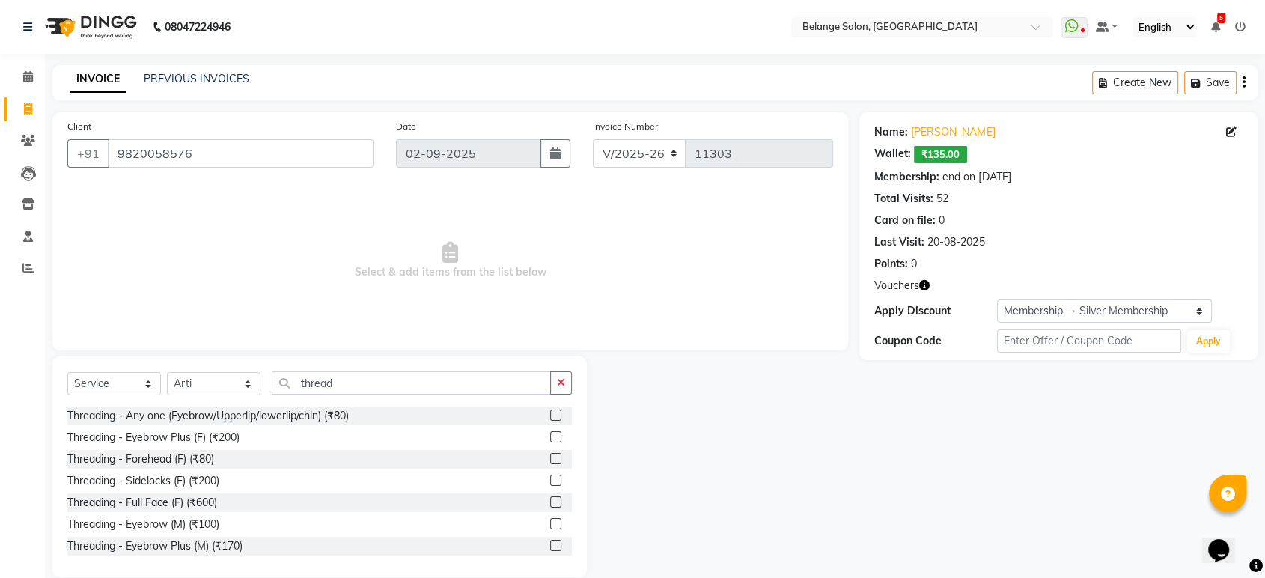
click at [550, 413] on label at bounding box center [555, 414] width 11 height 11
click at [550, 413] on input "checkbox" at bounding box center [555, 416] width 10 height 10
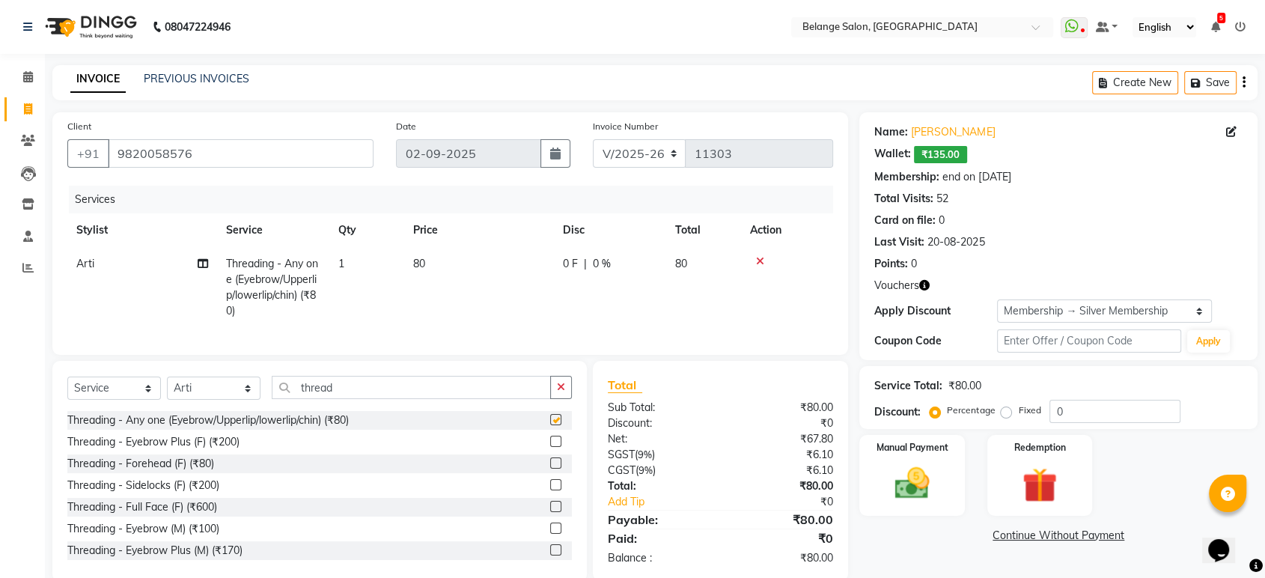
checkbox input "false"
click at [357, 262] on td "1" at bounding box center [366, 287] width 75 height 81
select select "52812"
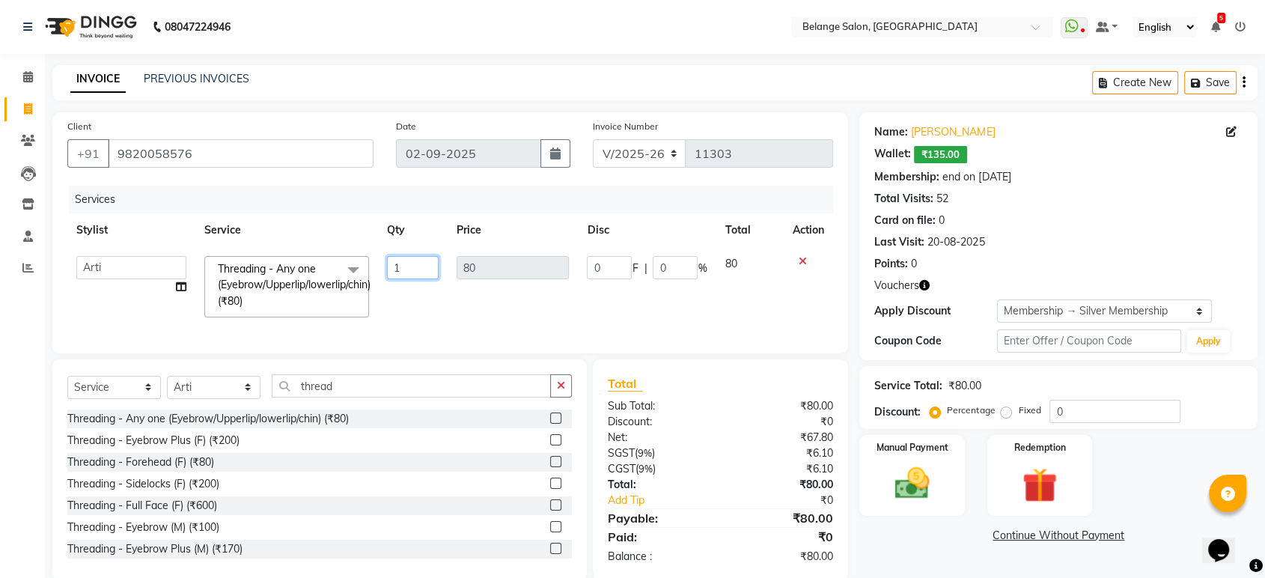
click at [407, 272] on input "1" at bounding box center [413, 267] width 52 height 23
type input "3"
type input "5"
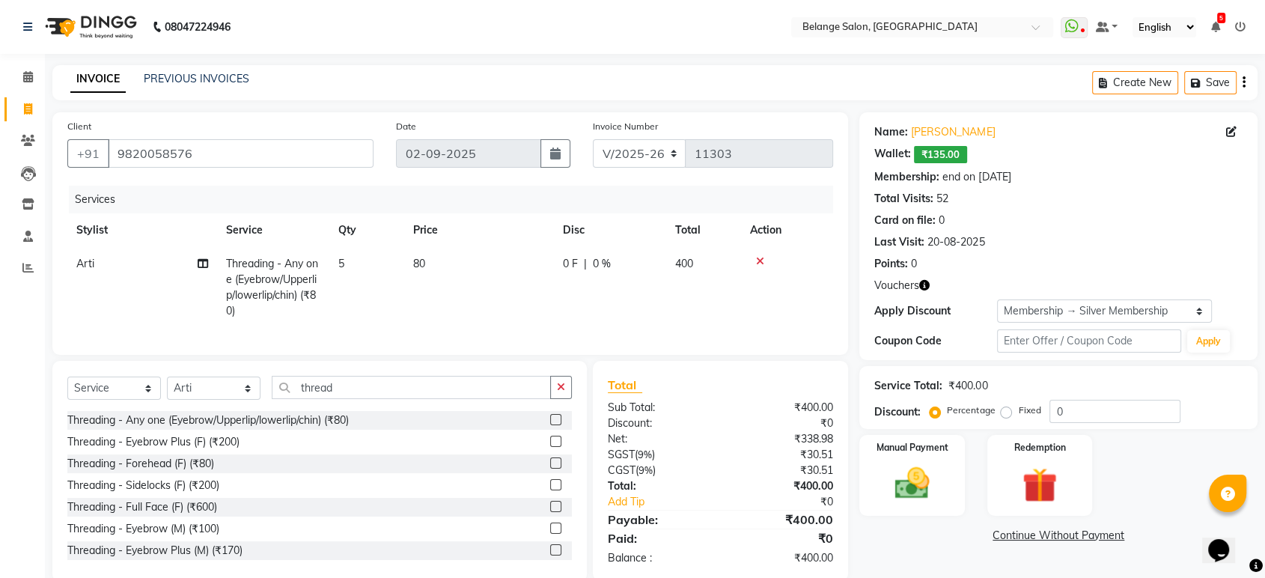
click at [438, 300] on tr "Arti Threading - Any one (Eyebrow/Upperlip/lowerlip/chin) (₹80) 5 80 0 F | 0 % …" at bounding box center [450, 287] width 766 height 81
click at [923, 466] on img at bounding box center [911, 484] width 58 height 42
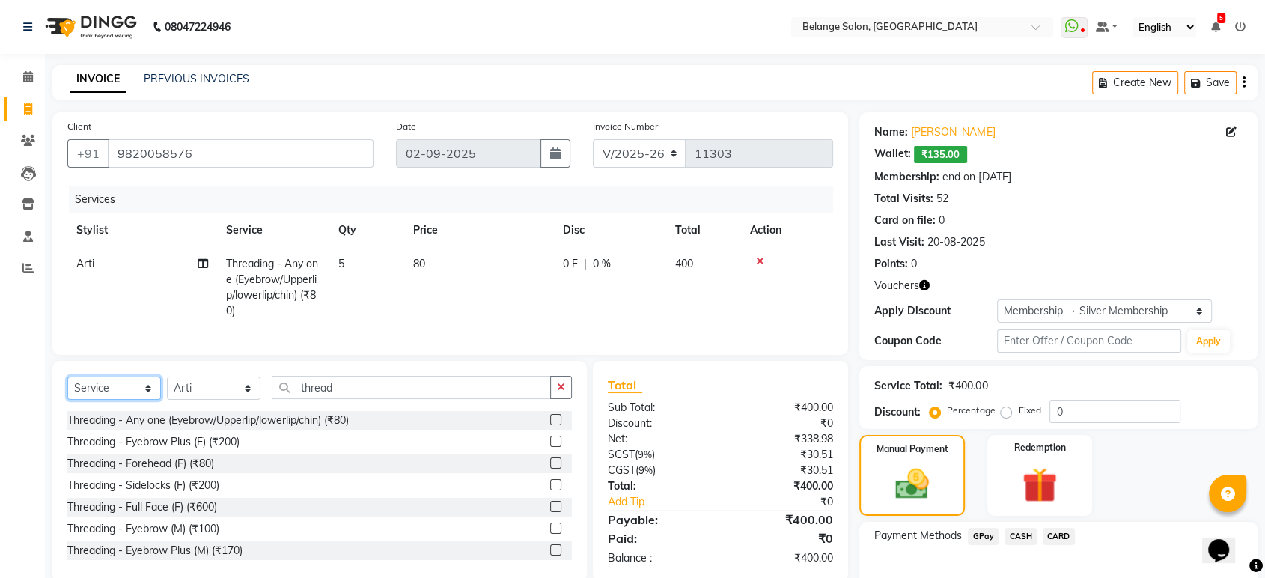
click at [132, 400] on select "Select Service Product Membership Package Voucher Prepaid Gift Card" at bounding box center [114, 387] width 94 height 23
select select "product"
click at [67, 389] on select "Select Service Product Membership Package Voucher Prepaid Gift Card" at bounding box center [114, 387] width 94 height 23
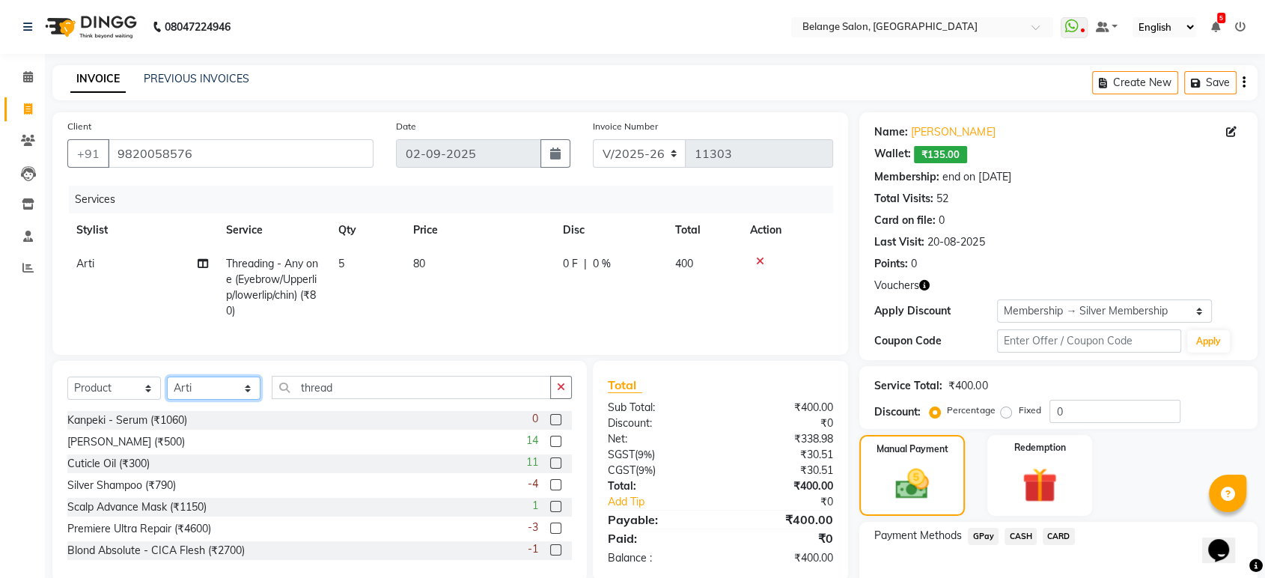
click at [226, 395] on select "Select Stylist [PERSON_NAME] (U) [PERSON_NAME] ANJALI. [PERSON_NAME] [PERSON_NA…" at bounding box center [214, 387] width 94 height 23
select select "34079"
click at [167, 389] on select "Select Stylist [PERSON_NAME] (U) [PERSON_NAME] ANJALI. [PERSON_NAME] [PERSON_NA…" at bounding box center [214, 387] width 94 height 23
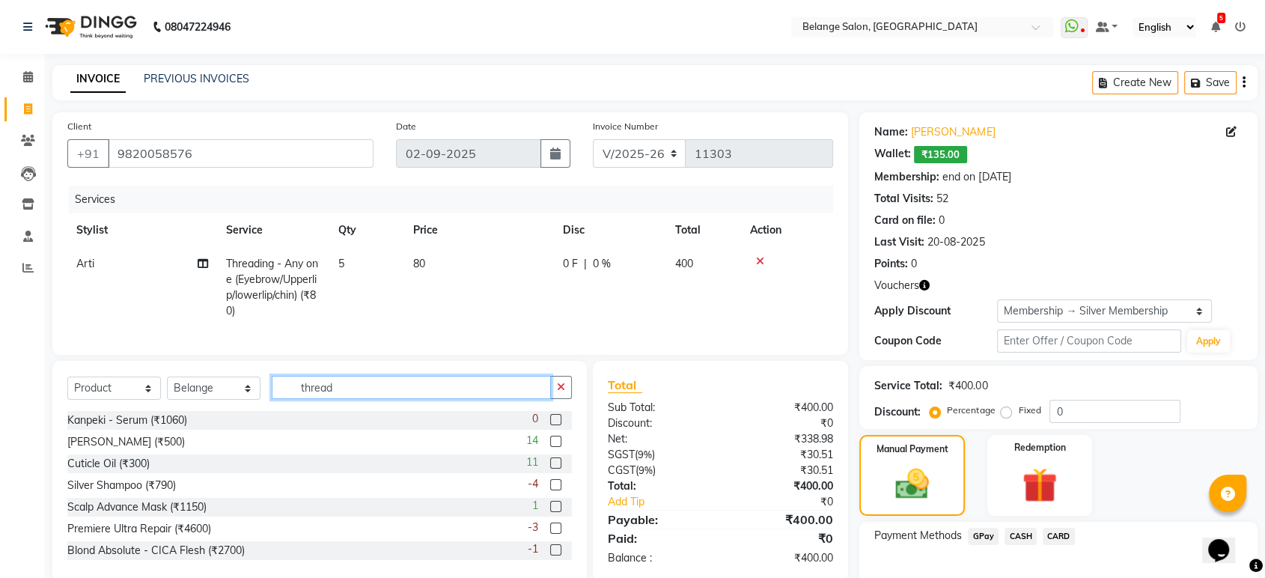
click at [391, 399] on input "thread" at bounding box center [411, 387] width 279 height 23
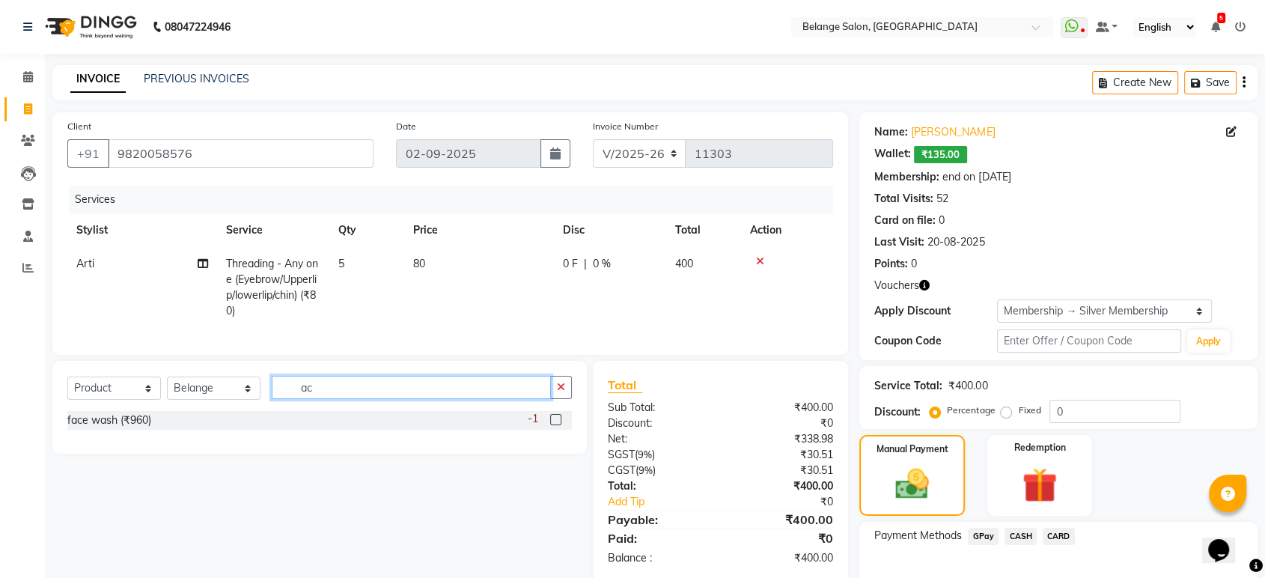
type input "a"
type input "r"
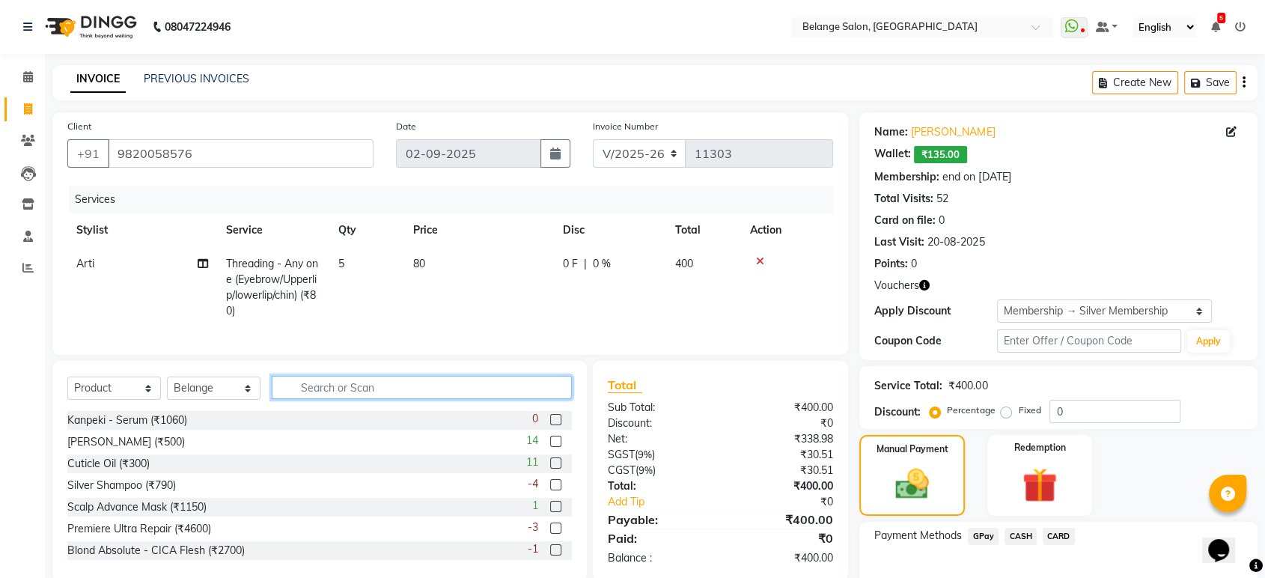
click at [382, 399] on input "text" at bounding box center [422, 387] width 300 height 23
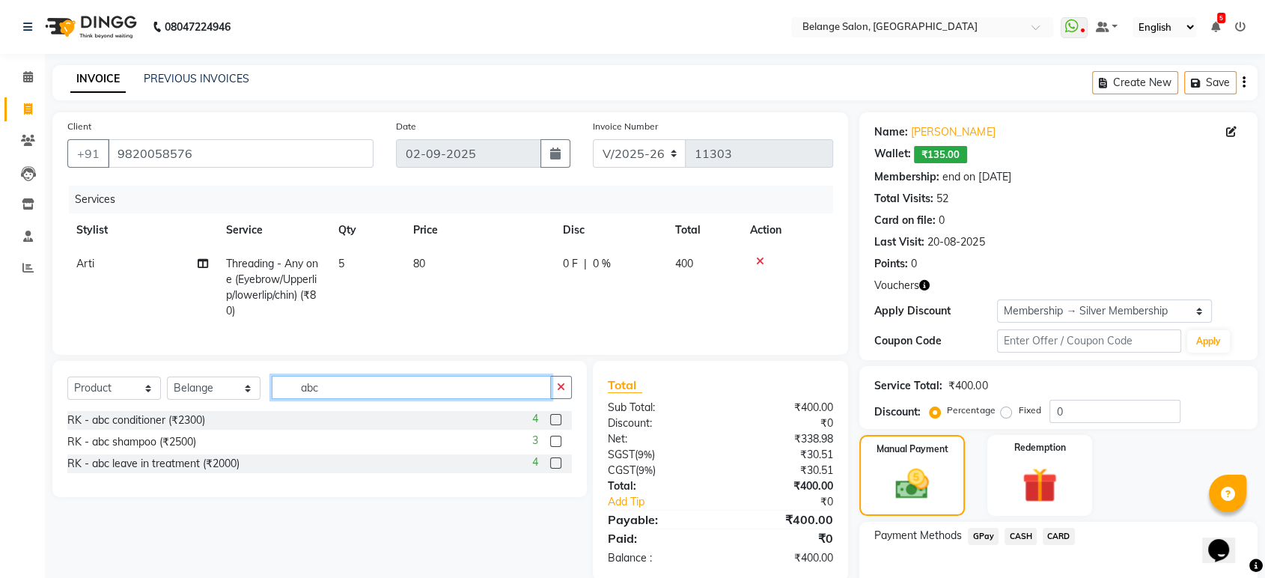
type input "abc"
click at [555, 469] on label at bounding box center [555, 462] width 11 height 11
click at [555, 469] on input "checkbox" at bounding box center [555, 464] width 10 height 10
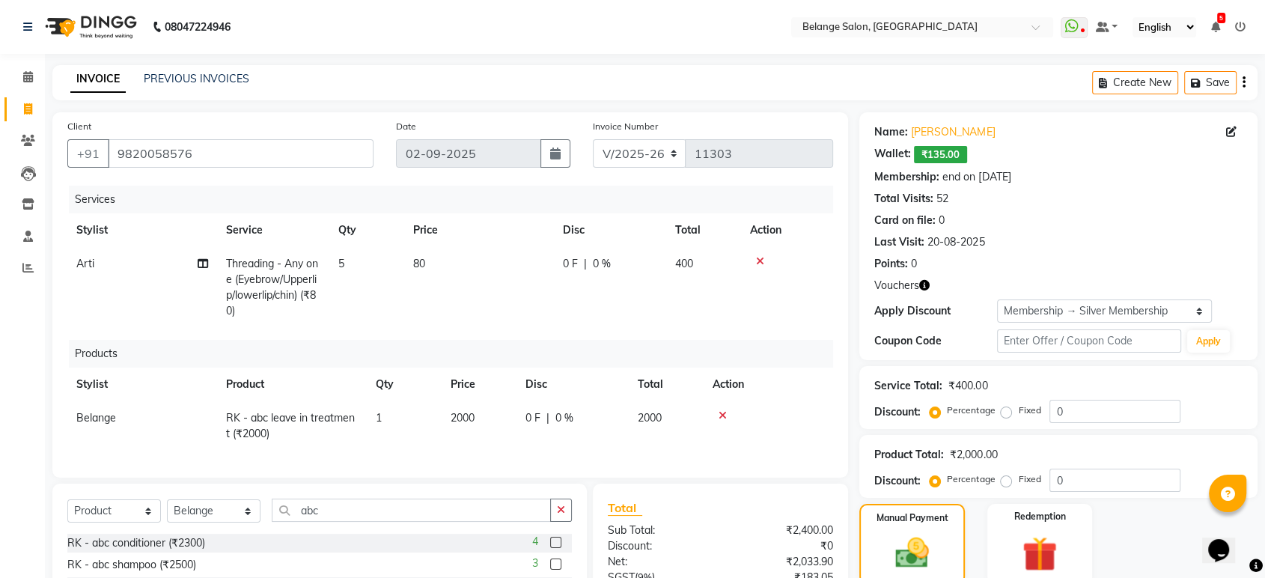
checkbox input "false"
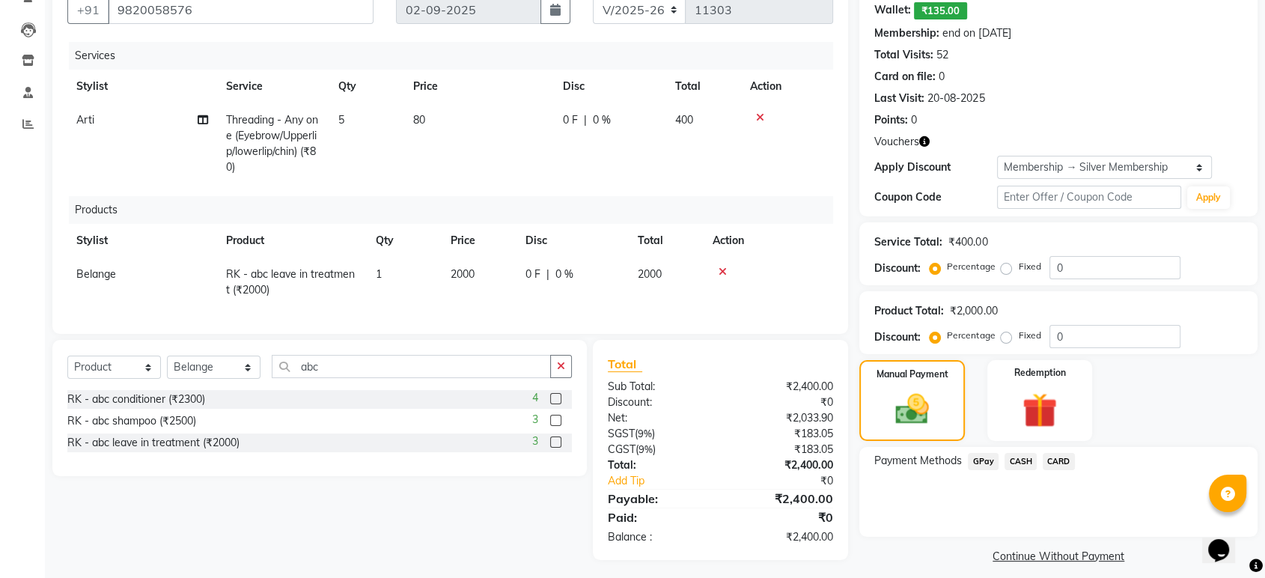
click at [558, 426] on label at bounding box center [555, 420] width 11 height 11
click at [558, 426] on input "checkbox" at bounding box center [555, 421] width 10 height 10
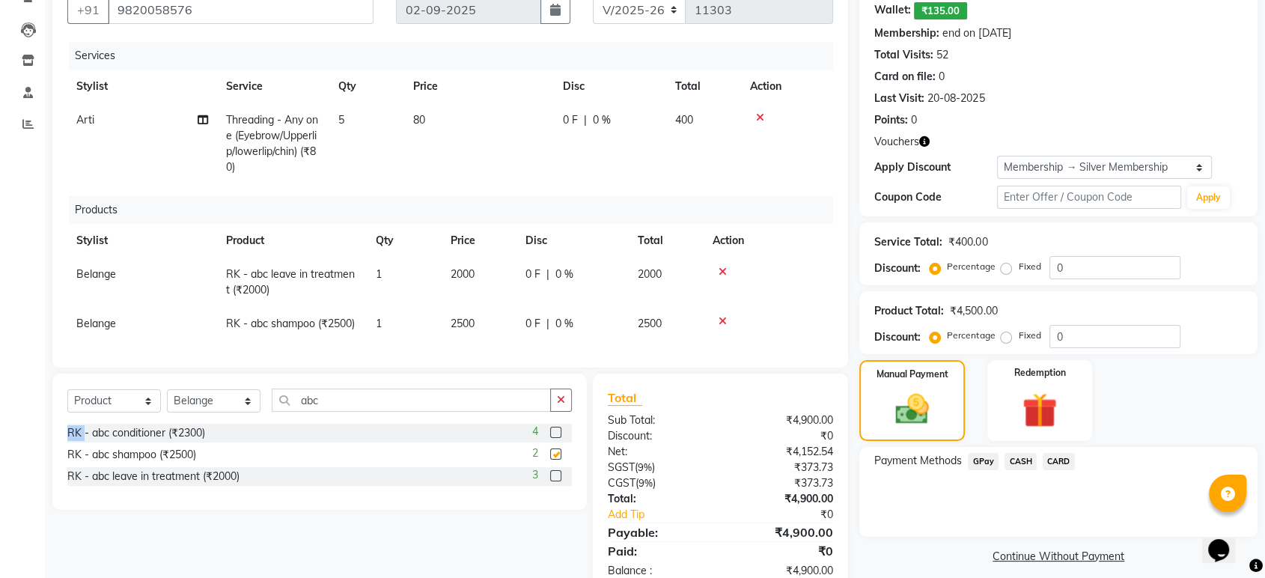
click at [558, 424] on div "Select Service Product Membership Package Voucher Prepaid Gift Card Select Styl…" at bounding box center [319, 405] width 504 height 35
checkbox input "false"
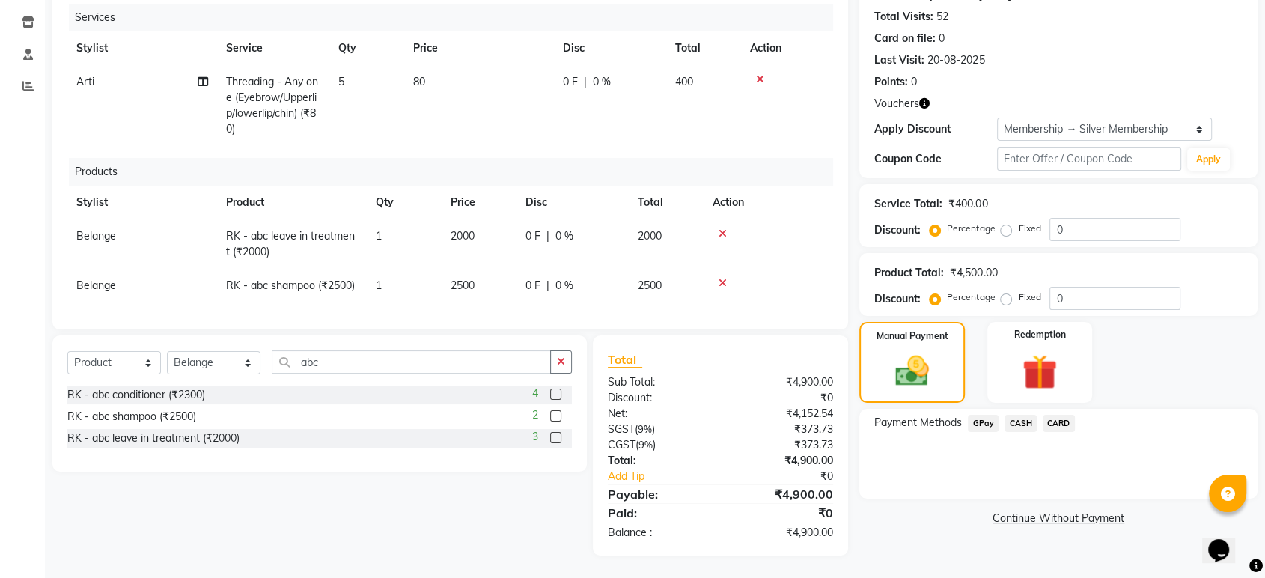
click at [558, 395] on label at bounding box center [555, 393] width 11 height 11
click at [558, 395] on input "checkbox" at bounding box center [555, 395] width 10 height 10
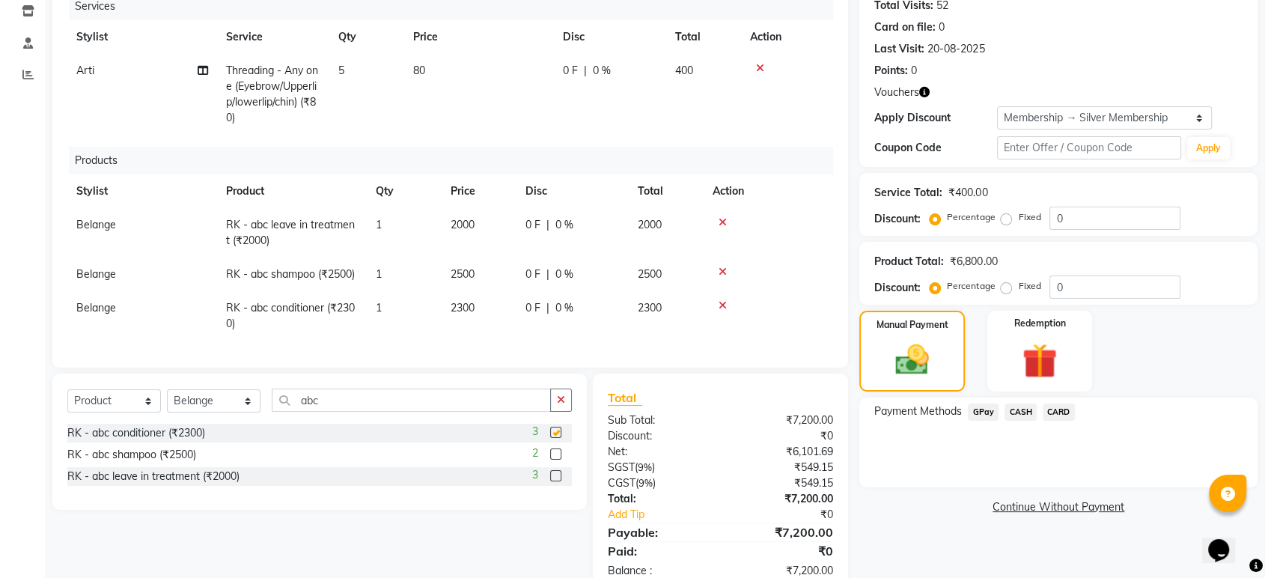
checkbox input "false"
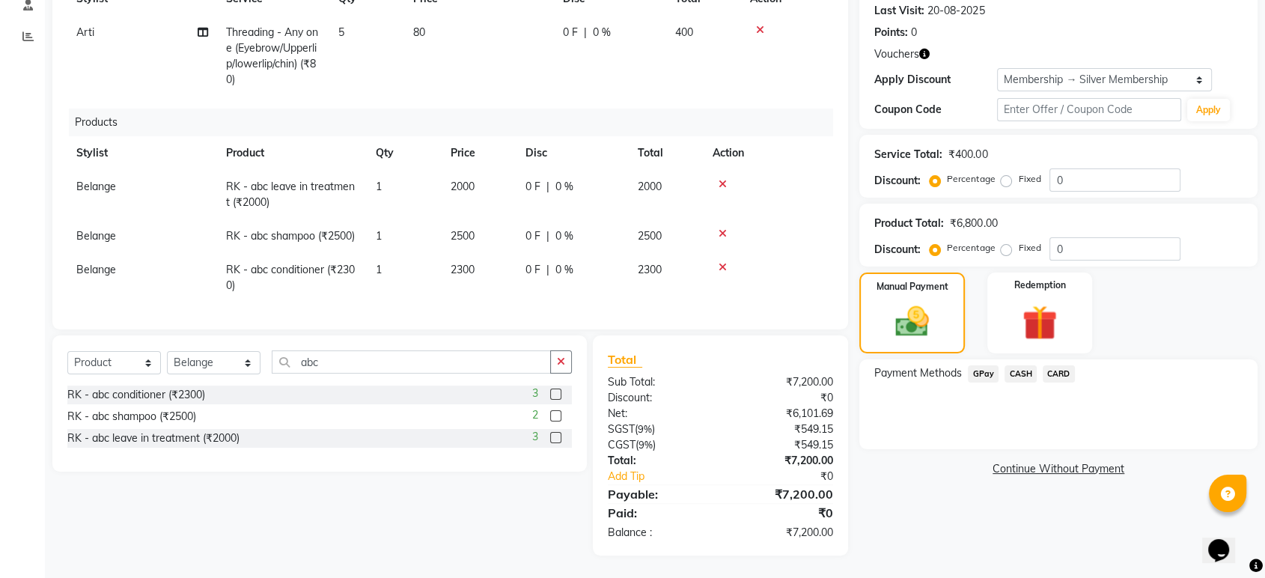
click at [1049, 365] on span "CARD" at bounding box center [1059, 373] width 32 height 17
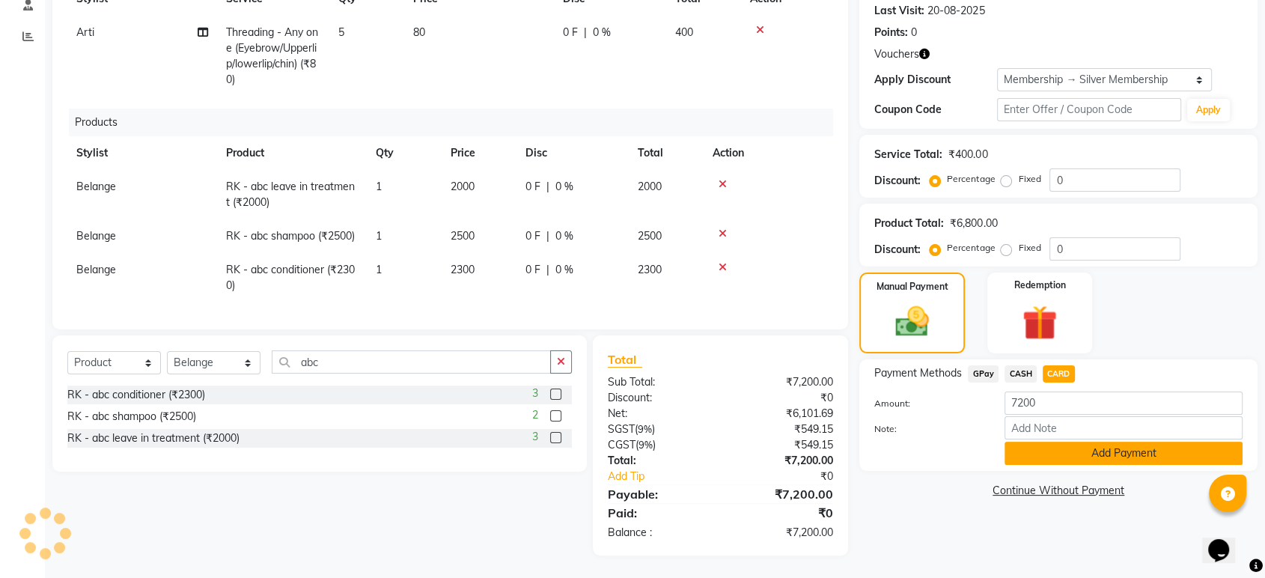
click at [1102, 442] on button "Add Payment" at bounding box center [1123, 453] width 238 height 23
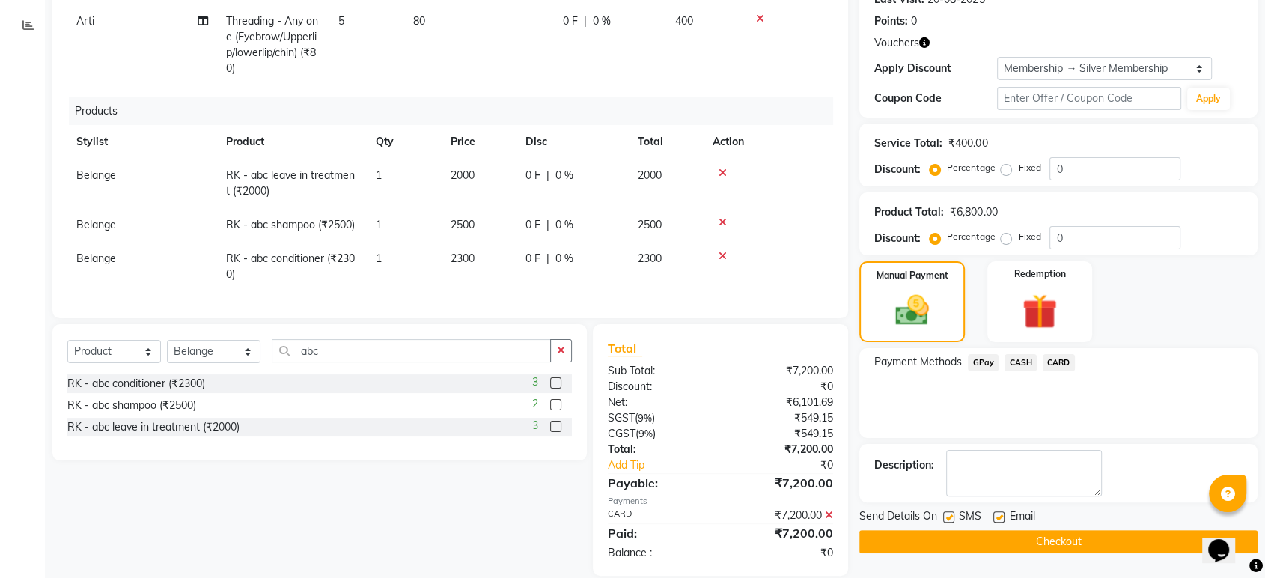
click at [1018, 539] on button "Checkout" at bounding box center [1058, 541] width 398 height 23
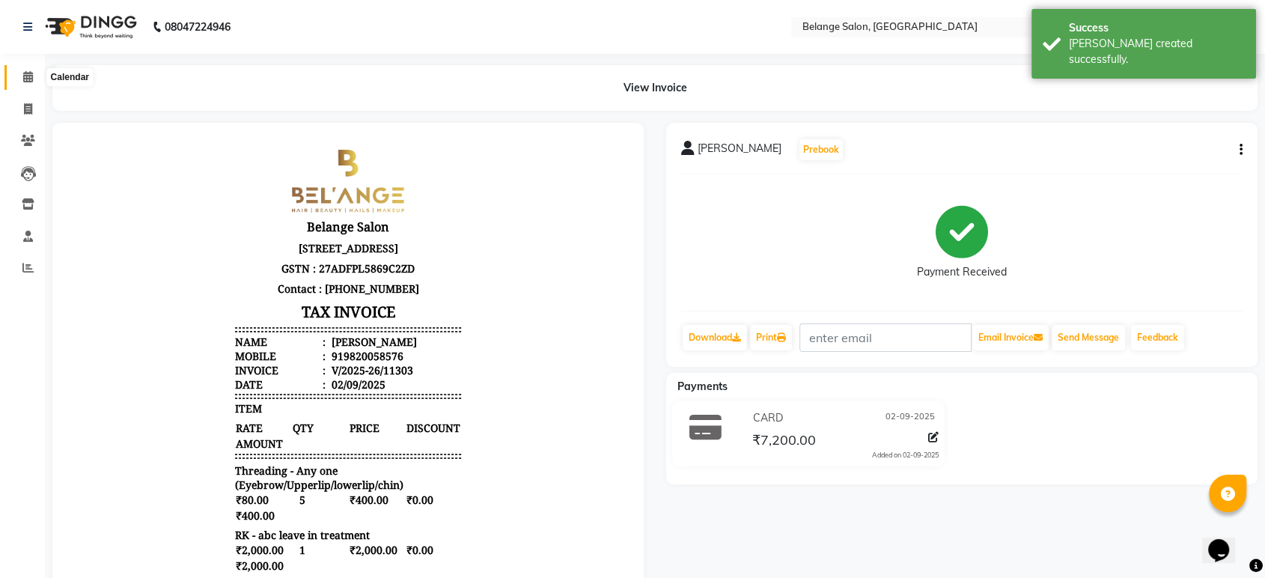
click at [27, 76] on icon at bounding box center [28, 76] width 10 height 11
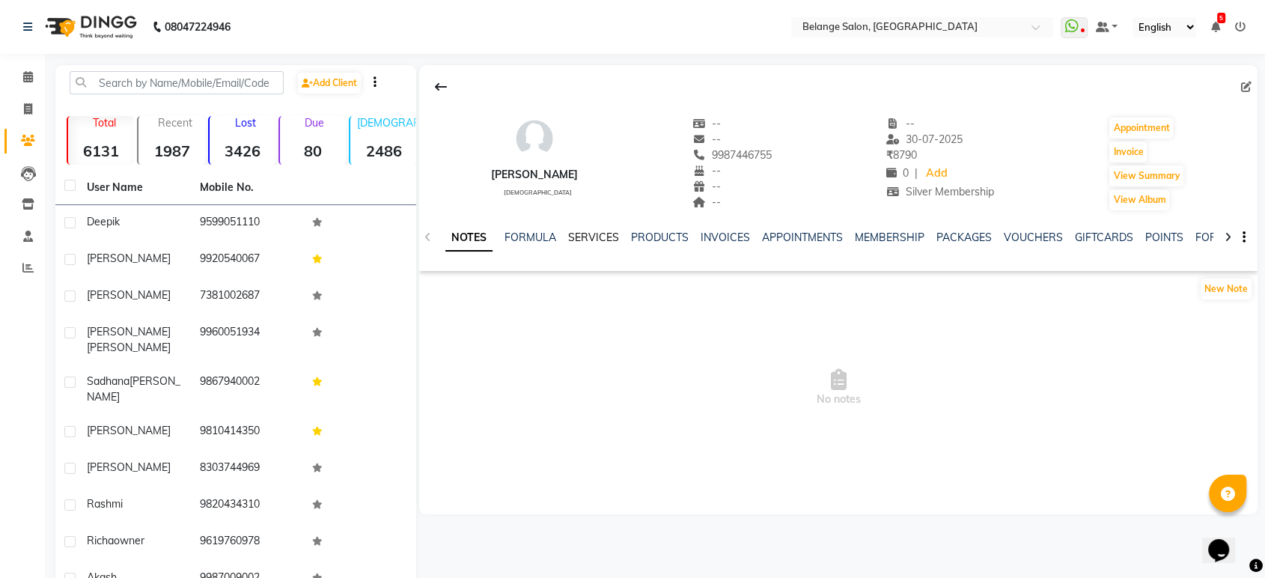
click at [585, 236] on link "SERVICES" at bounding box center [593, 237] width 51 height 13
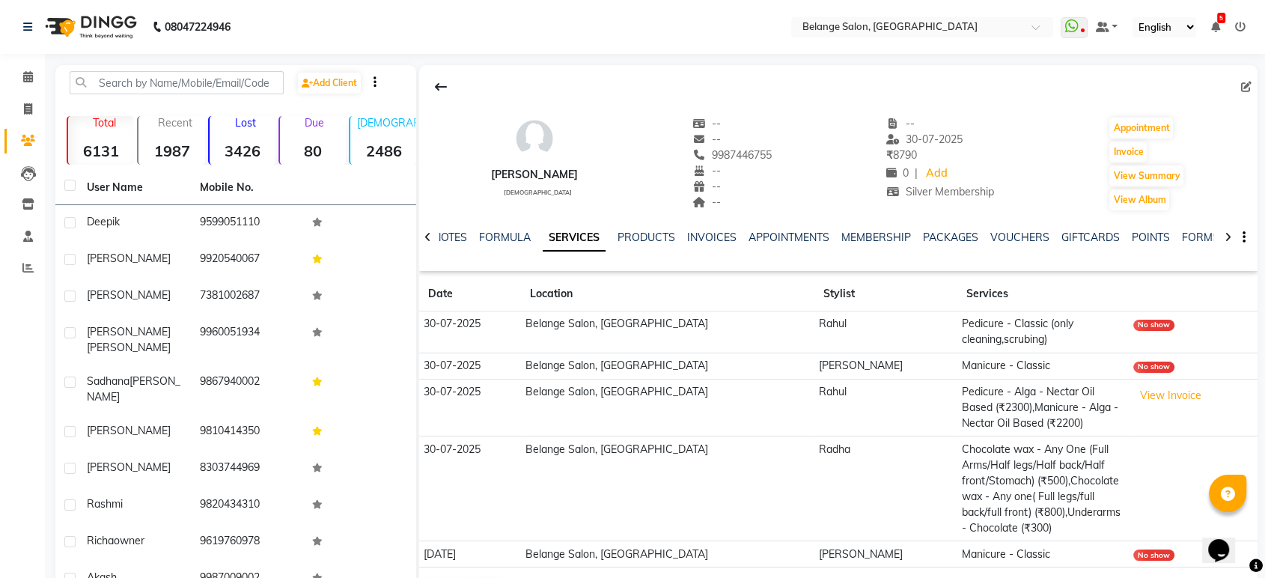
click at [730, 148] on span "9987446755" at bounding box center [731, 154] width 79 height 13
copy span "9987446755"
click at [33, 72] on span at bounding box center [28, 77] width 26 height 17
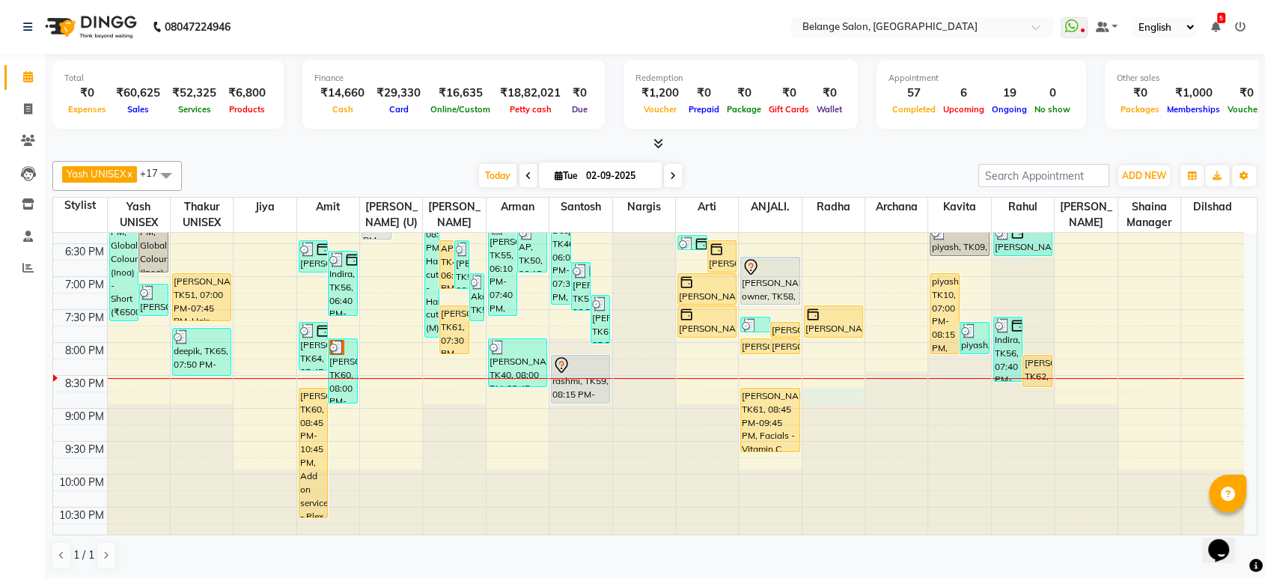
click at [833, 393] on div "8:00 AM 8:30 AM 9:00 AM 9:30 AM 10:00 AM 10:30 AM 11:00 AM 11:30 AM 12:00 PM 12…" at bounding box center [648, 45] width 1191 height 987
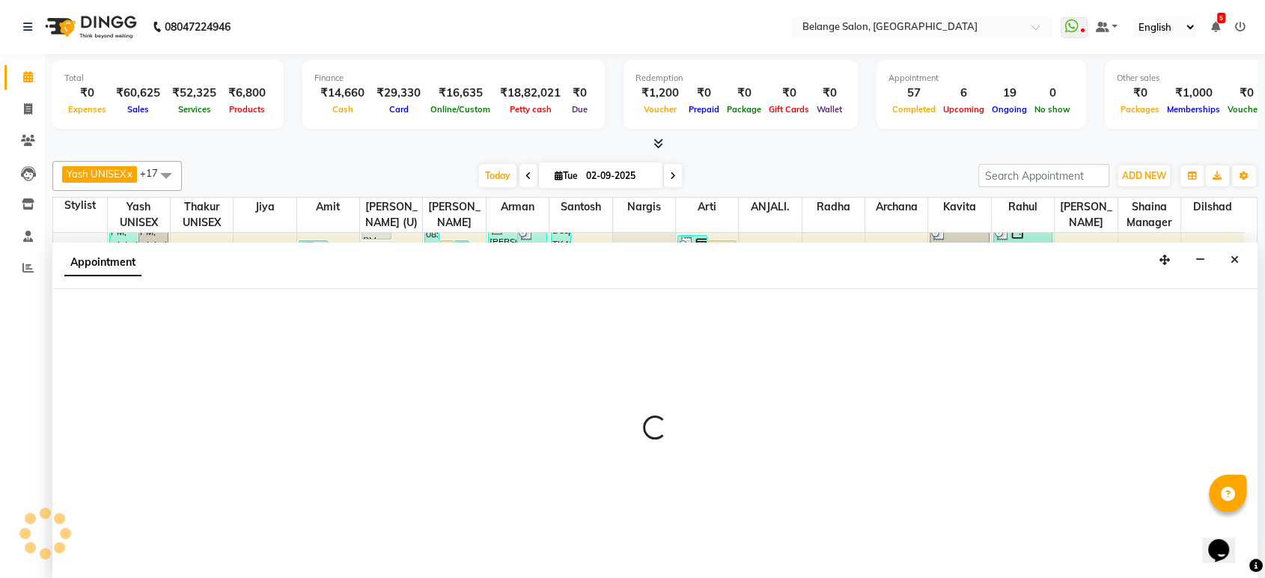
select select "61428"
select select "1245"
select select "tentative"
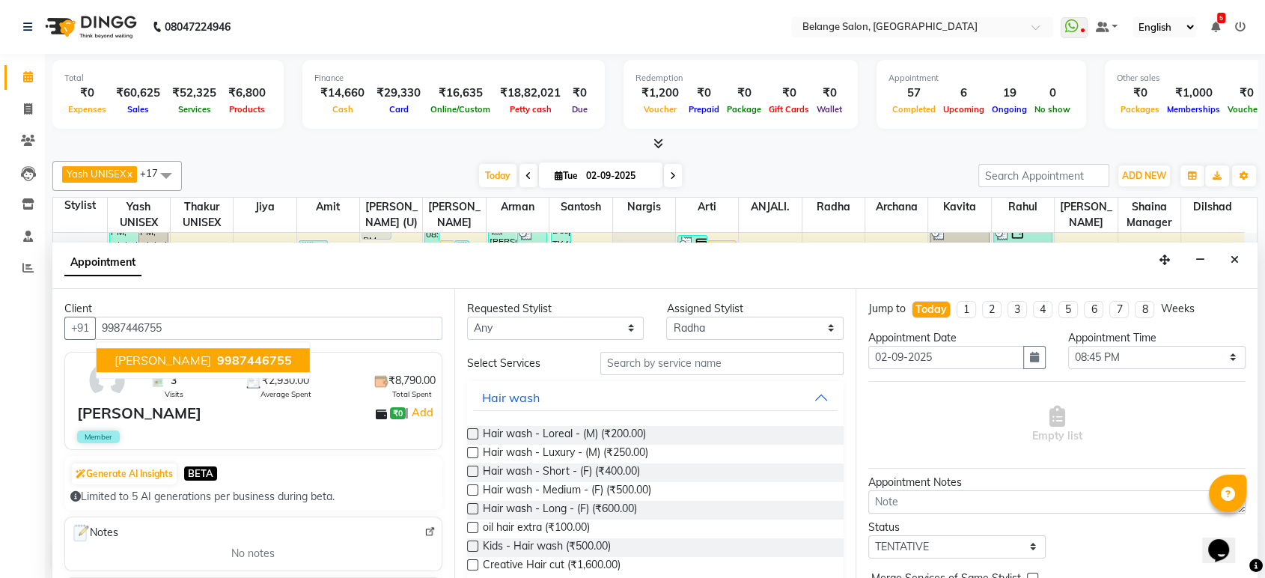
click at [250, 361] on span "9987446755" at bounding box center [254, 360] width 75 height 15
type input "9987446755"
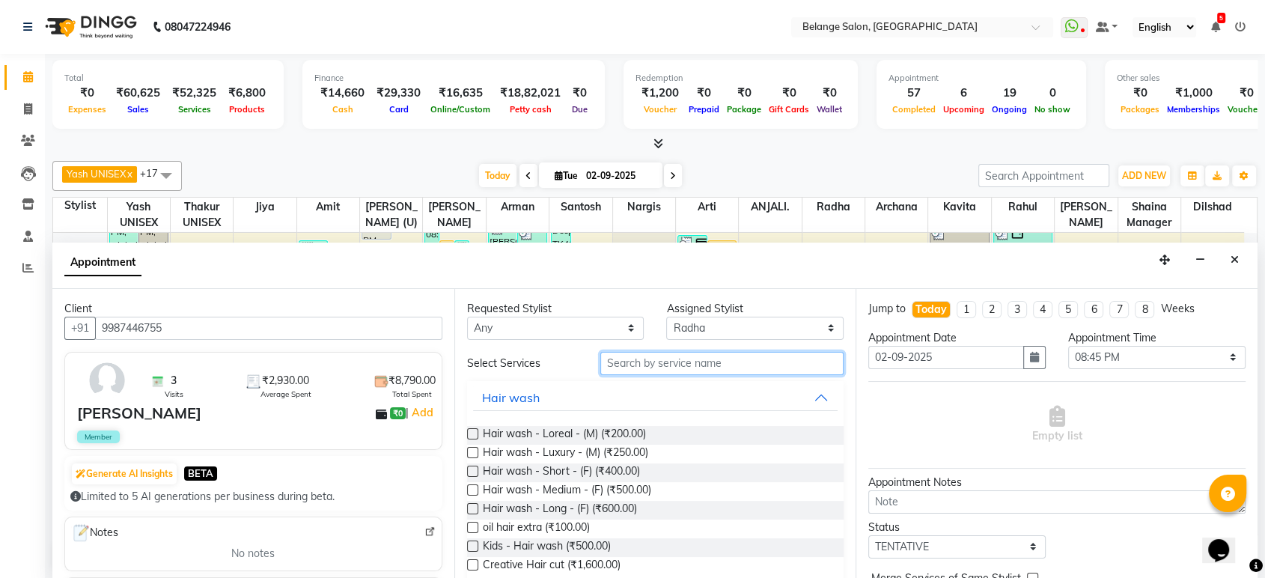
click at [686, 364] on input "text" at bounding box center [722, 363] width 244 height 23
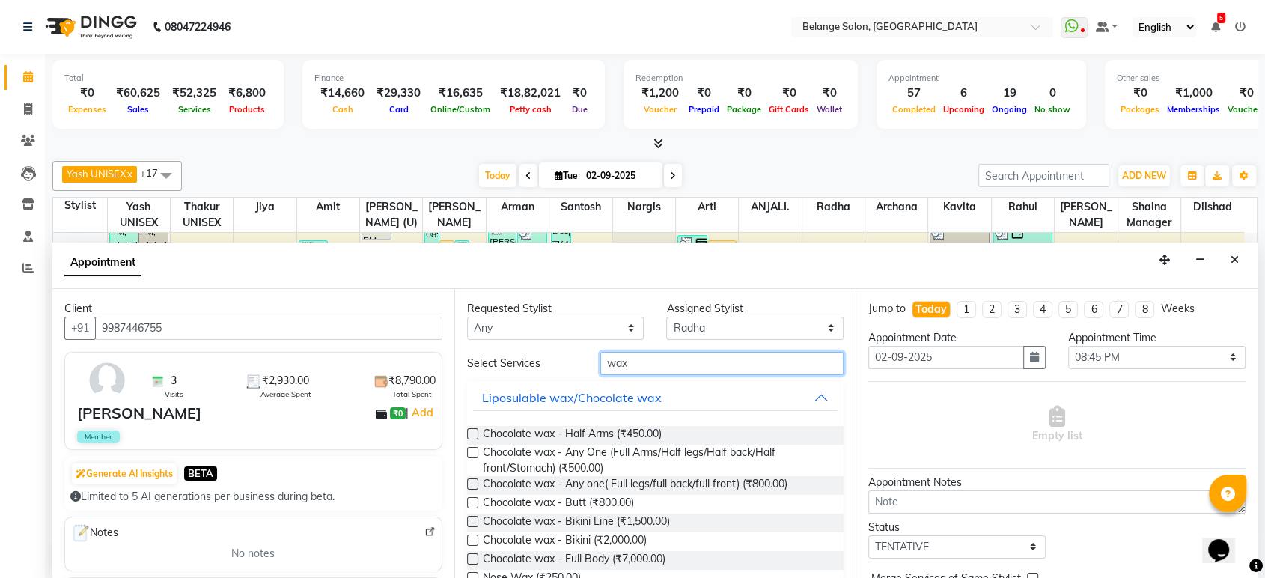
type input "wax"
click at [469, 447] on label at bounding box center [472, 452] width 11 height 11
click at [469, 449] on input "checkbox" at bounding box center [472, 454] width 10 height 10
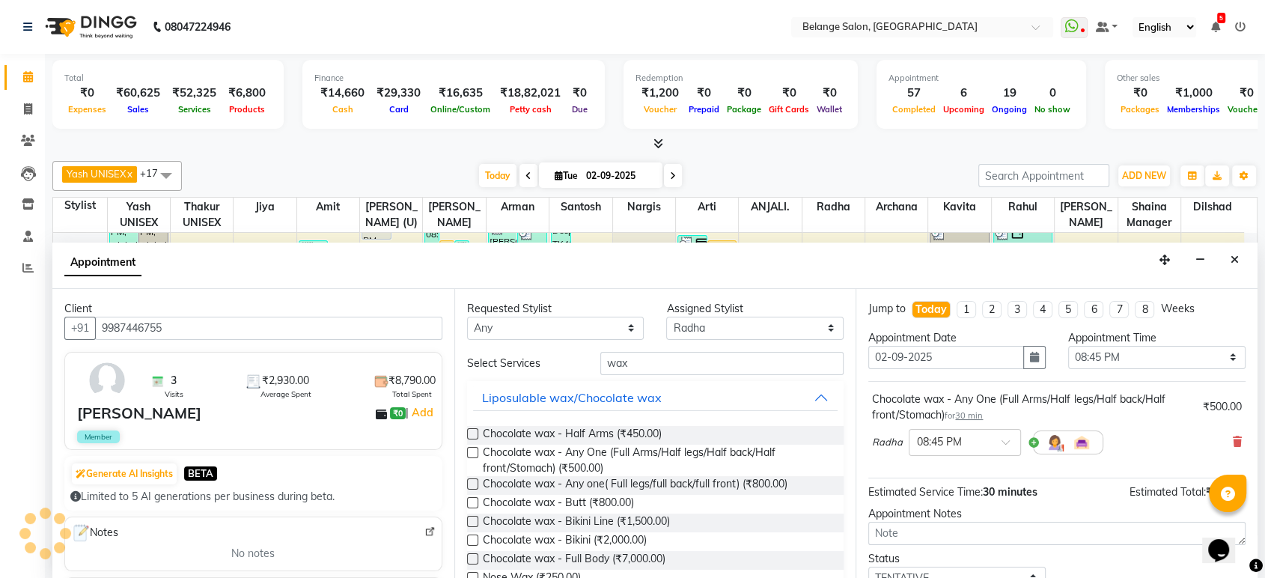
click at [469, 447] on label at bounding box center [472, 452] width 11 height 11
click at [469, 449] on input "checkbox" at bounding box center [472, 454] width 10 height 10
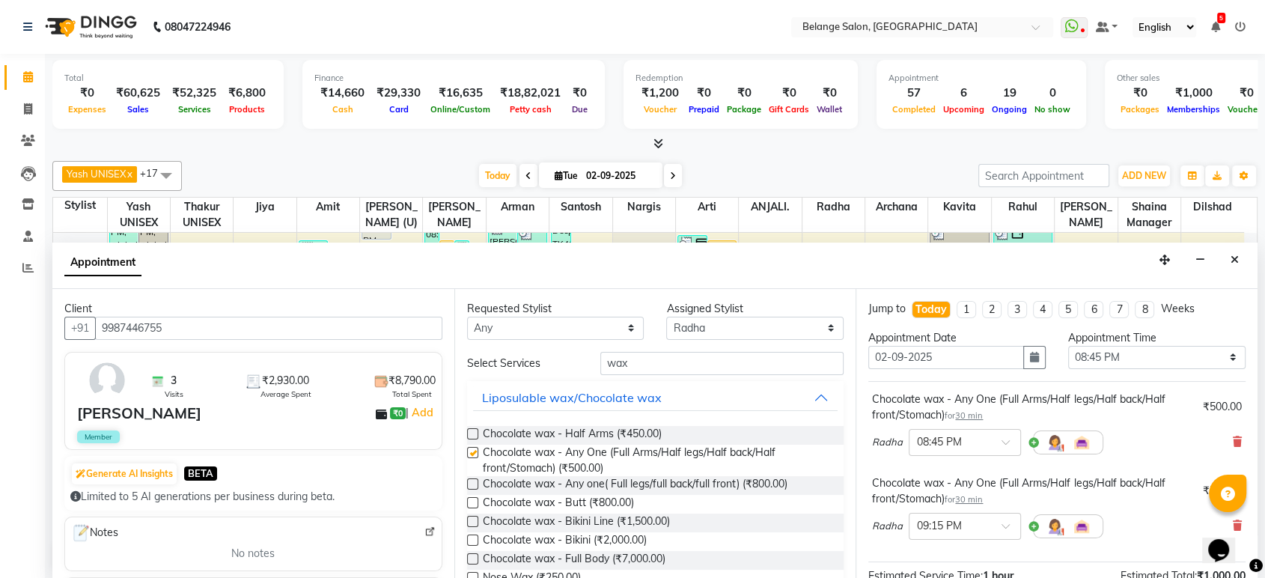
checkbox input "false"
click at [653, 355] on input "wax" at bounding box center [722, 363] width 244 height 23
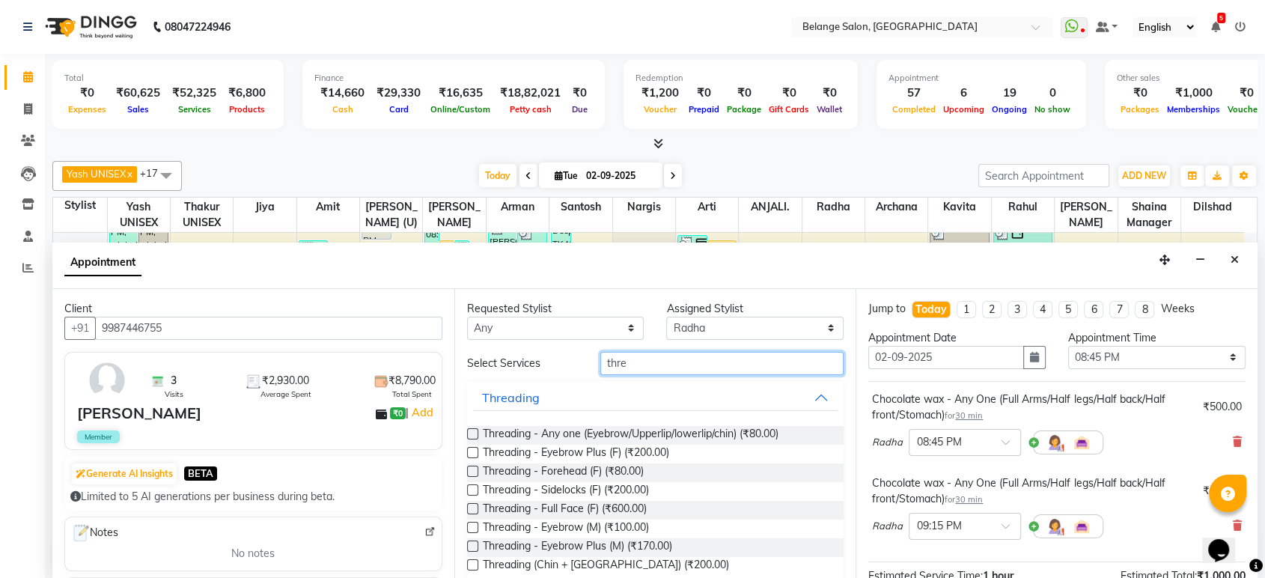
type input "thre"
click at [472, 432] on label at bounding box center [472, 433] width 11 height 11
click at [472, 432] on input "checkbox" at bounding box center [472, 435] width 10 height 10
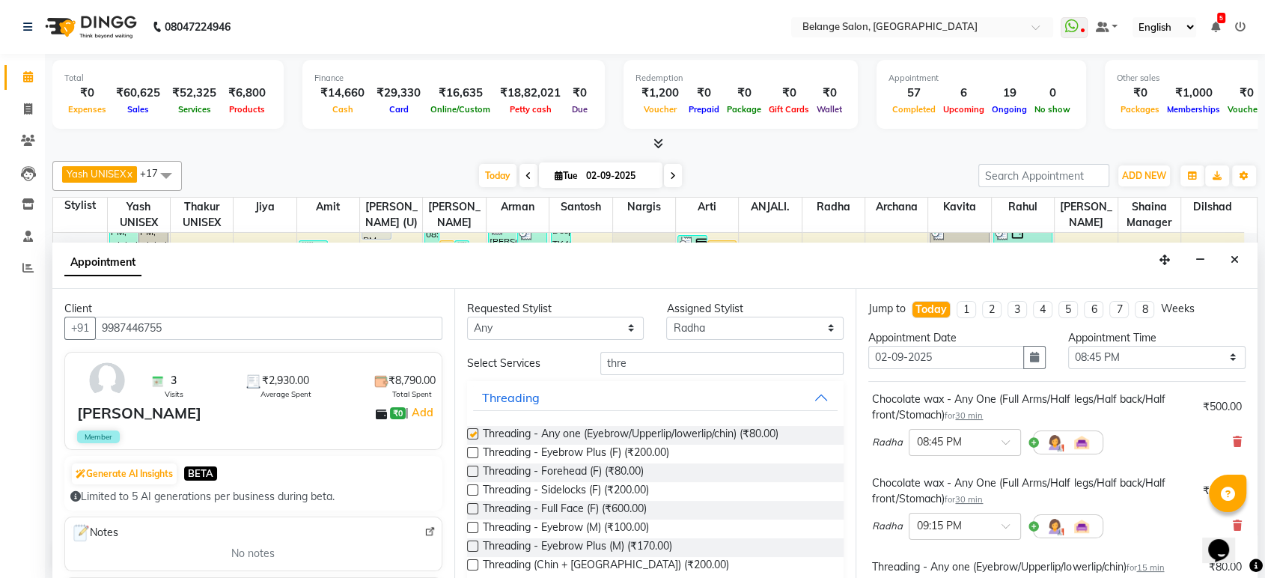
checkbox input "false"
click at [540, 326] on select "Any aftab (U) Ali Amit ANJALI. Archana Arman Arti Belange Billing deepali dilsh…" at bounding box center [555, 328] width 177 height 23
select select "61428"
click at [467, 317] on select "Any aftab (U) Ali Amit ANJALI. Archana Arman Arti Belange Billing deepali dilsh…" at bounding box center [555, 328] width 177 height 23
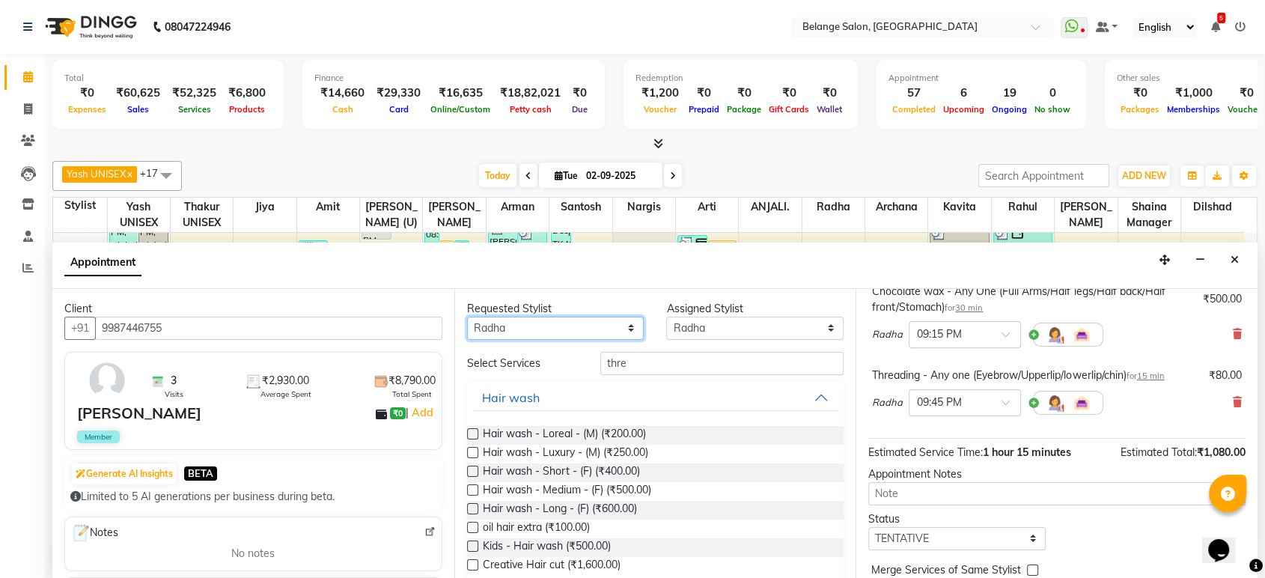
scroll to position [256, 0]
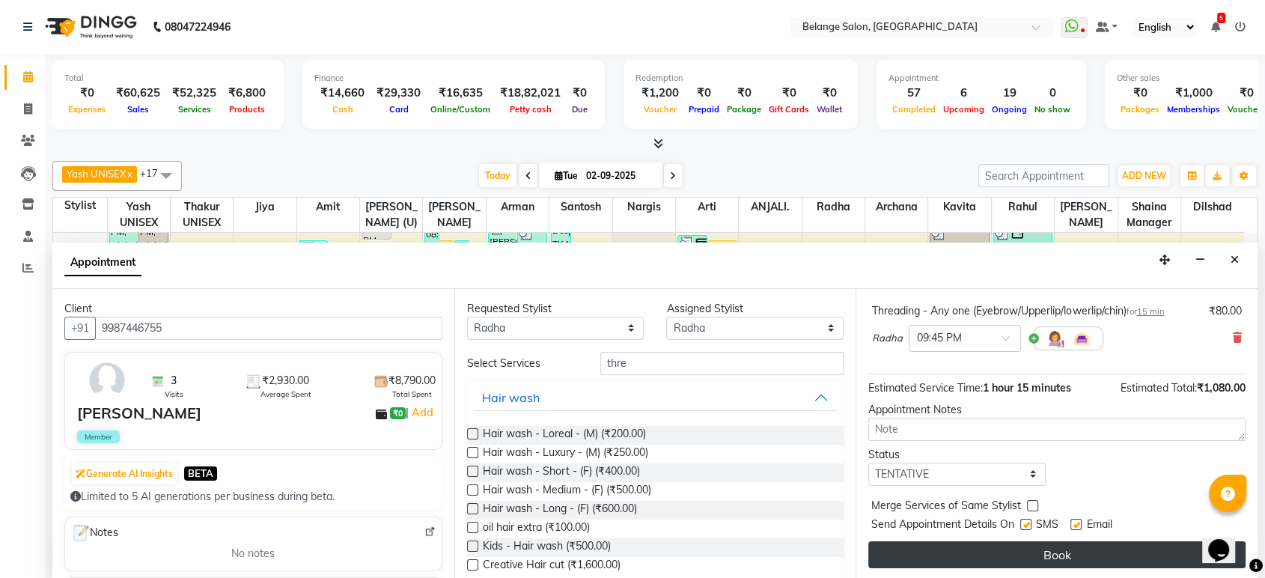
click at [1004, 549] on button "Book" at bounding box center [1056, 554] width 377 height 27
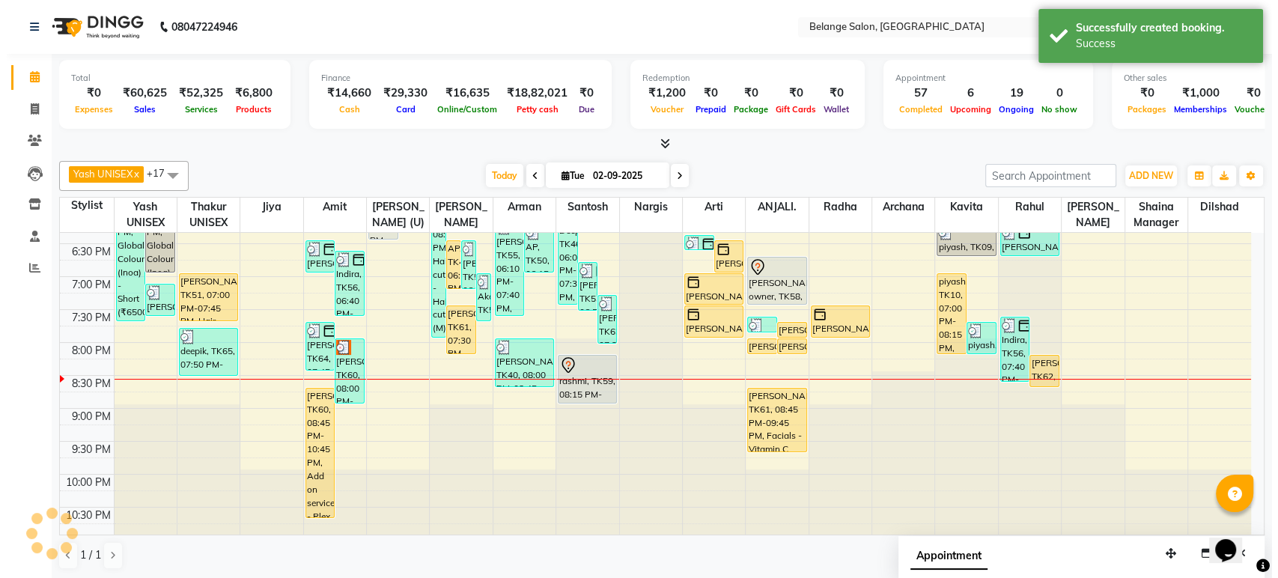
scroll to position [0, 0]
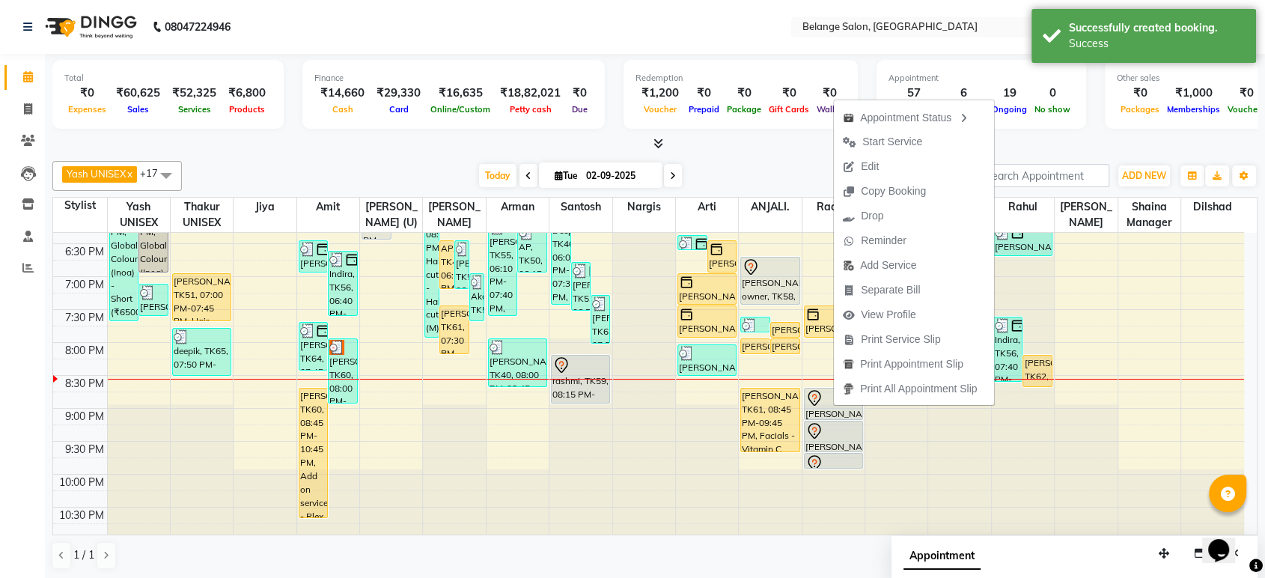
click at [801, 142] on div at bounding box center [654, 144] width 1205 height 16
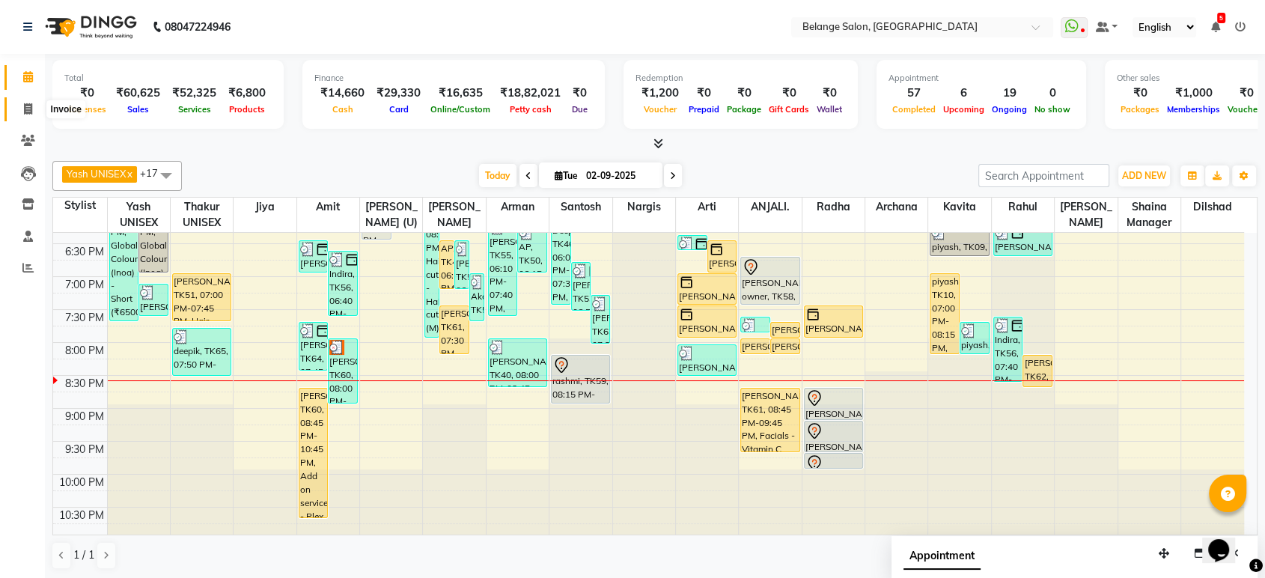
click at [37, 115] on span at bounding box center [28, 109] width 26 height 17
select select "5076"
select select "service"
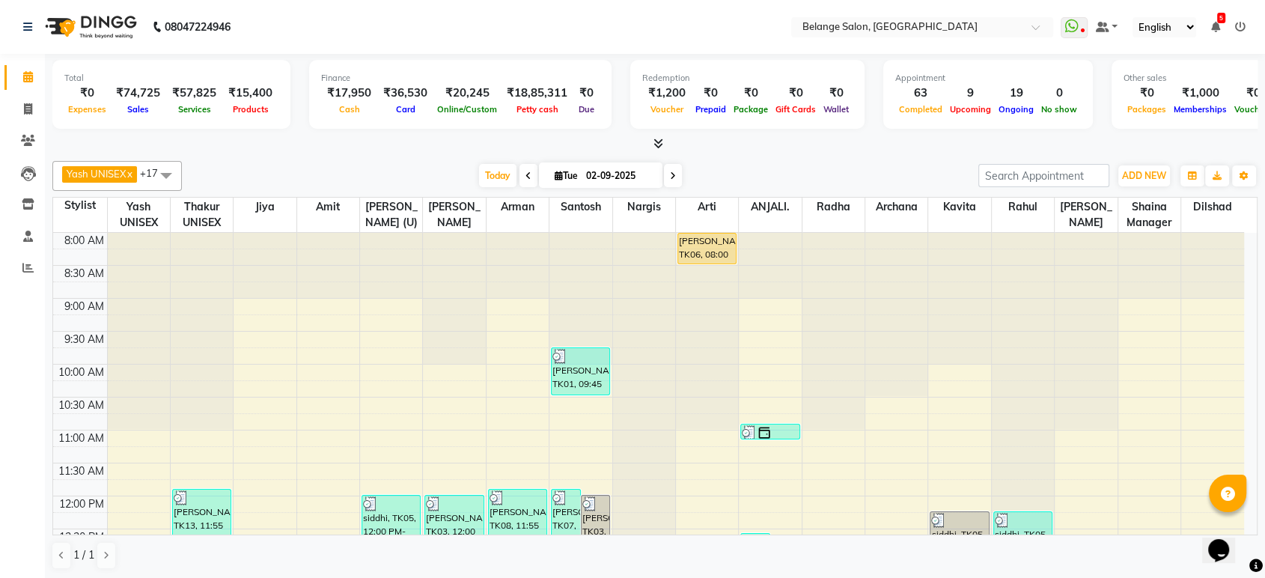
drag, startPoint x: 394, startPoint y: 143, endPoint x: 289, endPoint y: 156, distance: 106.4
click at [289, 156] on div "Yash UNISEX x Thakur UNISEX x Jiya x Amit x aftab (U) x [PERSON_NAME] x Santosh…" at bounding box center [654, 365] width 1205 height 421
click at [24, 102] on span at bounding box center [28, 109] width 26 height 17
select select "5076"
select select "service"
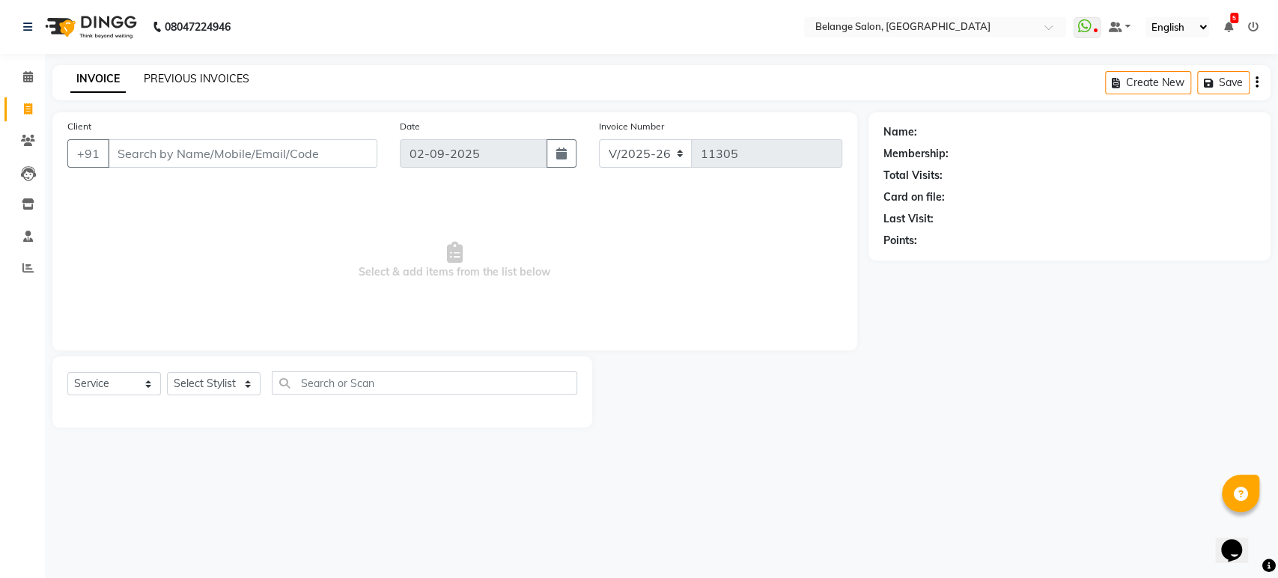
click at [150, 76] on link "PREVIOUS INVOICES" at bounding box center [197, 78] width 106 height 13
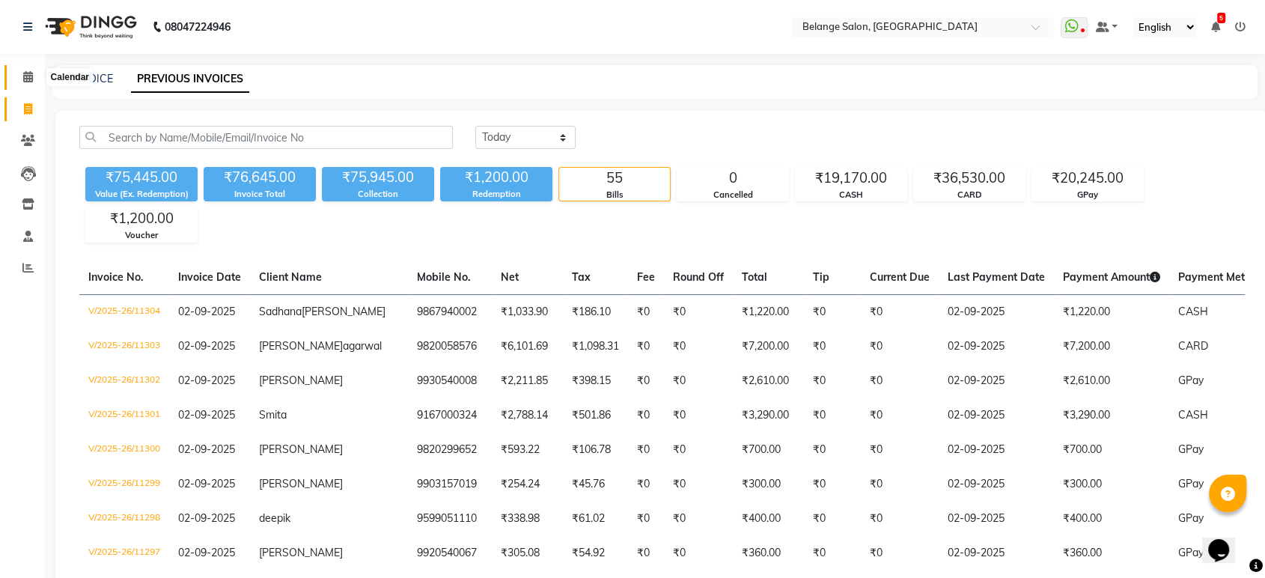
click at [26, 79] on icon at bounding box center [28, 76] width 10 height 11
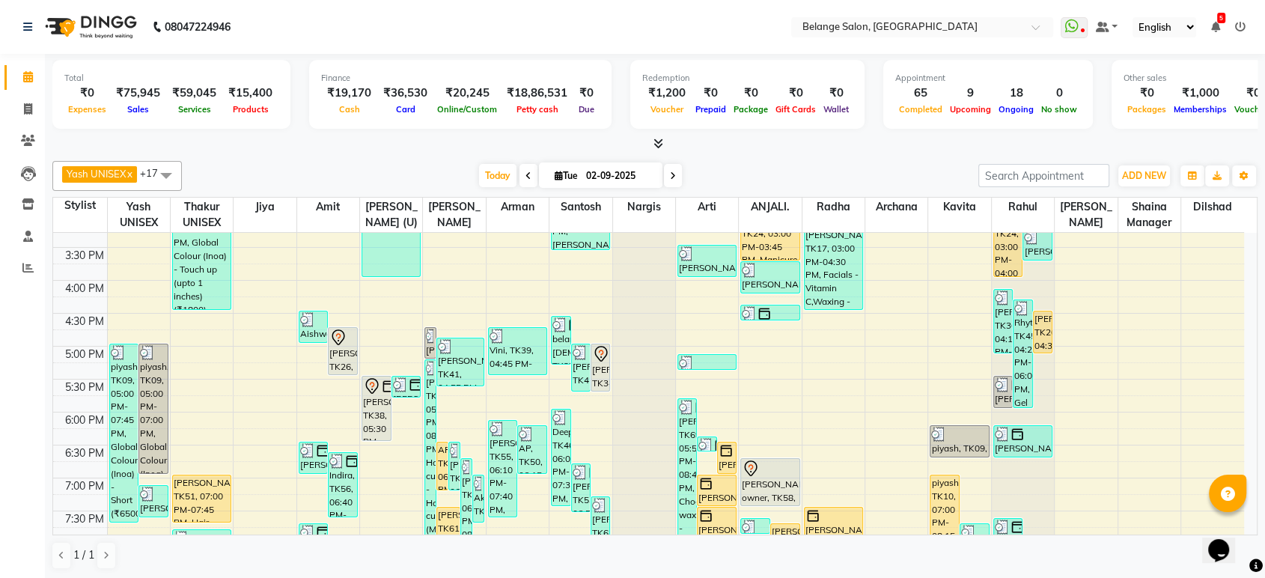
scroll to position [680, 0]
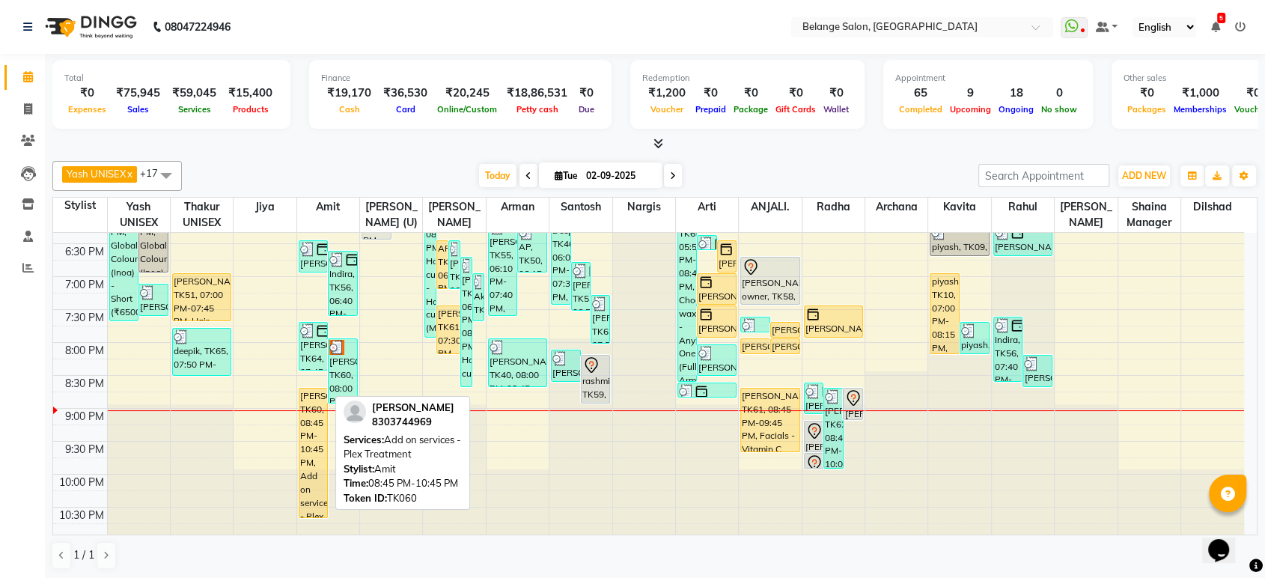
click at [315, 420] on div "[PERSON_NAME], TK60, 08:45 PM-10:45 PM, Add on services - Plex Treatment" at bounding box center [313, 452] width 28 height 129
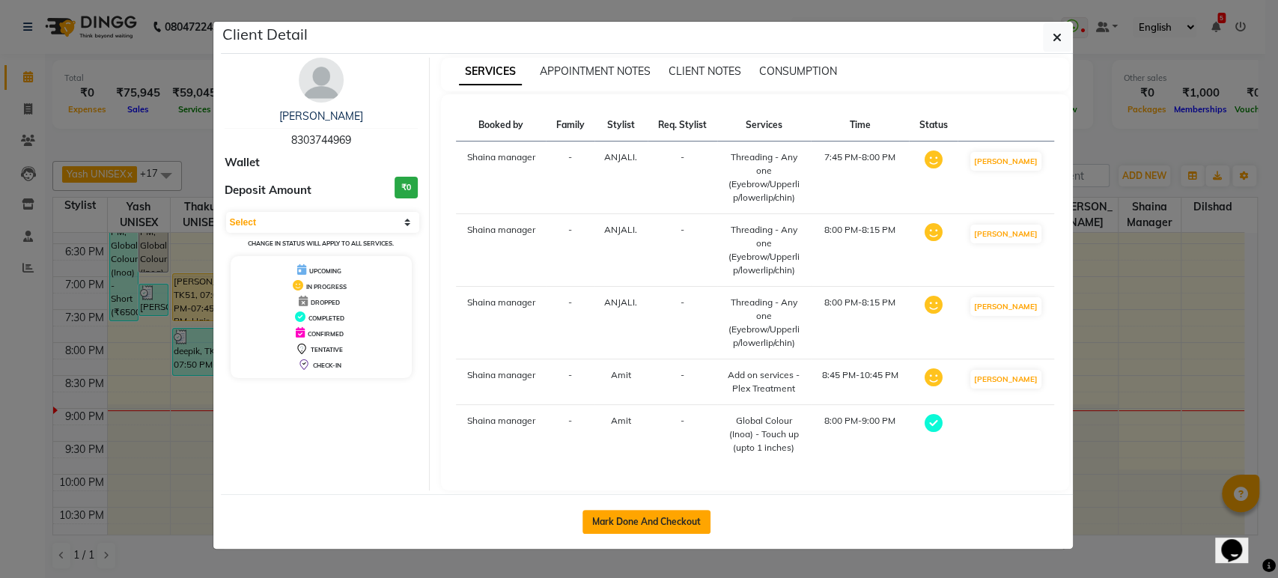
click at [615, 525] on button "Mark Done And Checkout" at bounding box center [646, 522] width 128 height 24
select select "5076"
select select "service"
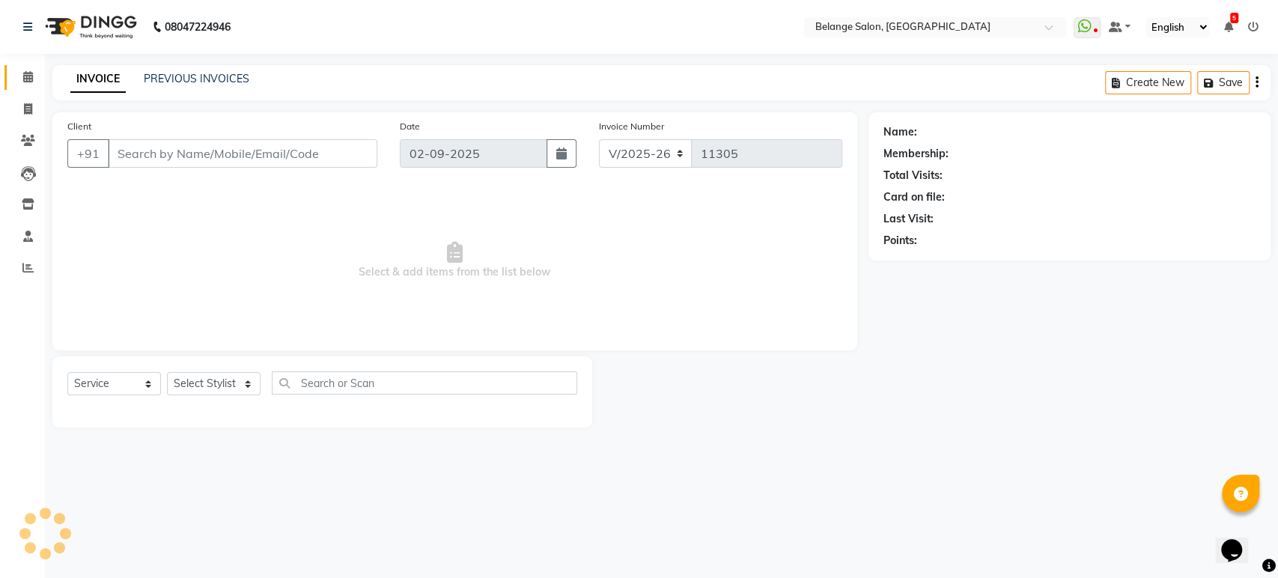
type input "8303744969"
select select "84872"
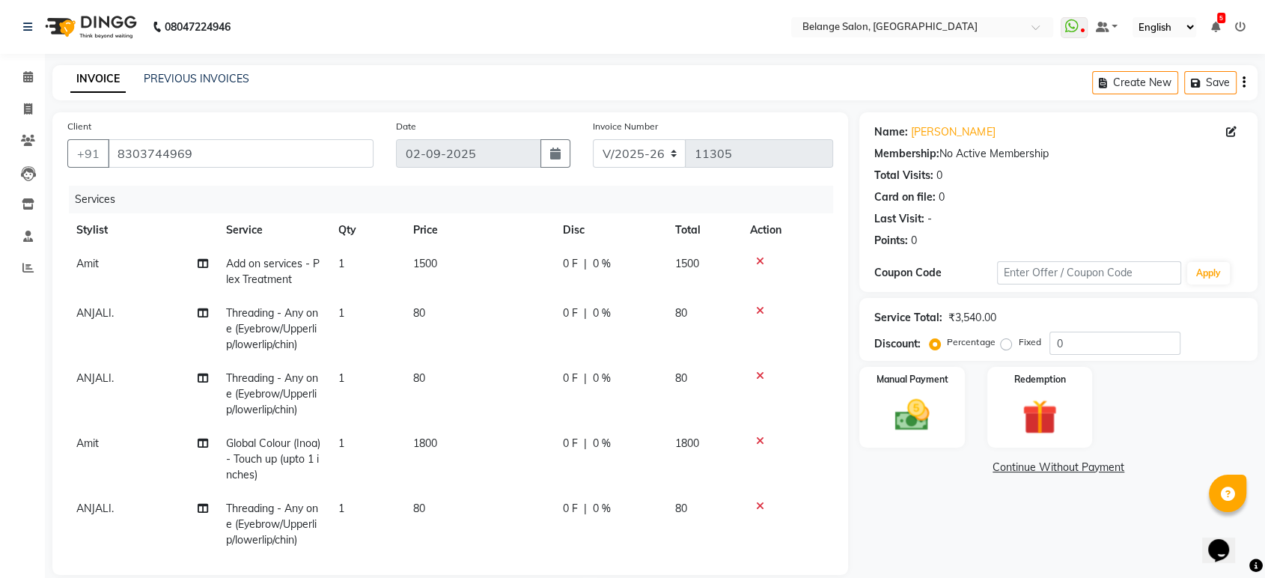
click at [350, 315] on td "1" at bounding box center [366, 328] width 75 height 65
select select "84872"
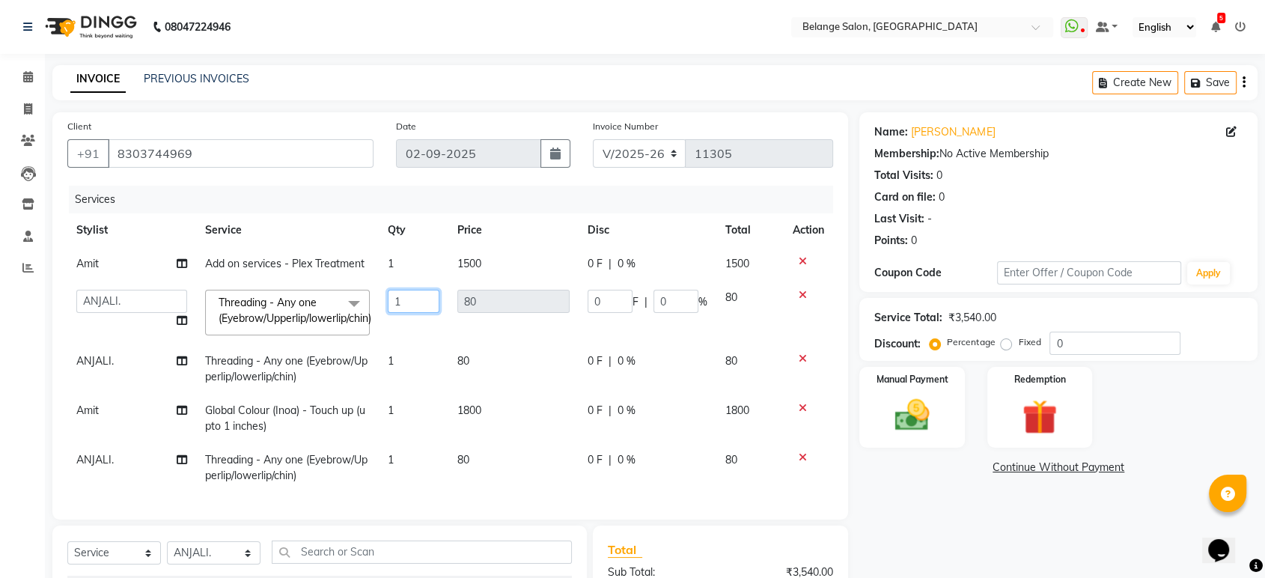
drag, startPoint x: 411, startPoint y: 299, endPoint x: 391, endPoint y: 302, distance: 20.4
click at [391, 302] on input "1" at bounding box center [414, 301] width 52 height 23
type input "3"
click at [890, 483] on div "Name: [PERSON_NAME] Membership: No Active Membership Total Visits: 0 Card on fi…" at bounding box center [1063, 429] width 409 height 634
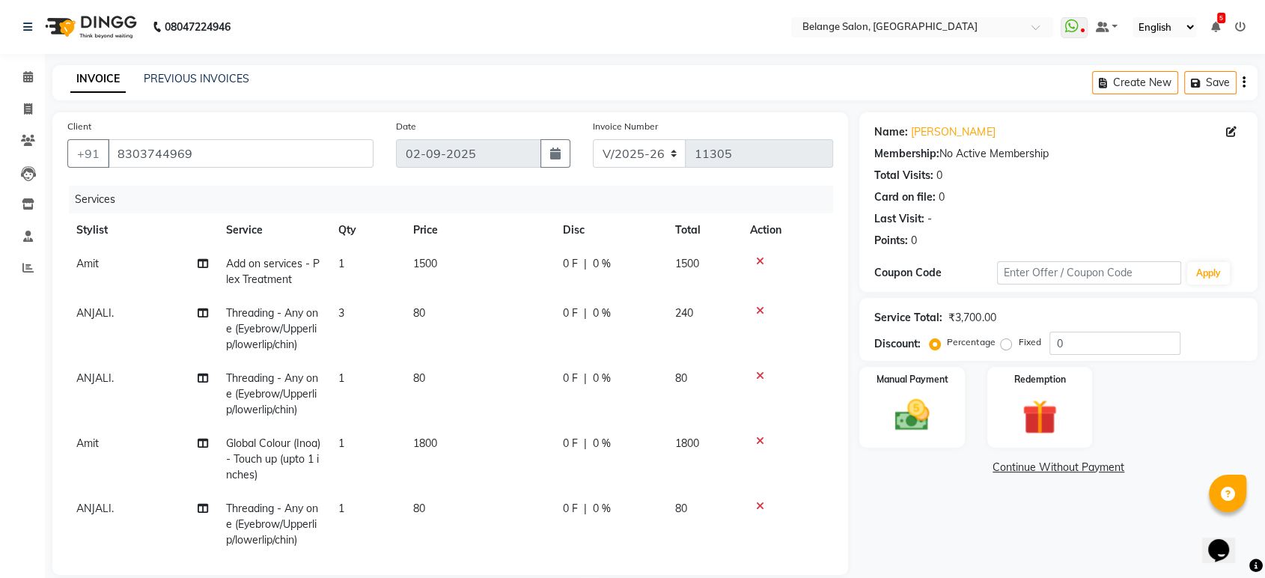
click at [758, 373] on icon at bounding box center [760, 375] width 8 height 10
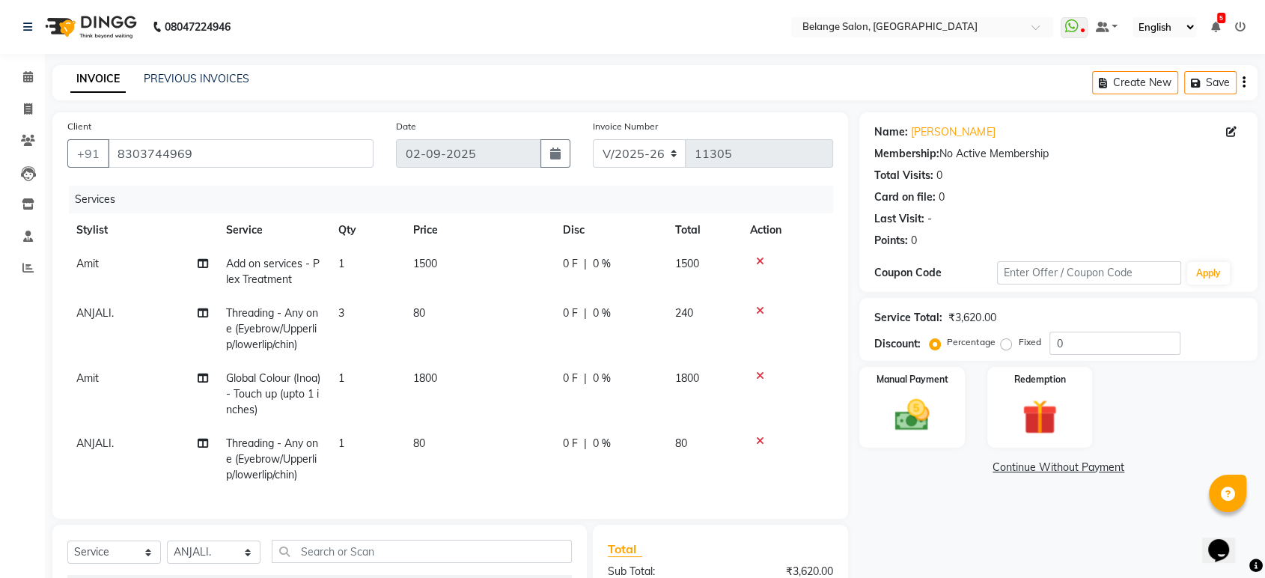
click at [759, 438] on icon at bounding box center [760, 441] width 8 height 10
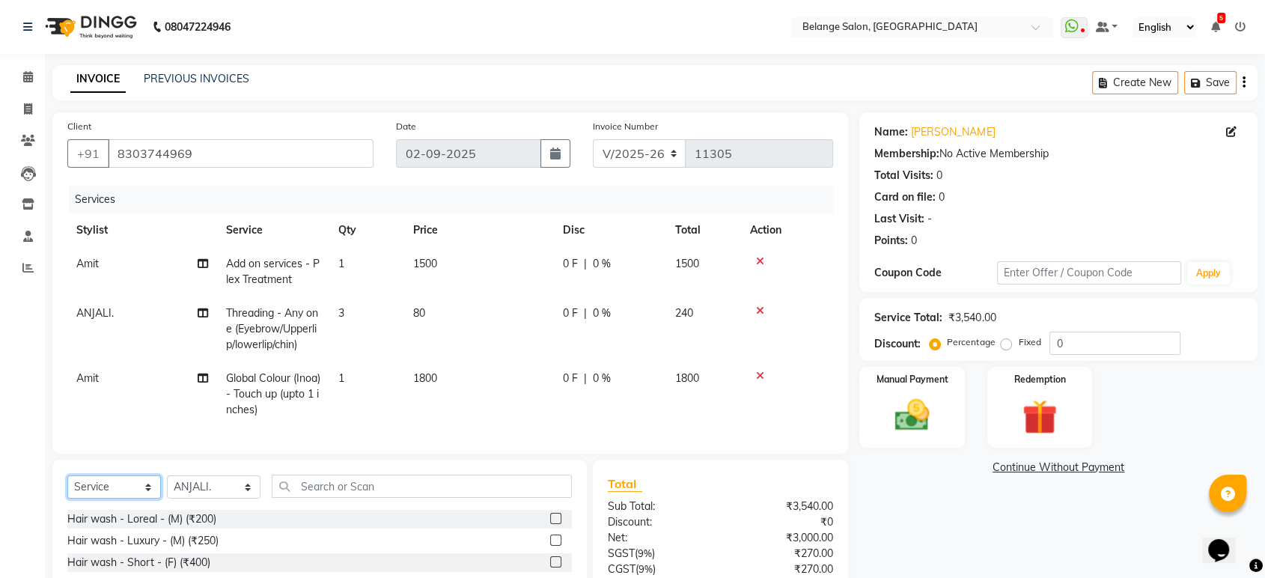
click at [137, 498] on select "Select Service Product Membership Package Voucher Prepaid Gift Card" at bounding box center [114, 486] width 94 height 23
select select "product"
click at [67, 488] on select "Select Service Product Membership Package Voucher Prepaid Gift Card" at bounding box center [114, 486] width 94 height 23
click at [198, 492] on select "Select Stylist [PERSON_NAME] (U) [PERSON_NAME] ANJALI. [PERSON_NAME] [PERSON_NA…" at bounding box center [214, 486] width 94 height 23
select select "34079"
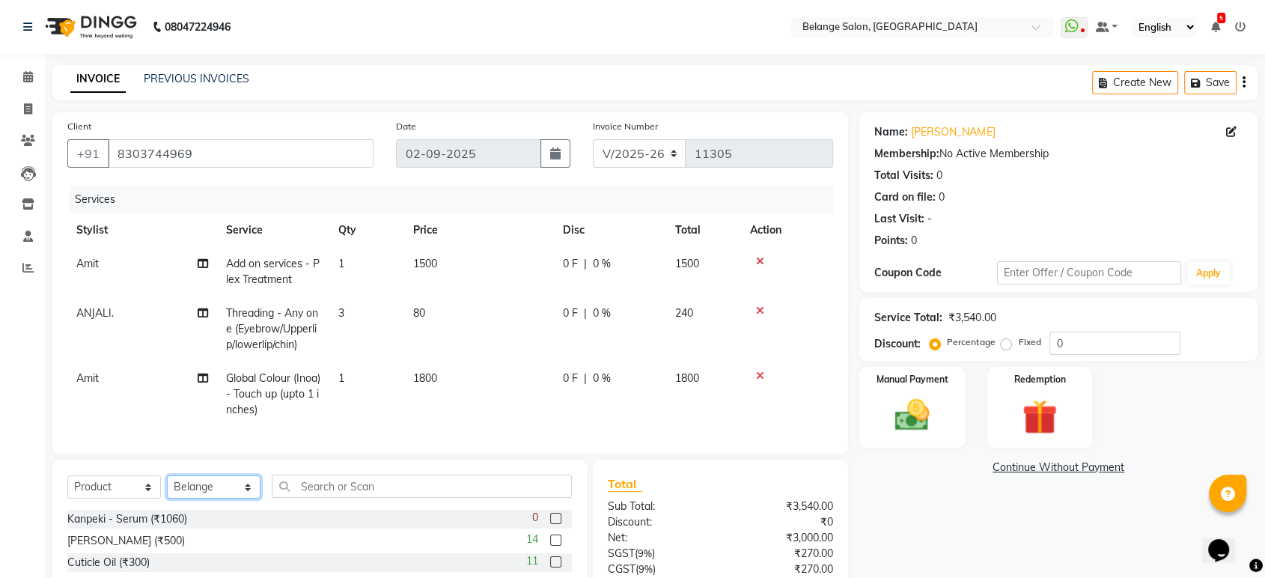
click at [167, 488] on select "Select Stylist [PERSON_NAME] (U) [PERSON_NAME] ANJALI. [PERSON_NAME] [PERSON_NA…" at bounding box center [214, 486] width 94 height 23
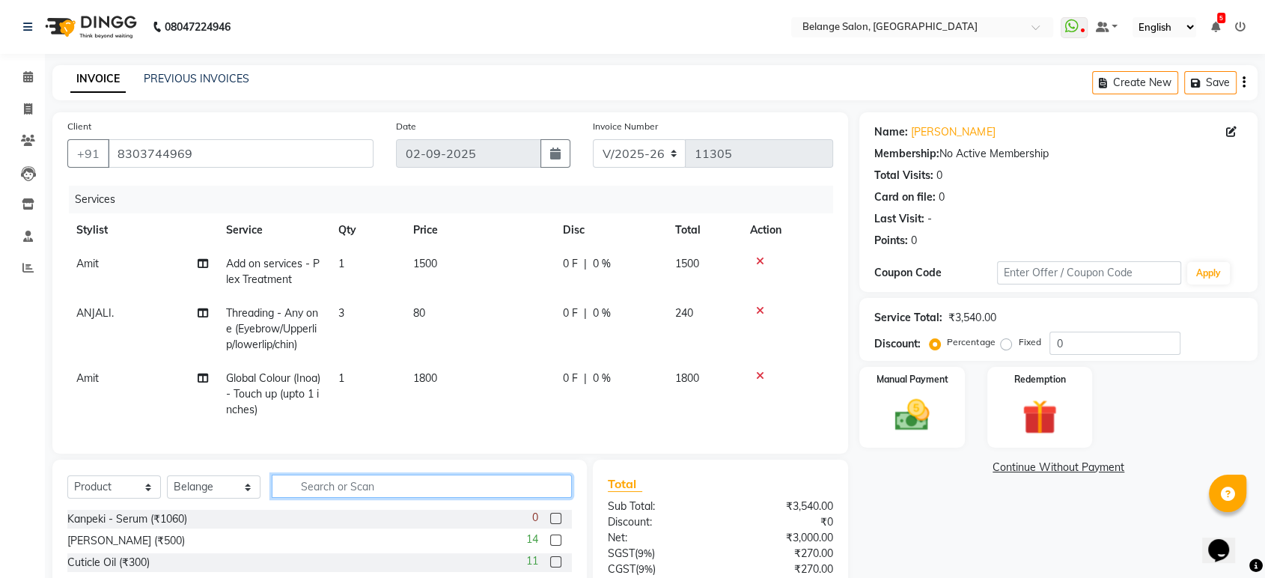
click at [309, 498] on input "text" at bounding box center [422, 485] width 300 height 23
type input "root"
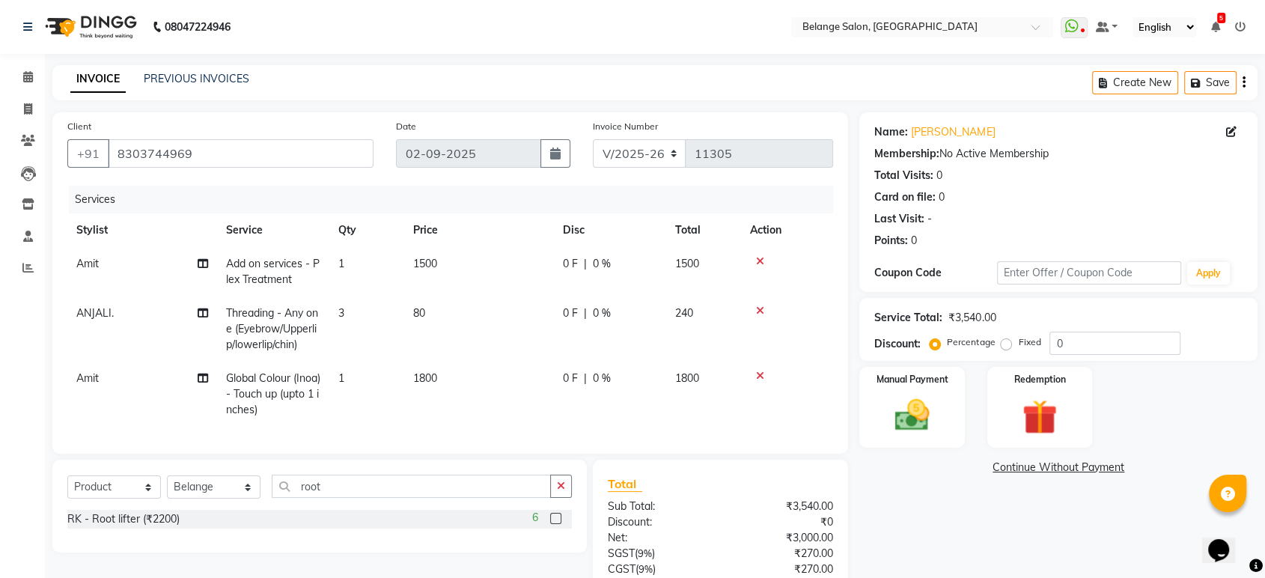
click at [555, 524] on label at bounding box center [555, 518] width 11 height 11
click at [555, 524] on input "checkbox" at bounding box center [555, 519] width 10 height 10
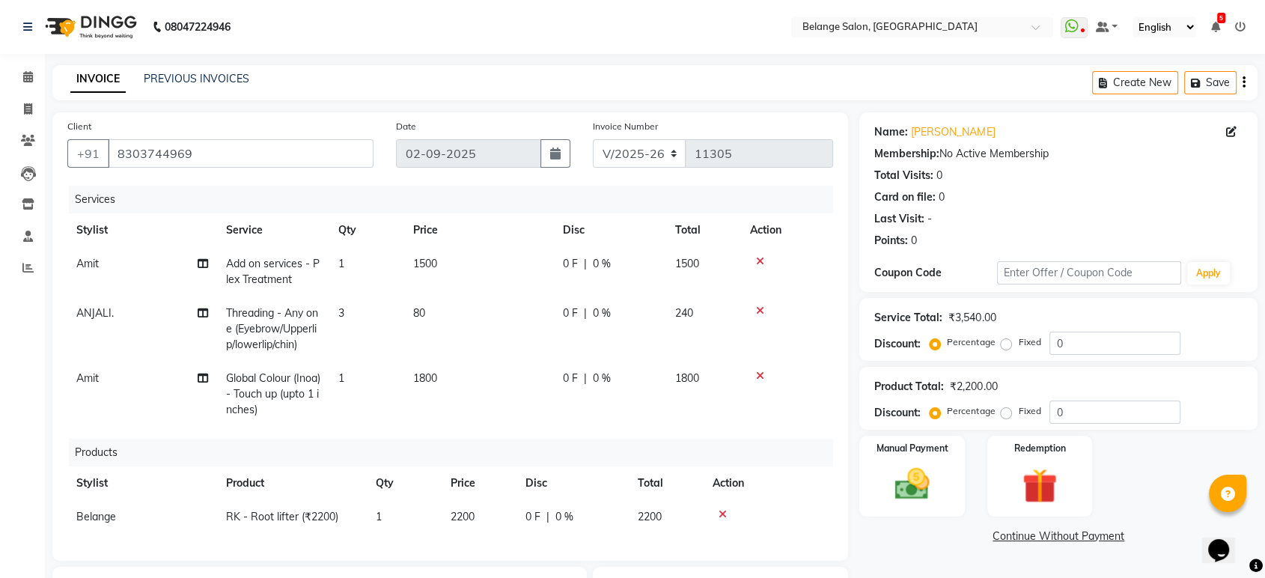
checkbox input "false"
click at [389, 513] on td "1" at bounding box center [404, 517] width 75 height 34
select select "34079"
drag, startPoint x: 419, startPoint y: 513, endPoint x: 383, endPoint y: 519, distance: 36.4
click at [383, 519] on input "1" at bounding box center [404, 520] width 57 height 23
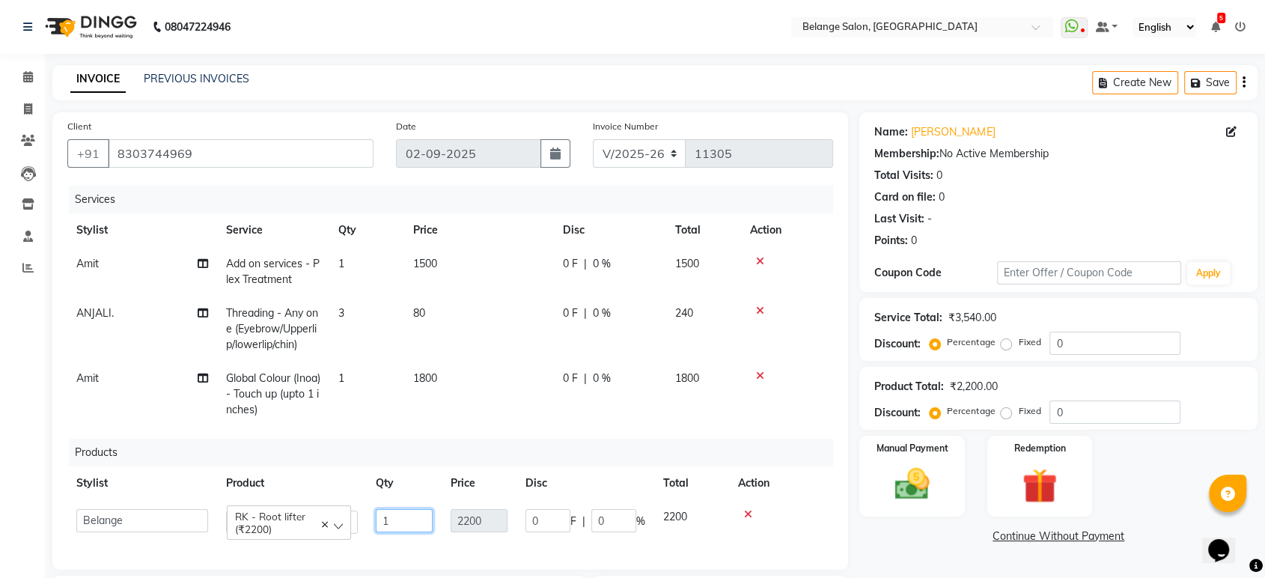
type input "2"
click at [879, 541] on link "Continue Without Payment" at bounding box center [1058, 536] width 392 height 16
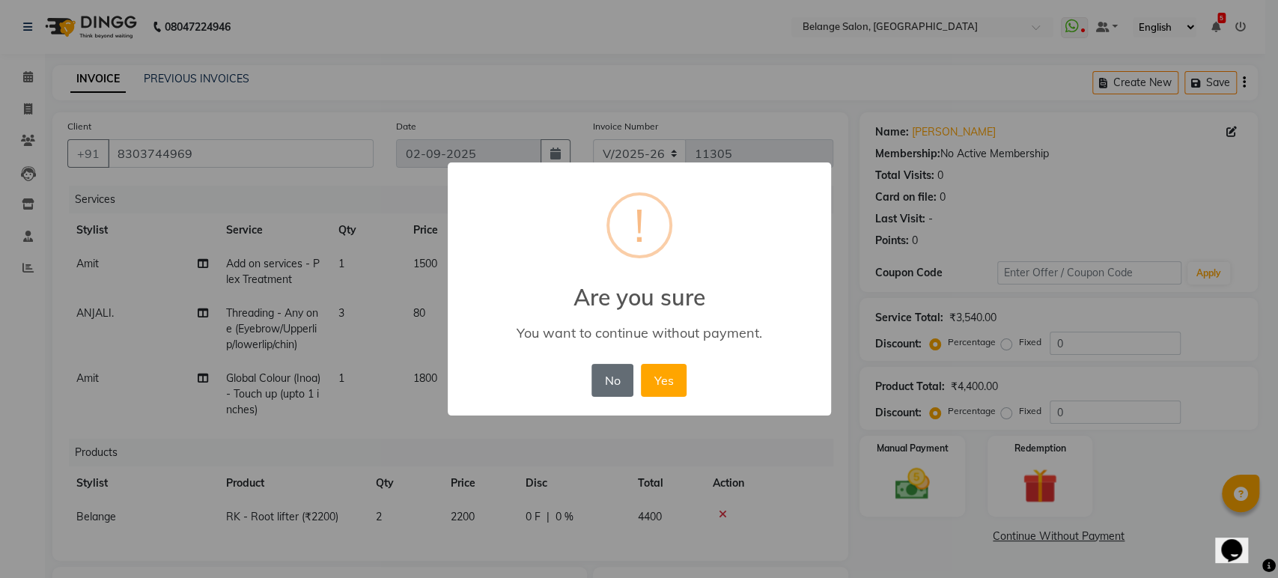
click at [613, 380] on button "No" at bounding box center [612, 380] width 42 height 33
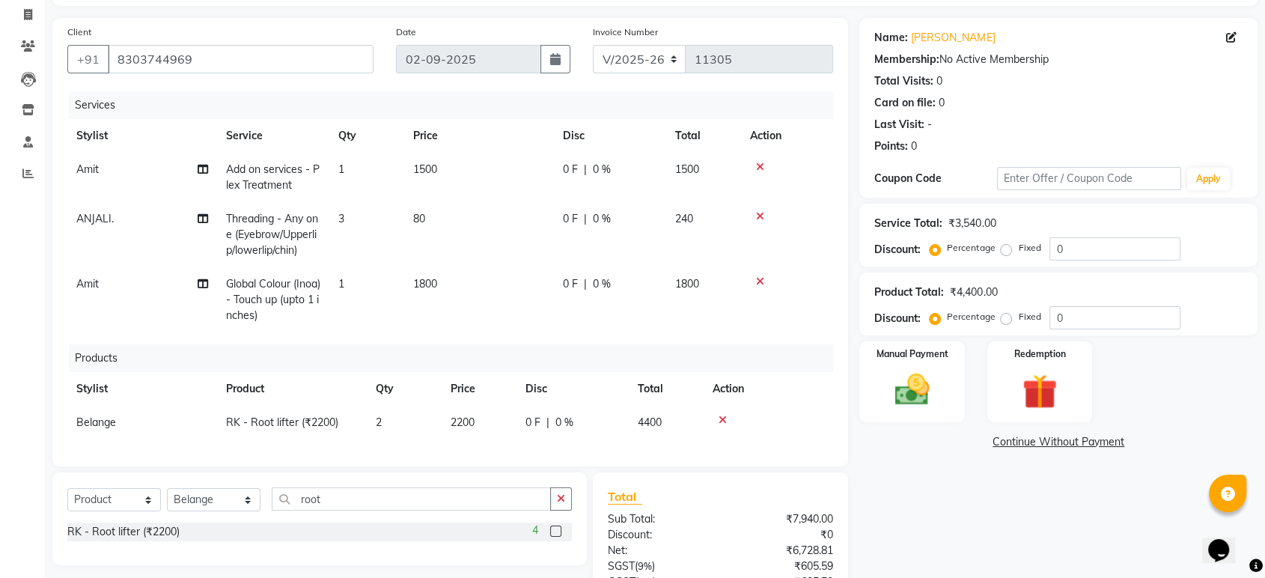
scroll to position [166, 0]
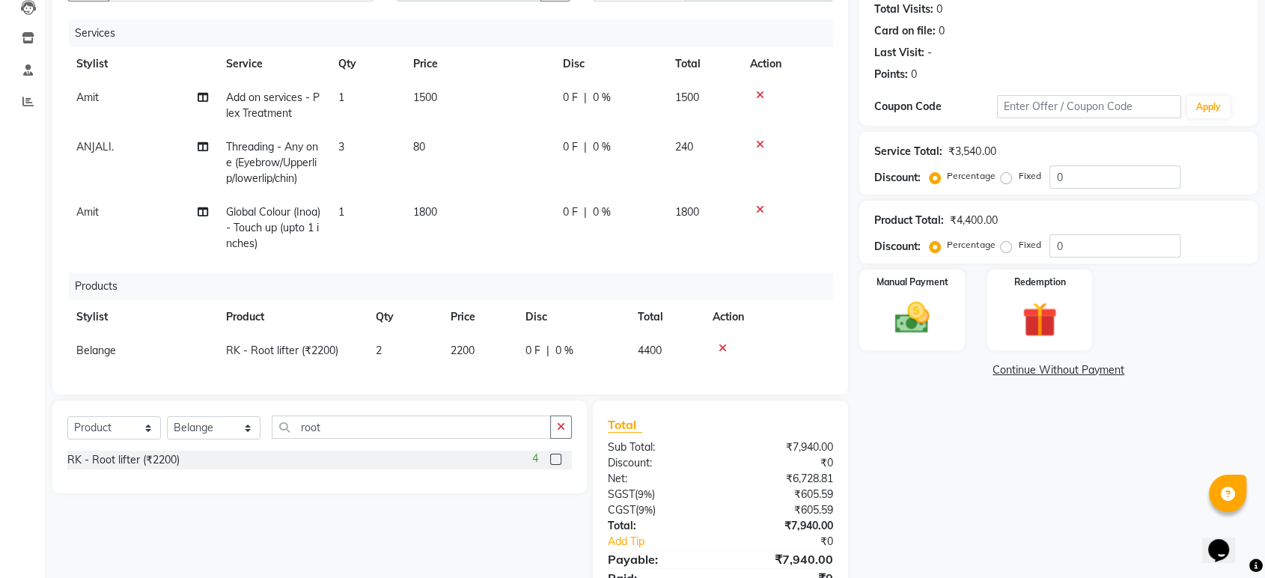
click at [386, 350] on td "2" at bounding box center [404, 351] width 75 height 34
select select "34079"
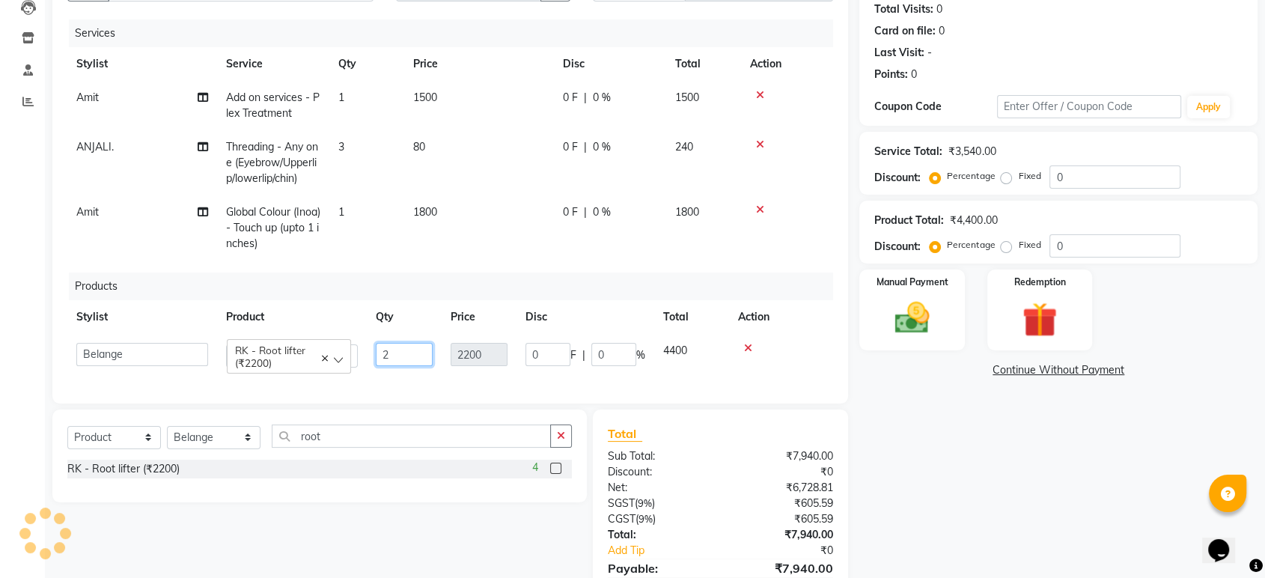
drag, startPoint x: 395, startPoint y: 355, endPoint x: 379, endPoint y: 355, distance: 15.7
click at [379, 355] on input "2" at bounding box center [404, 354] width 57 height 23
type input "1"
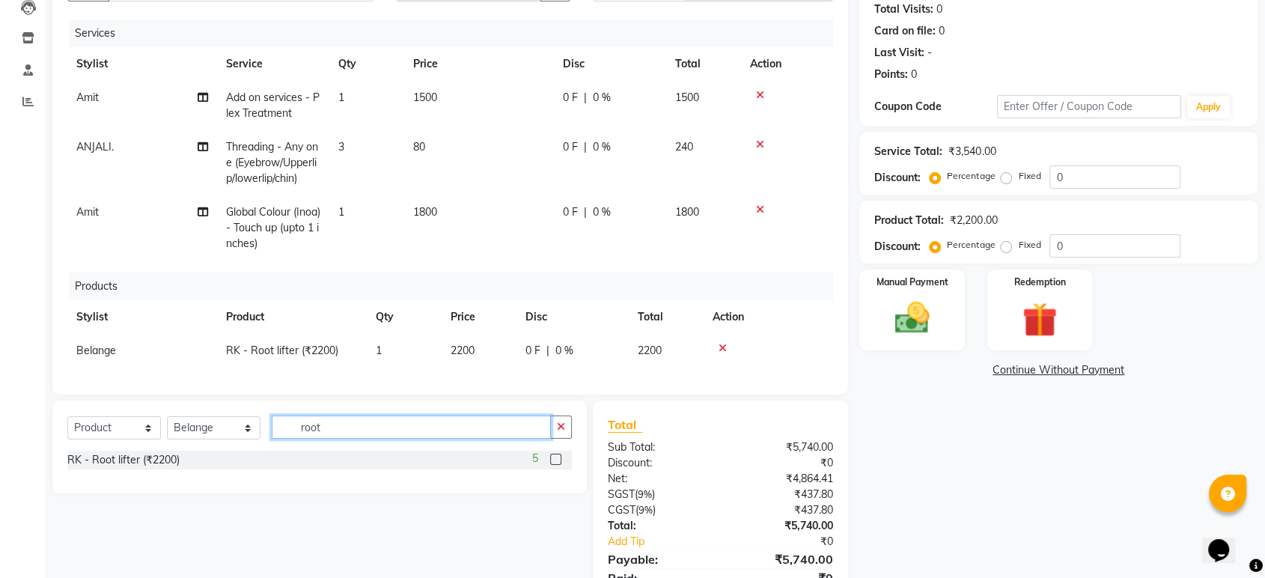
drag, startPoint x: 359, startPoint y: 448, endPoint x: 293, endPoint y: 442, distance: 66.9
click at [293, 439] on input "root" at bounding box center [411, 426] width 279 height 23
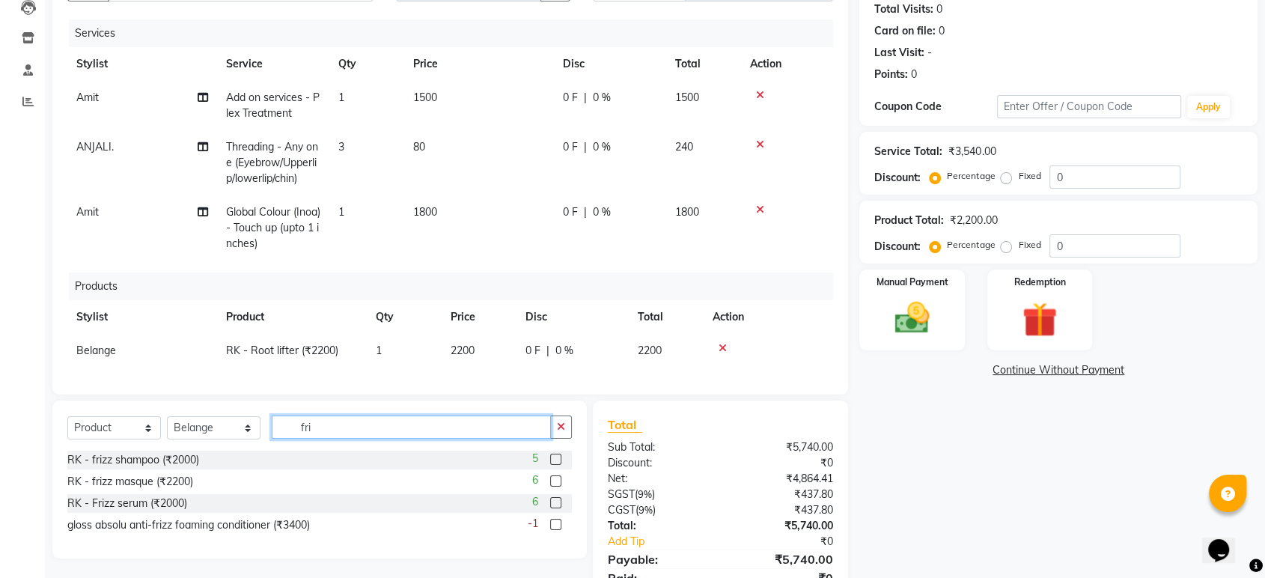
type input "fri"
click at [555, 508] on label at bounding box center [555, 502] width 11 height 11
click at [555, 508] on input "checkbox" at bounding box center [555, 503] width 10 height 10
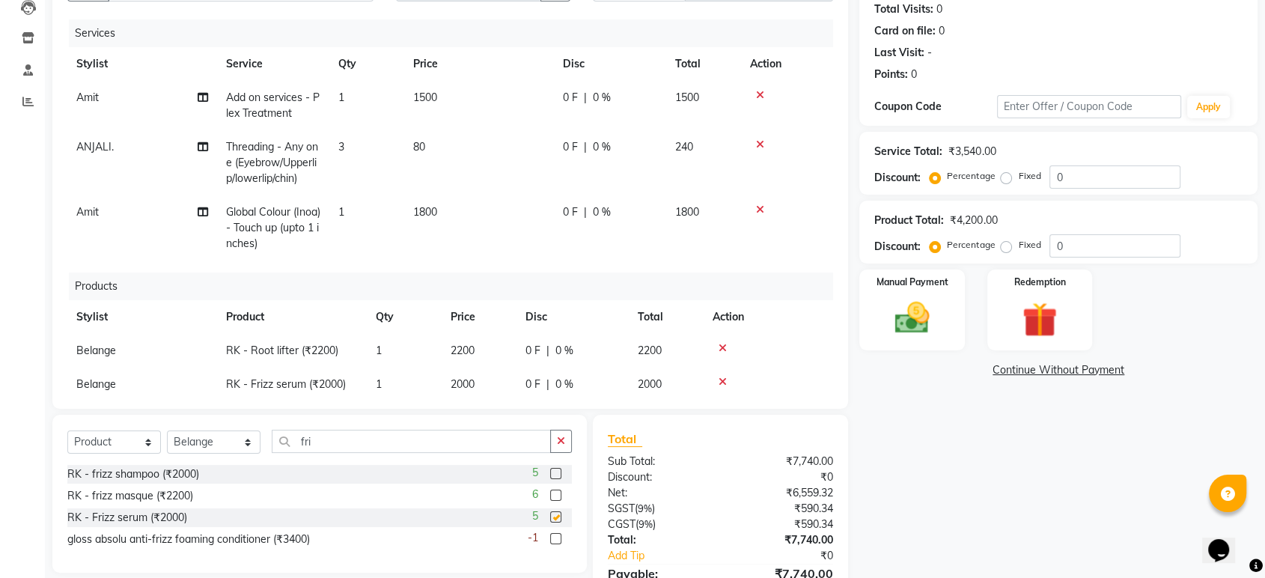
checkbox input "false"
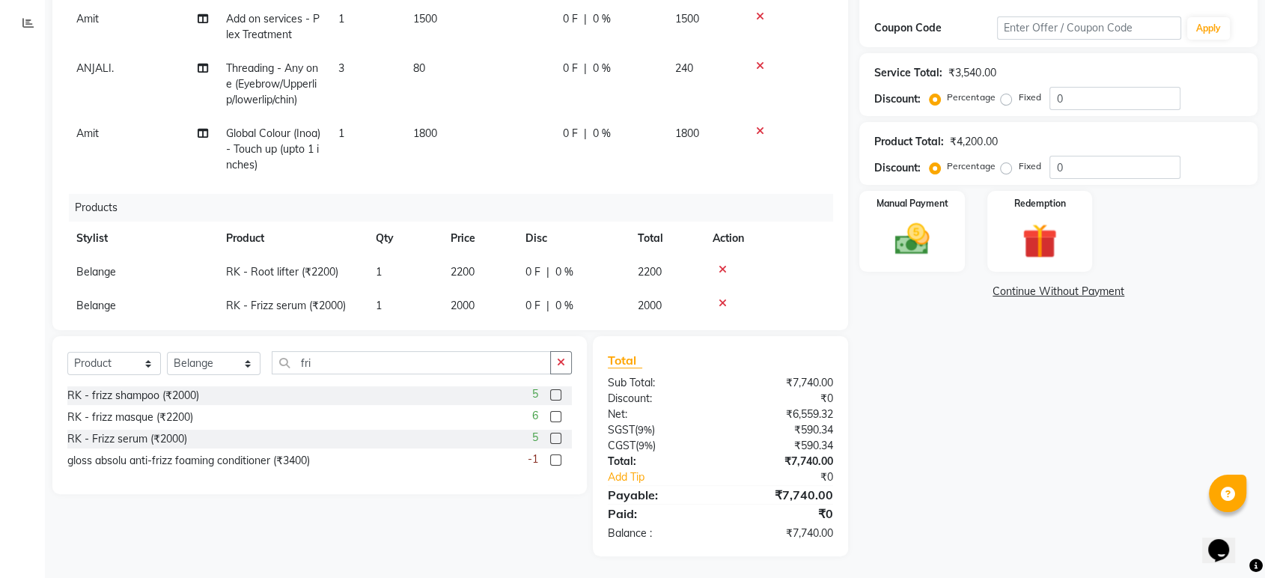
scroll to position [31, 0]
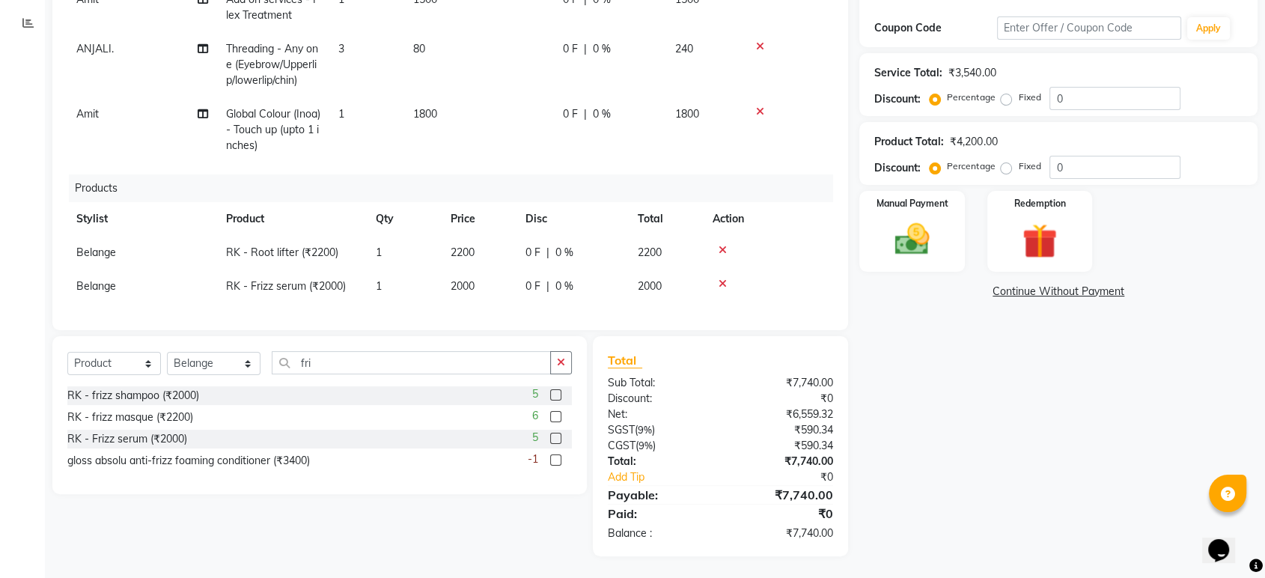
click at [88, 279] on span "Belange" at bounding box center [96, 285] width 40 height 13
select select "34079"
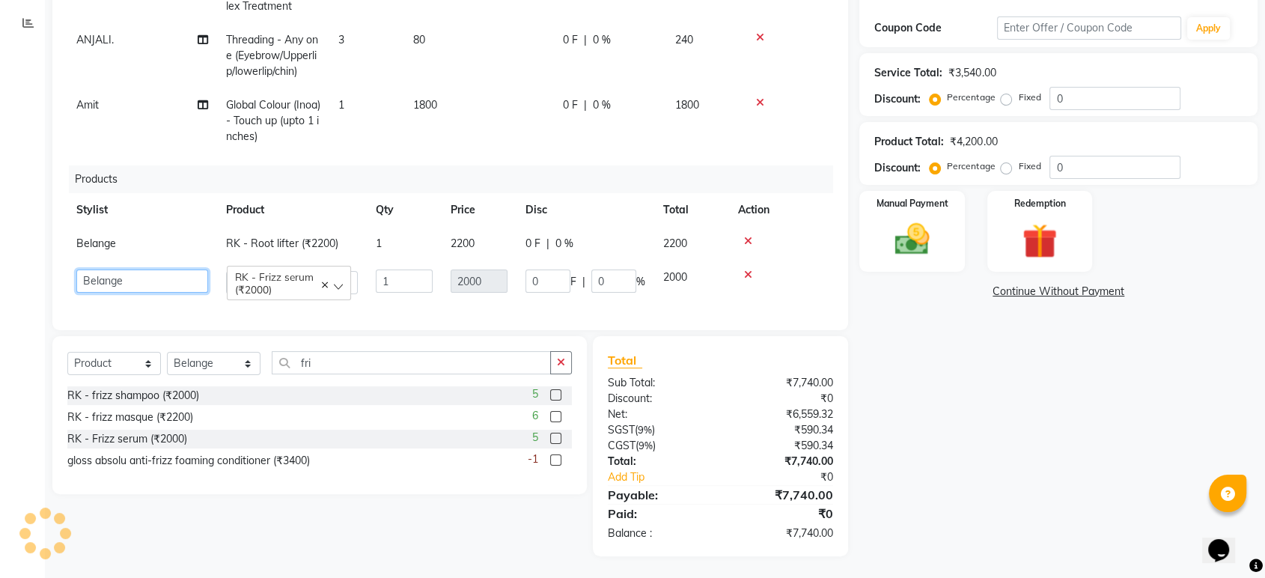
click at [106, 275] on select "[PERSON_NAME] (U) [PERSON_NAME]. [PERSON_NAME] [PERSON_NAME] Billing [PERSON_NA…" at bounding box center [142, 280] width 132 height 23
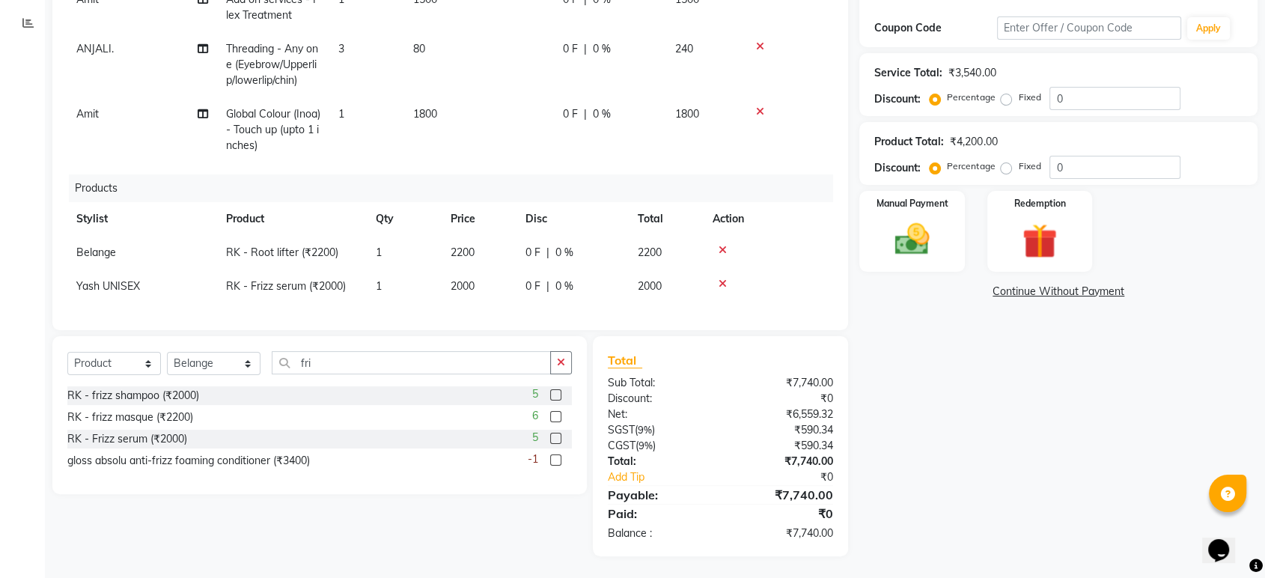
click at [450, 513] on div "Select Service Product Membership Package Voucher Prepaid Gift Card Select Styl…" at bounding box center [314, 446] width 546 height 220
click at [922, 240] on img at bounding box center [911, 240] width 58 height 42
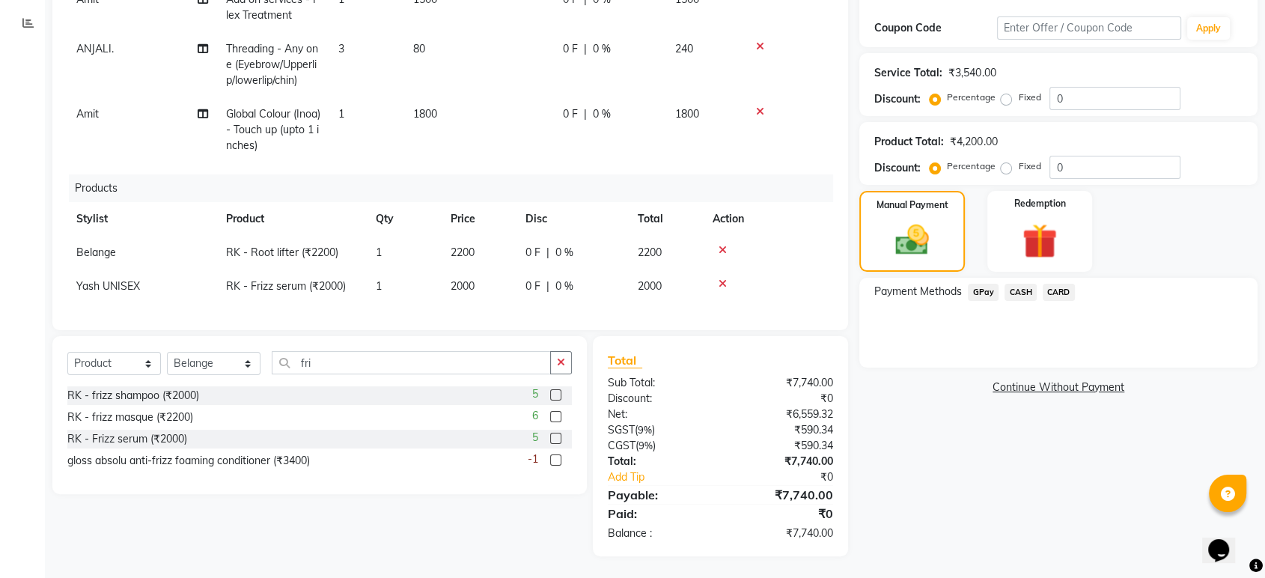
click at [1062, 296] on span "CARD" at bounding box center [1059, 292] width 32 height 17
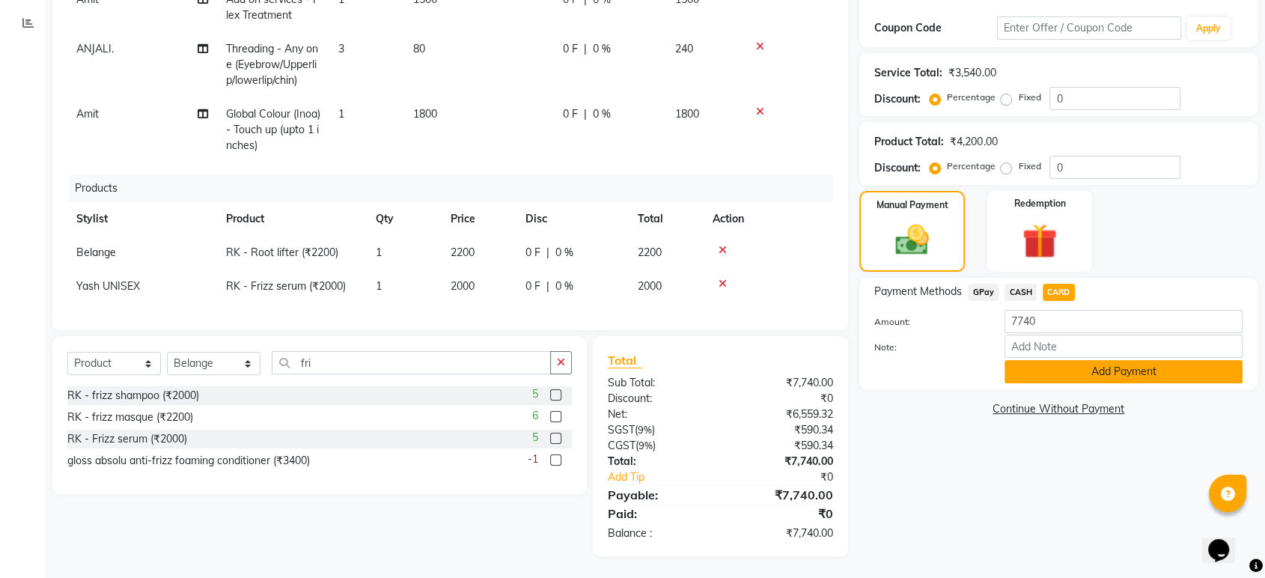
click at [1125, 370] on button "Add Payment" at bounding box center [1123, 371] width 238 height 23
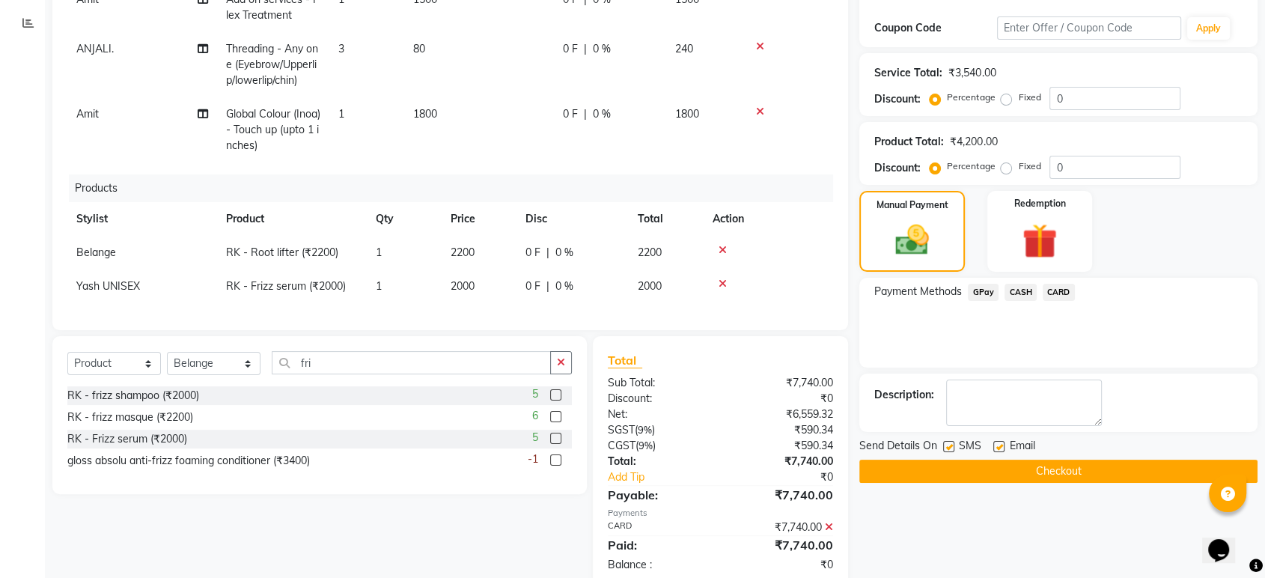
scroll to position [275, 0]
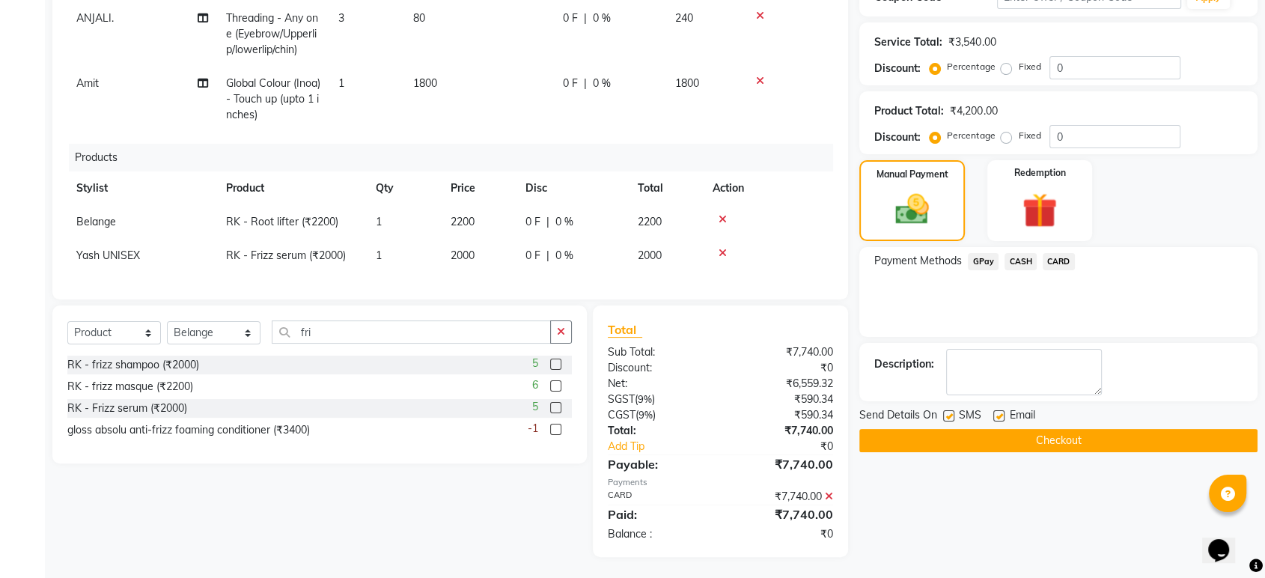
click at [945, 417] on label at bounding box center [948, 415] width 11 height 11
click at [945, 417] on input "checkbox" at bounding box center [948, 417] width 10 height 10
checkbox input "false"
click at [970, 433] on button "Checkout" at bounding box center [1058, 440] width 398 height 23
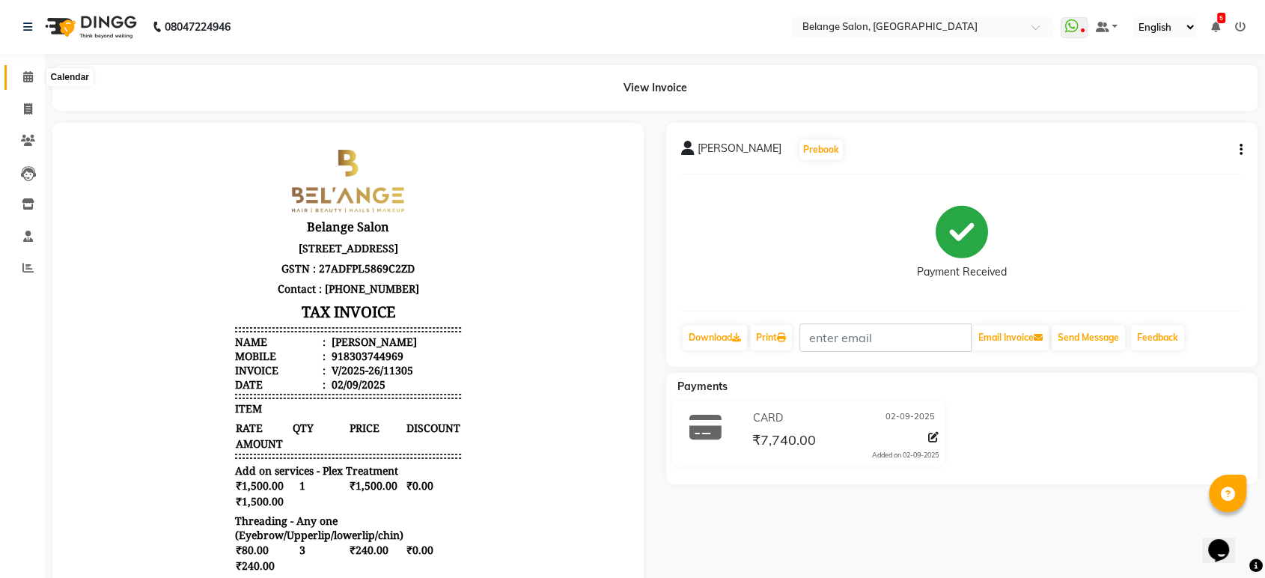
click at [25, 76] on icon at bounding box center [28, 76] width 10 height 11
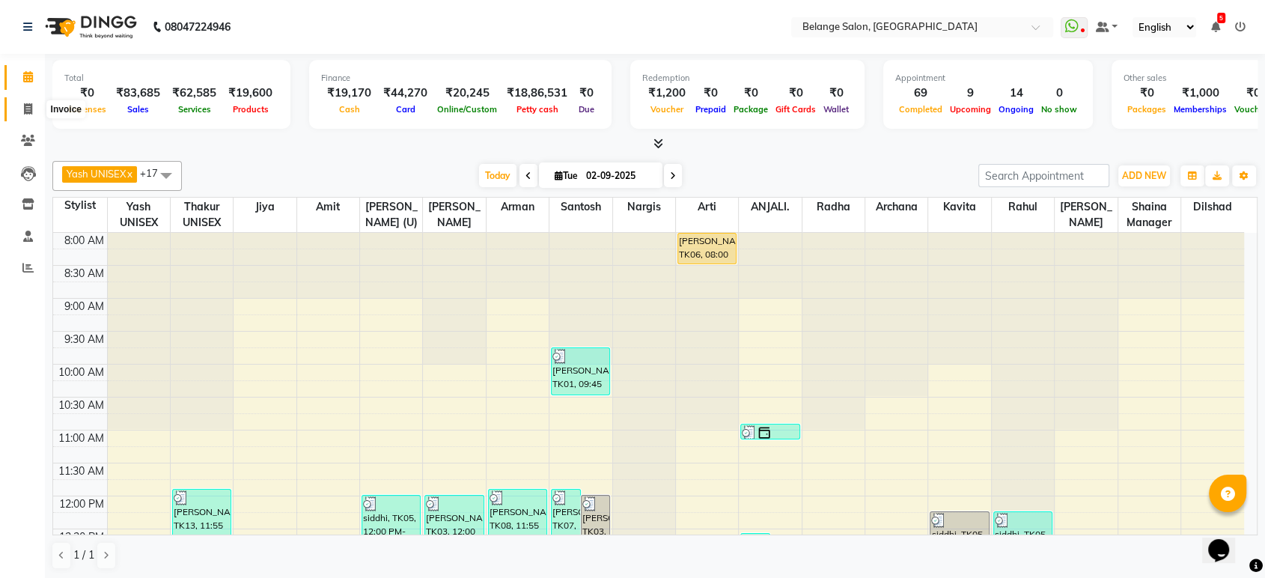
click at [24, 106] on icon at bounding box center [28, 108] width 8 height 11
select select "5076"
select select "service"
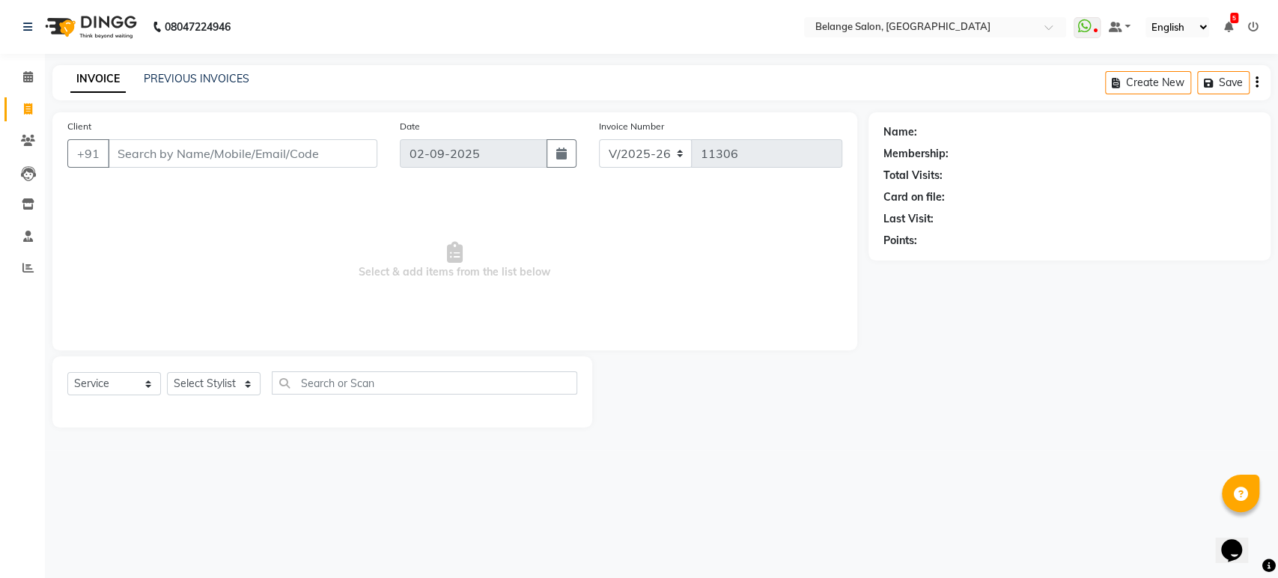
click at [145, 150] on input "Client" at bounding box center [242, 153] width 269 height 28
click at [214, 377] on select "Select Stylist [PERSON_NAME] (U) [PERSON_NAME] ANJALI. [PERSON_NAME] [PERSON_NA…" at bounding box center [214, 383] width 94 height 23
select select "61428"
click at [167, 372] on select "Select Stylist [PERSON_NAME] (U) [PERSON_NAME] ANJALI. [PERSON_NAME] [PERSON_NA…" at bounding box center [214, 383] width 94 height 23
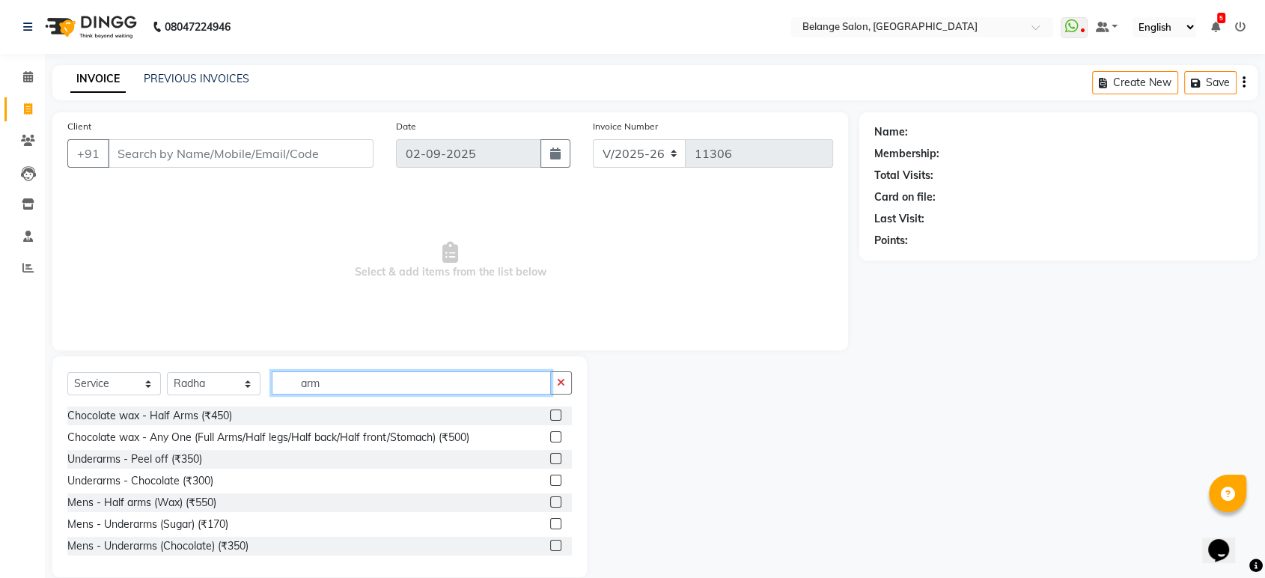
type input "arm"
click at [550, 433] on label at bounding box center [555, 436] width 11 height 11
click at [550, 433] on input "checkbox" at bounding box center [555, 438] width 10 height 10
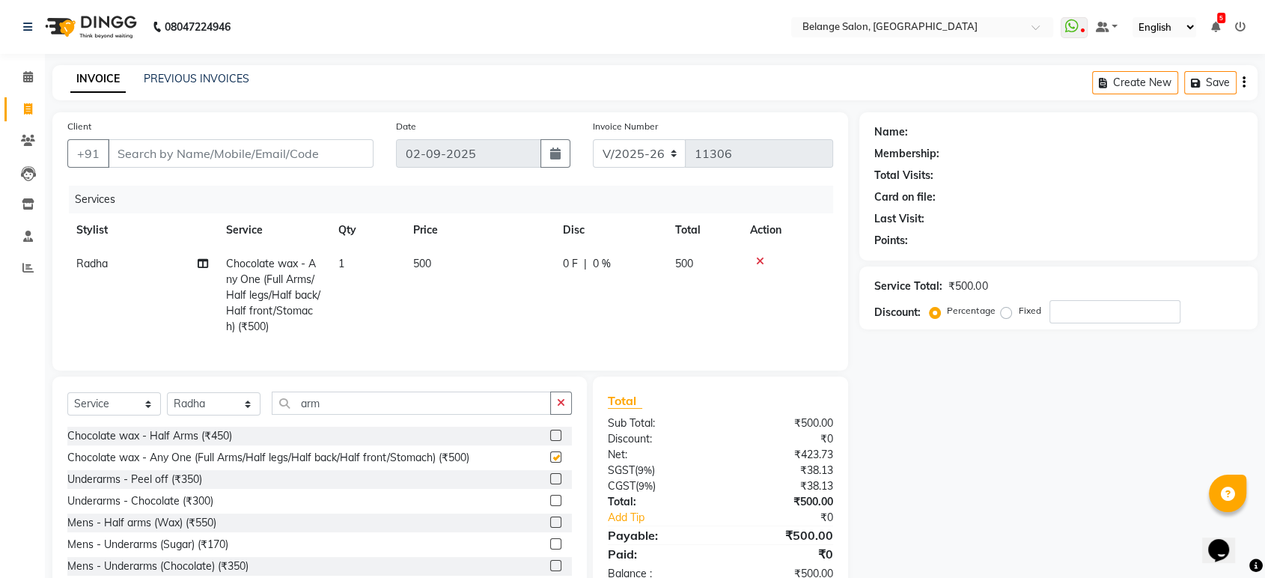
checkbox input "false"
drag, startPoint x: 356, startPoint y: 417, endPoint x: 242, endPoint y: 418, distance: 113.8
click at [242, 418] on div "Select Service Product Membership Package Voucher Prepaid Gift Card Select Styl…" at bounding box center [319, 408] width 504 height 35
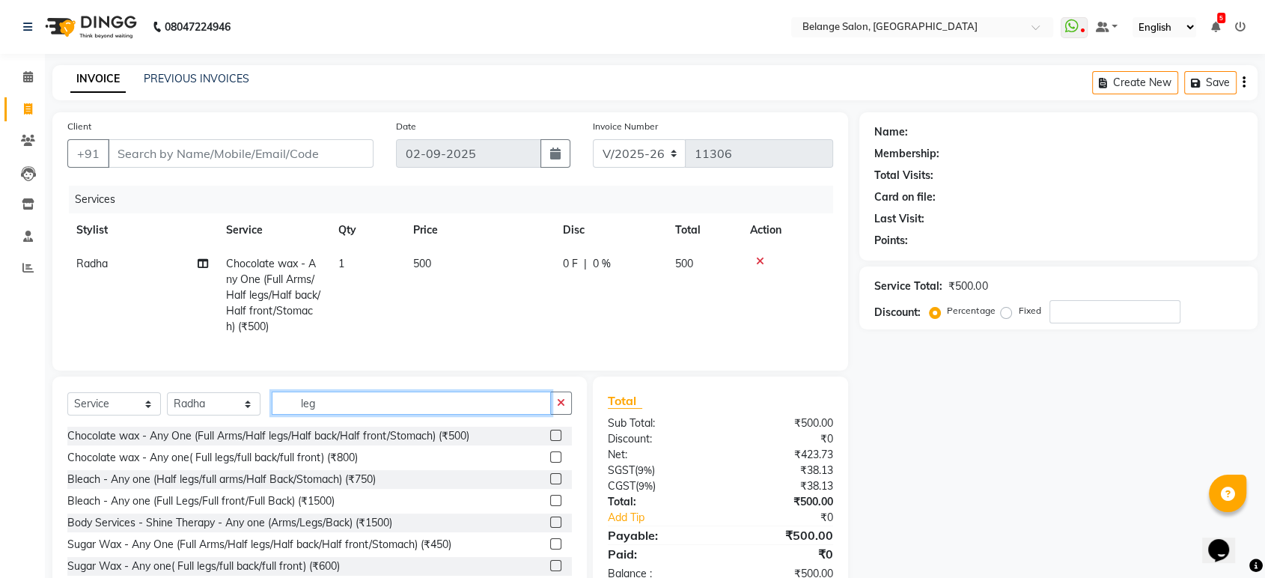
type input "leg"
click at [550, 463] on label at bounding box center [555, 456] width 11 height 11
click at [550, 463] on input "checkbox" at bounding box center [555, 458] width 10 height 10
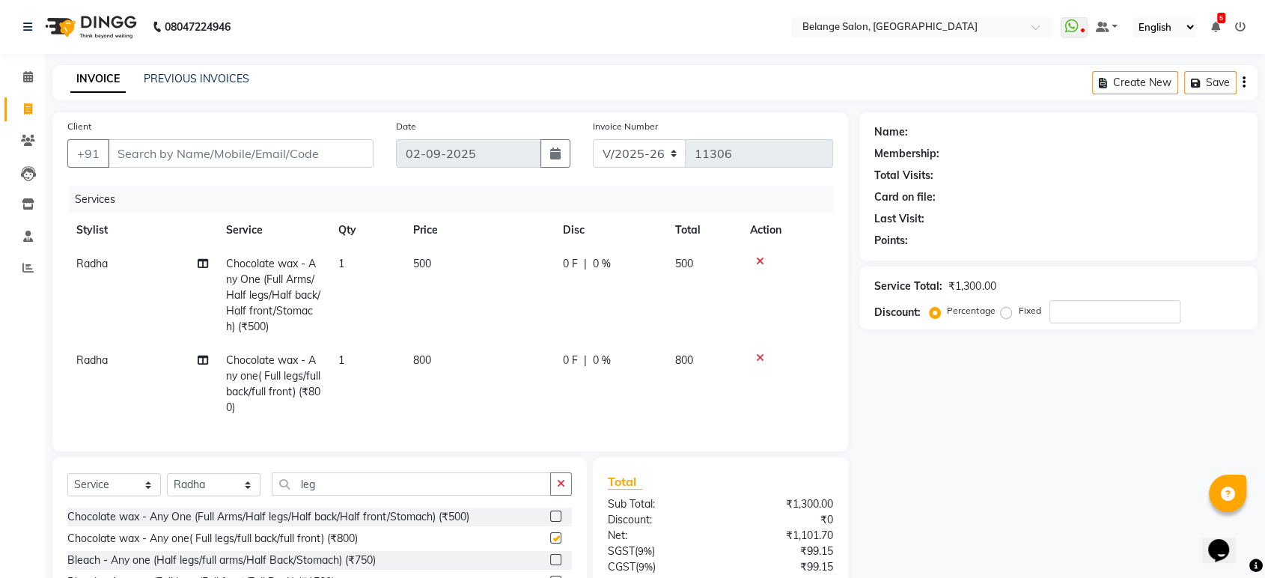
checkbox input "false"
drag, startPoint x: 373, startPoint y: 496, endPoint x: 235, endPoint y: 504, distance: 137.9
click at [235, 504] on div "Select Service Product Membership Package Voucher Prepaid Gift Card Select Styl…" at bounding box center [319, 489] width 504 height 35
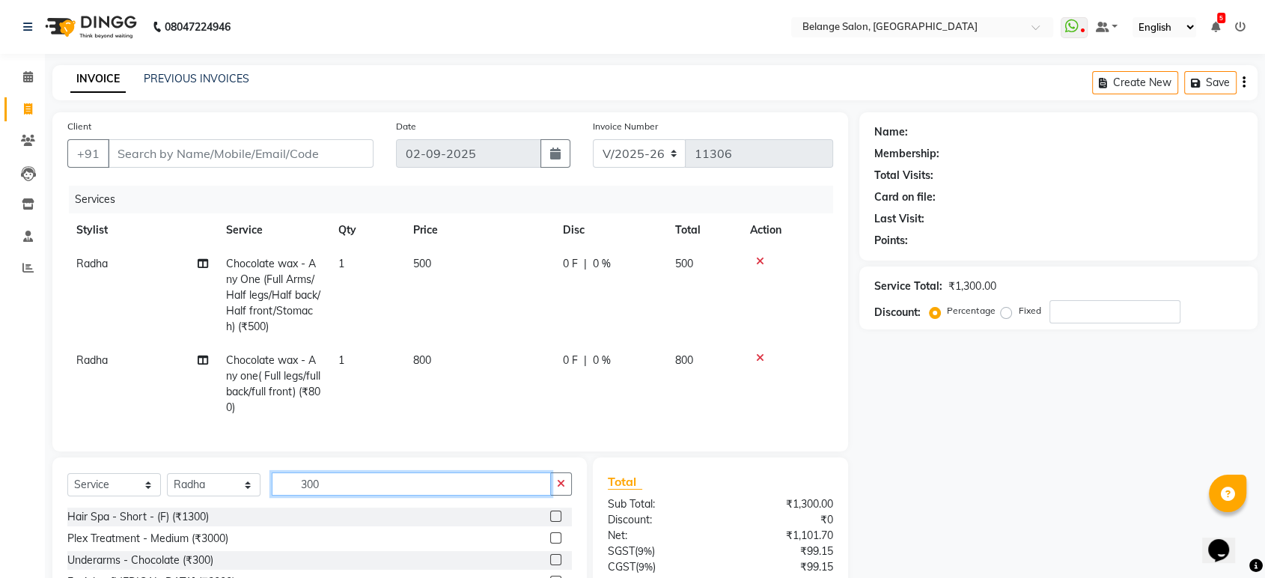
type input "300"
click at [550, 565] on label at bounding box center [555, 559] width 11 height 11
click at [550, 565] on input "checkbox" at bounding box center [555, 560] width 10 height 10
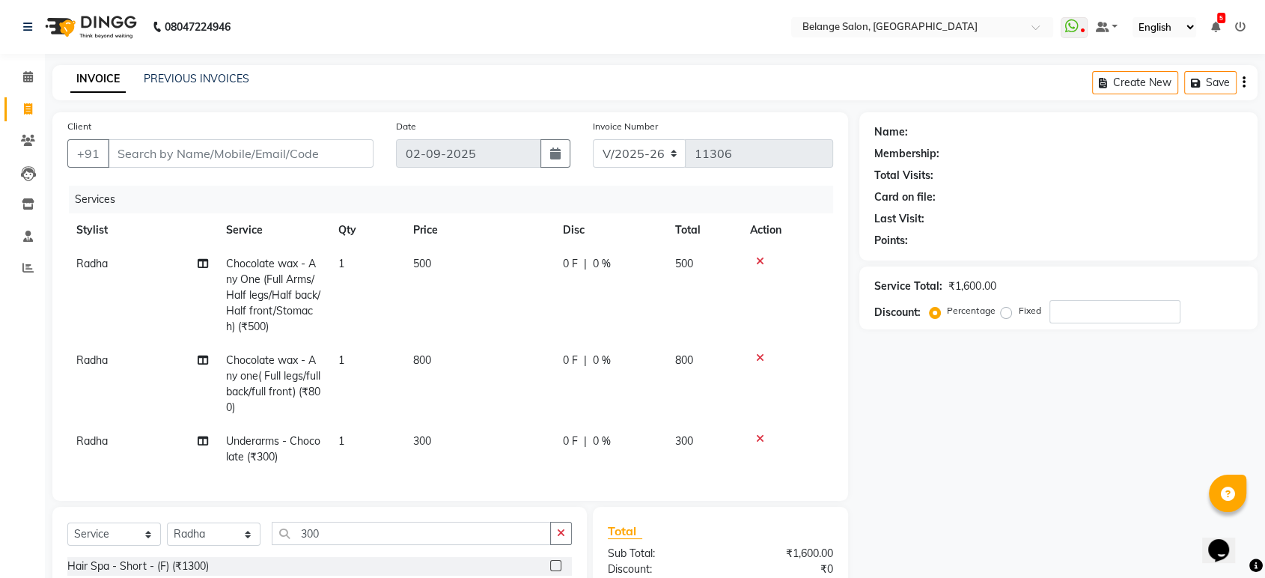
checkbox input "false"
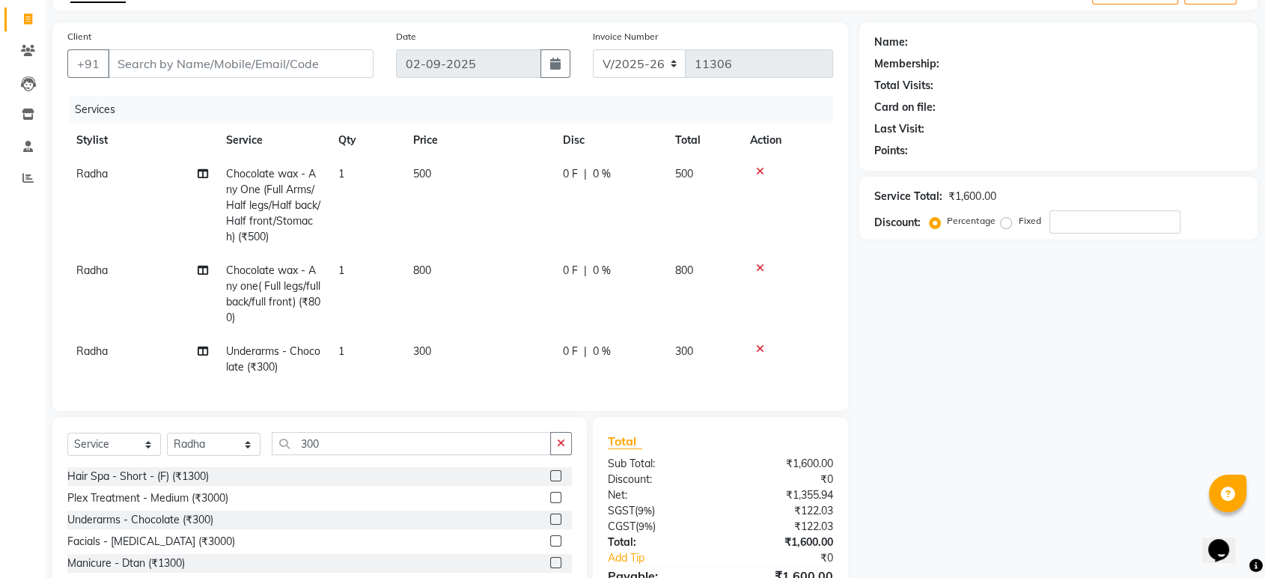
scroll to position [10, 0]
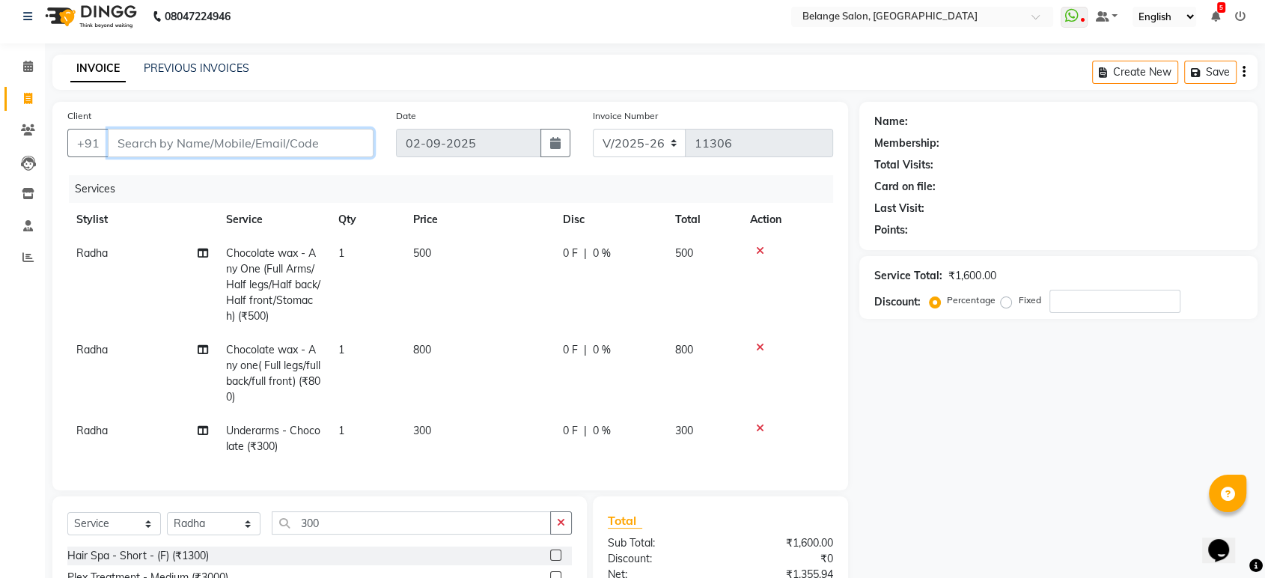
click at [320, 136] on input "Client" at bounding box center [241, 143] width 266 height 28
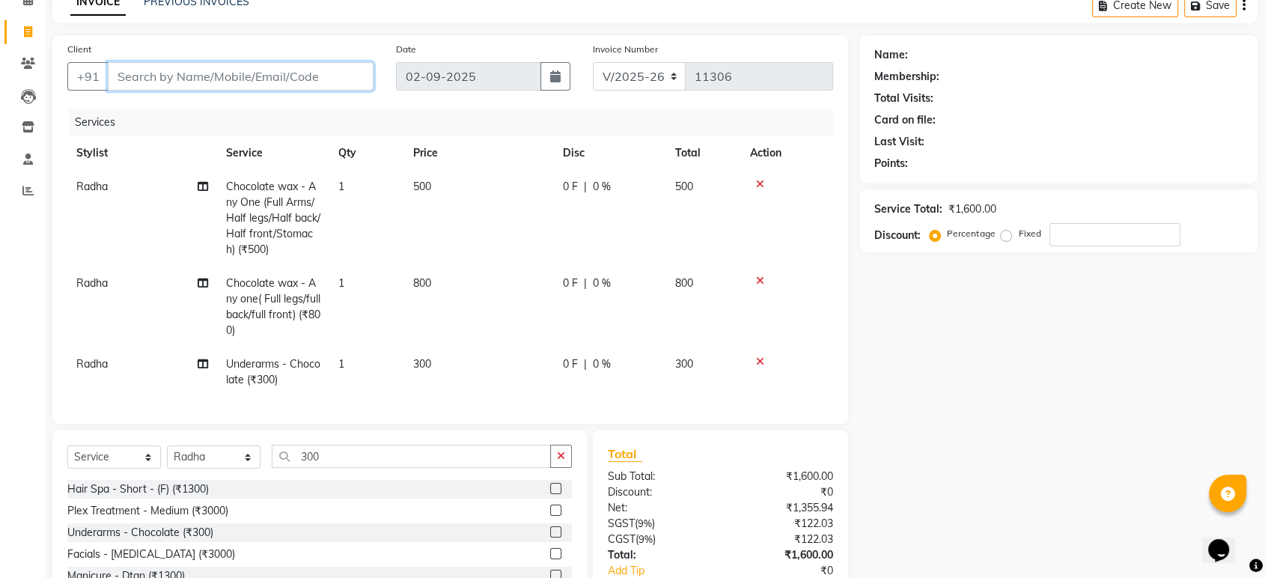
scroll to position [0, 0]
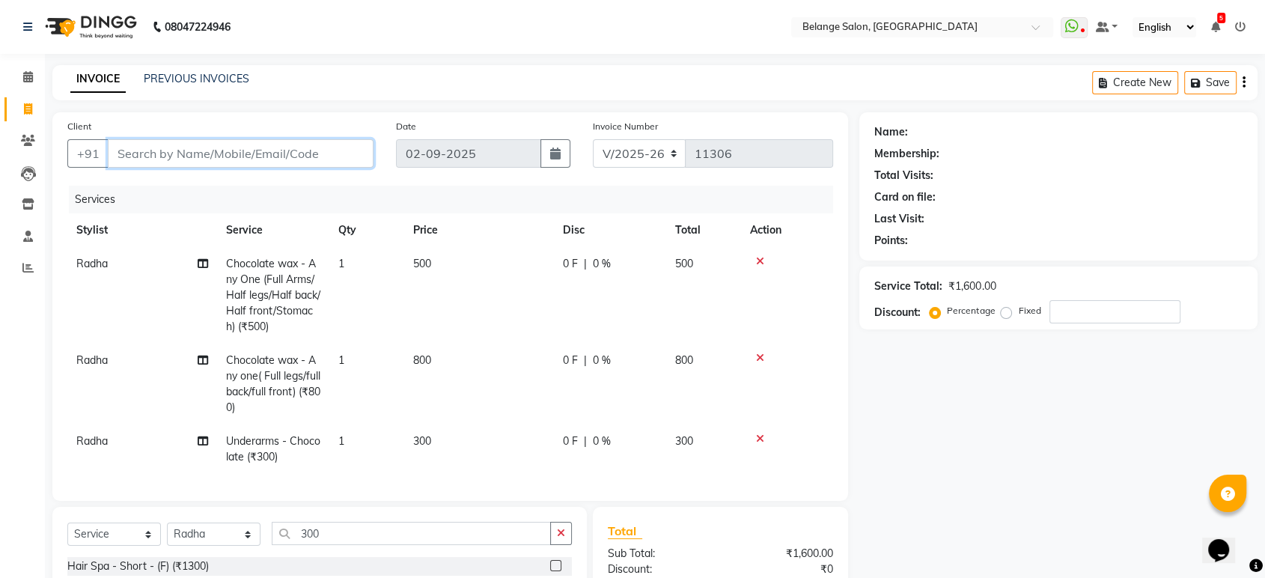
click at [255, 149] on input "Client" at bounding box center [241, 153] width 266 height 28
type input "f"
type input "0"
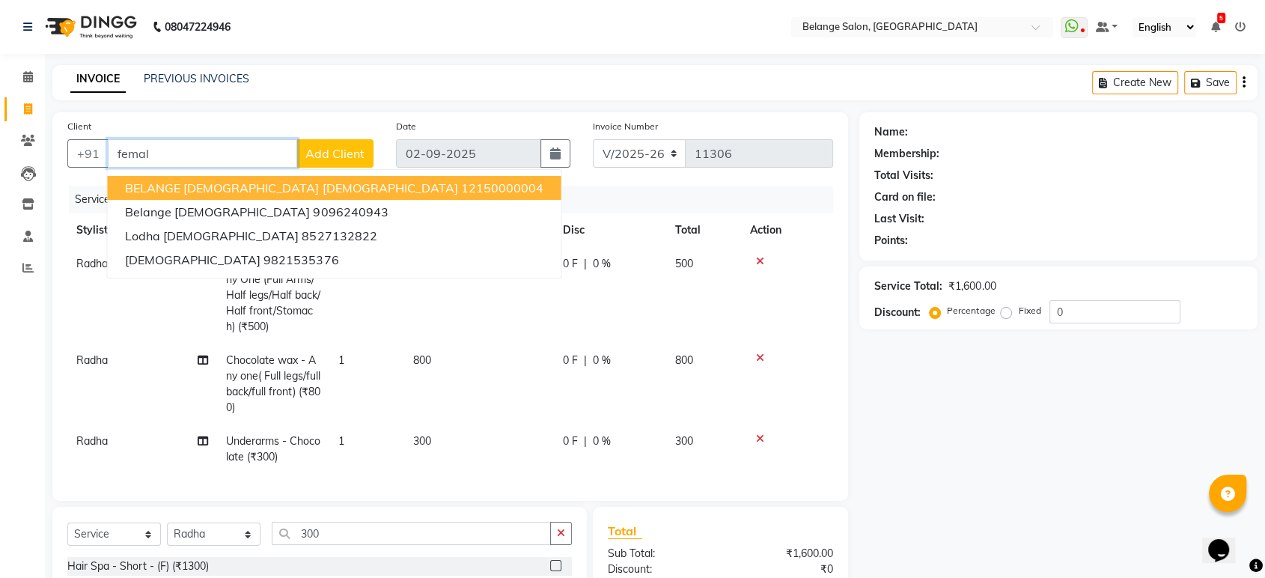
click at [245, 190] on span "BELANGE [DEMOGRAPHIC_DATA] [DEMOGRAPHIC_DATA]" at bounding box center [291, 187] width 332 height 15
type input "12150000004"
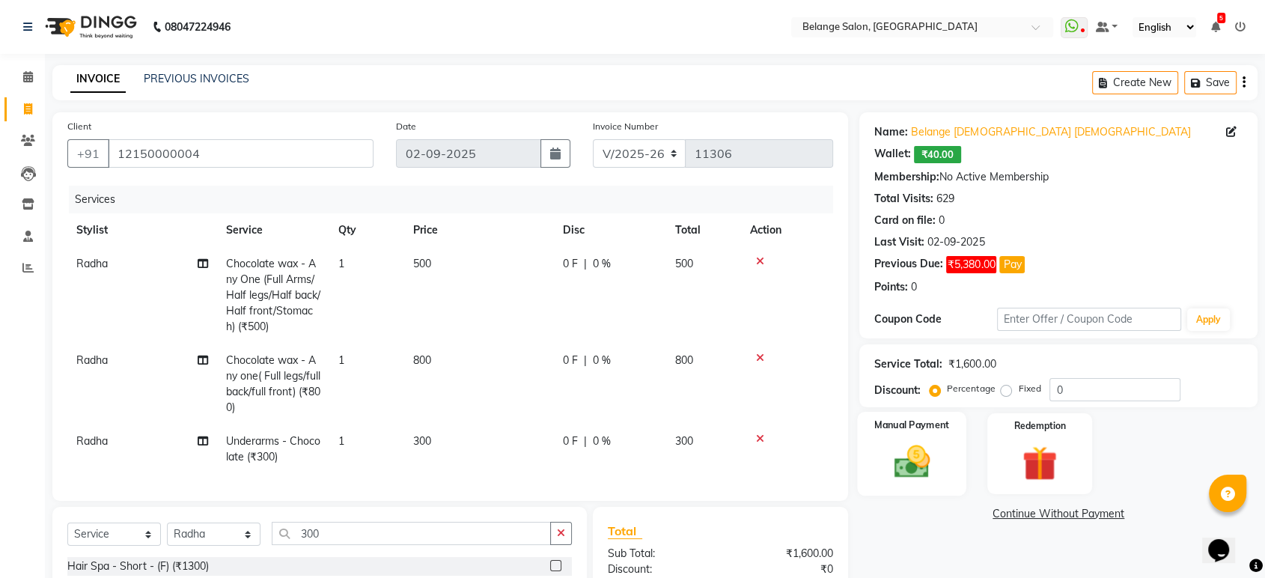
click at [909, 463] on img at bounding box center [911, 462] width 58 height 42
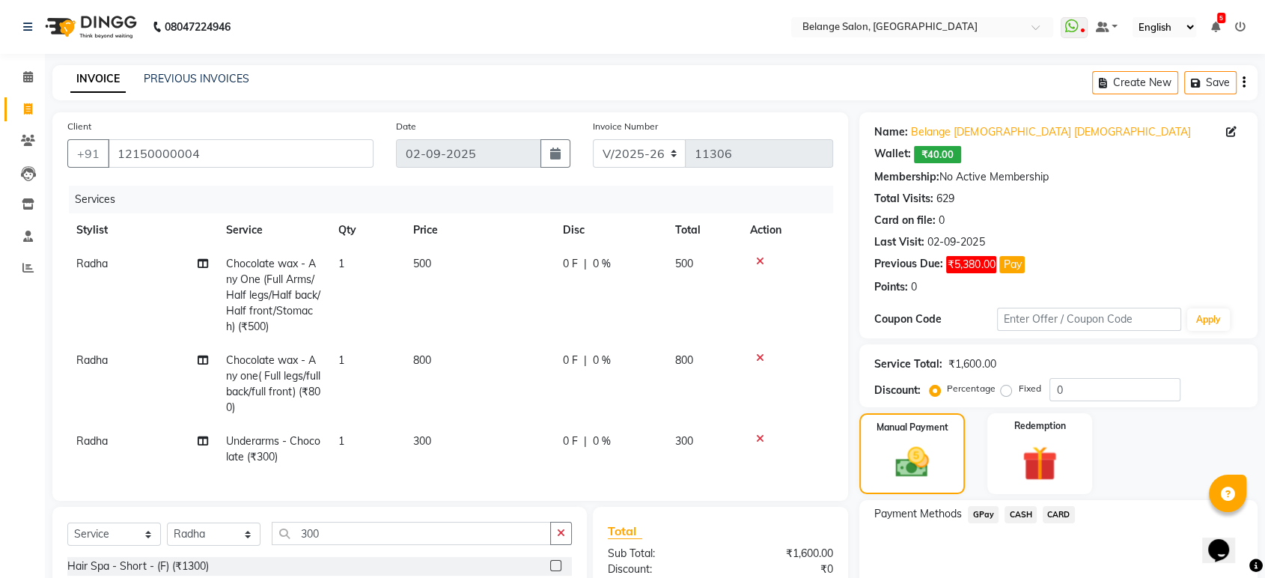
drag, startPoint x: 986, startPoint y: 511, endPoint x: 1021, endPoint y: 498, distance: 37.0
click at [986, 512] on span "GPay" at bounding box center [983, 514] width 31 height 17
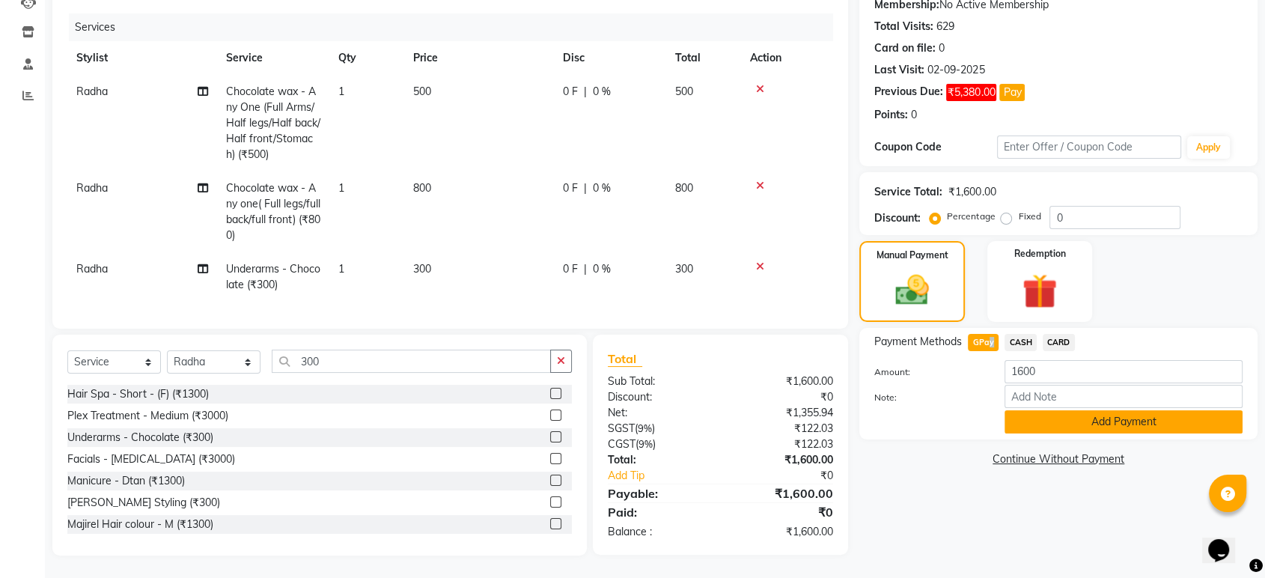
click at [1102, 410] on button "Add Payment" at bounding box center [1123, 421] width 238 height 23
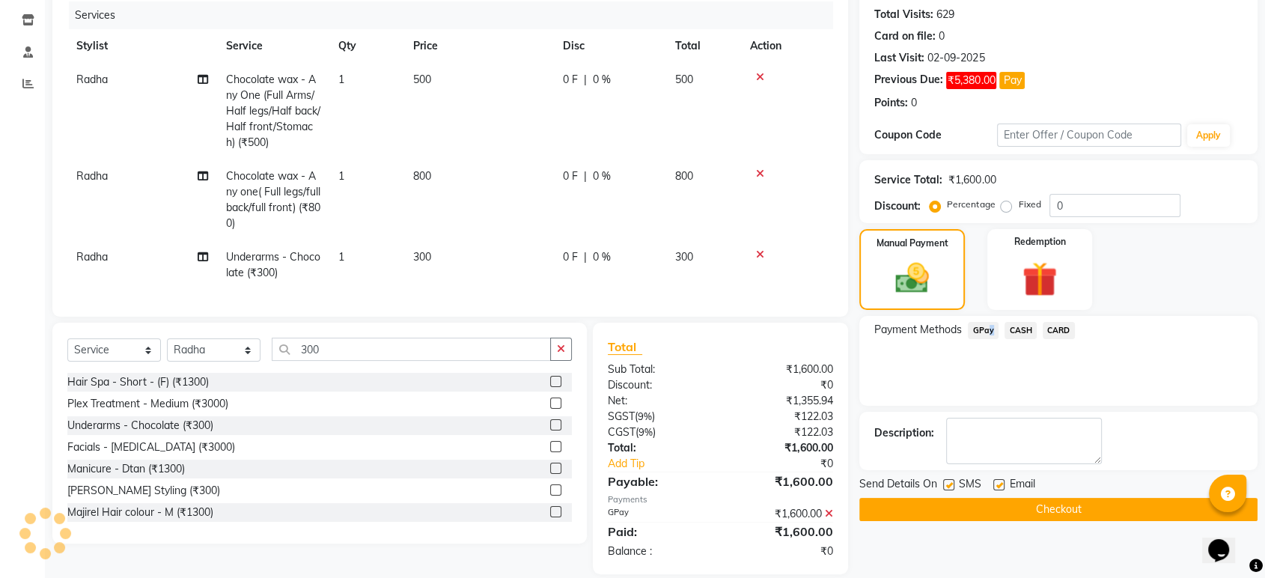
click at [956, 504] on button "Checkout" at bounding box center [1058, 509] width 398 height 23
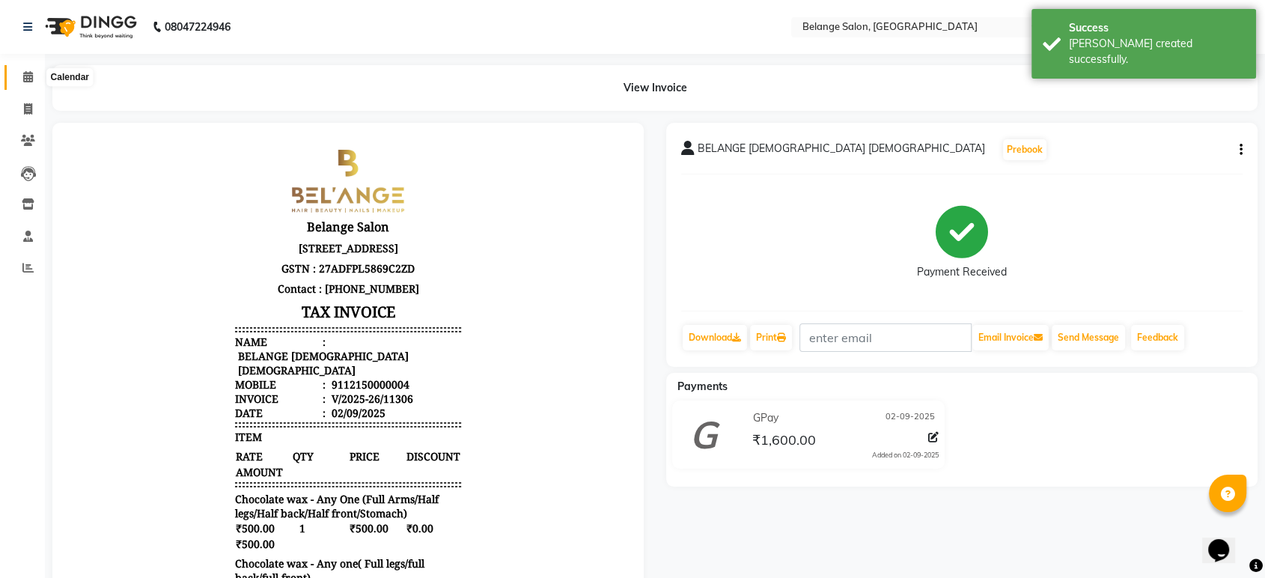
click at [25, 73] on icon at bounding box center [28, 76] width 10 height 11
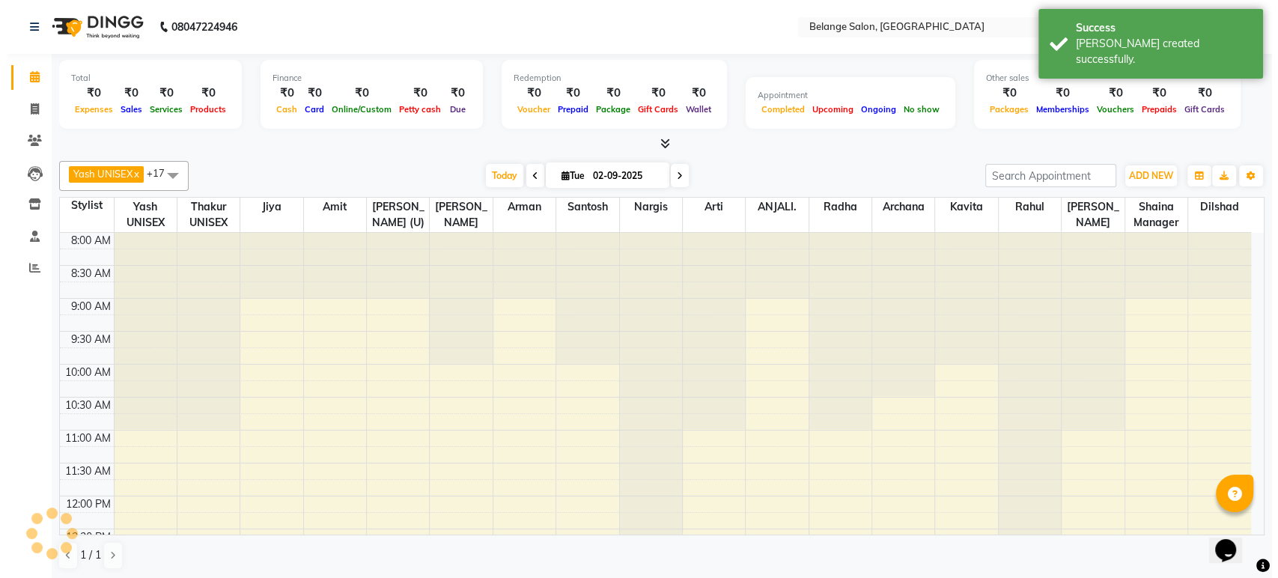
scroll to position [653, 0]
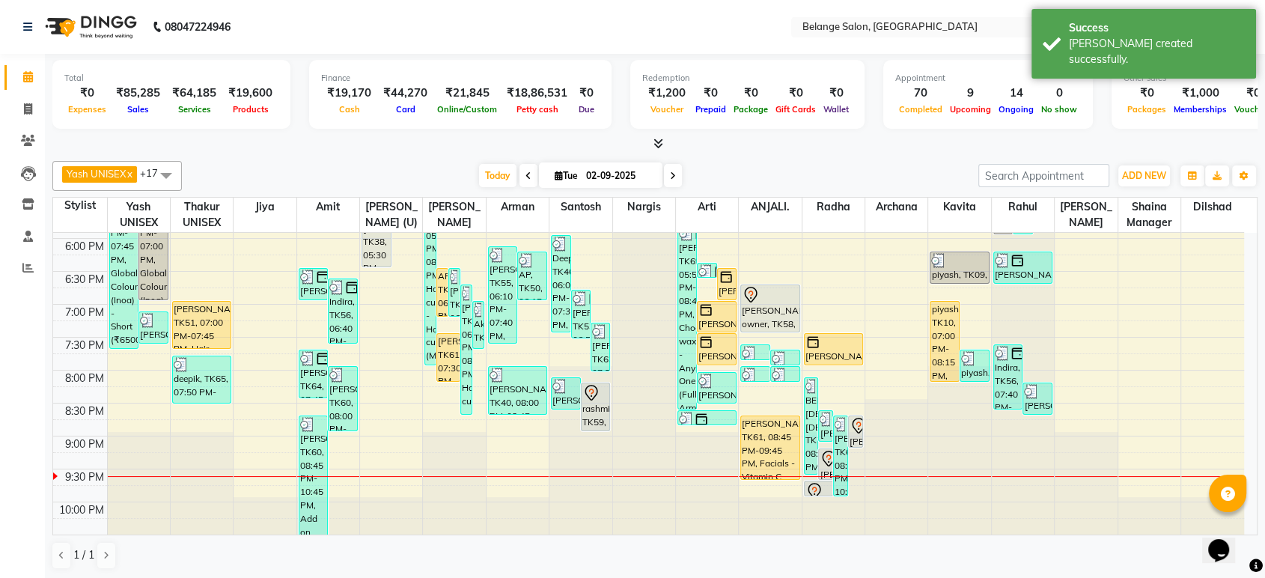
click at [981, 47] on nav "08047224946 Select Location × [GEOGRAPHIC_DATA], [GEOGRAPHIC_DATA] WhatsApp Sta…" at bounding box center [632, 27] width 1265 height 54
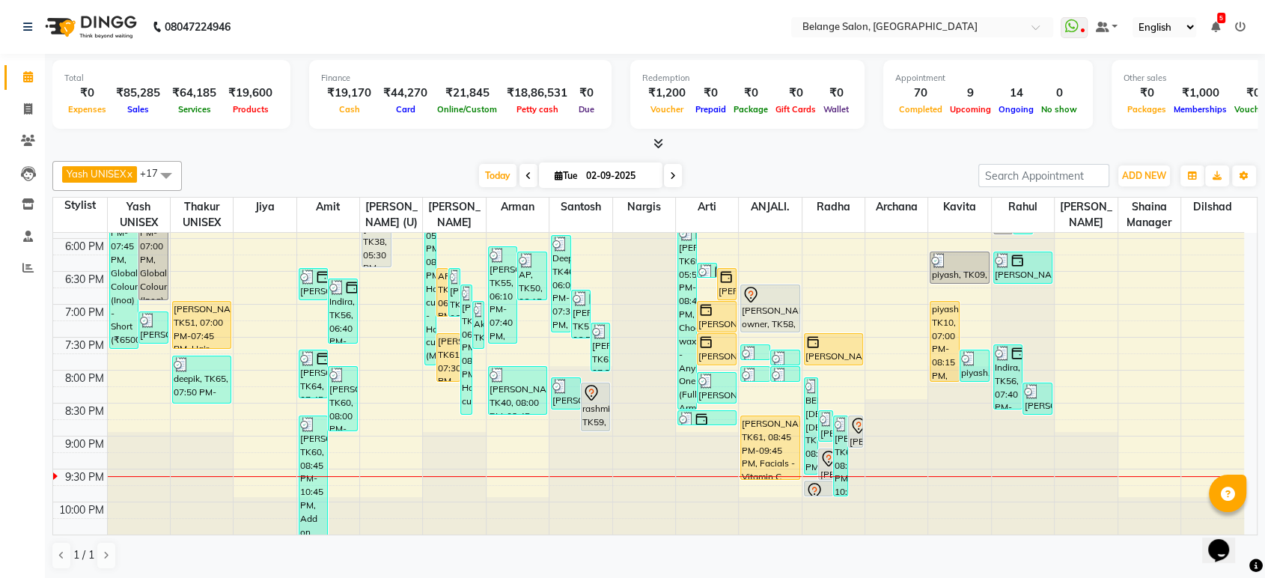
click at [1237, 24] on icon at bounding box center [1240, 27] width 10 height 10
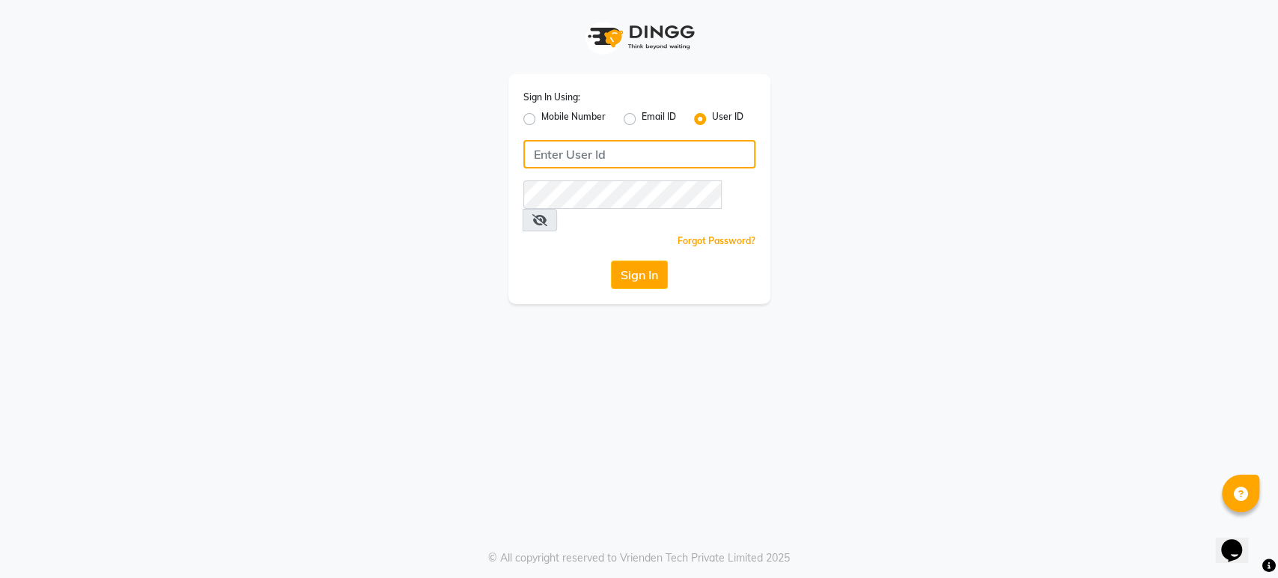
click at [613, 155] on input "Username" at bounding box center [639, 154] width 232 height 28
type input "belange"
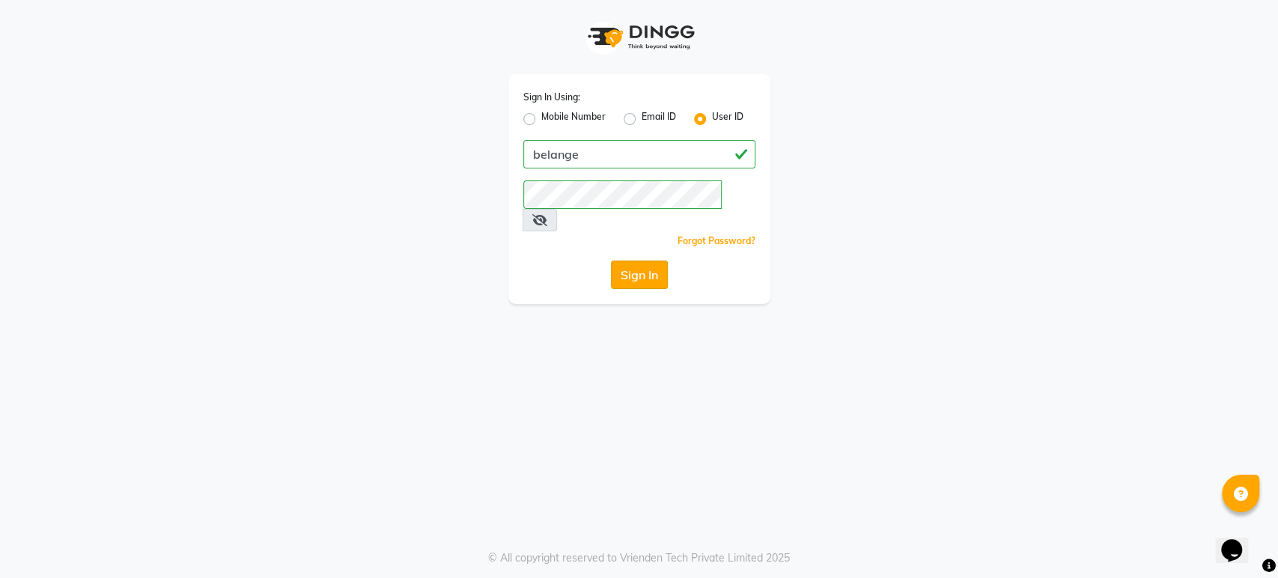
click at [653, 260] on button "Sign In" at bounding box center [639, 274] width 57 height 28
